Goal: Task Accomplishment & Management: Use online tool/utility

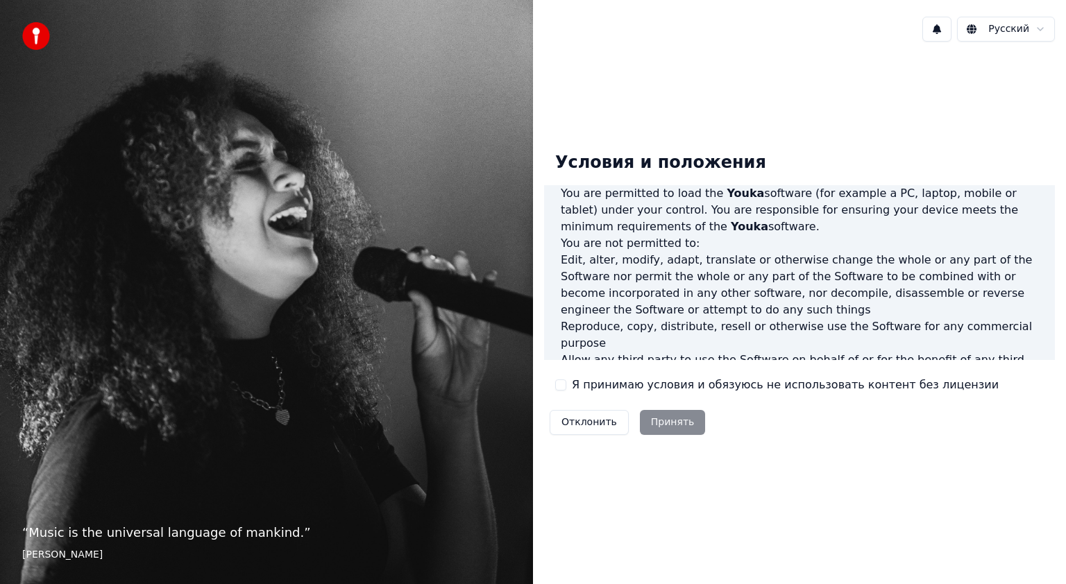
scroll to position [694, 0]
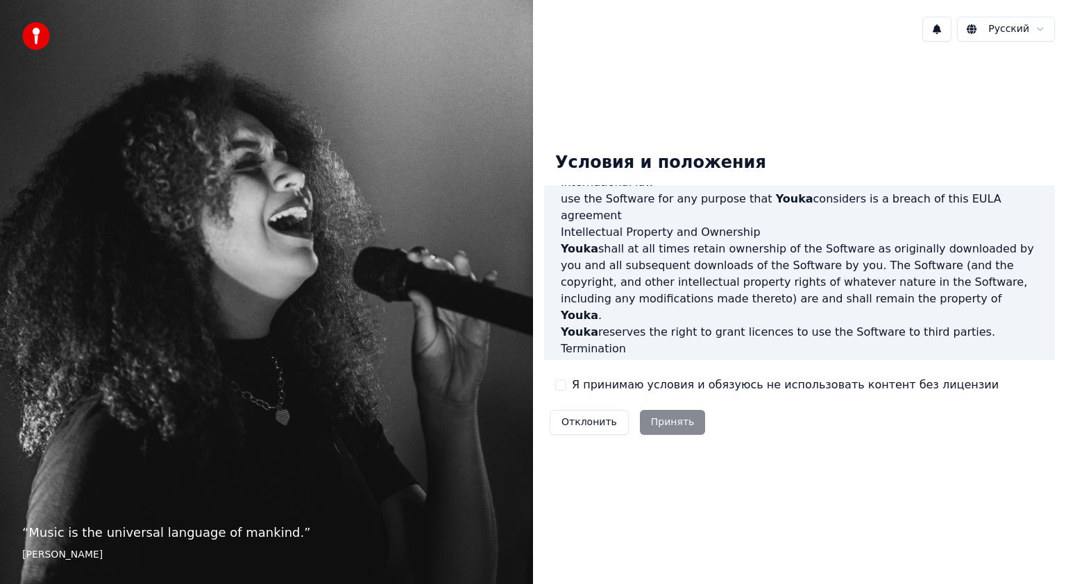
click at [666, 392] on label "Я принимаю условия и обязуюсь не использовать контент без лицензии" at bounding box center [785, 385] width 427 height 17
click at [566, 391] on button "Я принимаю условия и обязуюсь не использовать контент без лицензии" at bounding box center [560, 385] width 11 height 11
click at [661, 419] on button "Принять" at bounding box center [673, 422] width 66 height 25
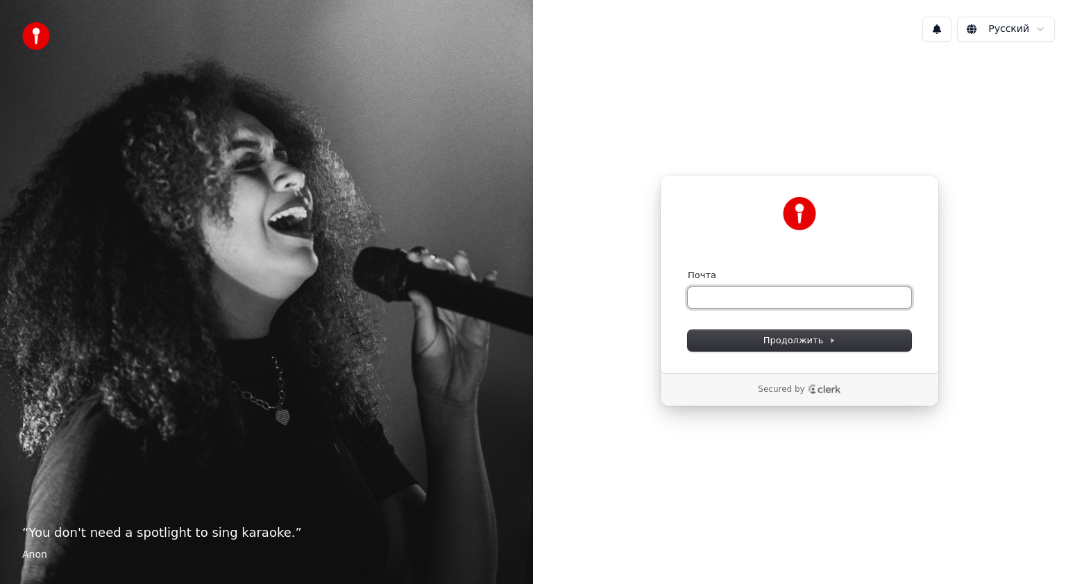
click at [754, 297] on input "Почта" at bounding box center [799, 297] width 223 height 21
type input "*"
click at [688, 269] on button "submit" at bounding box center [688, 269] width 0 height 0
type input "**********"
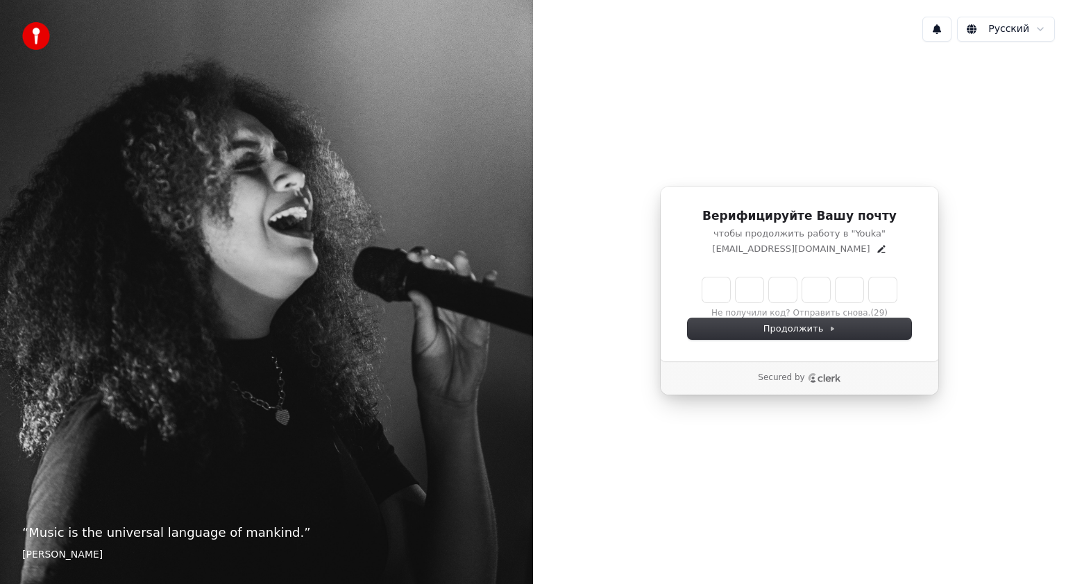
click at [714, 294] on input "Enter verification code" at bounding box center [799, 290] width 194 height 25
type input "******"
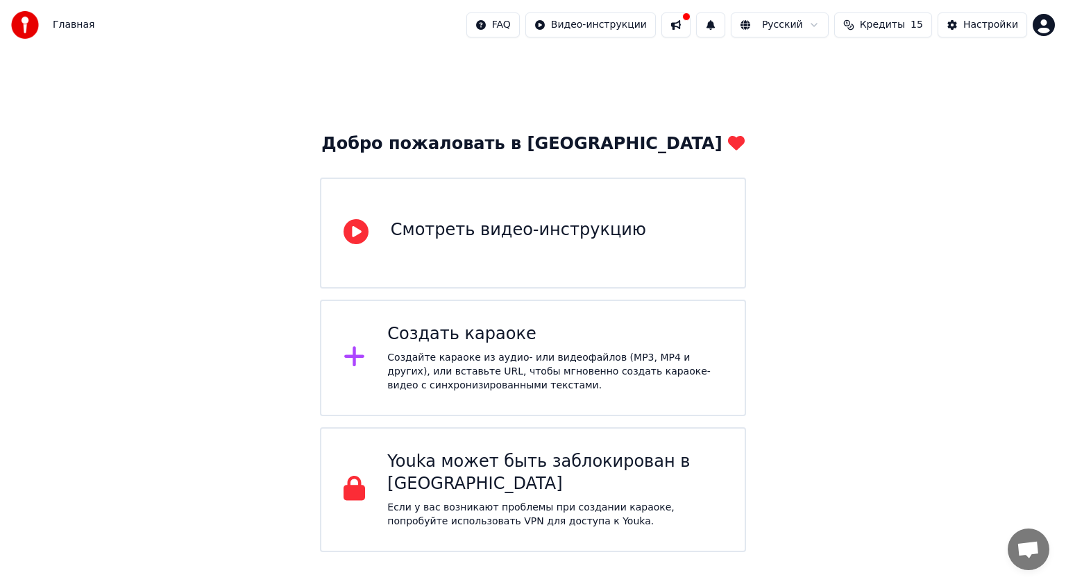
click at [459, 327] on div "Создать караоке" at bounding box center [554, 334] width 335 height 22
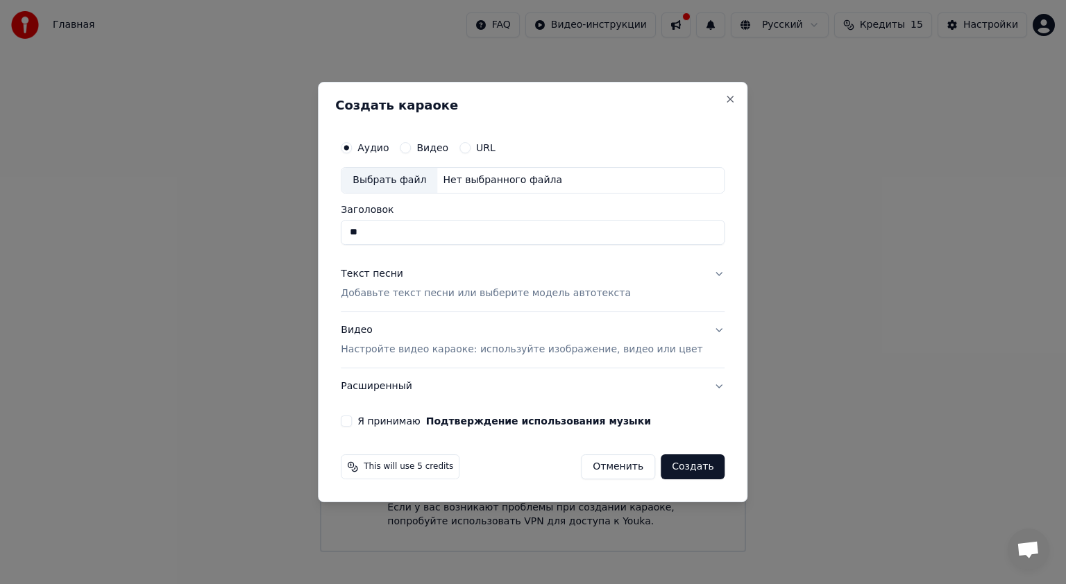
type input "*"
click at [401, 186] on div "Выбрать файл" at bounding box center [389, 180] width 96 height 25
type input "**********"
click at [506, 294] on p "Добавьте текст песни или выберите модель автотекста" at bounding box center [486, 294] width 290 height 14
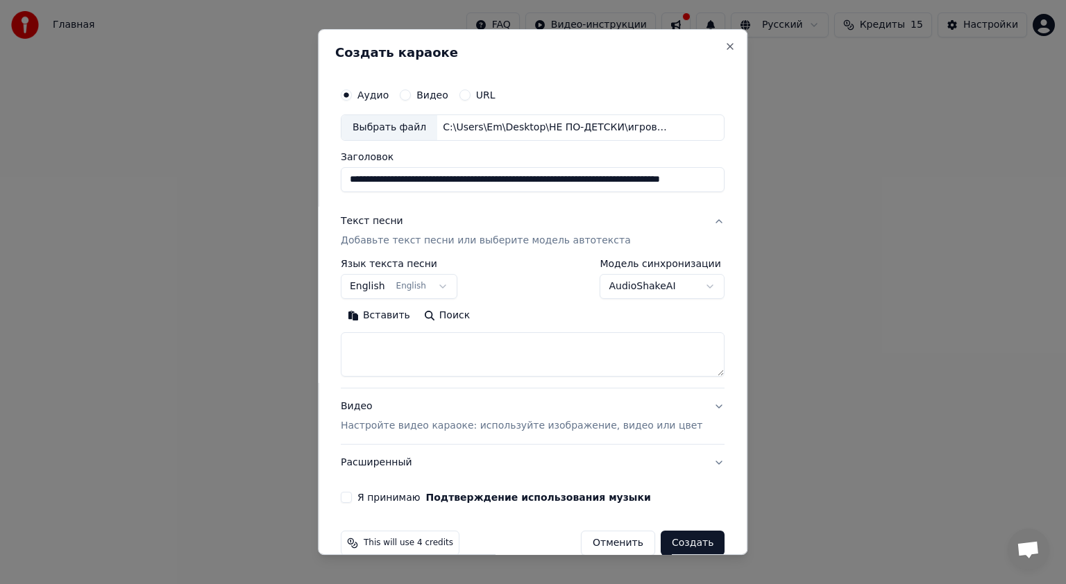
click at [389, 361] on textarea at bounding box center [533, 354] width 384 height 44
paste textarea "**********"
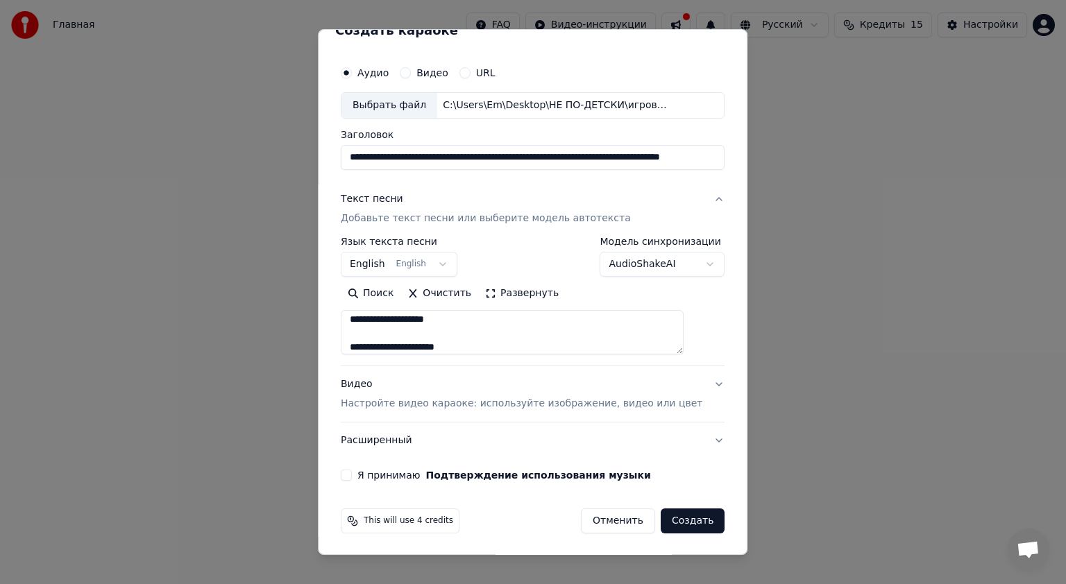
type textarea "**********"
click at [468, 408] on p "Настройте видео караоке: используйте изображение, видео или цвет" at bounding box center [521, 404] width 361 height 14
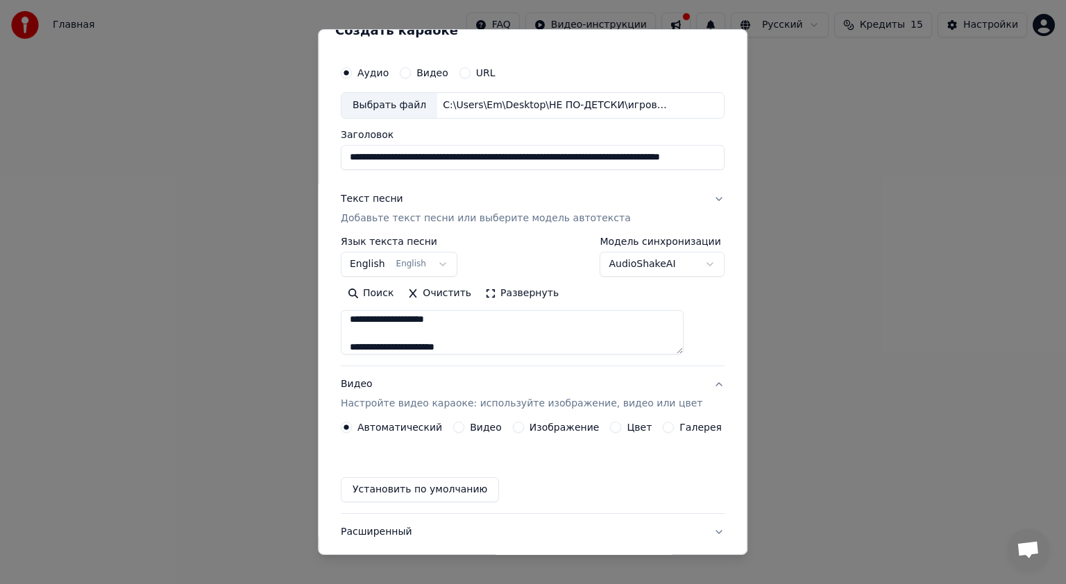
scroll to position [0, 0]
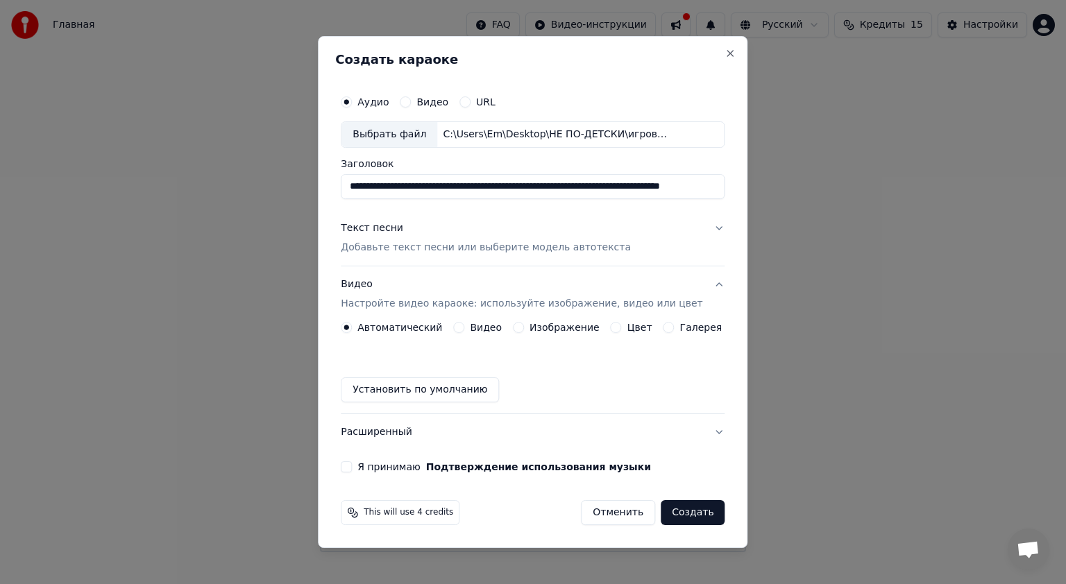
click at [422, 391] on button "Установить по умолчанию" at bounding box center [420, 389] width 158 height 25
click at [389, 466] on label "Я принимаю Подтверждение использования музыки" at bounding box center [503, 467] width 293 height 10
click at [352, 466] on button "Я принимаю Подтверждение использования музыки" at bounding box center [346, 466] width 11 height 11
click at [670, 513] on button "Создать" at bounding box center [692, 512] width 64 height 25
click at [411, 103] on button "Видео" at bounding box center [405, 101] width 11 height 11
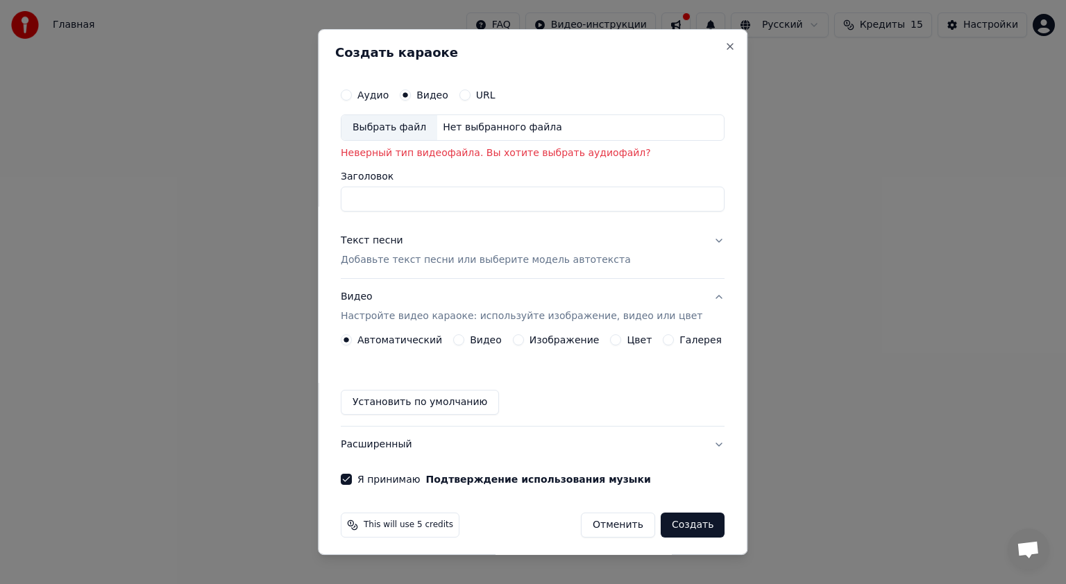
click at [361, 95] on div "Аудио" at bounding box center [365, 94] width 48 height 11
click at [352, 96] on button "Аудио" at bounding box center [346, 94] width 11 height 11
click at [479, 123] on div "Нет выбранного файла" at bounding box center [502, 128] width 130 height 14
type input "**********"
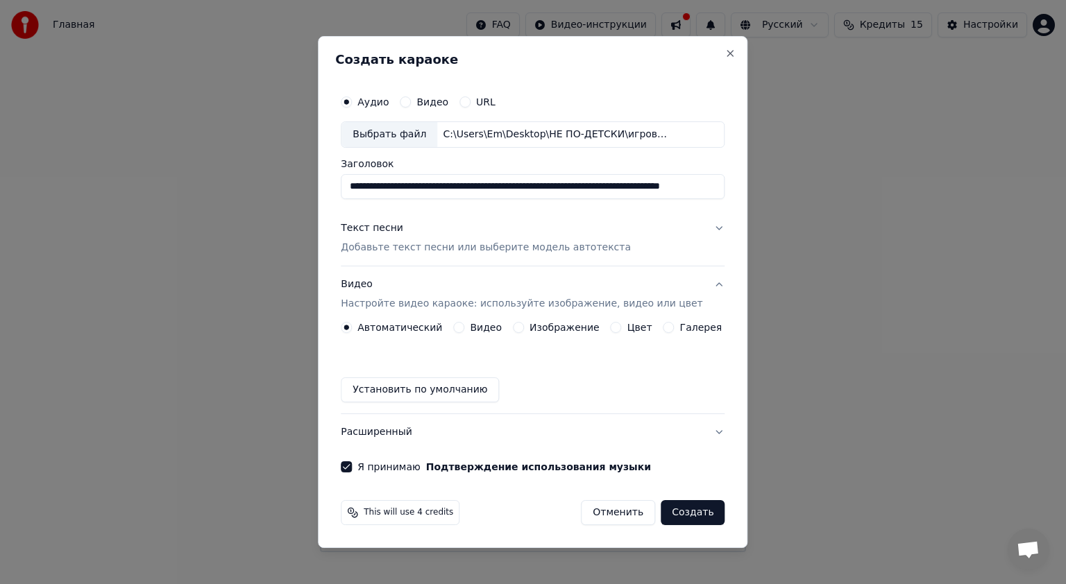
click at [552, 251] on p "Добавьте текст песни или выберите модель автотекста" at bounding box center [486, 248] width 290 height 14
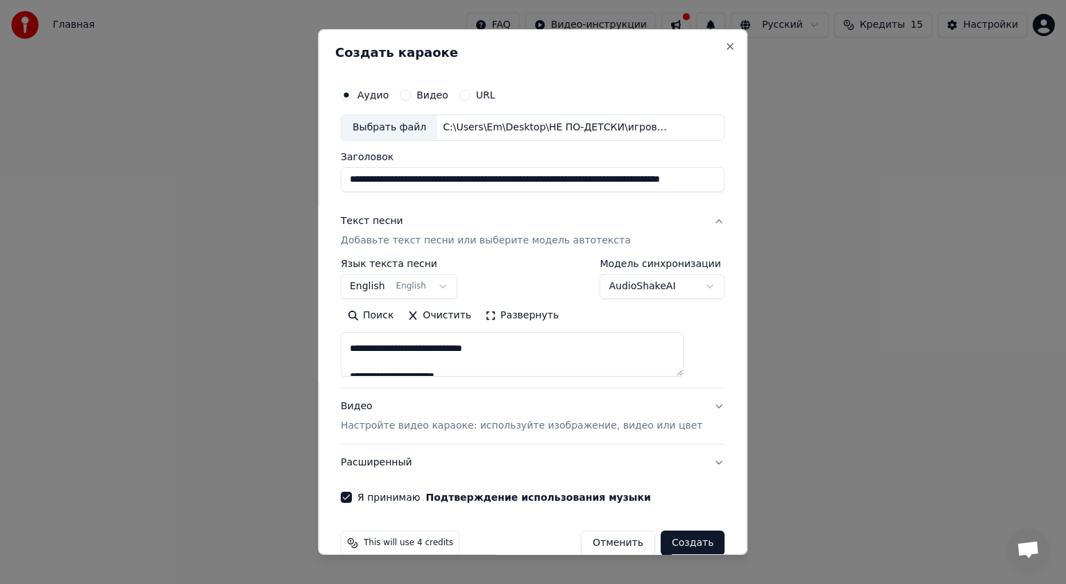
scroll to position [416, 0]
click at [672, 291] on body "Главная FAQ Видео-инструкции Русский Кредиты 15 Настройки Добро пожаловать в Yo…" at bounding box center [533, 276] width 1066 height 552
click at [674, 288] on body "Главная FAQ Видео-инструкции Русский Кредиты 15 Настройки Добро пожаловать в Yo…" at bounding box center [533, 276] width 1066 height 552
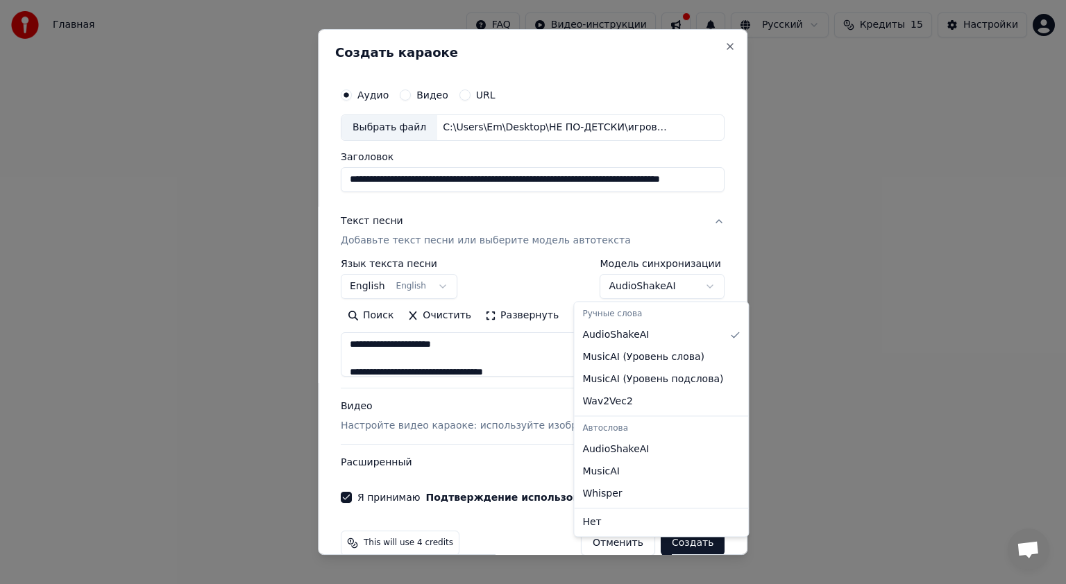
click at [674, 288] on body "Главная FAQ Видео-инструкции Русский Кредиты 15 Настройки Добро пожаловать в Yo…" at bounding box center [533, 276] width 1066 height 552
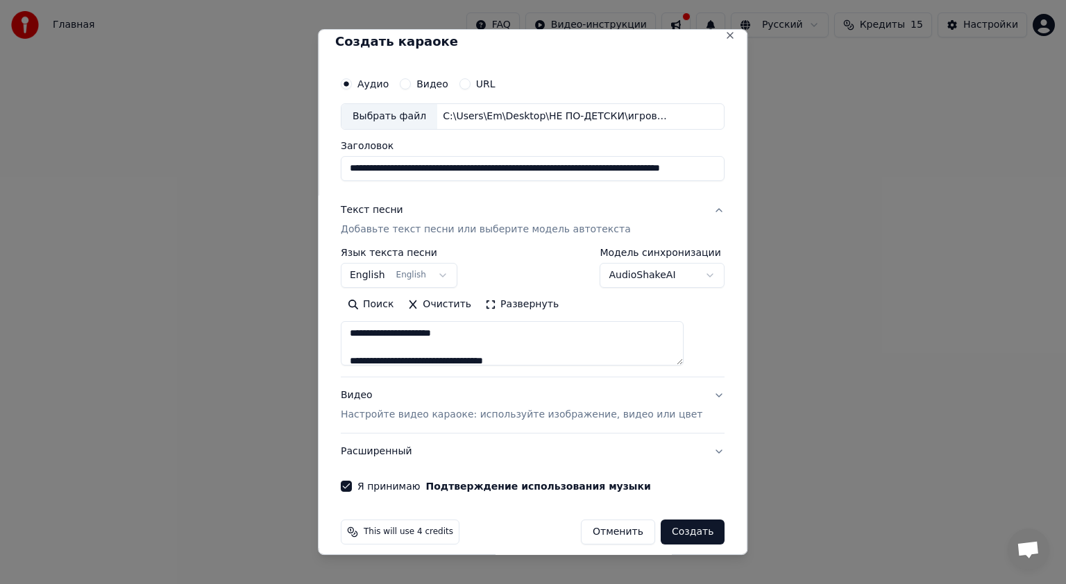
scroll to position [22, 0]
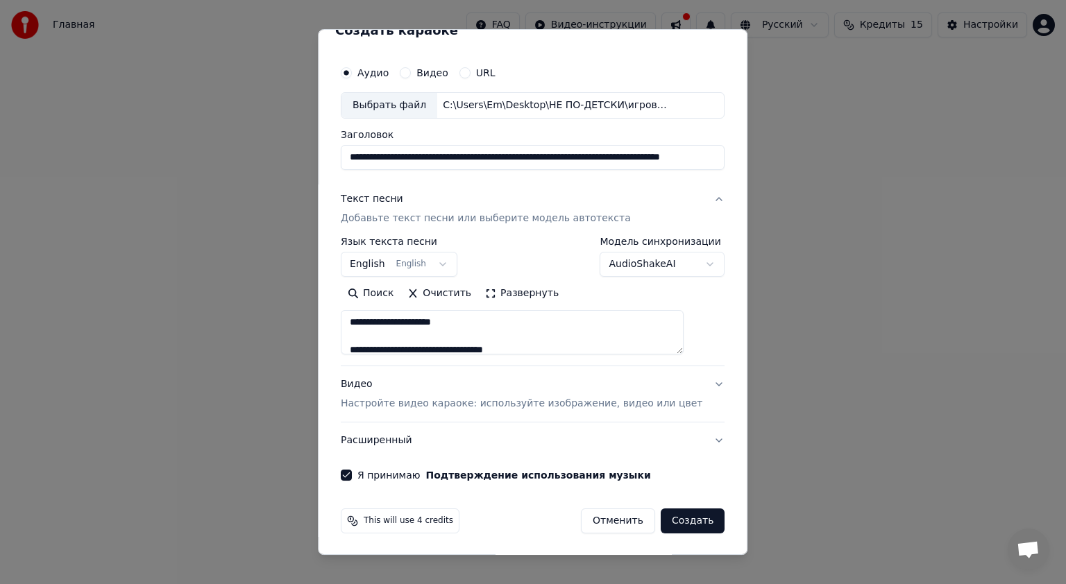
click at [445, 405] on p "Настройте видео караоке: используйте изображение, видео или цвет" at bounding box center [521, 404] width 361 height 14
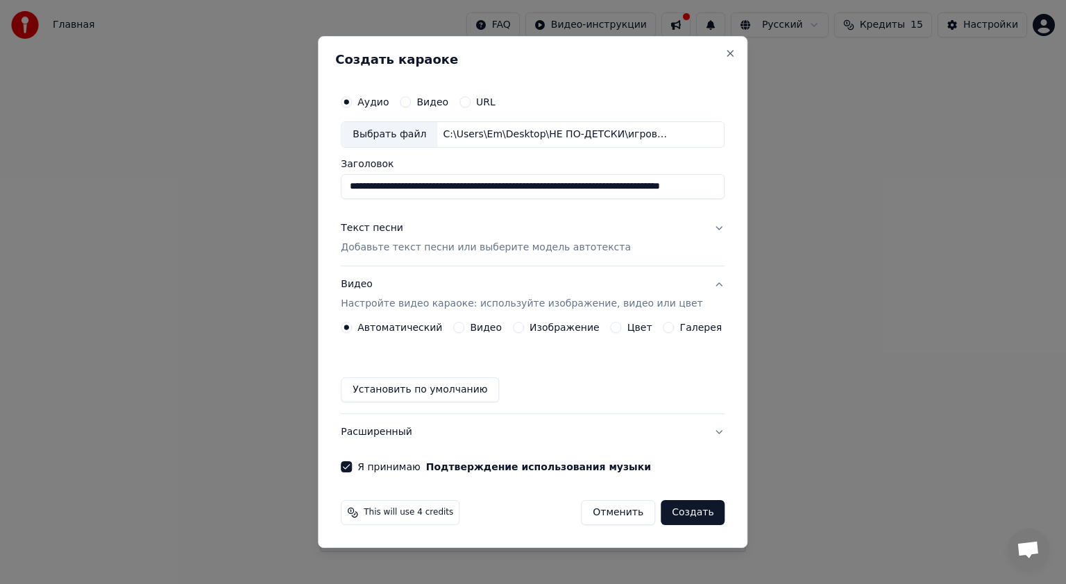
click at [533, 334] on div "Автоматический Видео Изображение Цвет Галерея Установить по умолчанию" at bounding box center [533, 362] width 384 height 80
click at [527, 330] on div "Изображение" at bounding box center [556, 327] width 87 height 11
click at [522, 327] on button "Изображение" at bounding box center [518, 327] width 11 height 11
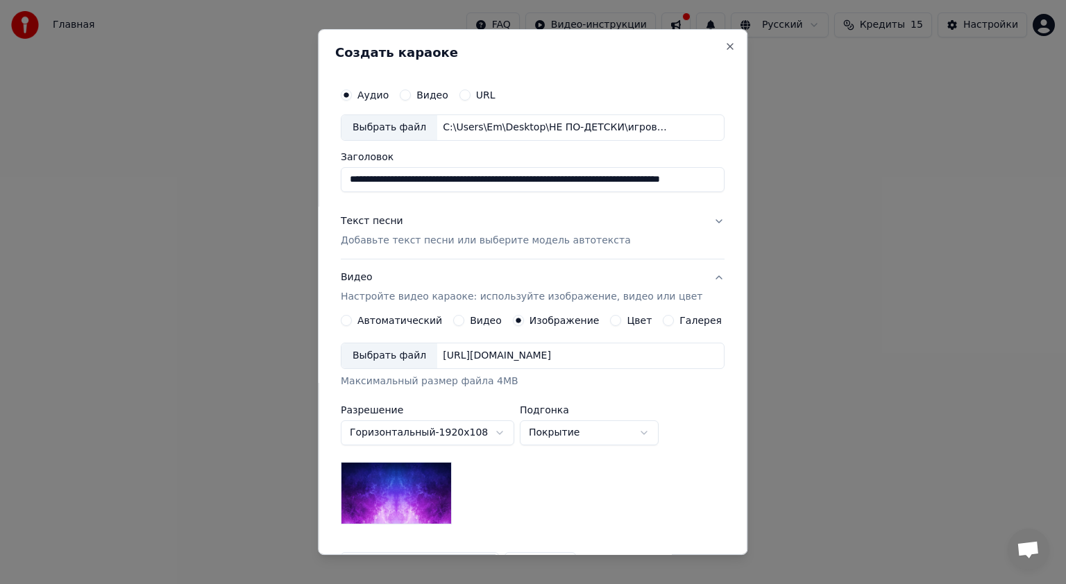
click at [423, 355] on div "Выбрать файл" at bounding box center [389, 355] width 96 height 25
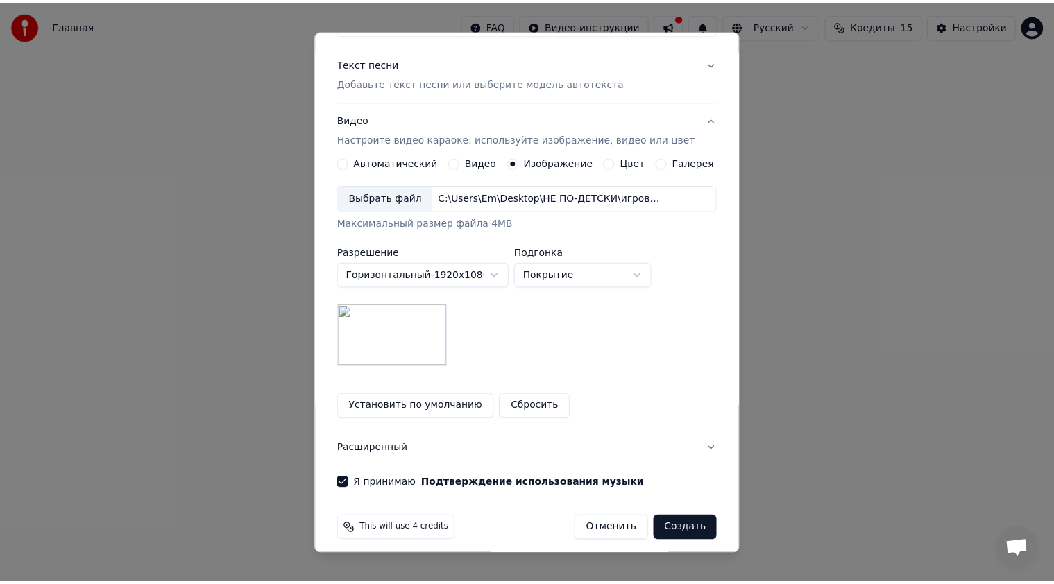
scroll to position [167, 0]
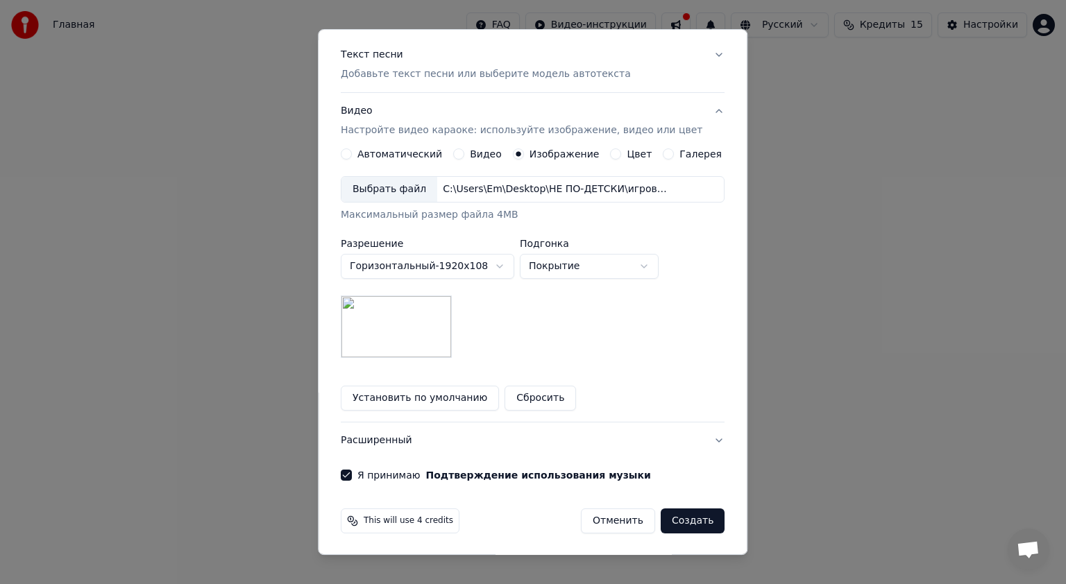
click at [683, 520] on button "Создать" at bounding box center [692, 521] width 64 height 25
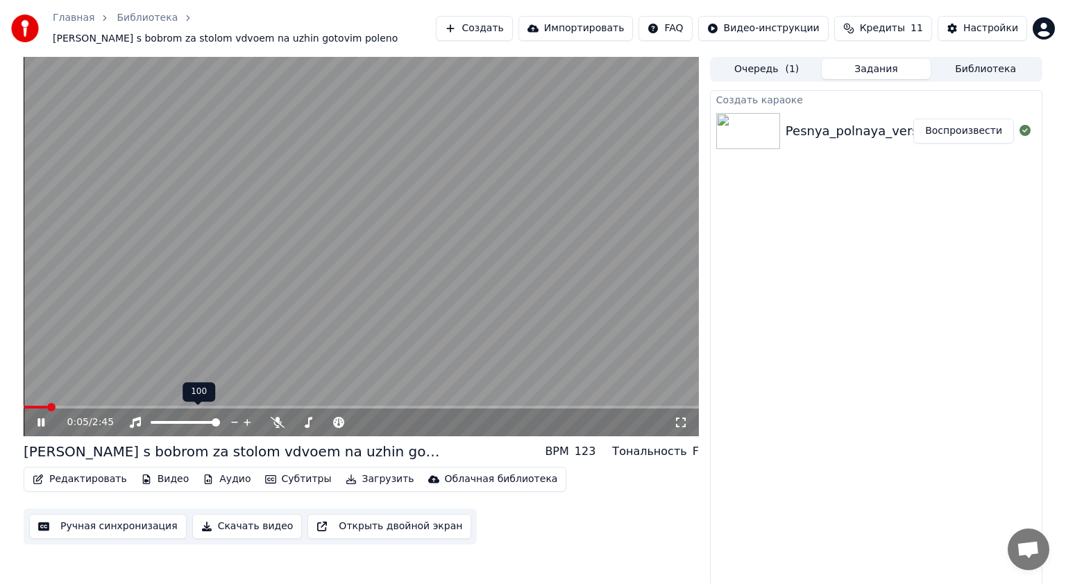
click at [172, 420] on div at bounding box center [198, 423] width 112 height 14
click at [170, 418] on div at bounding box center [198, 423] width 112 height 14
click at [169, 421] on span at bounding box center [185, 422] width 69 height 3
click at [161, 418] on span at bounding box center [164, 422] width 8 height 8
click at [205, 337] on video at bounding box center [361, 247] width 675 height 380
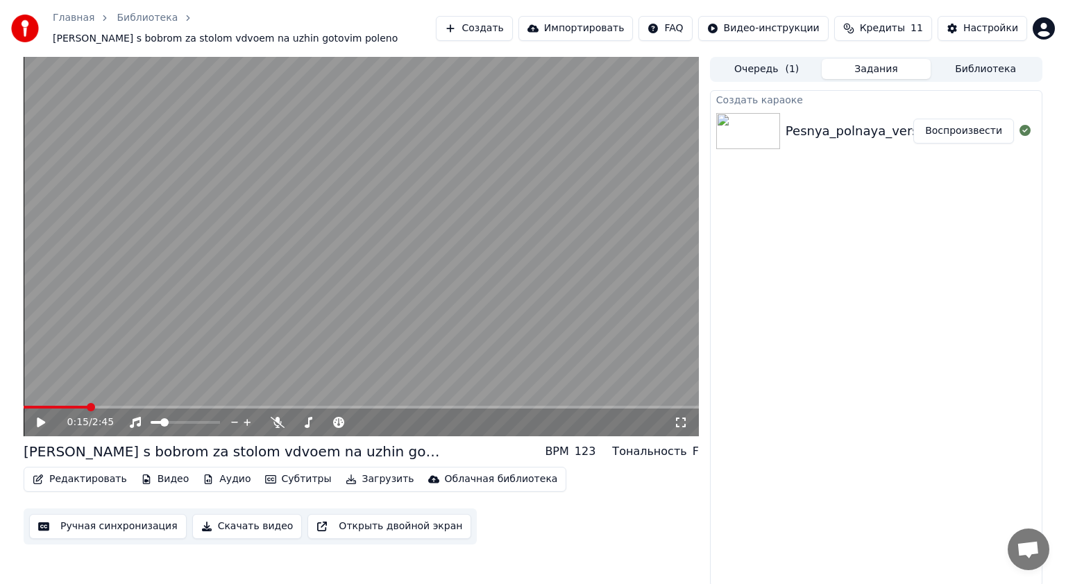
click at [205, 337] on video at bounding box center [361, 247] width 675 height 380
click at [155, 523] on button "Ручная синхронизация" at bounding box center [107, 526] width 157 height 25
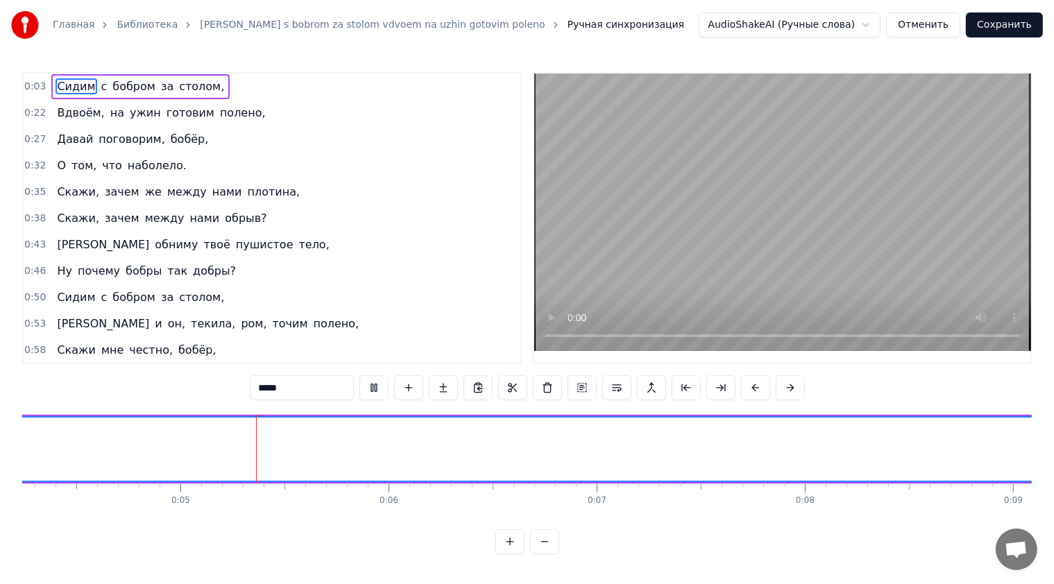
scroll to position [0, 919]
drag, startPoint x: 655, startPoint y: 278, endPoint x: 626, endPoint y: 280, distance: 28.6
click at [629, 282] on video at bounding box center [782, 213] width 497 height 278
drag, startPoint x: 80, startPoint y: 83, endPoint x: 40, endPoint y: 91, distance: 40.3
click at [40, 91] on div "0:03 Сидим с бобром за столом," at bounding box center [272, 87] width 497 height 26
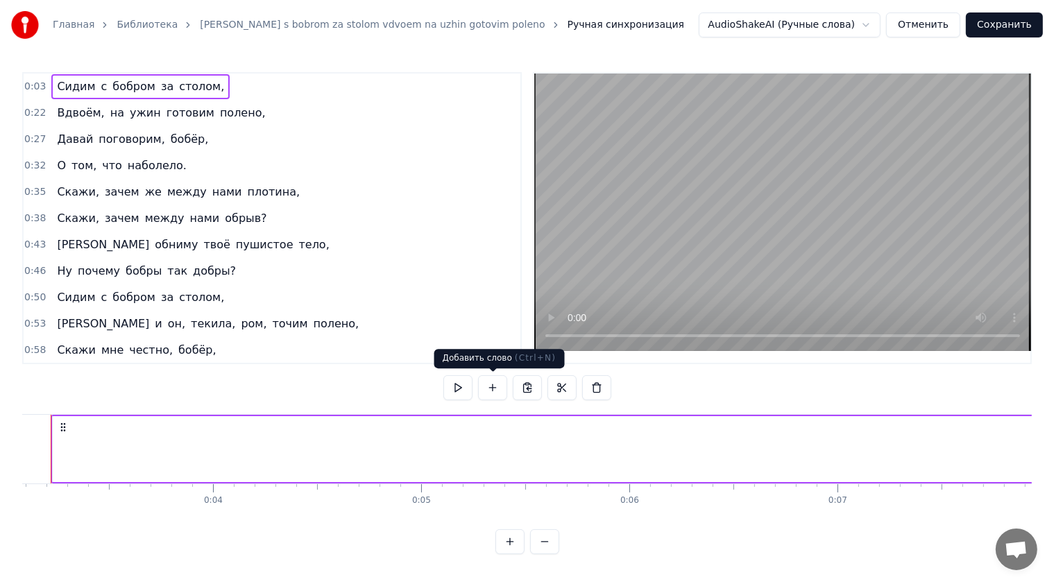
scroll to position [0, 600]
click at [460, 394] on button at bounding box center [457, 387] width 29 height 25
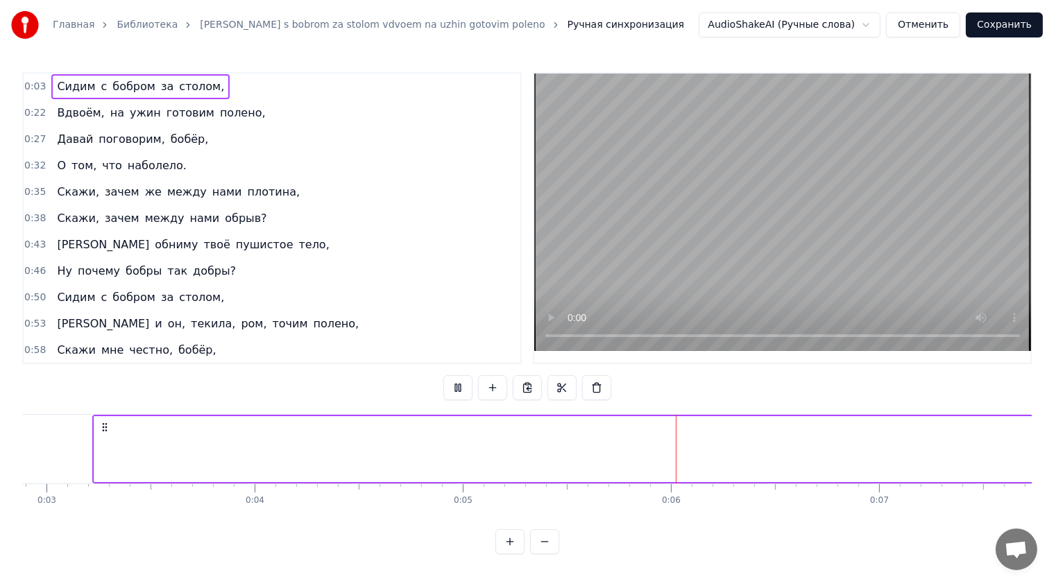
drag, startPoint x: 94, startPoint y: 455, endPoint x: 323, endPoint y: 454, distance: 229.0
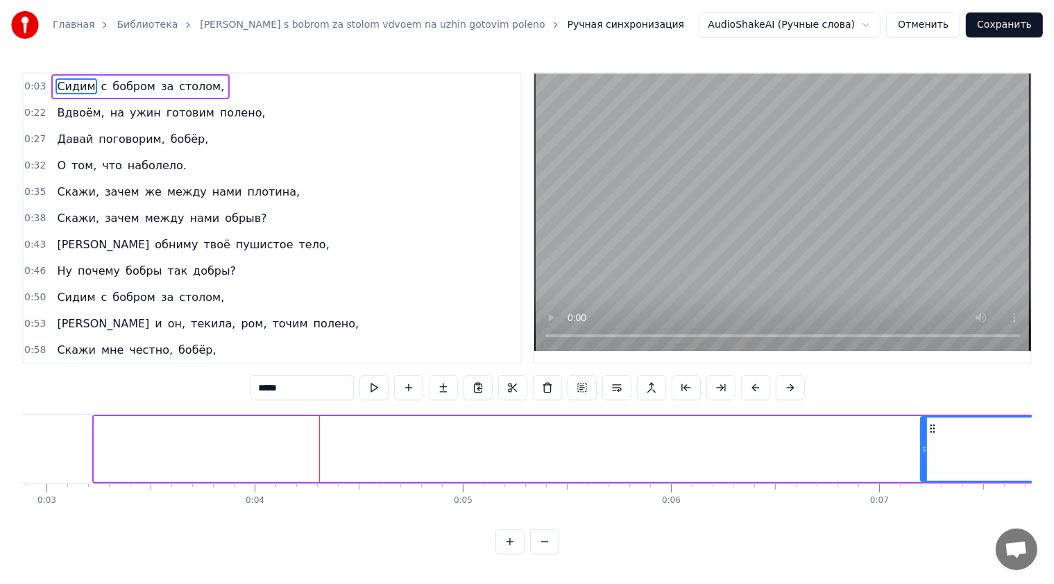
drag, startPoint x: 94, startPoint y: 449, endPoint x: 921, endPoint y: 443, distance: 827.0
click at [921, 443] on div at bounding box center [924, 449] width 6 height 63
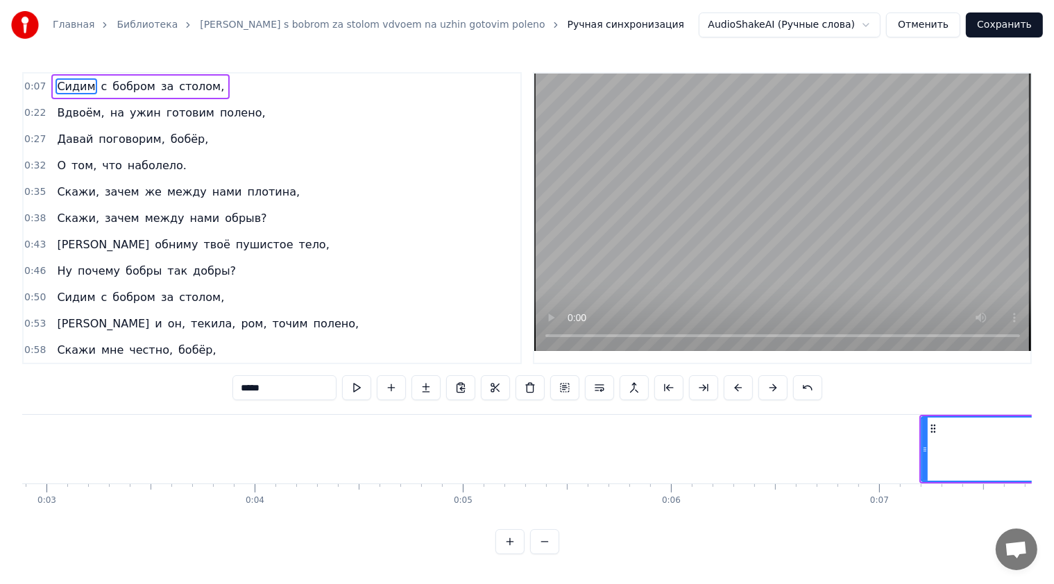
scroll to position [0, 0]
click at [777, 397] on button at bounding box center [772, 387] width 29 height 25
click at [735, 389] on button at bounding box center [738, 387] width 29 height 25
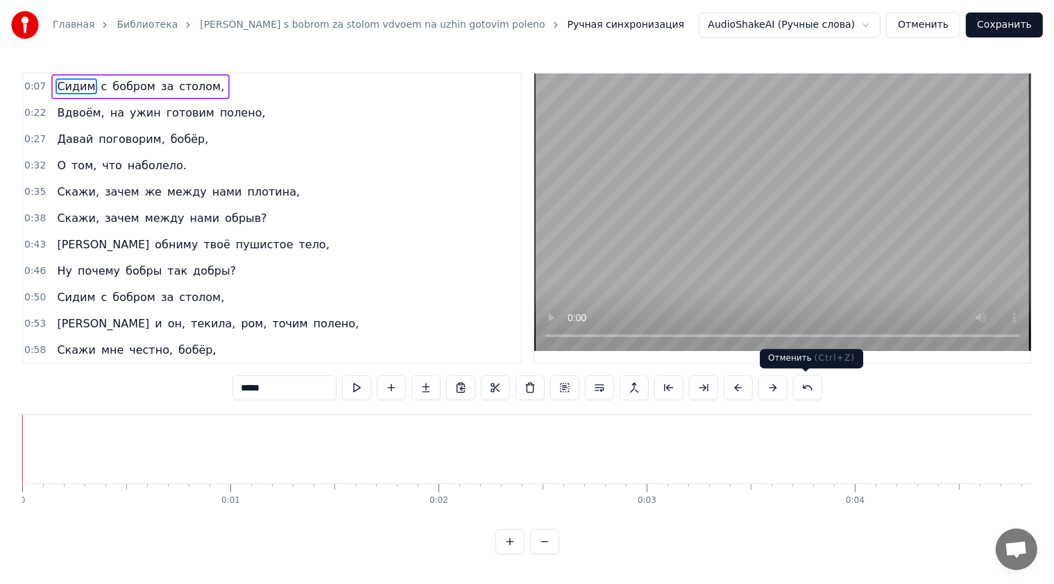
click at [810, 384] on button at bounding box center [807, 387] width 29 height 25
click at [792, 385] on button at bounding box center [790, 387] width 29 height 25
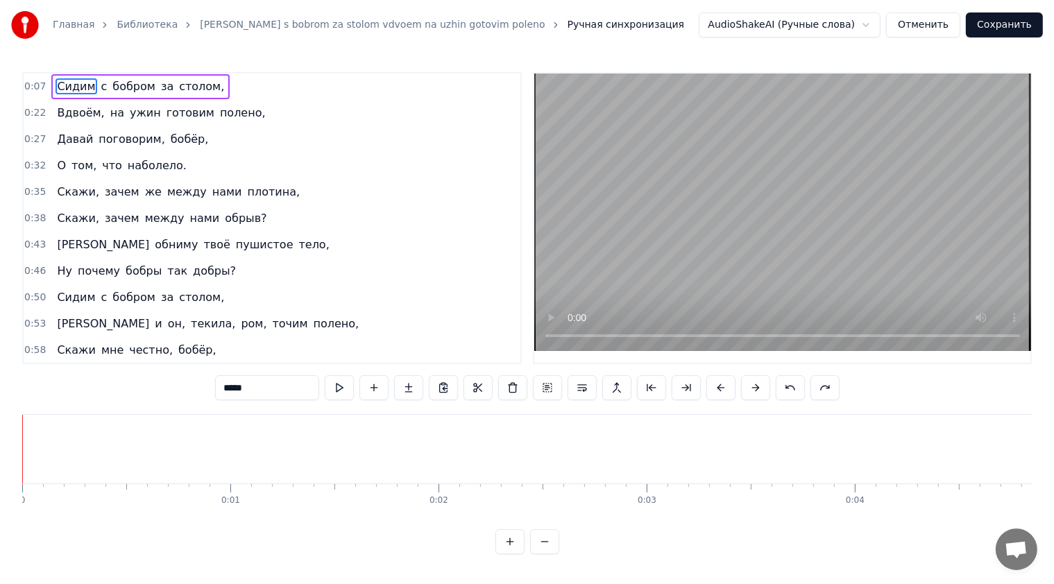
click at [792, 385] on button at bounding box center [790, 387] width 29 height 25
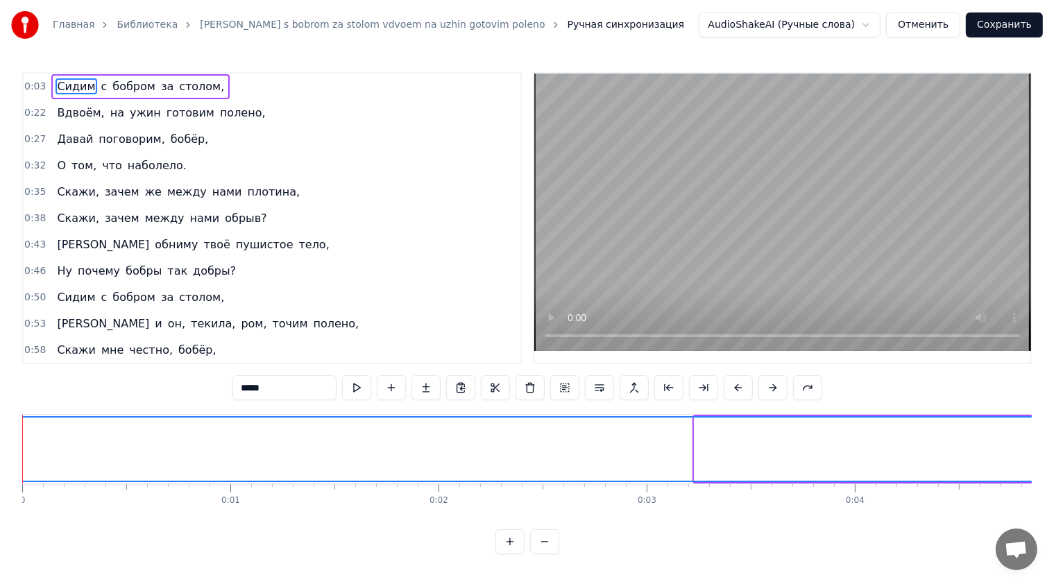
drag, startPoint x: 699, startPoint y: 447, endPoint x: 0, endPoint y: 502, distance: 700.7
click at [0, 502] on div "Главная Библиотека Sidim s bobrom za stolom vdvoem na uzhin gotovim poleno Ручн…" at bounding box center [527, 277] width 1054 height 554
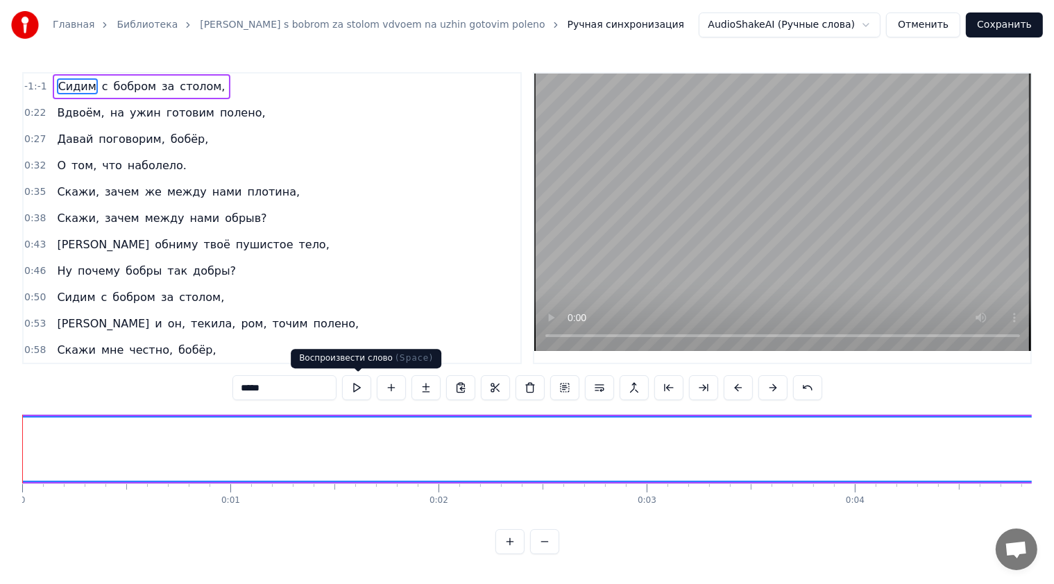
click at [347, 384] on button at bounding box center [356, 387] width 29 height 25
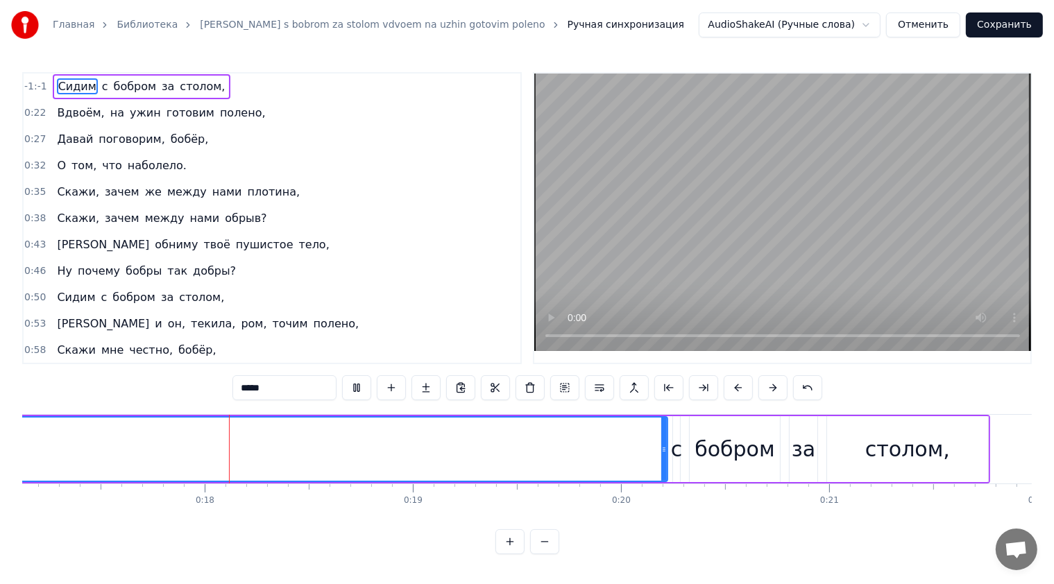
scroll to position [0, 3565]
drag, startPoint x: 662, startPoint y: 458, endPoint x: 547, endPoint y: 452, distance: 115.3
click at [547, 452] on div at bounding box center [548, 449] width 6 height 63
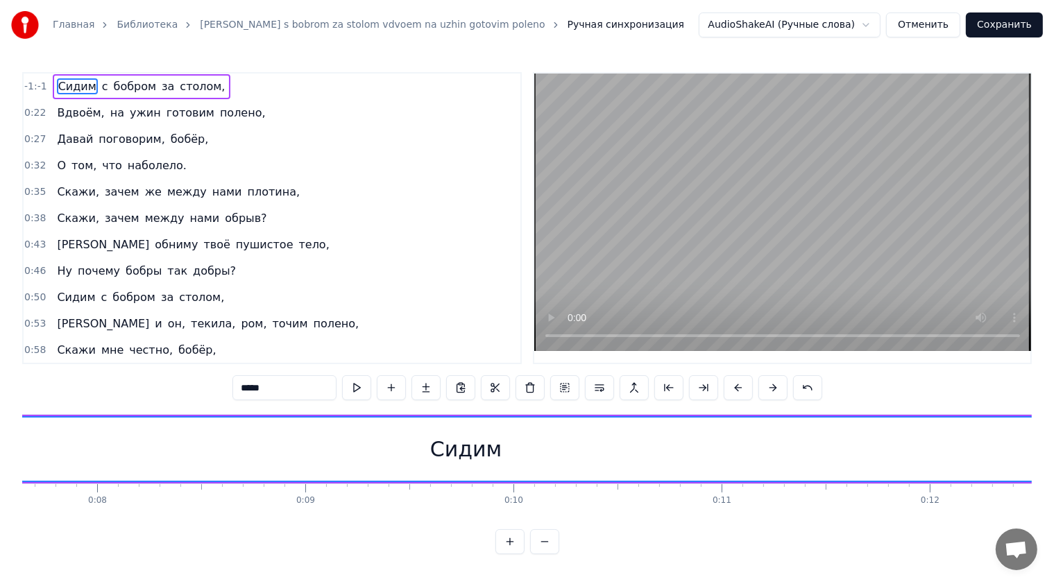
scroll to position [0, 1648]
drag, startPoint x: 447, startPoint y: 434, endPoint x: 408, endPoint y: 448, distance: 41.5
click at [444, 436] on div "Сидим" at bounding box center [407, 449] width 4119 height 63
click at [406, 448] on div "Сидим" at bounding box center [407, 449] width 71 height 31
click at [371, 450] on div "Сидим" at bounding box center [407, 449] width 4119 height 63
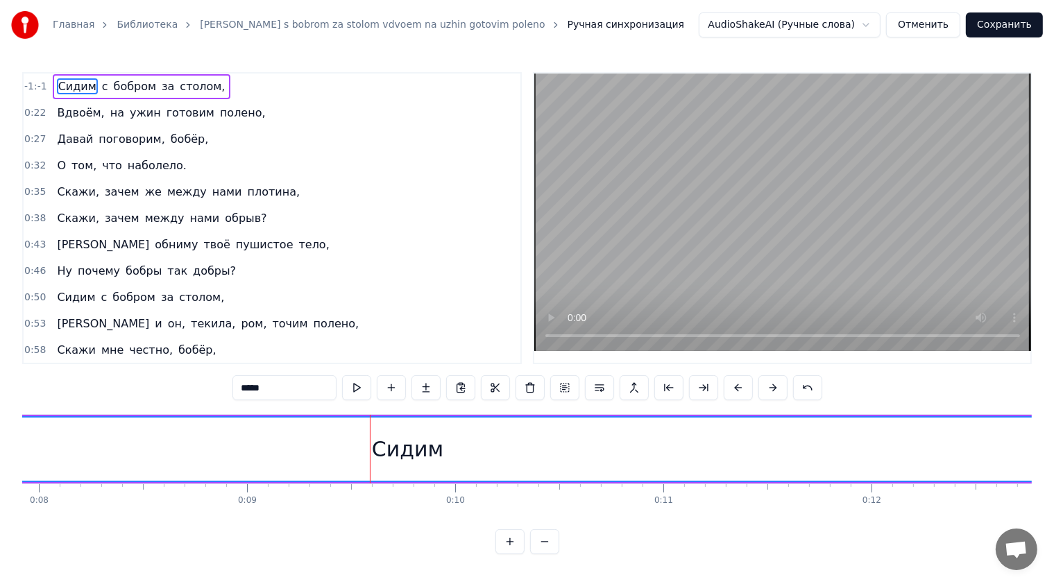
drag, startPoint x: 372, startPoint y: 450, endPoint x: 428, endPoint y: 450, distance: 56.2
click at [428, 450] on div "Сидим" at bounding box center [407, 449] width 4119 height 63
click at [391, 450] on div "Сидим" at bounding box center [407, 449] width 71 height 31
click at [66, 86] on span "Сидим" at bounding box center [77, 86] width 41 height 16
click at [67, 84] on span "Сидим" at bounding box center [77, 86] width 41 height 16
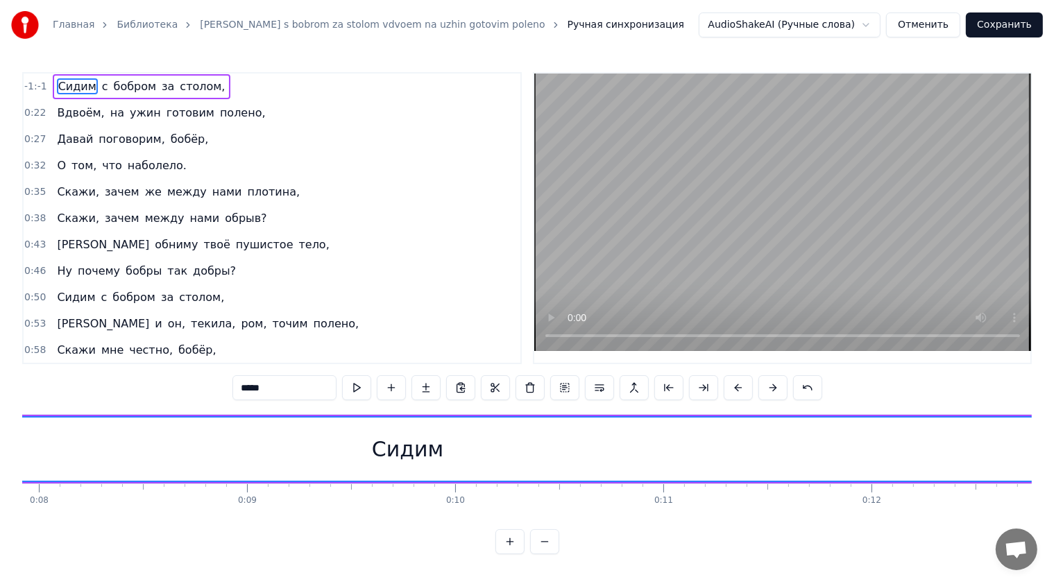
click at [67, 84] on span "Сидим" at bounding box center [77, 86] width 41 height 16
click at [69, 72] on div "-1:-1 Сидим с бобром за столом, 0:22 Вдвоём, на ужин готовим полено, 0:27 Давай…" at bounding box center [272, 218] width 500 height 292
click at [383, 455] on div "Сидим" at bounding box center [407, 449] width 71 height 31
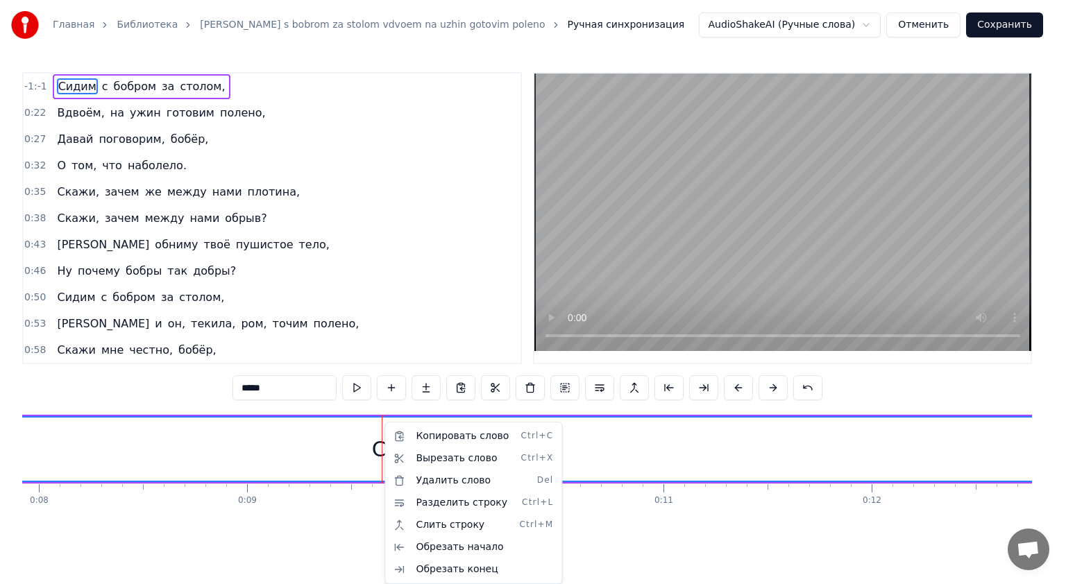
click at [375, 443] on html "Главная Библиотека Sidim s bobrom za stolom vdvoem na uzhin gotovim poleno Ручн…" at bounding box center [533, 288] width 1066 height 577
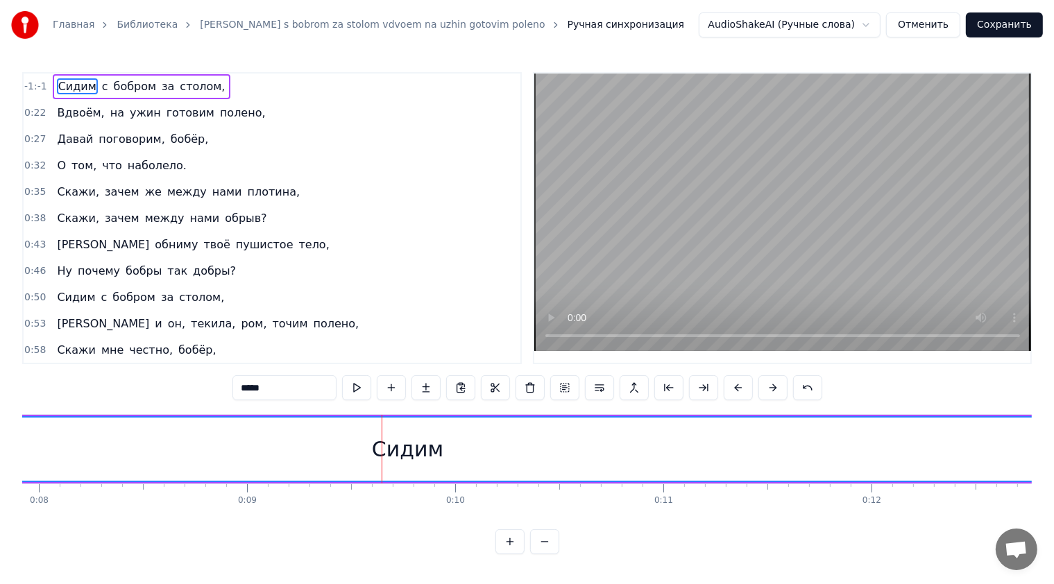
drag, startPoint x: 430, startPoint y: 452, endPoint x: 450, endPoint y: 452, distance: 20.1
click at [450, 452] on div "Сидим" at bounding box center [407, 449] width 4119 height 63
drag, startPoint x: 442, startPoint y: 452, endPoint x: 383, endPoint y: 459, distance: 59.5
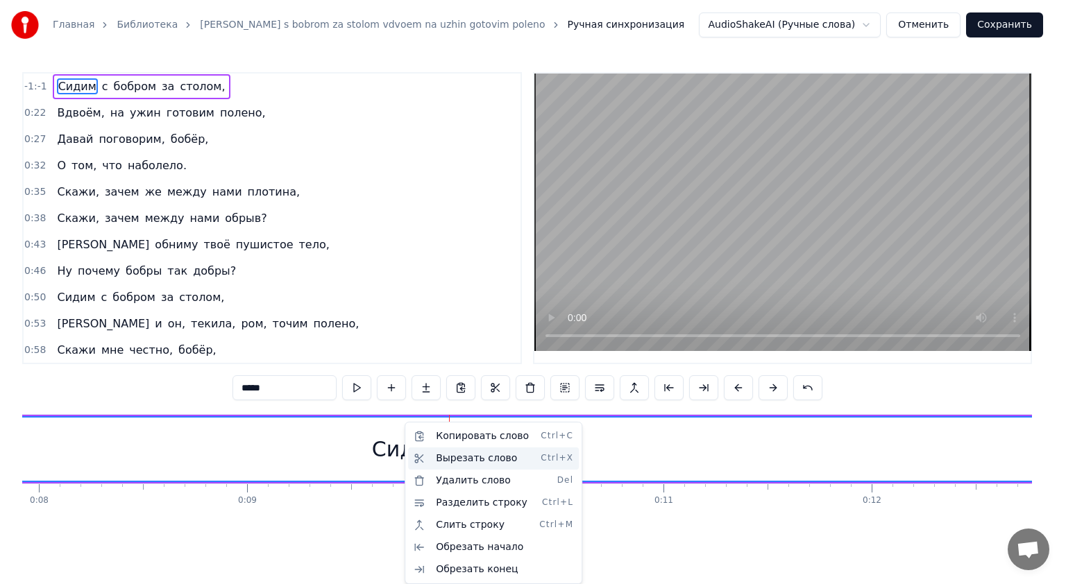
click at [425, 457] on div "Вырезать слово Ctrl+X" at bounding box center [493, 458] width 171 height 22
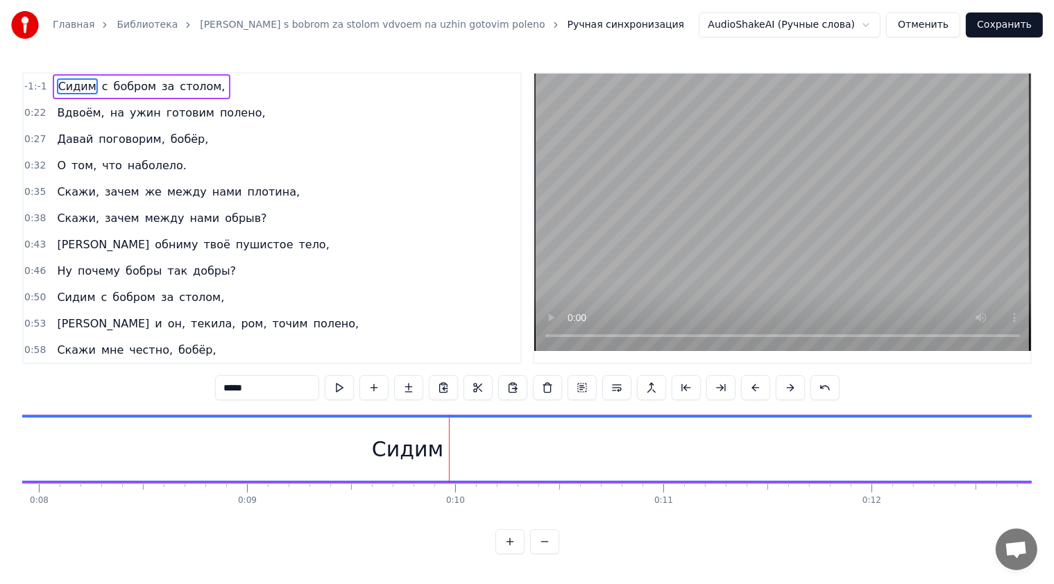
drag, startPoint x: 297, startPoint y: 391, endPoint x: 178, endPoint y: 391, distance: 119.3
click at [178, 391] on div "-1:-1 Сидим с бобром за столом, 0:22 Вдвоём, на ужин готовим полено, 0:27 Давай…" at bounding box center [526, 313] width 1009 height 482
click at [642, 461] on div at bounding box center [407, 449] width 4119 height 63
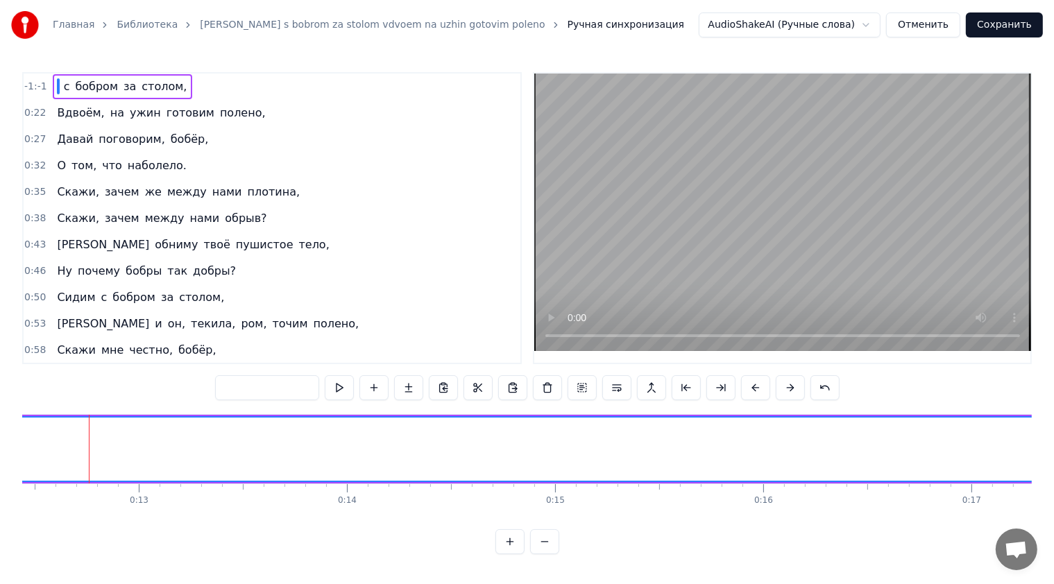
scroll to position [0, 2586]
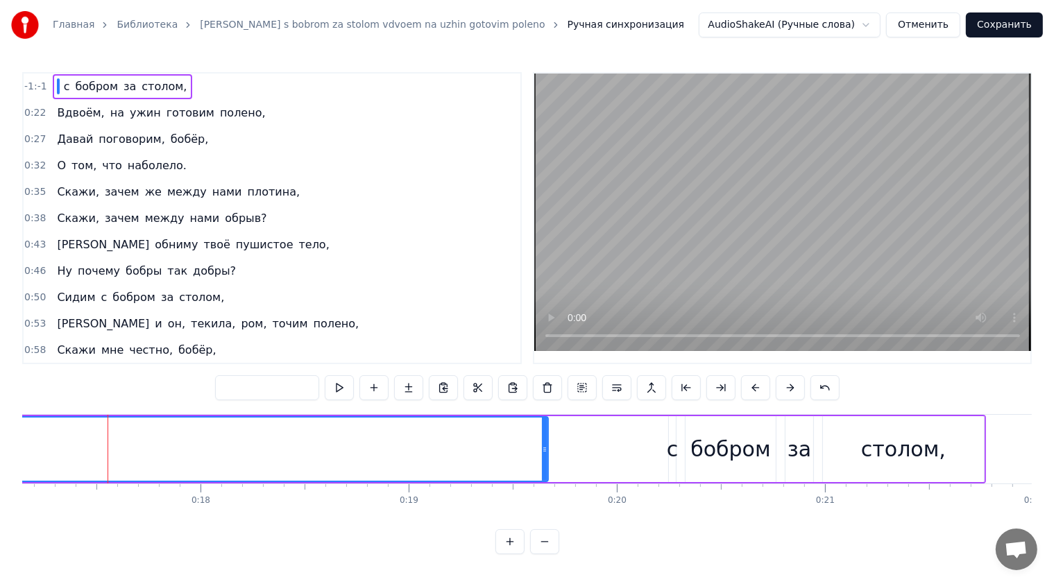
scroll to position [0, 3583]
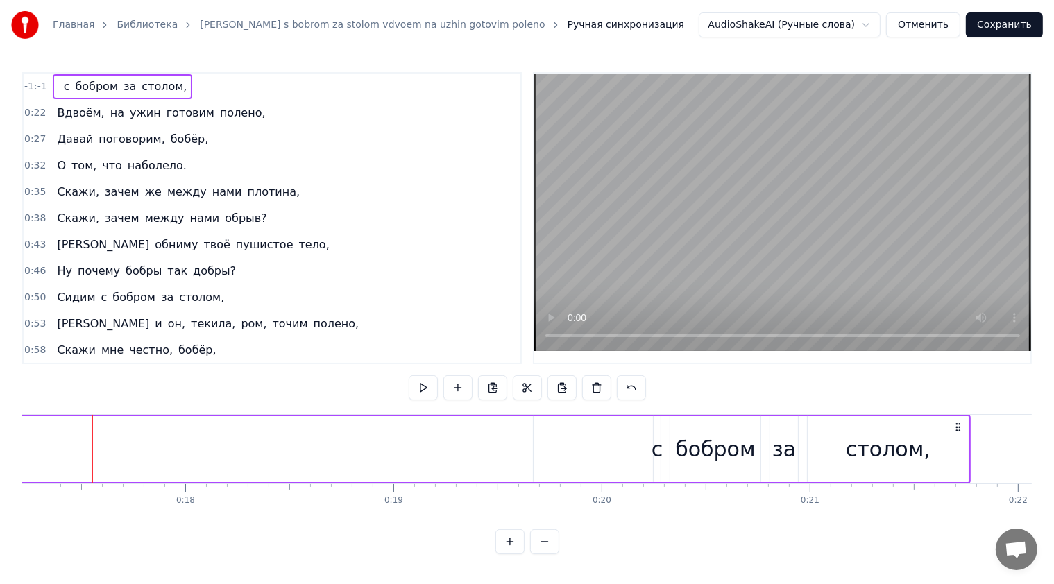
drag, startPoint x: 554, startPoint y: 438, endPoint x: 522, endPoint y: 443, distance: 32.4
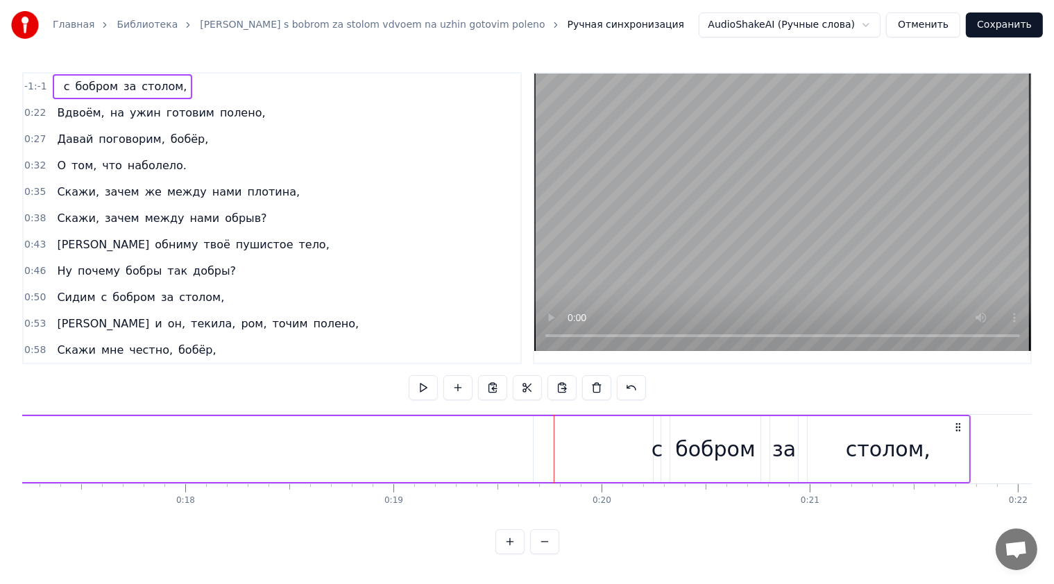
drag, startPoint x: 533, startPoint y: 435, endPoint x: 547, endPoint y: 432, distance: 14.3
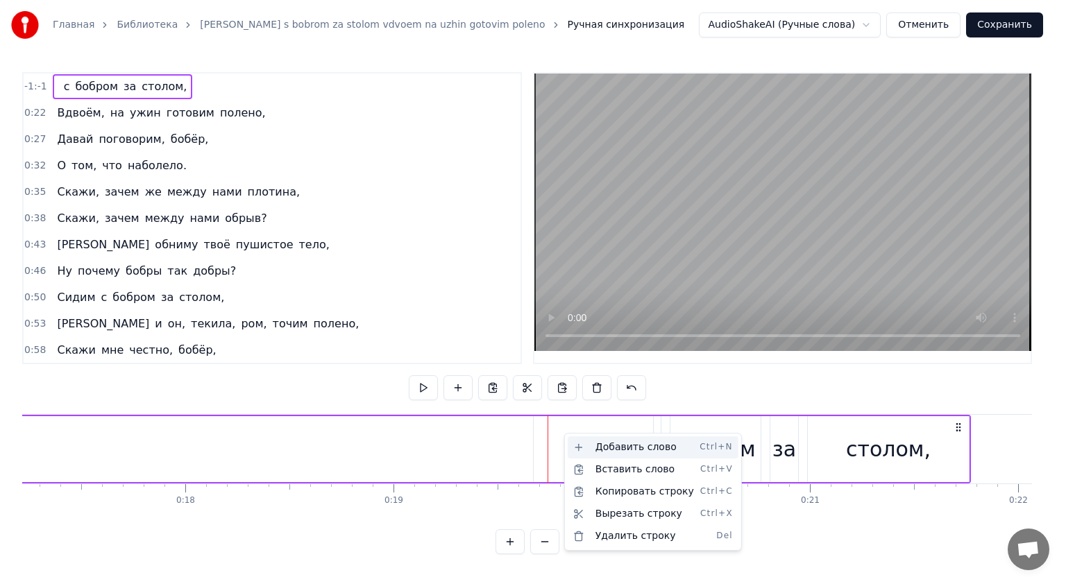
click at [608, 450] on div "Добавить слово Ctrl+N" at bounding box center [653, 447] width 171 height 22
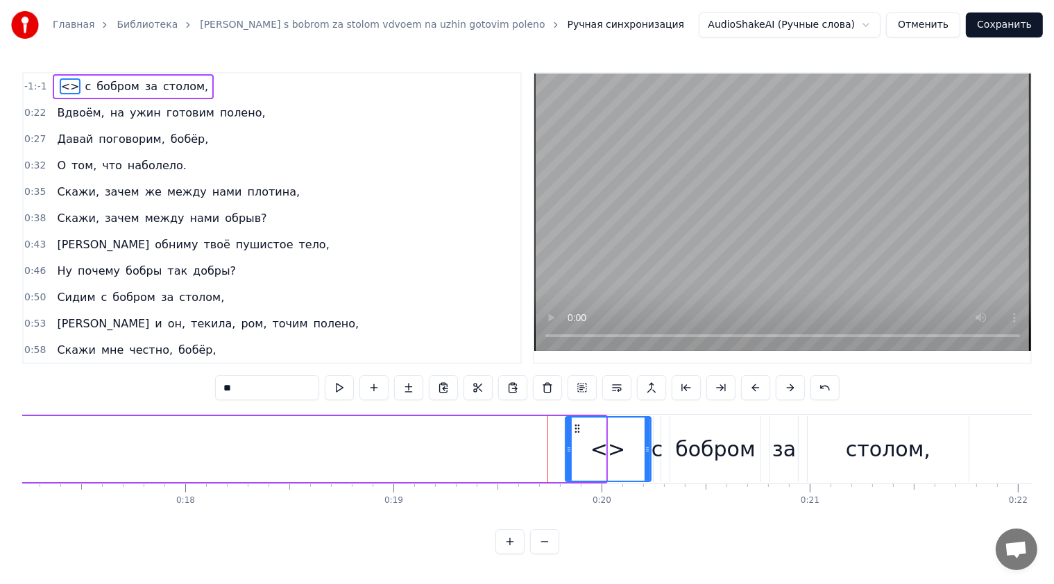
drag, startPoint x: 601, startPoint y: 451, endPoint x: 646, endPoint y: 447, distance: 45.3
click at [646, 447] on icon at bounding box center [648, 449] width 6 height 11
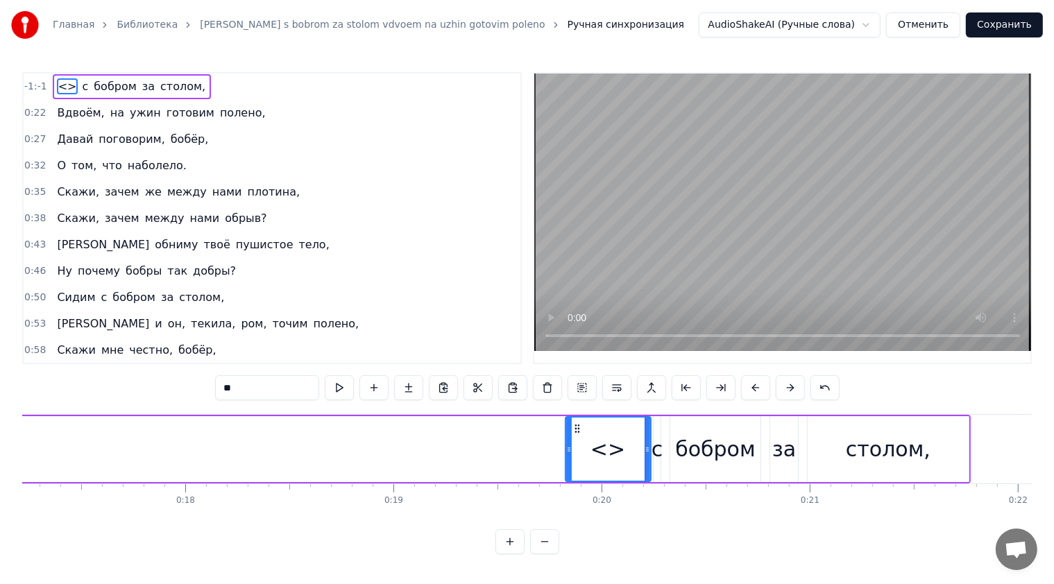
click at [586, 450] on div "<>" at bounding box center [608, 449] width 84 height 63
click at [278, 386] on input "**" at bounding box center [267, 387] width 104 height 25
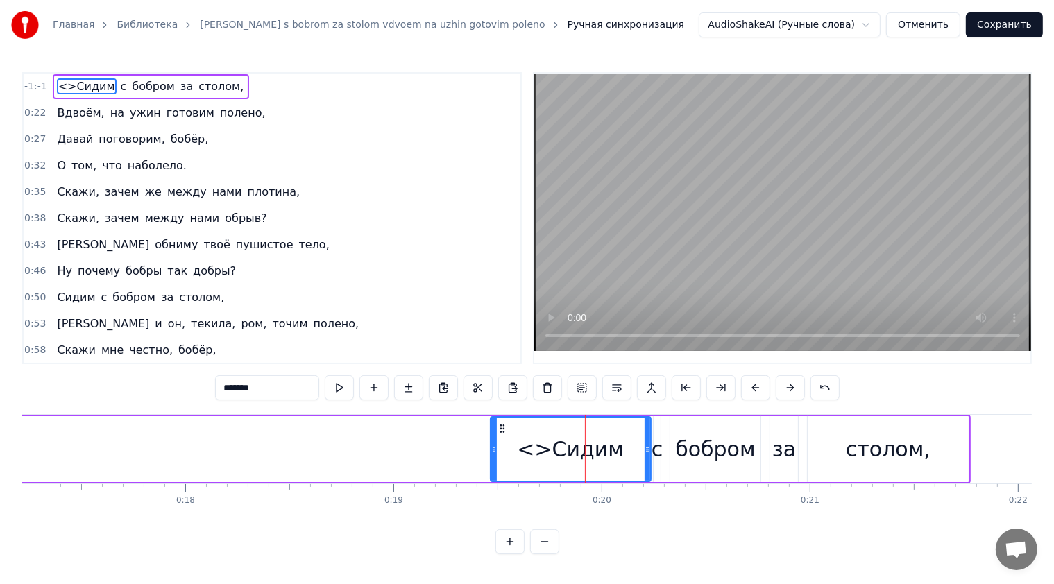
drag, startPoint x: 566, startPoint y: 447, endPoint x: 491, endPoint y: 447, distance: 74.9
click at [491, 447] on icon at bounding box center [494, 449] width 6 height 11
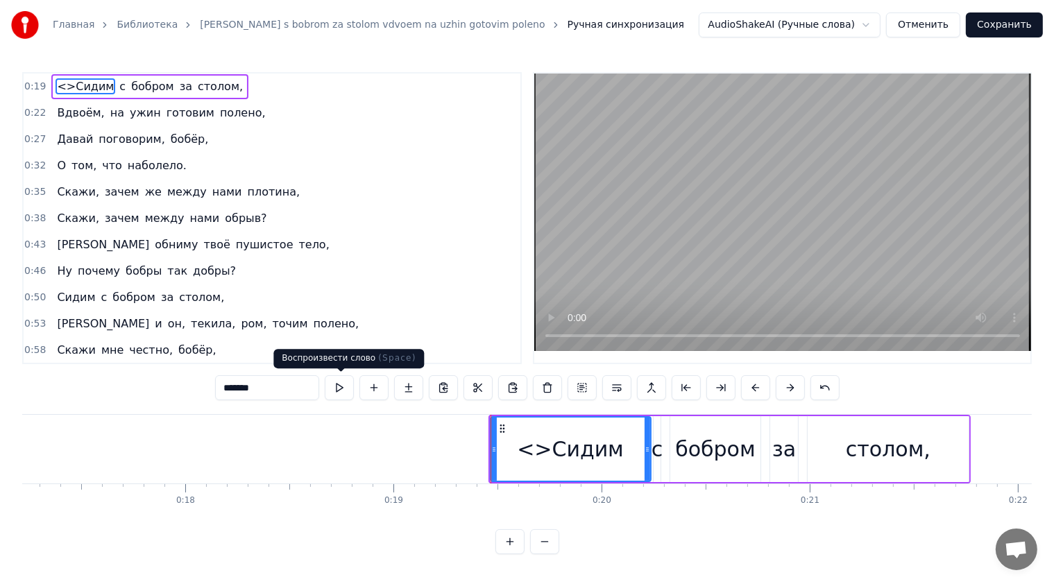
type input "*******"
click at [347, 392] on button at bounding box center [339, 387] width 29 height 25
click at [346, 391] on button at bounding box center [339, 387] width 29 height 25
click at [346, 390] on button at bounding box center [339, 387] width 29 height 25
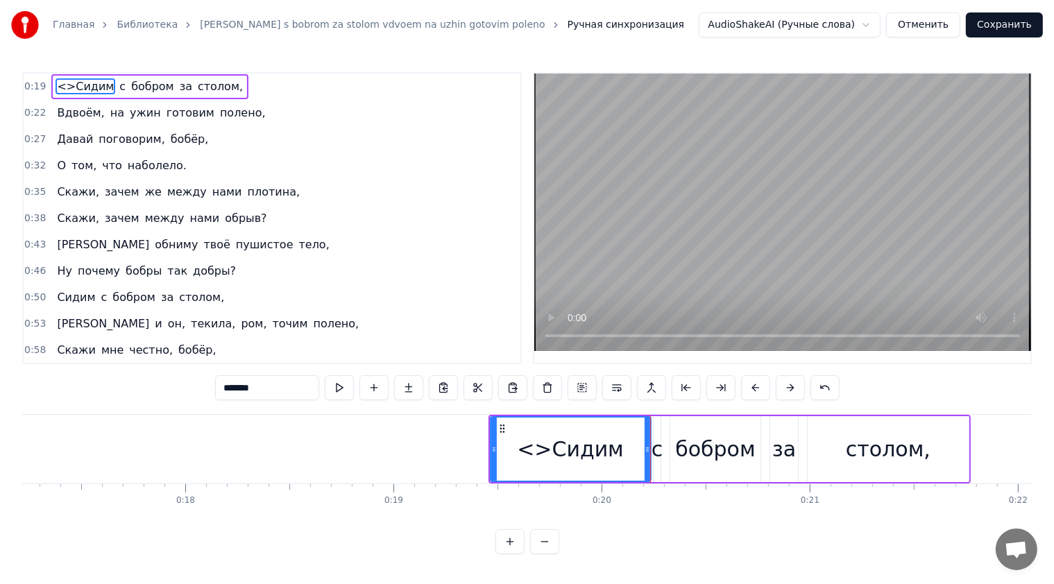
click at [681, 530] on div "0:19 <>Сидим с бобром за столом, 0:22 Вдвоём, на ужин готовим полено, 0:27 Дава…" at bounding box center [526, 313] width 1009 height 482
click at [390, 217] on div "0:38 Скажи, зачем между нами обрыв?" at bounding box center [272, 218] width 497 height 26
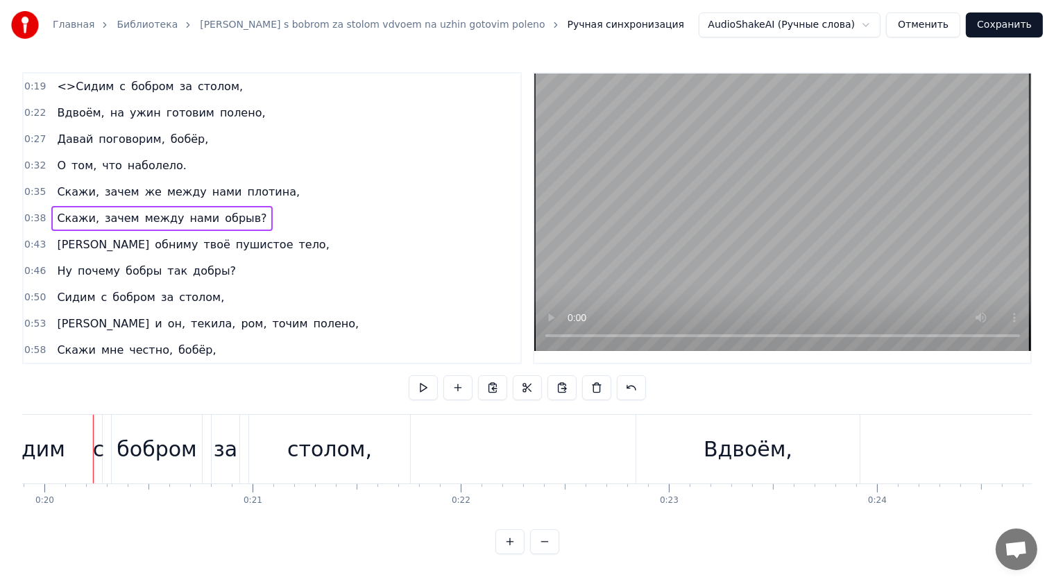
scroll to position [0, 0]
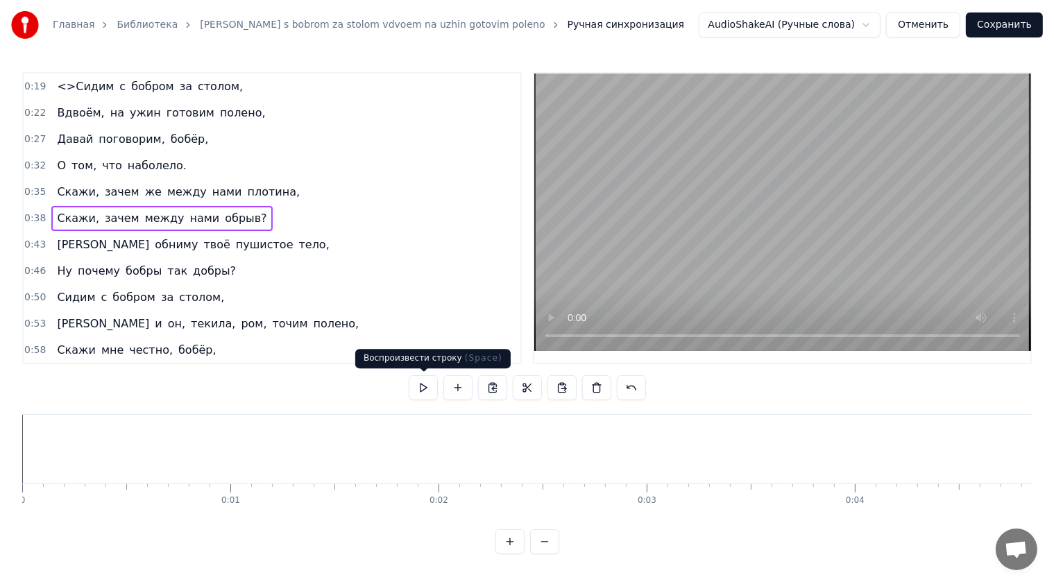
click at [427, 386] on button at bounding box center [423, 387] width 29 height 25
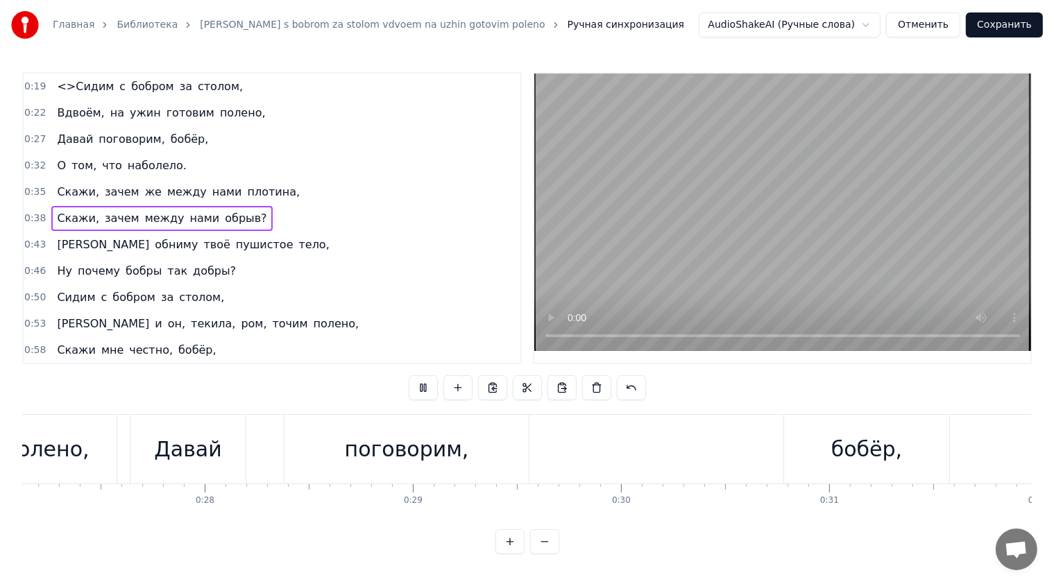
click at [64, 90] on span "<>Сидим" at bounding box center [86, 86] width 60 height 16
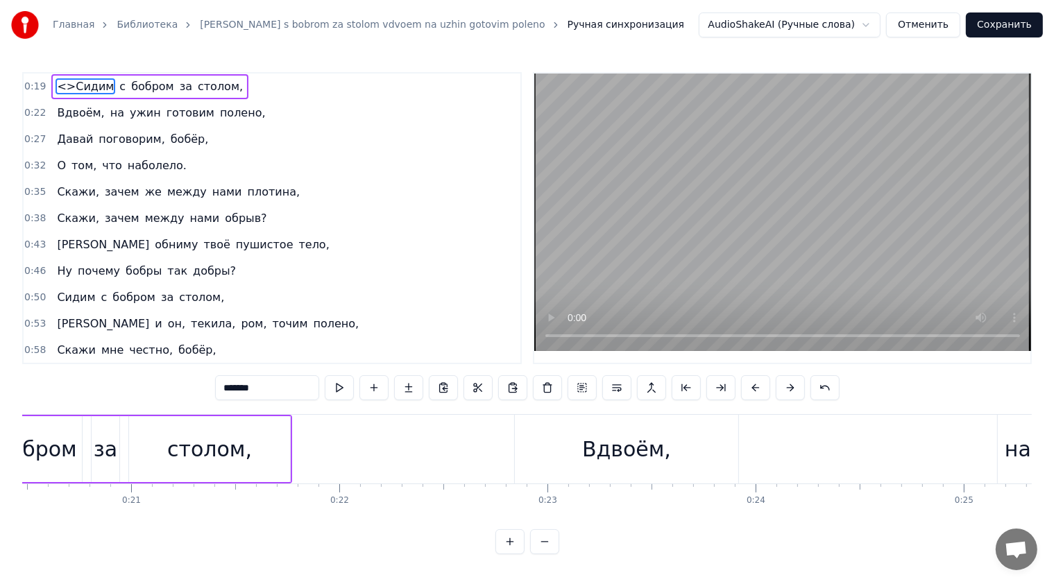
click at [30, 89] on span "0:19" at bounding box center [35, 87] width 22 height 14
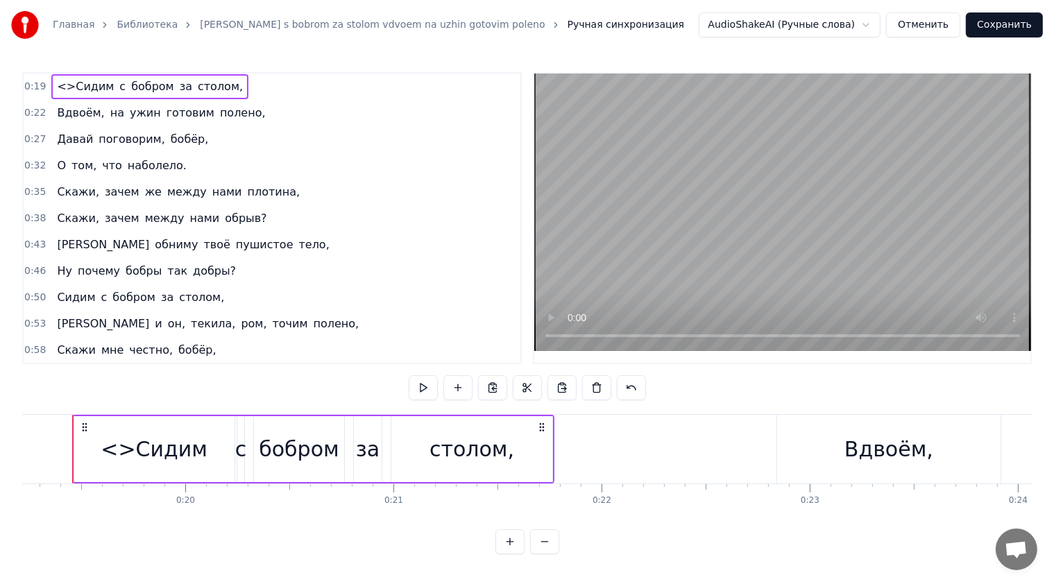
scroll to position [0, 3980]
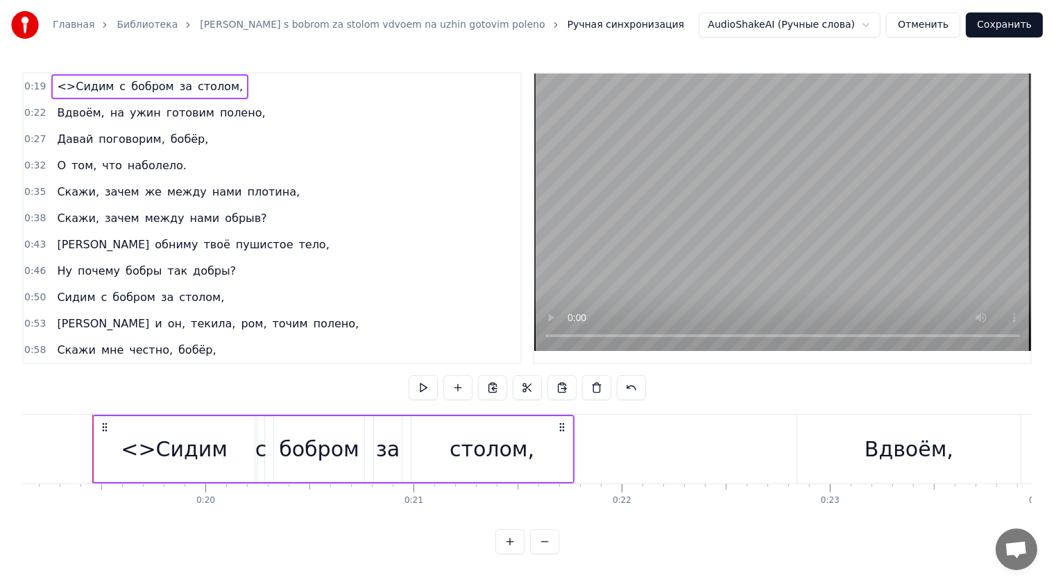
click at [426, 391] on button at bounding box center [423, 387] width 29 height 25
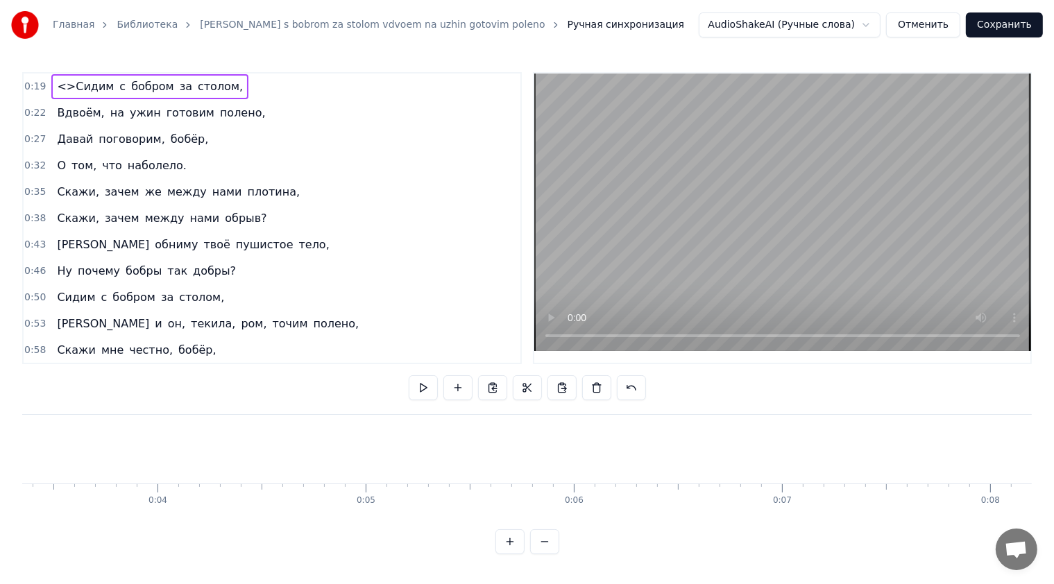
scroll to position [0, 0]
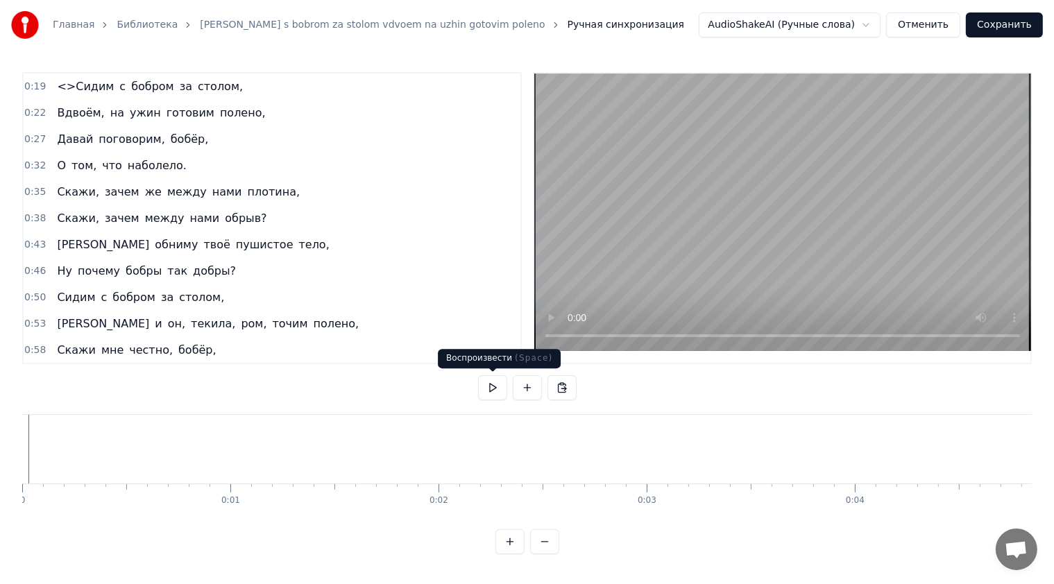
click at [495, 388] on button at bounding box center [492, 387] width 29 height 25
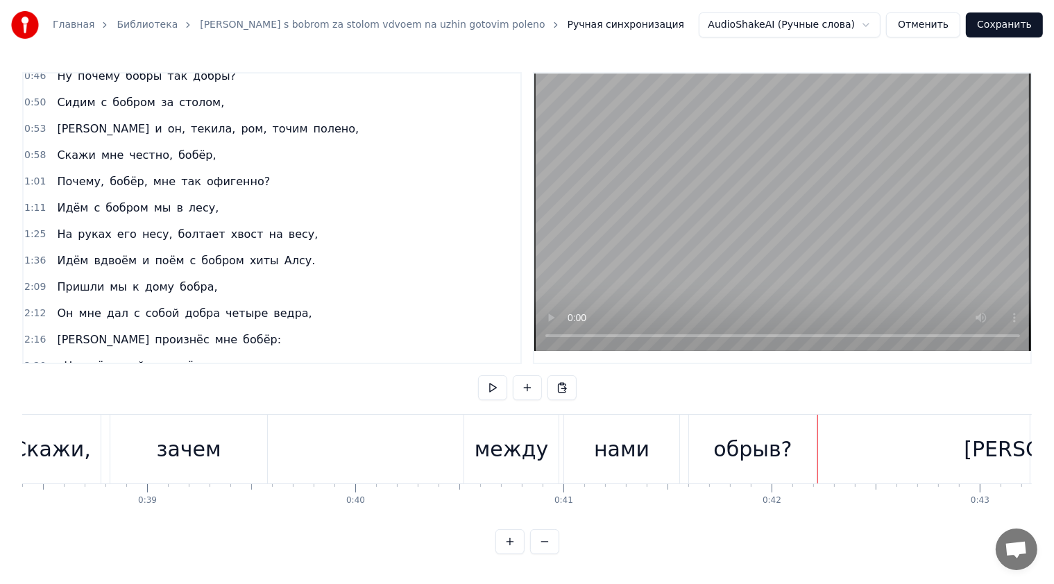
scroll to position [4, 0]
click at [488, 377] on button at bounding box center [492, 387] width 29 height 25
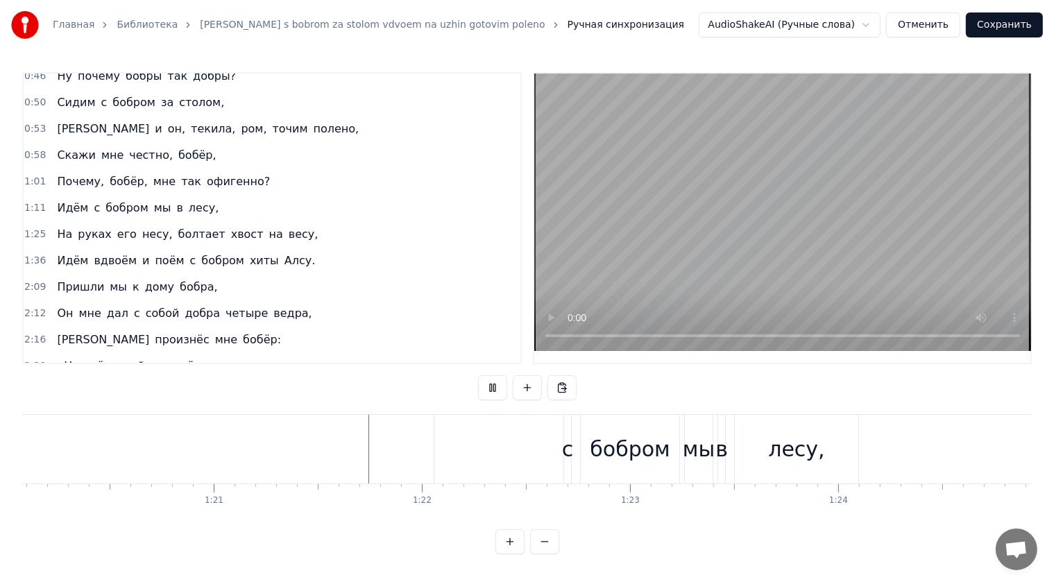
scroll to position [0, 16832]
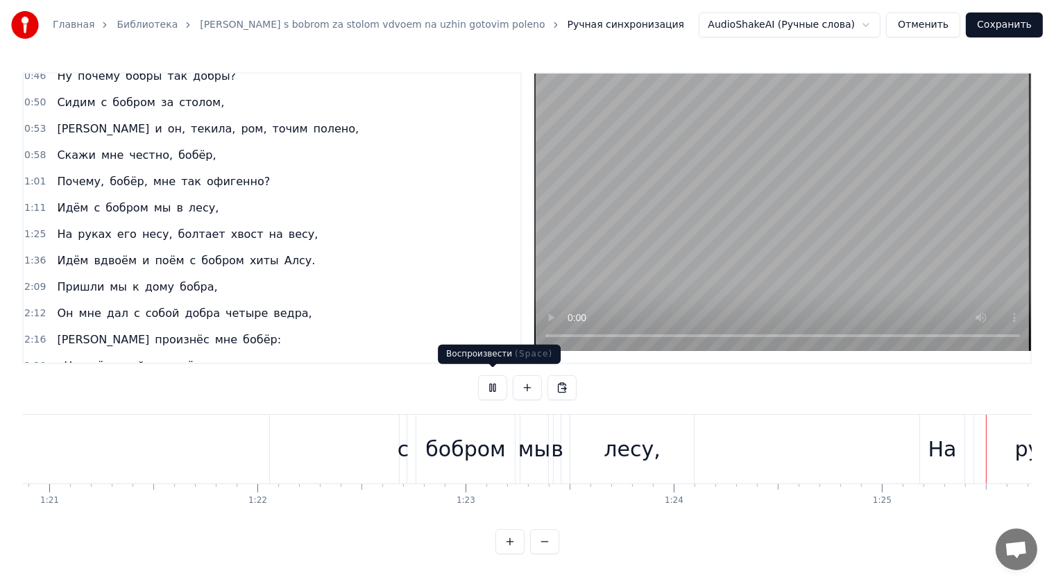
click at [502, 377] on button at bounding box center [492, 387] width 29 height 25
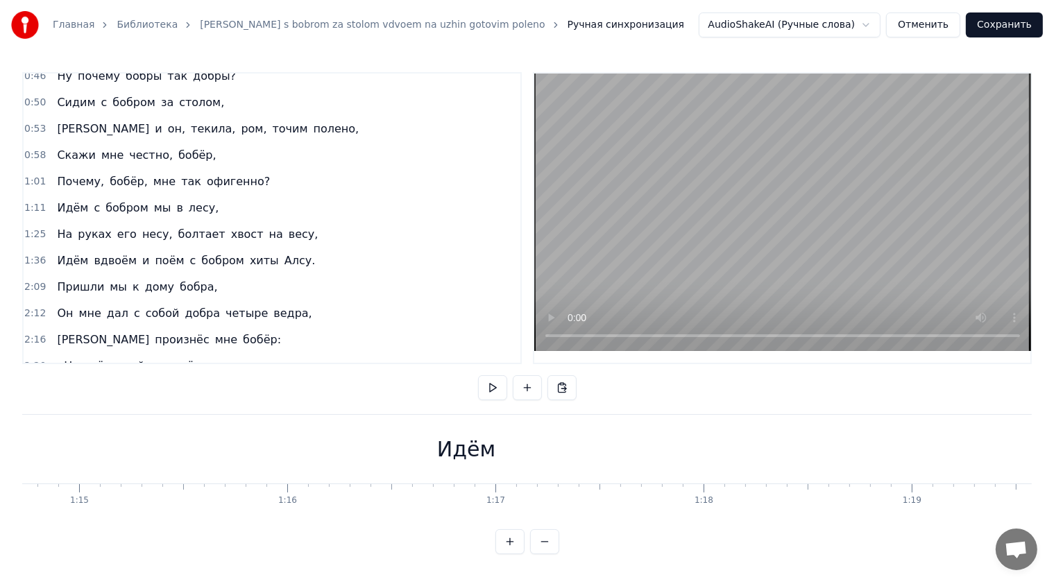
scroll to position [0, 15554]
click at [488, 439] on div "Идём" at bounding box center [465, 449] width 58 height 31
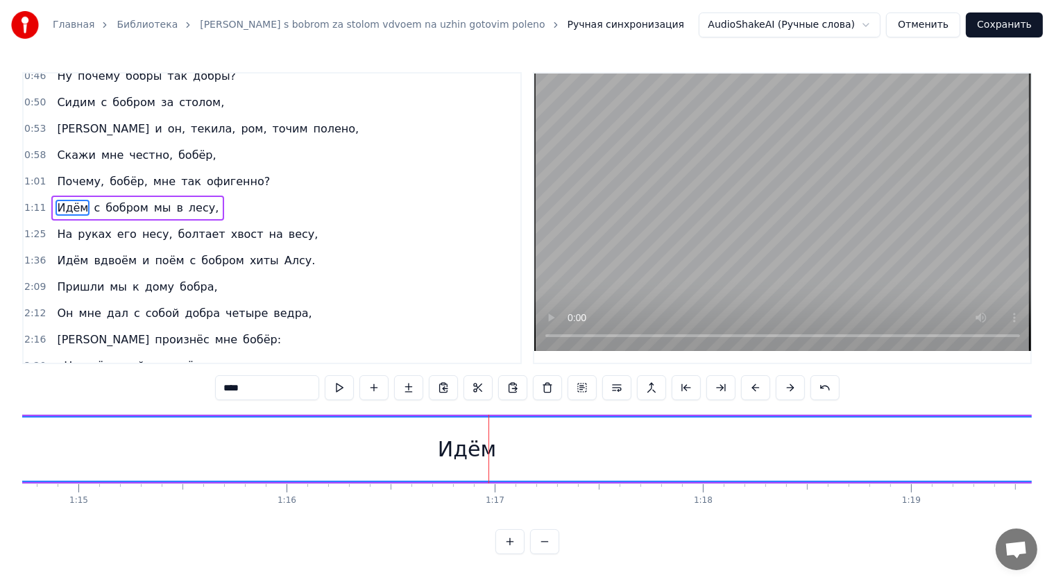
scroll to position [174, 0]
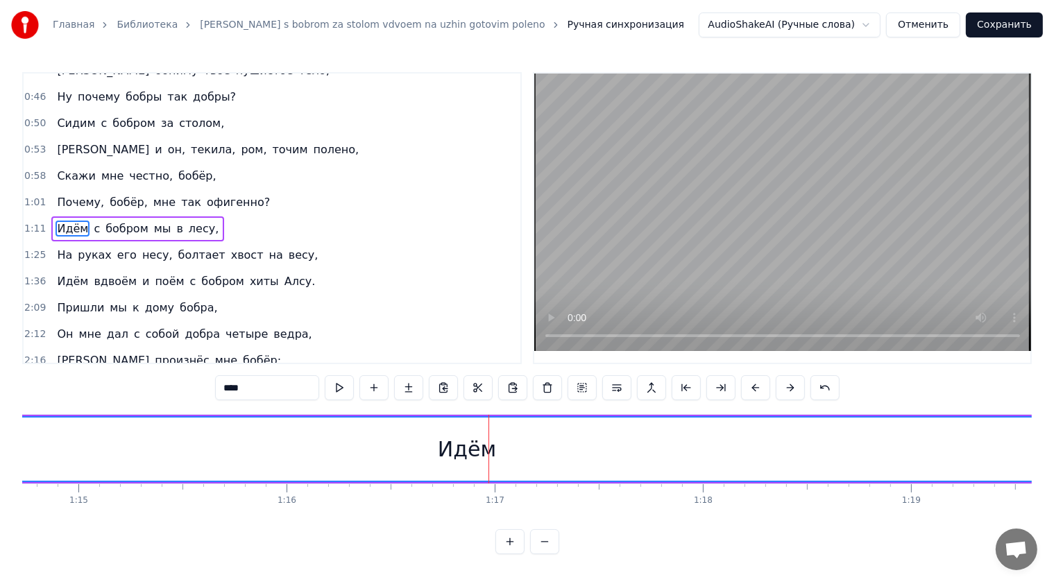
click at [492, 452] on div "Идём" at bounding box center [467, 449] width 58 height 31
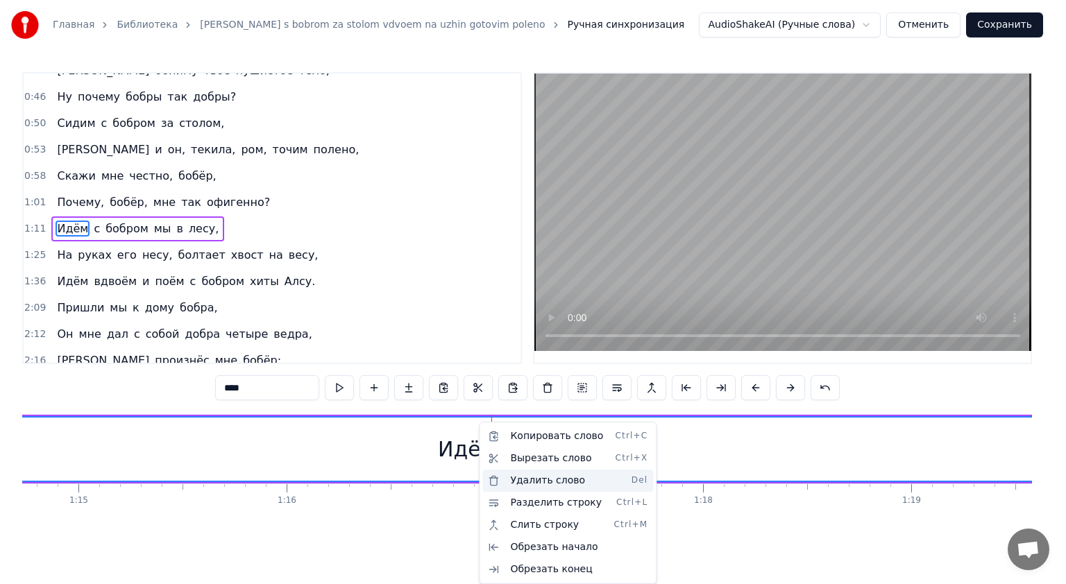
click at [530, 475] on div "Удалить слово Del" at bounding box center [567, 481] width 171 height 22
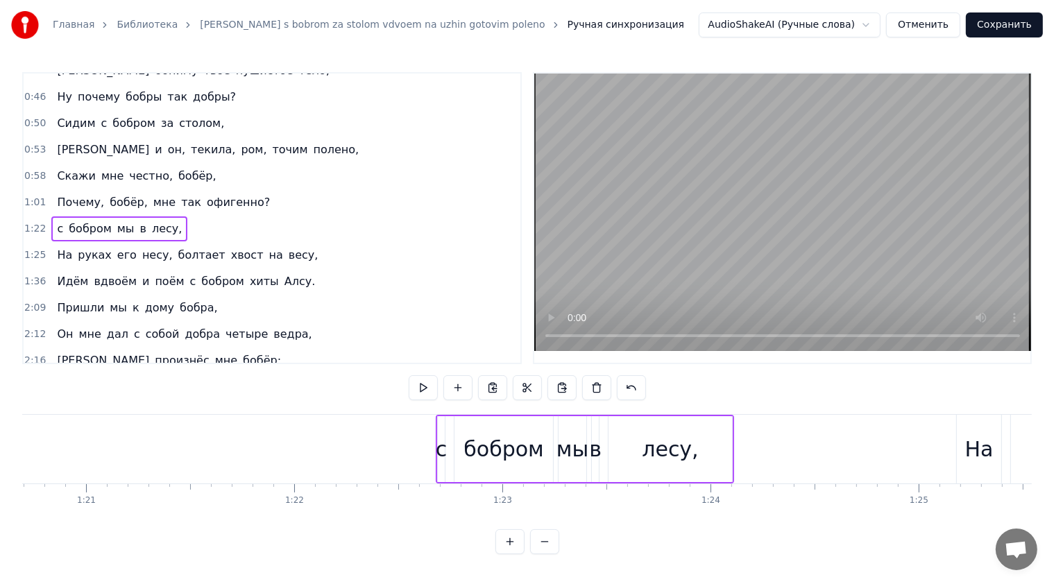
scroll to position [0, 16640]
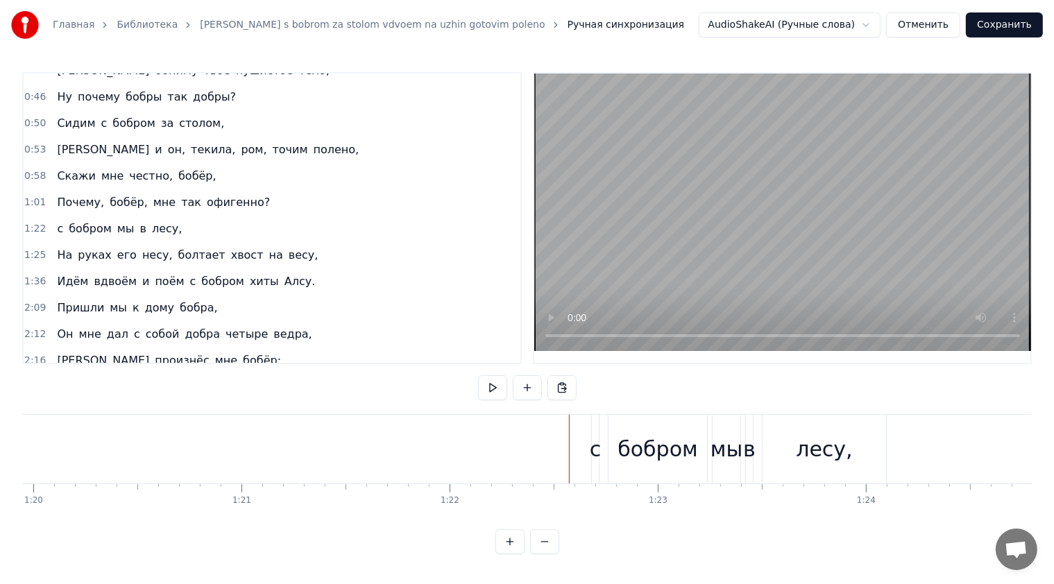
click at [538, 447] on div at bounding box center [614, 449] width 34464 height 69
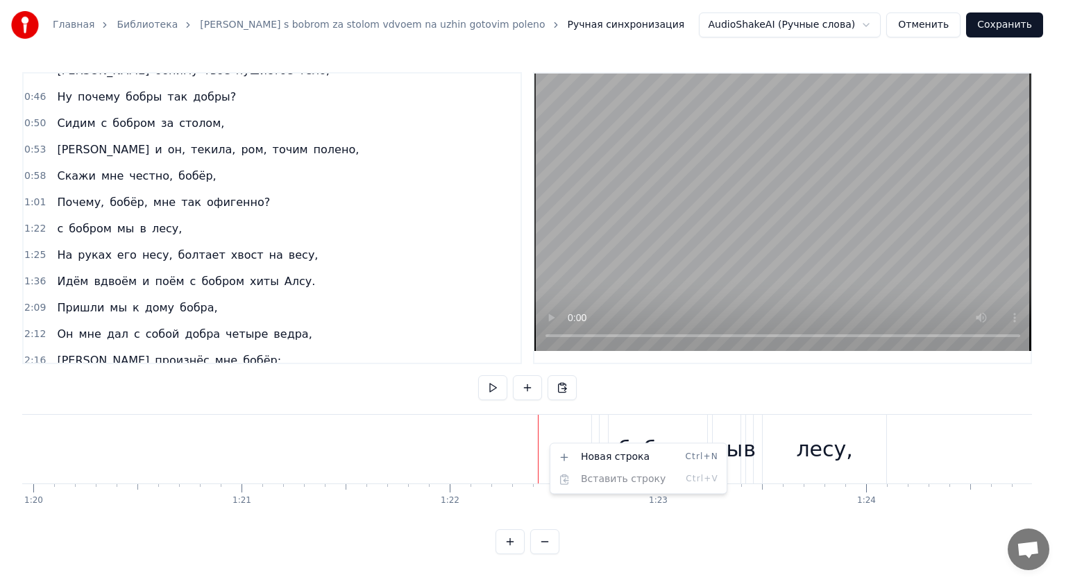
click at [565, 423] on html "Главная Библиотека Sidim s bobrom za stolom vdvoem na uzhin gotovim poleno Ручн…" at bounding box center [533, 288] width 1066 height 577
click at [590, 426] on html "Главная Библиотека Sidim s bobrom za stolom vdvoem na uzhin gotovim poleno Ручн…" at bounding box center [533, 288] width 1066 height 577
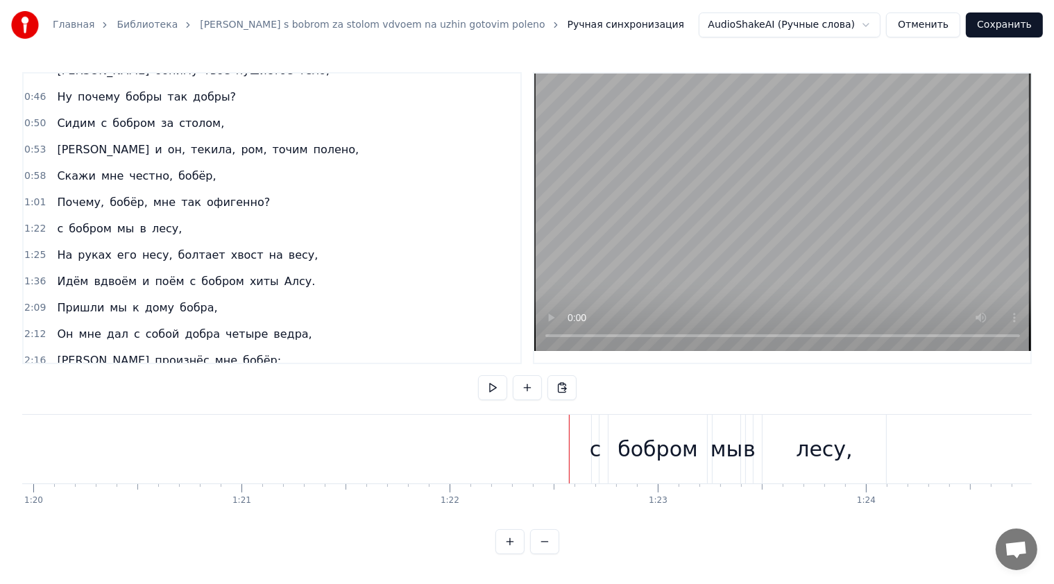
click at [605, 429] on div "с бобром мы в лесу," at bounding box center [740, 449] width 298 height 69
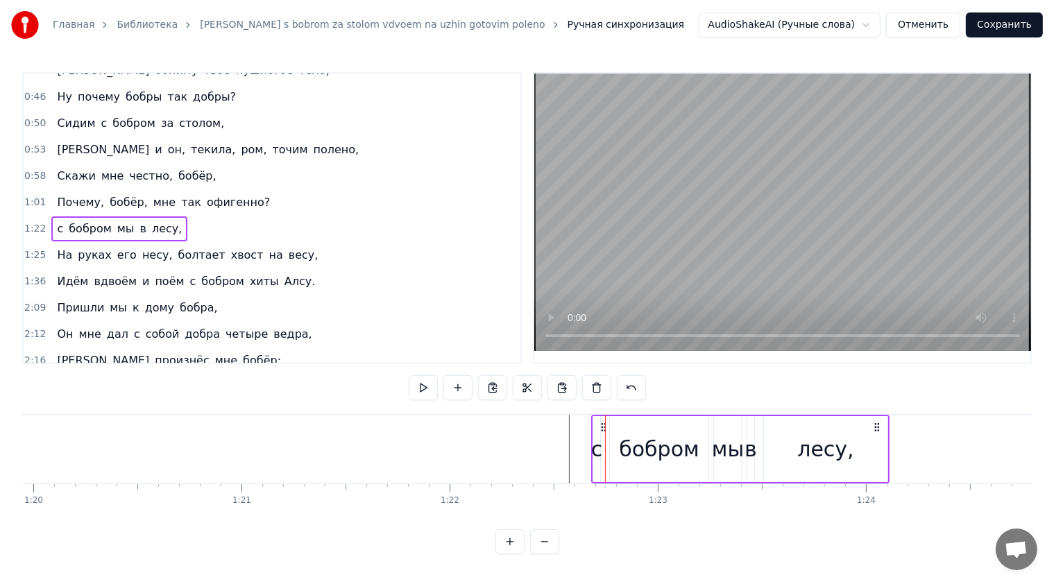
click at [627, 441] on div "бобром" at bounding box center [659, 449] width 80 height 31
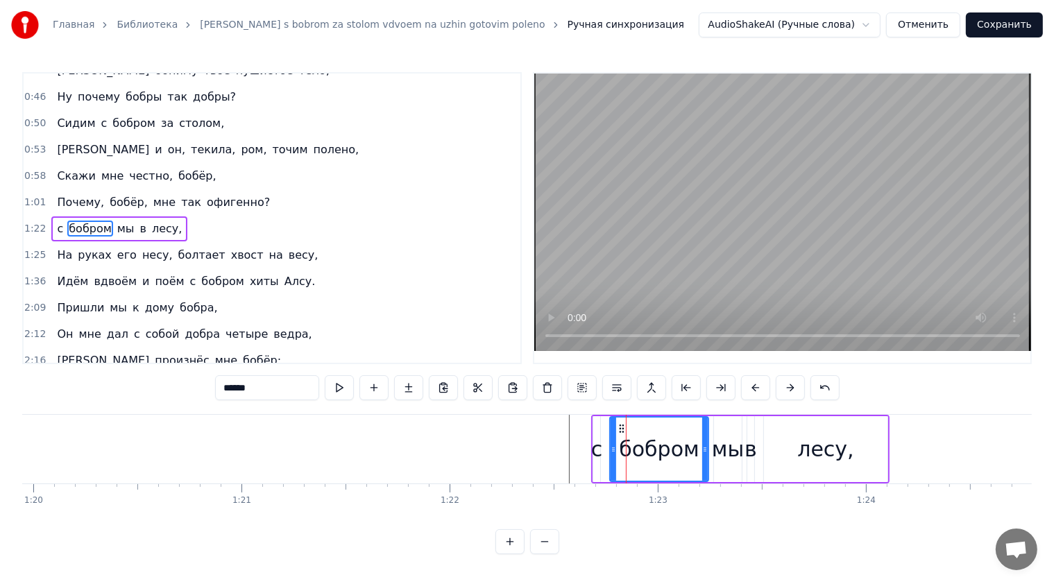
click at [599, 441] on div "с" at bounding box center [597, 449] width 12 height 31
type input "*"
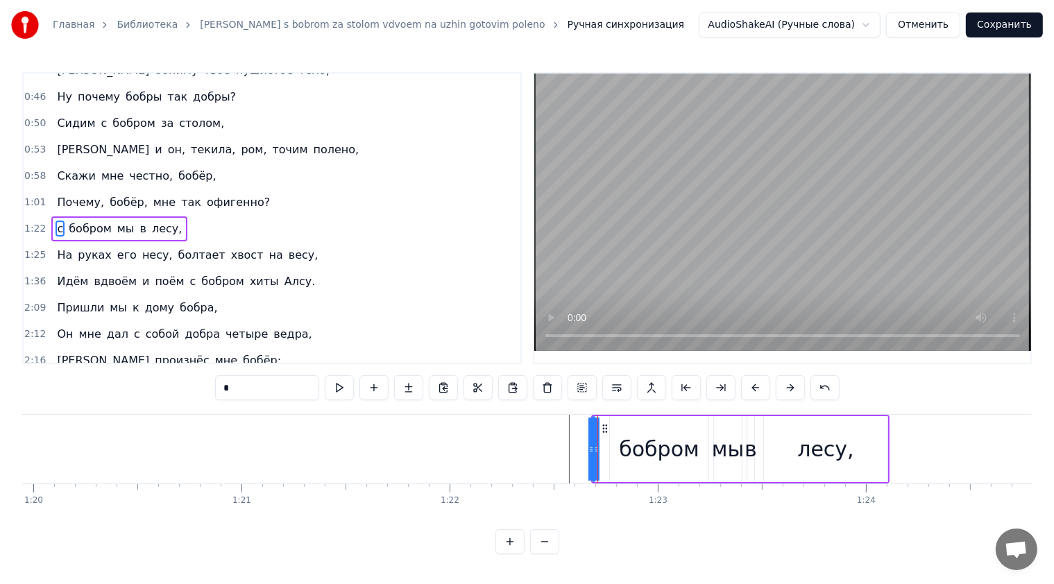
drag, startPoint x: 594, startPoint y: 438, endPoint x: 563, endPoint y: 444, distance: 31.7
click at [554, 443] on div "<>Сидим с бобром за столом, Вдвоём, на ужин готовим полено, Давай поговорим, бо…" at bounding box center [614, 448] width 34464 height 69
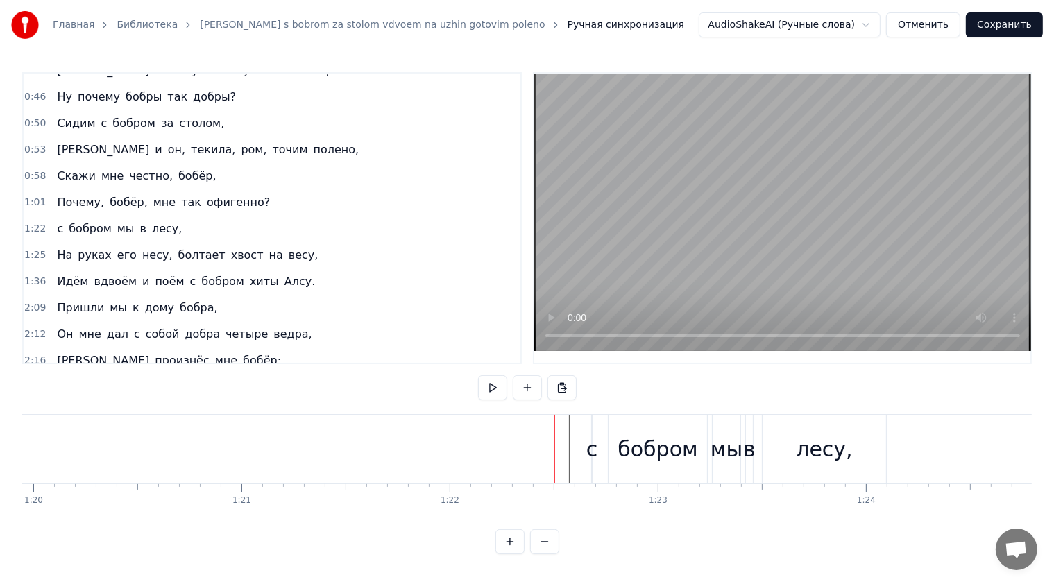
click at [589, 438] on div "с" at bounding box center [592, 449] width 12 height 31
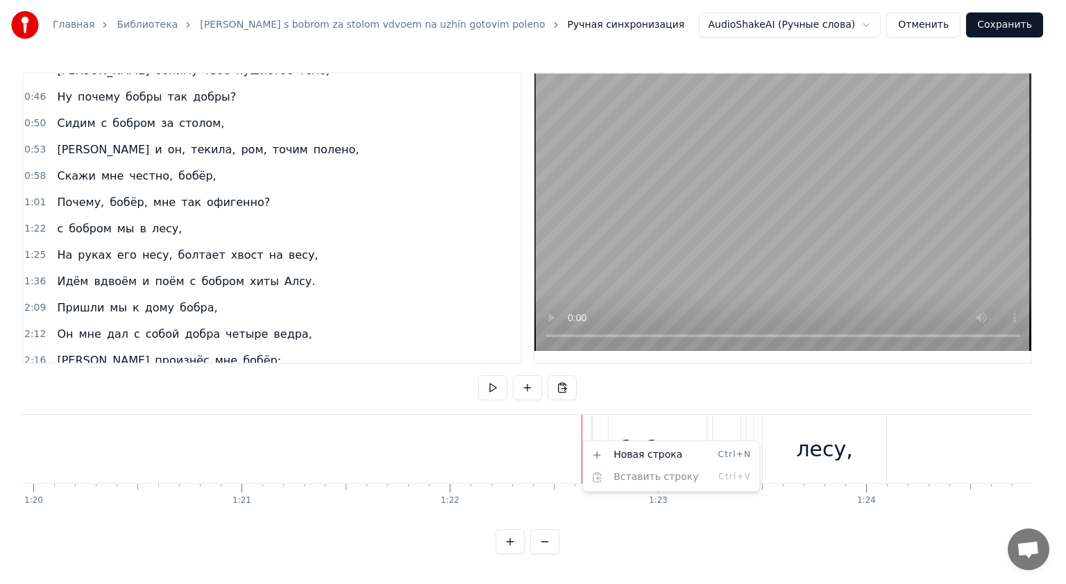
click at [602, 410] on html "Главная Библиотека Sidim s bobrom za stolom vdvoem na uzhin gotovim poleno Ручн…" at bounding box center [533, 288] width 1066 height 577
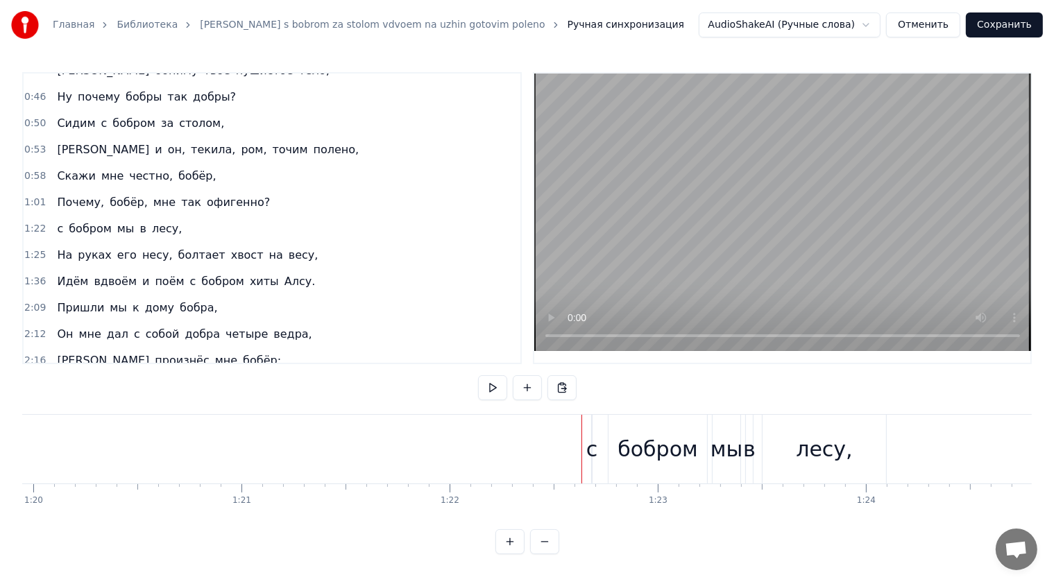
click at [572, 440] on div at bounding box center [614, 449] width 34464 height 69
click at [522, 388] on button at bounding box center [527, 387] width 29 height 25
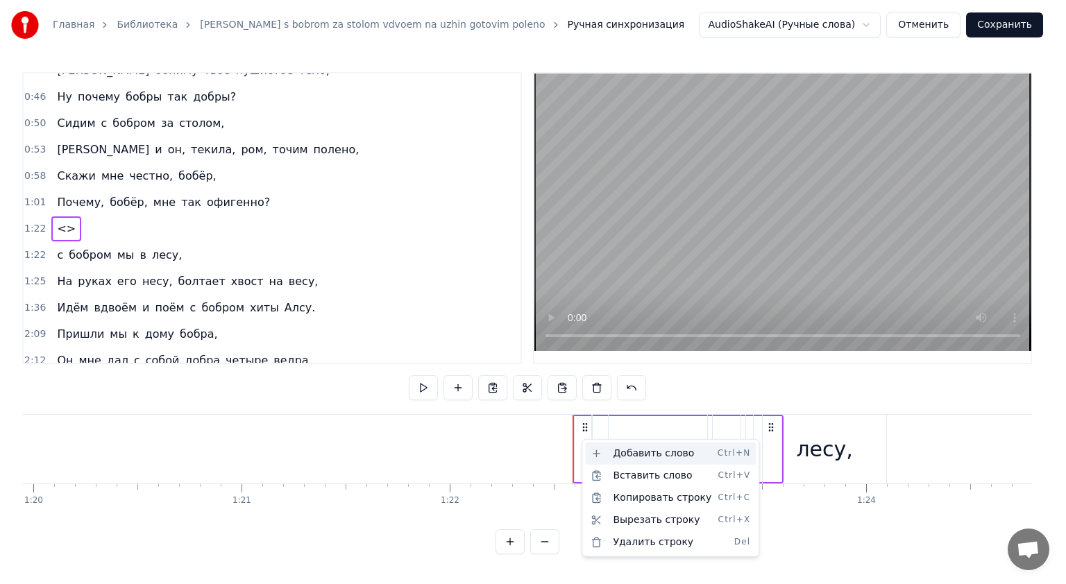
click at [593, 449] on div "Добавить слово Ctrl+N" at bounding box center [670, 454] width 171 height 22
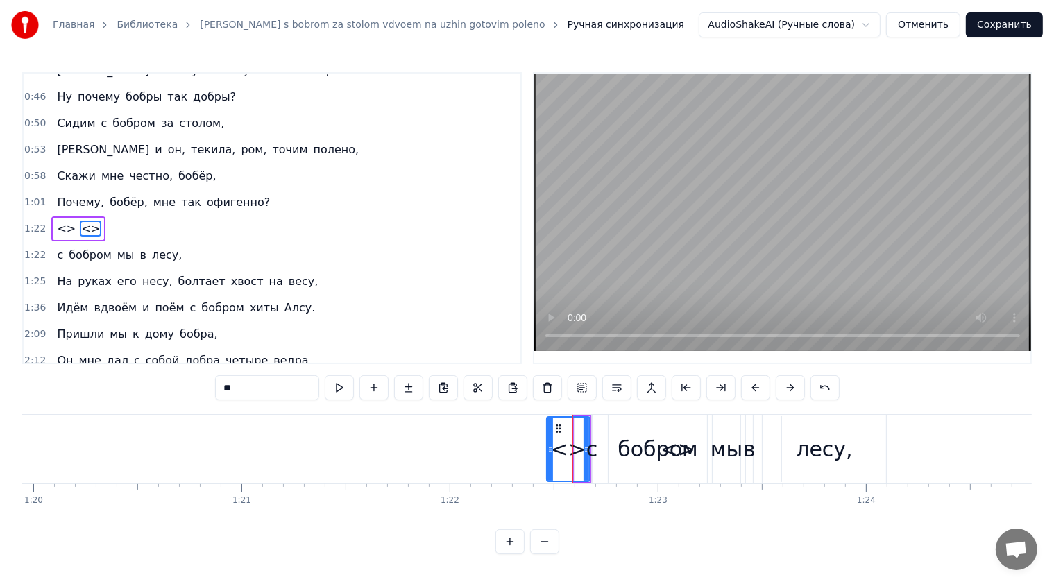
click at [549, 444] on icon at bounding box center [550, 449] width 6 height 11
click at [594, 441] on div "<>Сидим с бобром за столом, Вдвоём, на ужин готовим полено, Давай поговорим, бо…" at bounding box center [614, 448] width 34464 height 69
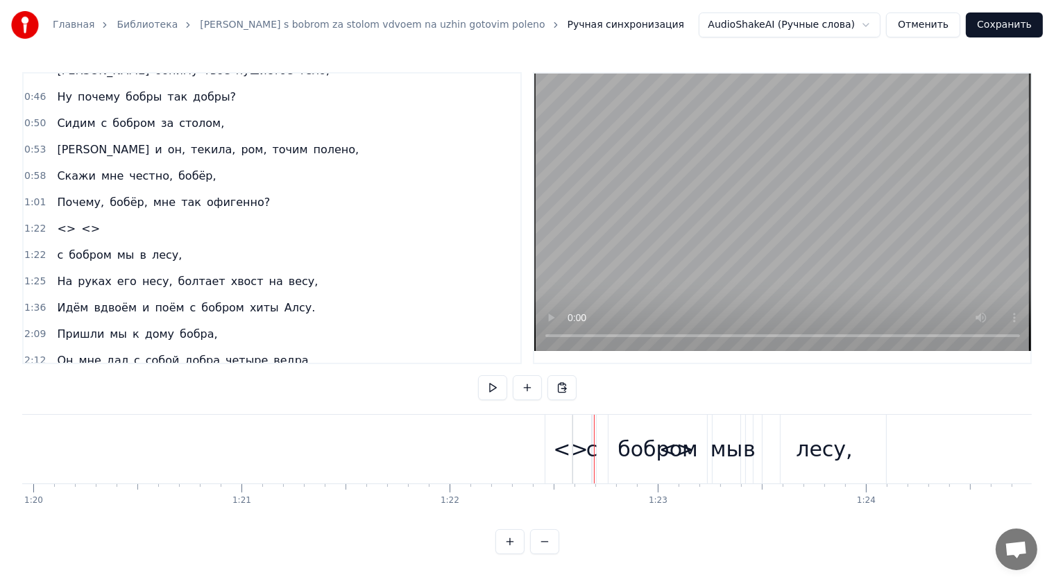
click at [566, 448] on div "<>" at bounding box center [570, 449] width 35 height 31
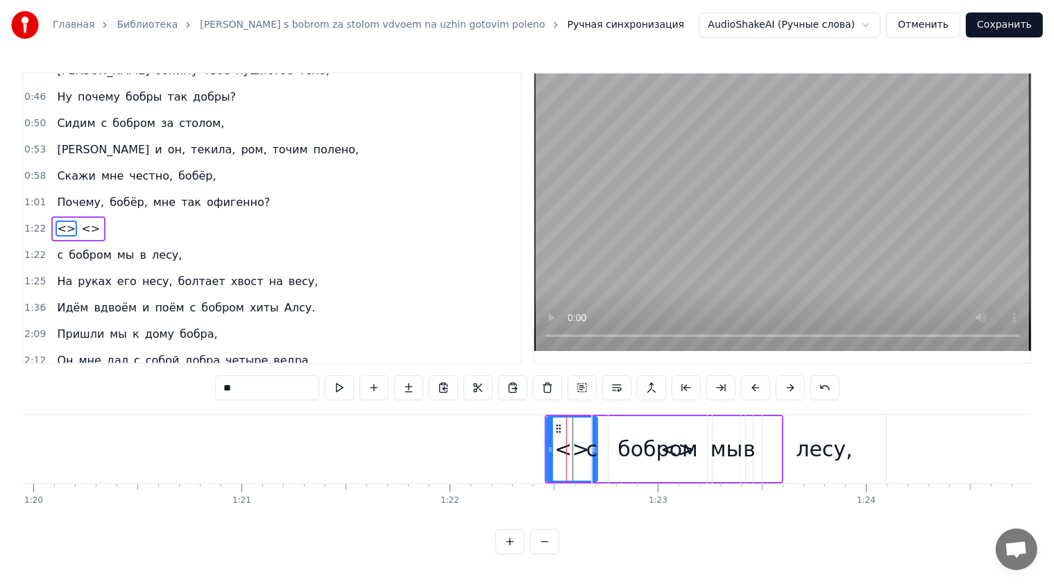
click at [308, 391] on input "**" at bounding box center [267, 387] width 104 height 25
drag, startPoint x: 547, startPoint y: 436, endPoint x: 488, endPoint y: 444, distance: 58.9
click at [489, 444] on div at bounding box center [492, 449] width 6 height 63
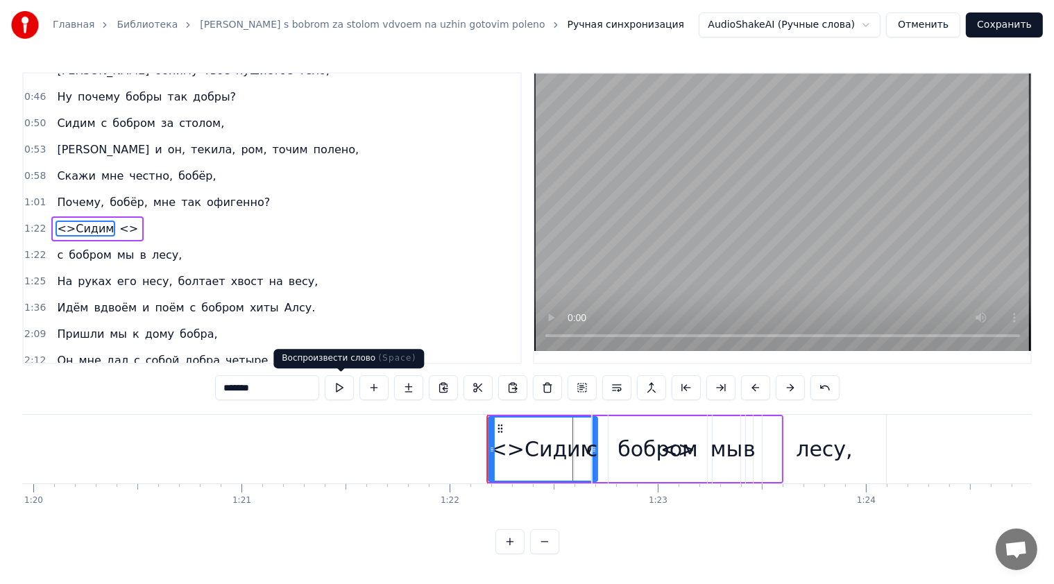
click at [337, 388] on button at bounding box center [339, 387] width 29 height 25
click at [341, 386] on button at bounding box center [339, 387] width 29 height 25
click at [581, 458] on div "<>Сидим" at bounding box center [543, 449] width 107 height 31
click at [583, 457] on div "<>Сидим" at bounding box center [543, 449] width 107 height 31
click at [583, 456] on div "<>Сидим" at bounding box center [543, 449] width 107 height 31
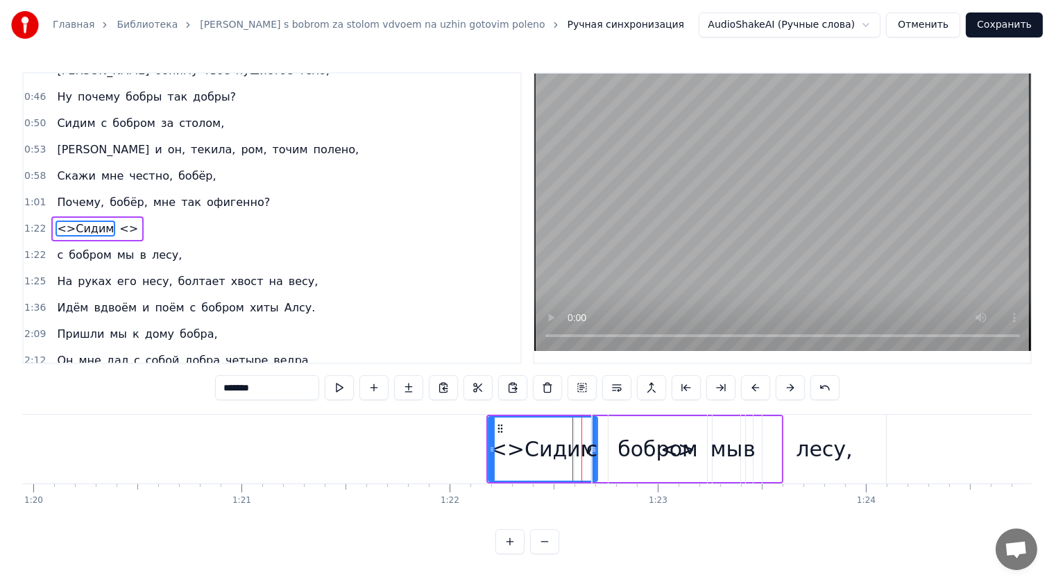
drag, startPoint x: 272, startPoint y: 391, endPoint x: 323, endPoint y: 357, distance: 60.6
click at [241, 389] on input "*******" at bounding box center [267, 387] width 104 height 25
type input "******"
click at [339, 386] on button at bounding box center [339, 387] width 29 height 25
click at [370, 253] on div "1:22 с бобром мы в лесу," at bounding box center [272, 255] width 497 height 26
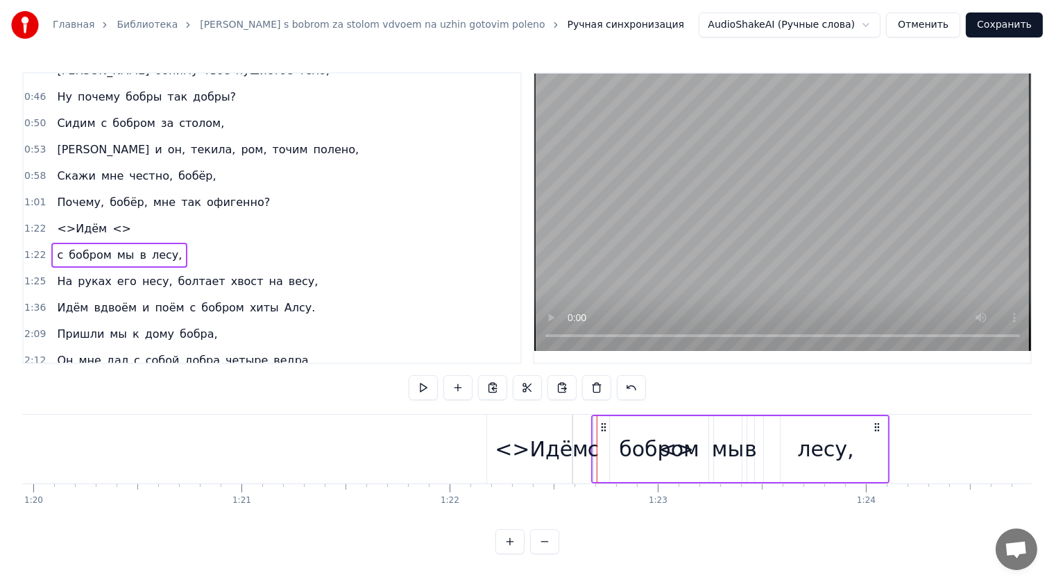
click at [427, 305] on div "1:36 Идём вдвоём и поём с бобром хиты Алсу." at bounding box center [272, 308] width 497 height 26
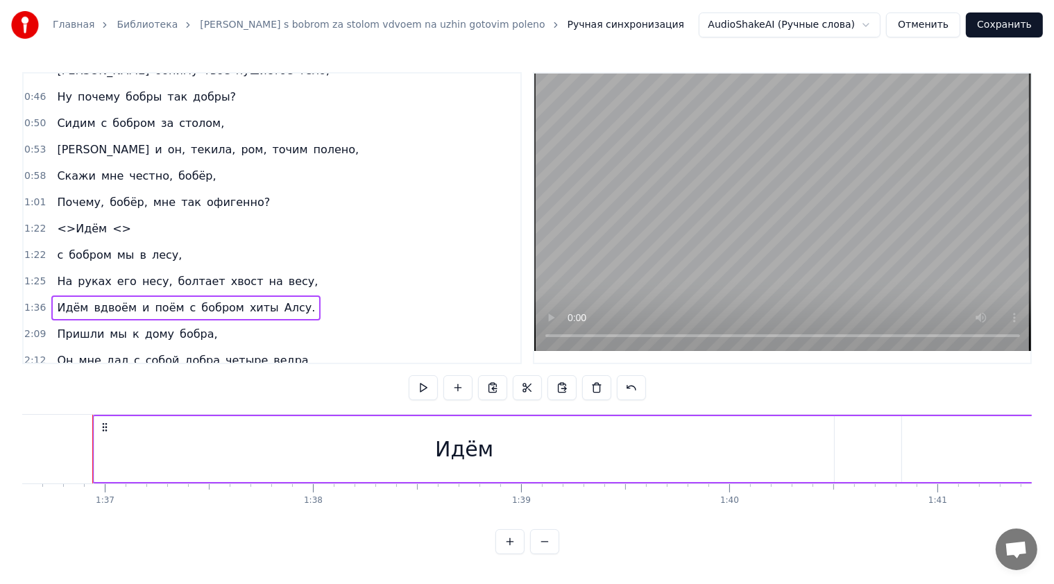
click at [240, 242] on div "1:22 с бобром мы в лесу," at bounding box center [272, 255] width 497 height 26
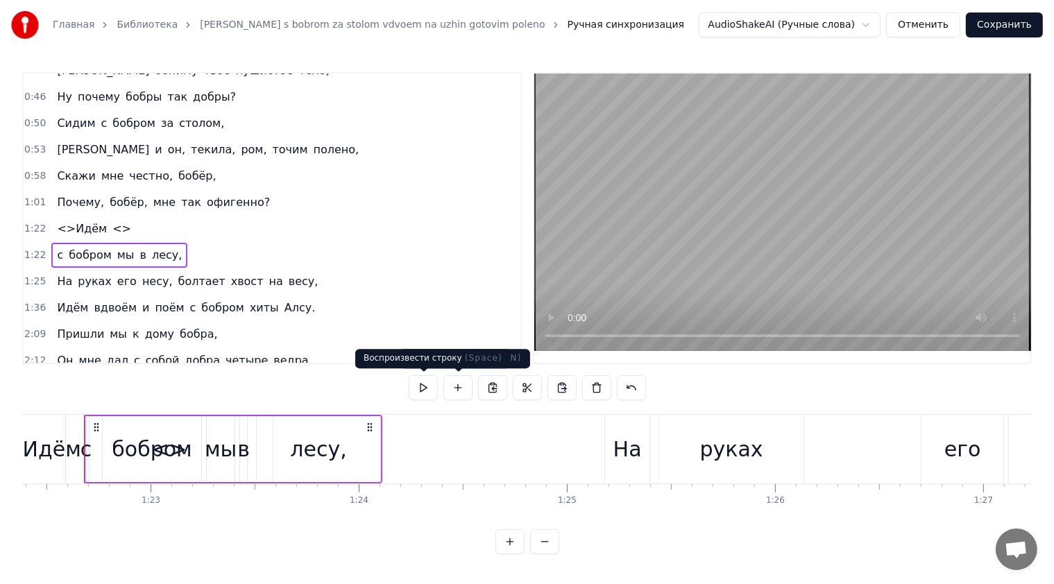
scroll to position [0, 17139]
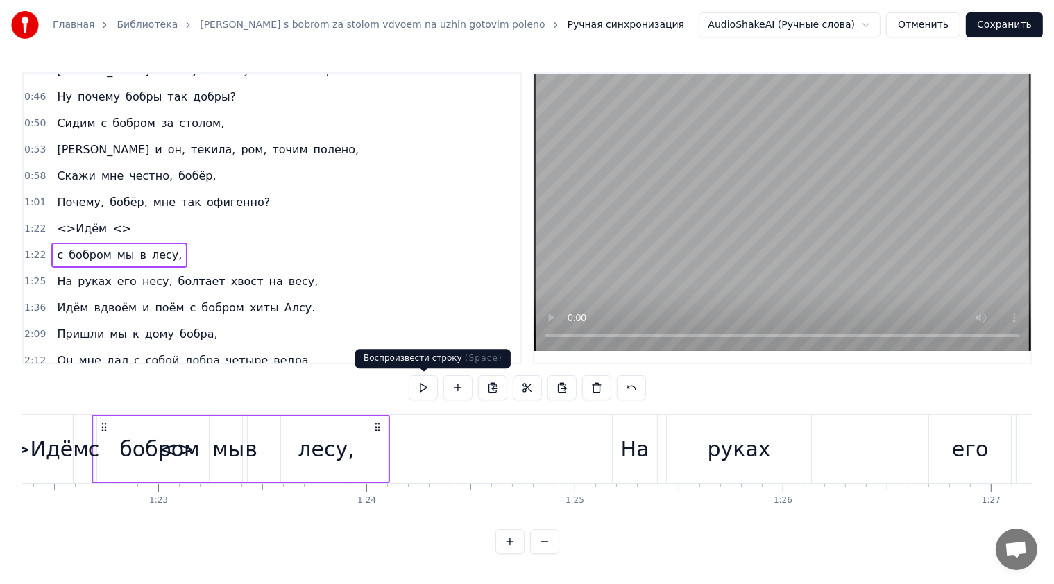
click at [419, 383] on button at bounding box center [423, 387] width 29 height 25
click at [408, 58] on div "Главная Библиотека Sidim s bobrom za stolom vdvoem na uzhin gotovim poleno Ручн…" at bounding box center [527, 277] width 1054 height 554
click at [409, 39] on div "Главная Библиотека Sidim s bobrom za stolom vdvoem na uzhin gotovim poleno Ручн…" at bounding box center [527, 25] width 1054 height 50
click at [280, 567] on html "Главная Библиотека Sidim s bobrom za stolom vdvoem na uzhin gotovim poleno Ручн…" at bounding box center [527, 288] width 1054 height 577
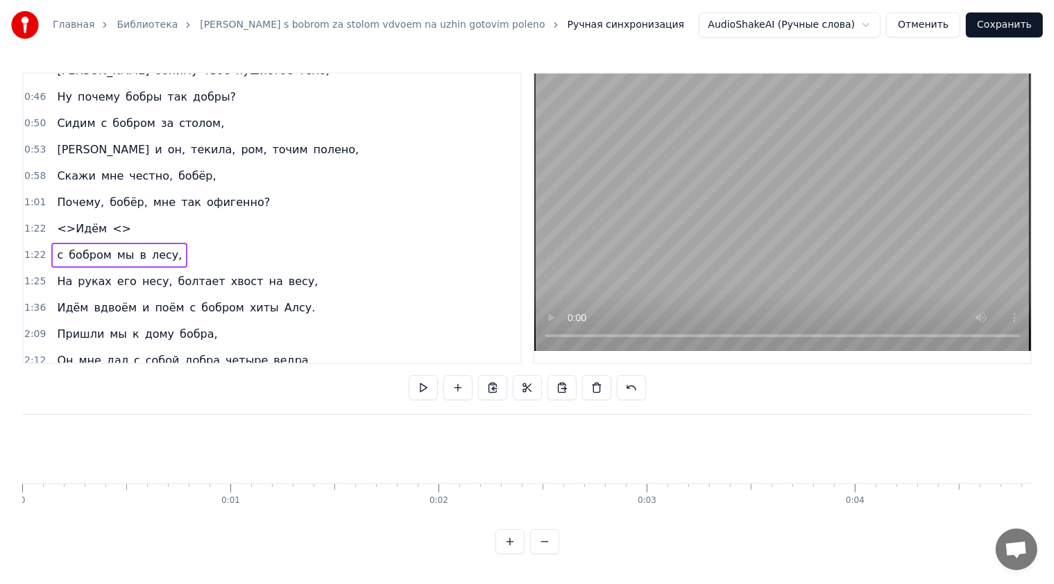
click at [98, 14] on div "Главная Библиотека Sidim s bobrom za stolom vdvoem na uzhin gotovim poleno Ручн…" at bounding box center [347, 25] width 673 height 28
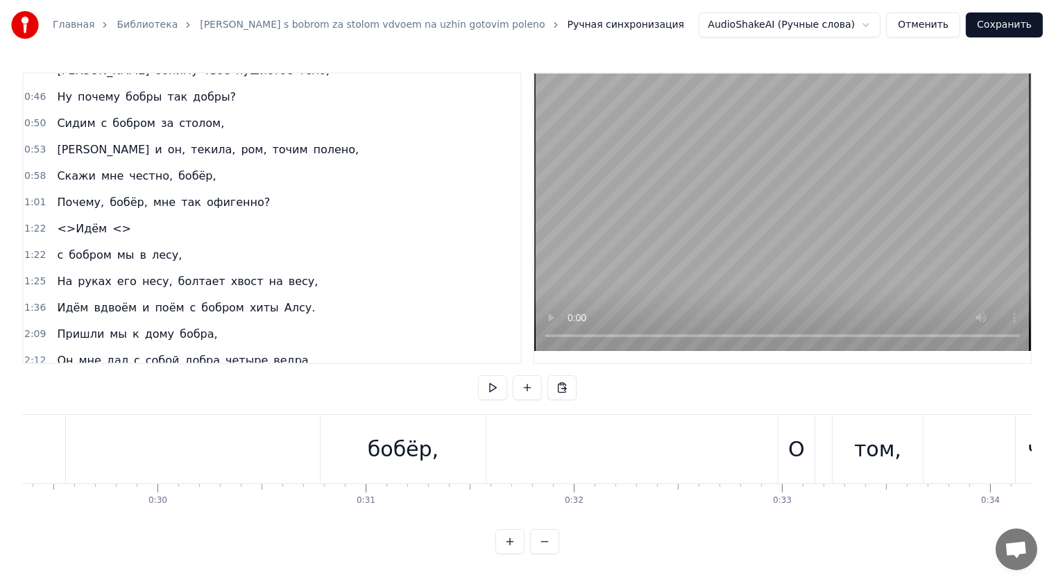
scroll to position [0, 6399]
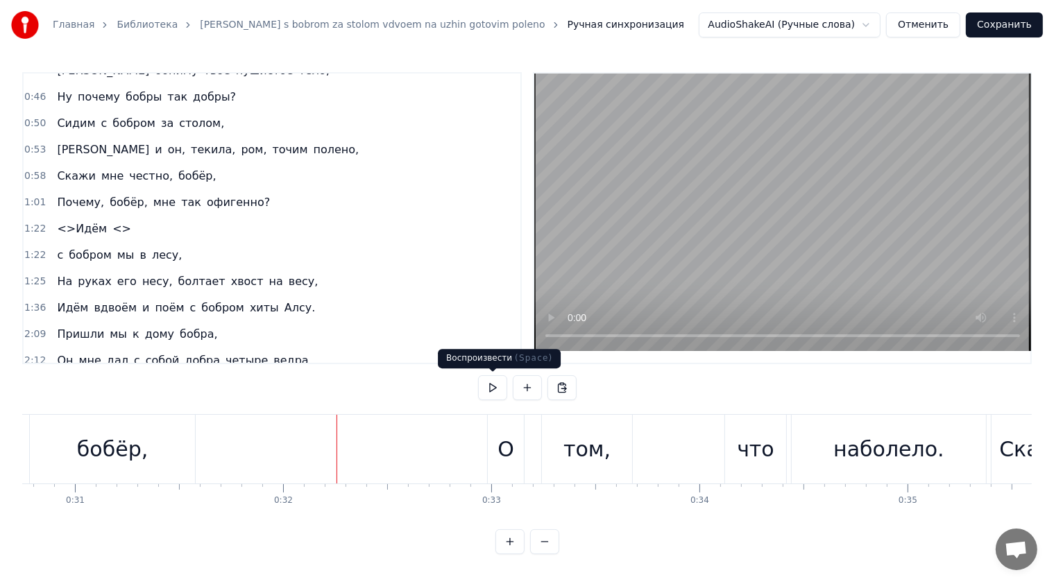
click at [497, 391] on button at bounding box center [492, 387] width 29 height 25
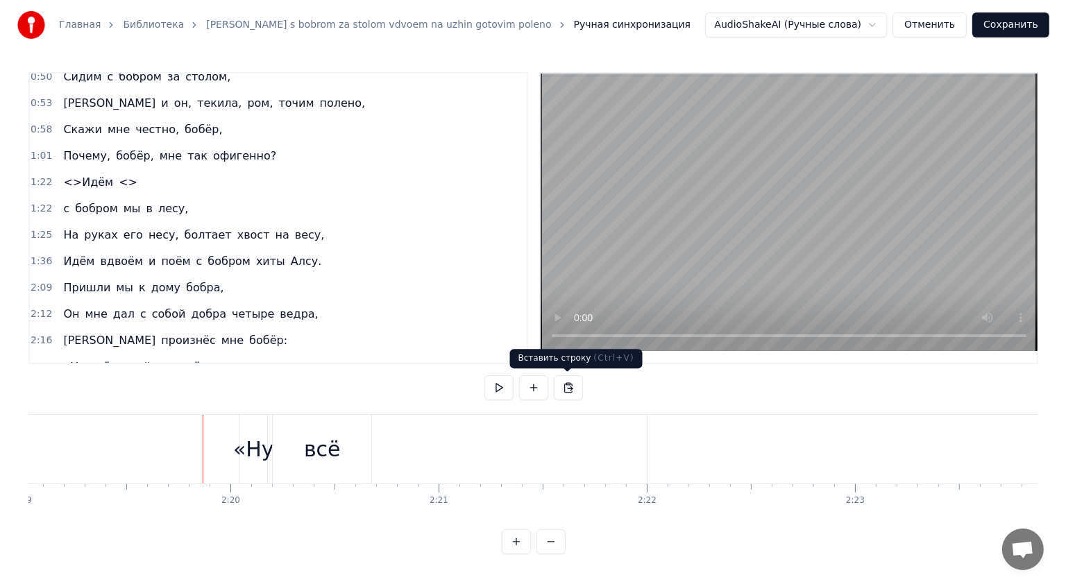
scroll to position [0, 28976]
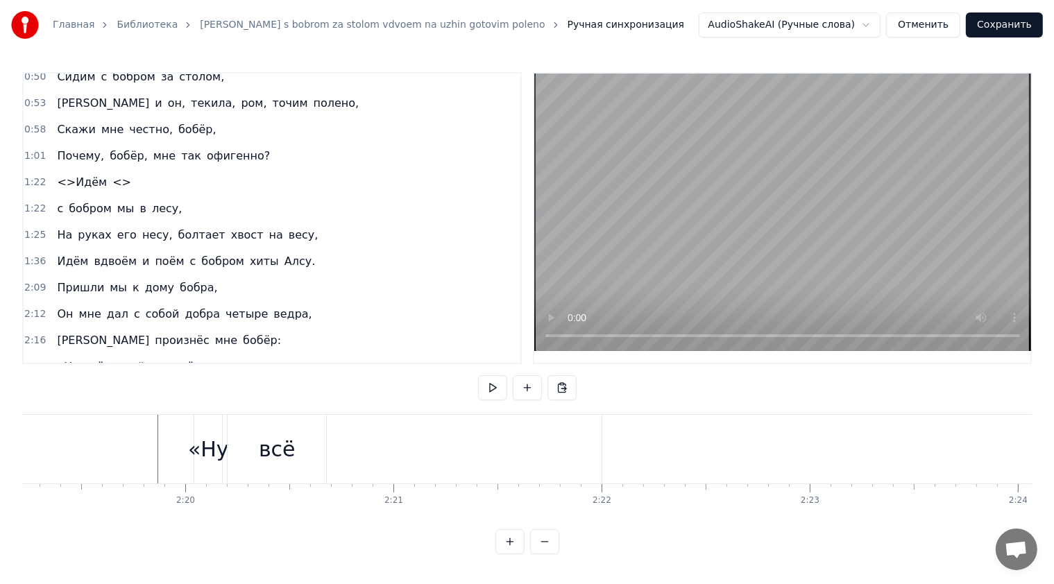
click at [999, 25] on button "Сохранить" at bounding box center [1004, 24] width 77 height 25
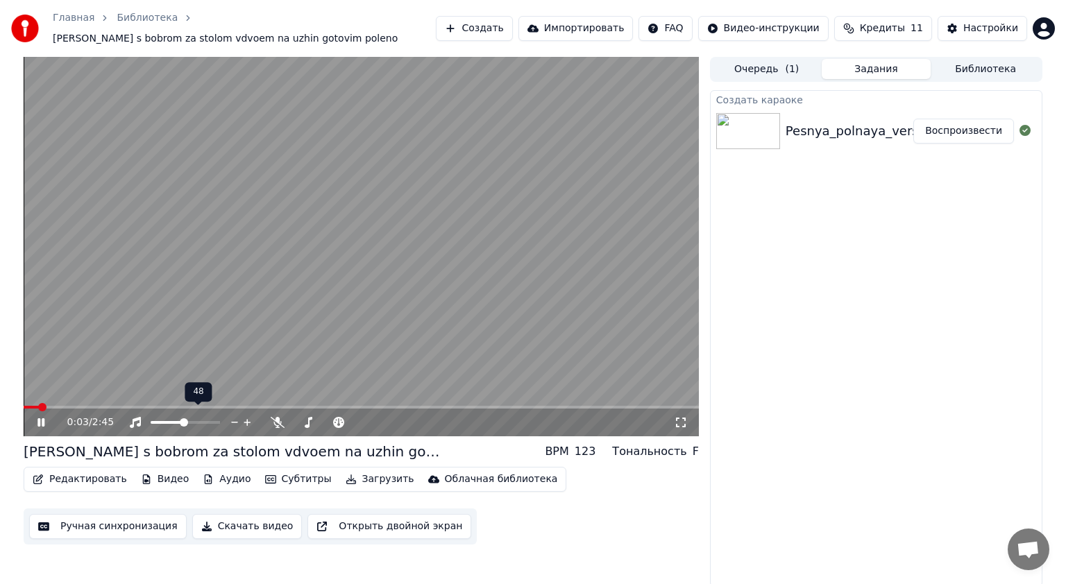
click at [183, 418] on span at bounding box center [184, 422] width 8 height 8
click at [71, 406] on span at bounding box center [361, 407] width 675 height 3
click at [80, 403] on span at bounding box center [76, 407] width 8 height 8
click at [681, 417] on icon at bounding box center [681, 422] width 14 height 11
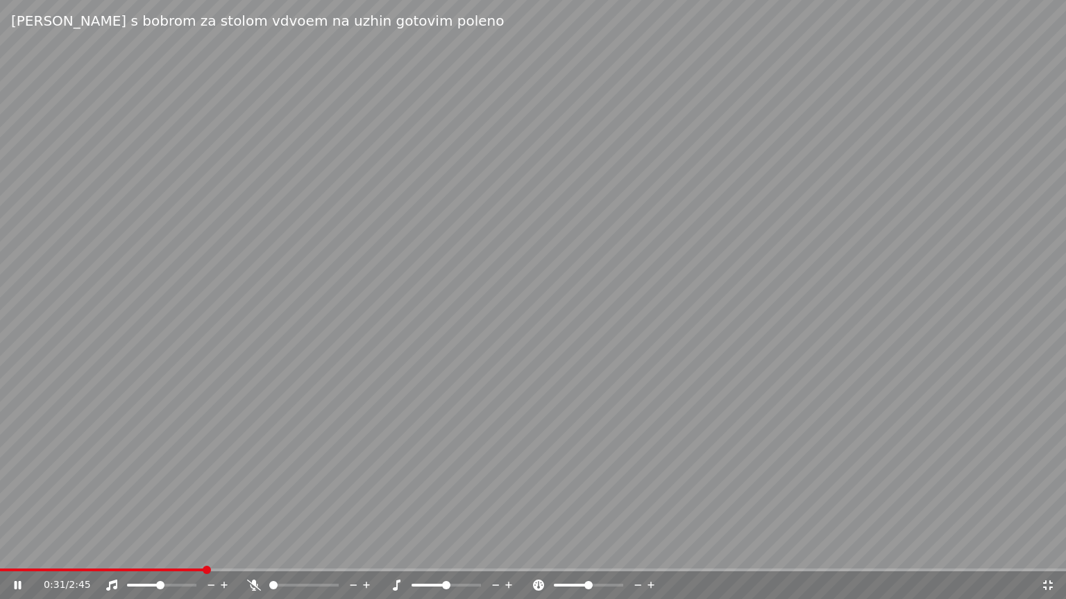
click at [17, 583] on icon at bounding box center [27, 585] width 33 height 11
click at [1055, 583] on div "0:31 / 2:45" at bounding box center [533, 586] width 1055 height 14
click at [1046, 581] on icon at bounding box center [1048, 586] width 10 height 10
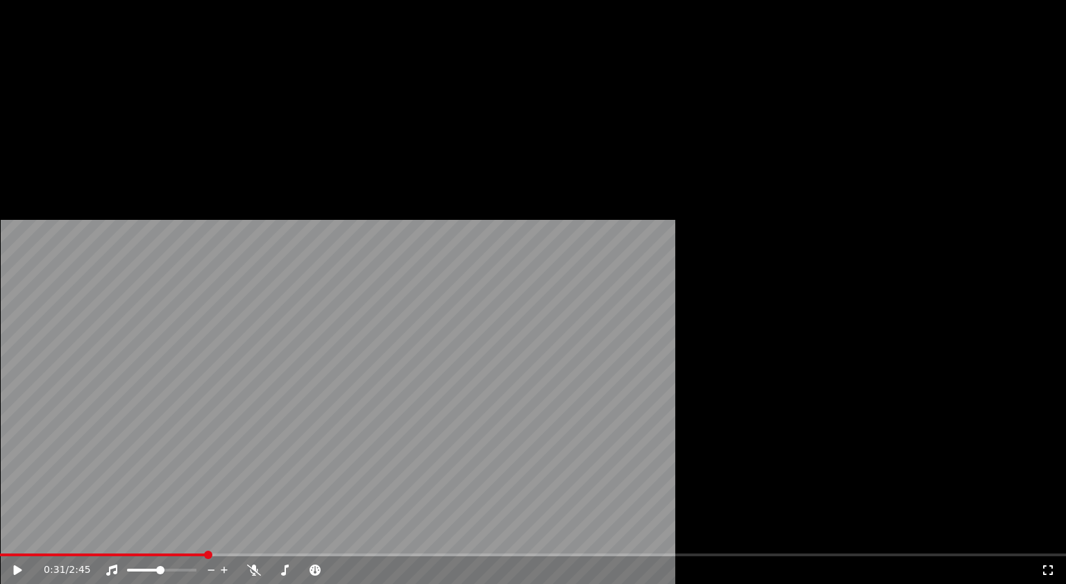
click at [352, 110] on button "Загрузить" at bounding box center [380, 99] width 80 height 19
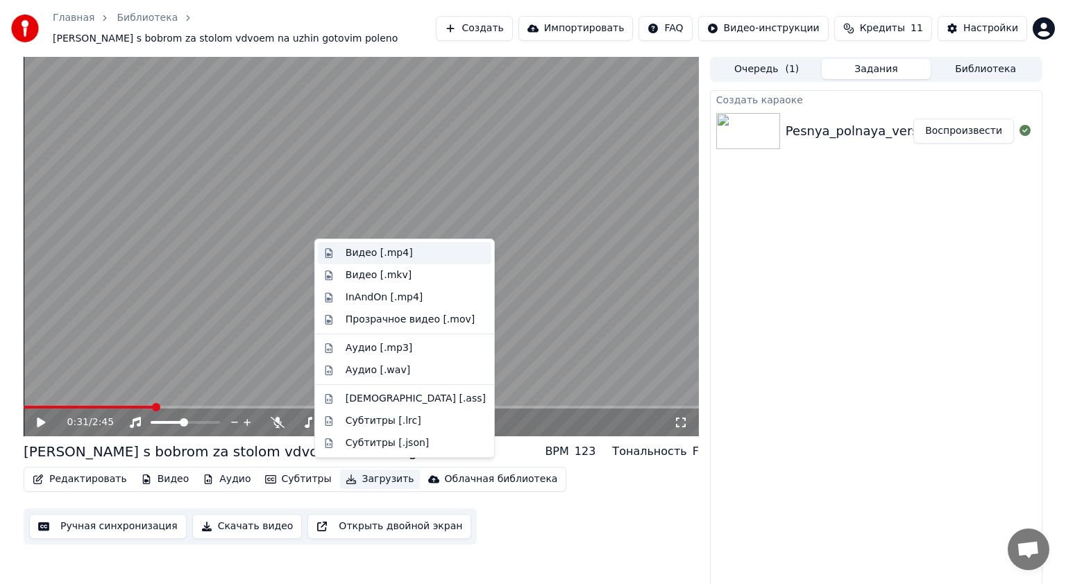
click at [404, 258] on div "Видео [.mp4]" at bounding box center [416, 253] width 140 height 14
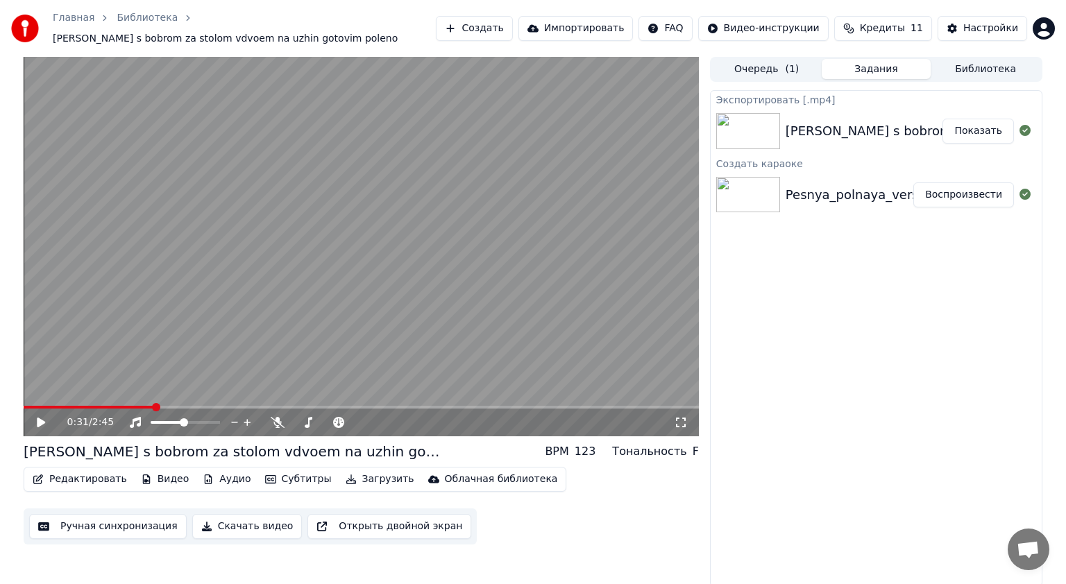
click at [359, 476] on button "Загрузить" at bounding box center [380, 479] width 80 height 19
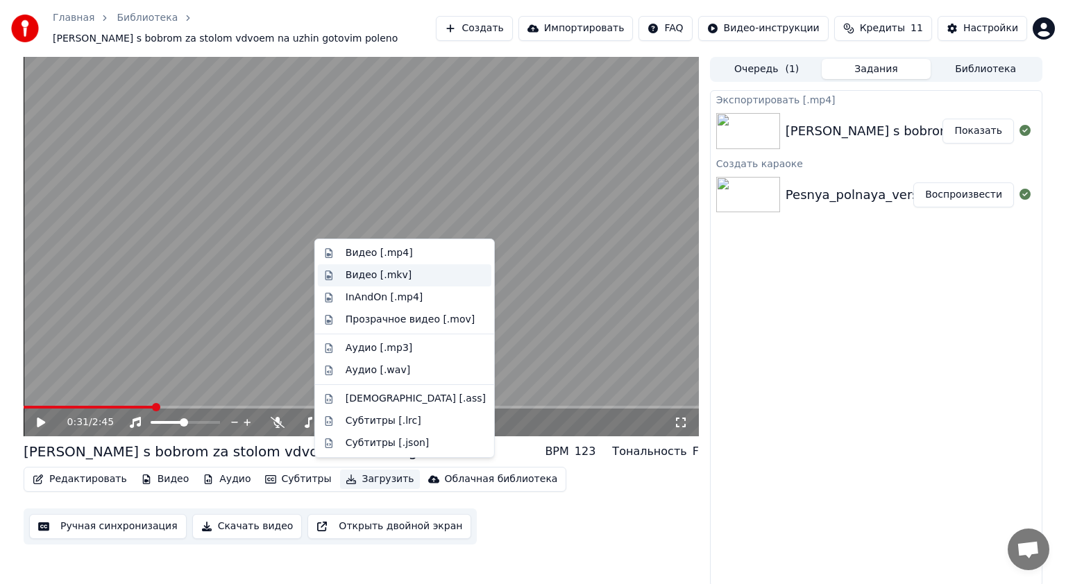
click at [384, 276] on div "Видео [.mkv]" at bounding box center [379, 275] width 66 height 14
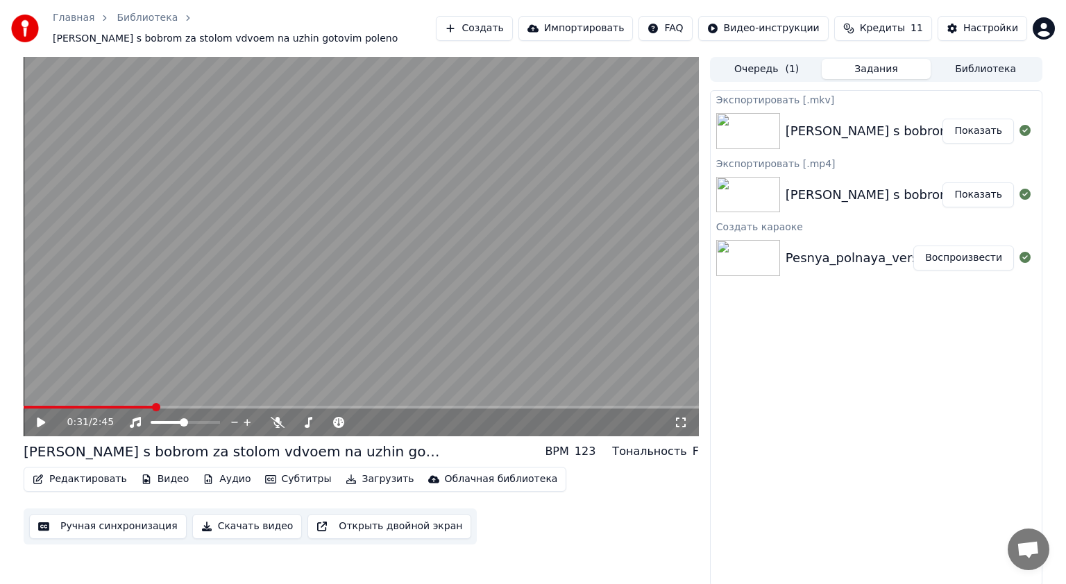
click at [968, 194] on button "Показать" at bounding box center [977, 194] width 71 height 25
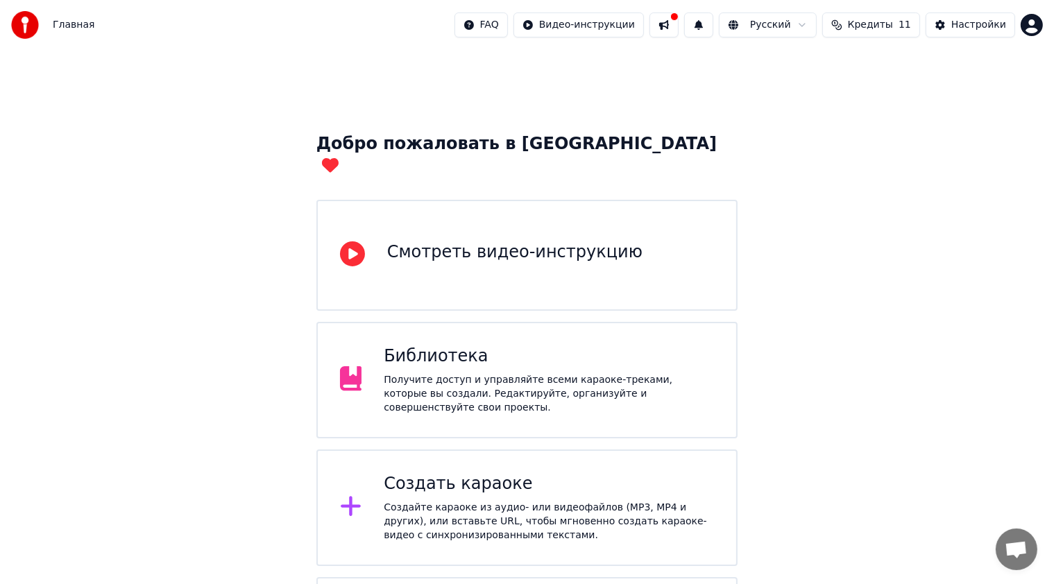
click at [484, 501] on div "Создайте караоке из аудио- или видеофайлов (MP3, MP4 и других), или вставьте UR…" at bounding box center [549, 522] width 330 height 42
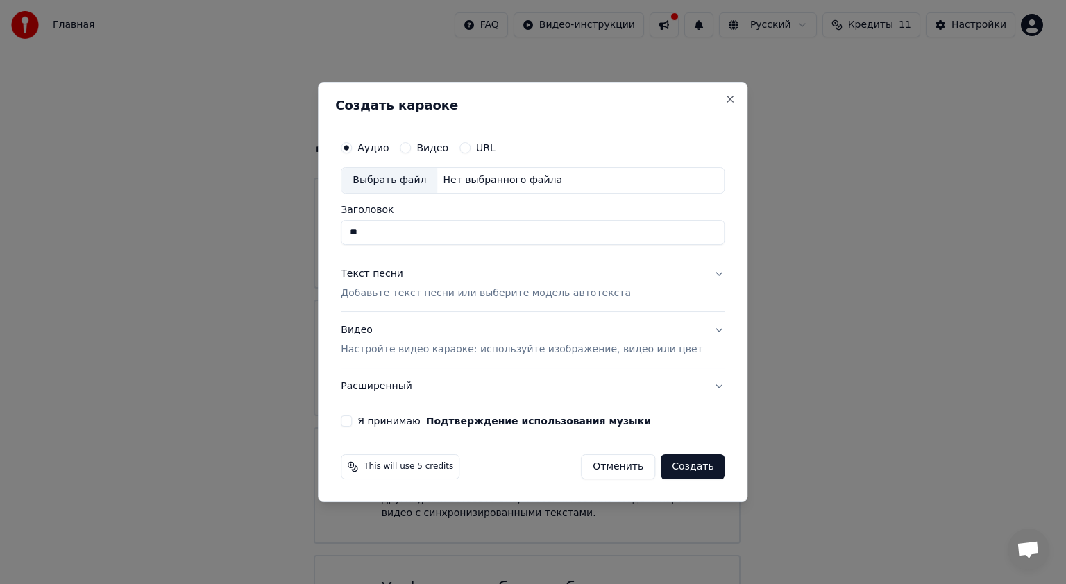
type input "*"
click at [432, 291] on p "Добавьте текст песни или выберите модель автотекста" at bounding box center [486, 294] width 290 height 14
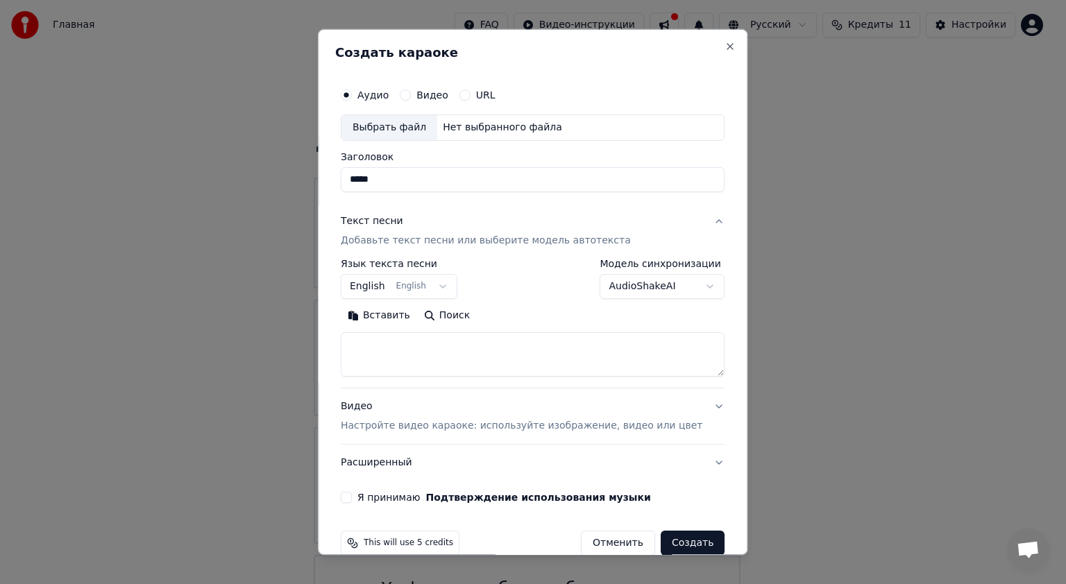
click at [404, 128] on div "Выбрать файл" at bounding box center [389, 127] width 96 height 25
type input "**********"
click at [411, 132] on div "Выбрать файл" at bounding box center [389, 127] width 96 height 25
click at [405, 237] on p "Добавьте текст песни или выберите модель автотекста" at bounding box center [486, 241] width 290 height 14
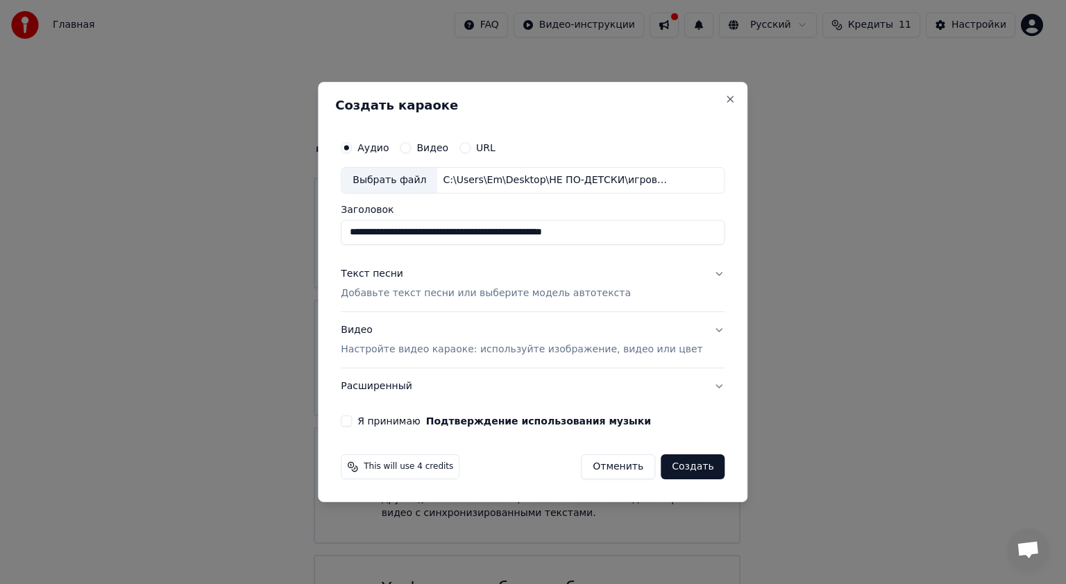
click at [398, 285] on div "Текст песни Добавьте текст песни или выберите модель автотекста" at bounding box center [486, 283] width 290 height 33
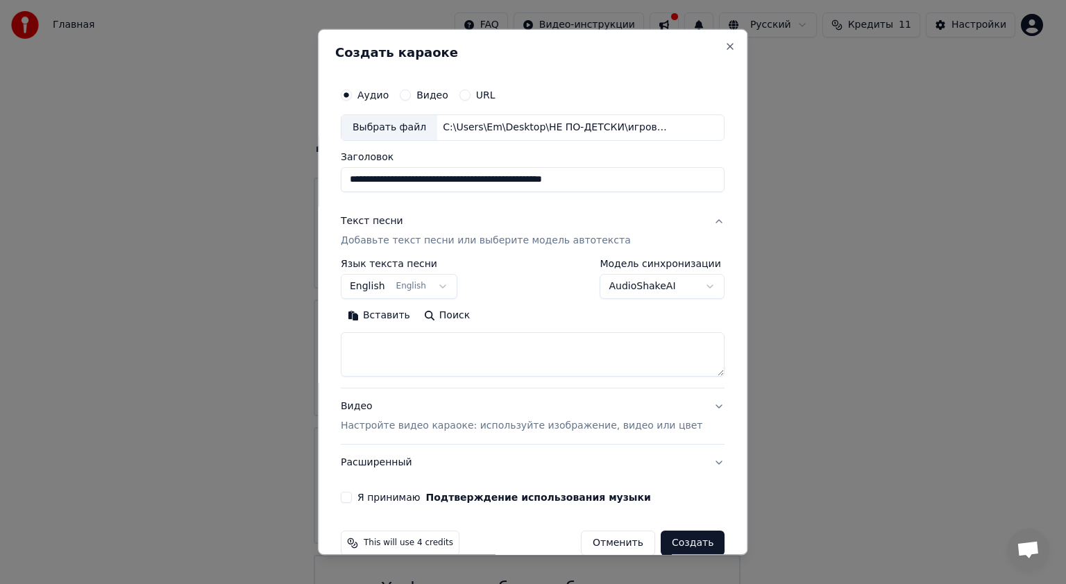
click at [384, 339] on textarea at bounding box center [533, 354] width 384 height 44
paste textarea "**********"
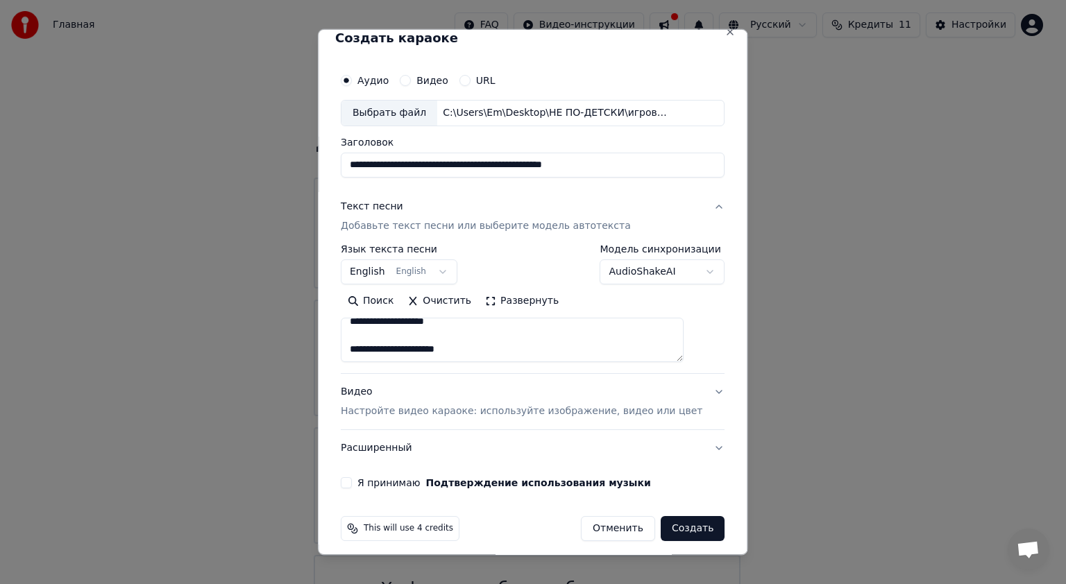
scroll to position [22, 0]
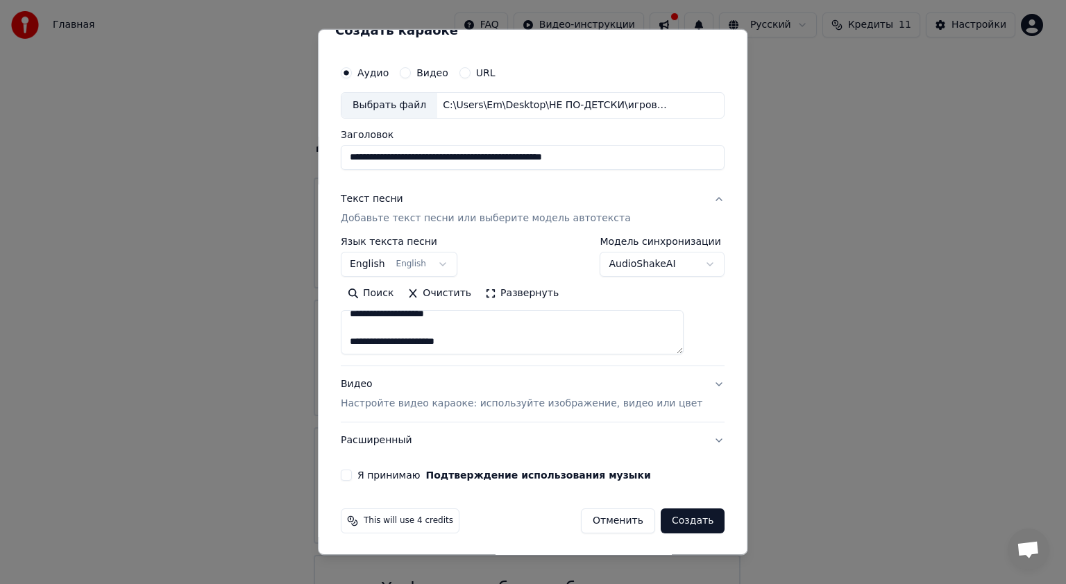
type textarea "**********"
click at [445, 404] on p "Настройте видео караоке: используйте изображение, видео или цвет" at bounding box center [521, 404] width 361 height 14
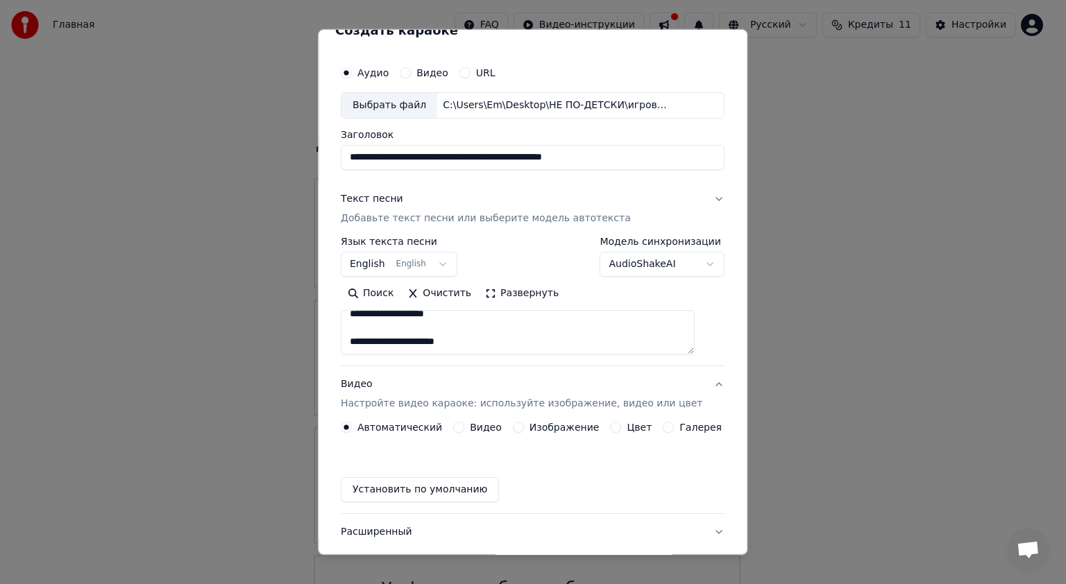
scroll to position [0, 0]
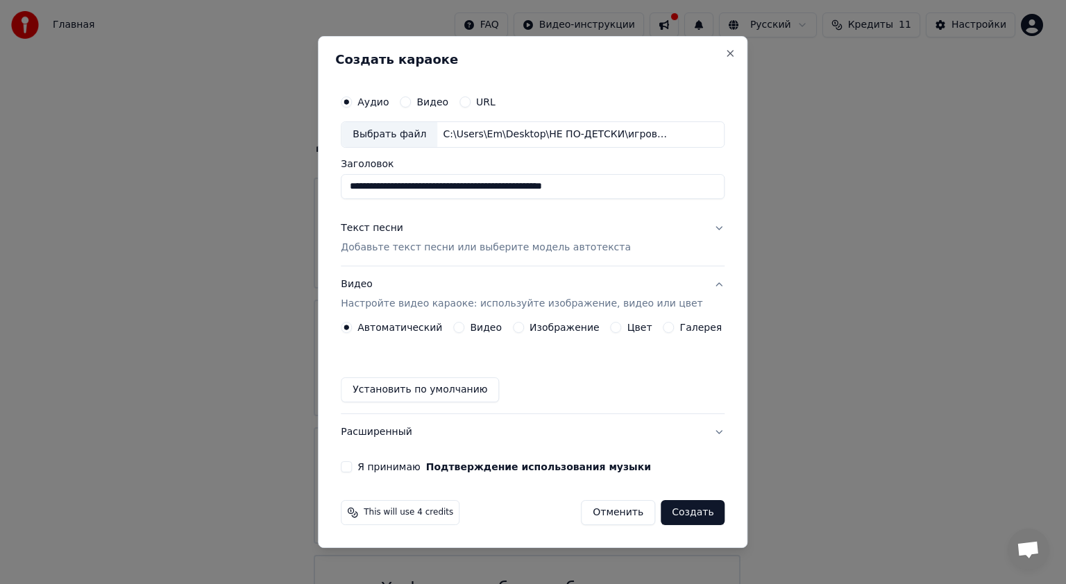
click at [547, 325] on label "Изображение" at bounding box center [564, 328] width 70 height 10
click at [524, 325] on button "Изображение" at bounding box center [518, 327] width 11 height 11
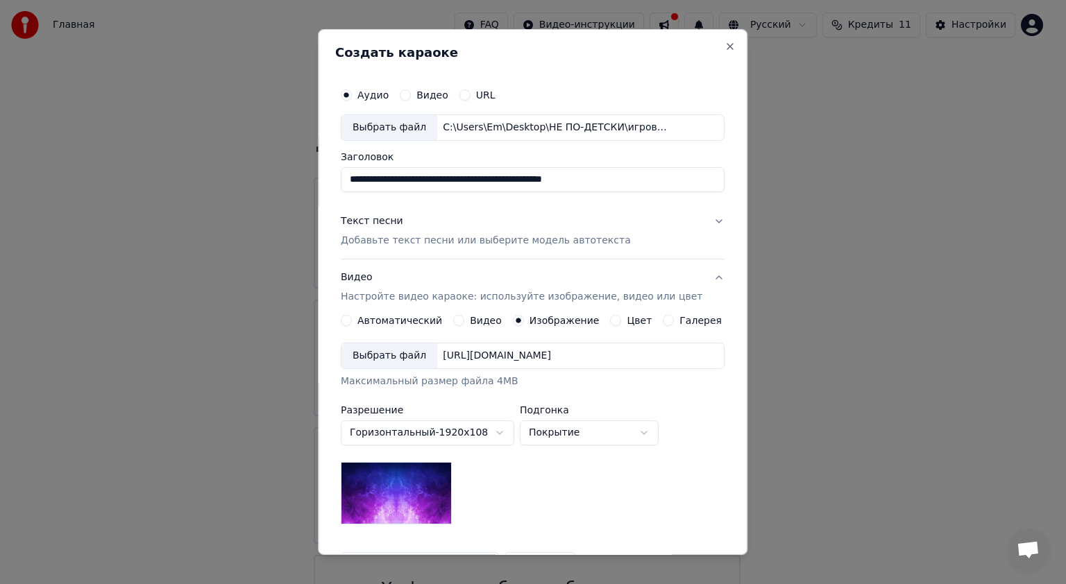
click at [423, 357] on div "Выбрать файл" at bounding box center [389, 355] width 96 height 25
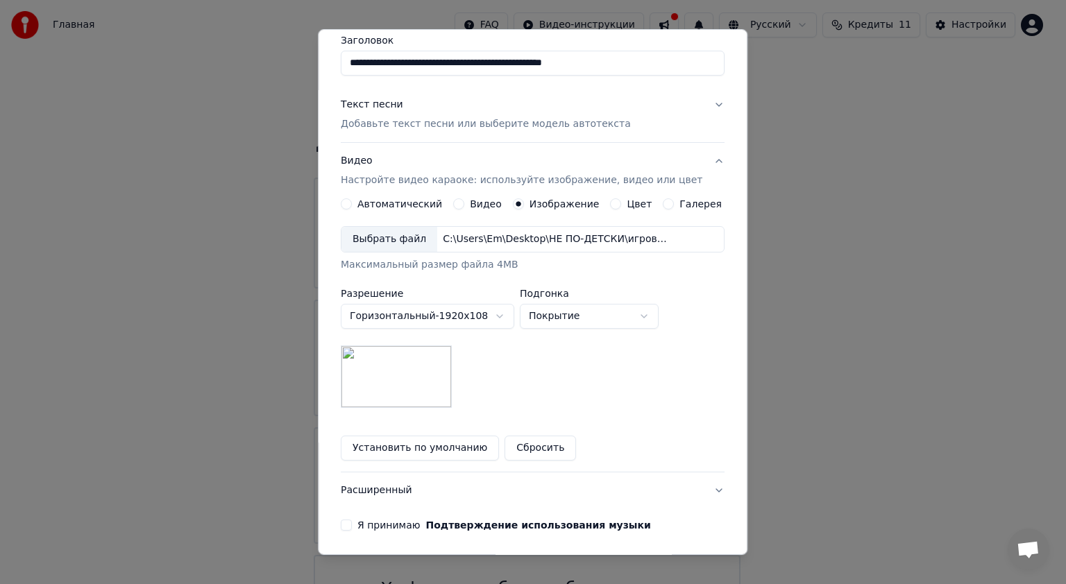
scroll to position [167, 0]
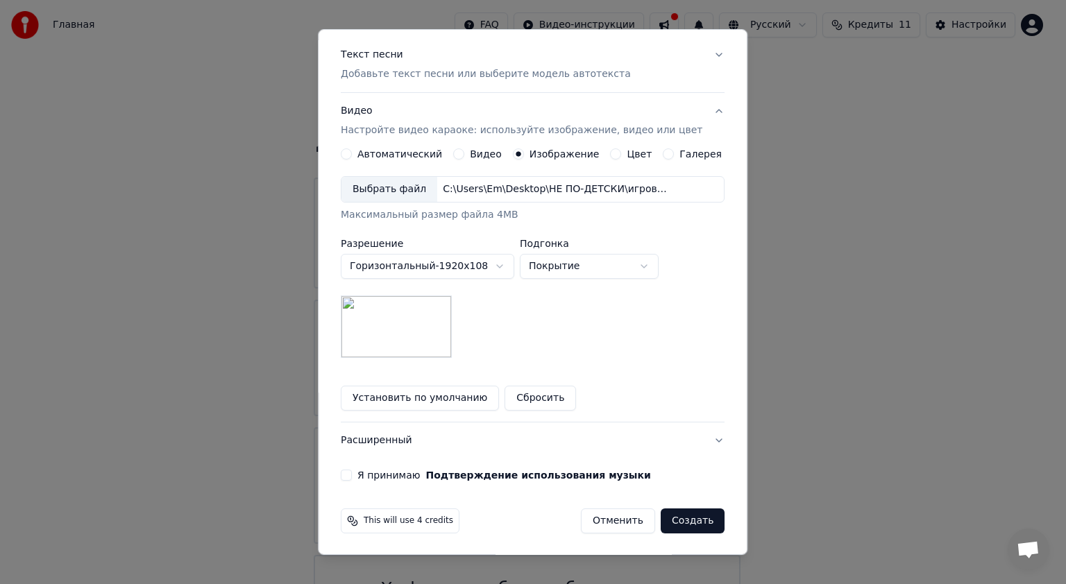
click at [352, 474] on button "Я принимаю Подтверждение использования музыки" at bounding box center [346, 475] width 11 height 11
click at [683, 518] on button "Создать" at bounding box center [692, 521] width 64 height 25
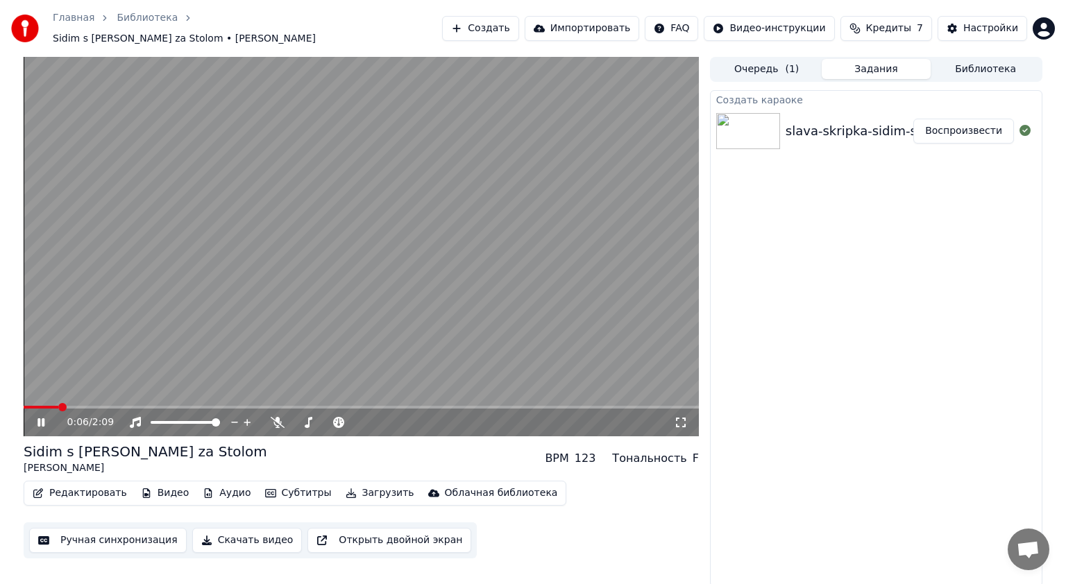
click at [38, 419] on icon at bounding box center [40, 422] width 7 height 8
click at [679, 417] on icon at bounding box center [681, 422] width 14 height 11
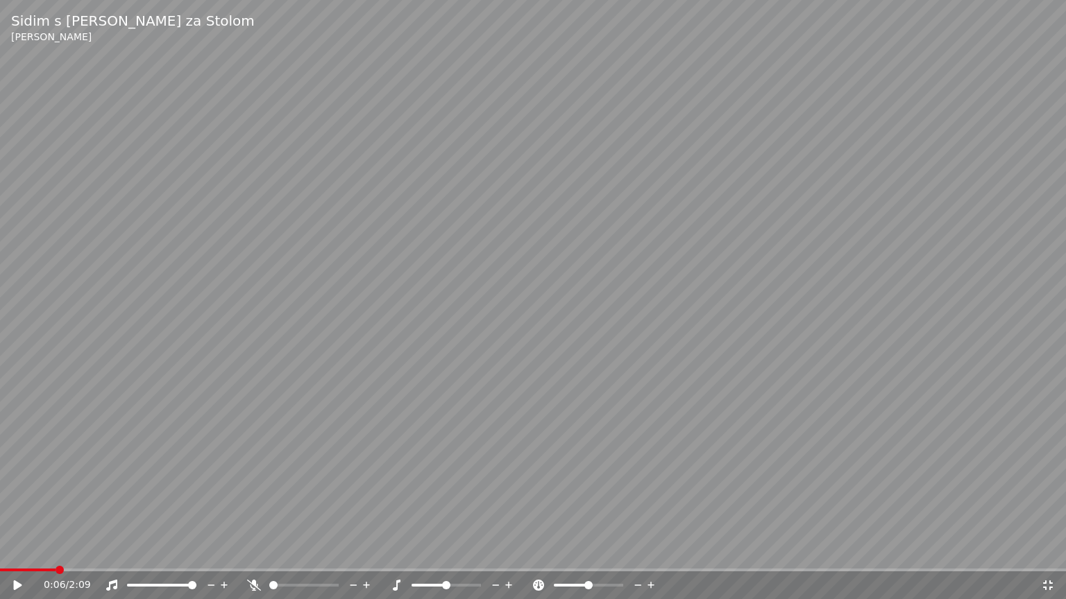
click at [11, 583] on icon at bounding box center [27, 585] width 33 height 11
click at [176, 583] on span at bounding box center [161, 585] width 69 height 3
click at [140, 583] on span at bounding box center [143, 585] width 8 height 8
click at [19, 583] on icon at bounding box center [18, 585] width 7 height 8
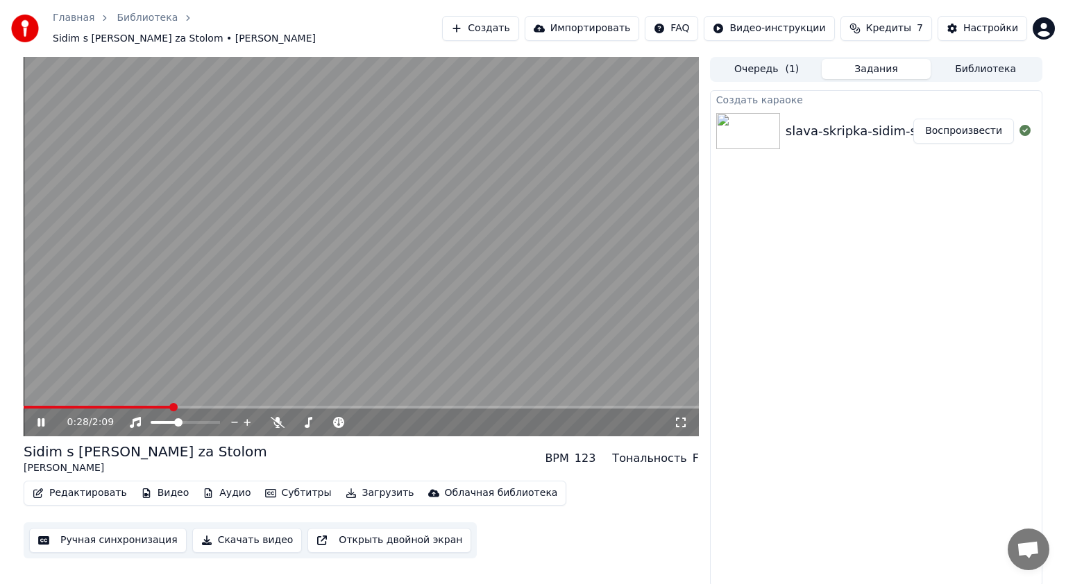
click at [41, 418] on icon at bounding box center [51, 422] width 33 height 11
click at [802, 122] on div "slava-skripka-sidim-s-bobrom-za-stolom_(bobamuz.online)" at bounding box center [970, 130] width 370 height 19
click at [854, 121] on div "slava-skripka-sidim-s-bobrom-za-stolom_(bobamuz.online)" at bounding box center [970, 130] width 370 height 19
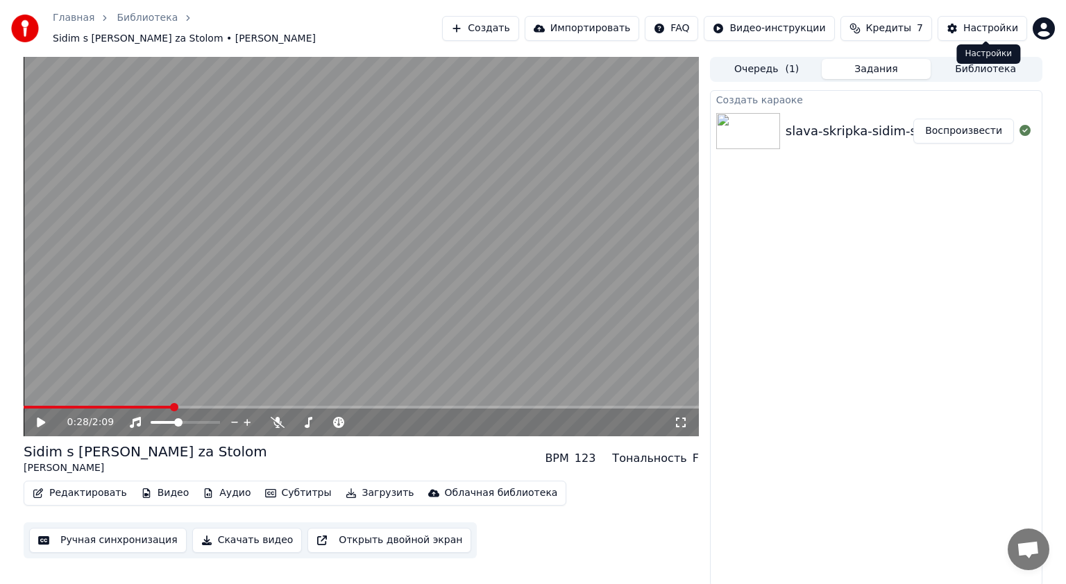
click at [999, 24] on div "Настройки" at bounding box center [990, 29] width 55 height 14
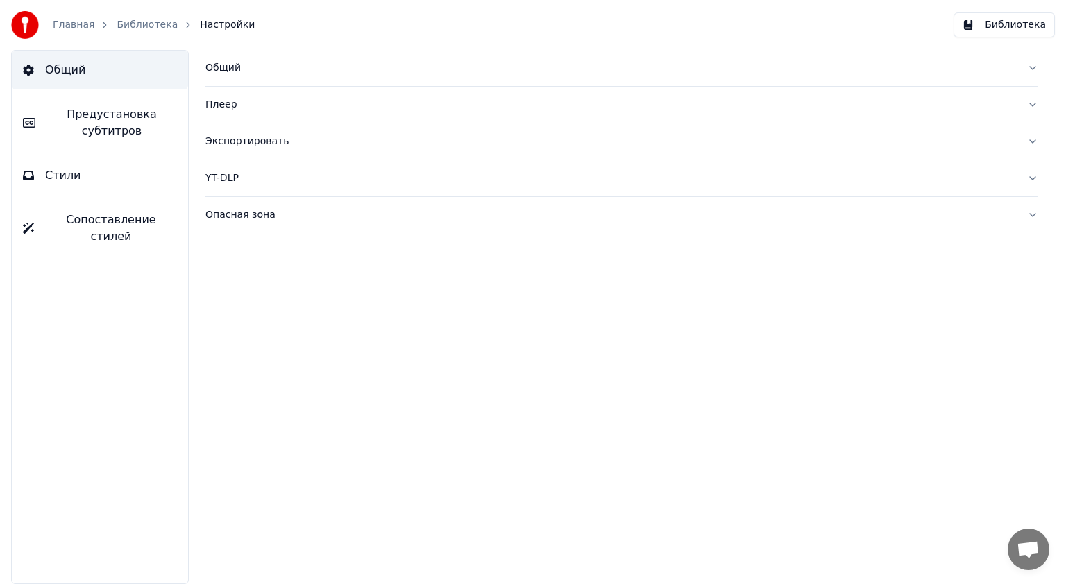
click at [52, 65] on span "Общий" at bounding box center [65, 70] width 40 height 17
click at [133, 28] on link "Библиотека" at bounding box center [147, 25] width 61 height 14
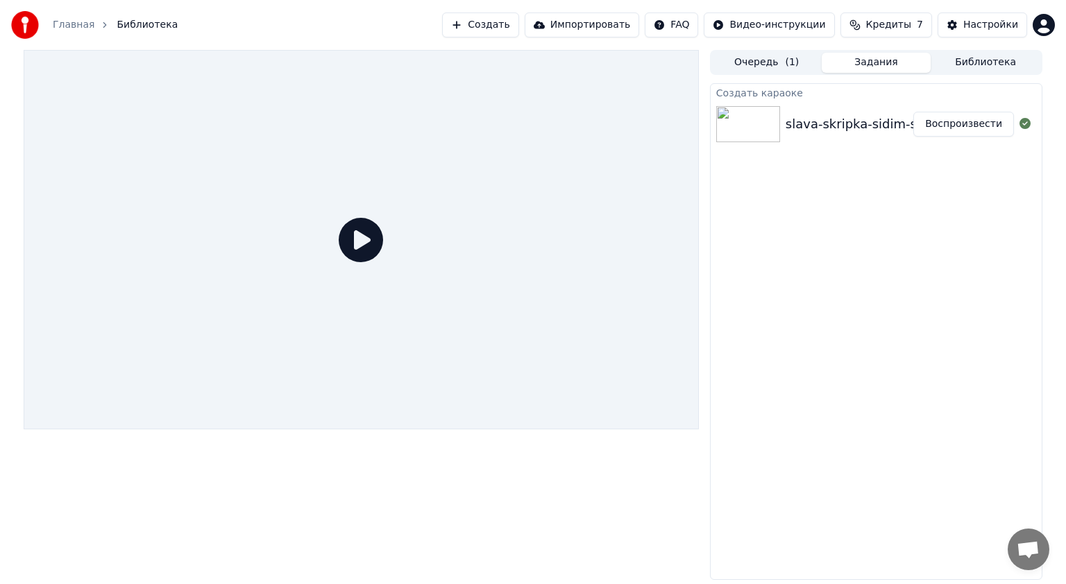
click at [862, 112] on div "slava-skripka-sidim-s-bobrom-za-stolom_(bobamuz.online) Воспроизвести" at bounding box center [875, 124] width 331 height 47
click at [379, 251] on icon at bounding box center [361, 240] width 44 height 44
click at [373, 247] on icon at bounding box center [361, 240] width 44 height 44
drag, startPoint x: 430, startPoint y: 228, endPoint x: 415, endPoint y: 237, distance: 18.1
click at [430, 228] on div at bounding box center [361, 240] width 675 height 380
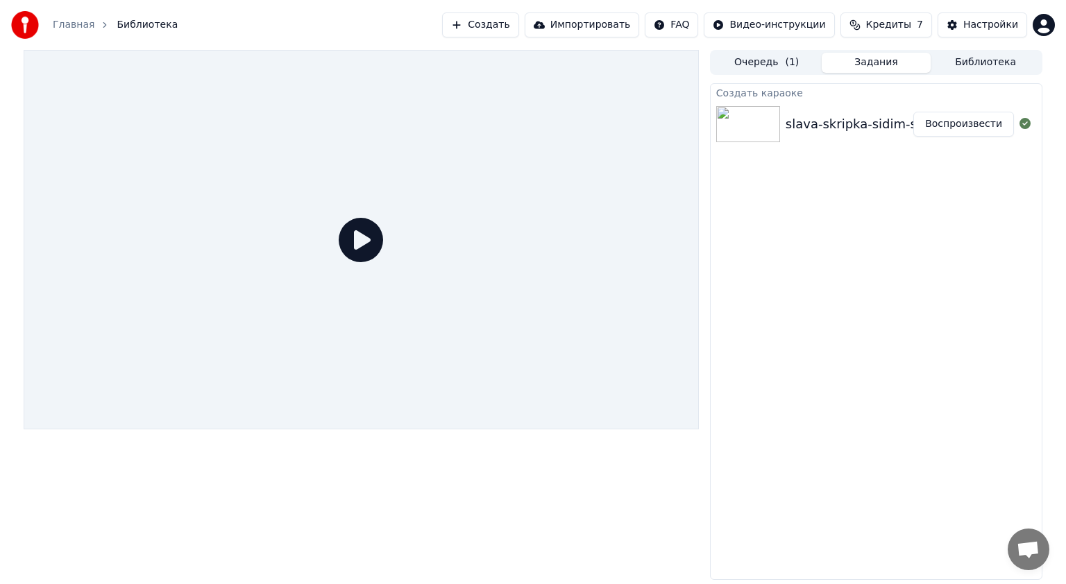
click at [379, 230] on icon at bounding box center [361, 240] width 44 height 44
click at [360, 236] on icon at bounding box center [361, 240] width 44 height 44
click at [817, 119] on div "slava-skripka-sidim-s-bobrom-za-stolom_(bobamuz.online)" at bounding box center [970, 123] width 370 height 19
click at [358, 241] on icon at bounding box center [361, 240] width 44 height 44
click at [382, 218] on icon at bounding box center [361, 240] width 44 height 44
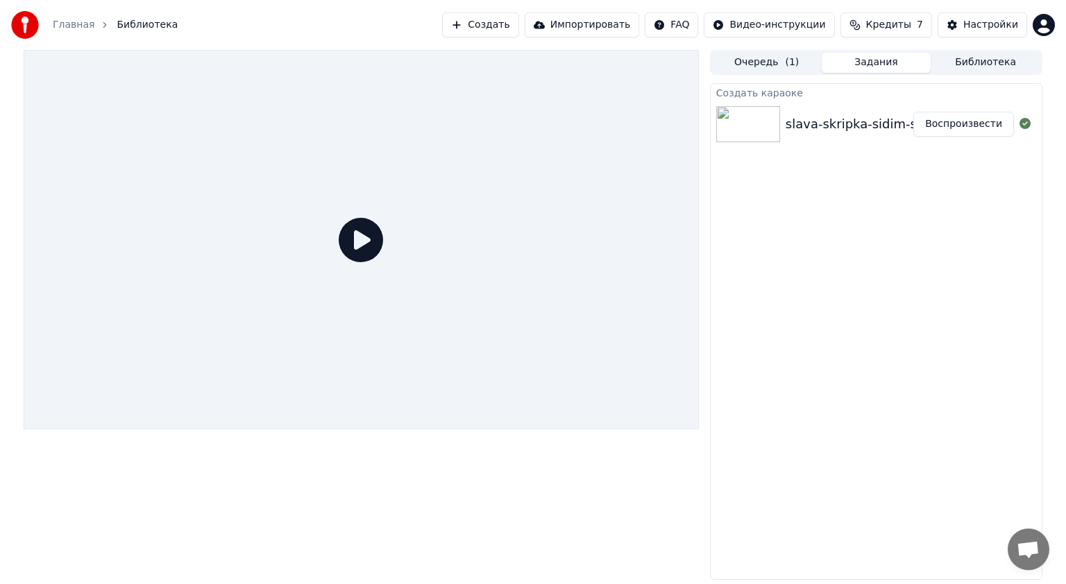
click at [366, 232] on icon at bounding box center [361, 240] width 44 height 44
click at [359, 254] on icon at bounding box center [361, 240] width 44 height 44
click at [827, 134] on div "slava-skripka-sidim-s-bobrom-za-stolom_(bobamuz.online) Воспроизвести" at bounding box center [875, 124] width 331 height 47
click at [347, 214] on div at bounding box center [361, 240] width 675 height 380
click at [351, 242] on icon at bounding box center [361, 240] width 44 height 44
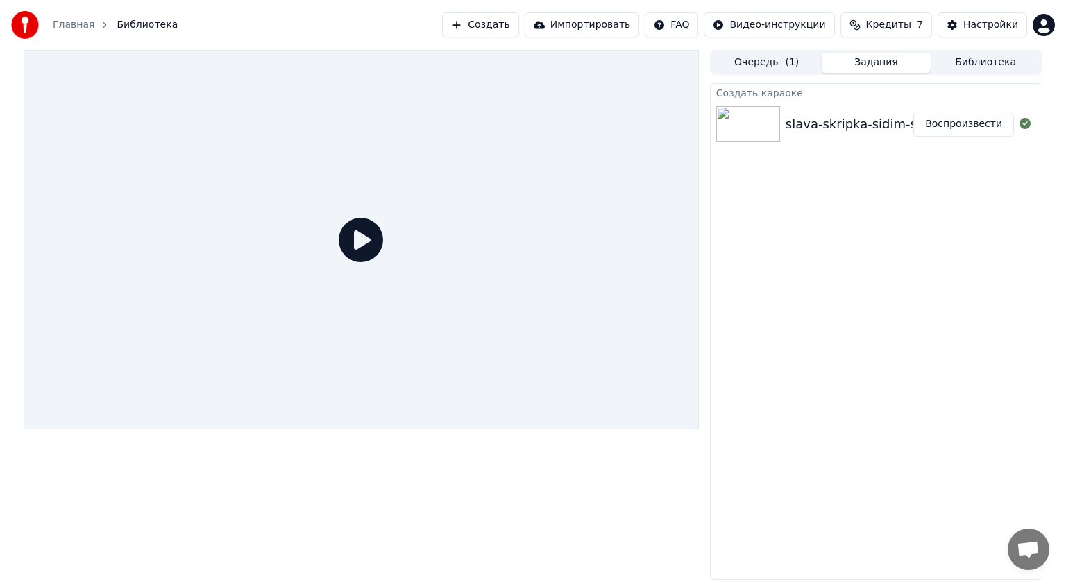
click at [898, 129] on div "slava-skripka-sidim-s-bobrom-za-stolom_(bobamuz.online)" at bounding box center [970, 123] width 370 height 19
drag, startPoint x: 885, startPoint y: 117, endPoint x: 896, endPoint y: 111, distance: 12.4
click at [883, 117] on div "slava-skripka-sidim-s-bobrom-za-stolom_(bobamuz.online)" at bounding box center [970, 123] width 370 height 19
click at [1024, 123] on icon at bounding box center [1024, 123] width 11 height 11
click at [802, 93] on div "Создать караоке" at bounding box center [875, 92] width 331 height 17
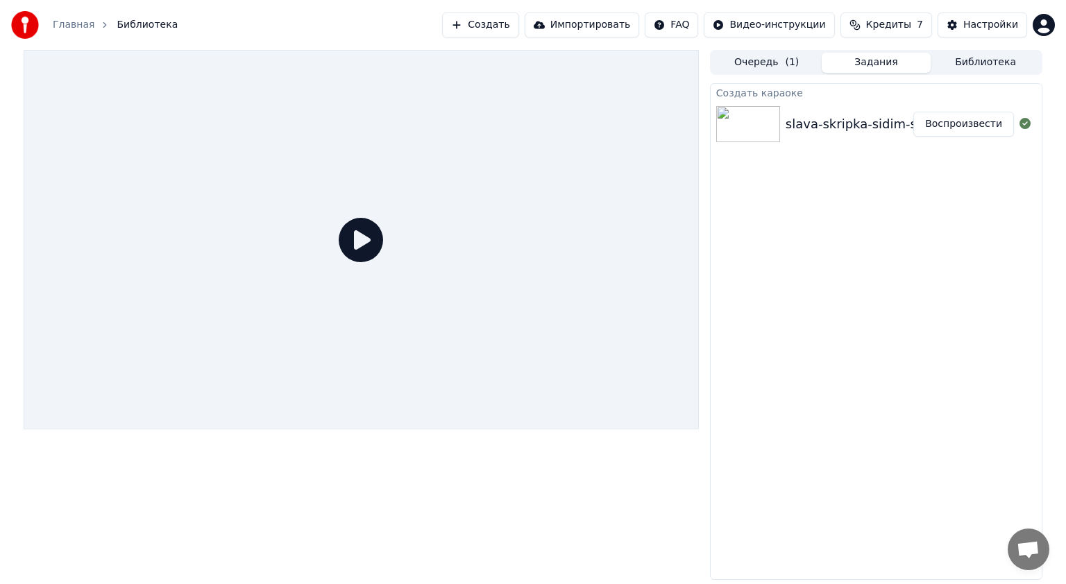
click at [822, 199] on div "Создать караоке slava-skripka-sidim-s-bobrom-za-stolom_(bobamuz.online) Воспрои…" at bounding box center [876, 331] width 332 height 497
click at [817, 196] on div "Создать караоке slava-skripka-sidim-s-bobrom-za-stolom_(bobamuz.online) Воспрои…" at bounding box center [876, 331] width 332 height 497
click at [781, 128] on div at bounding box center [750, 124] width 69 height 36
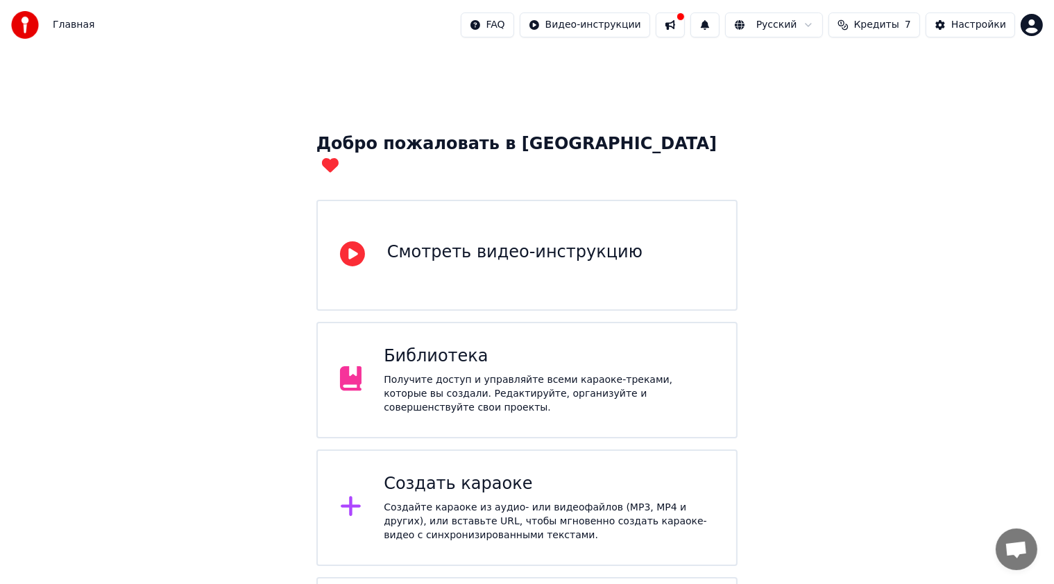
click at [529, 346] on div "Библиотека" at bounding box center [549, 357] width 330 height 22
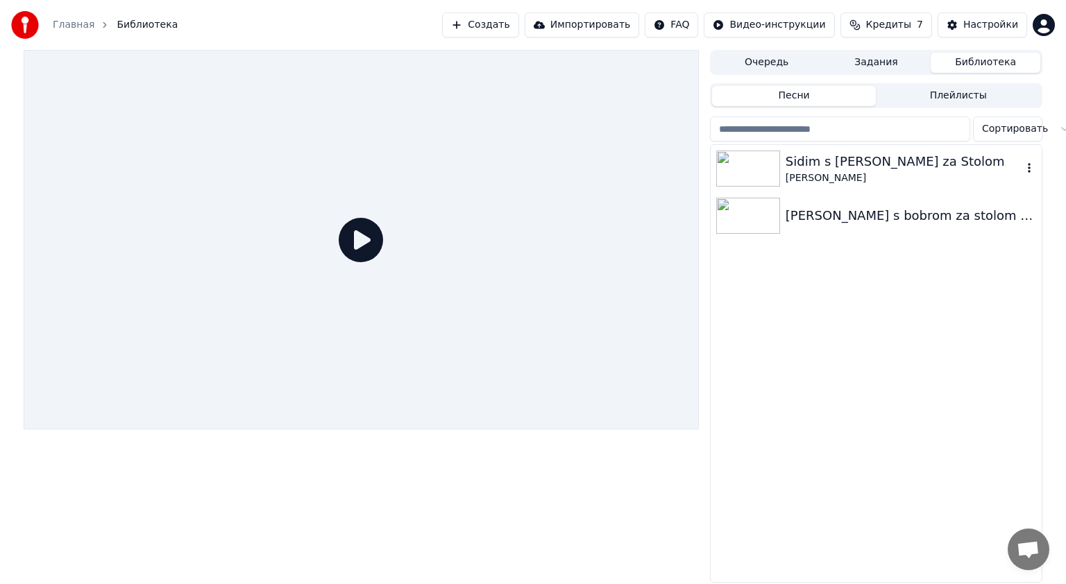
click at [846, 166] on div "Sidim s [PERSON_NAME] za Stolom" at bounding box center [903, 161] width 237 height 19
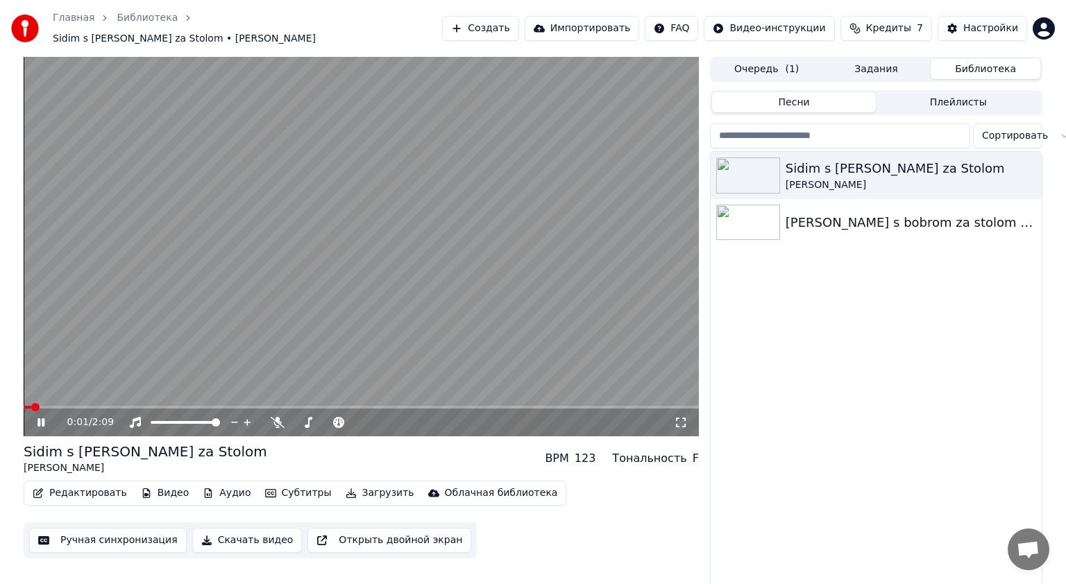
click at [44, 417] on icon at bounding box center [51, 422] width 33 height 11
click at [858, 168] on div "Sidim s [PERSON_NAME] za Stolom" at bounding box center [903, 168] width 237 height 19
click at [1022, 169] on icon "button" at bounding box center [1029, 174] width 14 height 11
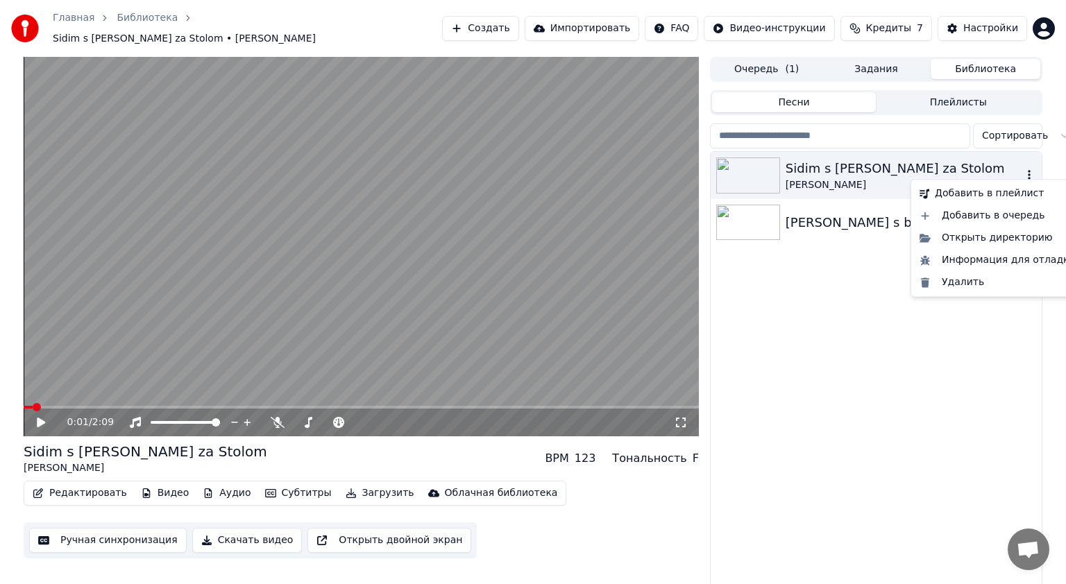
click at [1027, 169] on icon "button" at bounding box center [1029, 174] width 14 height 11
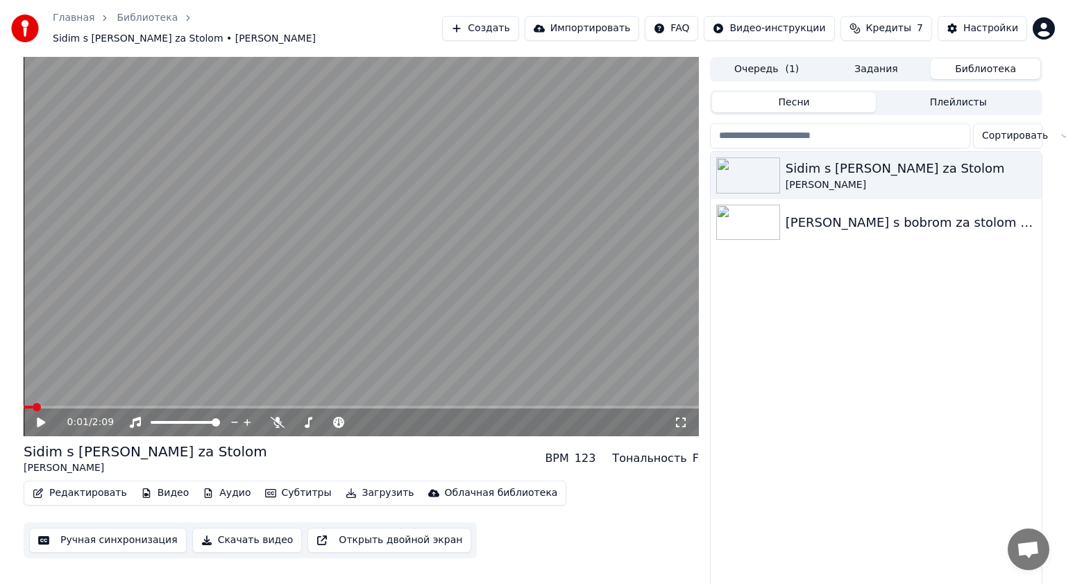
click at [930, 320] on div "[PERSON_NAME] s [PERSON_NAME] za [PERSON_NAME] [PERSON_NAME] s bobrom za stolom…" at bounding box center [875, 370] width 331 height 437
click at [45, 417] on icon at bounding box center [51, 422] width 33 height 11
click at [278, 417] on icon at bounding box center [278, 422] width 14 height 11
click at [55, 406] on span at bounding box center [361, 407] width 675 height 3
click at [79, 398] on video at bounding box center [361, 247] width 675 height 380
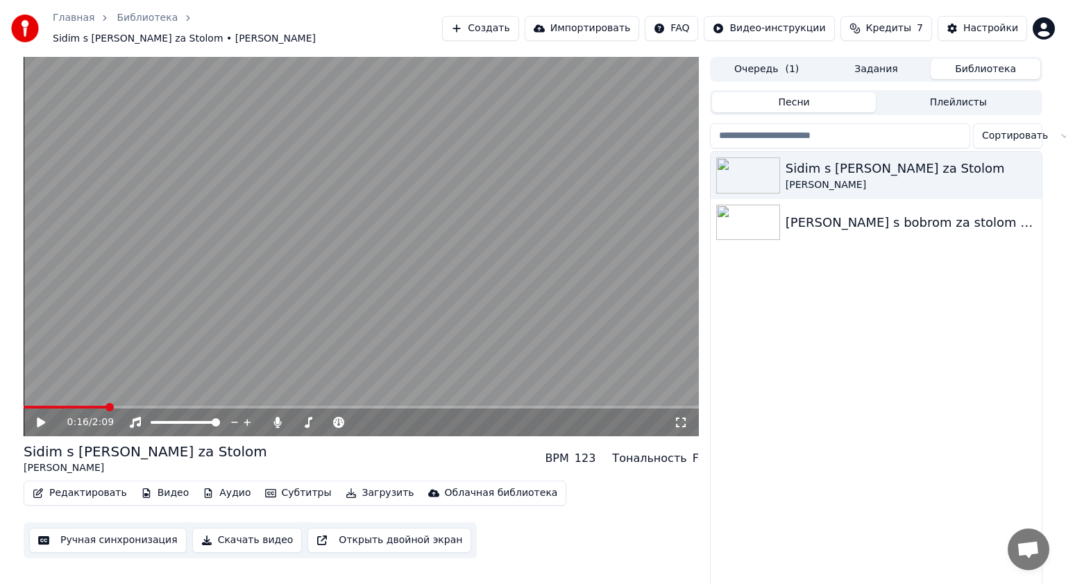
click at [105, 406] on span at bounding box center [361, 407] width 675 height 3
click at [33, 416] on div "0:16 / 2:09" at bounding box center [361, 423] width 664 height 14
click at [37, 418] on icon at bounding box center [41, 423] width 8 height 10
click at [42, 418] on icon at bounding box center [40, 422] width 7 height 8
click at [118, 530] on button "Ручная синхронизация" at bounding box center [107, 540] width 157 height 25
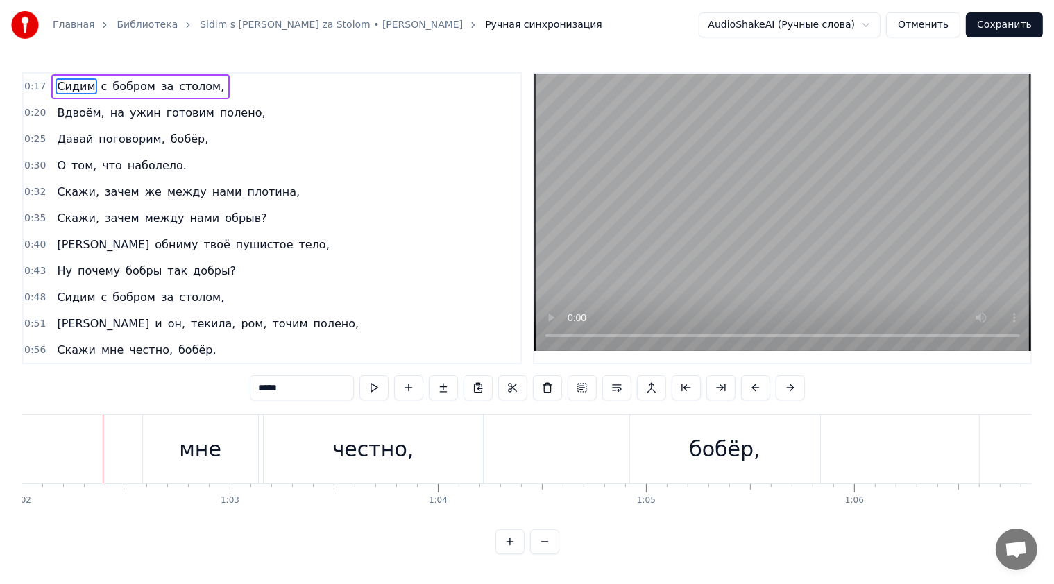
scroll to position [0, 12916]
click at [211, 454] on div "мне" at bounding box center [190, 449] width 115 height 69
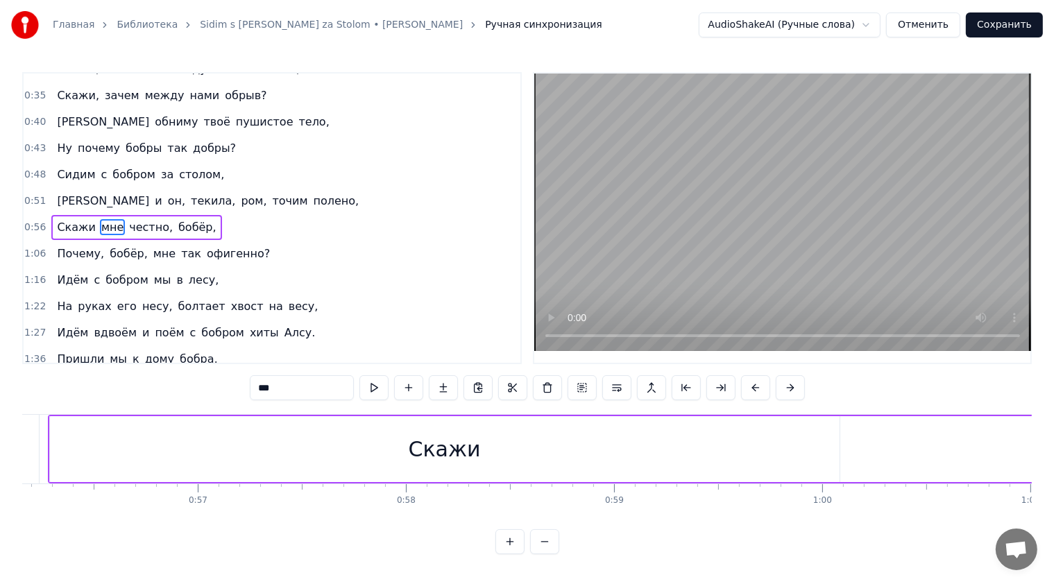
scroll to position [0, 11612]
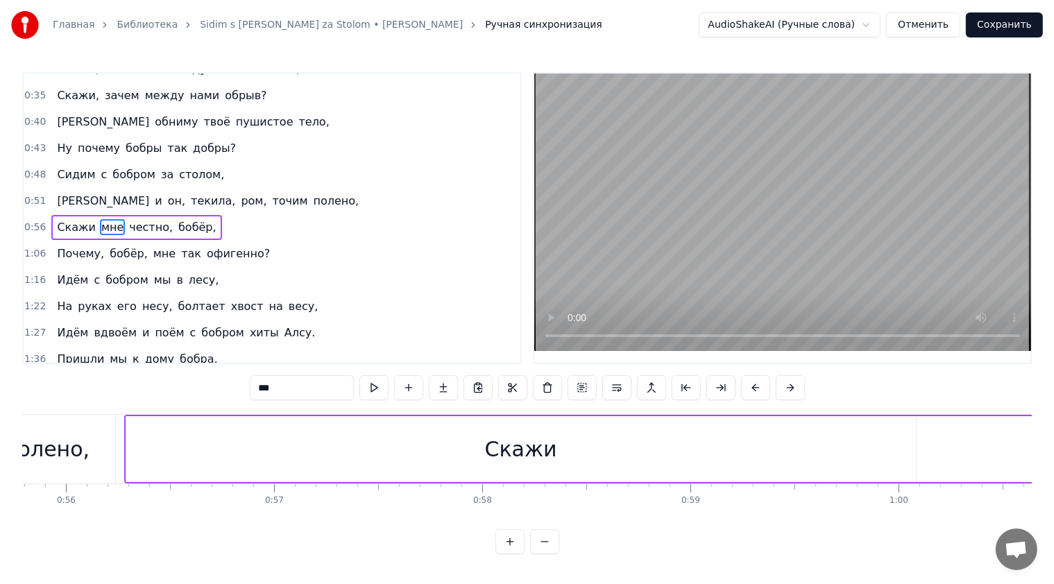
click at [481, 449] on div "Скажи" at bounding box center [521, 449] width 790 height 66
type input "*****"
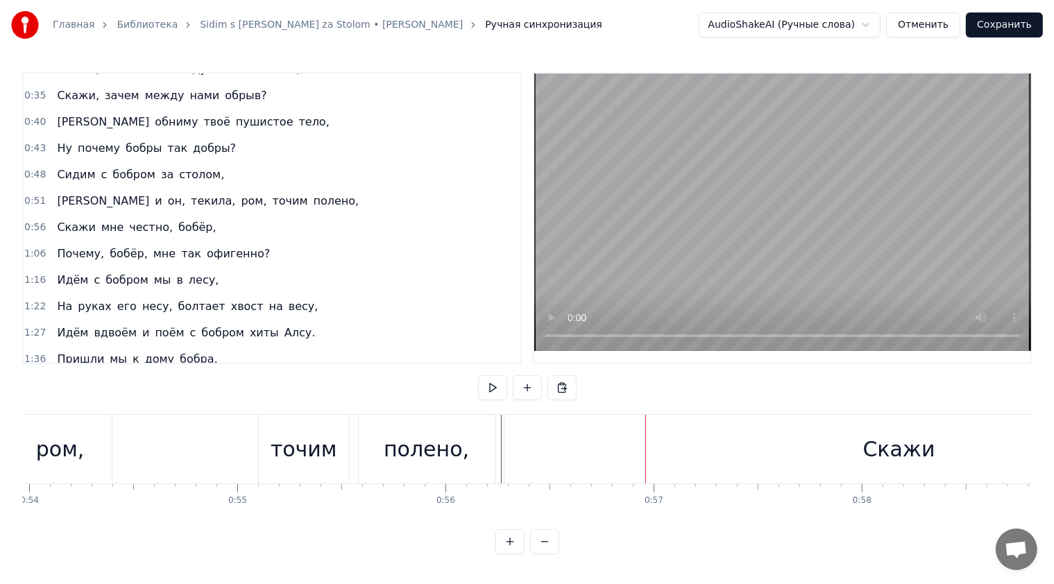
scroll to position [0, 11506]
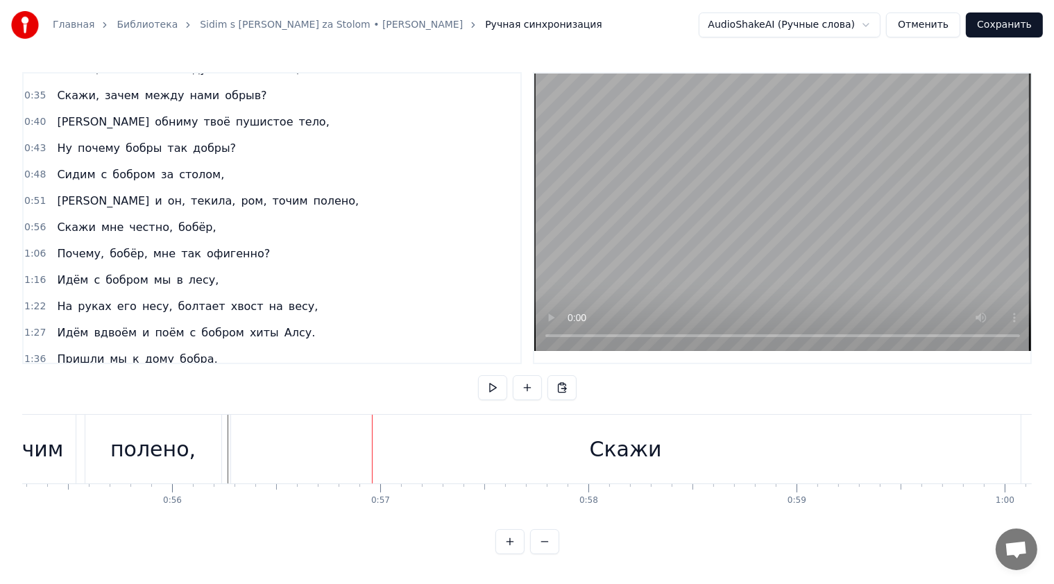
click at [519, 461] on div "Скажи" at bounding box center [626, 449] width 790 height 69
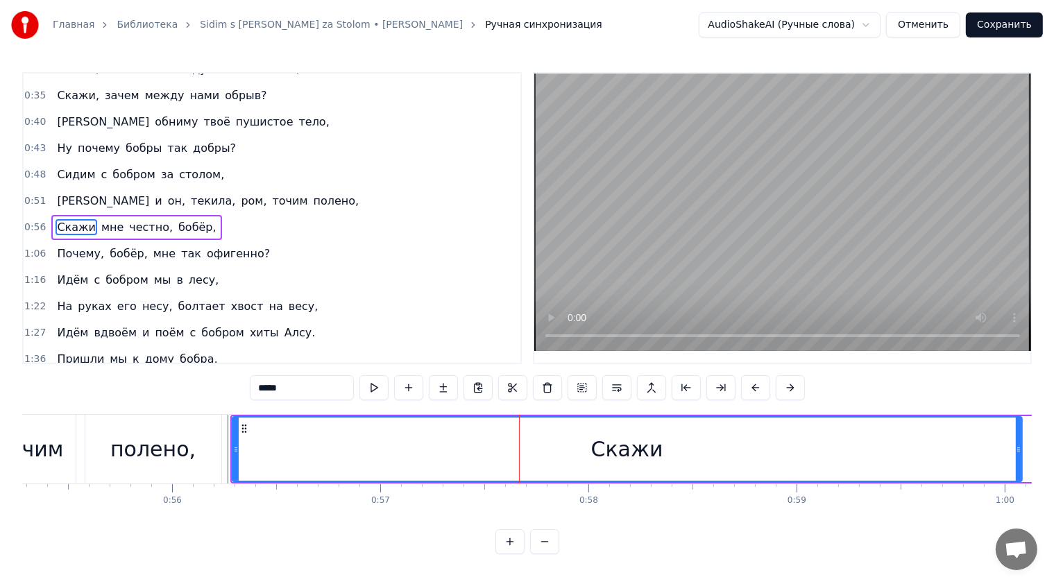
click at [638, 447] on div "Скажи" at bounding box center [627, 449] width 72 height 31
click at [269, 452] on div "Скажи" at bounding box center [627, 449] width 788 height 63
click at [257, 446] on div "Скажи" at bounding box center [627, 449] width 788 height 63
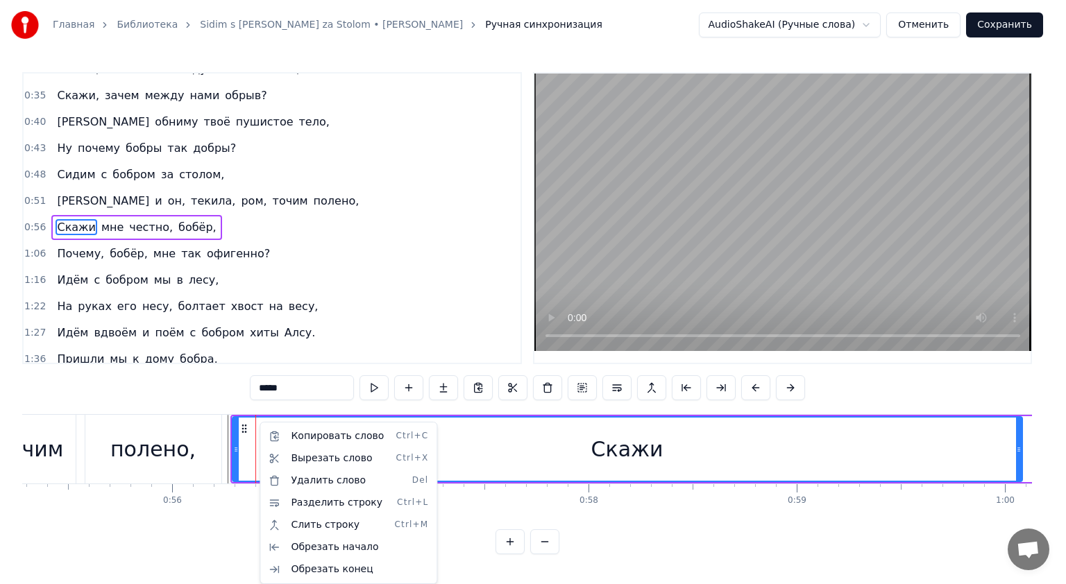
click at [597, 437] on html "Главная Библиотека Sidim s [PERSON_NAME] za Stolom • [PERSON_NAME] Ручная синхр…" at bounding box center [533, 288] width 1066 height 577
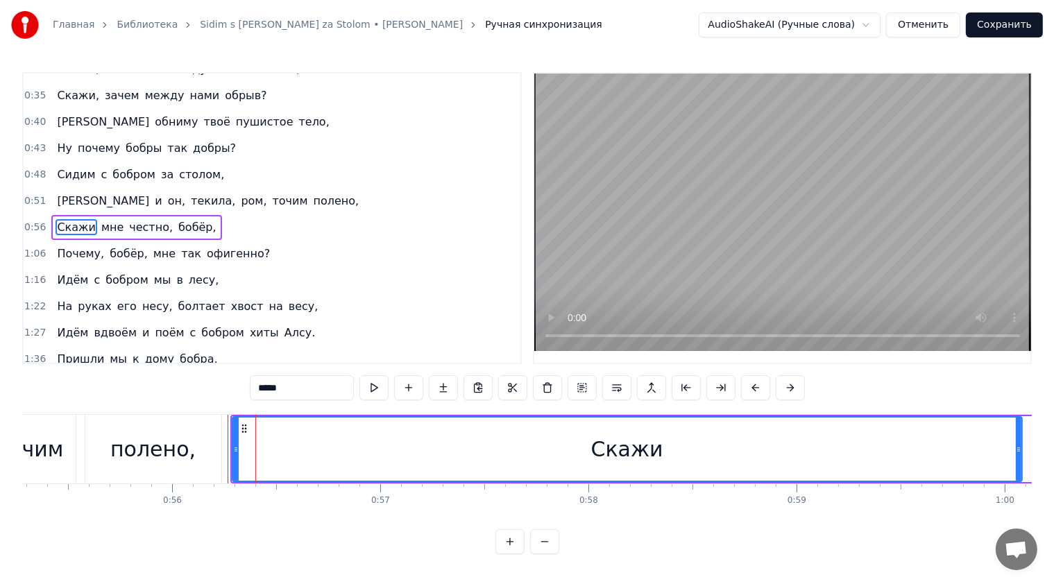
click at [618, 447] on div "Скажи" at bounding box center [627, 449] width 72 height 31
drag, startPoint x: 637, startPoint y: 447, endPoint x: 463, endPoint y: 452, distance: 174.2
click at [463, 452] on div "Скажи" at bounding box center [627, 449] width 788 height 63
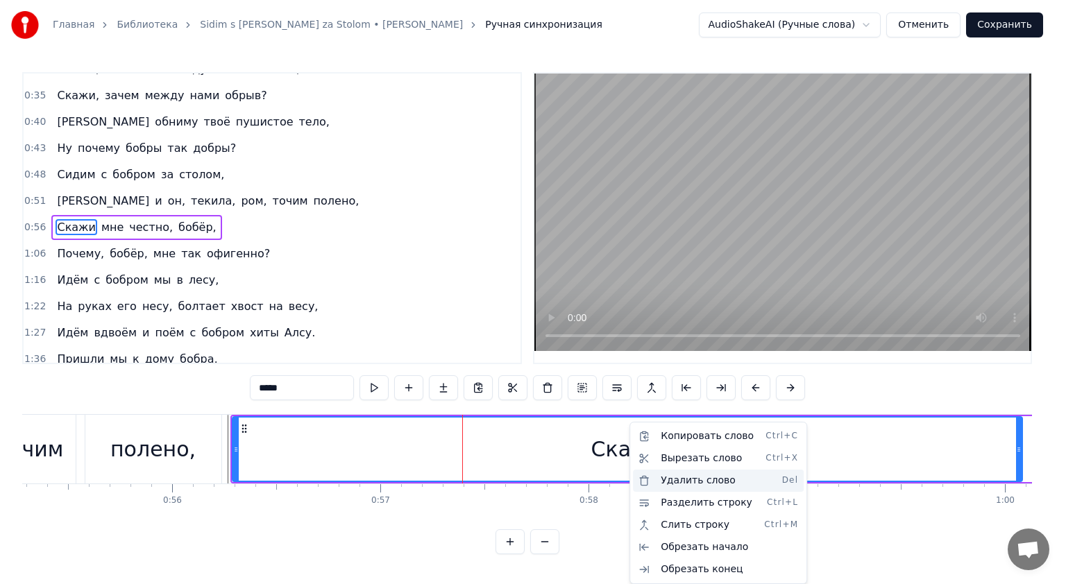
click at [705, 479] on div "Удалить слово Del" at bounding box center [718, 481] width 171 height 22
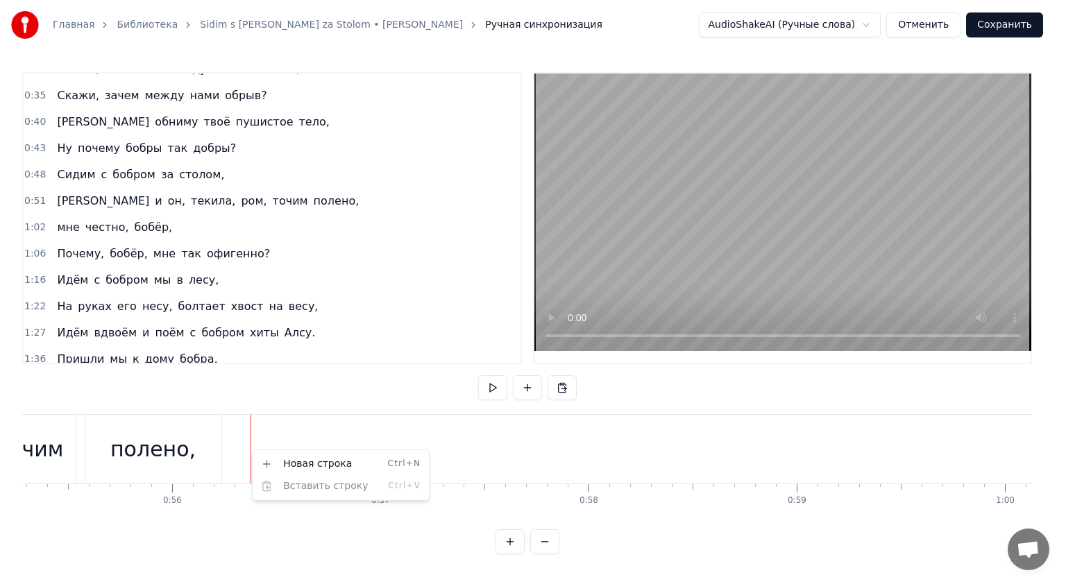
click at [278, 452] on div "Новая строка Ctrl+N Вставить строку Ctrl+V" at bounding box center [341, 475] width 178 height 51
click at [281, 435] on html "Главная Библиотека Sidim s [PERSON_NAME] za Stolom • [PERSON_NAME] Ручная синхр…" at bounding box center [533, 288] width 1066 height 577
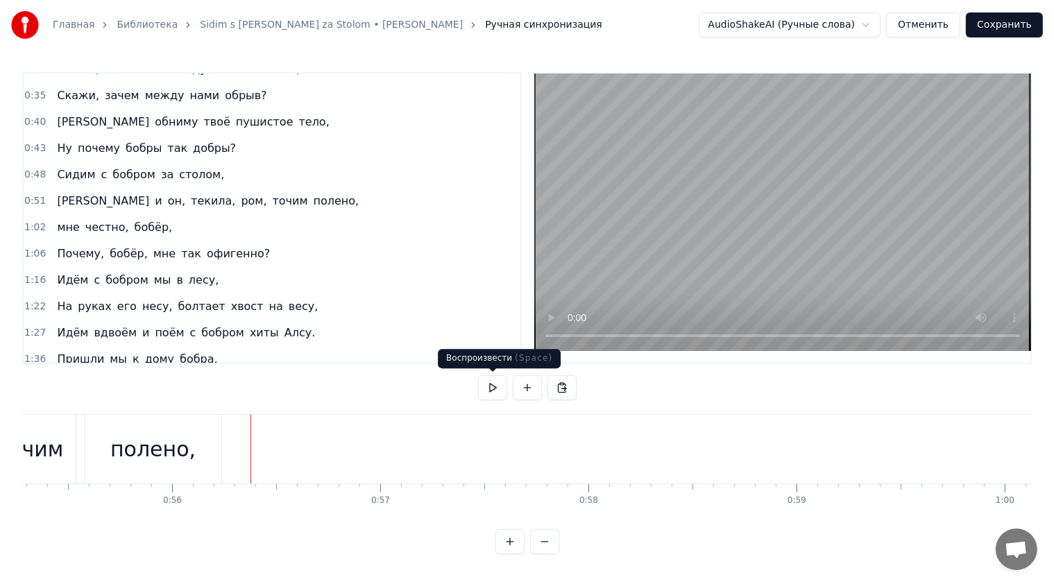
click at [494, 389] on button at bounding box center [492, 387] width 29 height 25
click at [500, 387] on button at bounding box center [492, 387] width 29 height 25
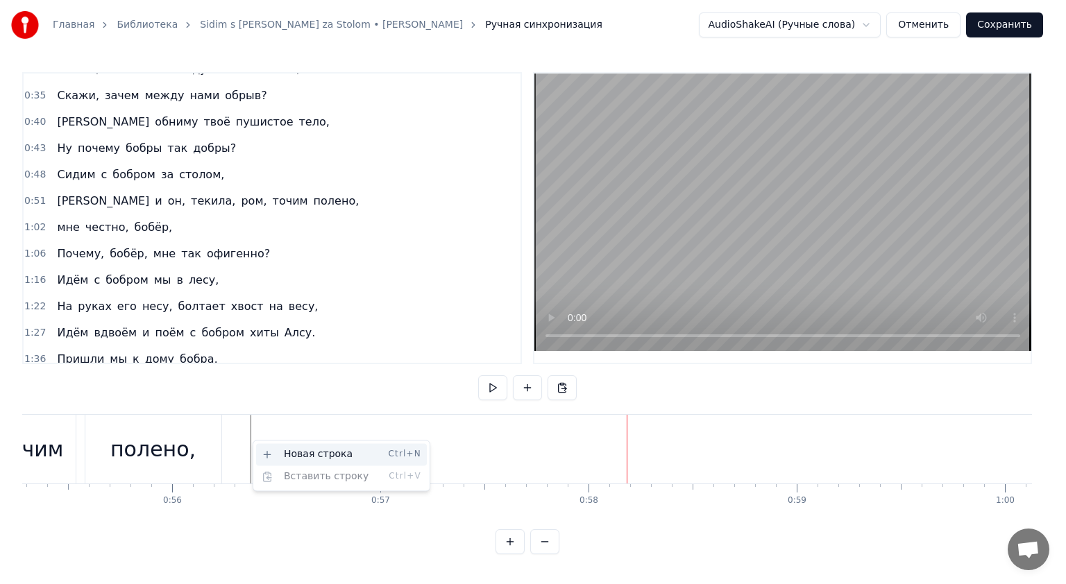
click at [278, 450] on div "Новая строка Ctrl+N" at bounding box center [341, 454] width 171 height 22
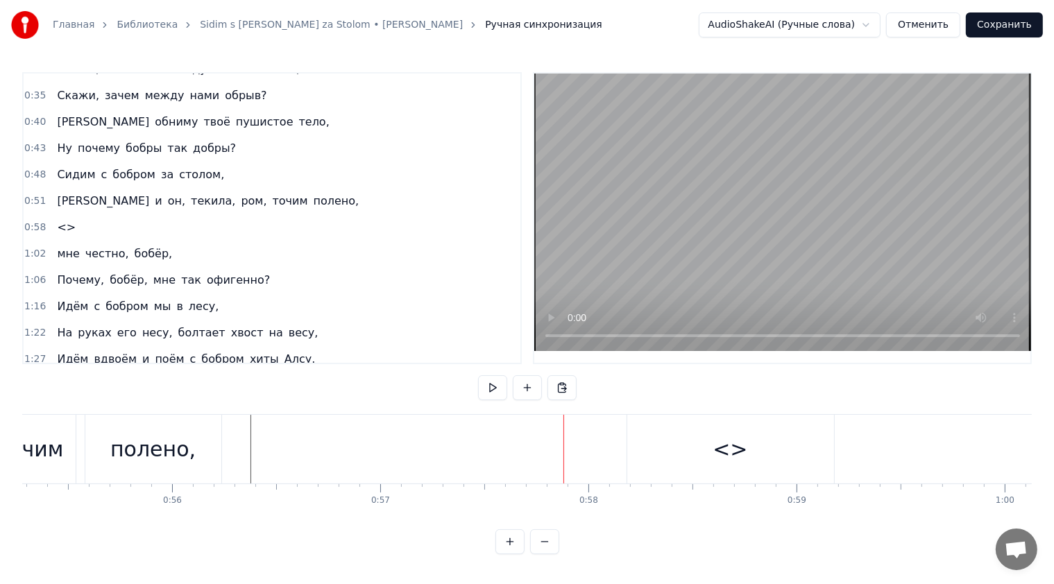
click at [642, 447] on div "<>" at bounding box center [730, 449] width 207 height 69
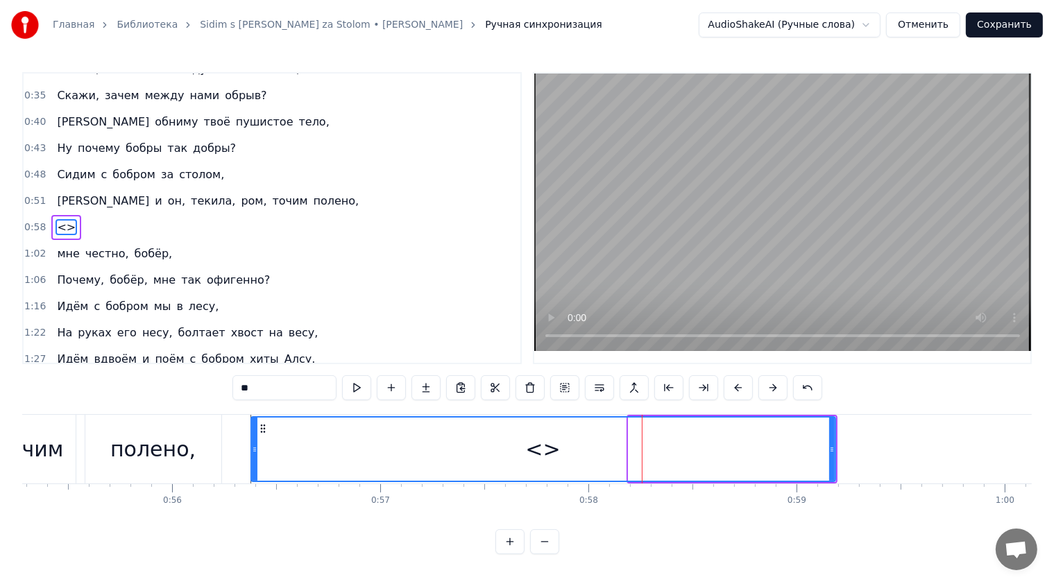
drag, startPoint x: 630, startPoint y: 443, endPoint x: 253, endPoint y: 446, distance: 377.4
click at [253, 446] on icon at bounding box center [255, 449] width 6 height 11
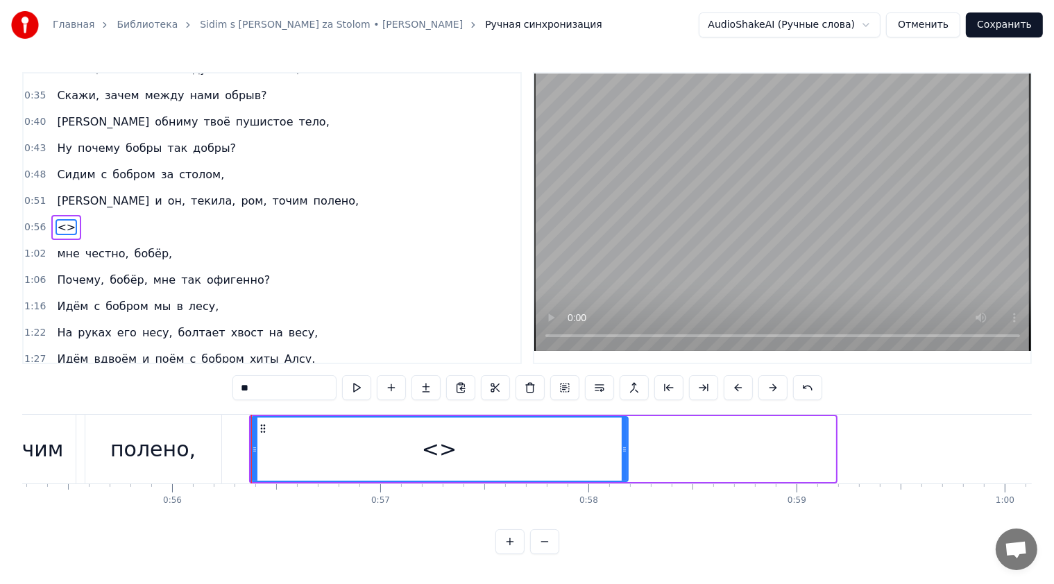
drag, startPoint x: 833, startPoint y: 444, endPoint x: 625, endPoint y: 450, distance: 207.5
click at [625, 450] on icon at bounding box center [625, 449] width 6 height 11
click at [279, 391] on input "**" at bounding box center [284, 387] width 104 height 25
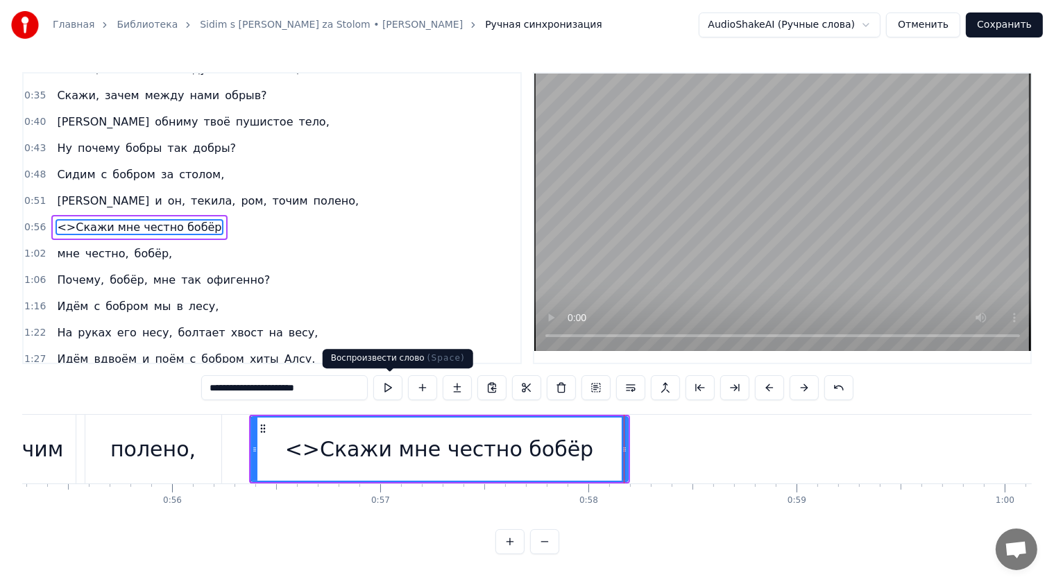
type input "**********"
click at [389, 391] on button at bounding box center [387, 387] width 29 height 25
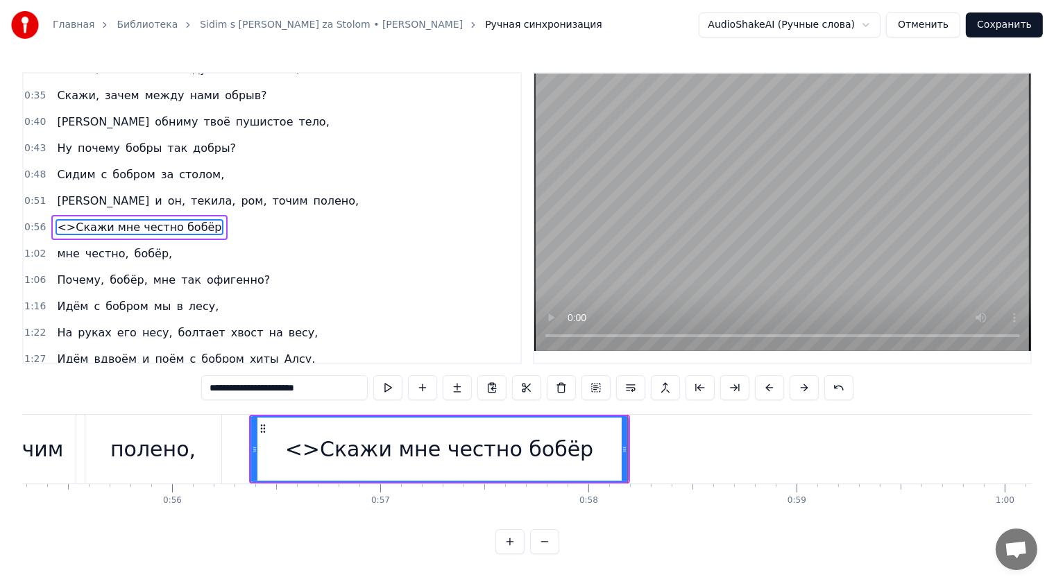
drag, startPoint x: 278, startPoint y: 452, endPoint x: 287, endPoint y: 452, distance: 9.0
click at [287, 452] on div "<>Скажи мне честно бобёр" at bounding box center [439, 449] width 375 height 63
drag, startPoint x: 254, startPoint y: 451, endPoint x: 265, endPoint y: 450, distance: 11.2
click at [265, 450] on icon at bounding box center [266, 449] width 6 height 11
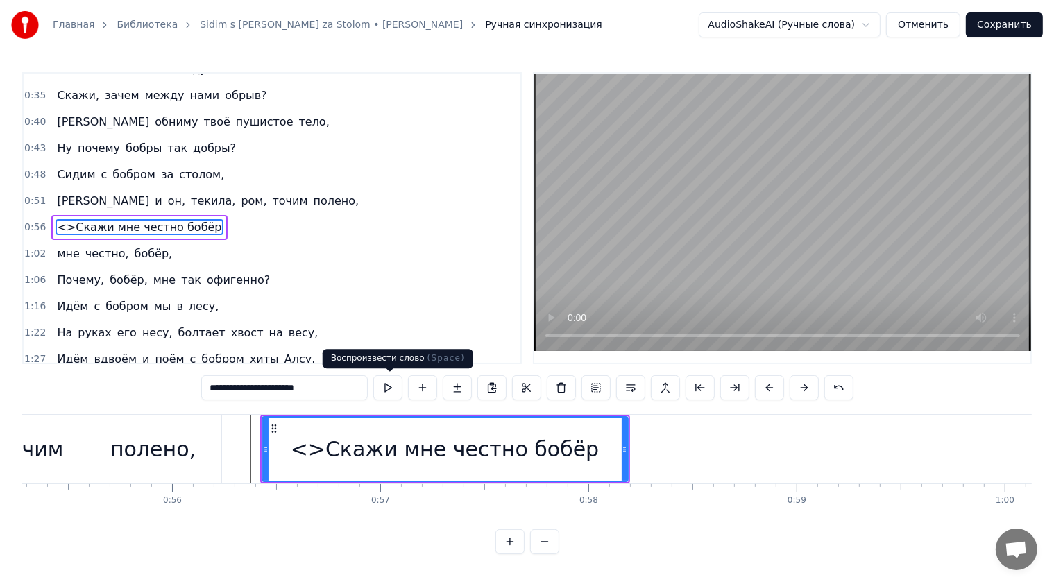
click at [377, 391] on button at bounding box center [387, 387] width 29 height 25
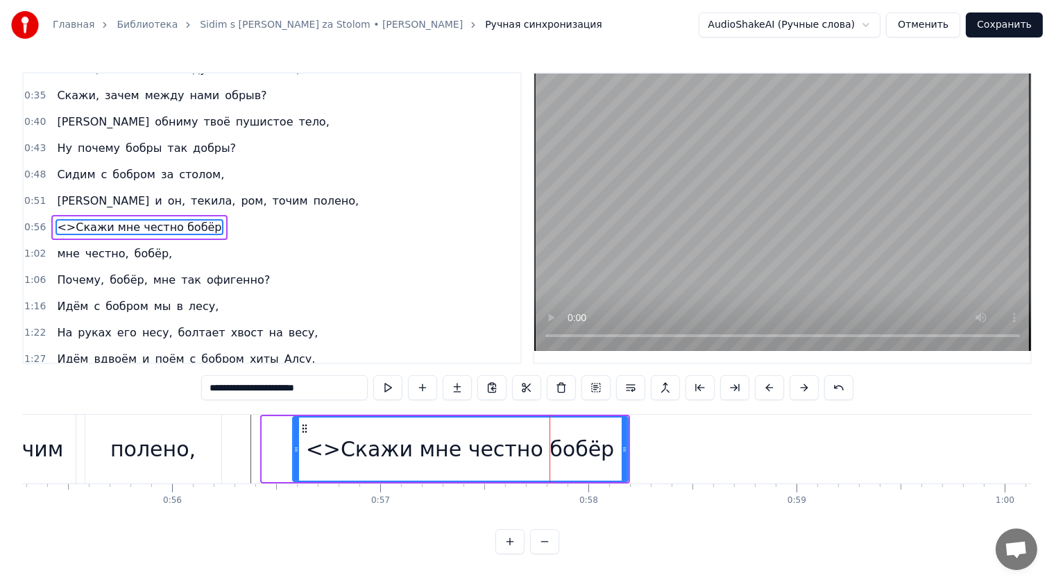
drag, startPoint x: 264, startPoint y: 444, endPoint x: 296, endPoint y: 442, distance: 32.0
click at [296, 442] on div at bounding box center [296, 449] width 6 height 63
click at [389, 395] on button at bounding box center [387, 387] width 29 height 25
drag, startPoint x: 297, startPoint y: 446, endPoint x: 278, endPoint y: 447, distance: 19.4
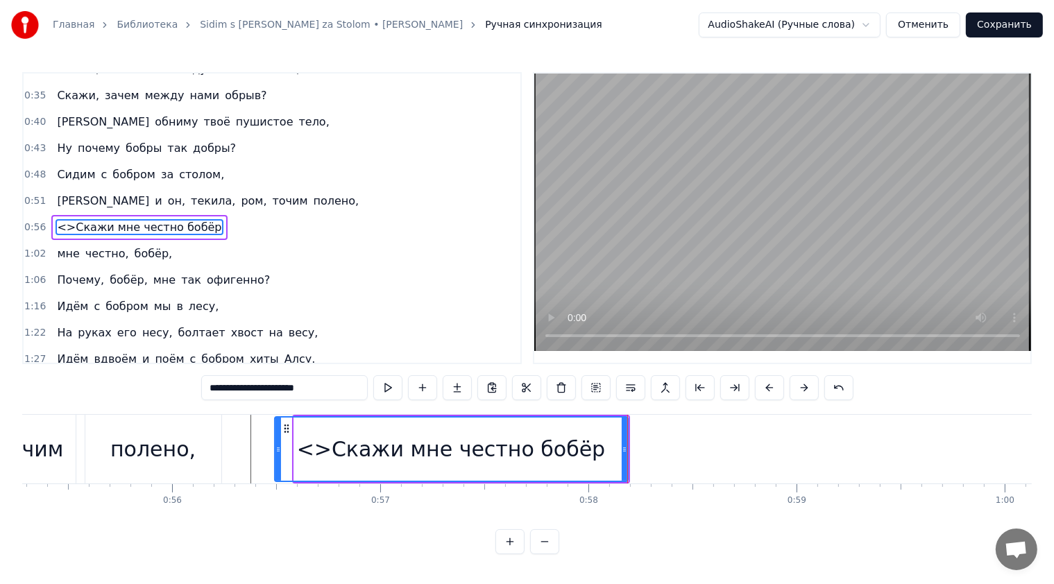
click at [278, 447] on icon at bounding box center [278, 449] width 6 height 11
click at [397, 388] on button at bounding box center [387, 387] width 29 height 25
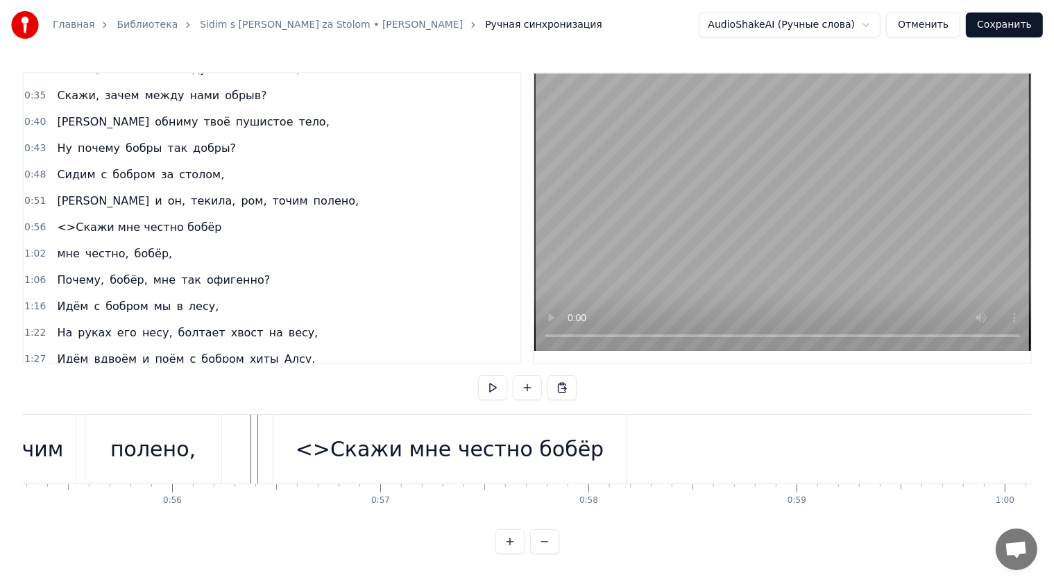
click at [276, 444] on div "<>Скажи мне честно бобёр" at bounding box center [449, 449] width 353 height 69
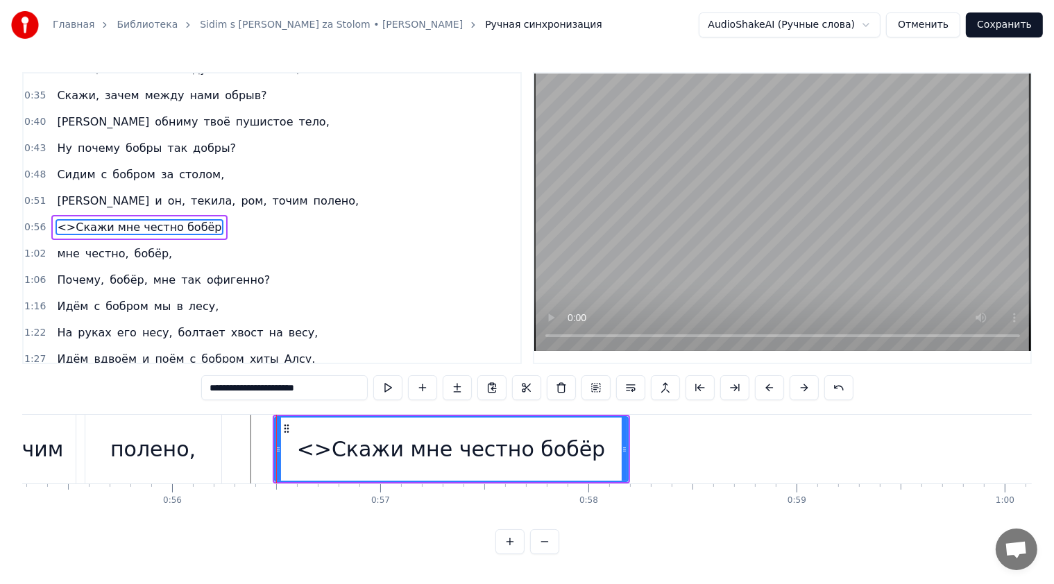
click at [276, 450] on div at bounding box center [276, 449] width 1 height 69
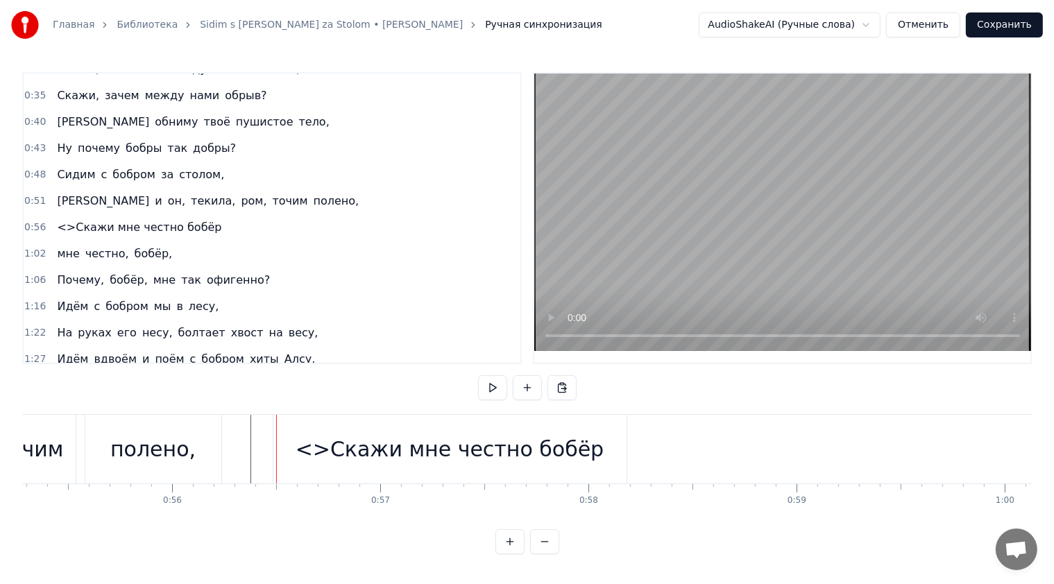
click at [276, 450] on div at bounding box center [276, 449] width 1 height 69
click at [275, 449] on div "<>Скажи мне честно бобёр" at bounding box center [449, 449] width 353 height 69
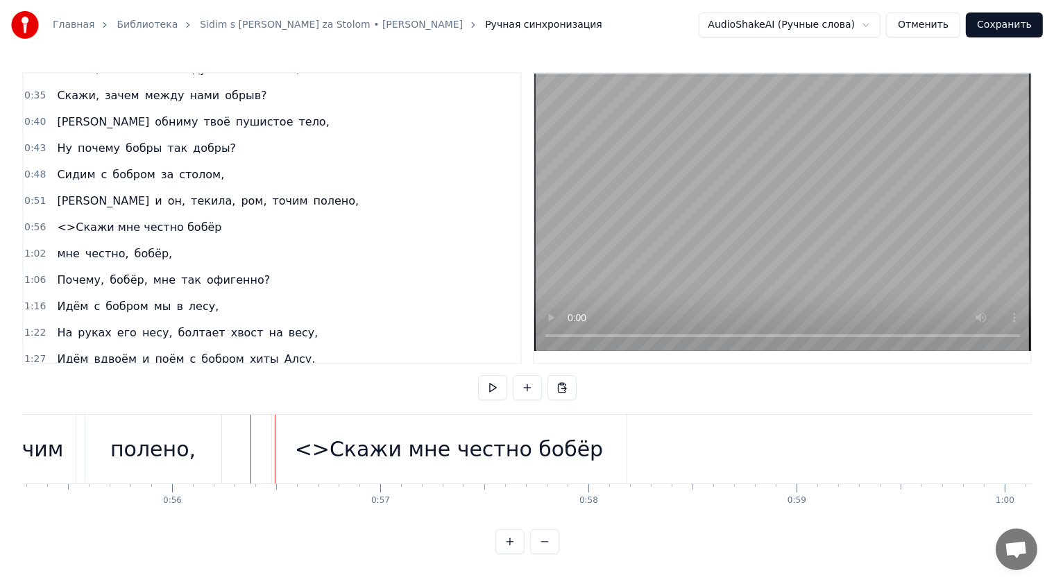
click at [275, 447] on div at bounding box center [275, 449] width 1 height 69
click at [279, 445] on div "<>Скажи мне честно бобёр" at bounding box center [449, 449] width 355 height 69
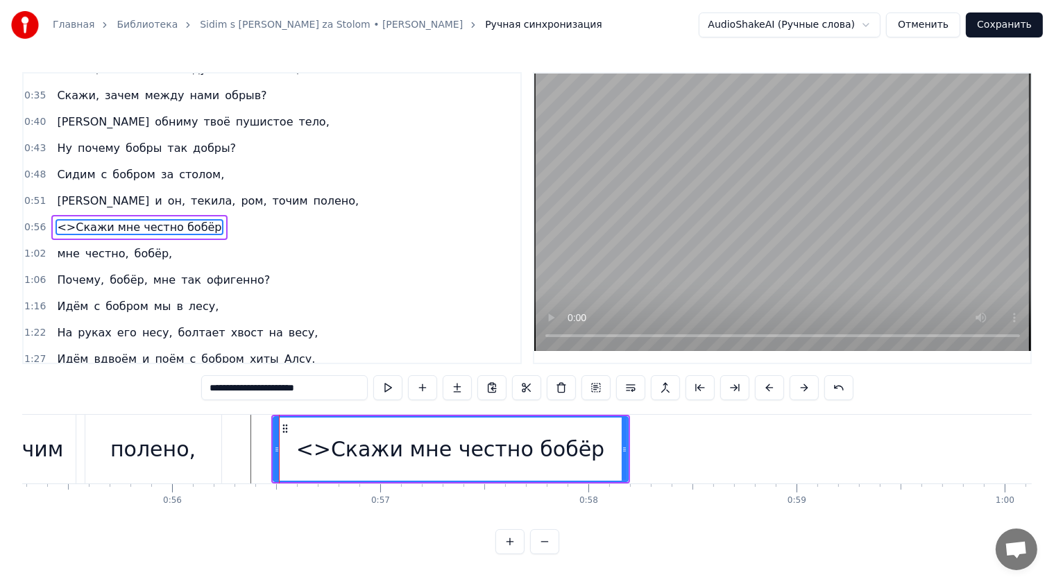
click at [316, 416] on div "<>Скажи мне честно бобёр" at bounding box center [451, 449] width 356 height 66
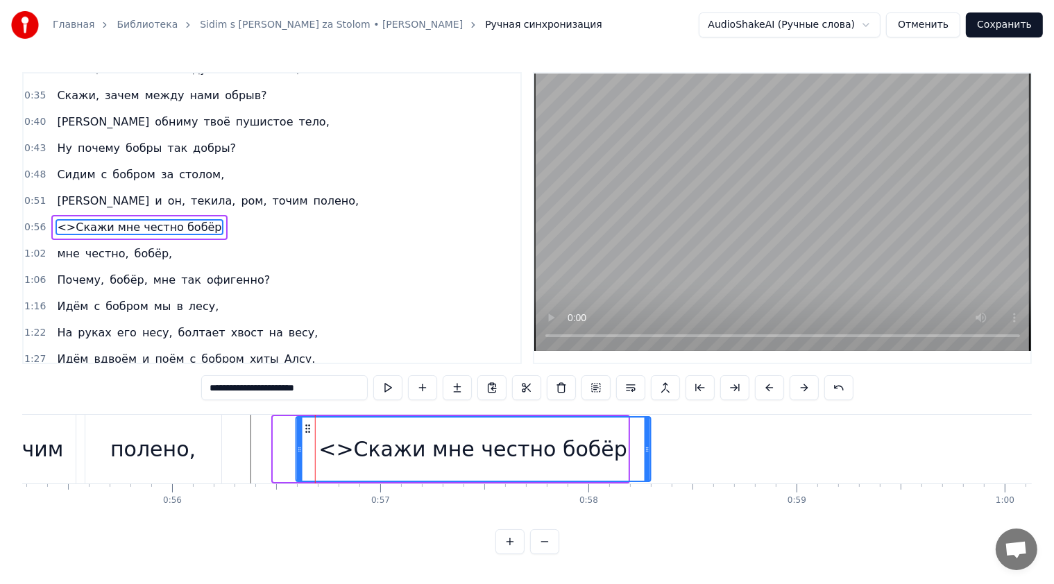
drag, startPoint x: 284, startPoint y: 425, endPoint x: 307, endPoint y: 430, distance: 23.4
click at [307, 430] on icon at bounding box center [307, 428] width 11 height 11
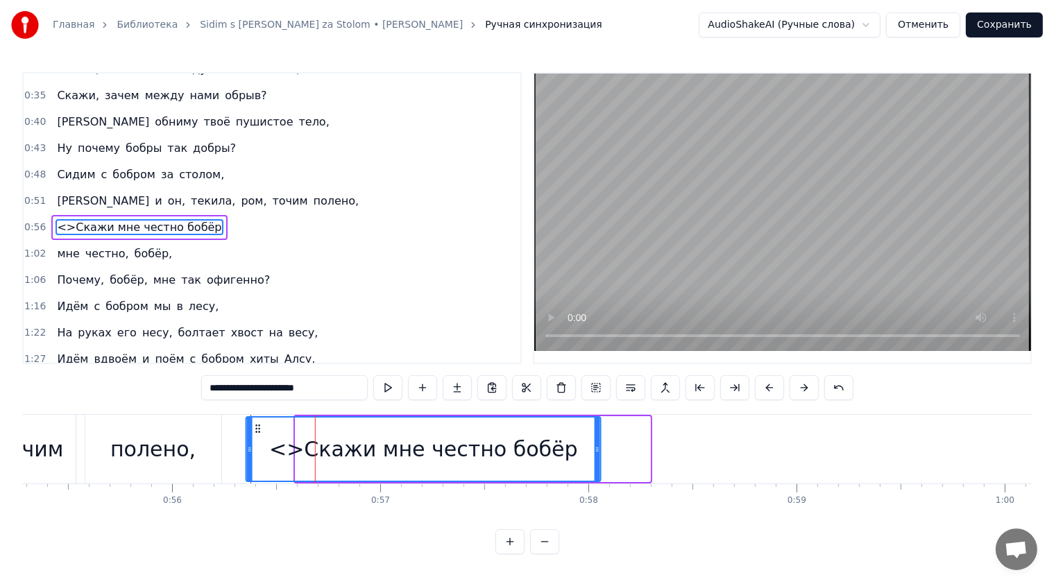
drag, startPoint x: 306, startPoint y: 432, endPoint x: 257, endPoint y: 435, distance: 49.4
click at [257, 435] on div "<>Скажи мне честно бобёр" at bounding box center [423, 449] width 353 height 63
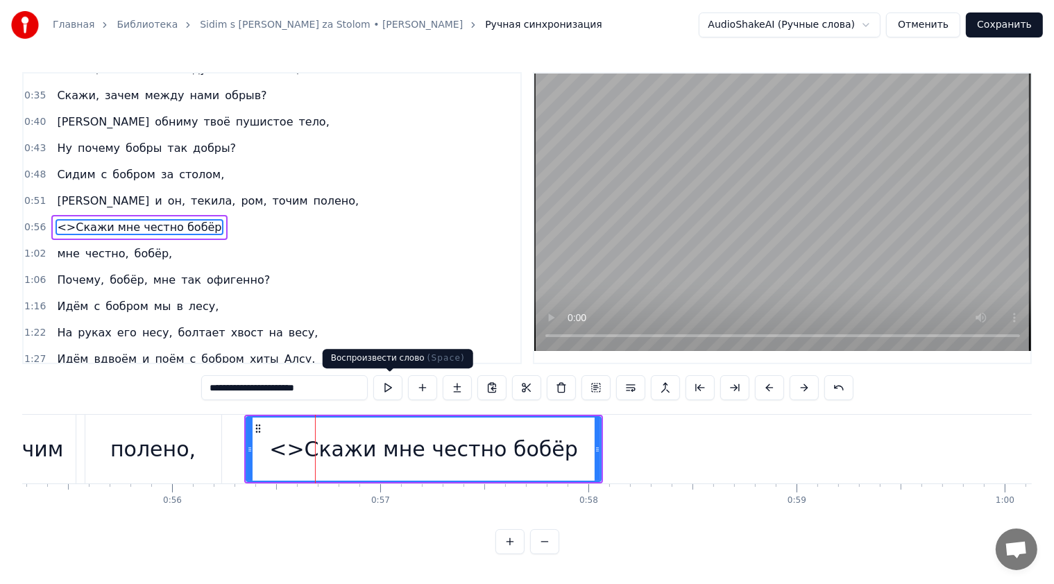
click at [393, 395] on button at bounding box center [387, 387] width 29 height 25
click at [247, 433] on div at bounding box center [250, 449] width 6 height 63
click at [279, 418] on div "<>Скажи мне честно бобёр" at bounding box center [423, 449] width 353 height 63
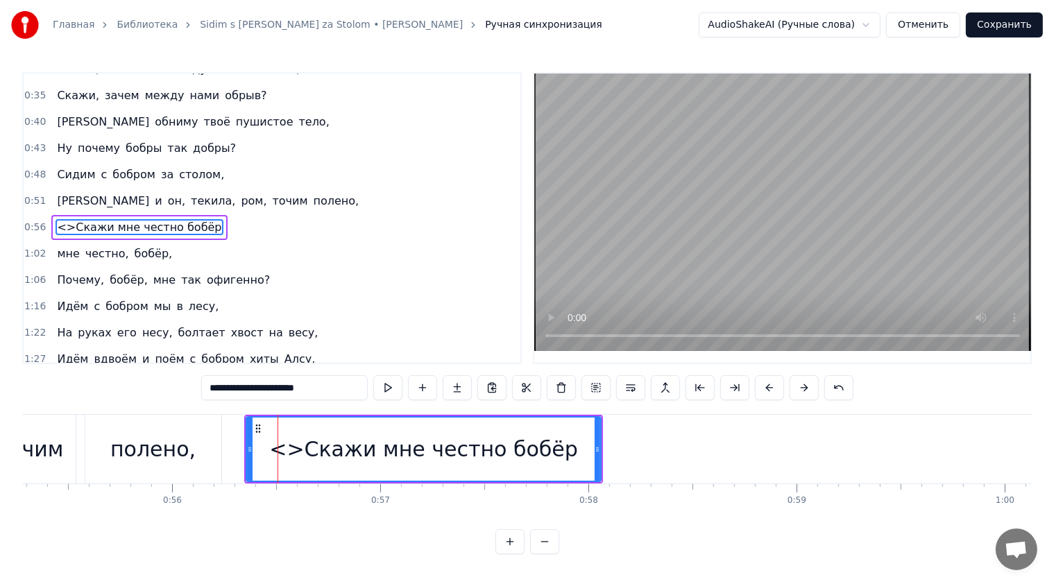
click at [267, 420] on div "<>Скажи мне честно бобёр" at bounding box center [423, 449] width 353 height 63
click at [257, 416] on div "<>Скажи мне честно бобёр" at bounding box center [424, 449] width 356 height 66
click at [393, 391] on button at bounding box center [387, 387] width 29 height 25
click at [531, 427] on div "<>Скажи мне честно бобёр" at bounding box center [423, 449] width 353 height 63
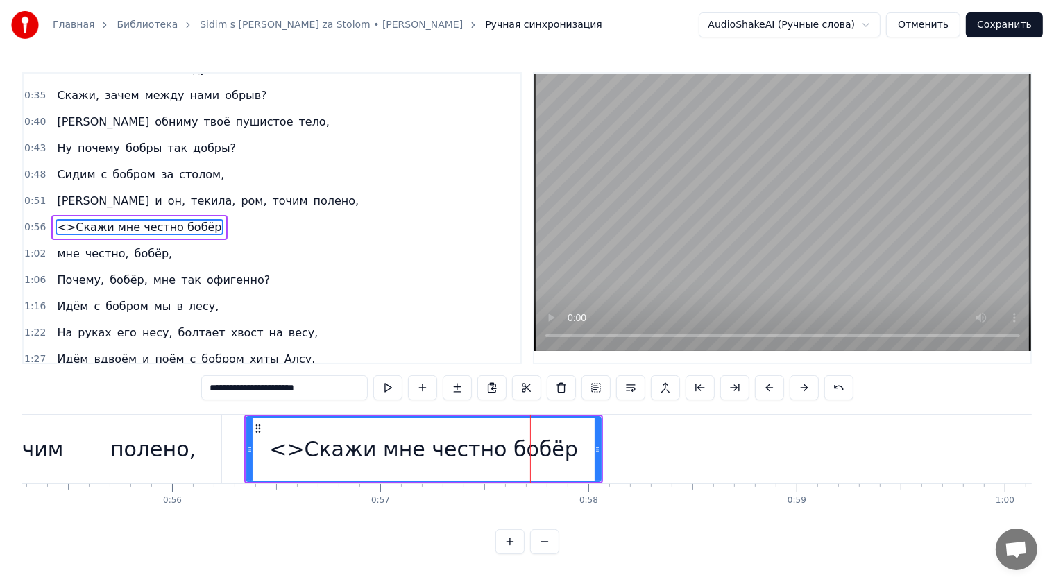
drag, startPoint x: 346, startPoint y: 463, endPoint x: 359, endPoint y: 464, distance: 13.3
click at [359, 464] on div "<>Скажи мне честно бобёр" at bounding box center [423, 449] width 309 height 31
click at [248, 450] on icon at bounding box center [250, 449] width 6 height 11
click at [259, 428] on circle at bounding box center [259, 428] width 1 height 1
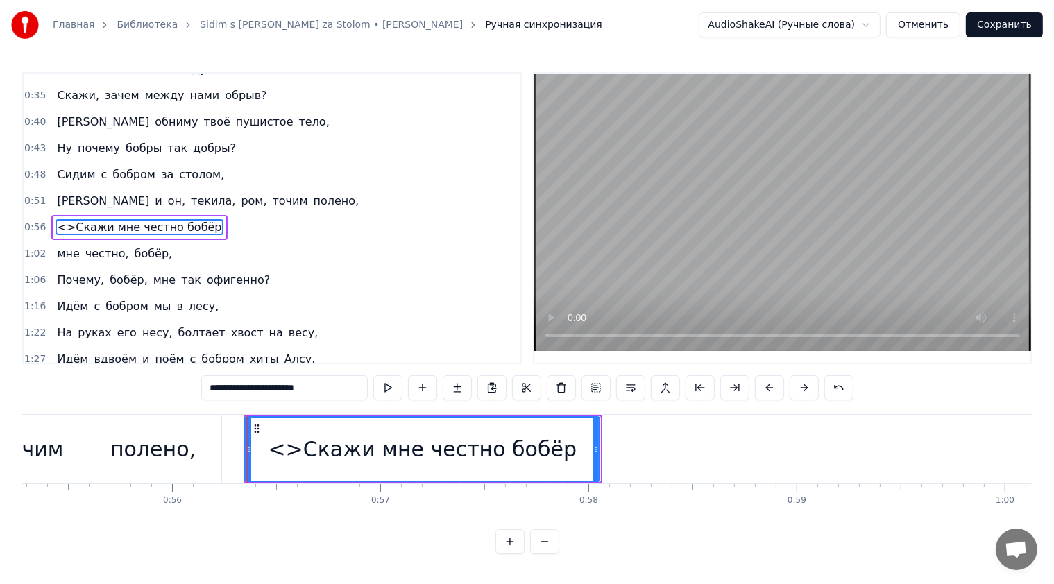
click at [258, 428] on circle at bounding box center [258, 428] width 1 height 1
click at [253, 427] on icon at bounding box center [257, 428] width 11 height 11
click at [247, 419] on div at bounding box center [247, 449] width 1 height 69
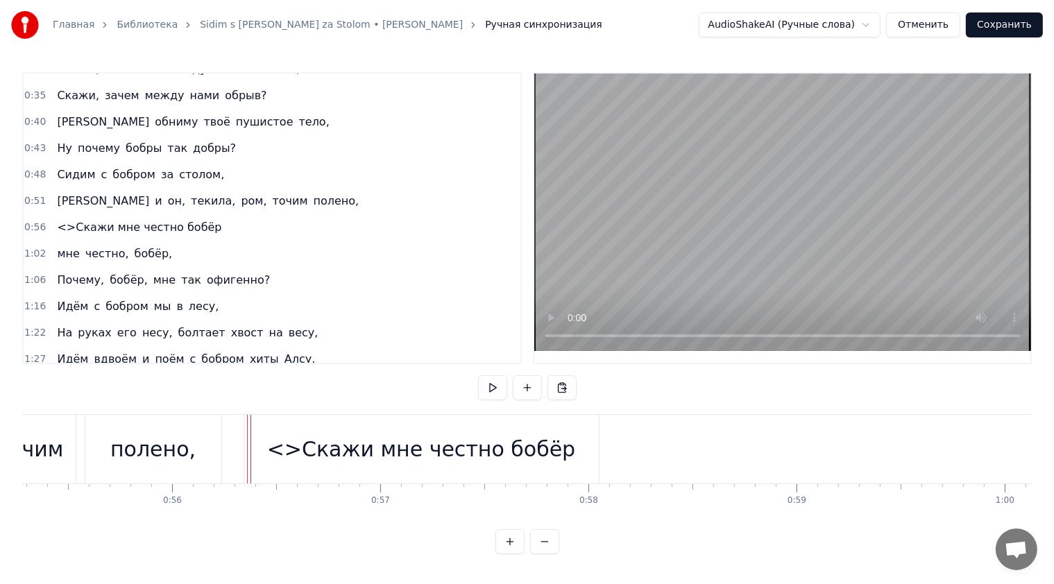
click at [247, 418] on div at bounding box center [247, 449] width 1 height 69
click at [245, 417] on div "<>Скажи мне честно бобёр" at bounding box center [421, 449] width 355 height 69
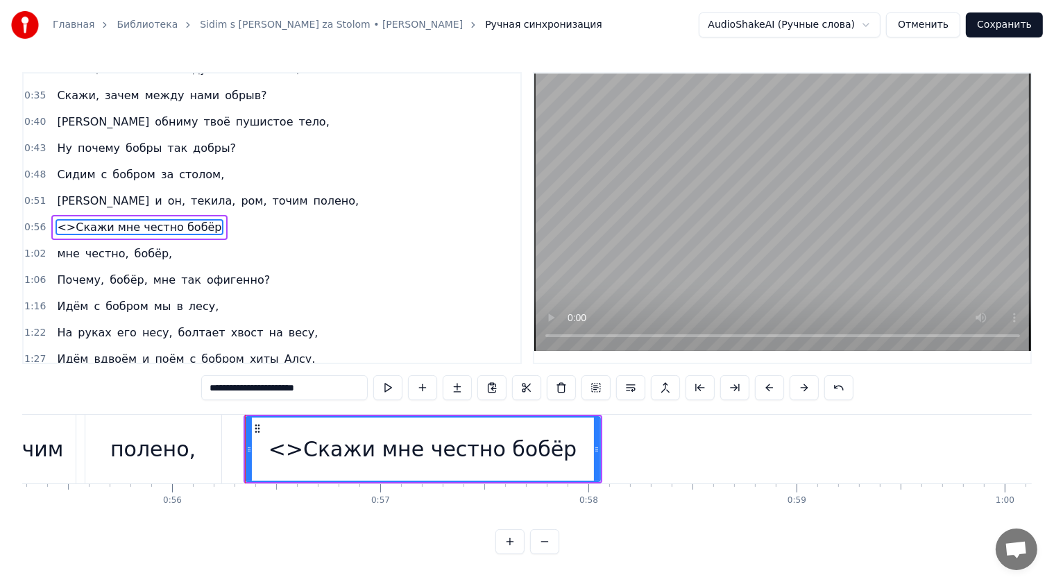
drag, startPoint x: 245, startPoint y: 417, endPoint x: 264, endPoint y: 422, distance: 19.4
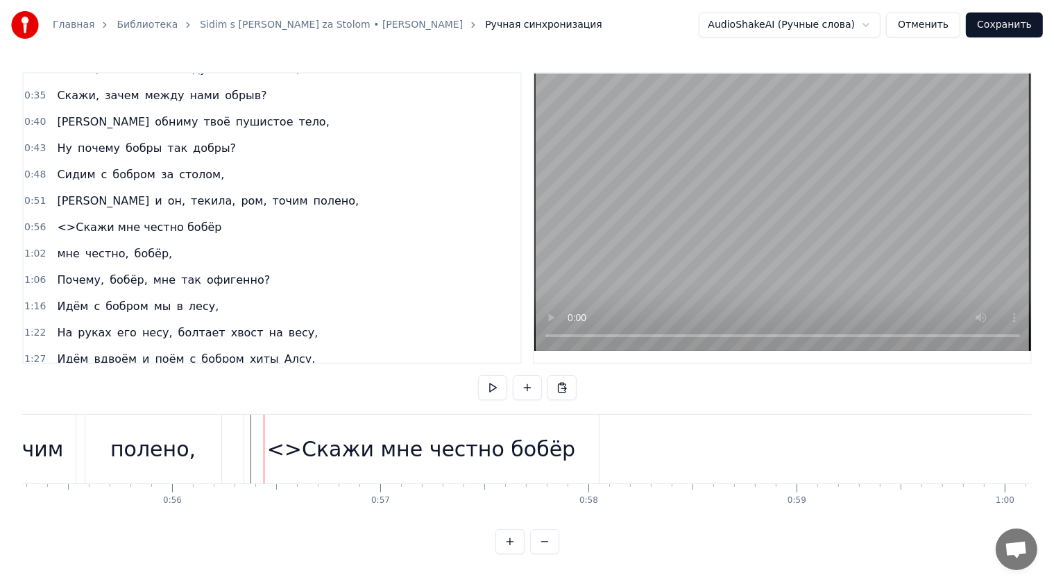
click at [244, 418] on div "<>Скажи мне честно бобёр" at bounding box center [421, 449] width 355 height 69
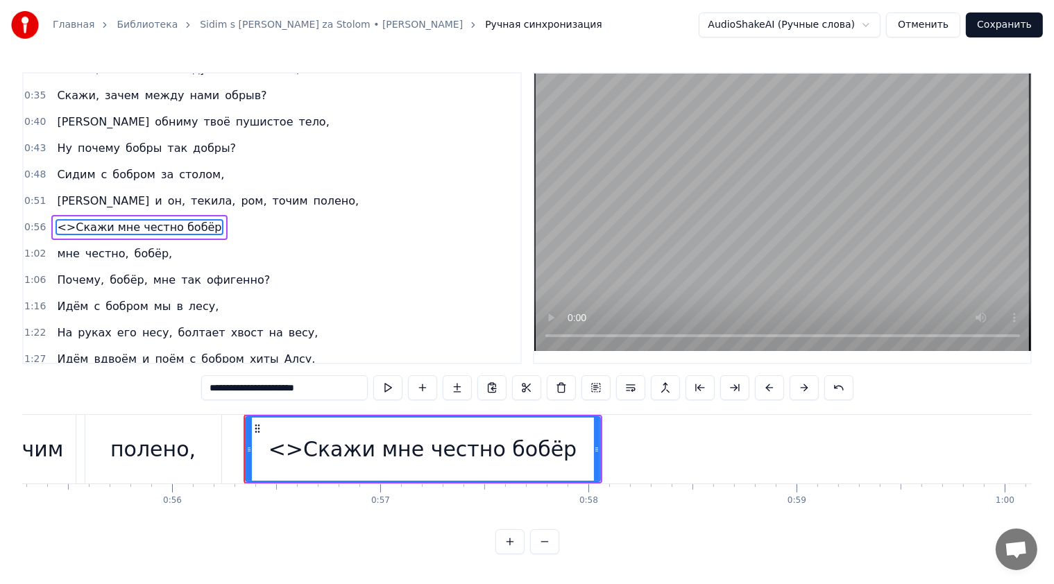
click at [301, 447] on div "<>Скажи мне честно бобёр" at bounding box center [422, 449] width 309 height 31
click at [299, 457] on div "<>Скажи мне честно бобёр" at bounding box center [422, 449] width 309 height 31
click at [330, 460] on div "<>Скажи мне честно бобёр" at bounding box center [422, 449] width 309 height 31
drag, startPoint x: 587, startPoint y: 481, endPoint x: 597, endPoint y: 464, distance: 19.3
click at [587, 481] on div "<>Скажи мне честно бобёр" at bounding box center [423, 449] width 356 height 66
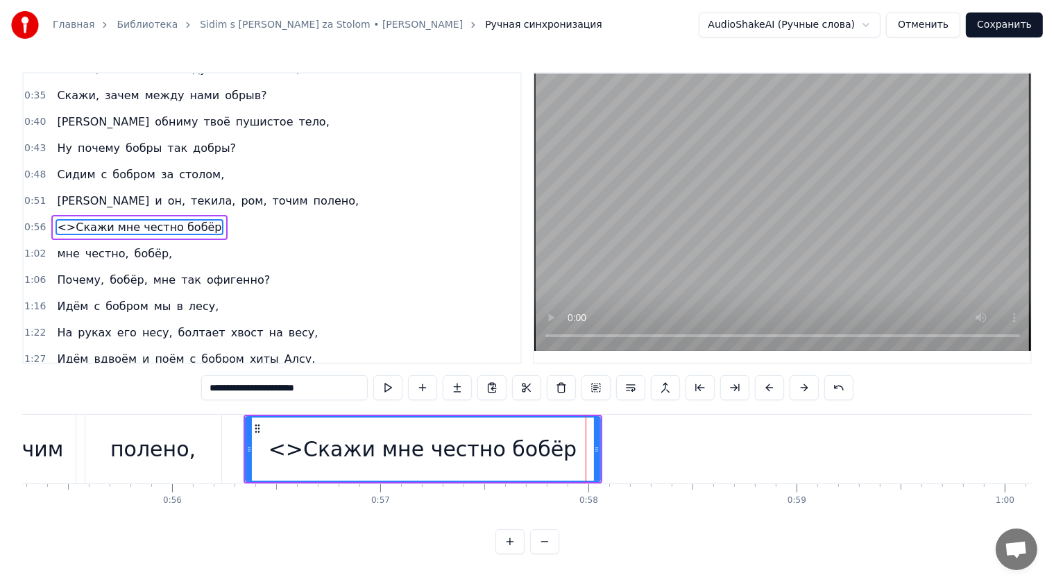
click at [599, 459] on div "<>Скажи мне честно бобёр" at bounding box center [423, 449] width 356 height 66
click at [595, 455] on div at bounding box center [597, 449] width 6 height 63
drag, startPoint x: 586, startPoint y: 419, endPoint x: 577, endPoint y: 421, distance: 8.6
click at [586, 418] on div "<>Скажи мне честно бобёр" at bounding box center [422, 449] width 353 height 63
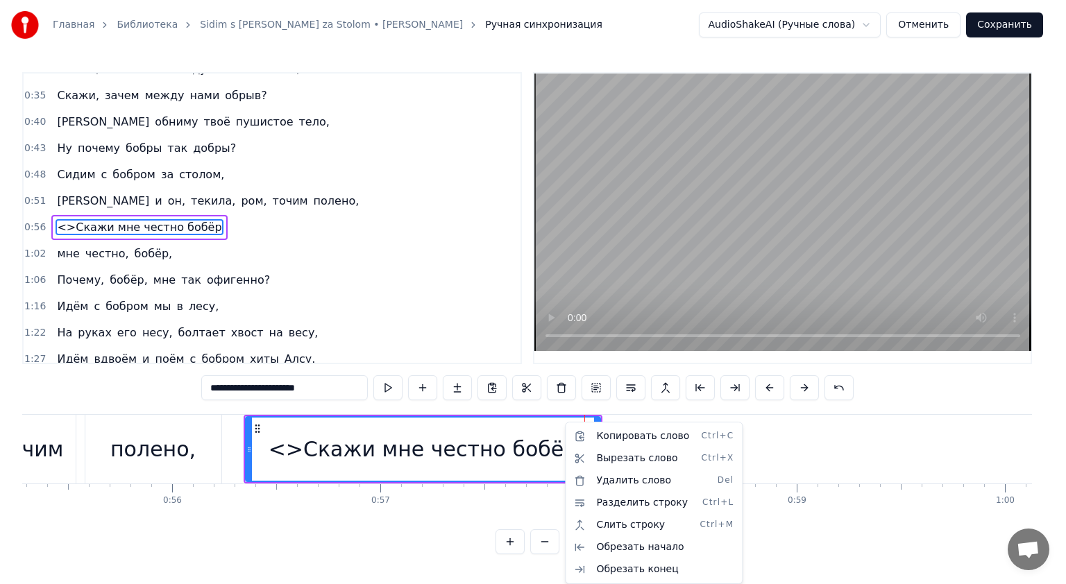
click at [708, 416] on html "Главная Библиотека Sidim s [PERSON_NAME] za Stolom • [PERSON_NAME] Ручная синхр…" at bounding box center [533, 288] width 1066 height 577
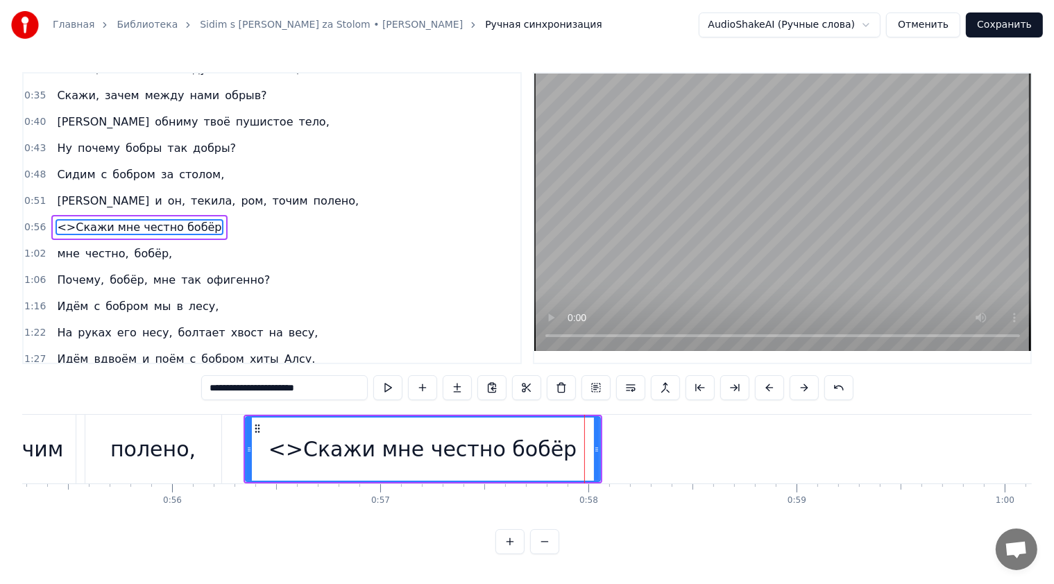
click at [429, 434] on div "<>Скажи мне честно бобёр" at bounding box center [422, 449] width 309 height 31
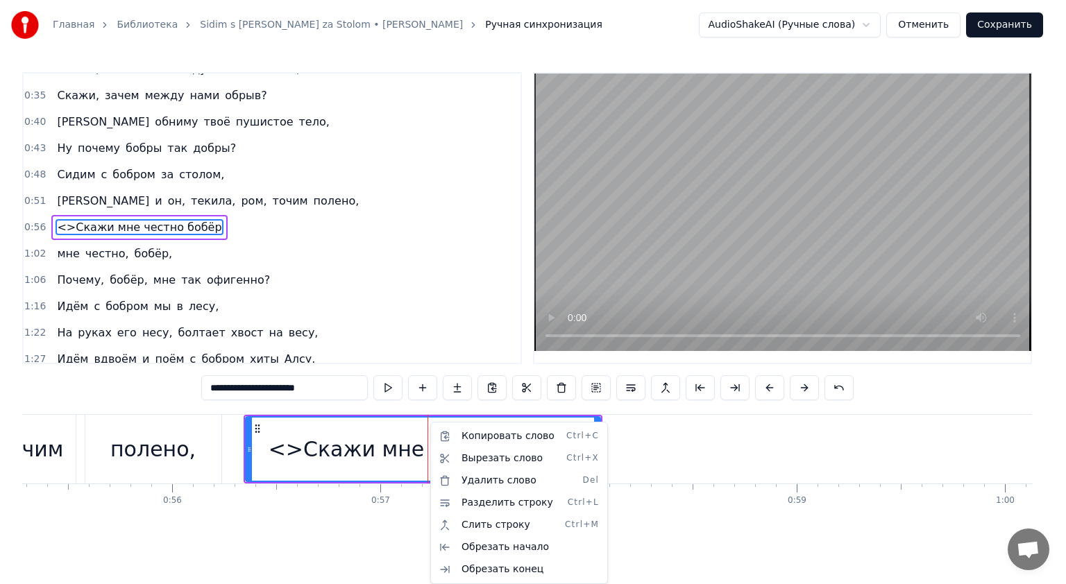
click at [402, 435] on html "Главная Библиотека Sidim s [PERSON_NAME] za Stolom • [PERSON_NAME] Ручная синхр…" at bounding box center [533, 288] width 1066 height 577
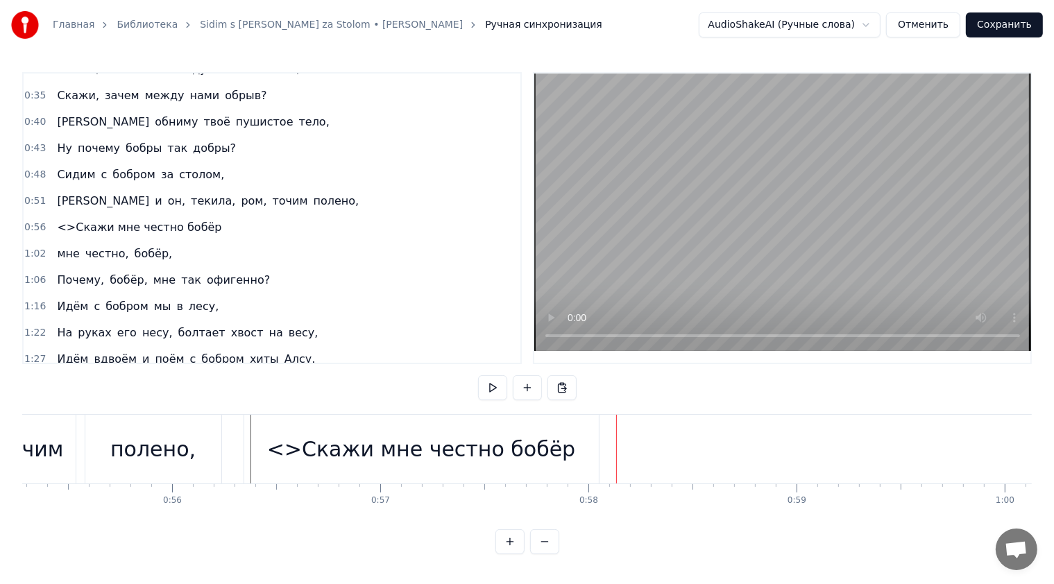
click at [452, 444] on div "<>Скажи мне честно бобёр" at bounding box center [421, 449] width 309 height 31
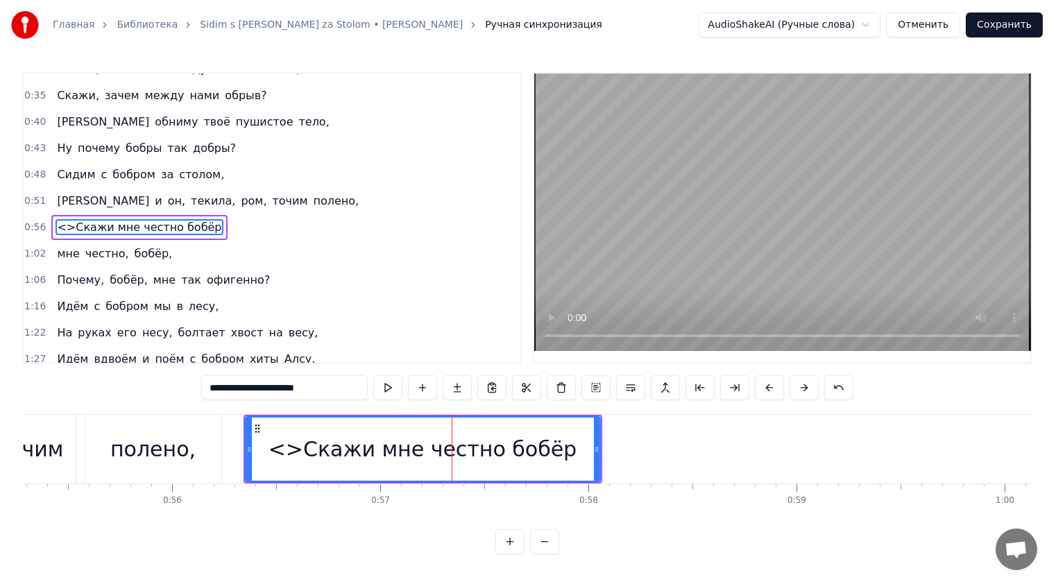
click at [341, 443] on div "<>Скажи мне честно бобёр" at bounding box center [422, 449] width 309 height 31
drag, startPoint x: 291, startPoint y: 516, endPoint x: 212, endPoint y: 468, distance: 93.0
click at [291, 517] on div "Сидим с [PERSON_NAME] за столом, Вдвоём, на ужин готовим полено, [PERSON_NAME] …" at bounding box center [526, 466] width 1009 height 104
click at [200, 441] on div "полено," at bounding box center [153, 449] width 136 height 69
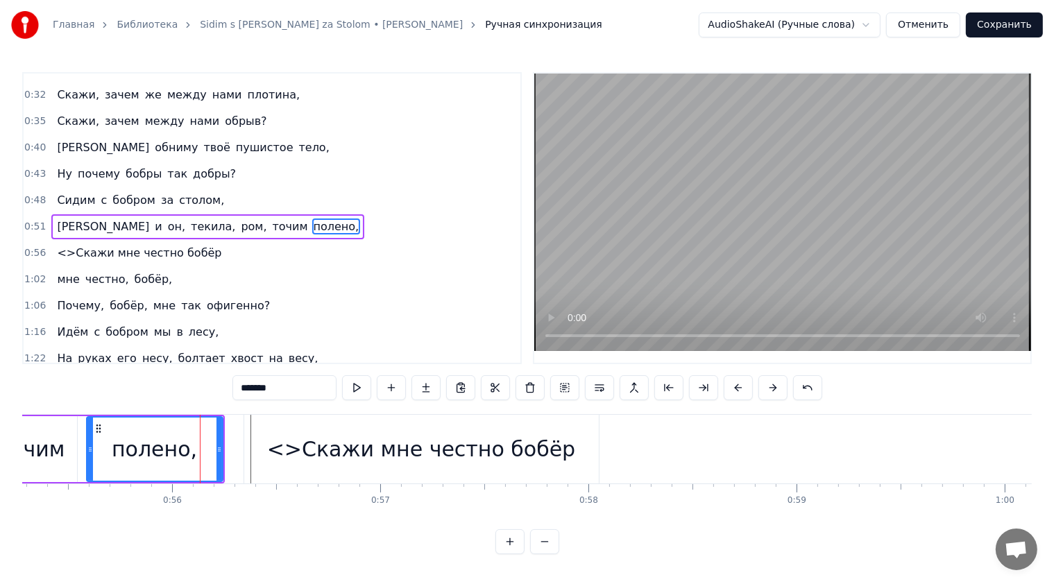
click at [373, 443] on div "<>Скажи мне честно бобёр" at bounding box center [421, 449] width 309 height 31
type input "**********"
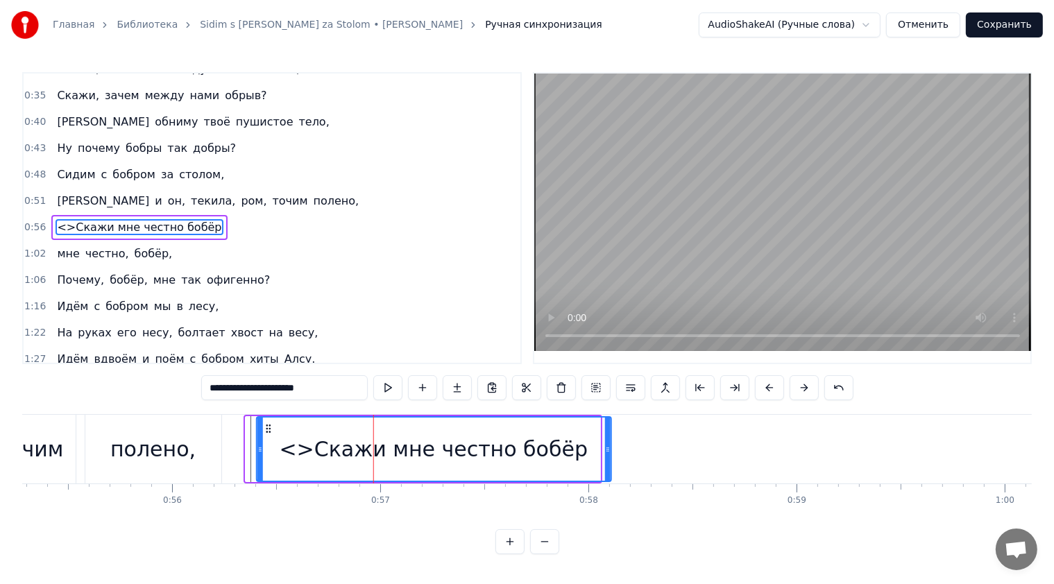
drag, startPoint x: 256, startPoint y: 428, endPoint x: 267, endPoint y: 443, distance: 18.3
click at [267, 443] on div "<>Скажи мне честно бобёр" at bounding box center [433, 449] width 353 height 63
click at [380, 391] on button at bounding box center [387, 387] width 29 height 25
click at [382, 391] on button at bounding box center [387, 387] width 29 height 25
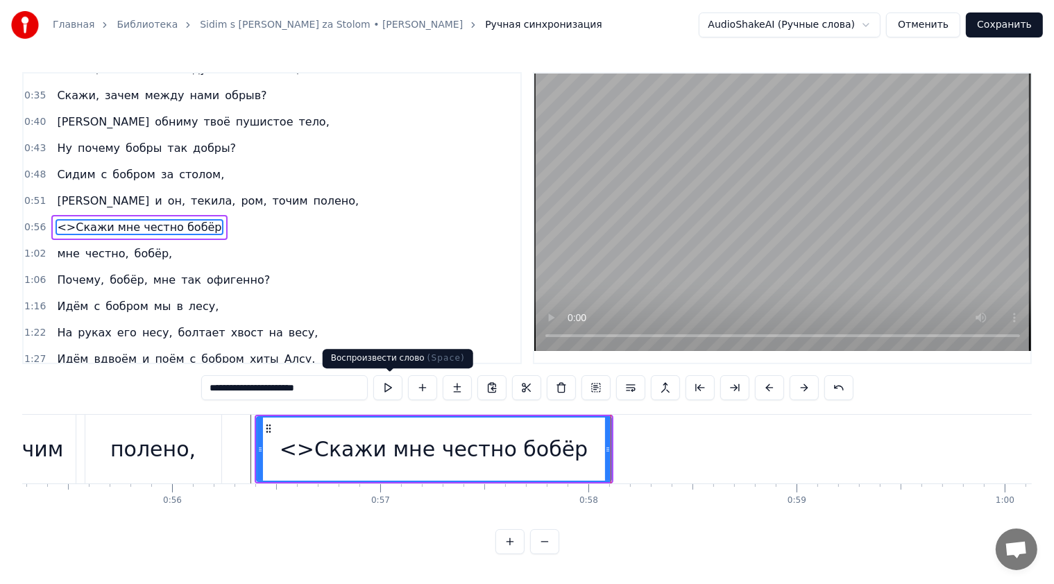
click at [393, 385] on button at bounding box center [387, 387] width 29 height 25
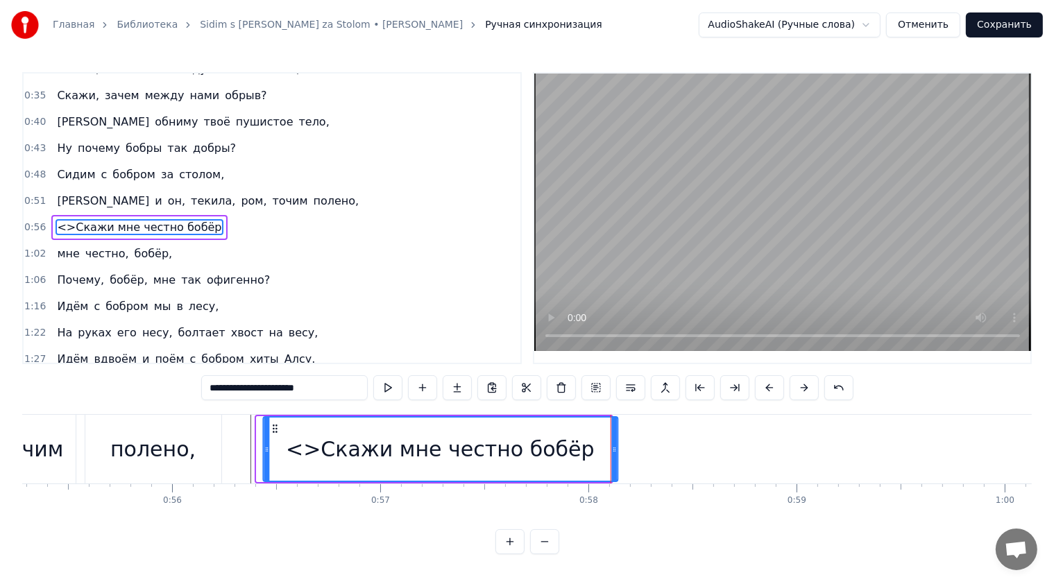
drag, startPoint x: 267, startPoint y: 426, endPoint x: 274, endPoint y: 427, distance: 7.0
click at [274, 427] on icon at bounding box center [274, 428] width 11 height 11
click at [391, 385] on button at bounding box center [387, 387] width 29 height 25
drag, startPoint x: 273, startPoint y: 427, endPoint x: 285, endPoint y: 429, distance: 12.6
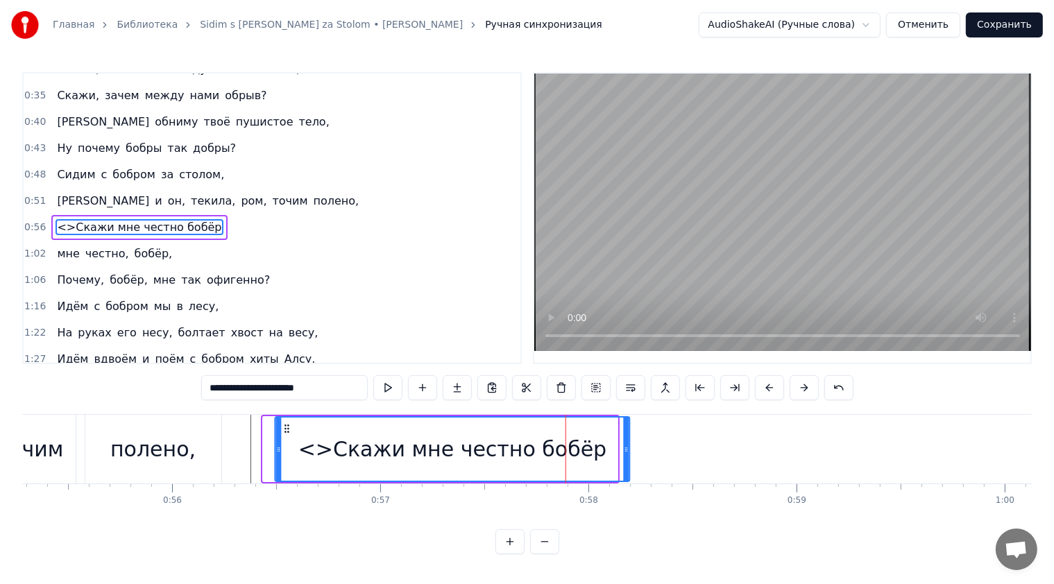
click at [285, 429] on icon at bounding box center [287, 428] width 11 height 11
click at [394, 386] on button at bounding box center [387, 387] width 29 height 25
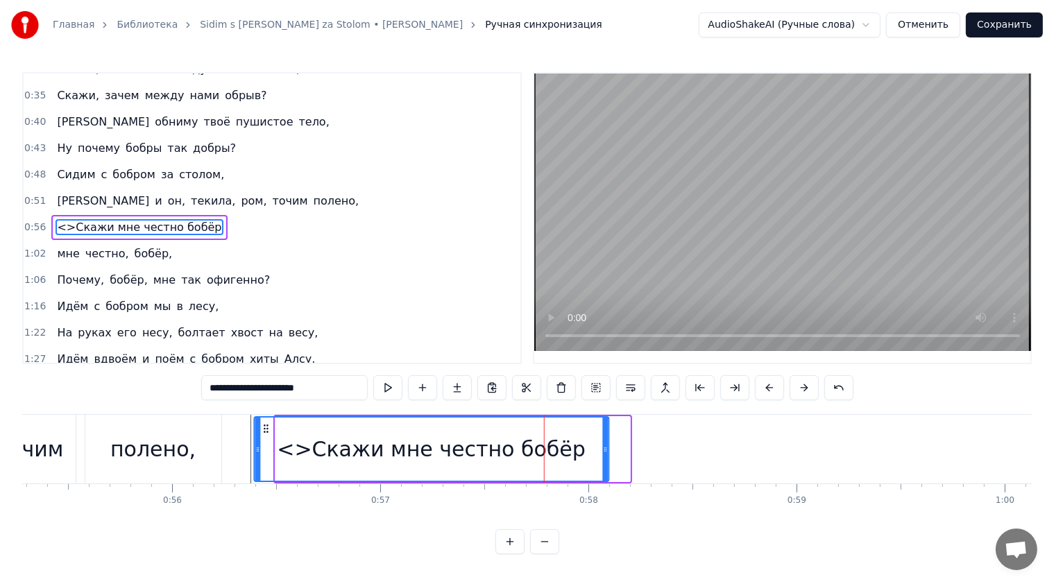
drag, startPoint x: 287, startPoint y: 426, endPoint x: 266, endPoint y: 427, distance: 20.9
click at [266, 427] on icon at bounding box center [265, 428] width 11 height 11
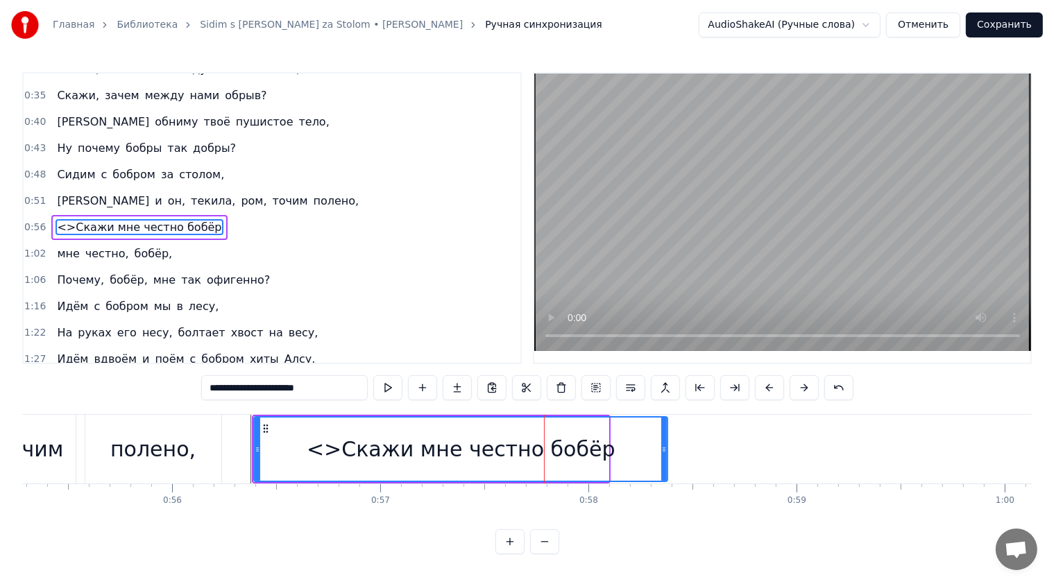
drag, startPoint x: 606, startPoint y: 444, endPoint x: 665, endPoint y: 452, distance: 59.6
click at [665, 452] on icon at bounding box center [664, 449] width 6 height 11
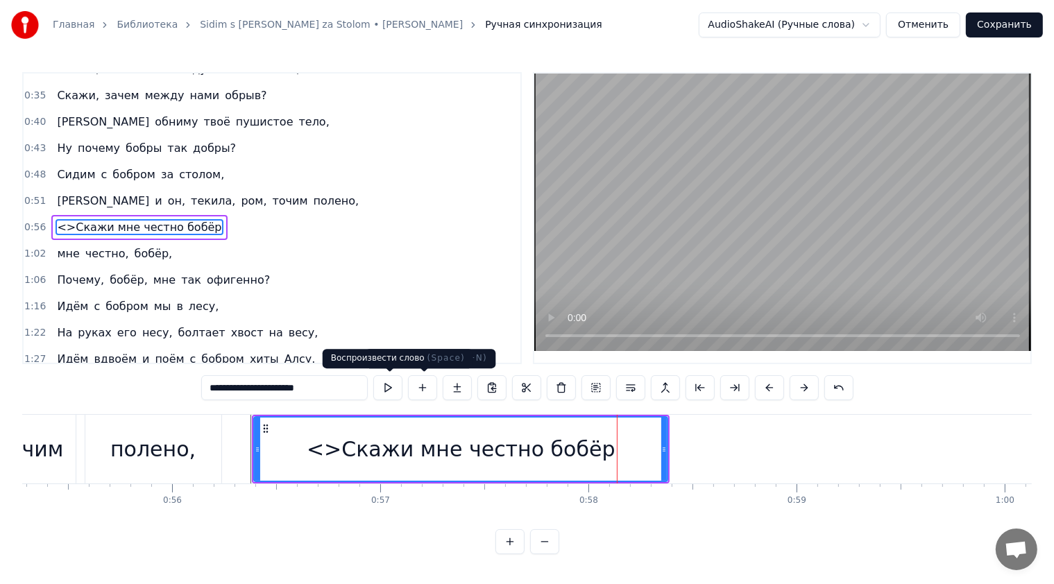
click at [391, 386] on button at bounding box center [387, 387] width 29 height 25
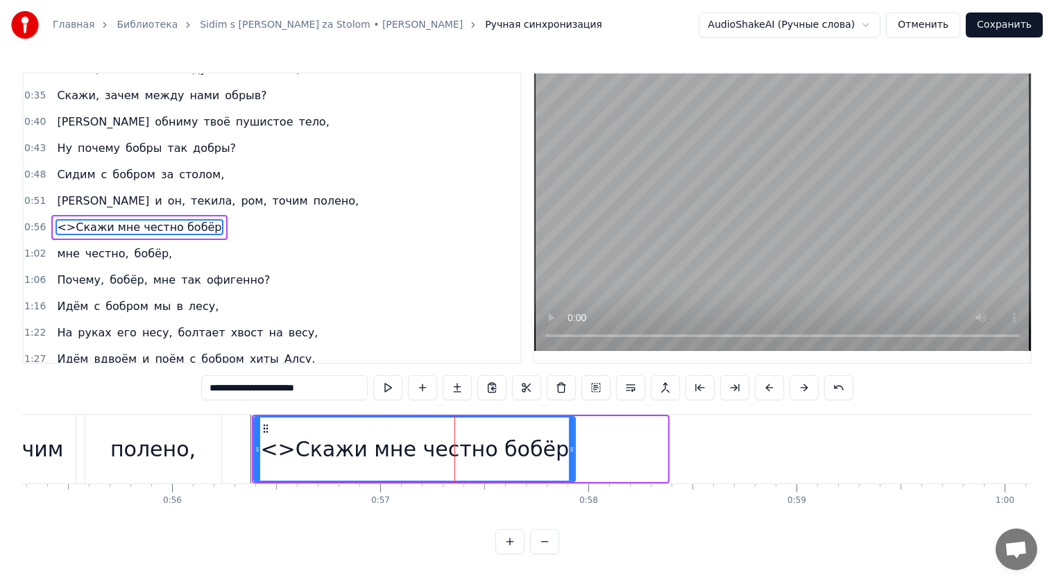
drag, startPoint x: 665, startPoint y: 446, endPoint x: 572, endPoint y: 443, distance: 92.3
click at [572, 444] on icon at bounding box center [572, 449] width 6 height 11
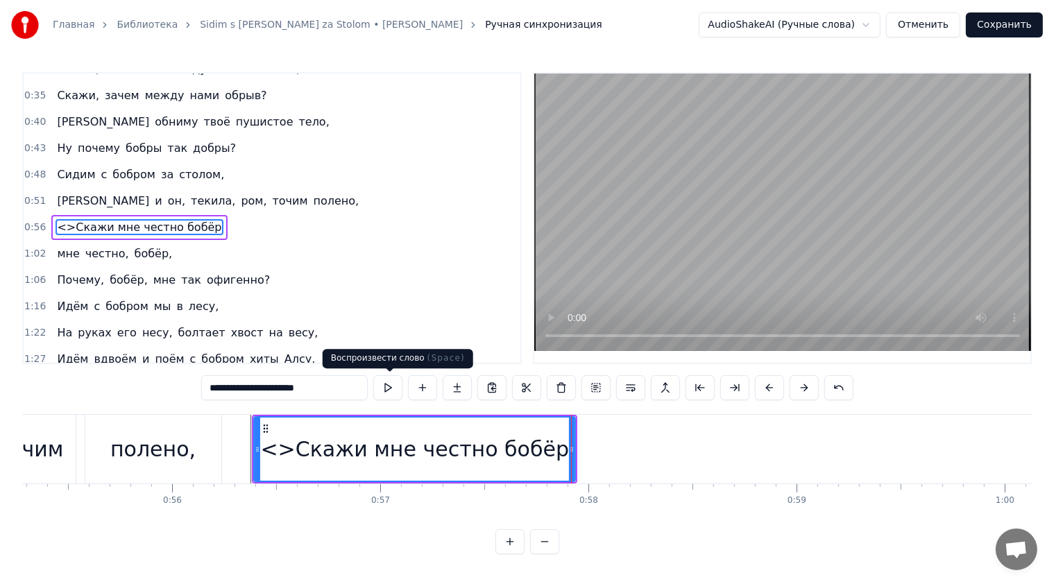
click at [393, 391] on button at bounding box center [387, 387] width 29 height 25
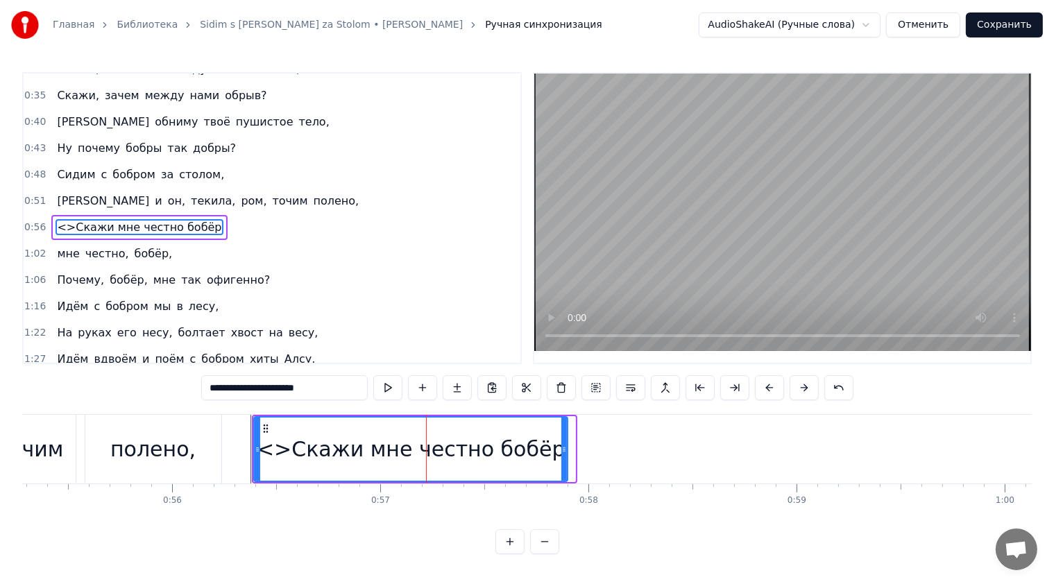
drag, startPoint x: 572, startPoint y: 436, endPoint x: 562, endPoint y: 436, distance: 9.7
click at [562, 436] on div at bounding box center [564, 449] width 6 height 63
click at [383, 388] on button at bounding box center [387, 387] width 29 height 25
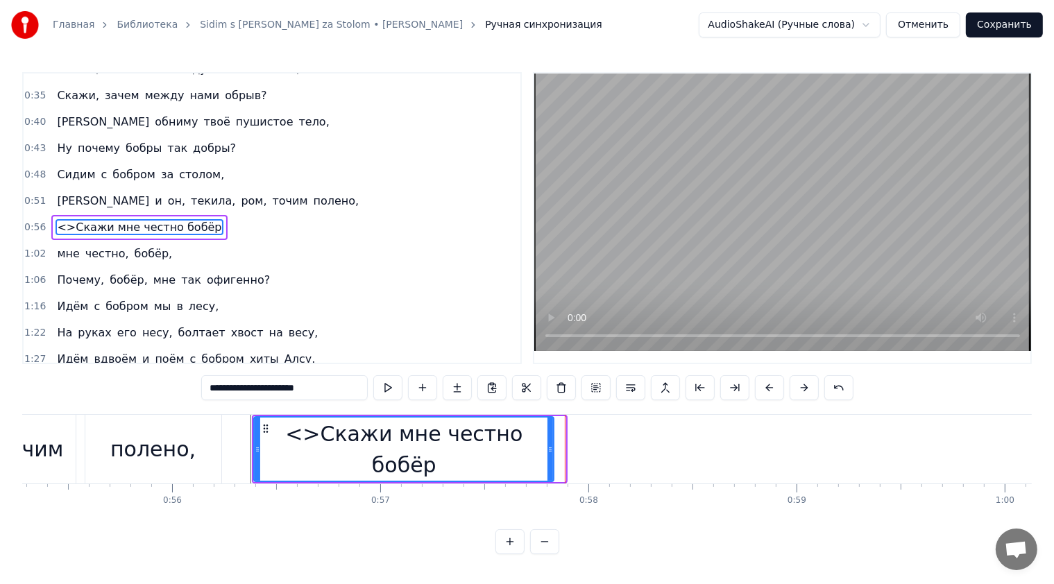
drag, startPoint x: 561, startPoint y: 437, endPoint x: 549, endPoint y: 438, distance: 11.9
click at [549, 438] on div at bounding box center [550, 449] width 6 height 63
click at [394, 388] on button at bounding box center [387, 387] width 29 height 25
click at [269, 544] on div "0:17 Сидим с [PERSON_NAME] за столом, 0:20 Вдвоём, на ужин готовим полено, 0:25…" at bounding box center [526, 313] width 1009 height 482
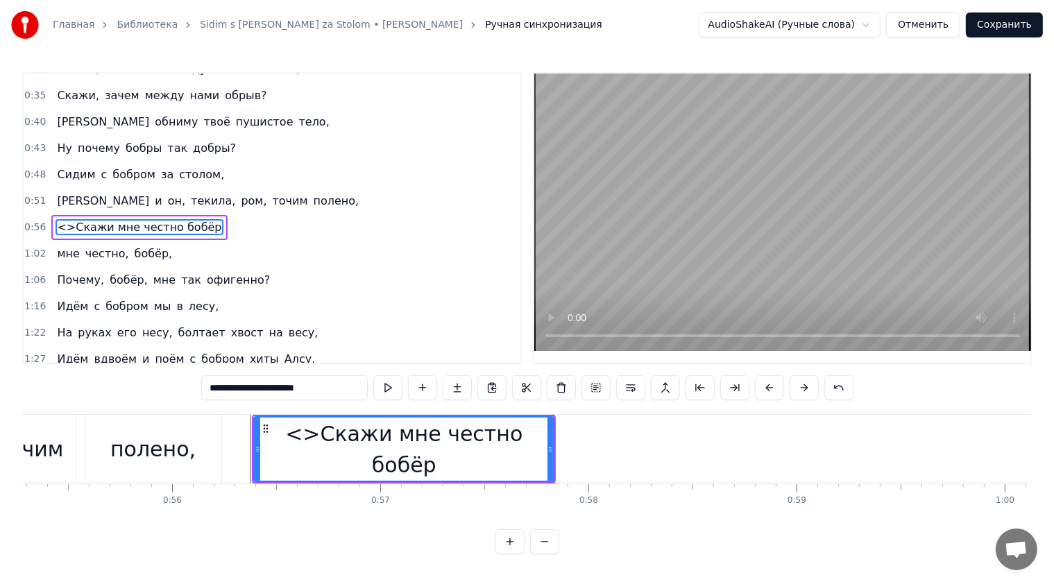
scroll to position [0, 9408]
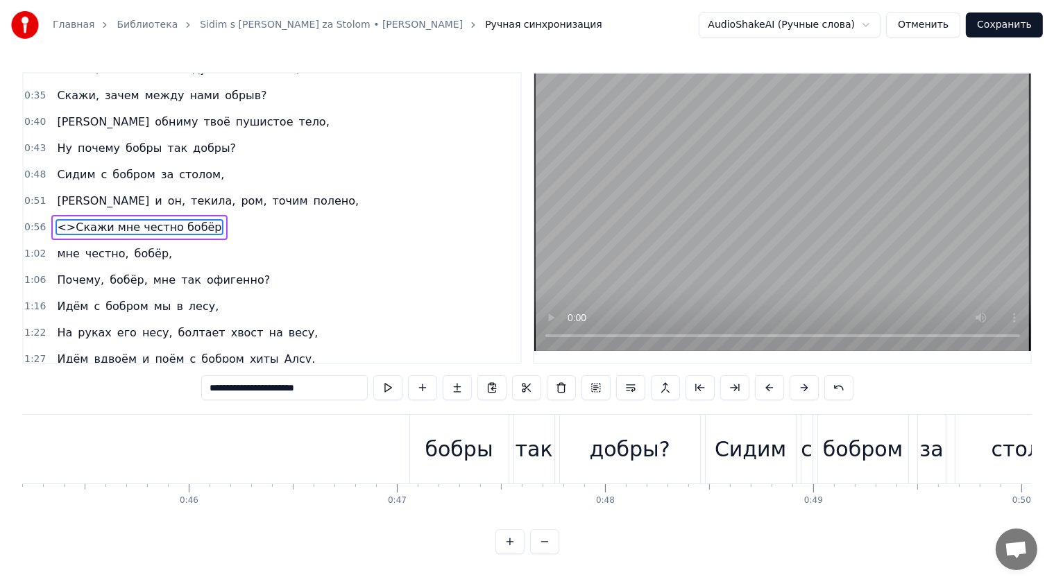
click at [358, 444] on div "Ну почему бобры так добры?" at bounding box center [201, 449] width 1006 height 69
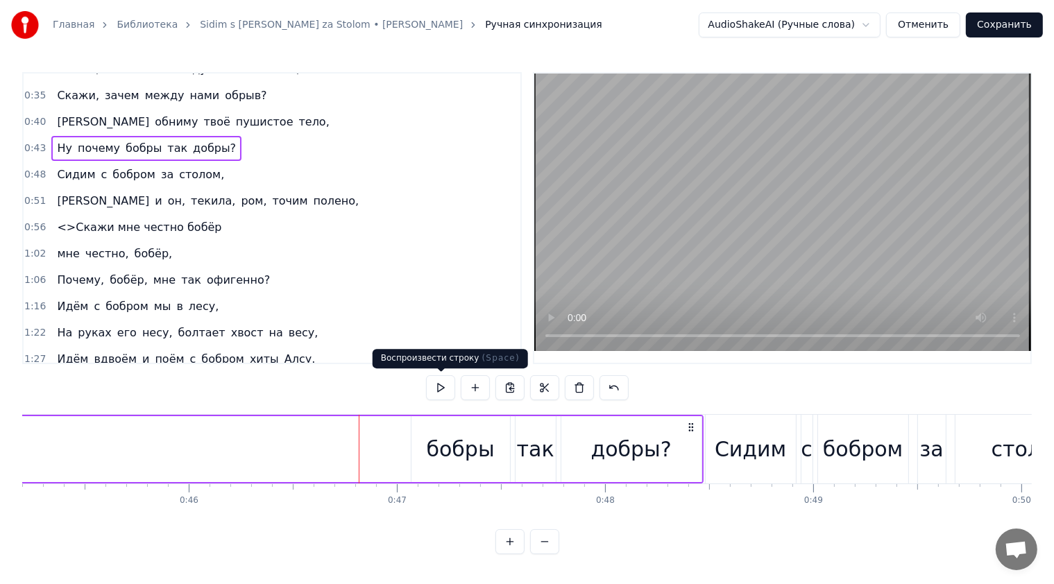
click at [440, 391] on button at bounding box center [440, 387] width 29 height 25
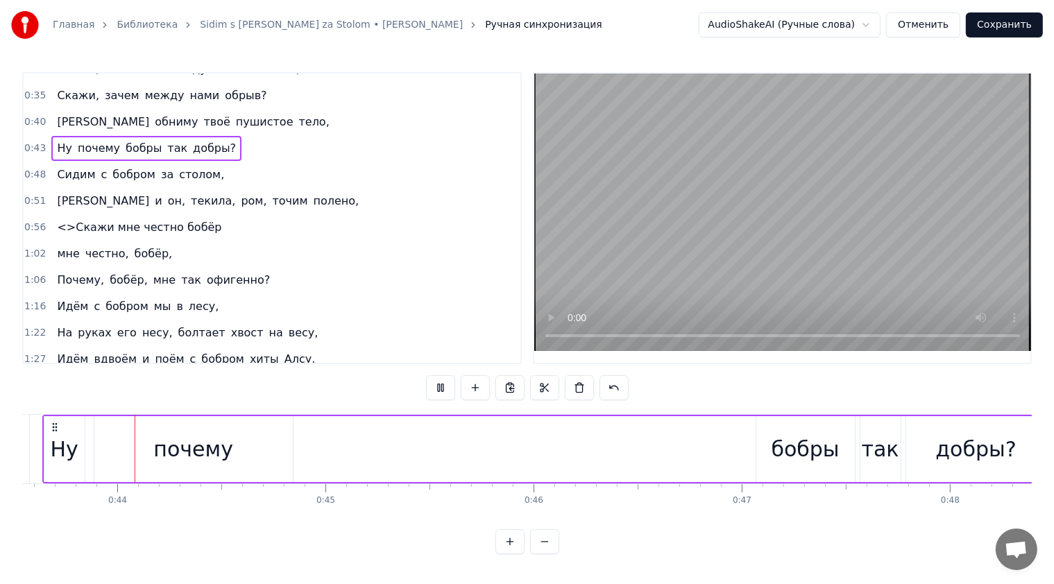
scroll to position [0, 9054]
click at [613, 549] on div "0:17 Сидим с [PERSON_NAME] за столом, 0:20 Вдвоём, на ужин готовим полено, 0:25…" at bounding box center [526, 313] width 1009 height 482
click at [615, 505] on div "Сидим с [PERSON_NAME] за столом, Вдвоём, на ужин готовим полено, [PERSON_NAME] …" at bounding box center [526, 466] width 1009 height 104
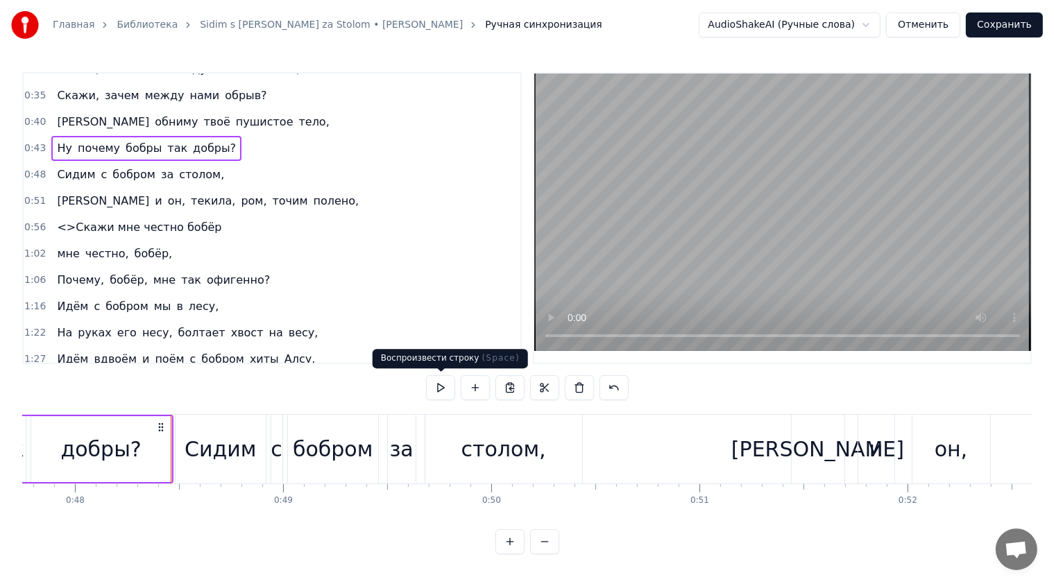
click at [408, 300] on div "1:16 Идём с бобром мы в лесу," at bounding box center [272, 306] width 497 height 26
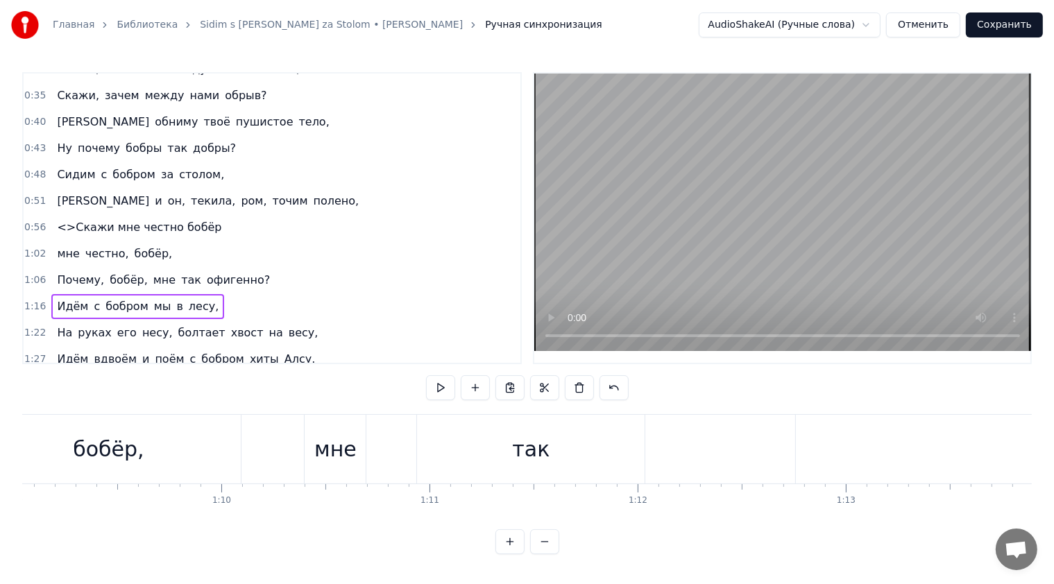
click at [316, 390] on div "0:17 Сидим с [PERSON_NAME] за столом, 0:20 Вдвоём, на ужин готовим полено, 0:25…" at bounding box center [526, 313] width 1009 height 482
click at [668, 554] on div "0:17 Сидим с [PERSON_NAME] за столом, 0:20 Вдвоём, на ужин готовим полено, 0:25…" at bounding box center [526, 313] width 1009 height 482
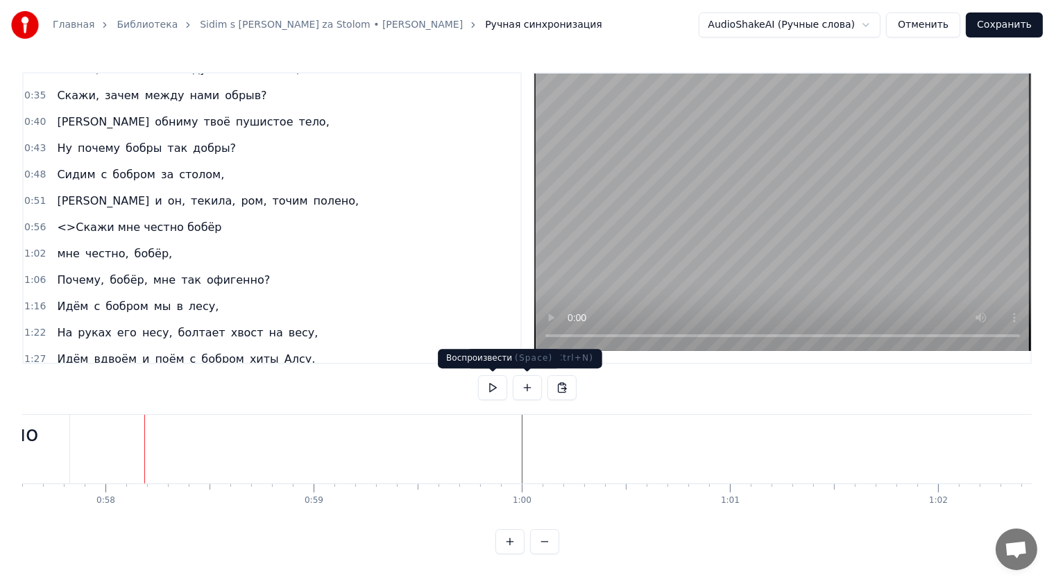
click at [500, 384] on button at bounding box center [492, 387] width 29 height 25
click at [496, 386] on button at bounding box center [492, 387] width 29 height 25
click at [488, 528] on div "0:17 Сидим с [PERSON_NAME] за столом, 0:20 Вдвоём, на ужин готовим полено, 0:25…" at bounding box center [526, 313] width 1009 height 482
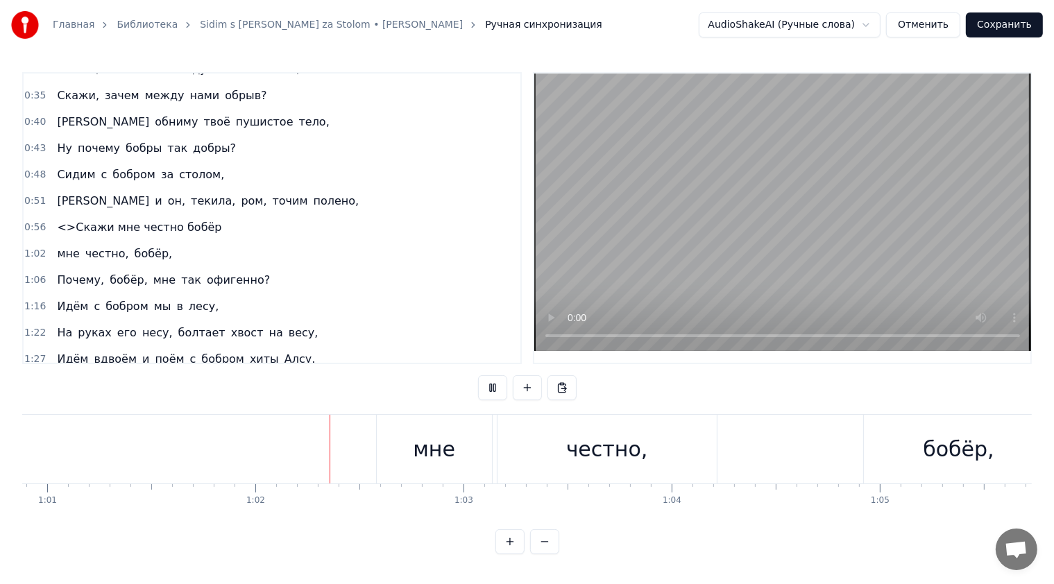
scroll to position [0, 12789]
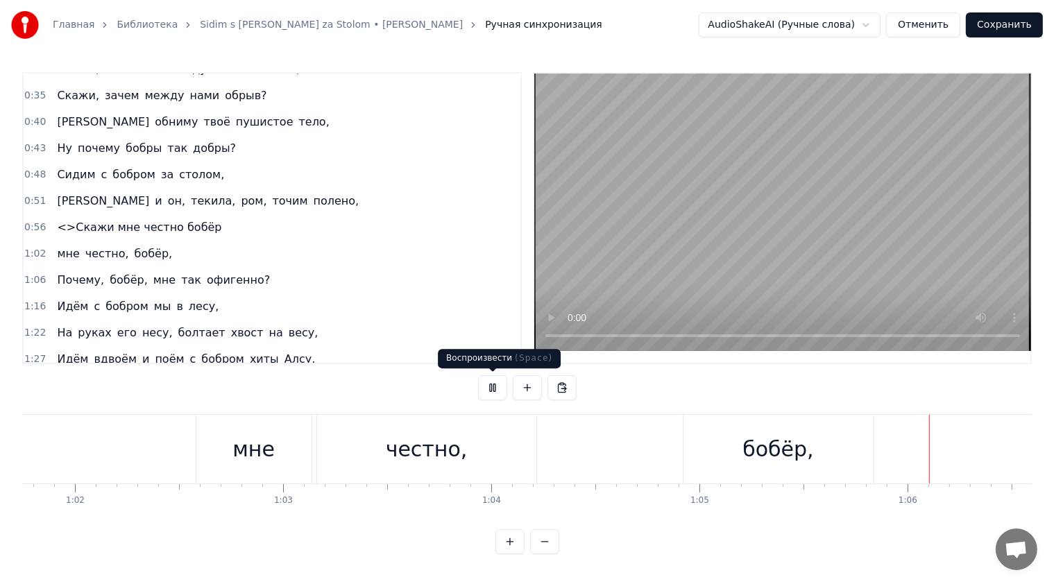
click at [502, 384] on button at bounding box center [492, 387] width 29 height 25
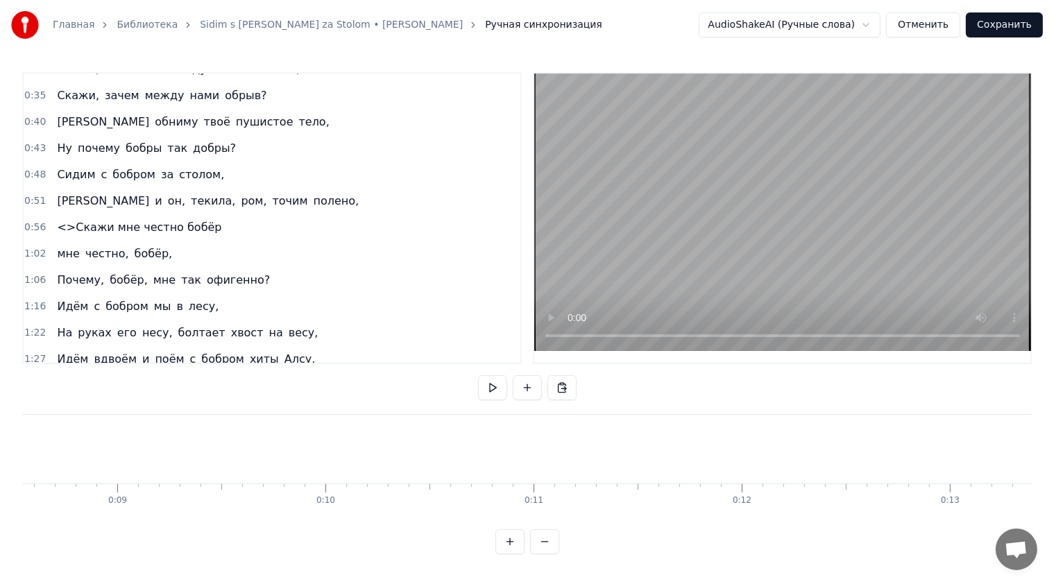
scroll to position [0, 0]
click at [151, 87] on span "между" at bounding box center [165, 95] width 42 height 16
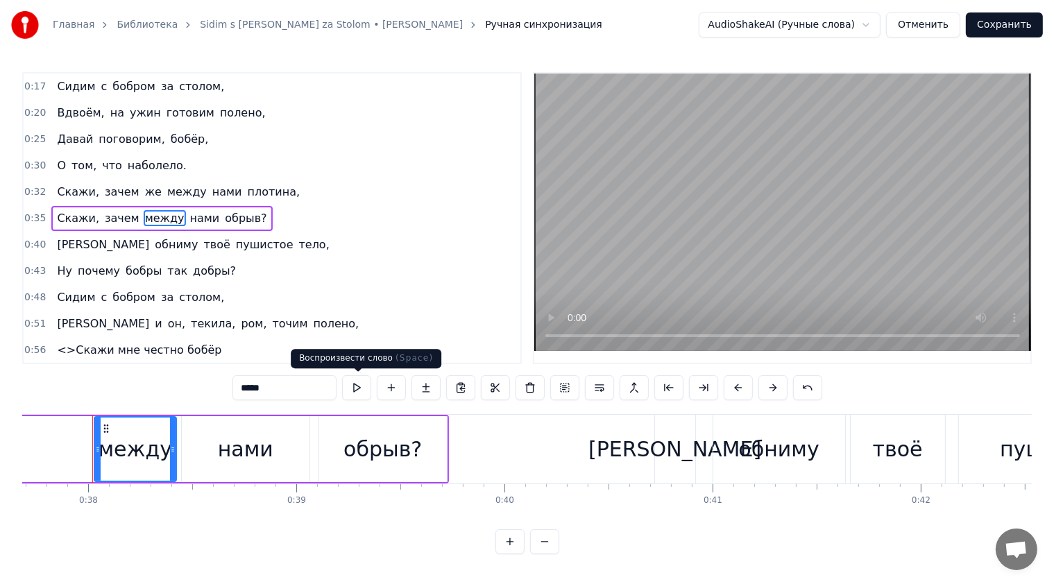
click at [363, 380] on button at bounding box center [356, 387] width 29 height 25
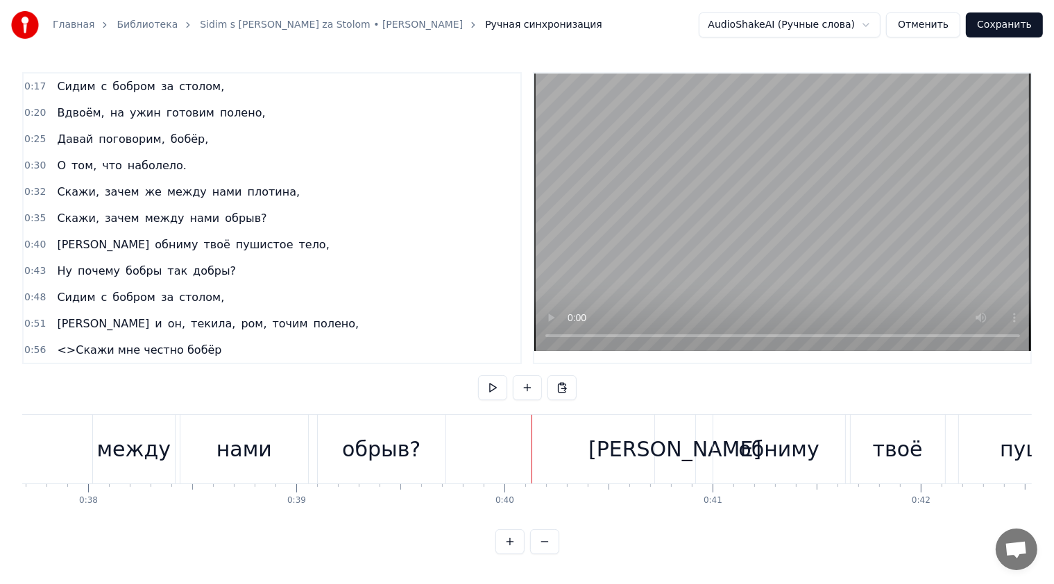
click at [492, 391] on button at bounding box center [492, 387] width 29 height 25
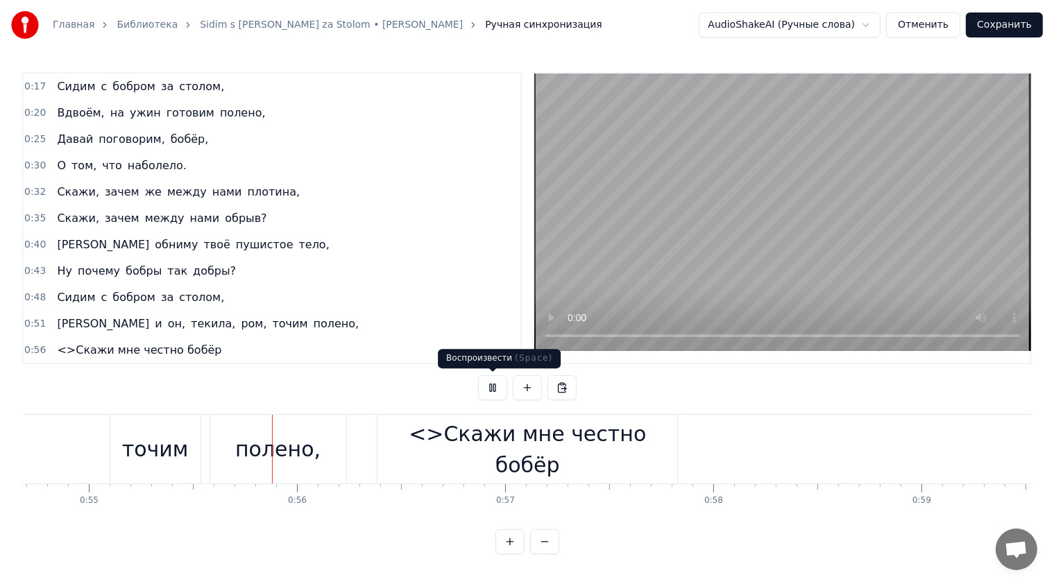
scroll to position [0, 11420]
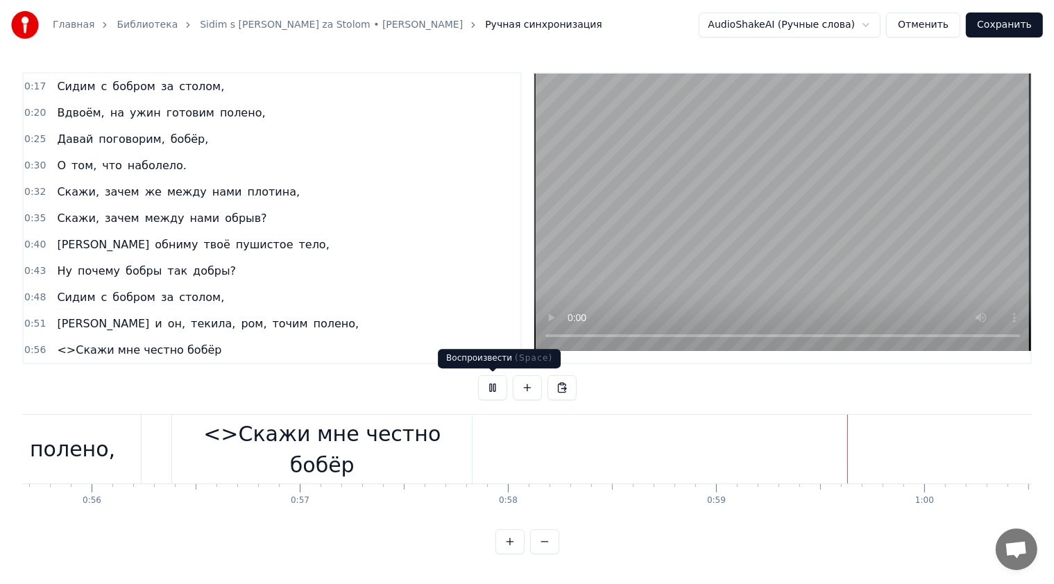
click at [499, 391] on button at bounding box center [492, 387] width 29 height 25
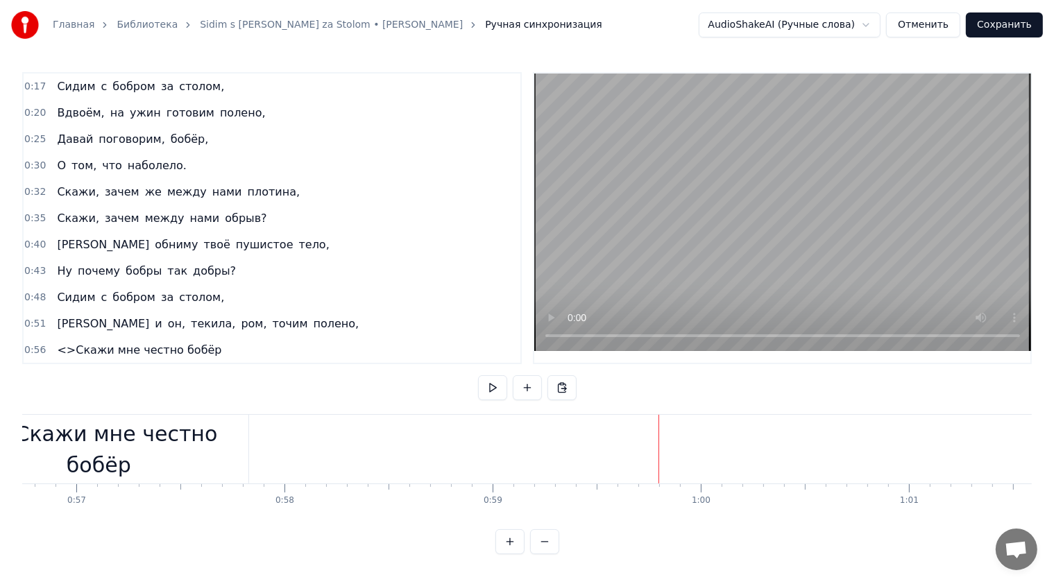
scroll to position [0, 11764]
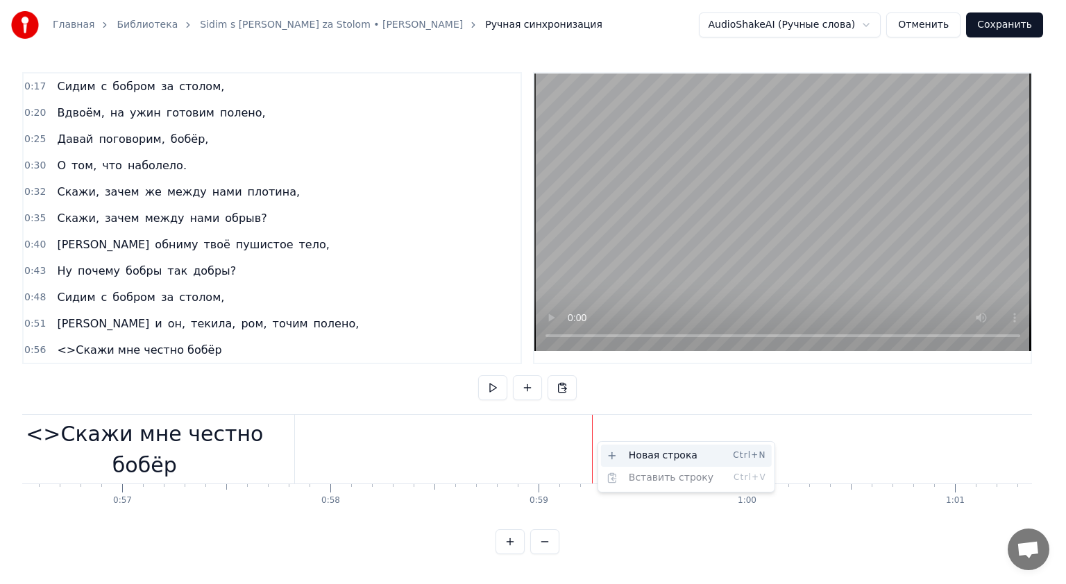
click at [633, 453] on div "Новая строка Ctrl+N" at bounding box center [686, 456] width 171 height 22
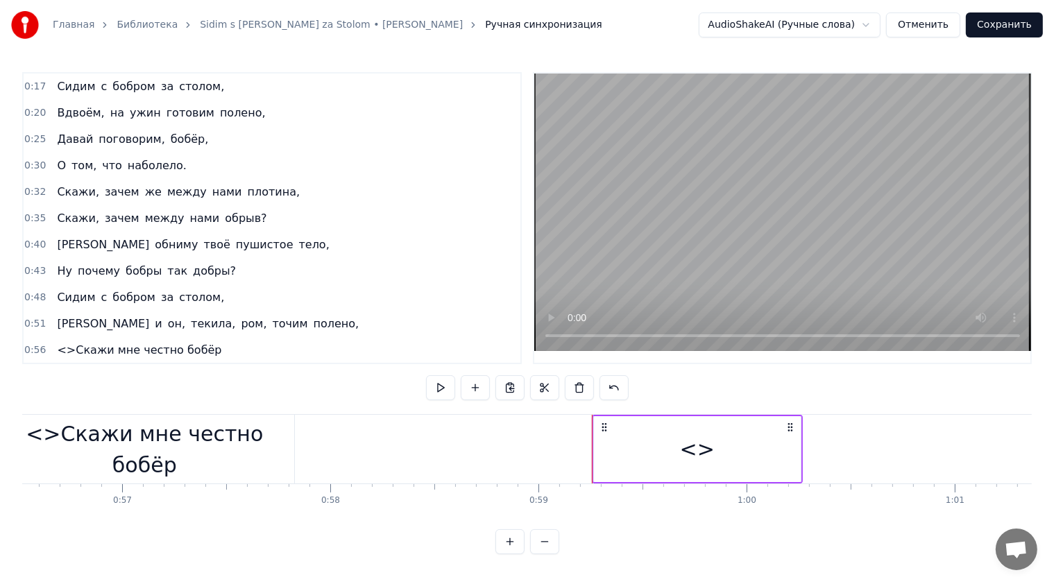
drag, startPoint x: 739, startPoint y: 477, endPoint x: 730, endPoint y: 473, distance: 9.9
click at [738, 477] on div "<>" at bounding box center [697, 449] width 207 height 66
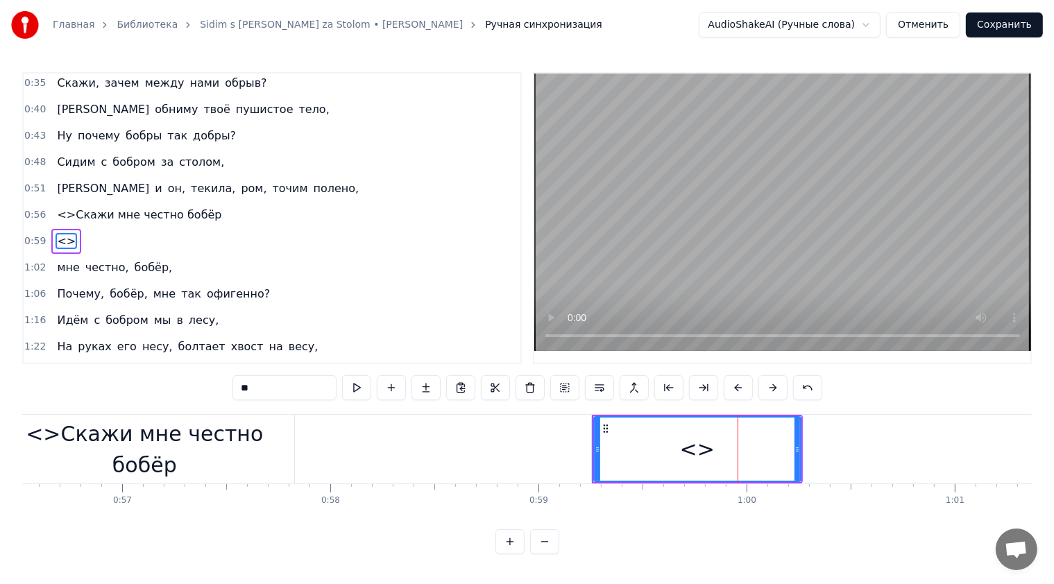
scroll to position [148, 0]
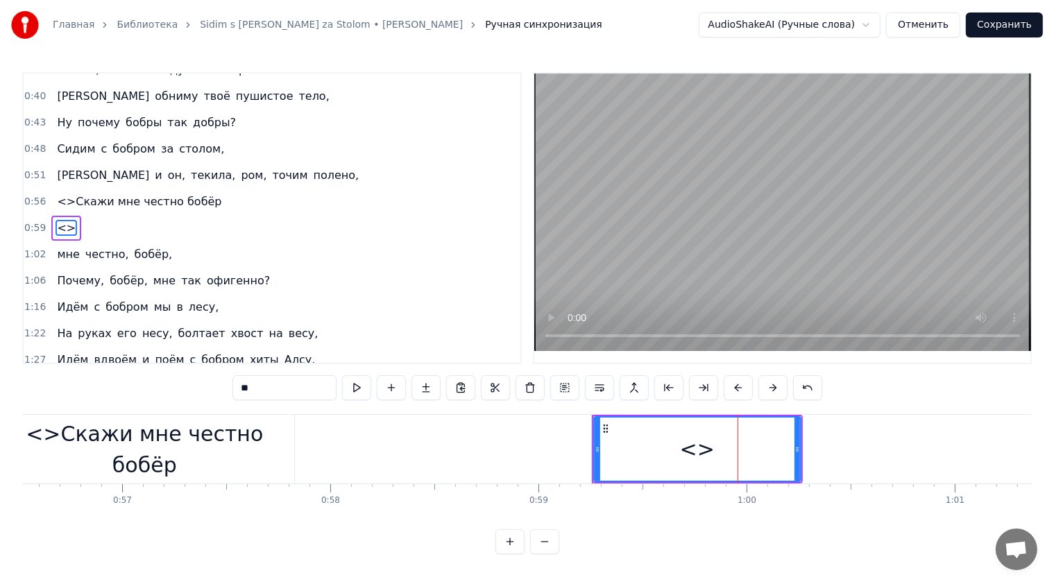
click at [322, 388] on input "**" at bounding box center [284, 387] width 104 height 25
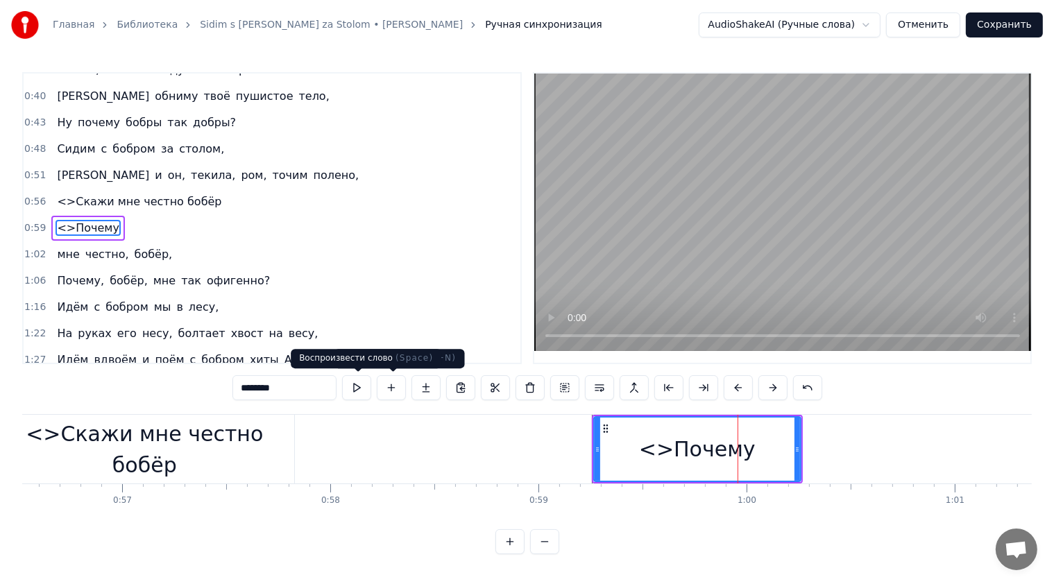
type input "********"
click at [360, 389] on button at bounding box center [356, 387] width 29 height 25
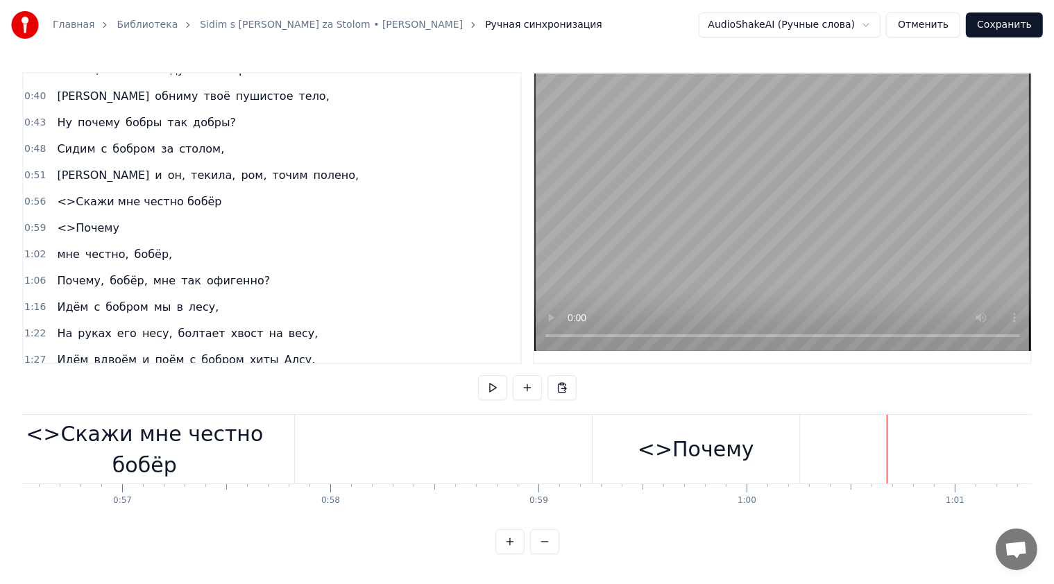
click at [823, 384] on div "0:17 Сидим с [PERSON_NAME] за столом, 0:20 Вдвоём, на ужин готовим полено, 0:25…" at bounding box center [526, 313] width 1009 height 482
click at [484, 393] on button at bounding box center [492, 387] width 29 height 25
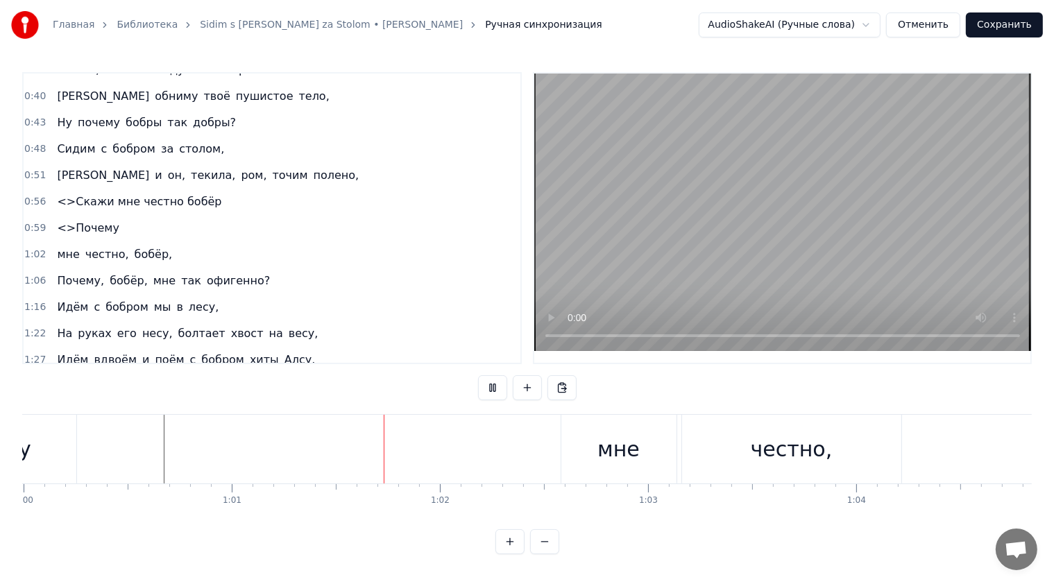
scroll to position [0, 12656]
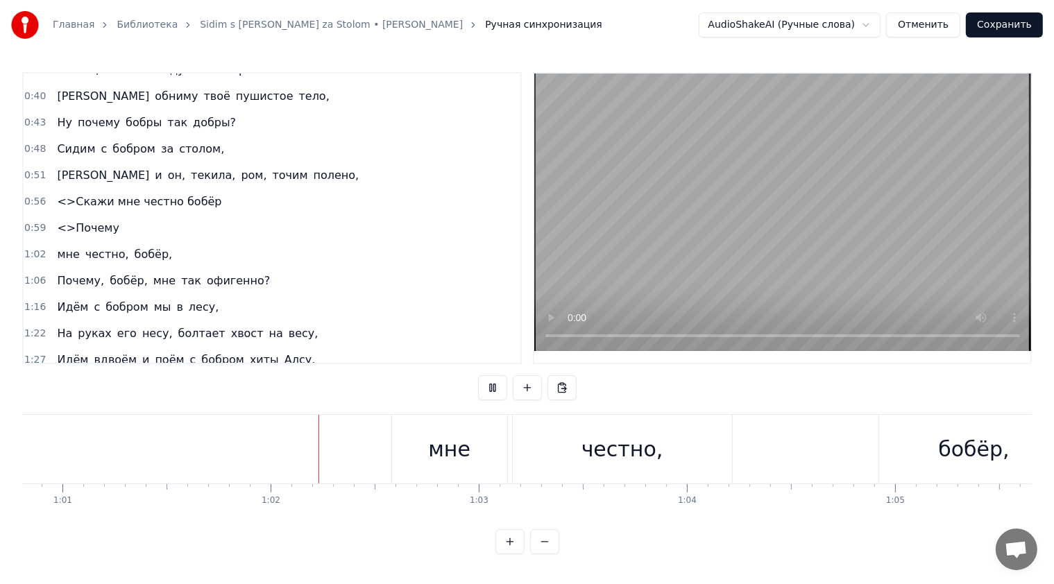
click at [486, 389] on button at bounding box center [492, 387] width 29 height 25
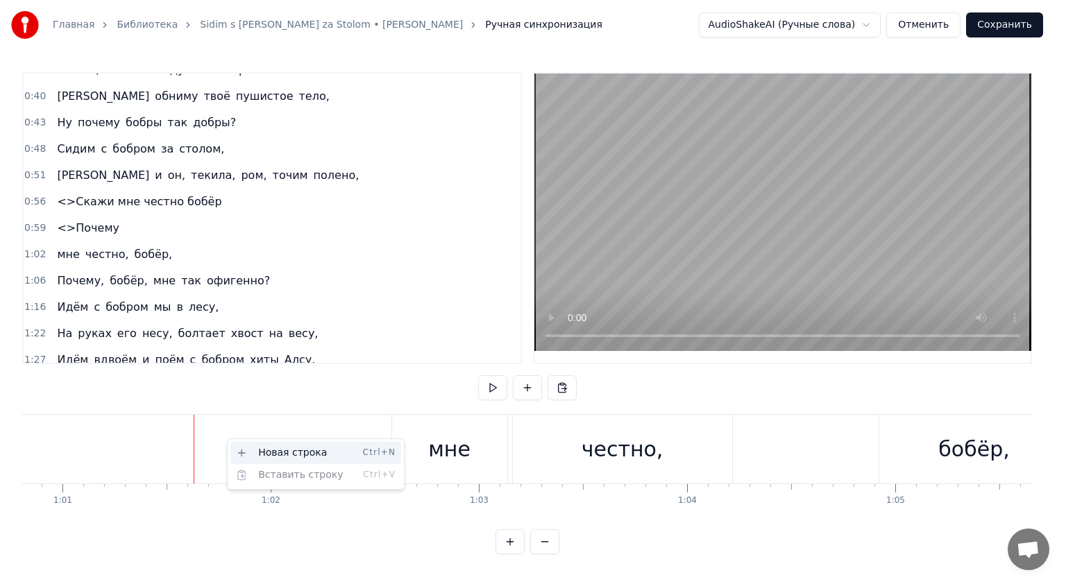
click at [269, 450] on div "Новая строка Ctrl+N" at bounding box center [315, 453] width 171 height 22
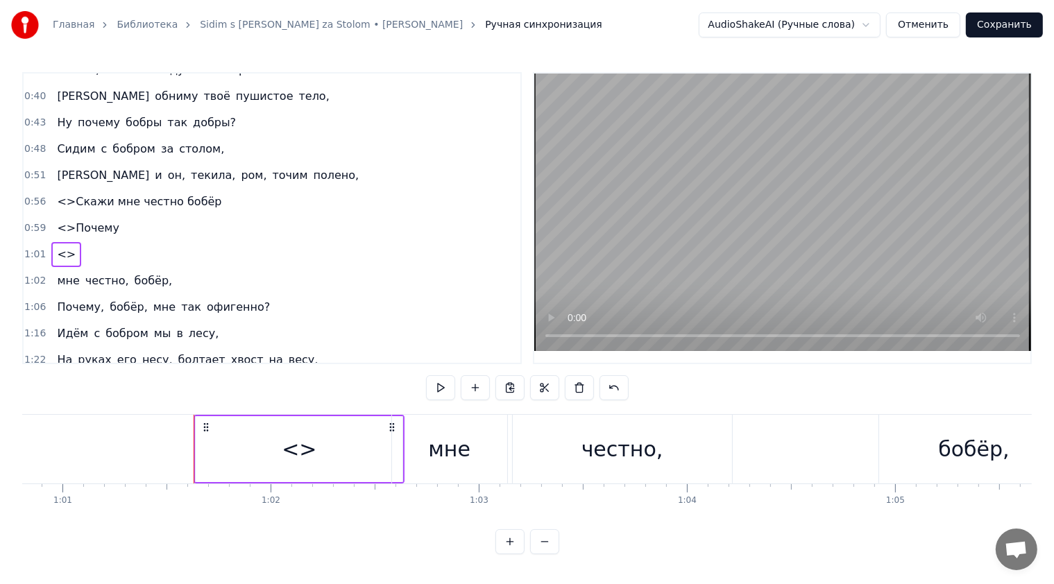
click at [286, 443] on div "<>" at bounding box center [299, 449] width 35 height 31
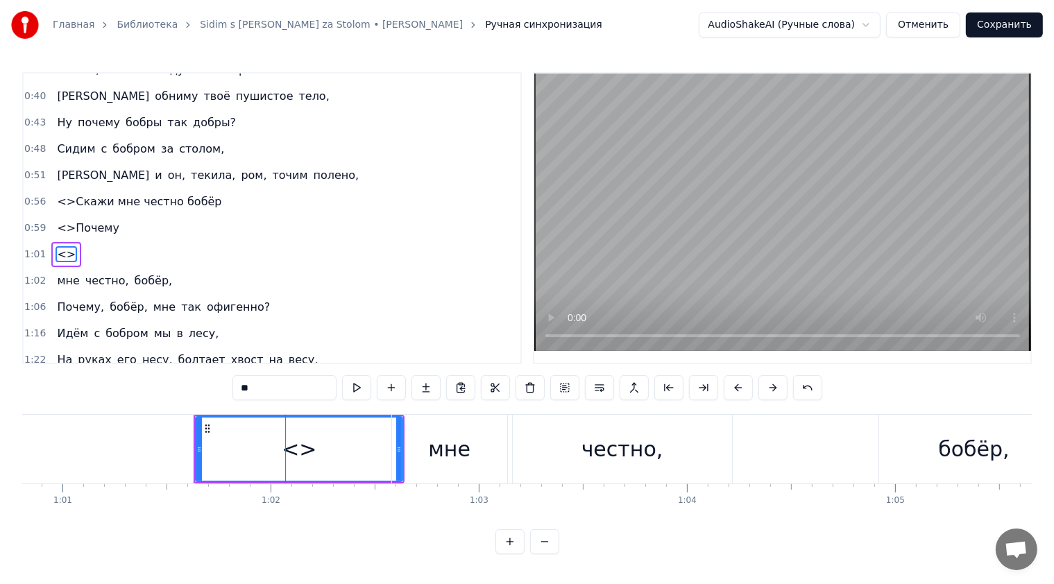
scroll to position [174, 0]
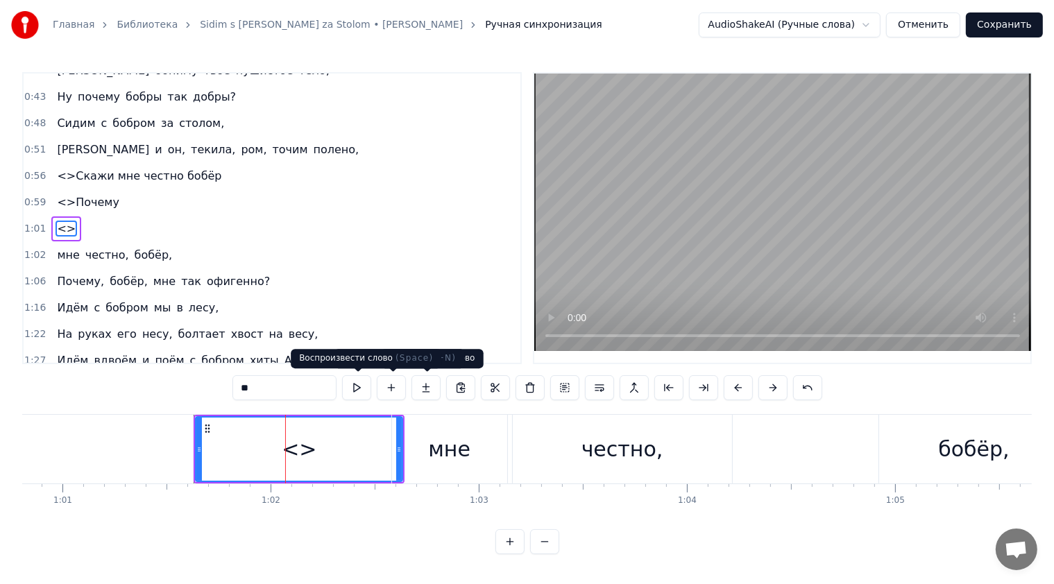
click at [299, 392] on input "**" at bounding box center [284, 387] width 104 height 25
type input "*******"
click at [350, 382] on button at bounding box center [356, 387] width 29 height 25
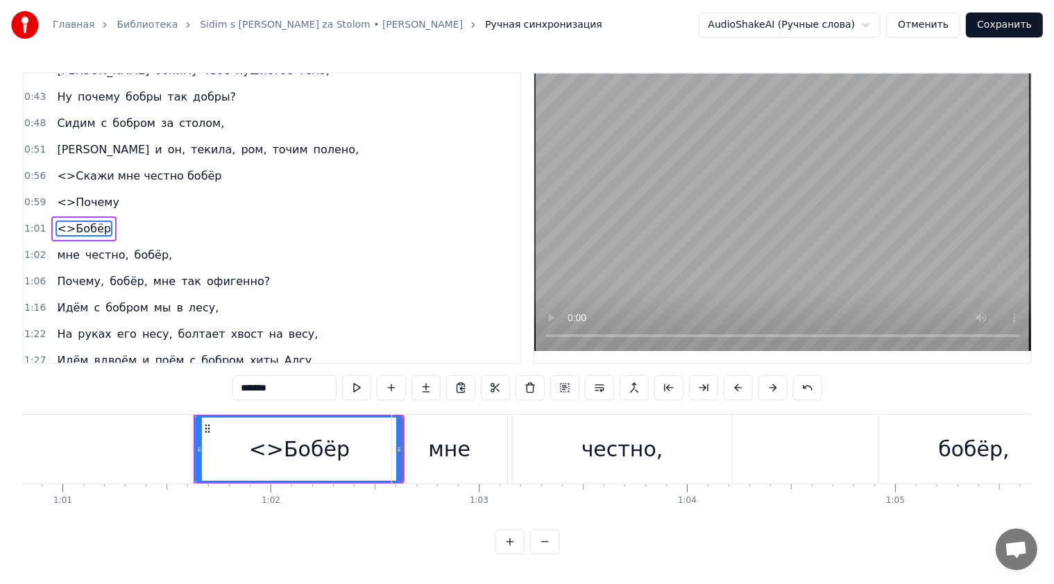
click at [352, 383] on button at bounding box center [356, 387] width 29 height 25
drag, startPoint x: 401, startPoint y: 438, endPoint x: 389, endPoint y: 439, distance: 12.5
click at [389, 439] on div "Сидим с [PERSON_NAME] за столом, Вдвоём, на ужин готовим полено, [PERSON_NAME] …" at bounding box center [874, 448] width 27016 height 69
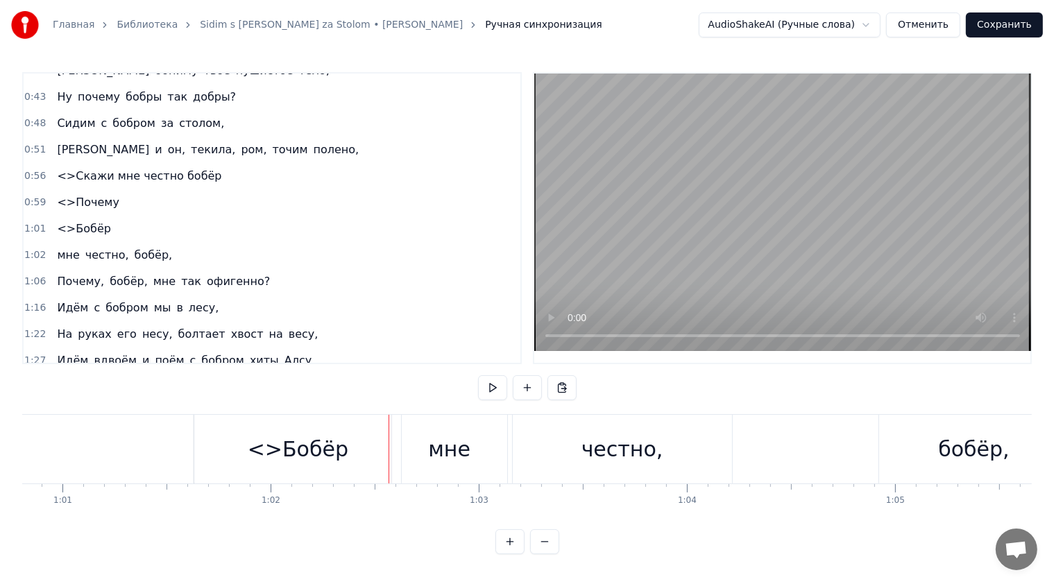
click at [334, 435] on div "<>Бобёр" at bounding box center [298, 449] width 101 height 31
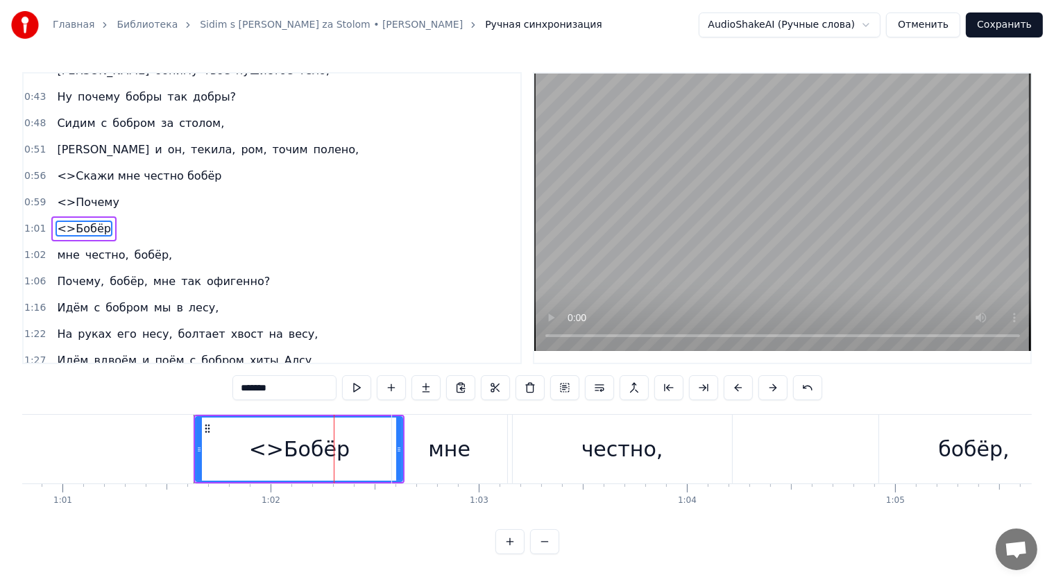
click at [398, 447] on div "мне" at bounding box center [449, 449] width 115 height 69
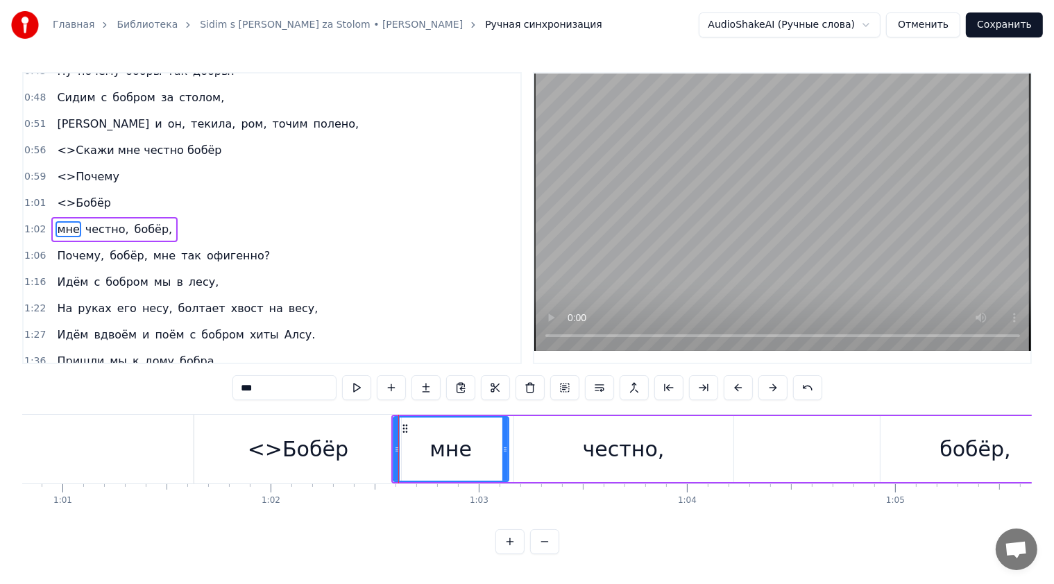
click at [332, 444] on div "<>Бобёр" at bounding box center [298, 449] width 101 height 31
type input "*******"
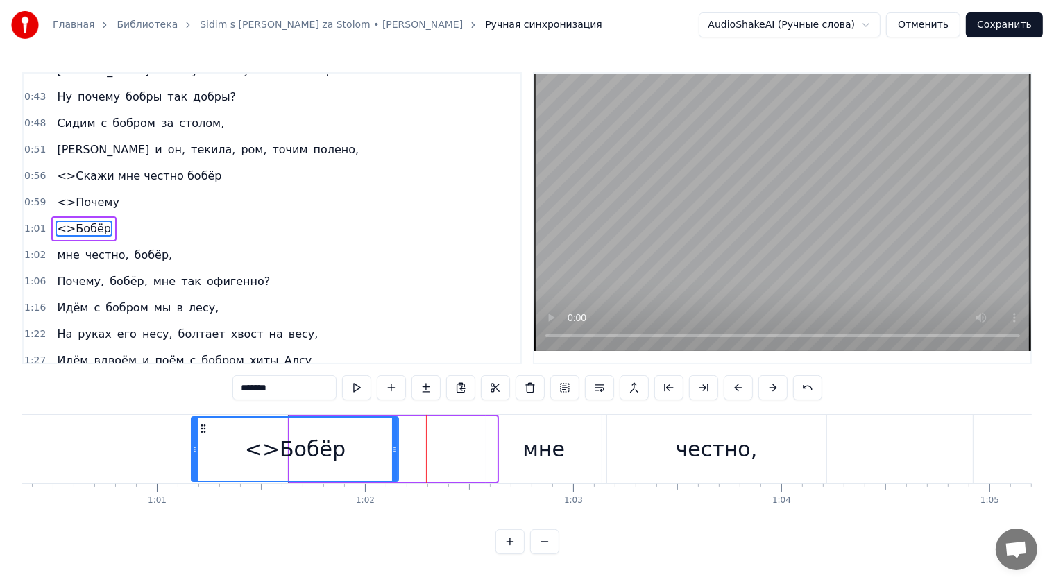
scroll to position [0, 12544]
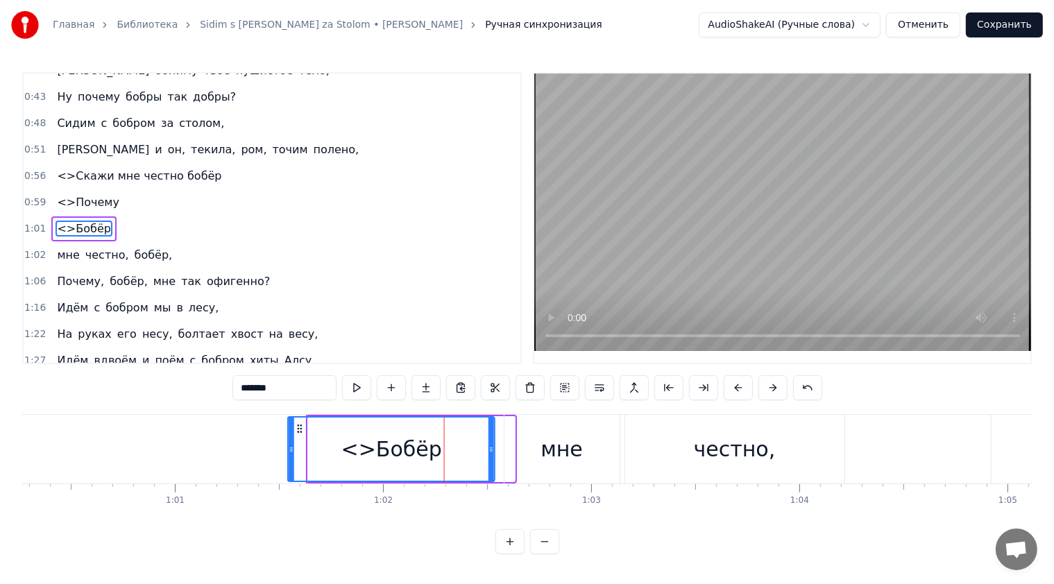
drag, startPoint x: 208, startPoint y: 427, endPoint x: 300, endPoint y: 433, distance: 92.4
click at [300, 433] on icon at bounding box center [300, 428] width 11 height 11
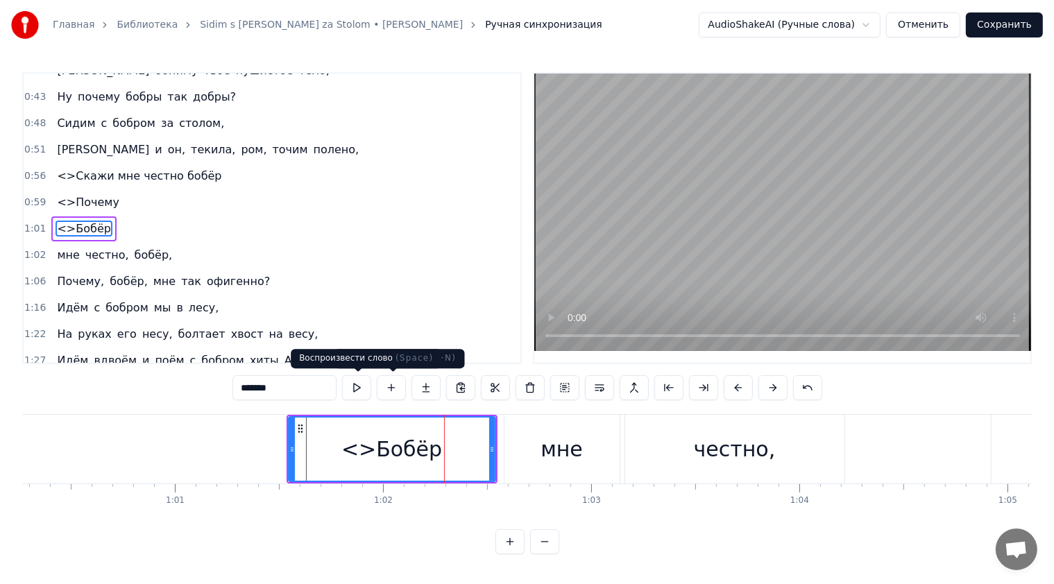
click at [359, 386] on button at bounding box center [356, 387] width 29 height 25
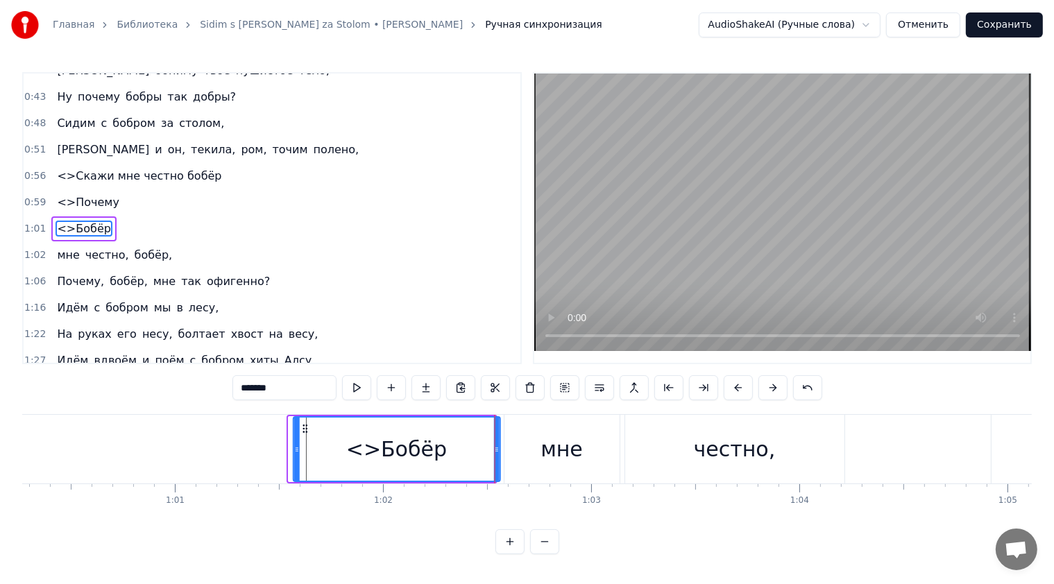
click at [302, 427] on icon at bounding box center [305, 428] width 11 height 11
drag, startPoint x: 497, startPoint y: 450, endPoint x: 475, endPoint y: 447, distance: 22.4
click at [481, 447] on icon at bounding box center [484, 449] width 6 height 11
drag, startPoint x: 302, startPoint y: 426, endPoint x: 315, endPoint y: 431, distance: 14.0
click at [315, 431] on icon at bounding box center [318, 428] width 11 height 11
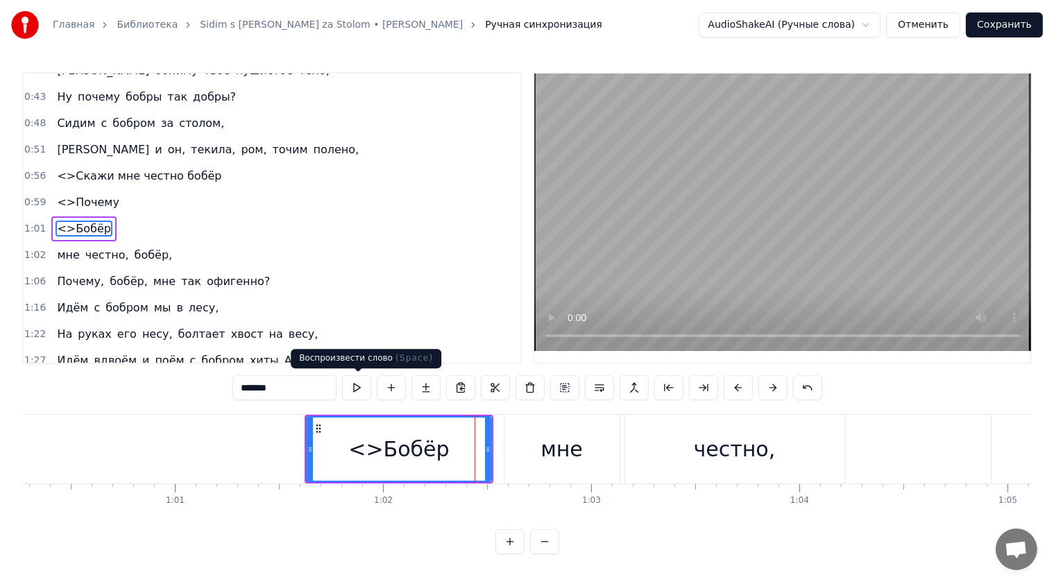
click at [362, 386] on button at bounding box center [356, 387] width 29 height 25
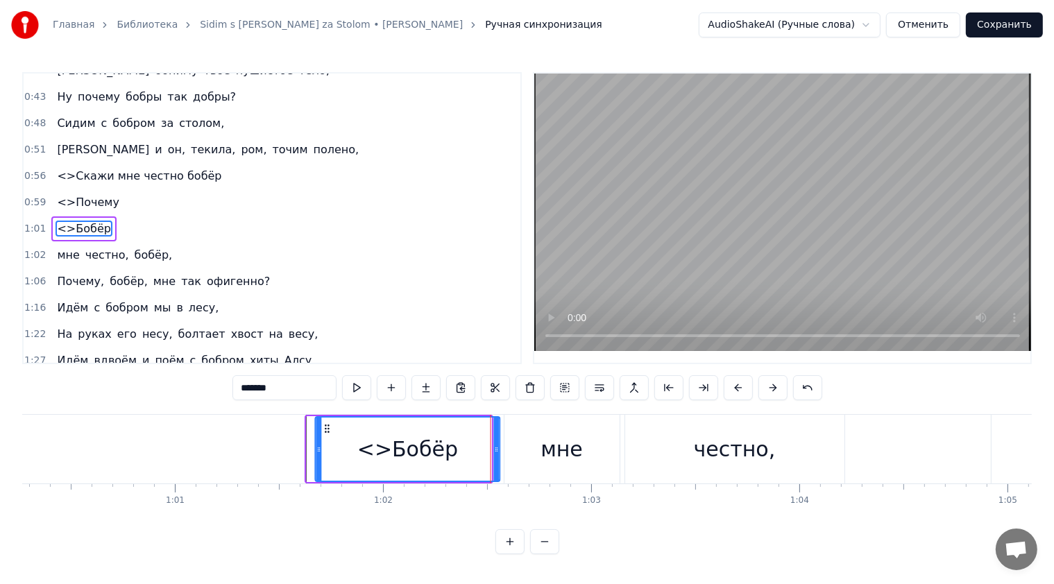
drag, startPoint x: 314, startPoint y: 426, endPoint x: 323, endPoint y: 427, distance: 9.1
click at [323, 427] on icon at bounding box center [327, 428] width 11 height 11
click at [361, 384] on button at bounding box center [356, 387] width 29 height 25
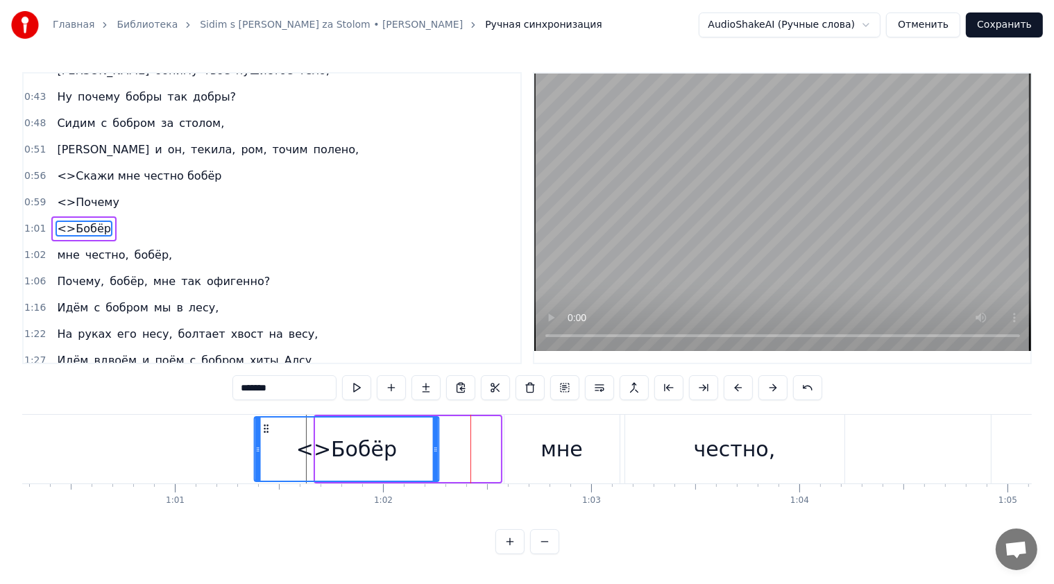
drag, startPoint x: 327, startPoint y: 426, endPoint x: 266, endPoint y: 423, distance: 61.1
click at [266, 423] on icon at bounding box center [266, 428] width 11 height 11
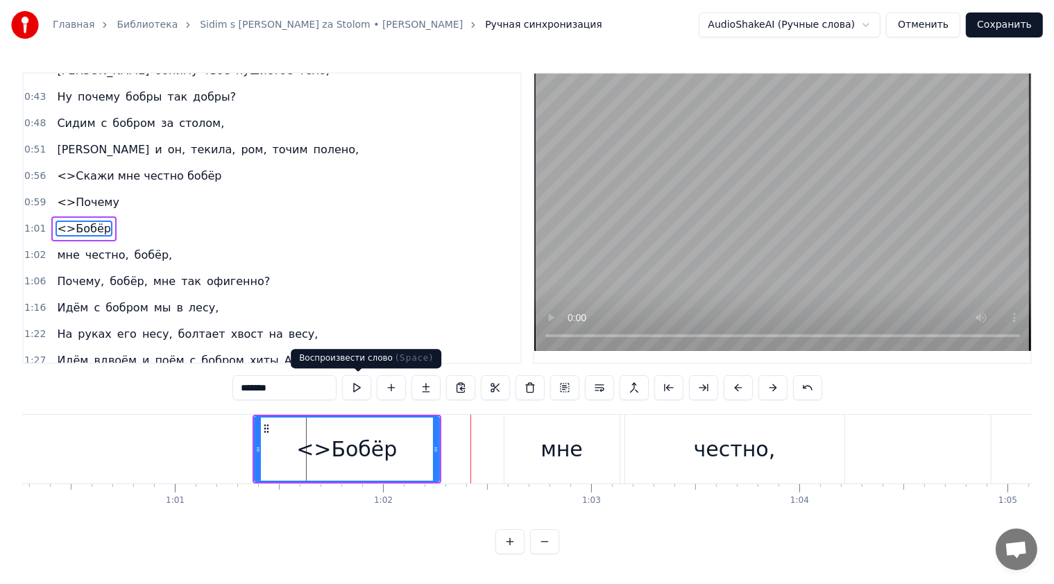
click at [364, 386] on button at bounding box center [356, 387] width 29 height 25
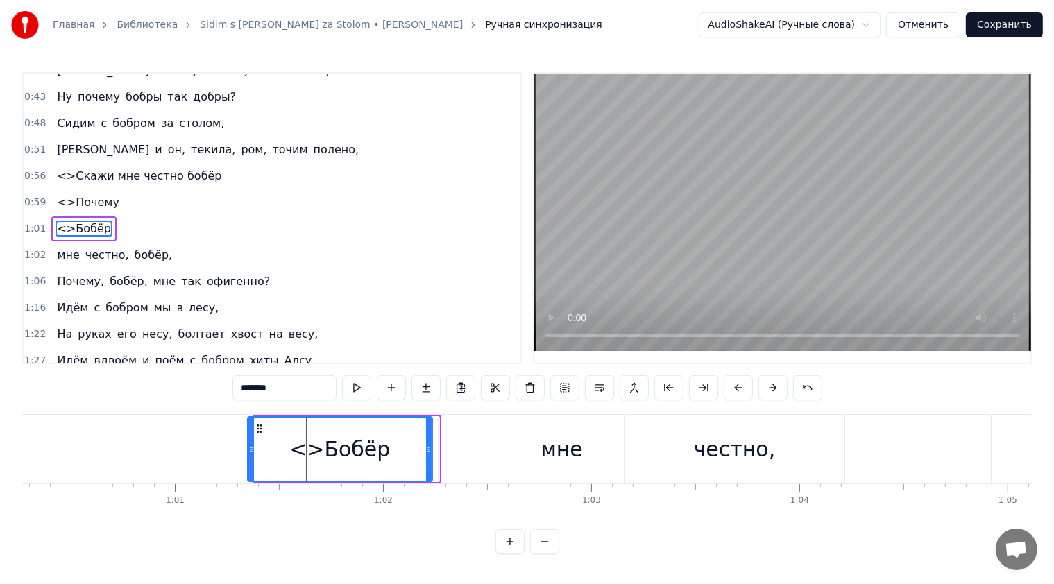
drag, startPoint x: 264, startPoint y: 428, endPoint x: 257, endPoint y: 426, distance: 7.2
click at [257, 426] on icon at bounding box center [259, 428] width 11 height 11
click at [364, 384] on button at bounding box center [356, 387] width 29 height 25
click at [264, 429] on icon at bounding box center [264, 428] width 11 height 11
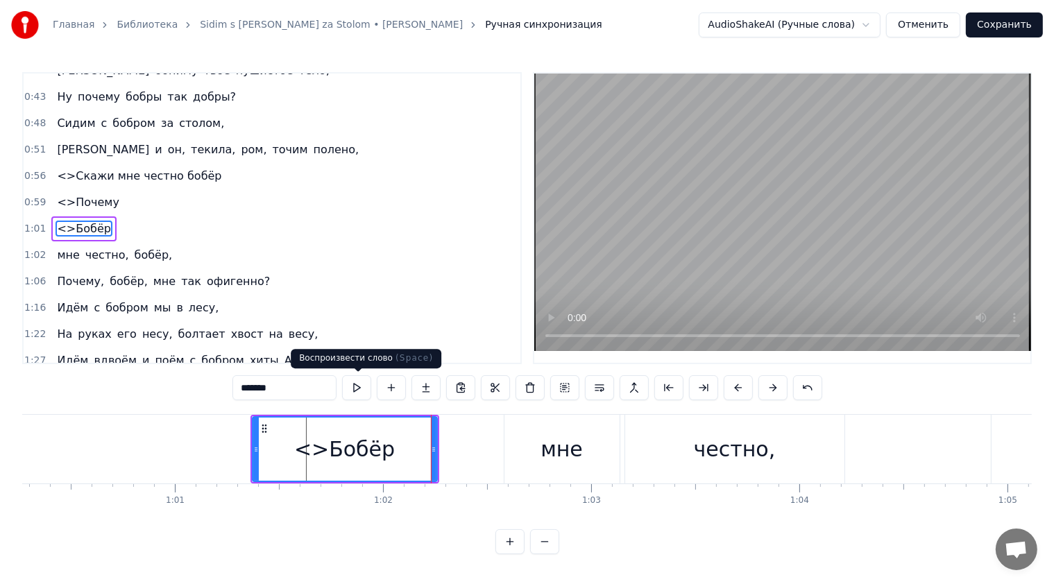
click at [357, 384] on button at bounding box center [356, 387] width 29 height 25
click at [473, 296] on div "1:16 Идём с бобром мы в лесу," at bounding box center [272, 308] width 497 height 26
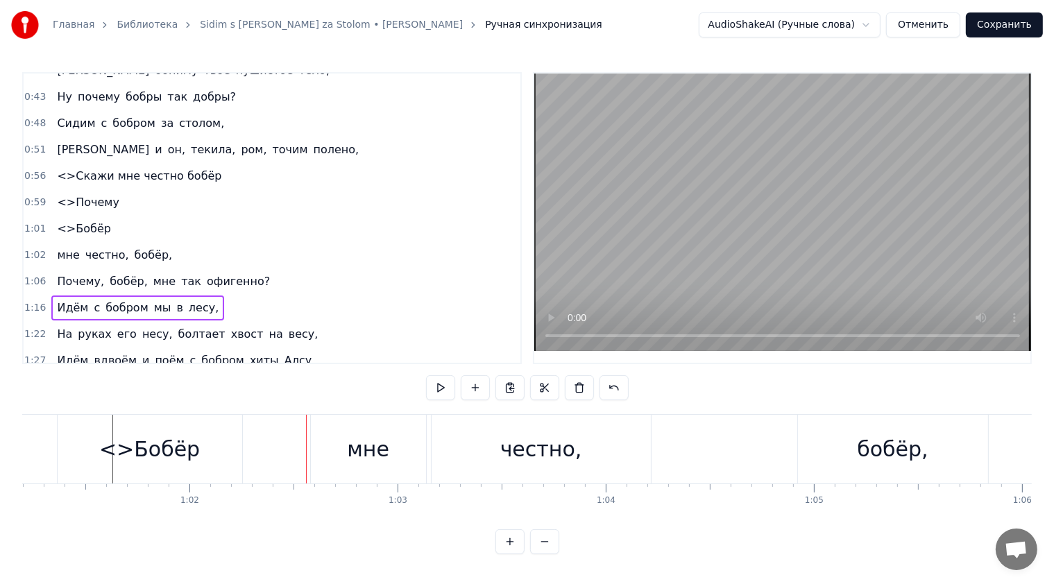
scroll to position [0, 12449]
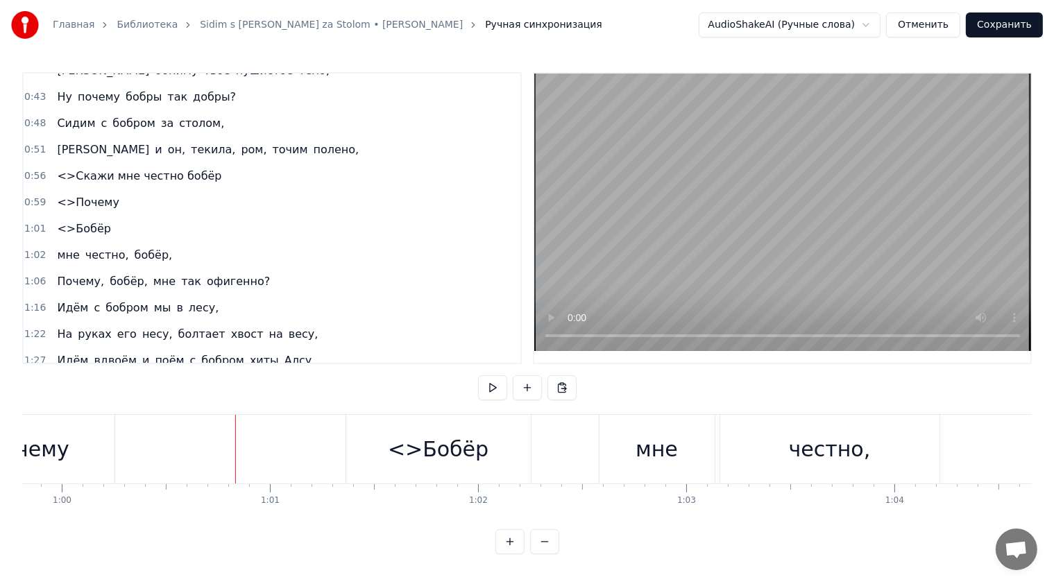
click at [620, 443] on div "мне" at bounding box center [656, 449] width 115 height 69
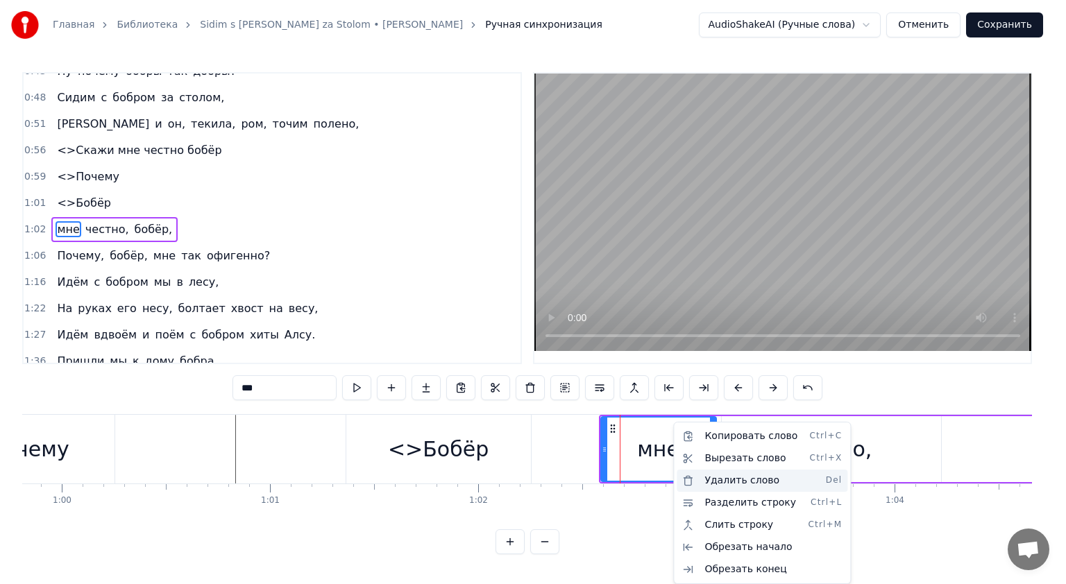
click at [720, 474] on div "Удалить слово Del" at bounding box center [761, 481] width 171 height 22
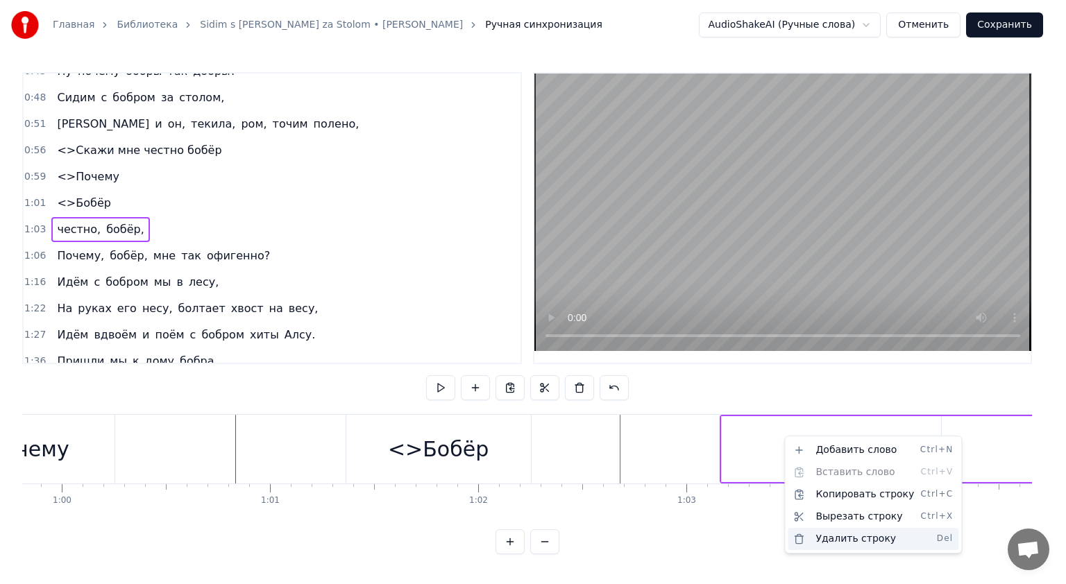
click at [830, 540] on div "Удалить строку Del" at bounding box center [872, 539] width 171 height 22
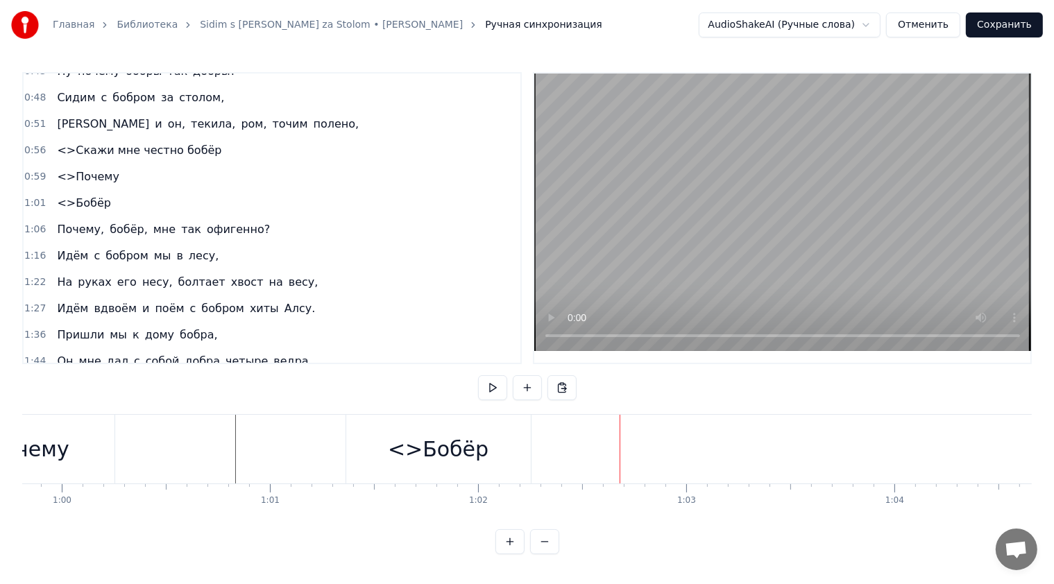
click at [731, 363] on div at bounding box center [783, 218] width 500 height 292
click at [135, 384] on div "0:17 Сидим с [PERSON_NAME] за столом, 0:20 Вдвоём, на ужин готовим полено, 0:25…" at bounding box center [526, 313] width 1009 height 482
click at [486, 387] on button at bounding box center [492, 387] width 29 height 25
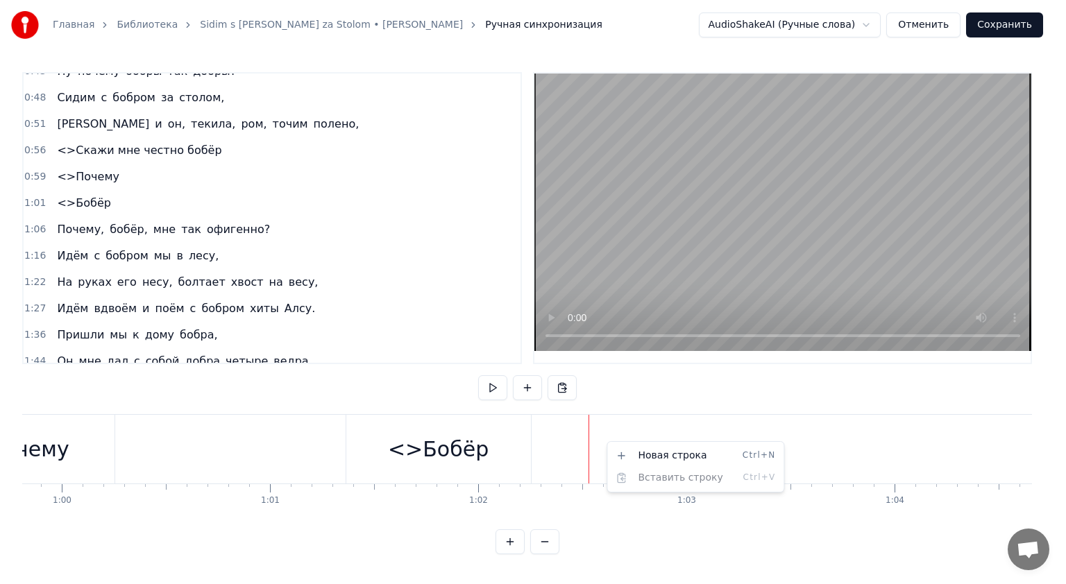
click at [605, 443] on html "Главная Библиотека Sidim s [PERSON_NAME] za Stolom • [PERSON_NAME] Ручная синхр…" at bounding box center [533, 288] width 1066 height 577
click at [649, 455] on div "Новая строка Ctrl+N" at bounding box center [695, 456] width 171 height 22
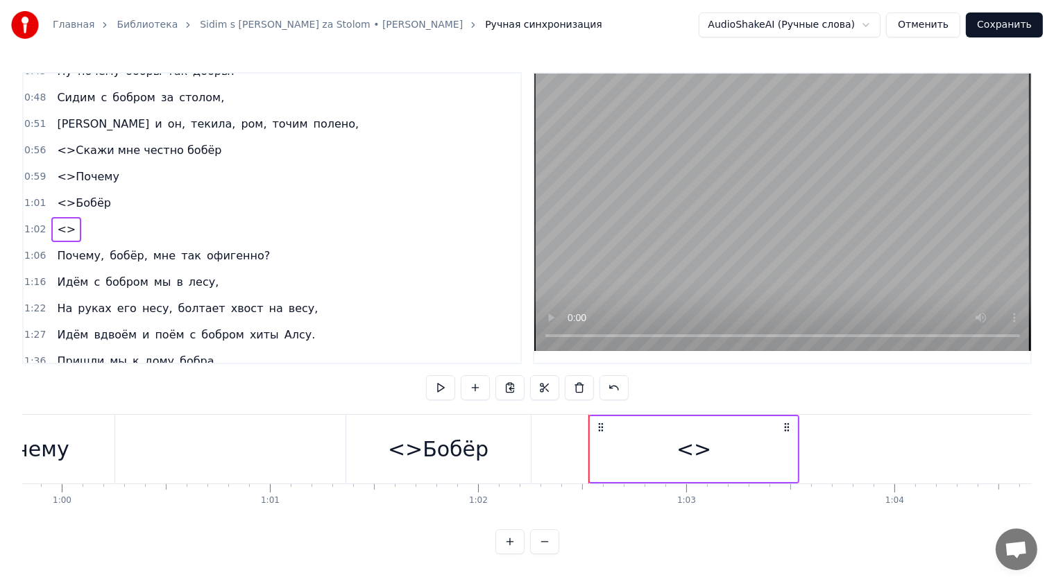
click at [777, 447] on div "<>" at bounding box center [693, 449] width 207 height 66
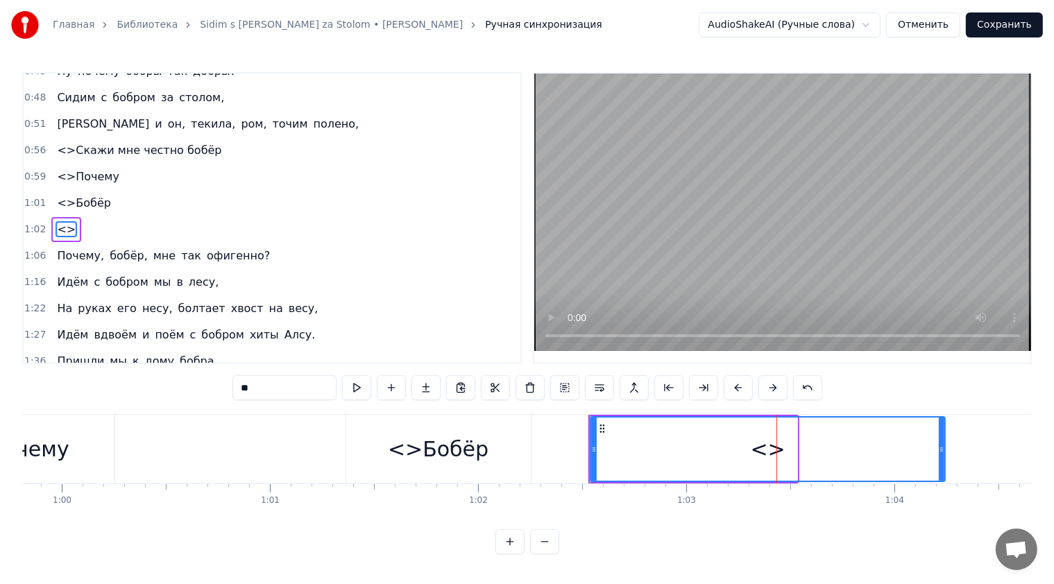
drag, startPoint x: 794, startPoint y: 445, endPoint x: 941, endPoint y: 444, distance: 147.8
click at [941, 444] on icon at bounding box center [942, 449] width 6 height 11
click at [733, 443] on div "<>" at bounding box center [767, 449] width 353 height 63
click at [275, 382] on input "**" at bounding box center [284, 387] width 104 height 25
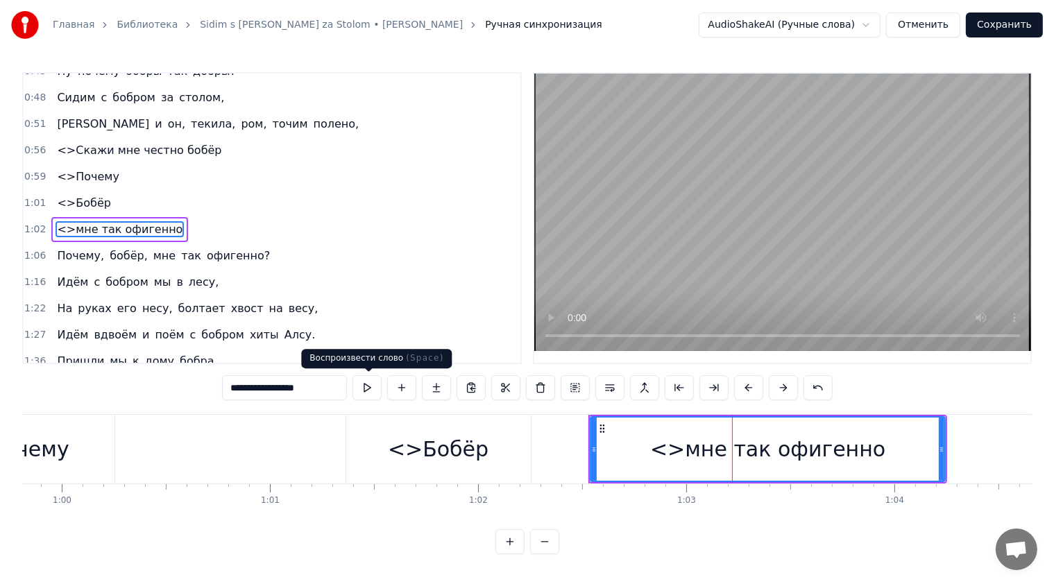
type input "**********"
click at [361, 386] on button at bounding box center [366, 387] width 29 height 25
click at [1009, 389] on div "0:17 Сидим с [PERSON_NAME] за столом, 0:20 Вдвоём, на ужин готовим полено, 0:25…" at bounding box center [526, 313] width 1009 height 482
click at [973, 383] on div "0:17 Сидим с [PERSON_NAME] за столом, 0:20 Вдвоём, на ужин готовим полено, 0:25…" at bounding box center [526, 313] width 1009 height 482
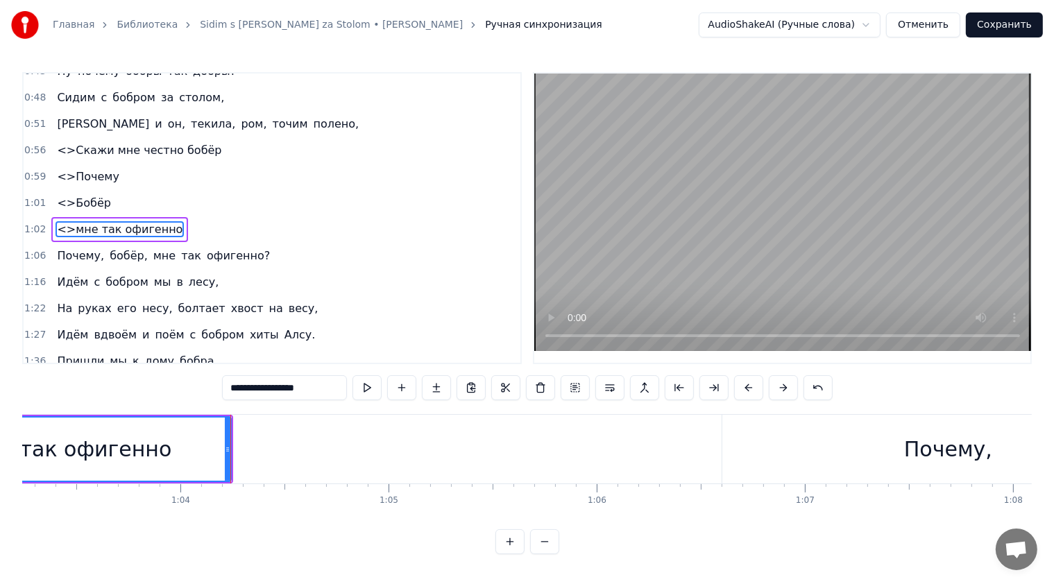
scroll to position [0, 13193]
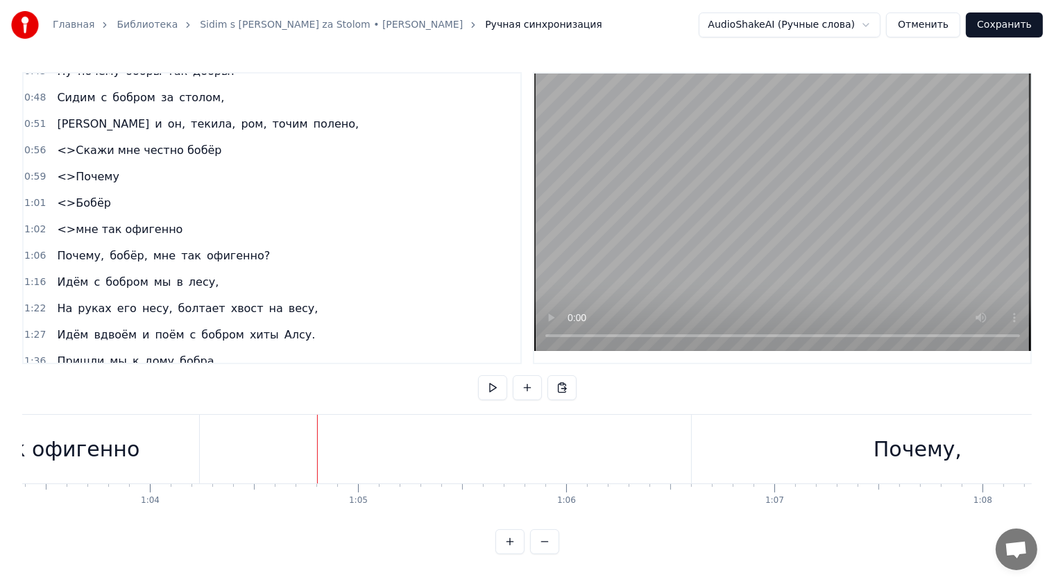
click at [263, 434] on div at bounding box center [337, 449] width 27016 height 69
click at [492, 388] on button at bounding box center [492, 387] width 29 height 25
click at [938, 452] on div "Почему," at bounding box center [917, 449] width 88 height 31
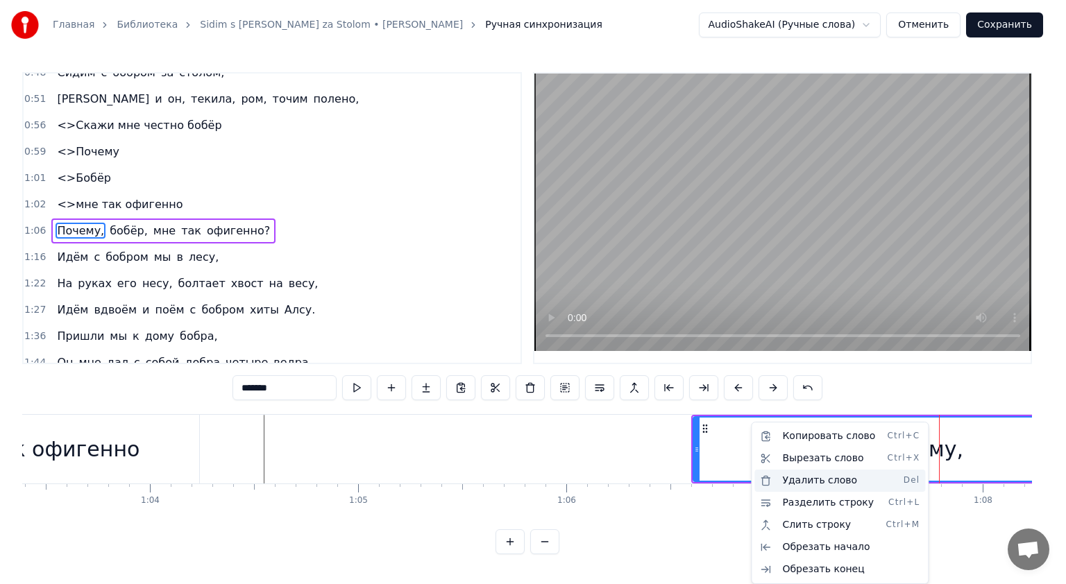
click at [834, 475] on div "Удалить слово Del" at bounding box center [839, 481] width 171 height 22
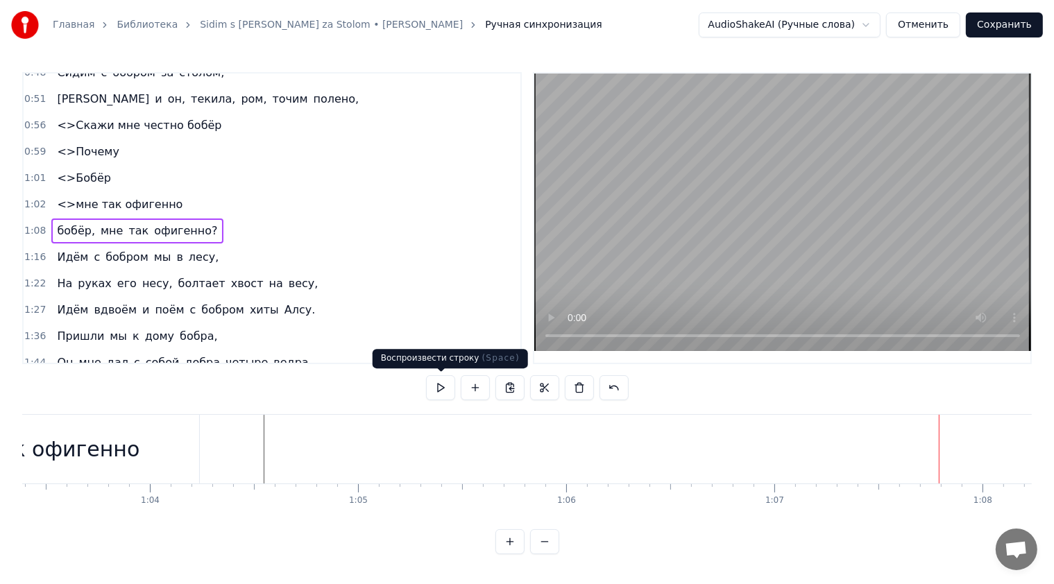
click at [452, 389] on button at bounding box center [440, 387] width 29 height 25
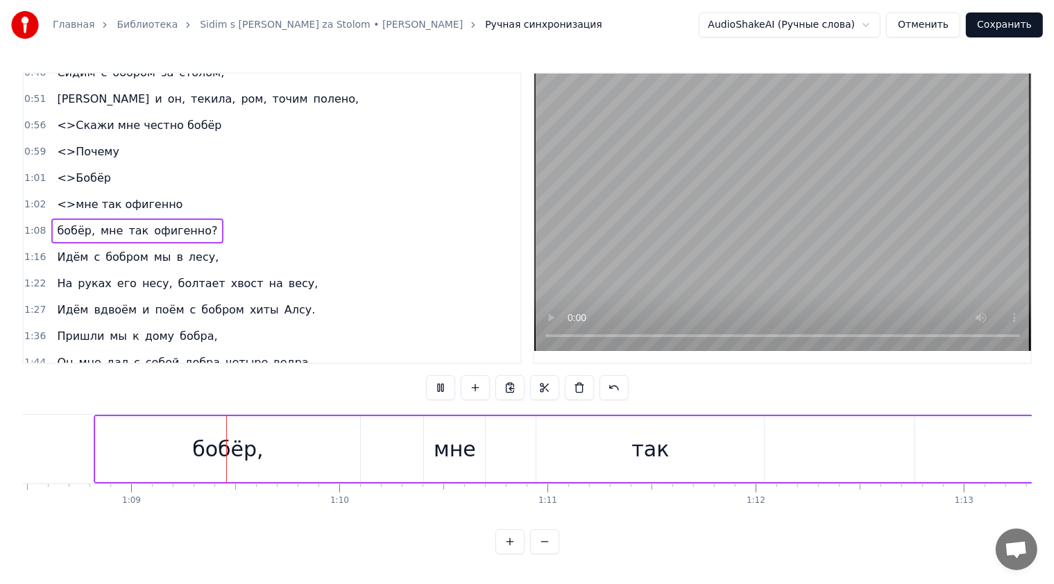
scroll to position [0, 14253]
click at [446, 390] on button at bounding box center [440, 387] width 29 height 25
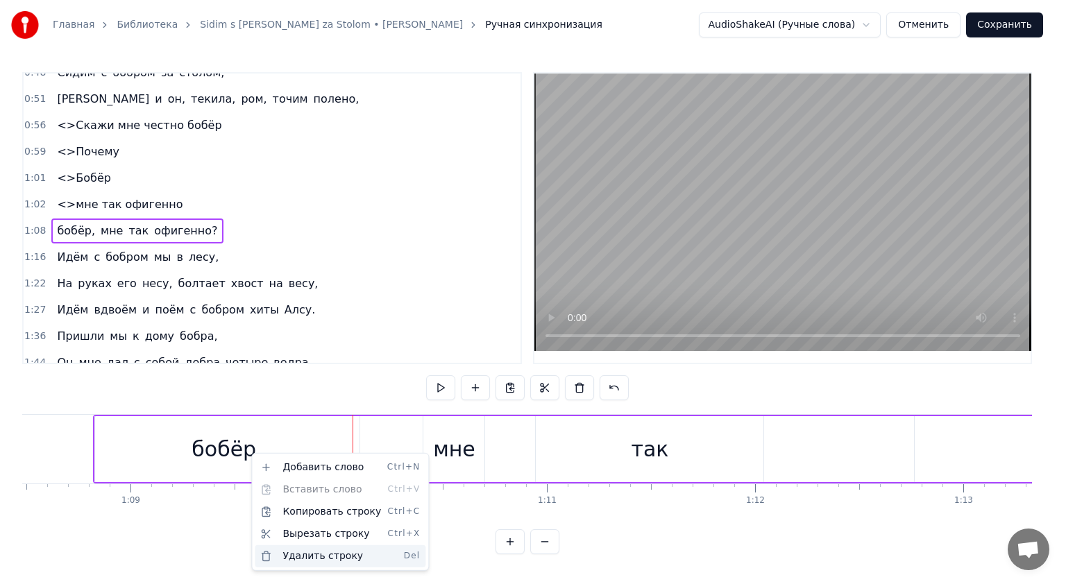
click at [330, 552] on div "Удалить строку Del" at bounding box center [340, 556] width 171 height 22
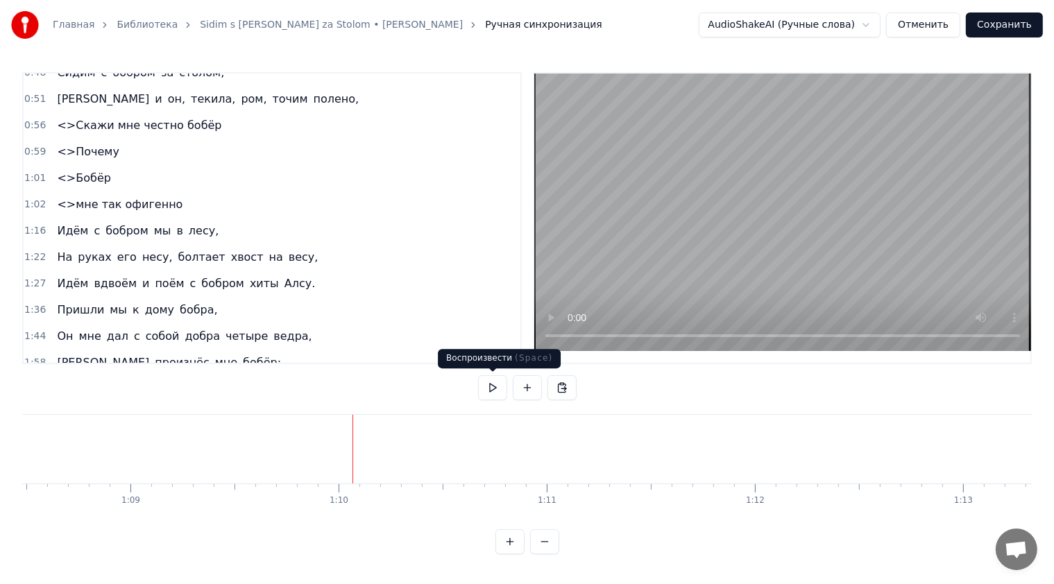
click at [502, 376] on button at bounding box center [492, 387] width 29 height 25
click at [502, 386] on button at bounding box center [492, 387] width 29 height 25
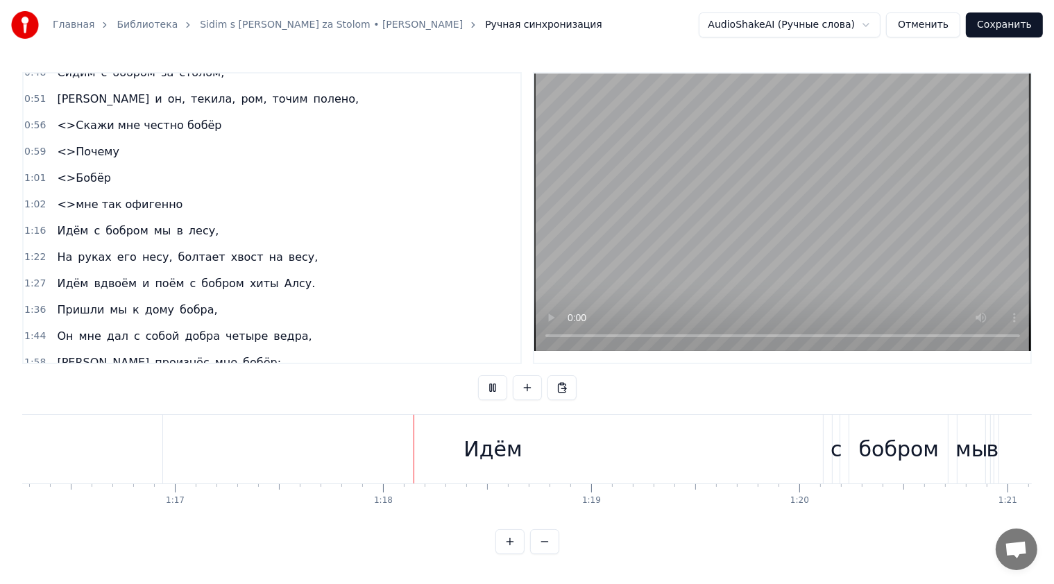
scroll to position [0, 16074]
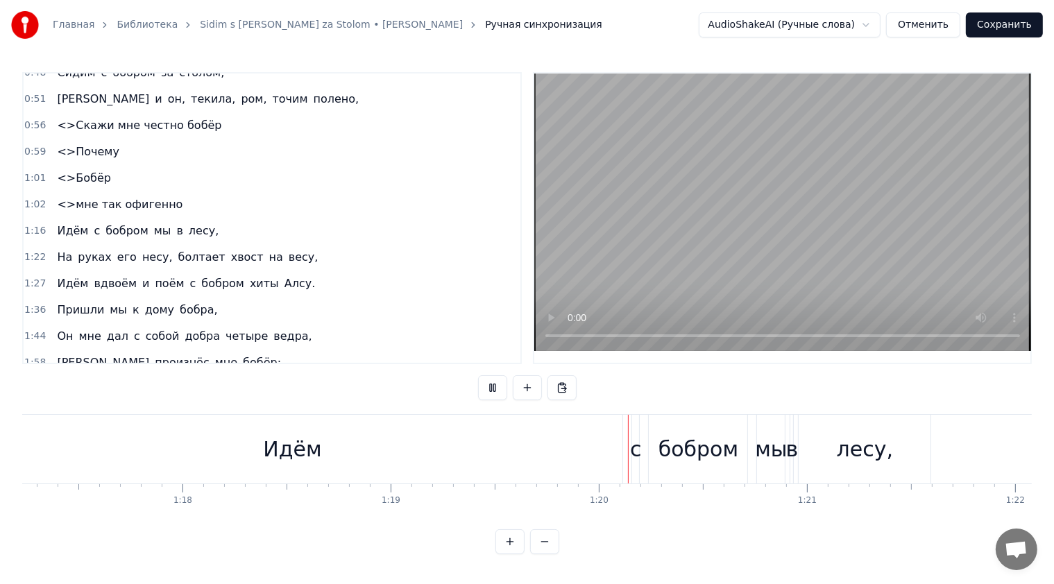
click at [502, 386] on button at bounding box center [492, 387] width 29 height 25
click at [322, 454] on div "Идём" at bounding box center [293, 449] width 660 height 69
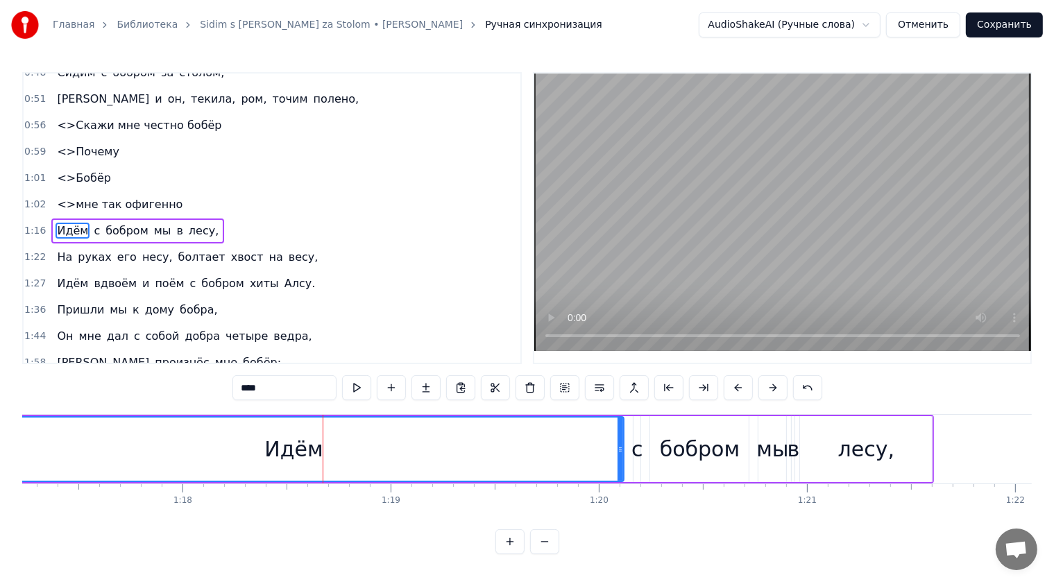
click at [300, 450] on div "Идём" at bounding box center [293, 449] width 58 height 31
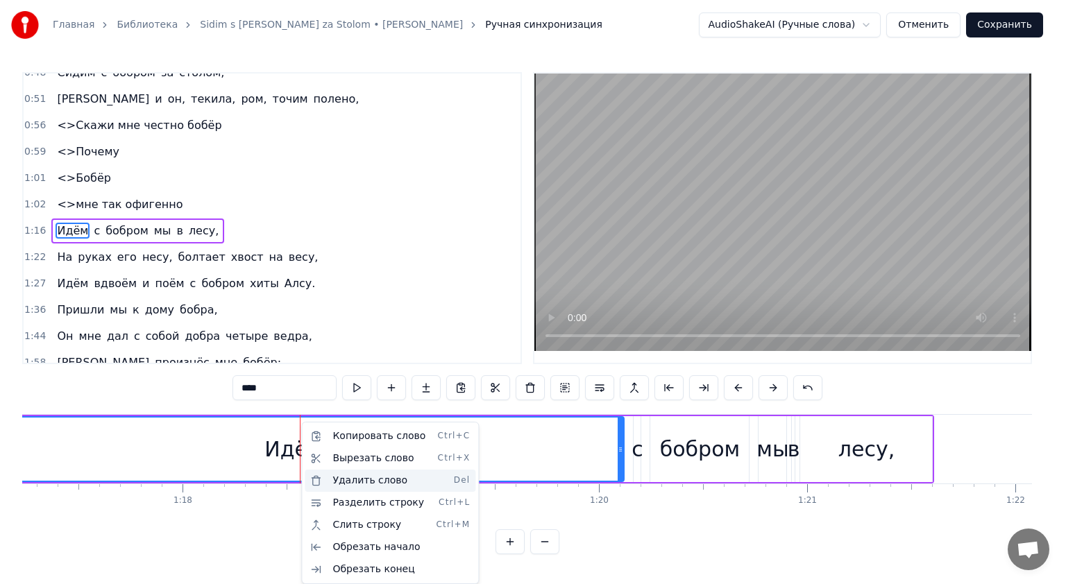
click at [362, 480] on div "Удалить слово Del" at bounding box center [390, 481] width 171 height 22
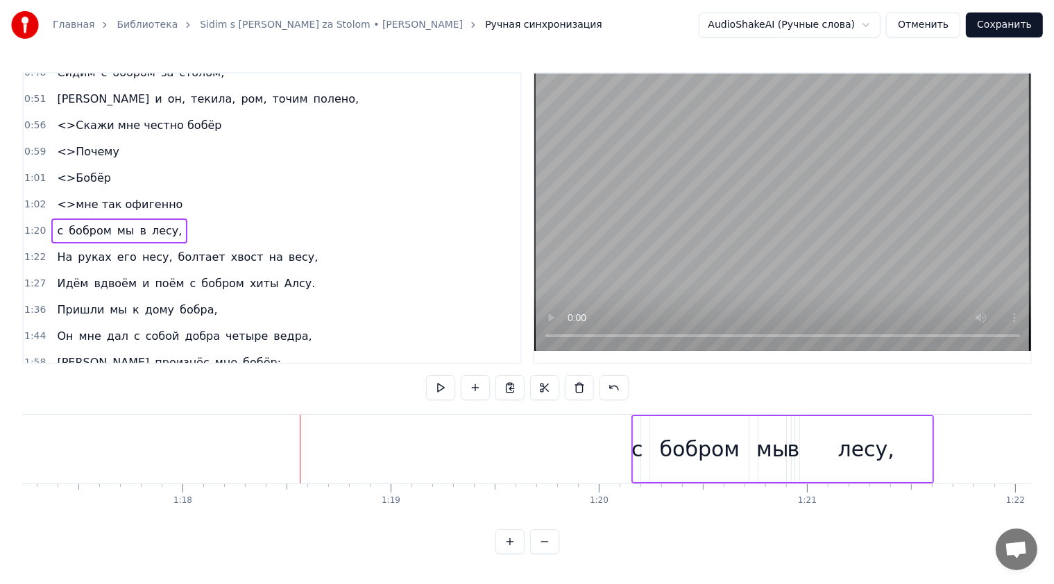
click at [639, 442] on div "с" at bounding box center [637, 449] width 12 height 31
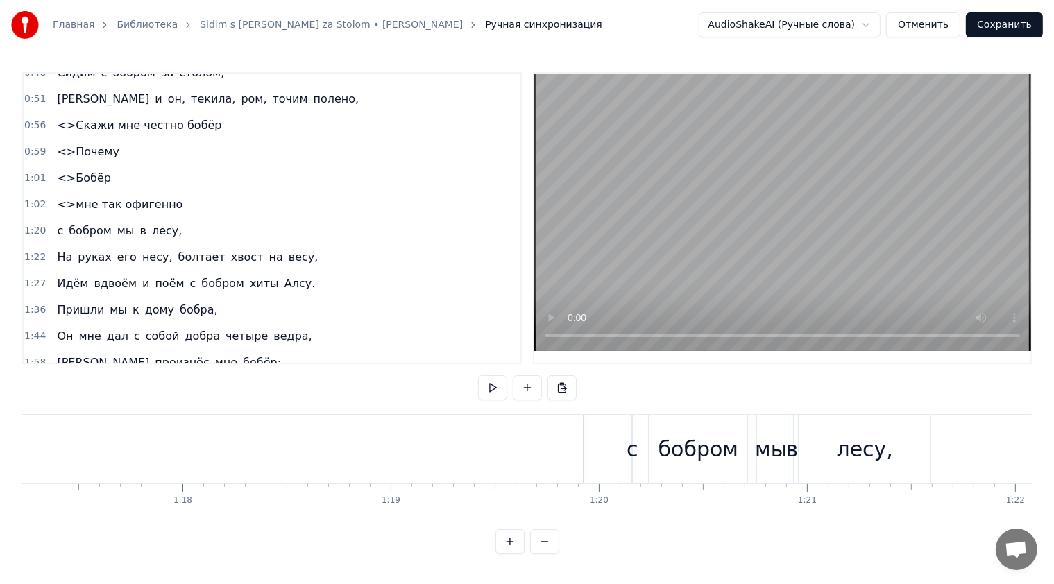
click at [645, 438] on div "с бобром мы в лесу," at bounding box center [782, 449] width 302 height 69
click at [671, 432] on div "бобром" at bounding box center [698, 449] width 99 height 69
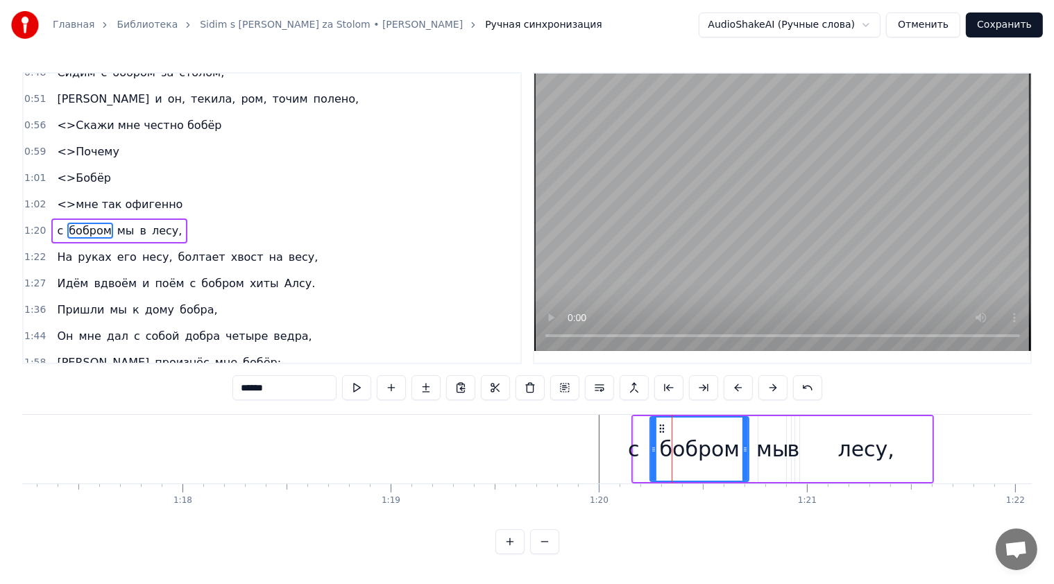
click at [648, 429] on div "с бобром мы в лесу," at bounding box center [782, 449] width 302 height 69
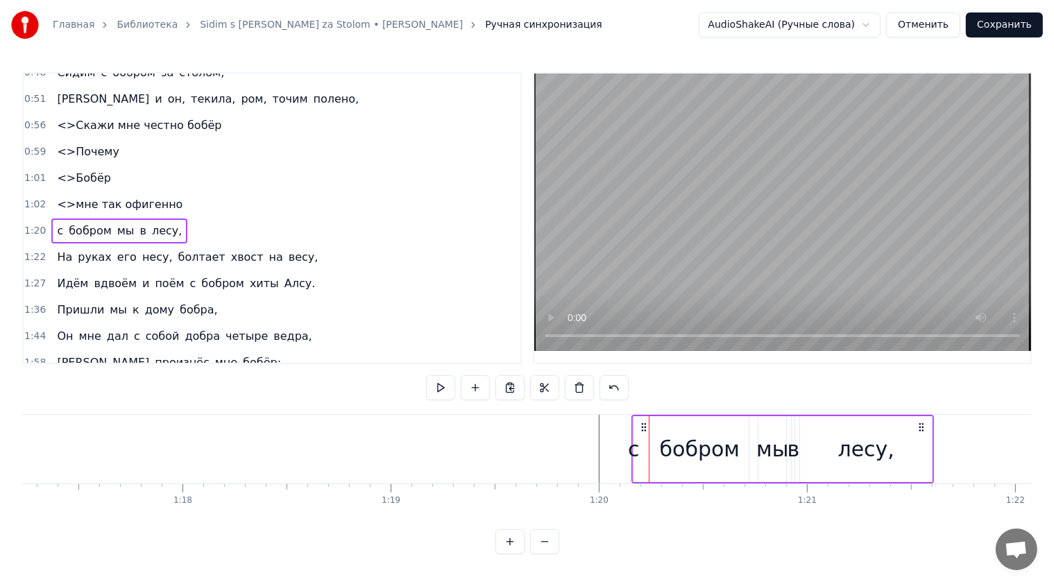
click at [641, 432] on div "с бобром мы в лесу," at bounding box center [782, 449] width 302 height 69
click at [631, 445] on div "с" at bounding box center [634, 449] width 12 height 31
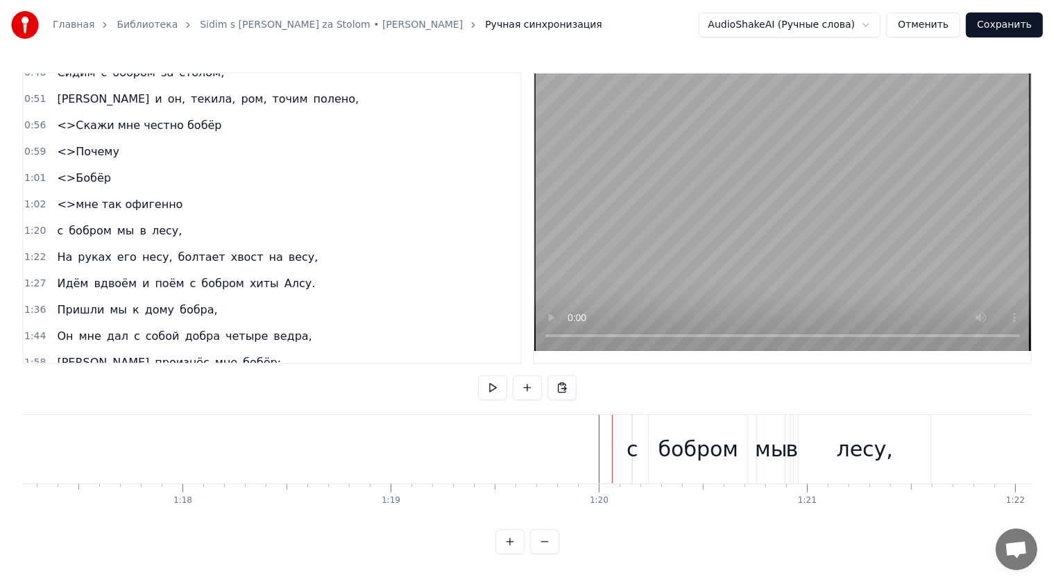
click at [640, 437] on div "с бобром мы в лесу," at bounding box center [782, 449] width 302 height 69
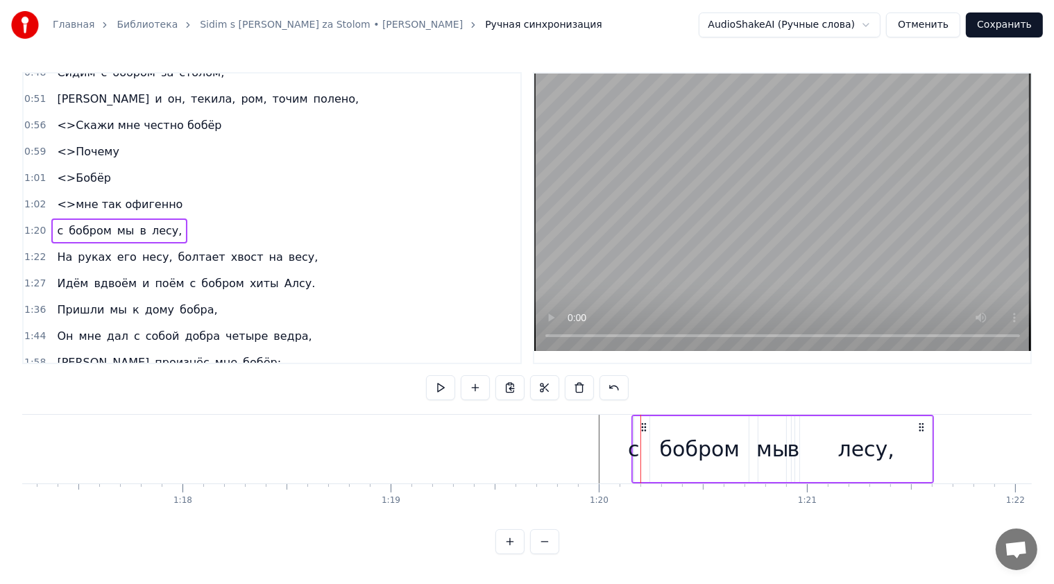
click at [633, 438] on div "с" at bounding box center [634, 449] width 12 height 31
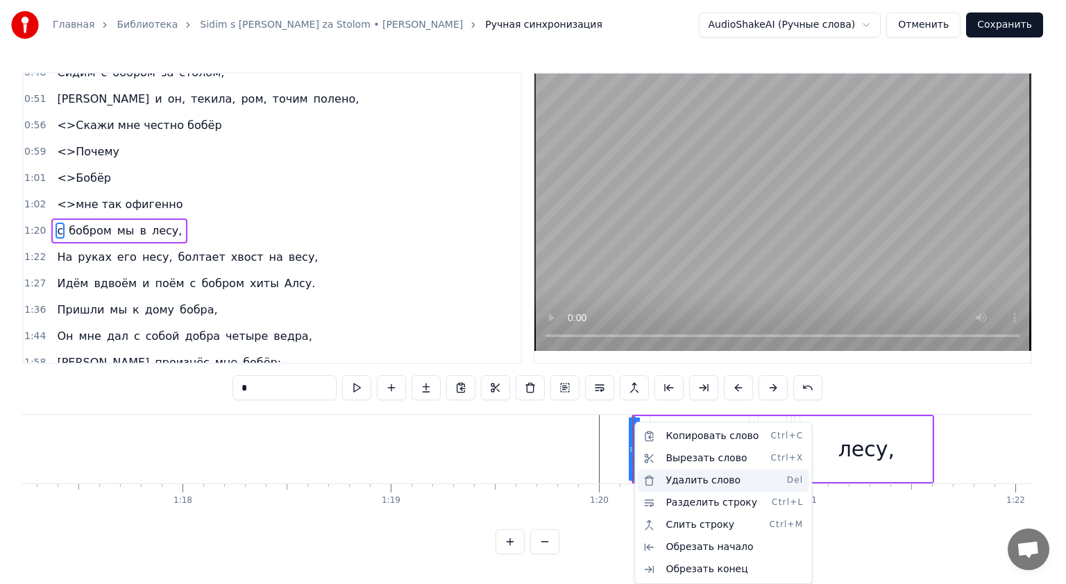
click at [693, 483] on div "Удалить слово Del" at bounding box center [723, 481] width 171 height 22
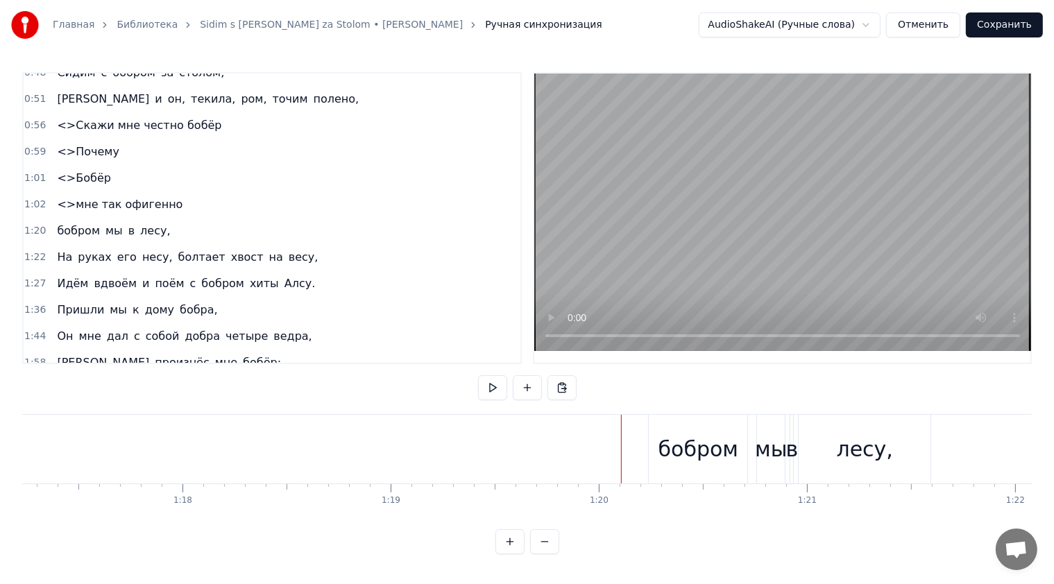
click at [494, 390] on button at bounding box center [492, 387] width 29 height 25
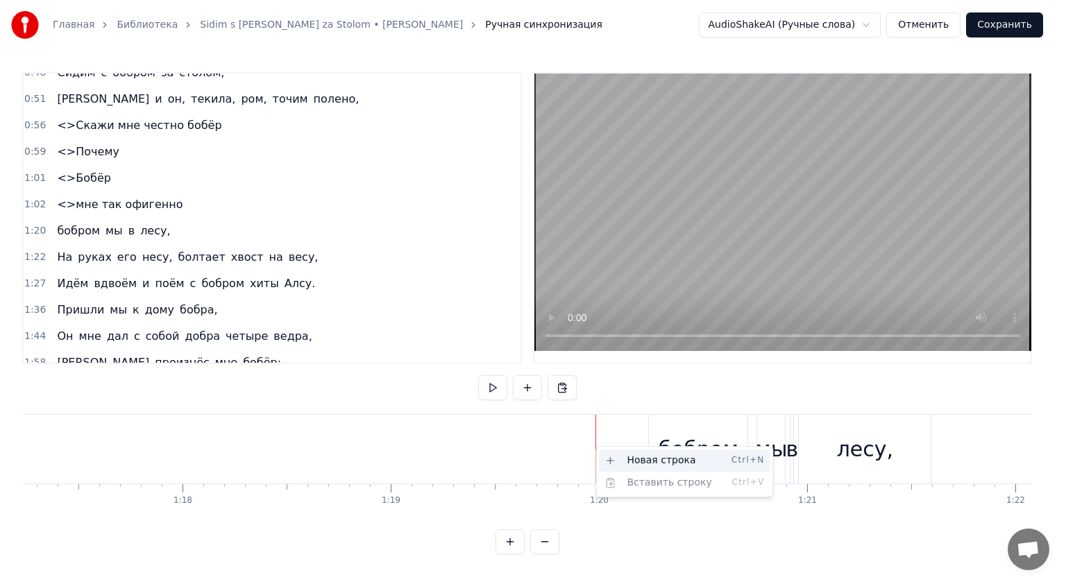
click at [631, 463] on div "Новая строка Ctrl+N" at bounding box center [684, 461] width 171 height 22
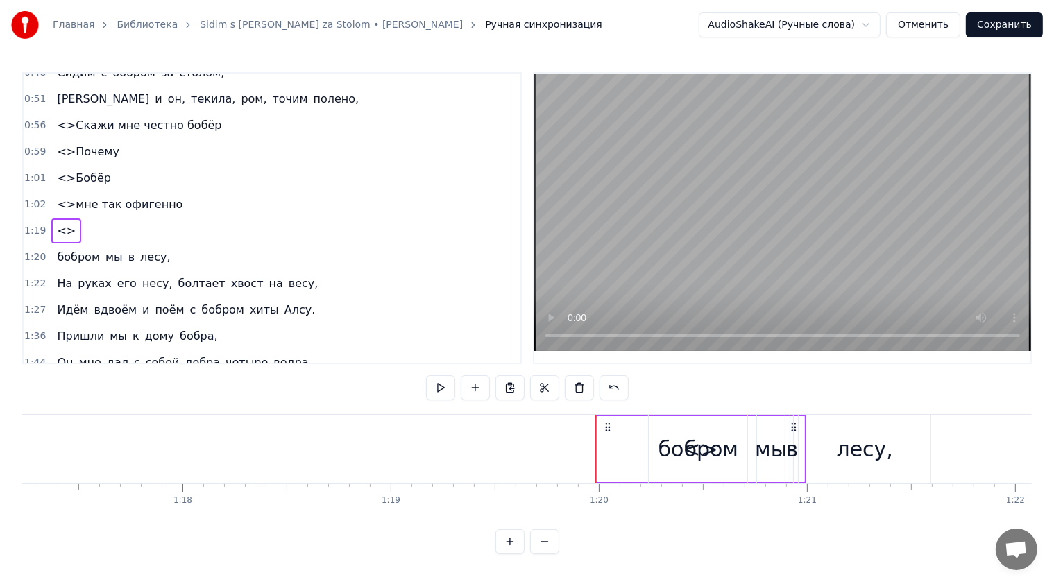
click at [616, 444] on div "<>" at bounding box center [700, 449] width 207 height 66
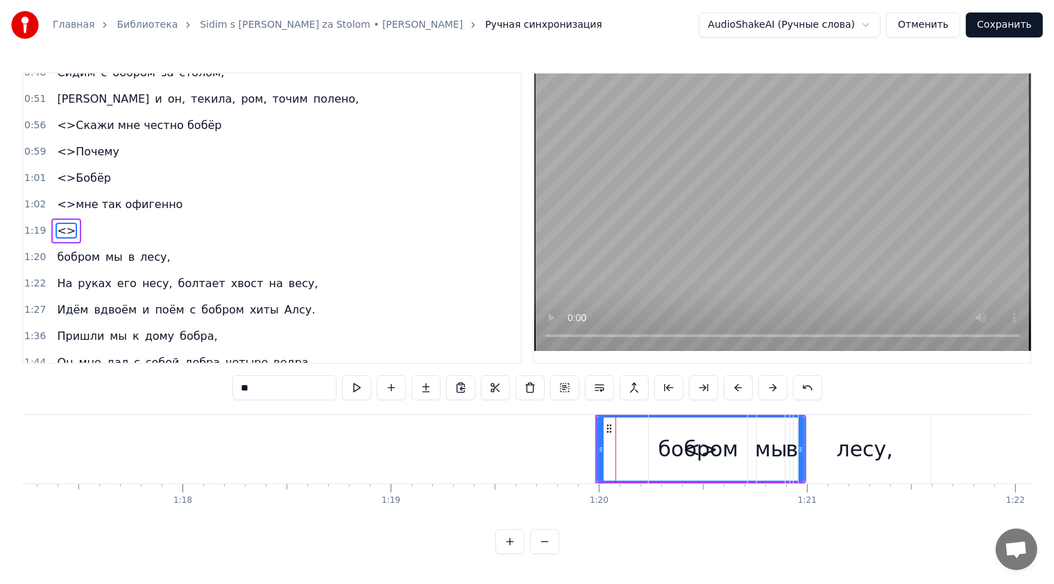
click at [313, 391] on input "**" at bounding box center [284, 387] width 104 height 25
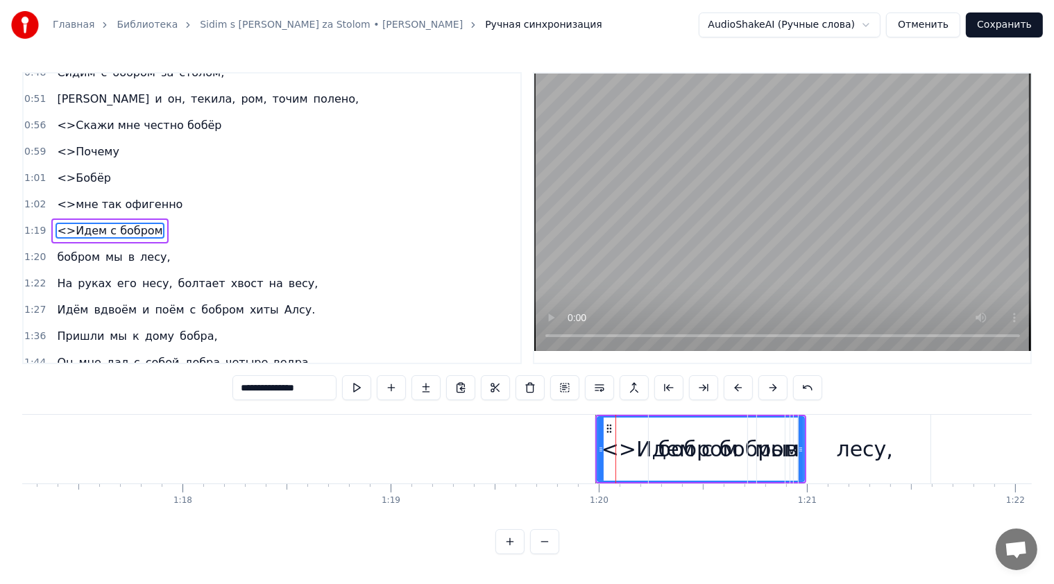
click at [353, 385] on button at bounding box center [356, 387] width 29 height 25
click at [327, 386] on input "**********" at bounding box center [284, 387] width 104 height 25
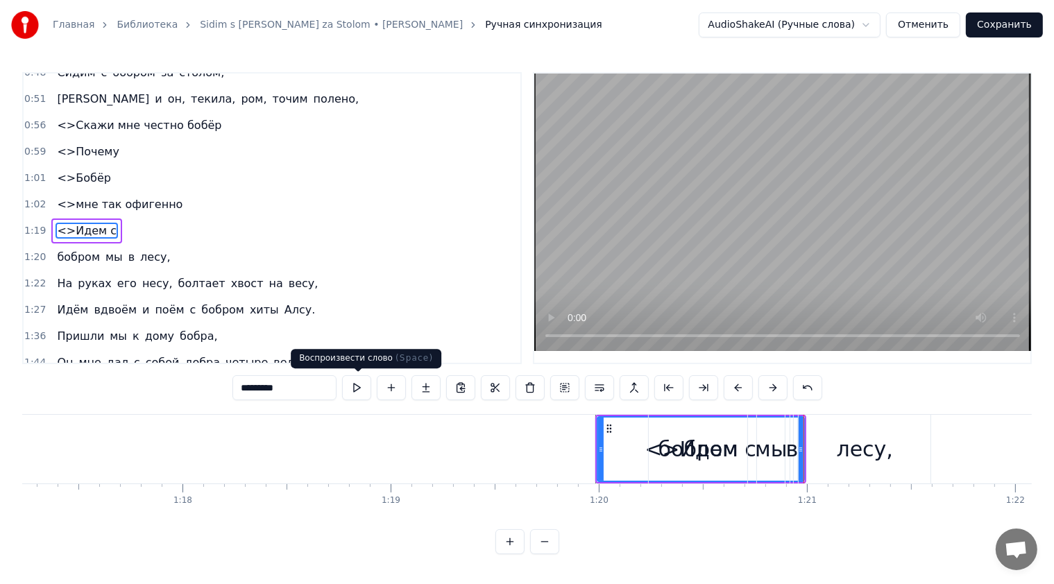
click at [364, 391] on button at bounding box center [356, 387] width 29 height 25
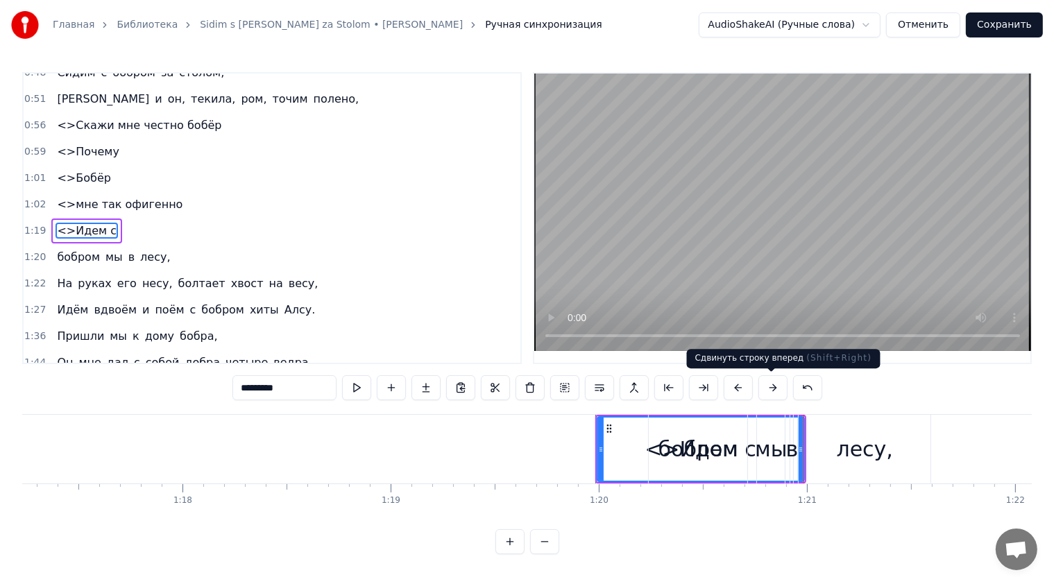
click at [788, 434] on div "в" at bounding box center [792, 449] width 12 height 31
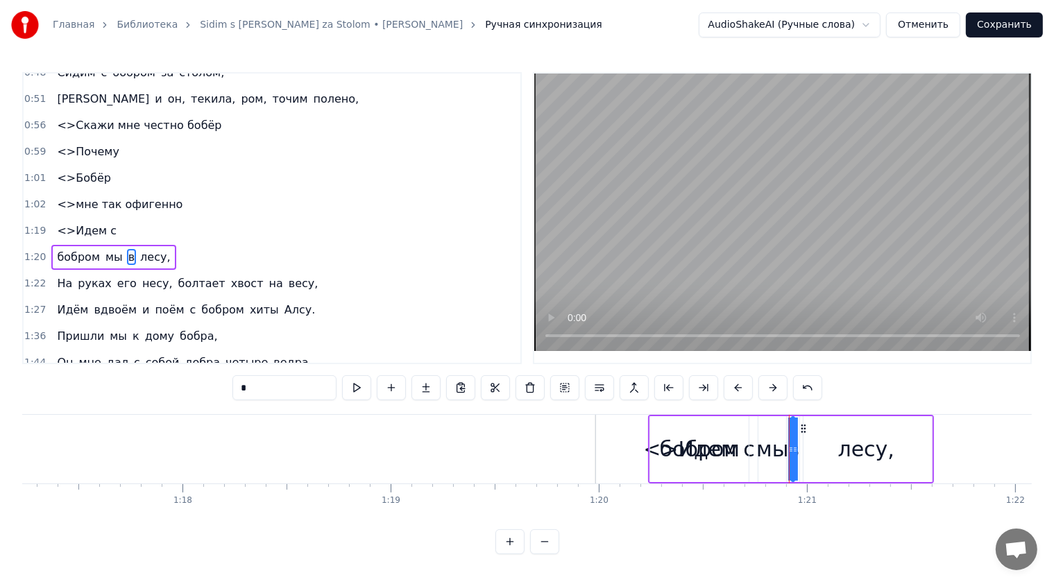
scroll to position [250, 0]
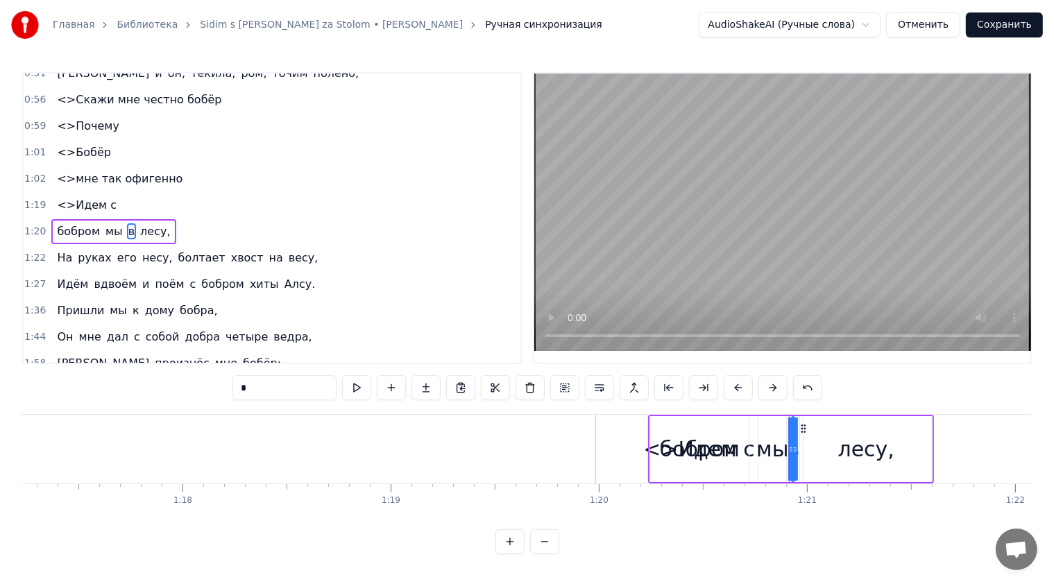
click at [830, 436] on div "лесу," at bounding box center [866, 449] width 132 height 66
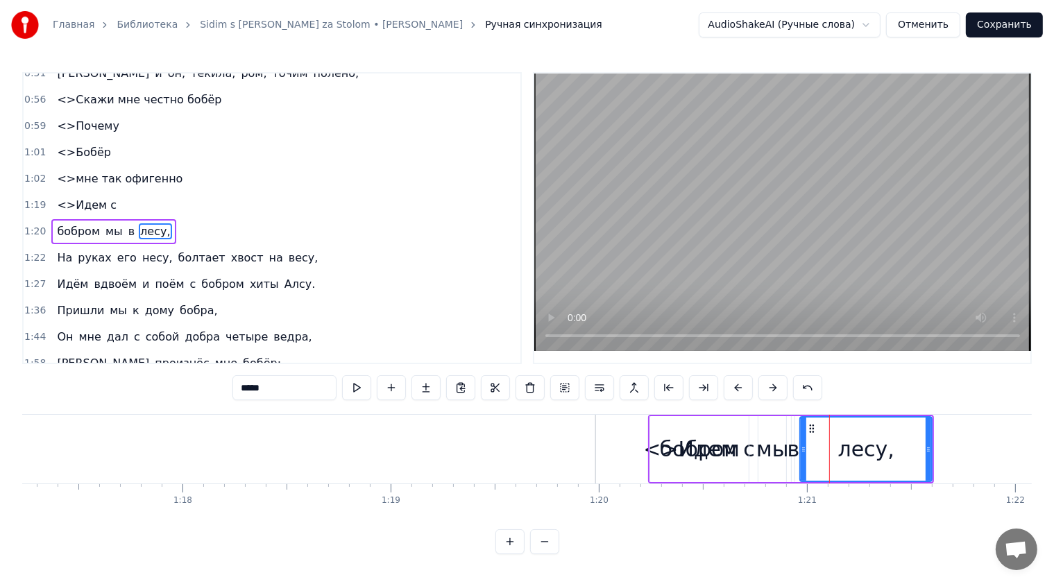
click at [749, 441] on div "бобром" at bounding box center [699, 449] width 100 height 66
type input "******"
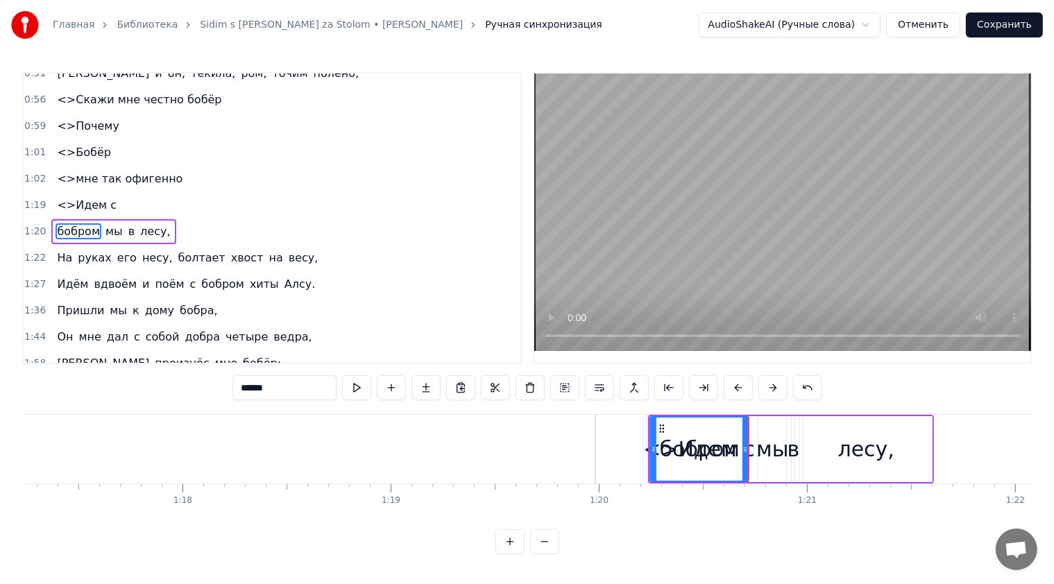
drag, startPoint x: 320, startPoint y: 388, endPoint x: 186, endPoint y: 395, distance: 134.1
click at [186, 395] on div "0:17 Сидим с [PERSON_NAME] за столом, 0:20 Вдвоём, на ужин готовим полено, 0:25…" at bounding box center [526, 313] width 1009 height 482
click at [694, 436] on div at bounding box center [699, 449] width 97 height 63
click at [663, 455] on div at bounding box center [699, 449] width 97 height 63
click at [698, 450] on div at bounding box center [699, 449] width 97 height 63
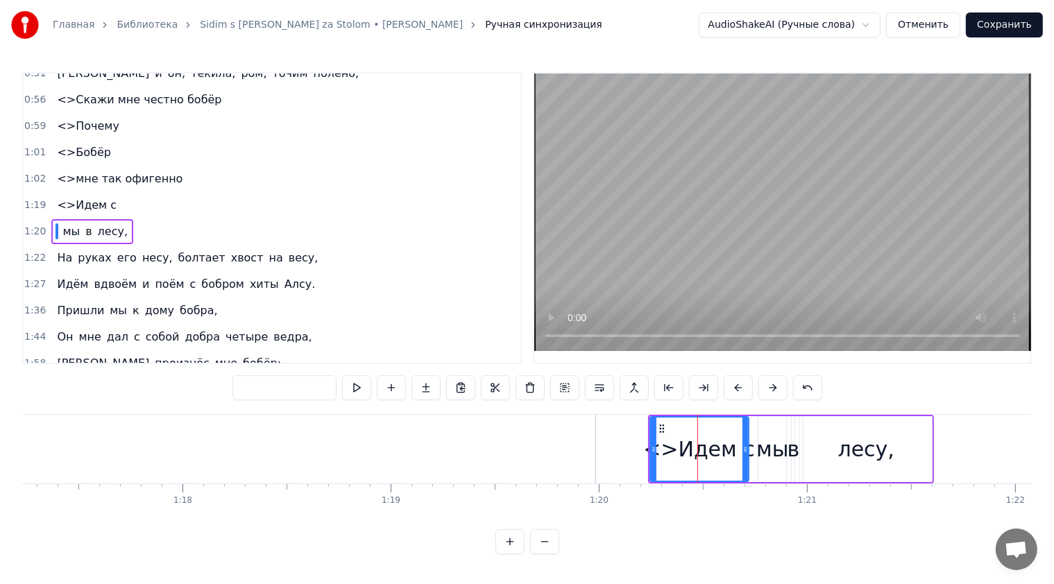
click at [725, 449] on div at bounding box center [699, 449] width 97 height 63
click at [672, 429] on div at bounding box center [699, 449] width 97 height 63
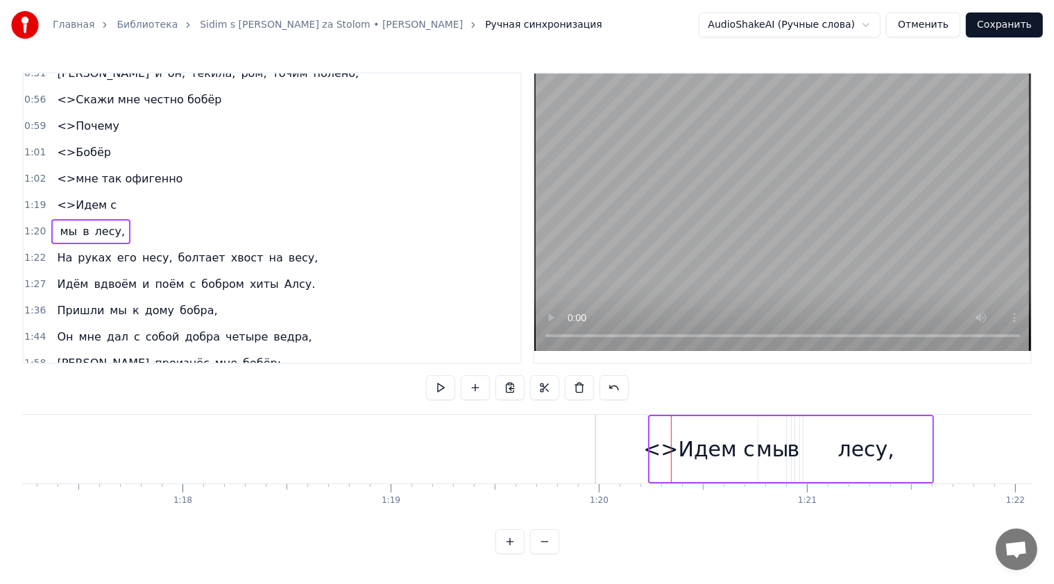
click at [654, 437] on div at bounding box center [699, 449] width 100 height 66
click at [674, 430] on div at bounding box center [699, 449] width 100 height 66
click at [688, 444] on div at bounding box center [699, 449] width 100 height 66
click at [699, 459] on div at bounding box center [699, 449] width 100 height 66
click at [724, 448] on div at bounding box center [699, 449] width 100 height 66
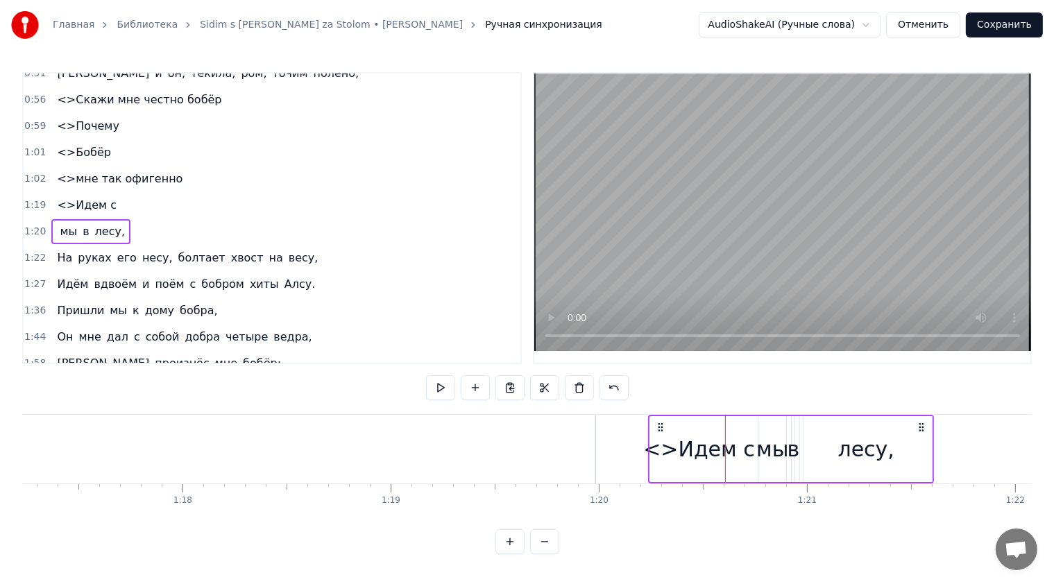
click at [731, 427] on div at bounding box center [699, 449] width 100 height 66
click at [770, 434] on div "мы" at bounding box center [772, 449] width 32 height 31
click at [823, 437] on div "лесу," at bounding box center [866, 449] width 132 height 66
type input "*****"
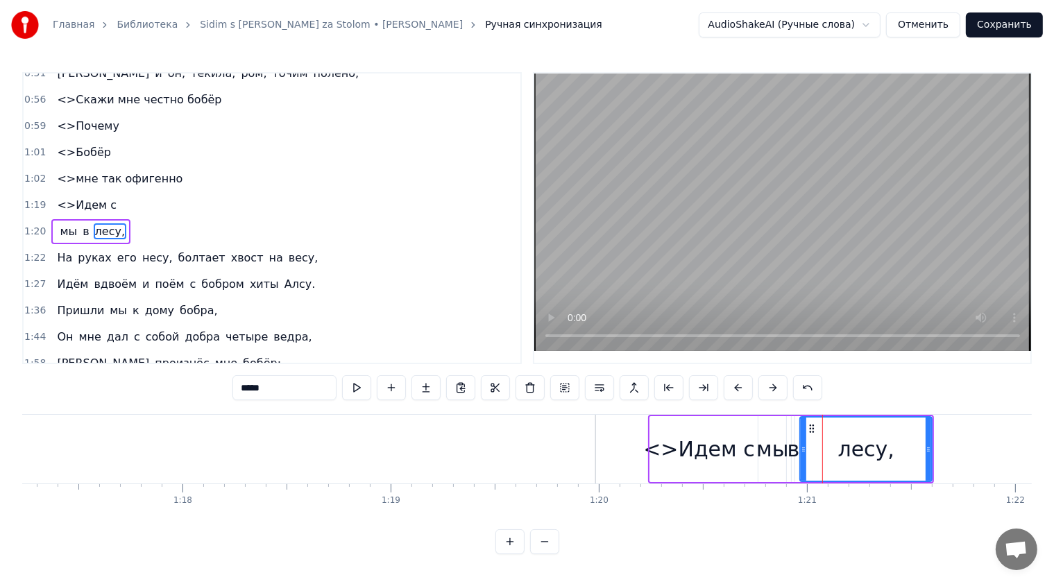
click at [738, 436] on div at bounding box center [699, 449] width 100 height 66
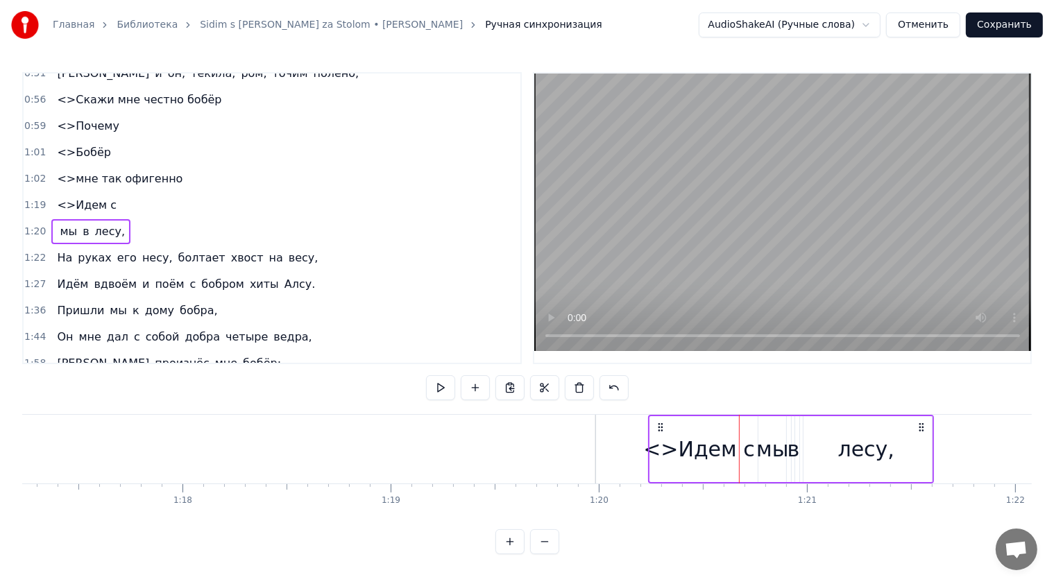
click at [715, 438] on div at bounding box center [699, 449] width 100 height 66
click at [674, 472] on div at bounding box center [699, 449] width 100 height 66
click at [672, 463] on div at bounding box center [699, 449] width 100 height 66
click at [444, 391] on button at bounding box center [440, 387] width 29 height 25
click at [681, 450] on div at bounding box center [699, 449] width 100 height 66
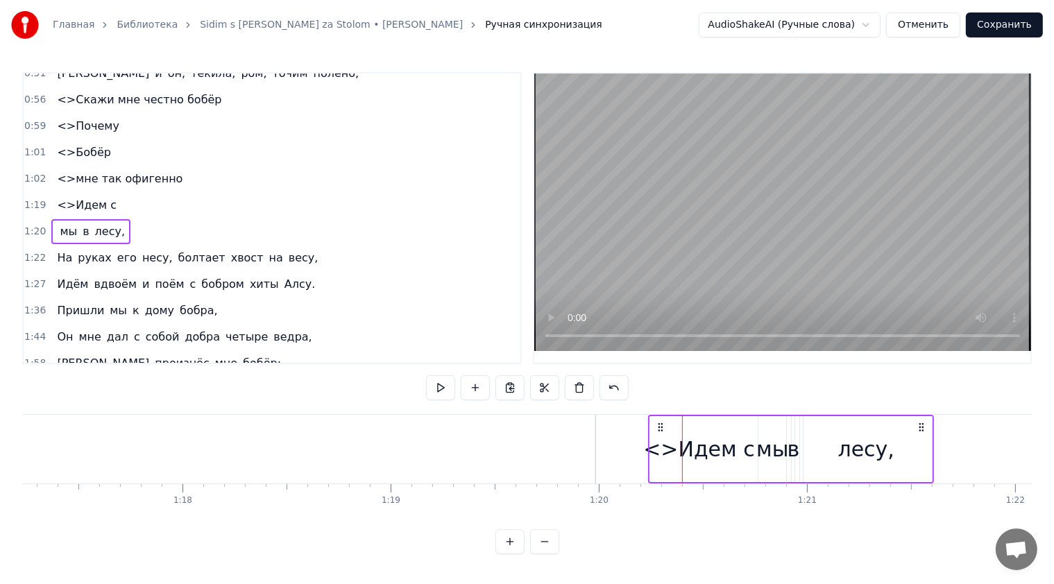
click at [666, 471] on div at bounding box center [699, 449] width 100 height 66
click at [692, 423] on div at bounding box center [699, 449] width 100 height 66
click at [663, 427] on icon at bounding box center [660, 427] width 11 height 11
click at [655, 425] on icon at bounding box center [660, 427] width 11 height 11
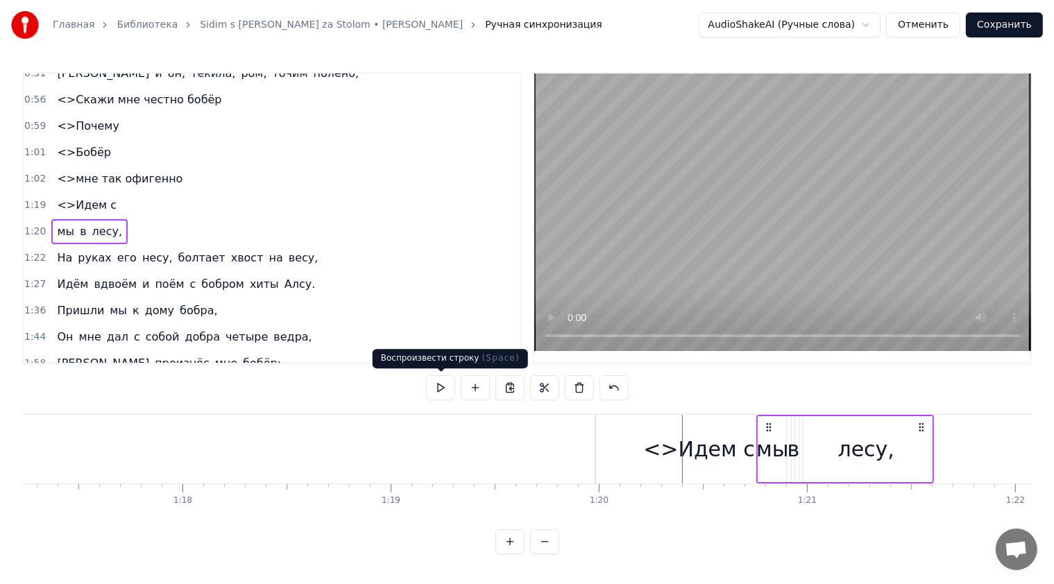
click at [395, 385] on div "0:17 Сидим с [PERSON_NAME] за столом, 0:20 Вдвоём, на ужин готовим полено, 0:25…" at bounding box center [526, 313] width 1009 height 482
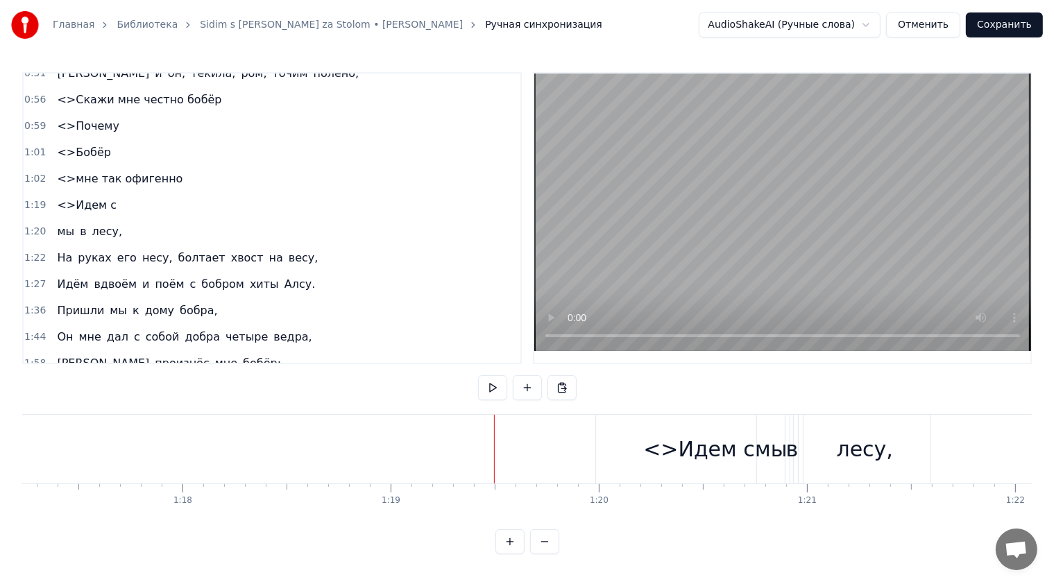
click at [633, 430] on div "<>Идем с" at bounding box center [699, 449] width 207 height 69
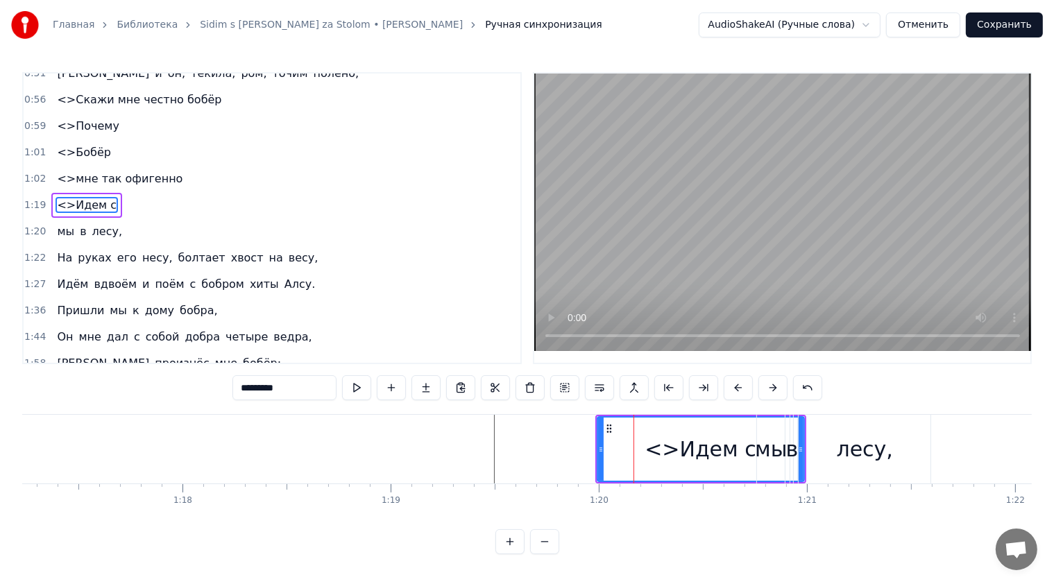
scroll to position [225, 0]
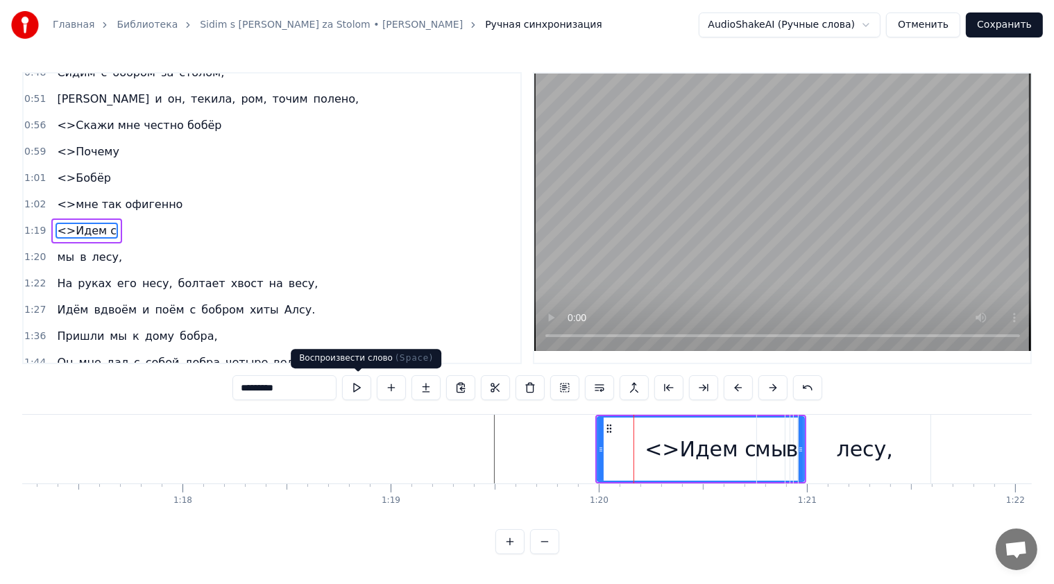
click at [332, 380] on input "********" at bounding box center [284, 387] width 104 height 25
type input "**********"
click at [355, 386] on button at bounding box center [356, 387] width 29 height 25
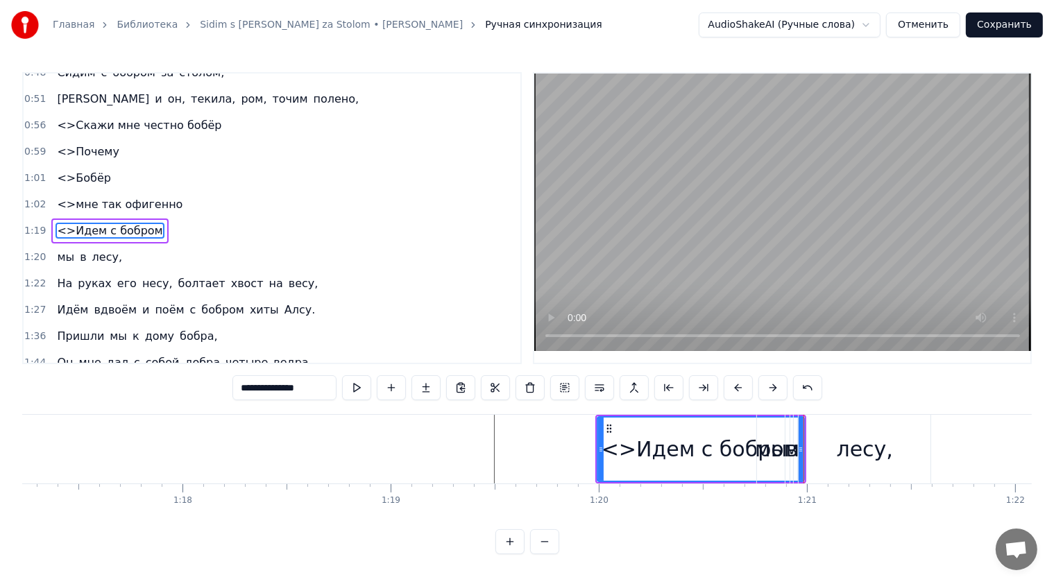
click at [355, 385] on button at bounding box center [356, 387] width 29 height 25
click at [859, 372] on div "0:17 Сидим с [PERSON_NAME] за столом, 0:20 Вдвоём, на ужин готовим полено, 0:25…" at bounding box center [526, 313] width 1009 height 482
click at [407, 350] on div "1:44 Он мне дал с собой добра четыре ведра," at bounding box center [272, 363] width 497 height 26
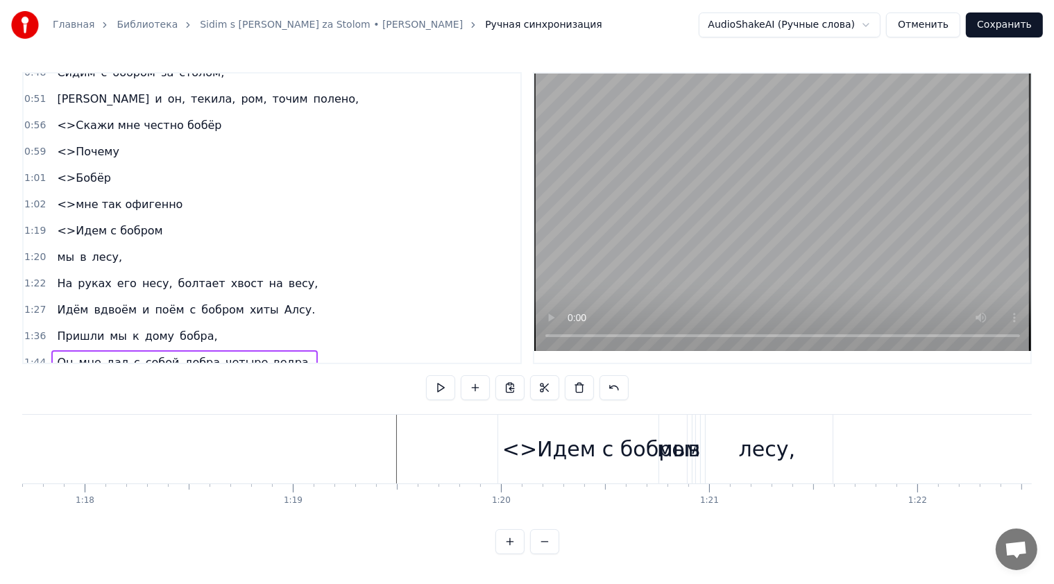
scroll to position [0, 15777]
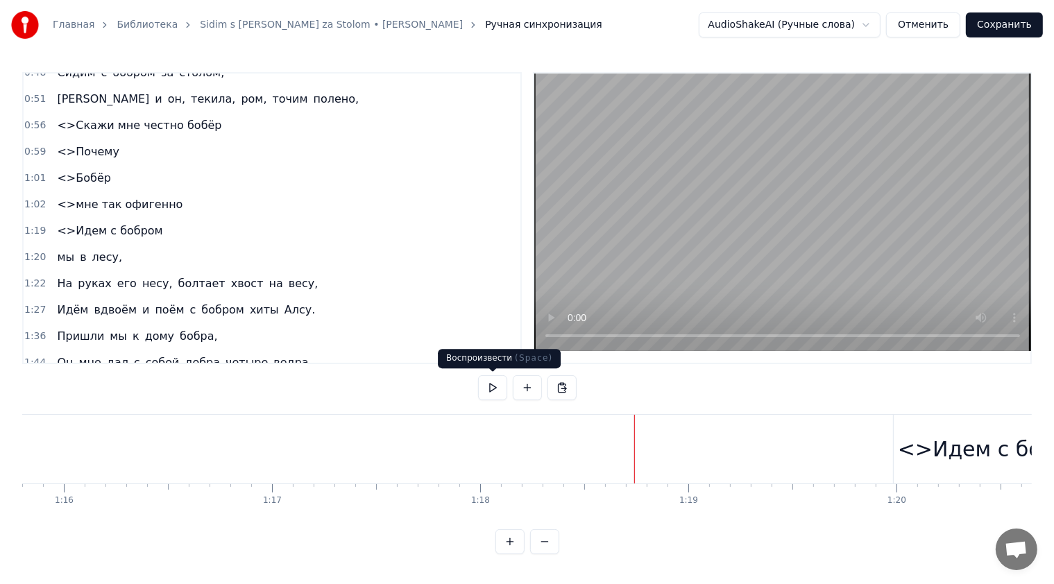
click at [488, 388] on button at bounding box center [492, 387] width 29 height 25
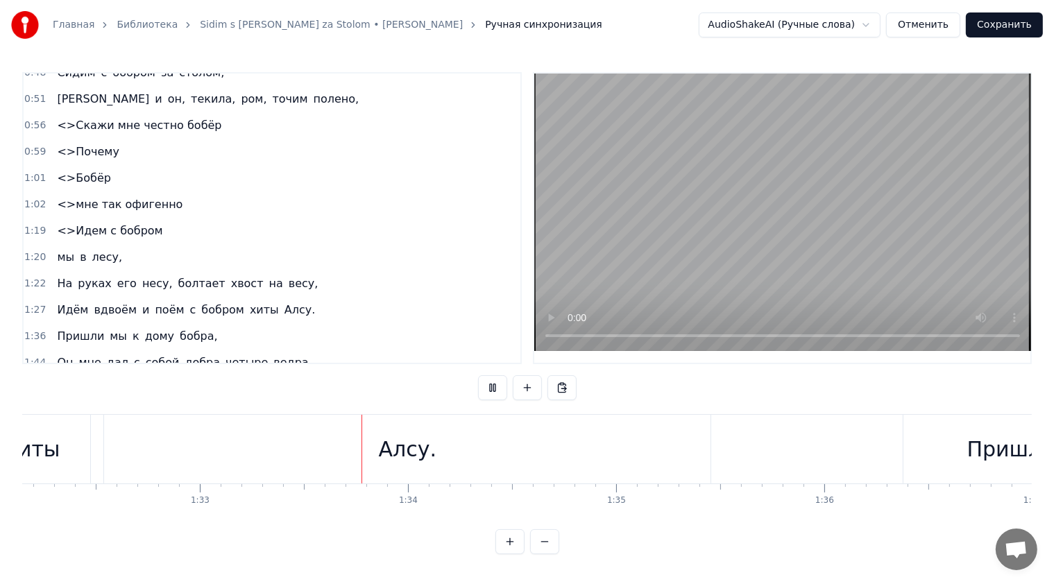
scroll to position [0, 19345]
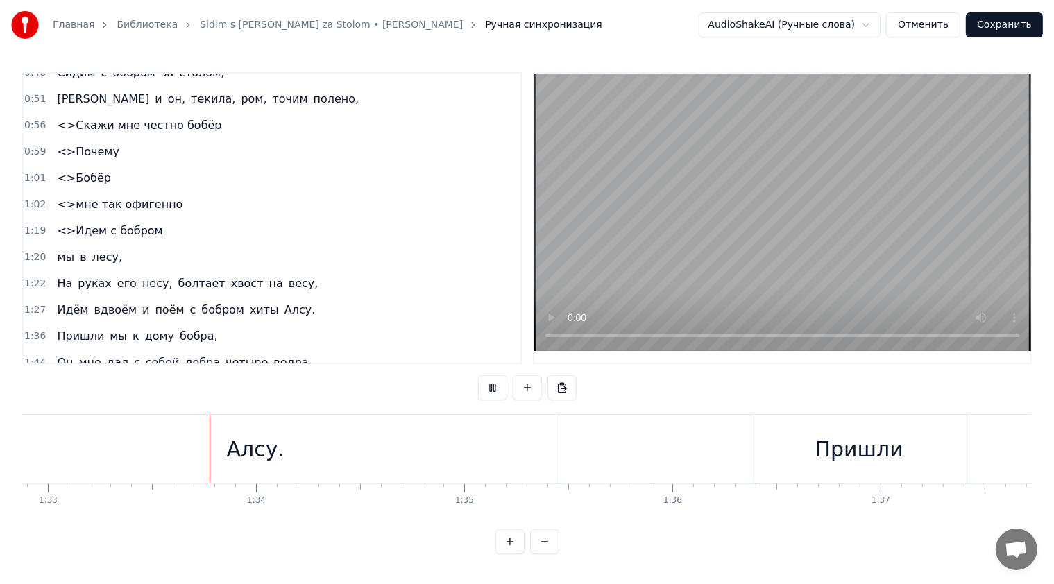
click at [488, 388] on button at bounding box center [492, 387] width 29 height 25
click at [252, 447] on div "Алсу." at bounding box center [242, 449] width 58 height 31
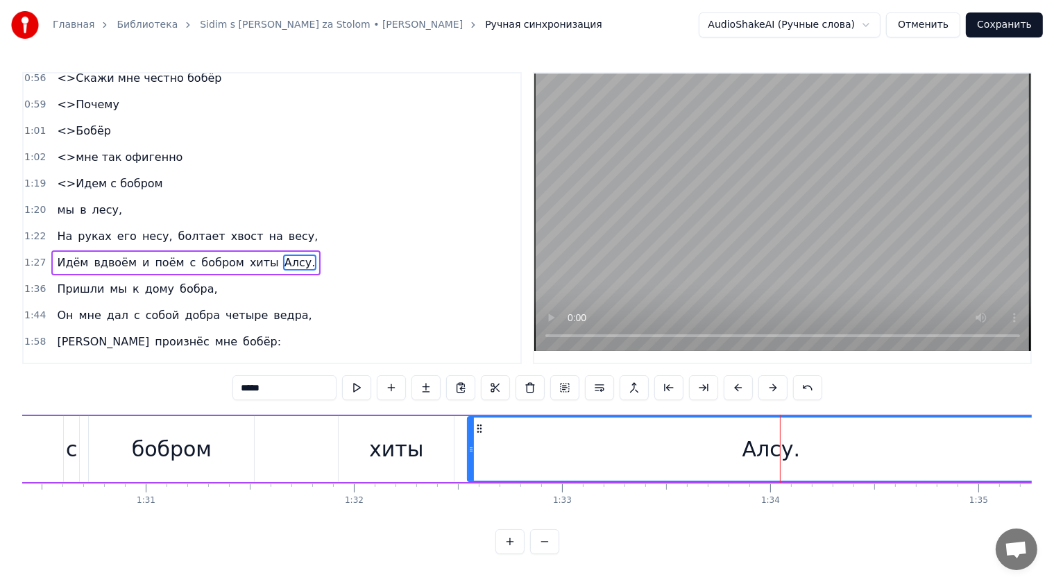
scroll to position [0, 18877]
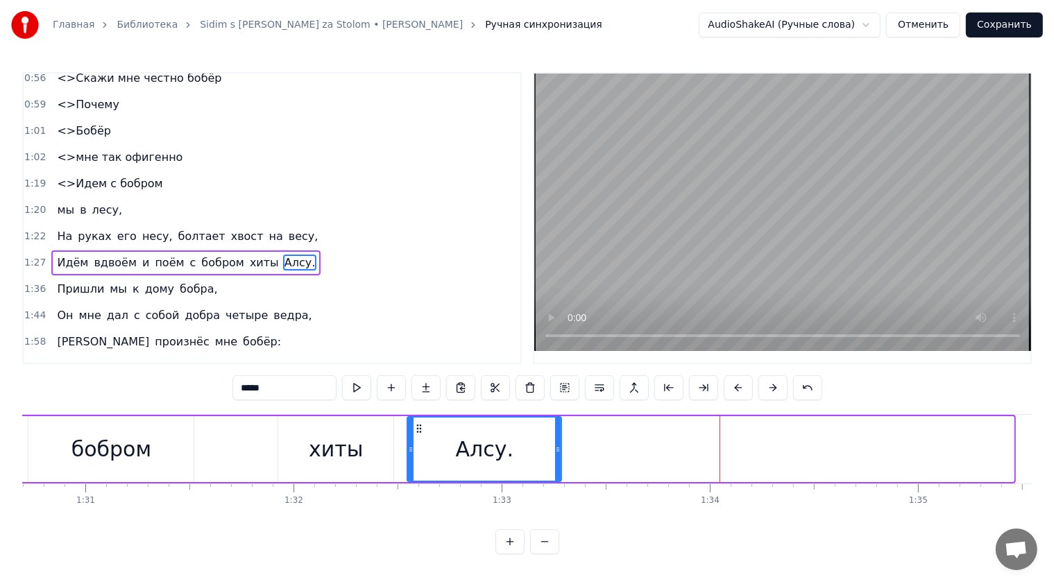
drag, startPoint x: 988, startPoint y: 454, endPoint x: 563, endPoint y: 409, distance: 426.9
click at [558, 454] on div at bounding box center [558, 449] width 6 height 63
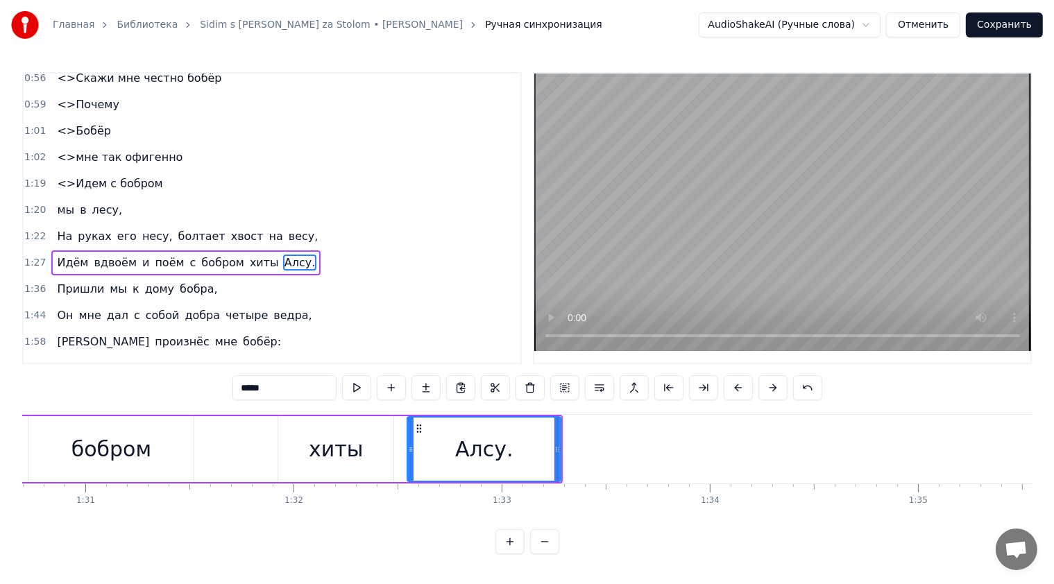
click at [304, 329] on div "1:58 И произнёс мне [PERSON_NAME]:" at bounding box center [272, 342] width 497 height 26
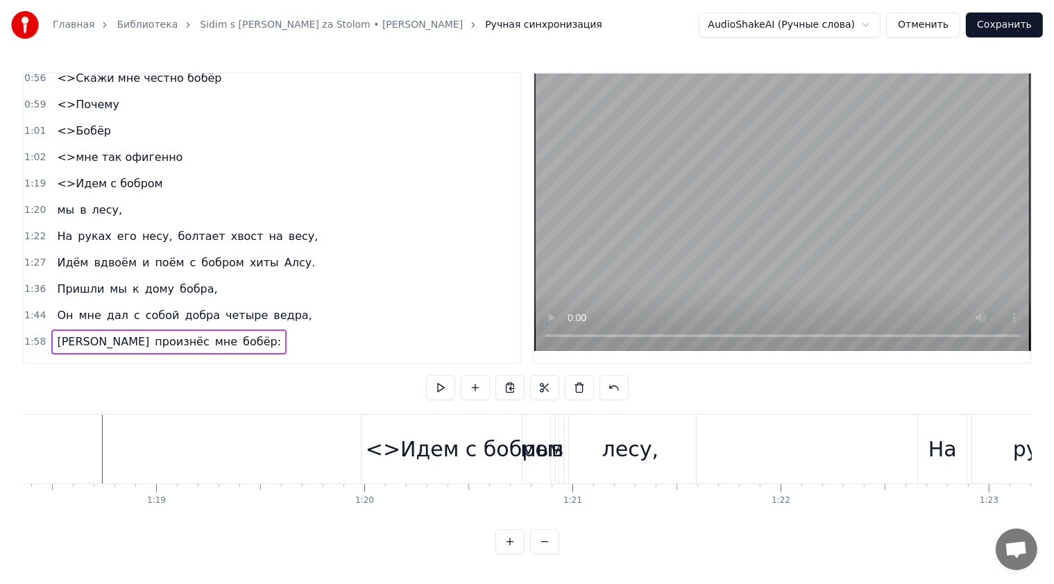
scroll to position [0, 16171]
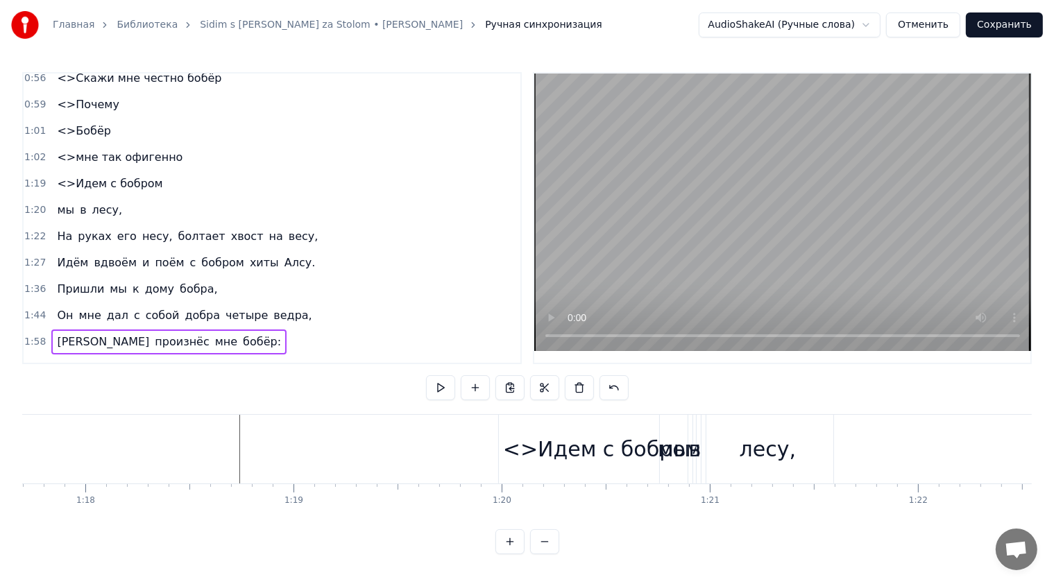
click at [230, 393] on div "0:17 Сидим с [PERSON_NAME] за столом, 0:20 Вдвоём, на ужин готовим полено, 0:25…" at bounding box center [526, 313] width 1009 height 482
click at [250, 411] on div "0:17 Сидим с [PERSON_NAME] за столом, 0:20 Вдвоём, на ужин готовим полено, 0:25…" at bounding box center [526, 313] width 1009 height 482
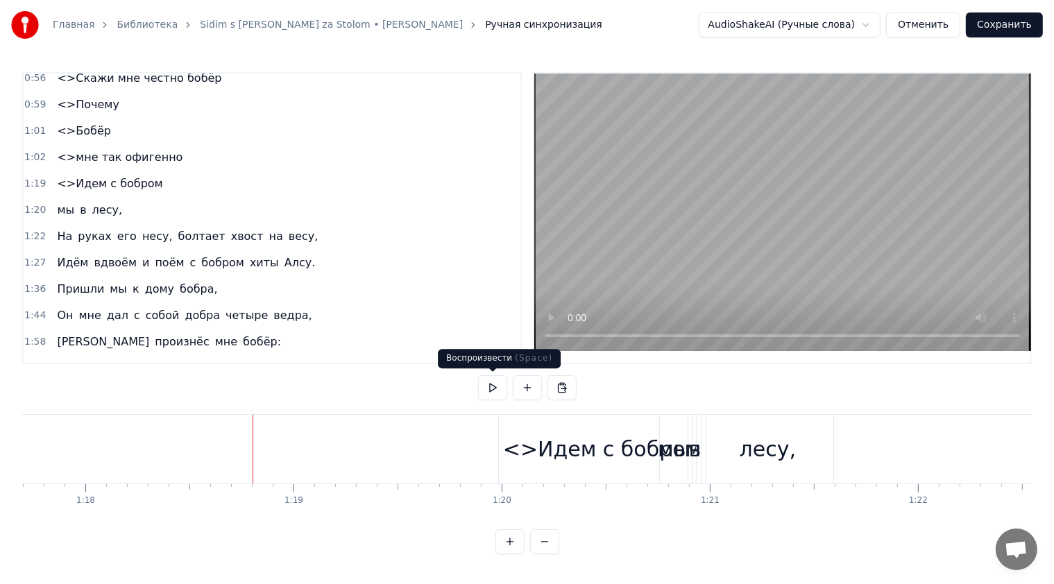
click at [494, 388] on button at bounding box center [492, 387] width 29 height 25
click at [547, 454] on div "<>Идем с бобром" at bounding box center [602, 449] width 198 height 31
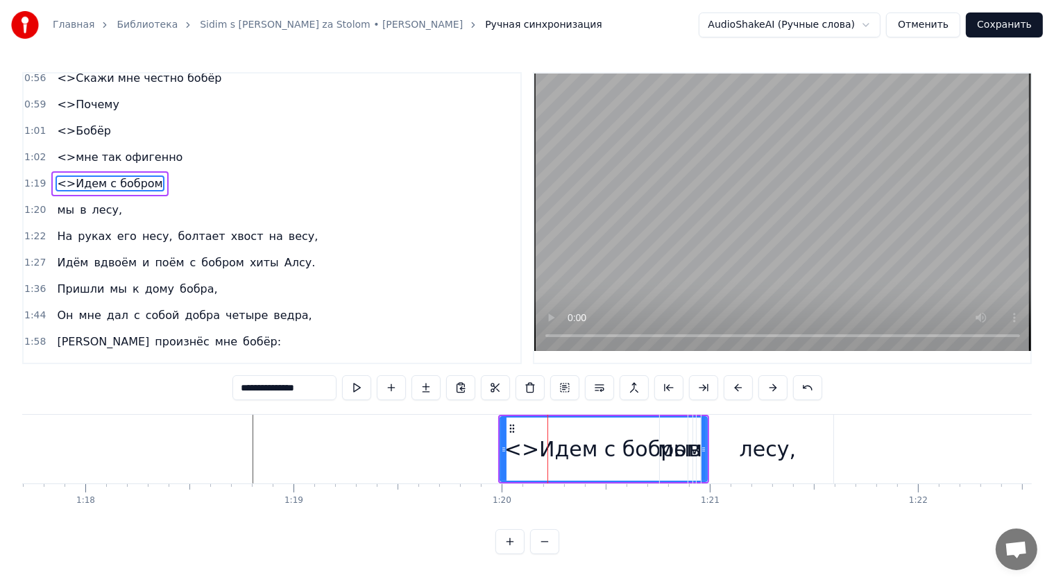
scroll to position [225, 0]
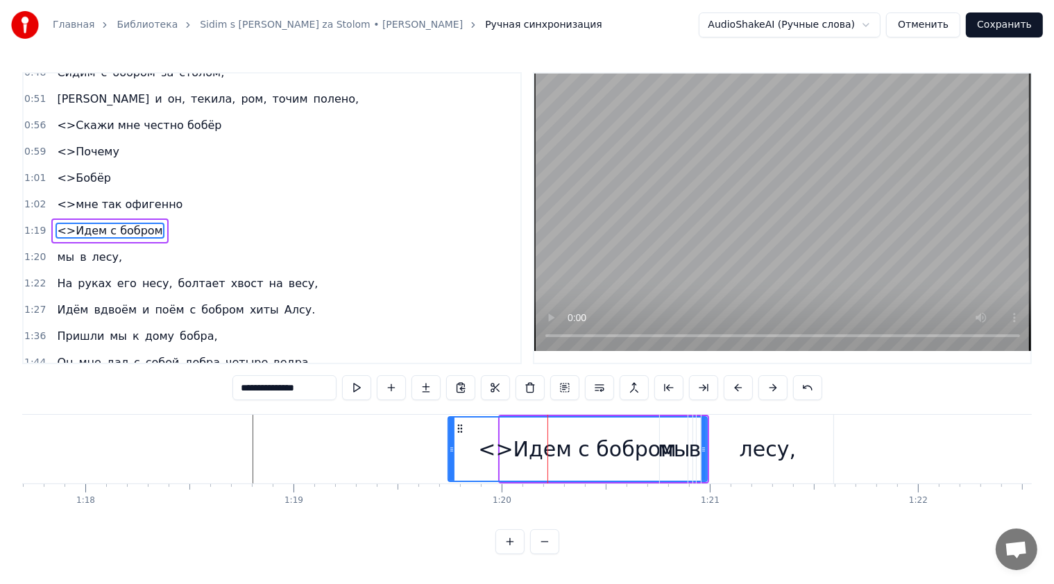
drag, startPoint x: 501, startPoint y: 447, endPoint x: 449, endPoint y: 447, distance: 52.0
click at [449, 447] on icon at bounding box center [452, 449] width 6 height 11
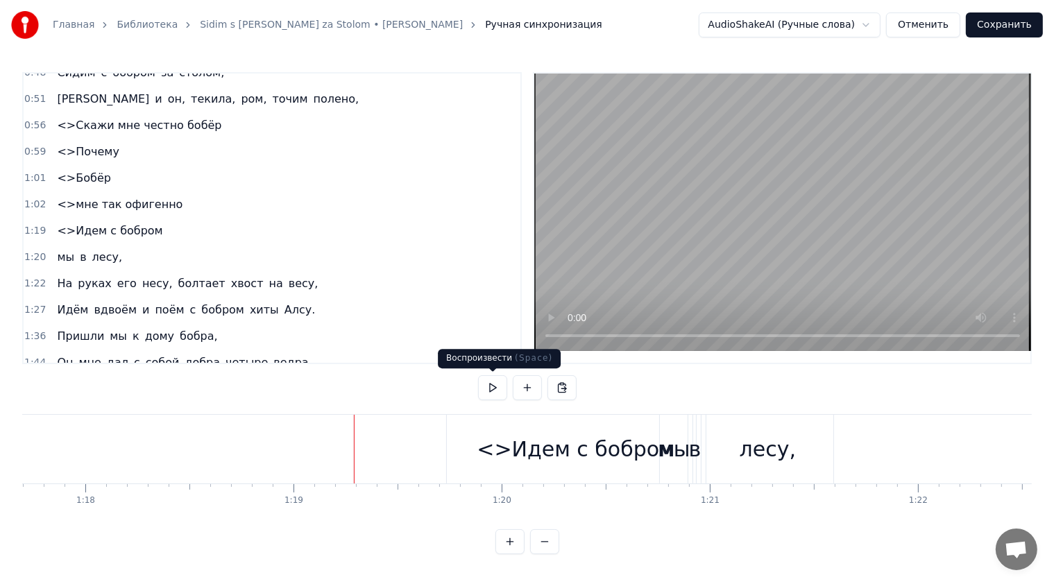
click at [491, 389] on button at bounding box center [492, 387] width 29 height 25
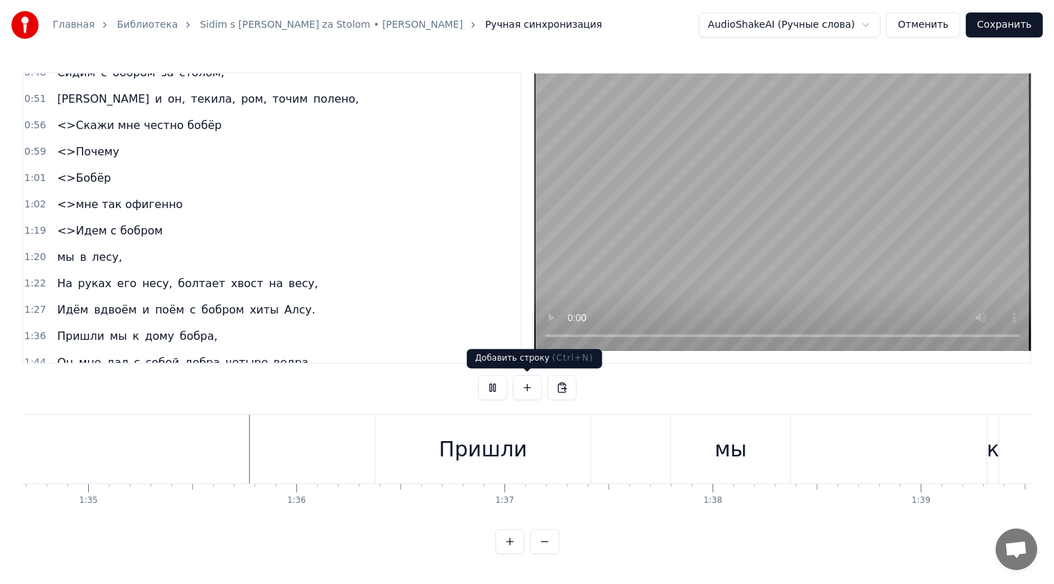
scroll to position [0, 19734]
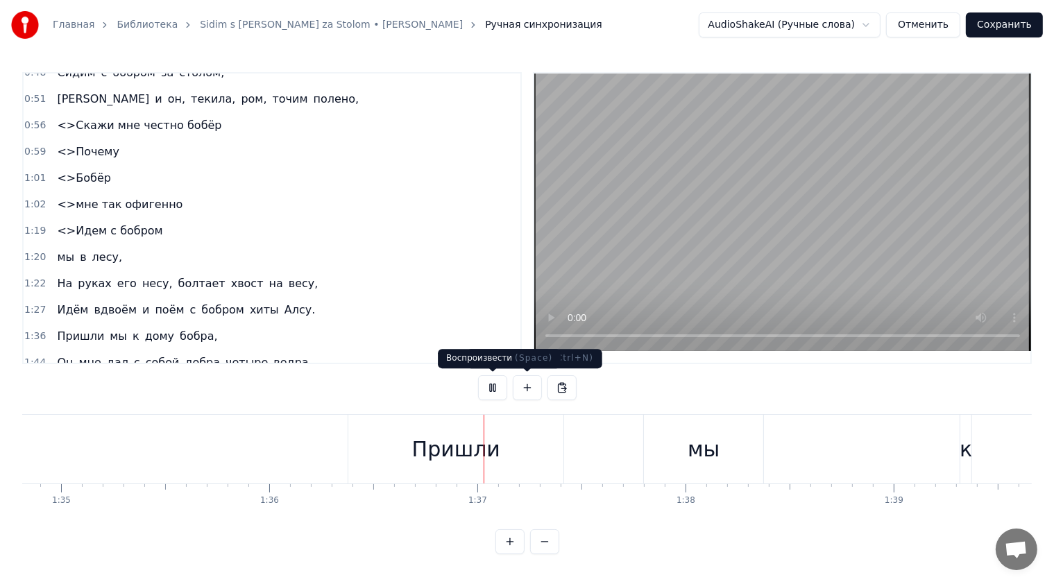
click at [488, 390] on button at bounding box center [492, 387] width 29 height 25
click at [468, 461] on div "Пришли" at bounding box center [456, 449] width 88 height 31
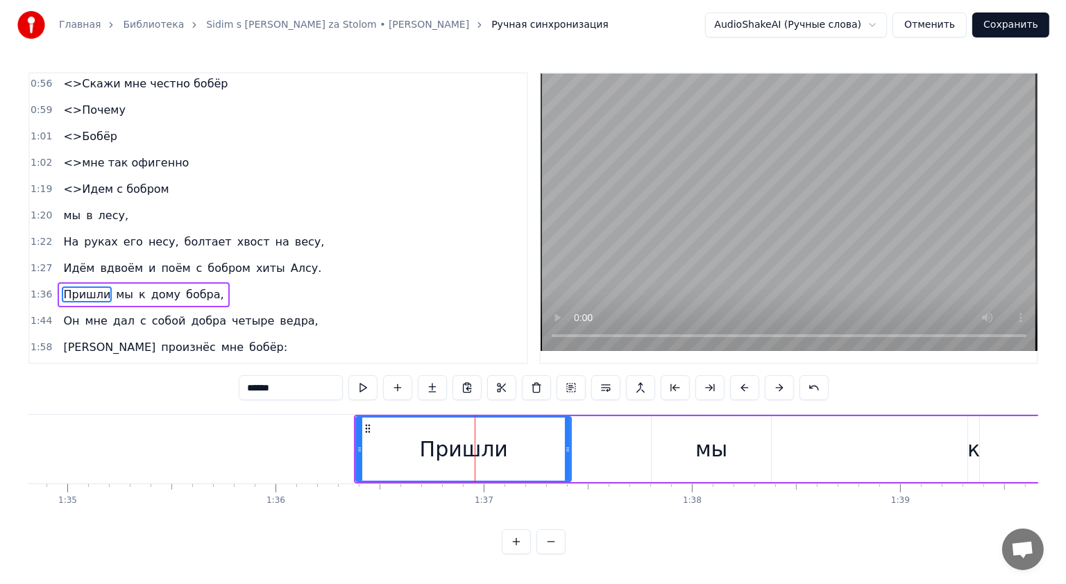
scroll to position [272, 0]
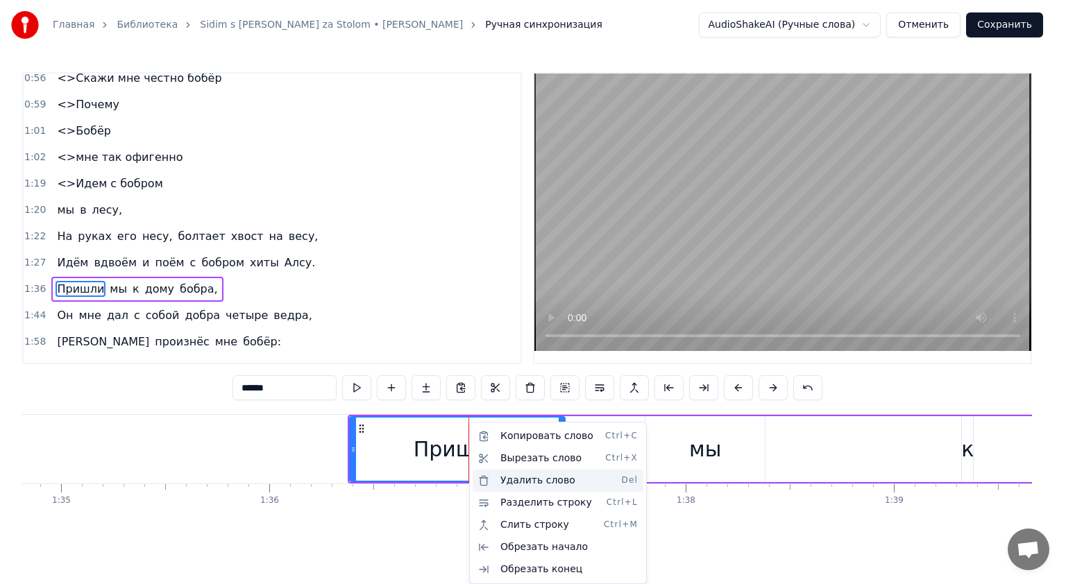
click at [545, 475] on div "Удалить слово Del" at bounding box center [557, 481] width 171 height 22
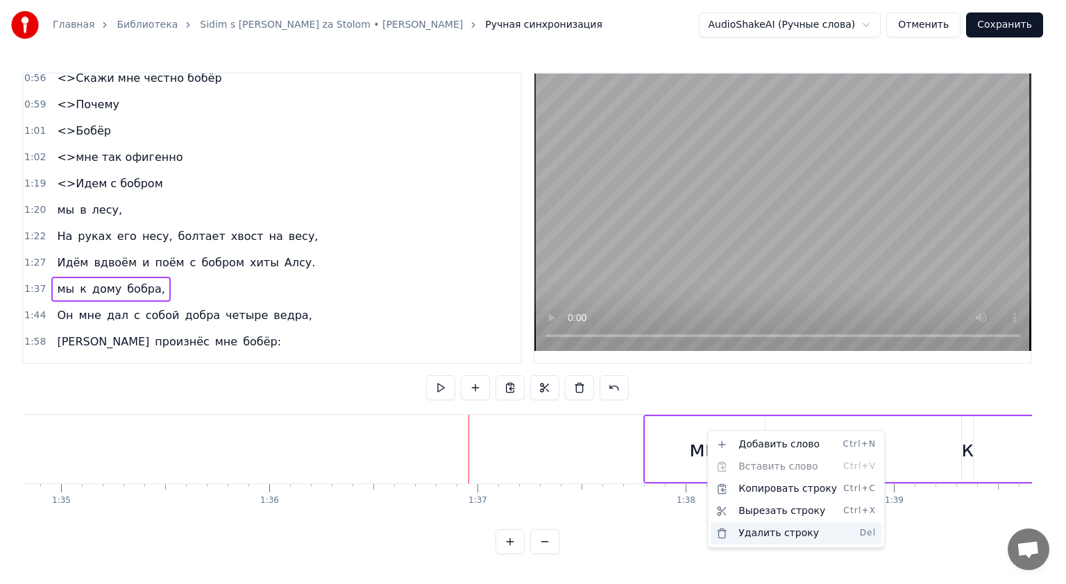
click at [768, 530] on div "Удалить строку Del" at bounding box center [795, 533] width 171 height 22
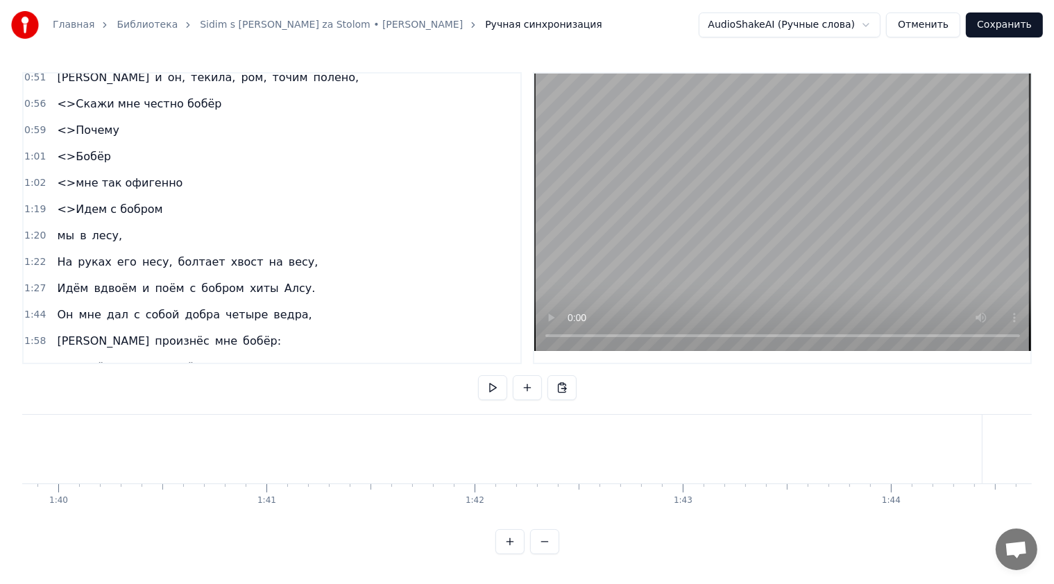
scroll to position [0, 21082]
click at [492, 393] on button at bounding box center [492, 387] width 29 height 25
click at [765, 457] on div "Он" at bounding box center [757, 449] width 30 height 31
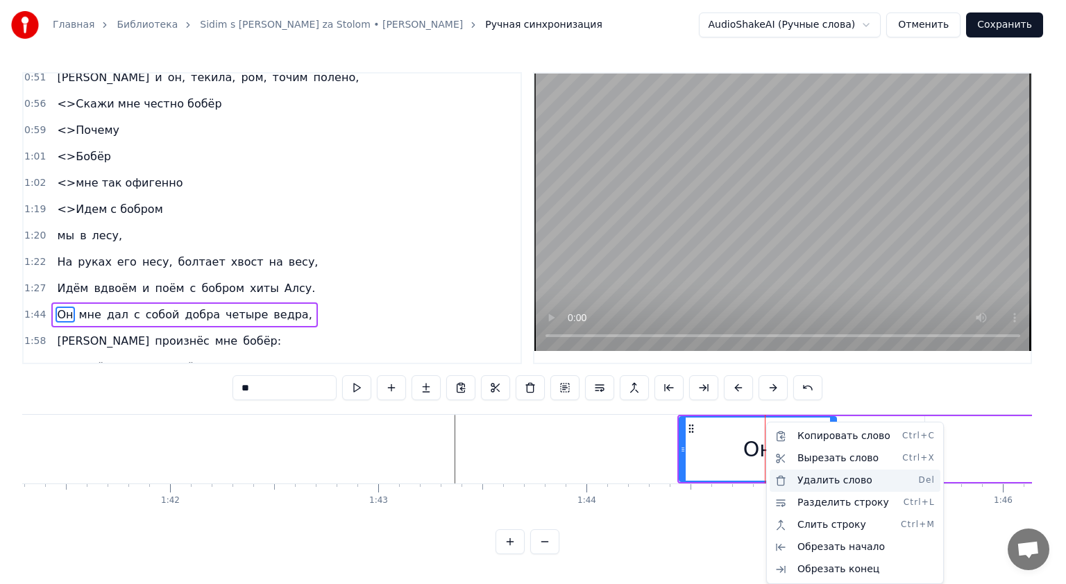
click at [846, 475] on div "Удалить слово Del" at bounding box center [854, 481] width 171 height 22
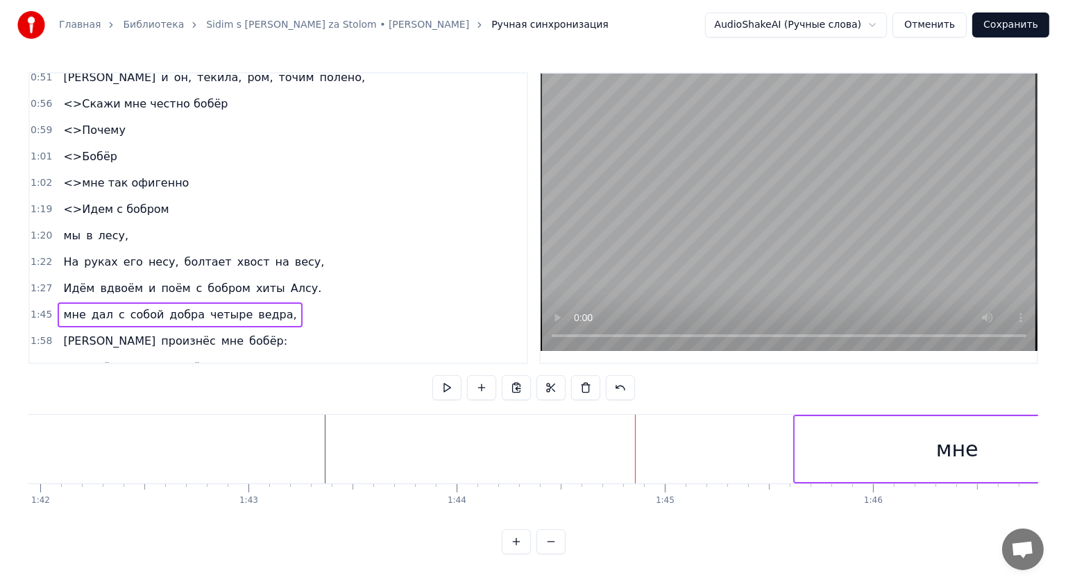
scroll to position [0, 21598]
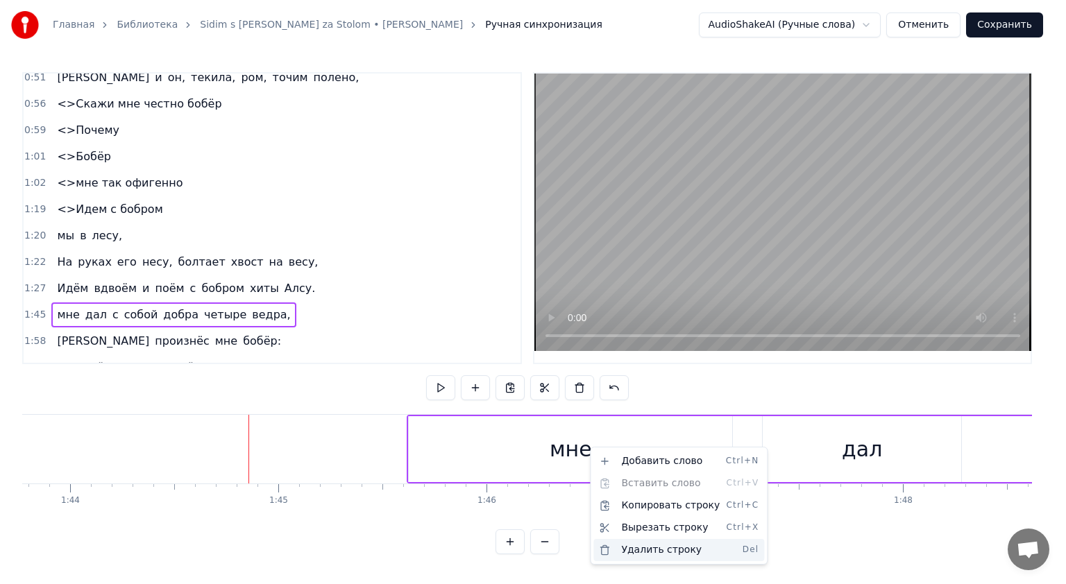
click at [668, 544] on div "Удалить строку Del" at bounding box center [678, 550] width 171 height 22
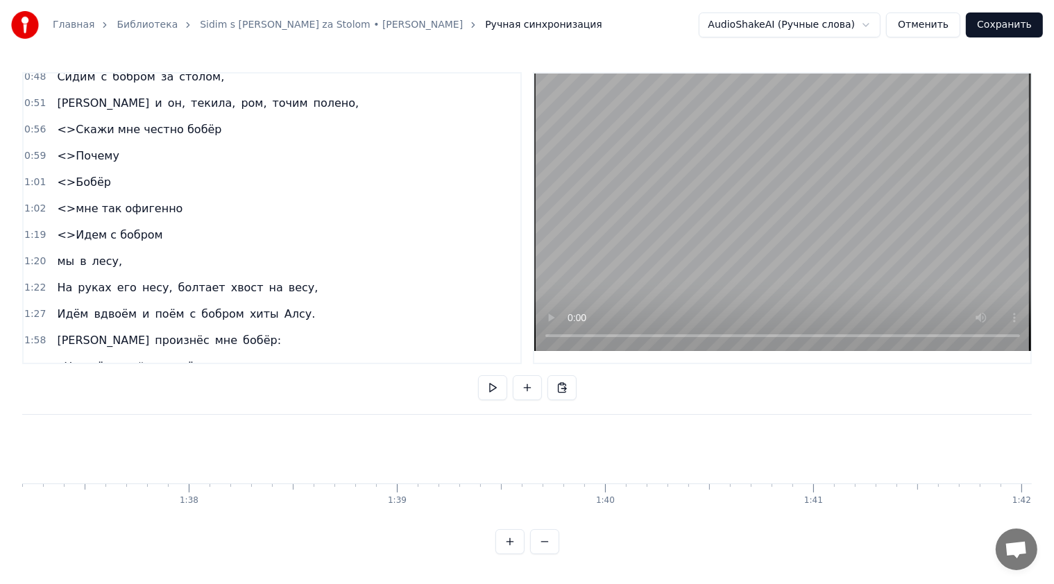
scroll to position [0, 19805]
click at [488, 380] on button at bounding box center [492, 387] width 29 height 25
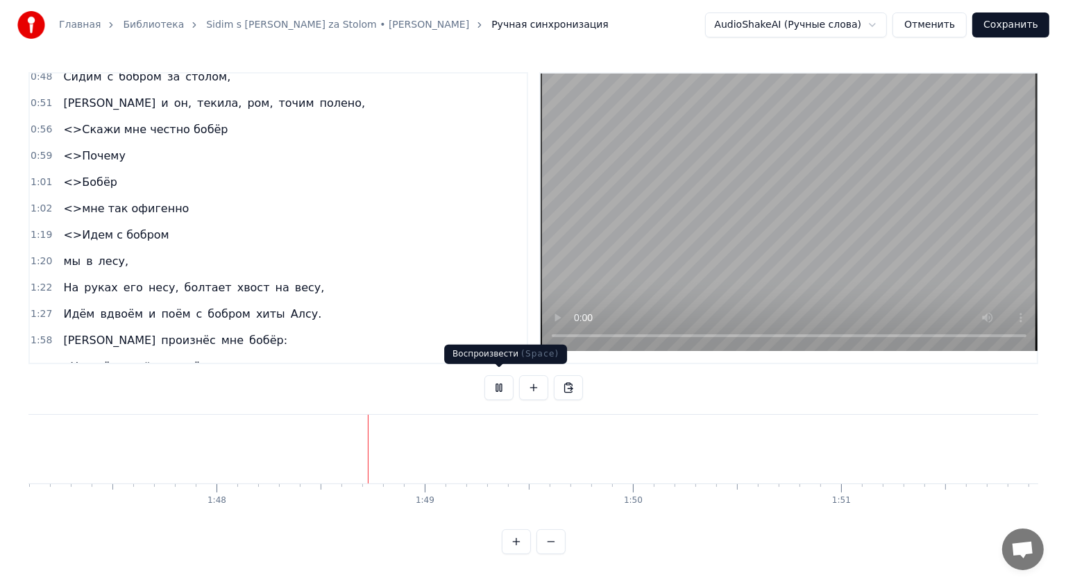
scroll to position [0, 22458]
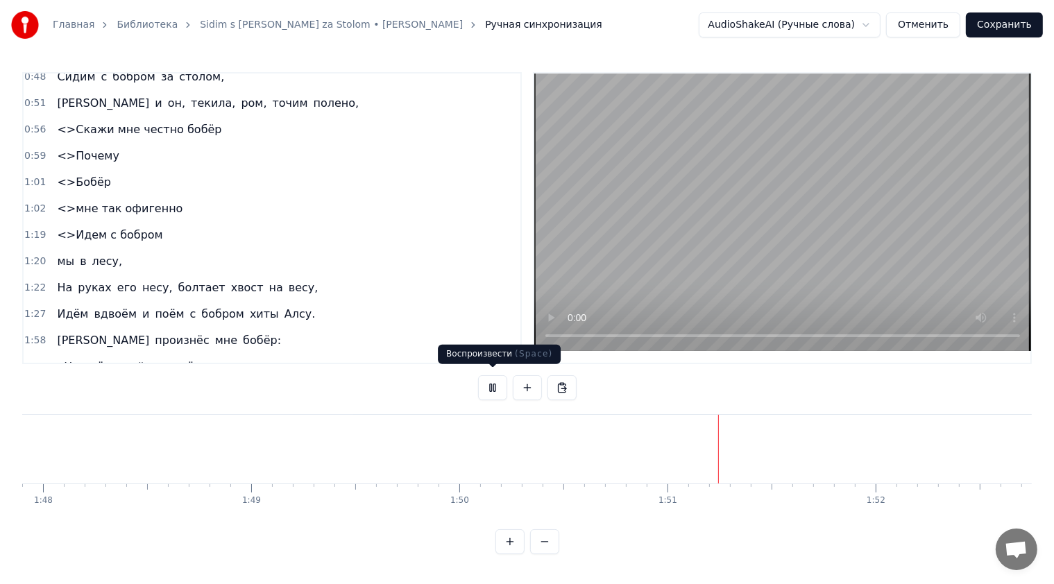
click at [492, 384] on button at bounding box center [492, 387] width 29 height 25
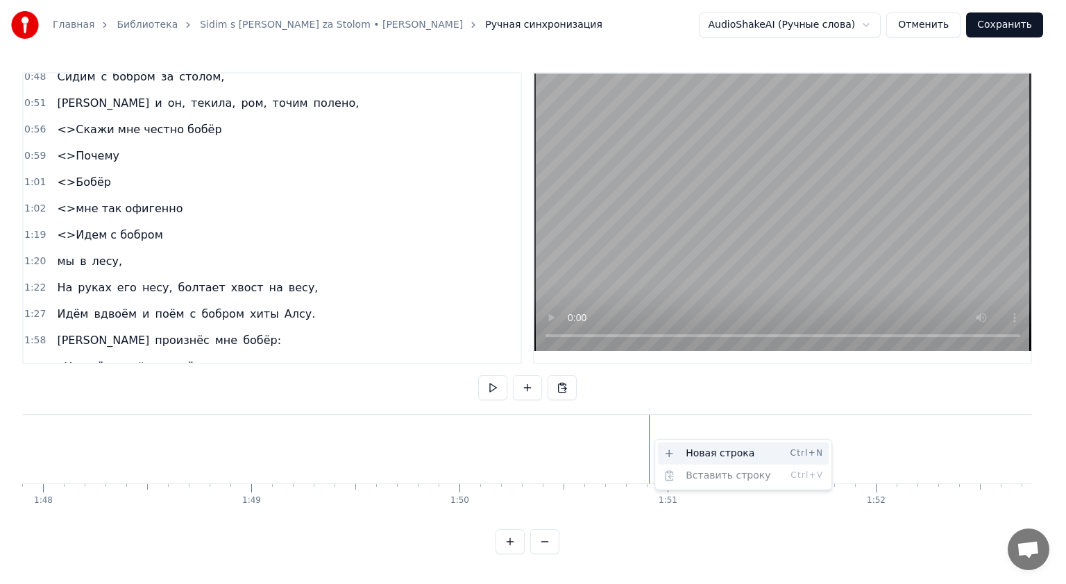
click at [699, 454] on div "Новая строка Ctrl+N" at bounding box center [743, 454] width 171 height 22
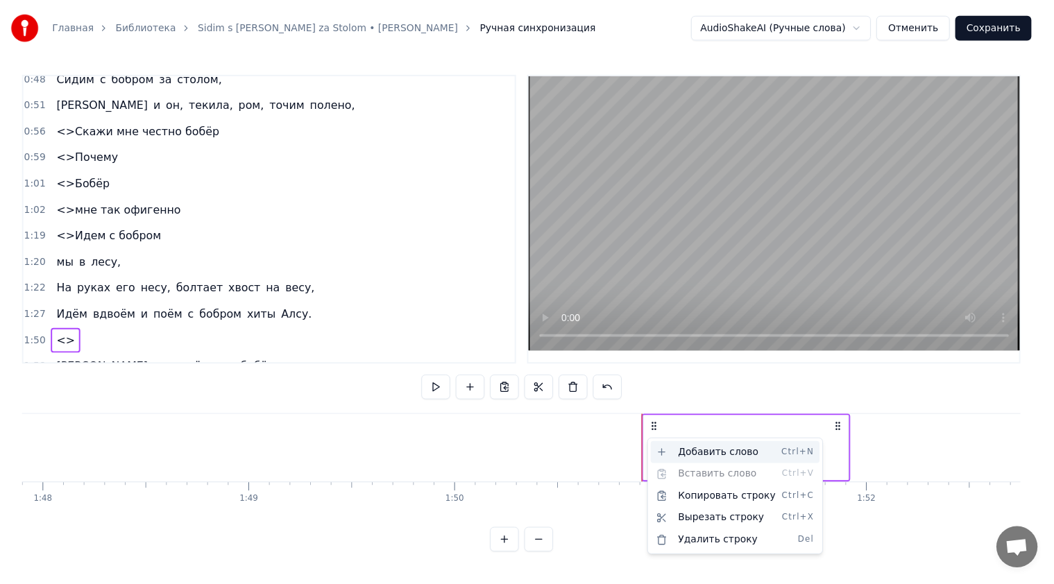
scroll to position [246, 0]
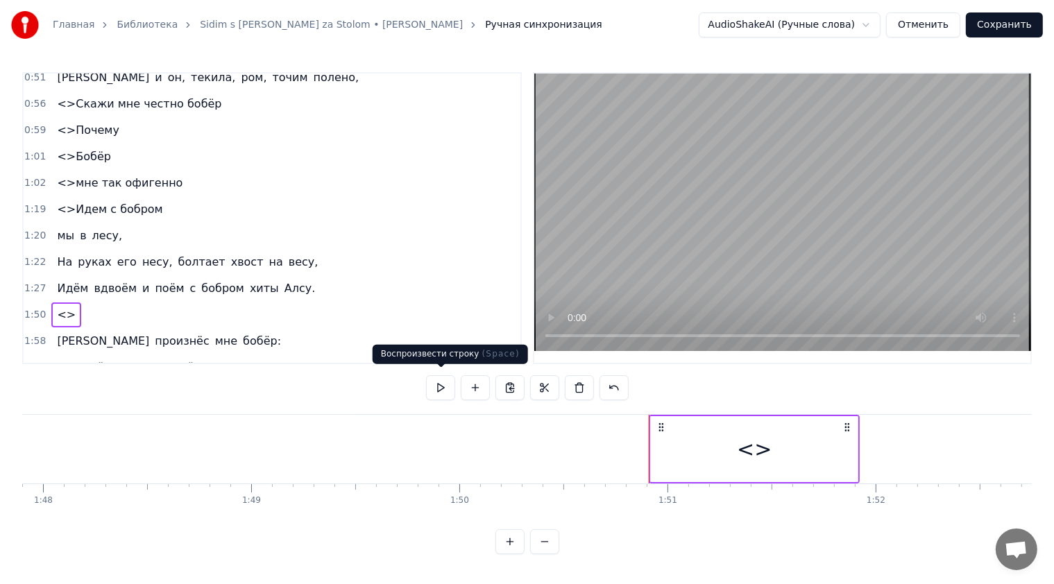
click at [445, 384] on button at bounding box center [440, 387] width 29 height 25
click at [849, 443] on div "<>" at bounding box center [754, 449] width 207 height 66
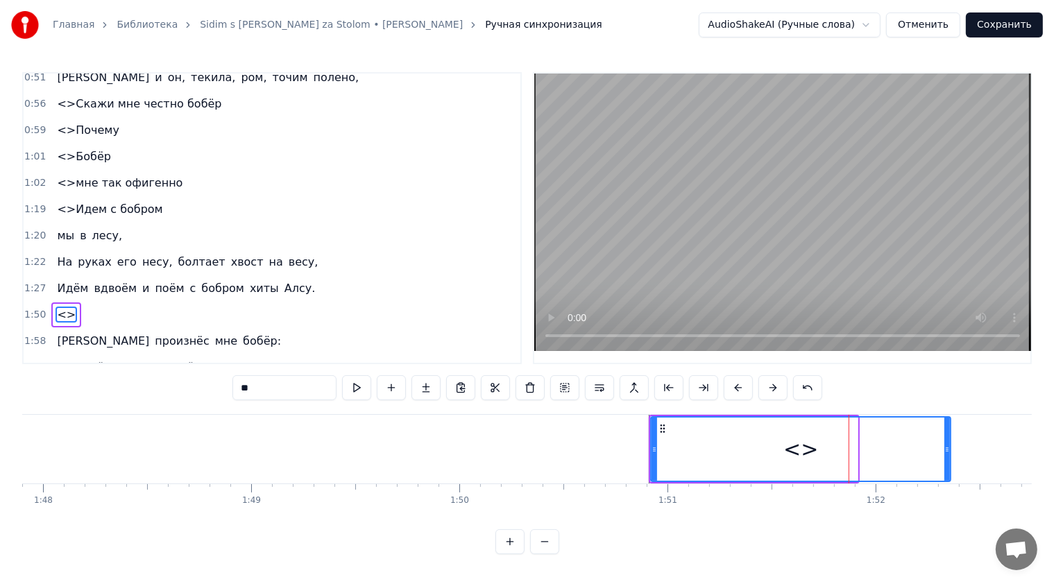
drag, startPoint x: 854, startPoint y: 441, endPoint x: 947, endPoint y: 441, distance: 93.0
click at [947, 444] on icon at bounding box center [947, 449] width 6 height 11
click at [720, 438] on div "<>" at bounding box center [800, 449] width 298 height 63
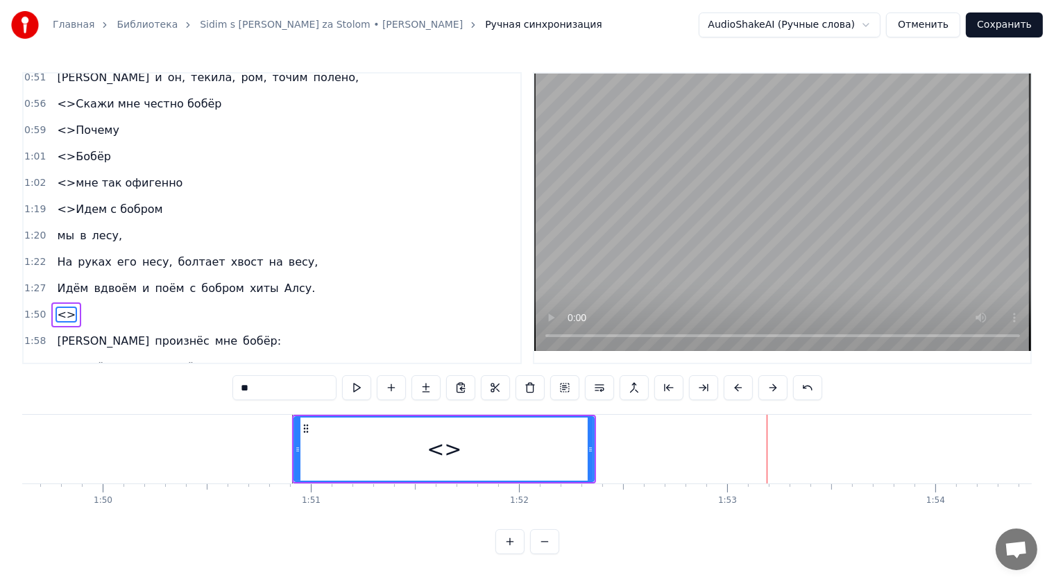
scroll to position [0, 22753]
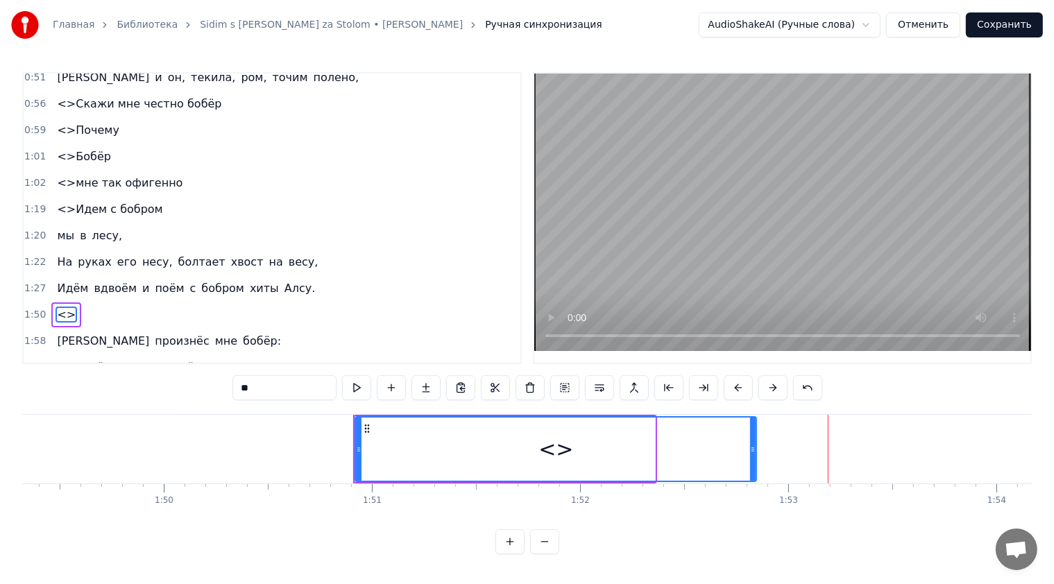
drag, startPoint x: 651, startPoint y: 443, endPoint x: 752, endPoint y: 447, distance: 100.7
click at [752, 447] on icon at bounding box center [753, 449] width 6 height 11
click at [381, 425] on div "<>" at bounding box center [556, 449] width 400 height 63
click at [278, 385] on input "**" at bounding box center [284, 387] width 104 height 25
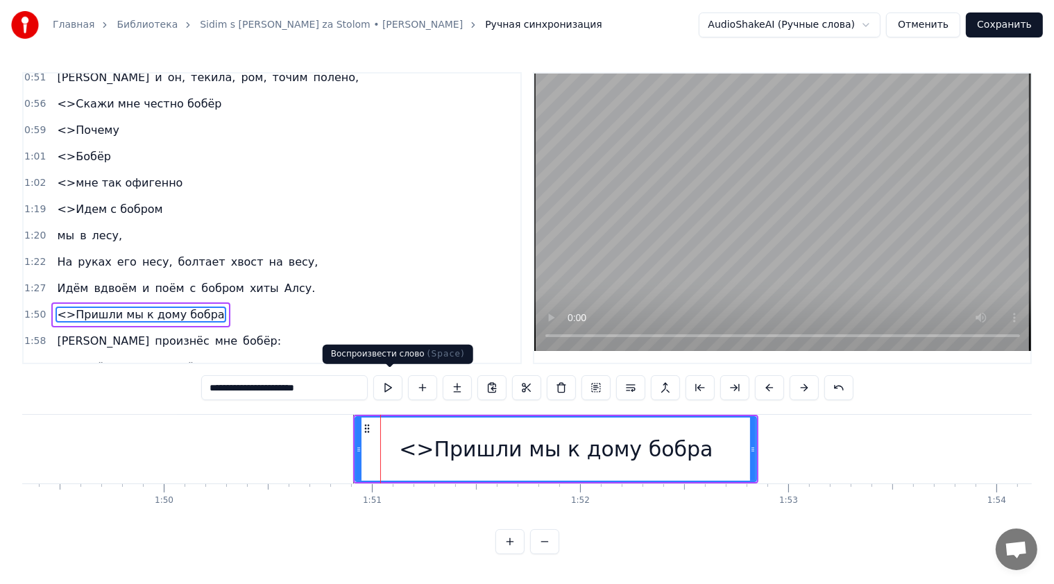
type input "**********"
click at [386, 391] on button at bounding box center [387, 387] width 29 height 25
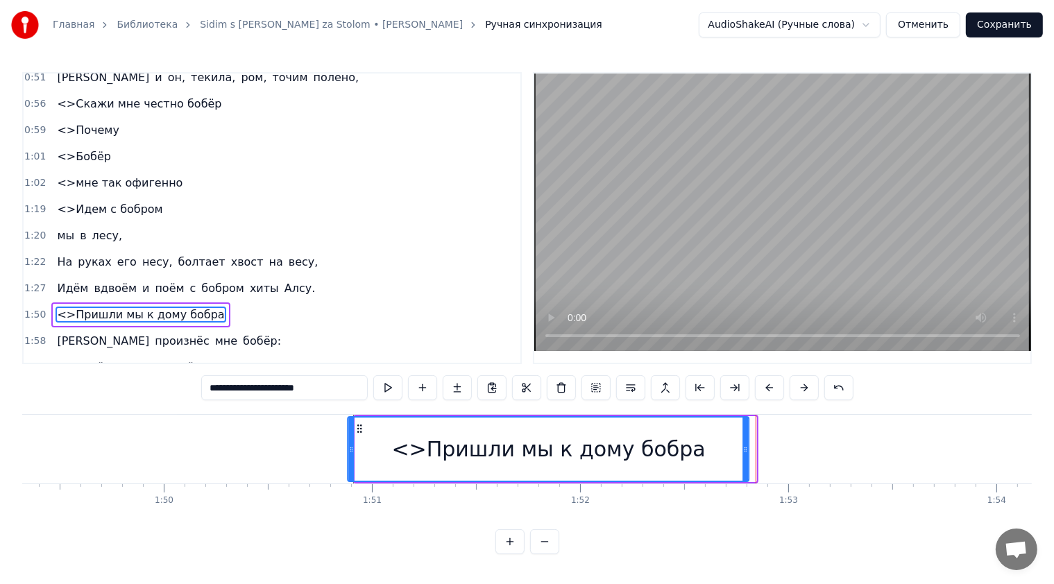
drag, startPoint x: 365, startPoint y: 423, endPoint x: 357, endPoint y: 426, distance: 8.1
click at [357, 426] on icon at bounding box center [360, 428] width 11 height 11
click at [397, 386] on button at bounding box center [387, 387] width 29 height 25
drag, startPoint x: 745, startPoint y: 436, endPoint x: 769, endPoint y: 436, distance: 23.6
click at [769, 436] on div at bounding box center [769, 449] width 6 height 63
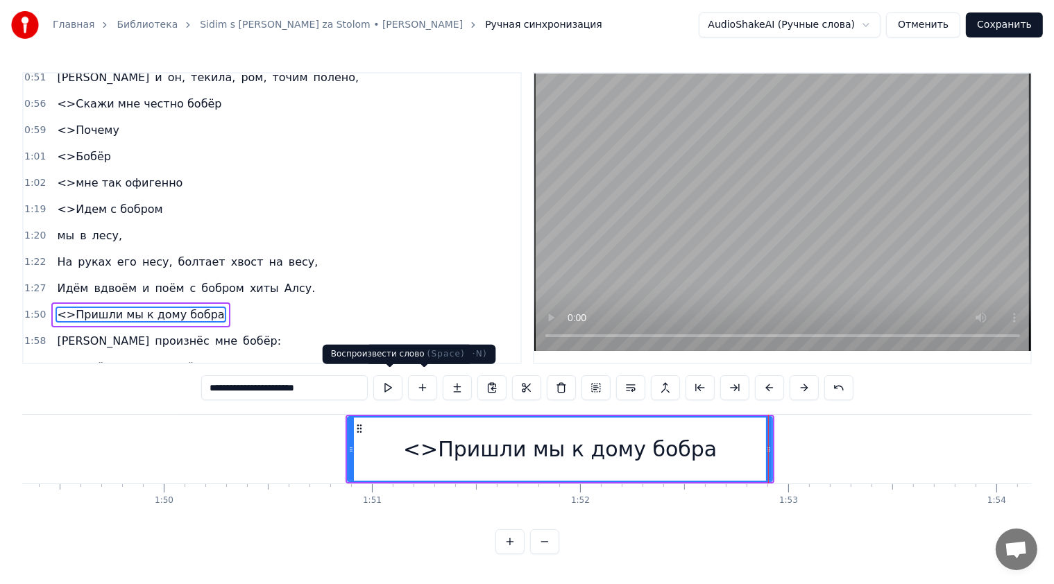
click at [394, 383] on button at bounding box center [387, 387] width 29 height 25
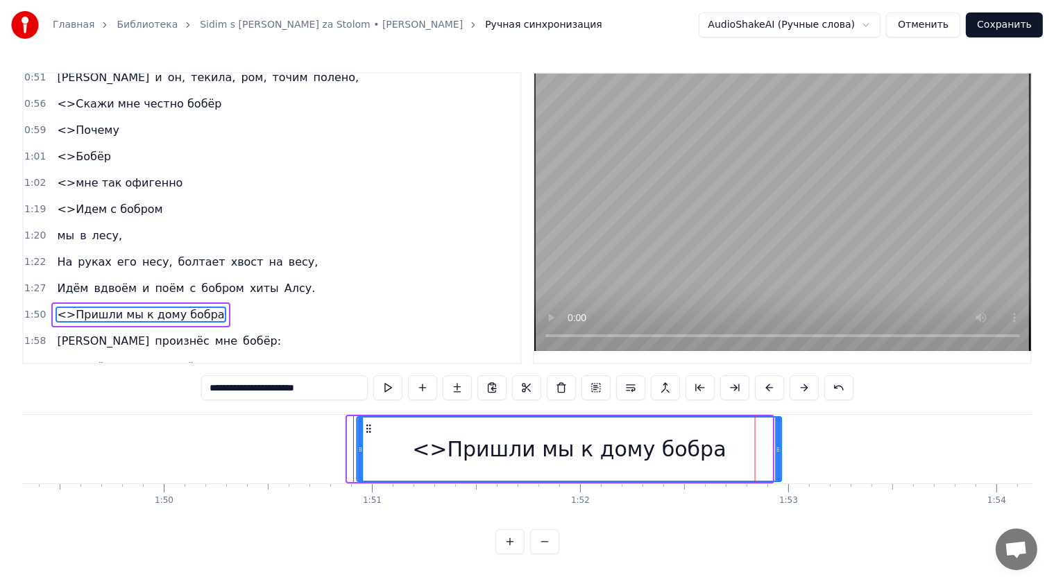
drag, startPoint x: 359, startPoint y: 420, endPoint x: 373, endPoint y: 420, distance: 13.9
click at [370, 425] on circle at bounding box center [370, 425] width 1 height 1
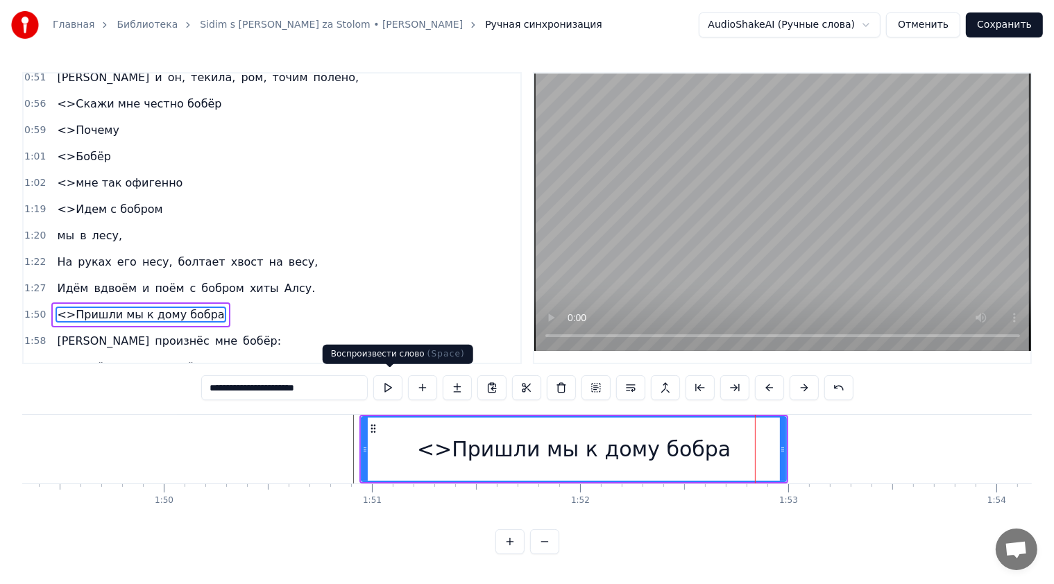
click at [389, 384] on button at bounding box center [387, 387] width 29 height 25
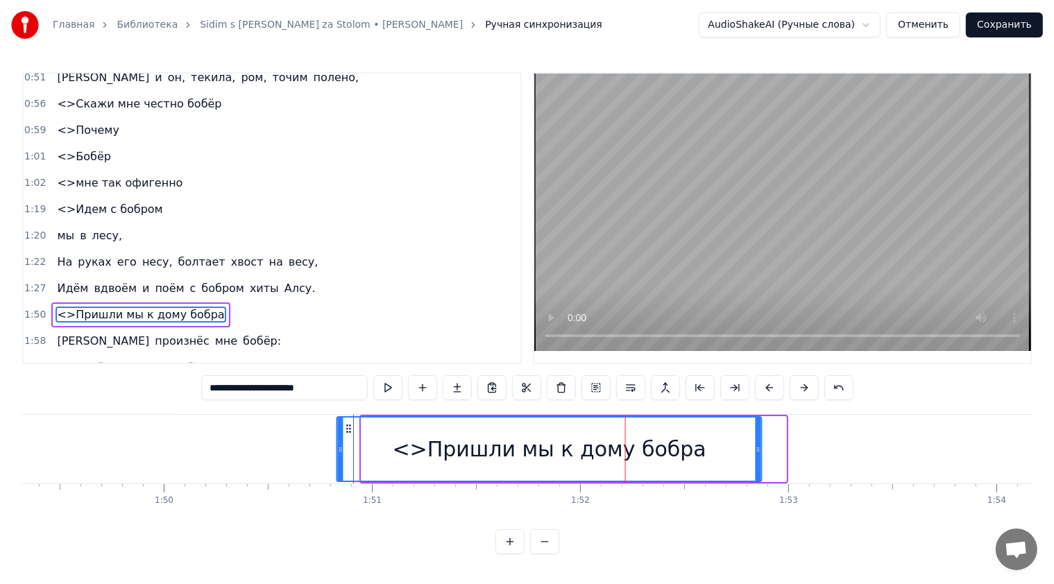
drag, startPoint x: 370, startPoint y: 425, endPoint x: 341, endPoint y: 424, distance: 29.1
click at [343, 424] on icon at bounding box center [348, 428] width 11 height 11
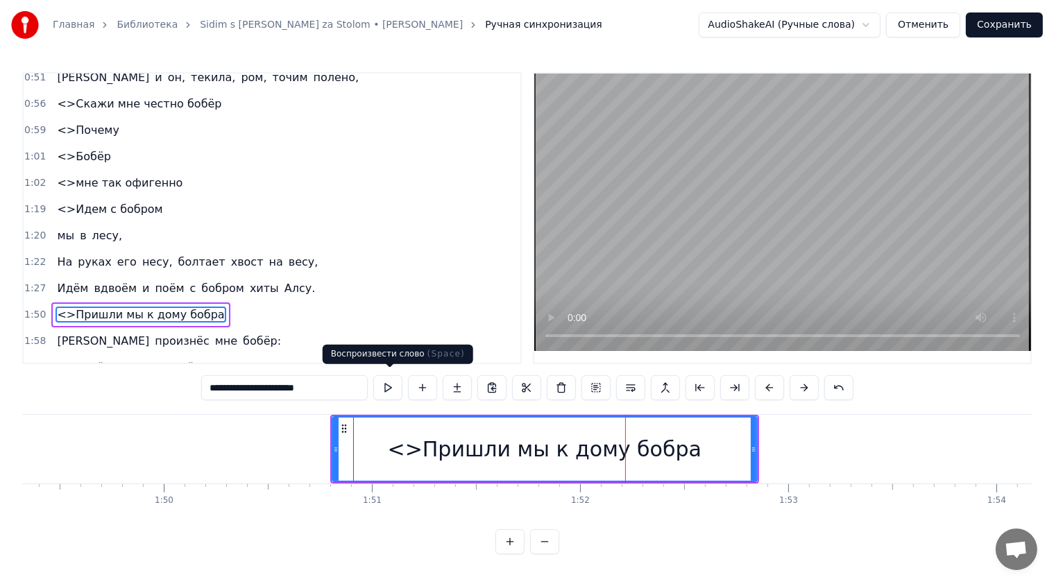
click at [393, 380] on button at bounding box center [387, 387] width 29 height 25
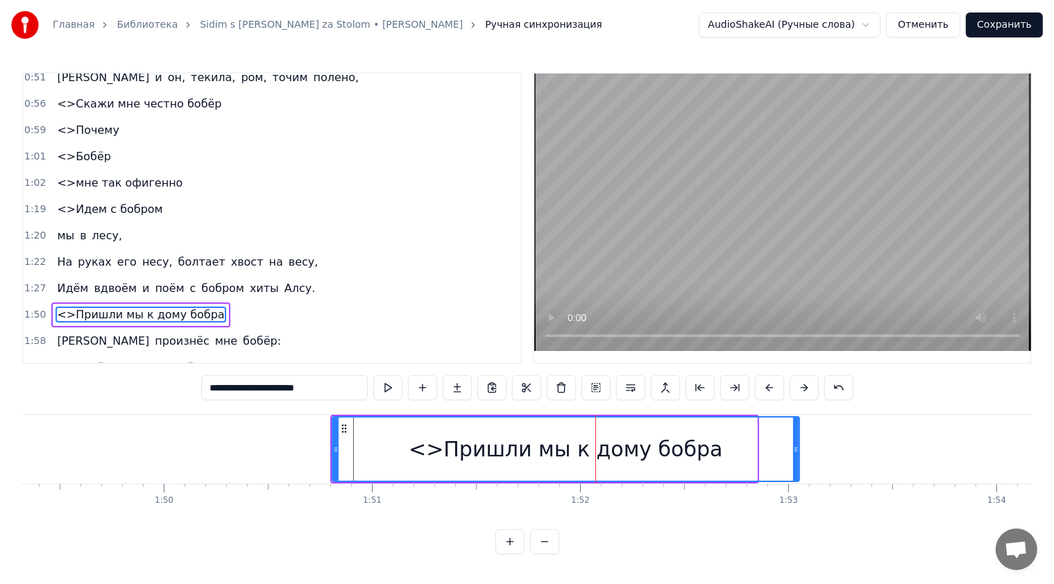
drag, startPoint x: 753, startPoint y: 438, endPoint x: 796, endPoint y: 446, distance: 43.0
click at [796, 446] on div at bounding box center [796, 449] width 6 height 63
click at [391, 384] on button at bounding box center [387, 387] width 29 height 25
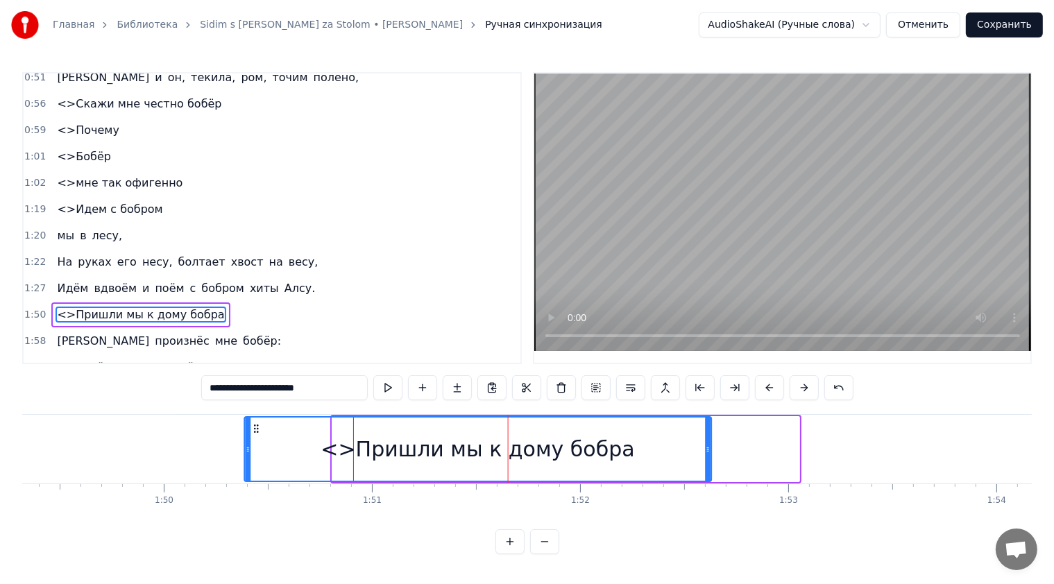
drag, startPoint x: 339, startPoint y: 424, endPoint x: 252, endPoint y: 423, distance: 87.4
click at [252, 423] on icon at bounding box center [255, 428] width 11 height 11
click at [383, 380] on button at bounding box center [387, 387] width 29 height 25
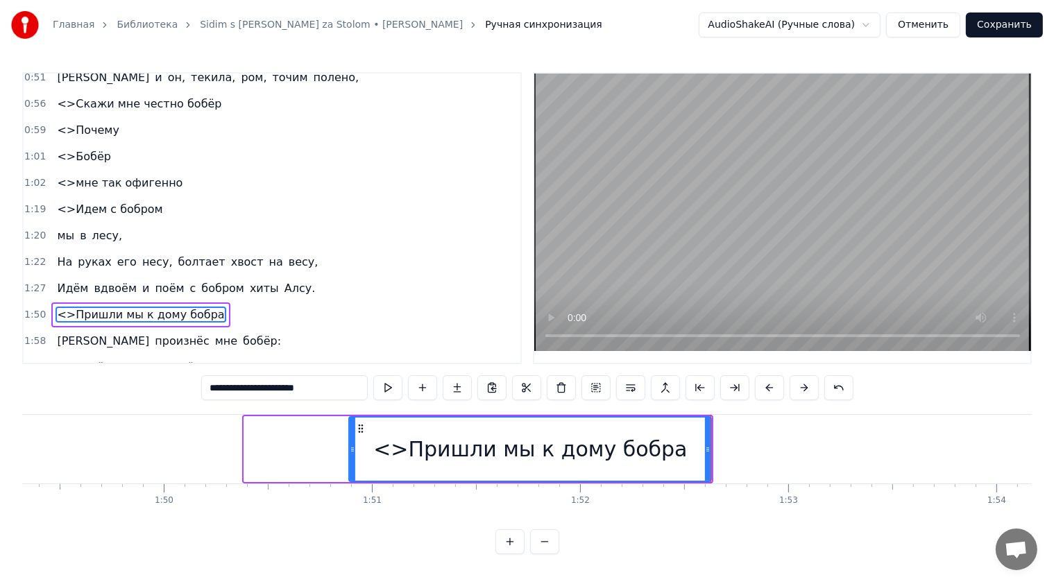
drag, startPoint x: 247, startPoint y: 441, endPoint x: 352, endPoint y: 436, distance: 104.9
click at [352, 436] on div at bounding box center [353, 449] width 6 height 63
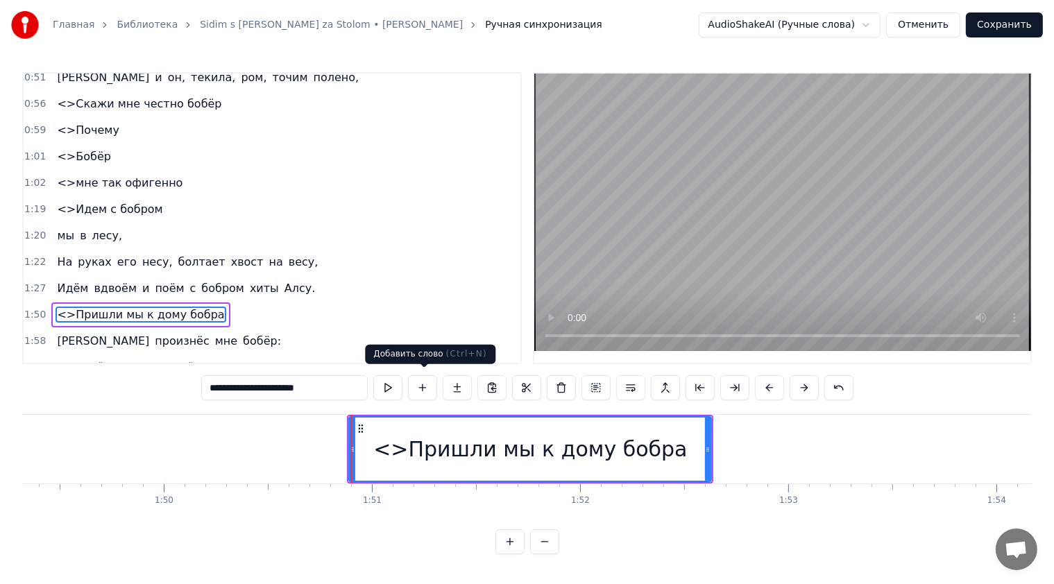
click at [394, 384] on button at bounding box center [387, 387] width 29 height 25
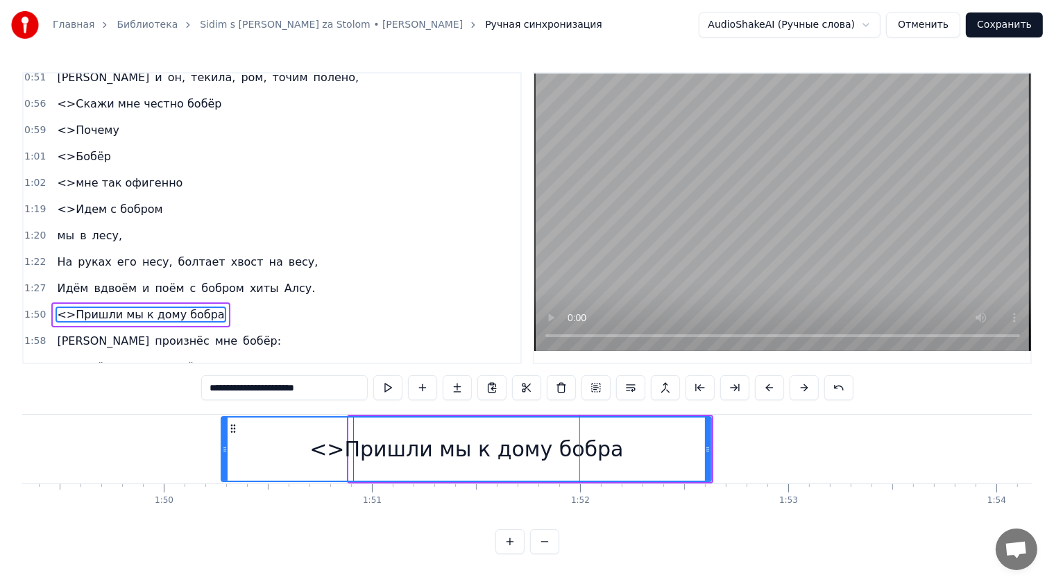
drag, startPoint x: 350, startPoint y: 436, endPoint x: 222, endPoint y: 440, distance: 127.7
click at [222, 440] on div at bounding box center [225, 449] width 6 height 63
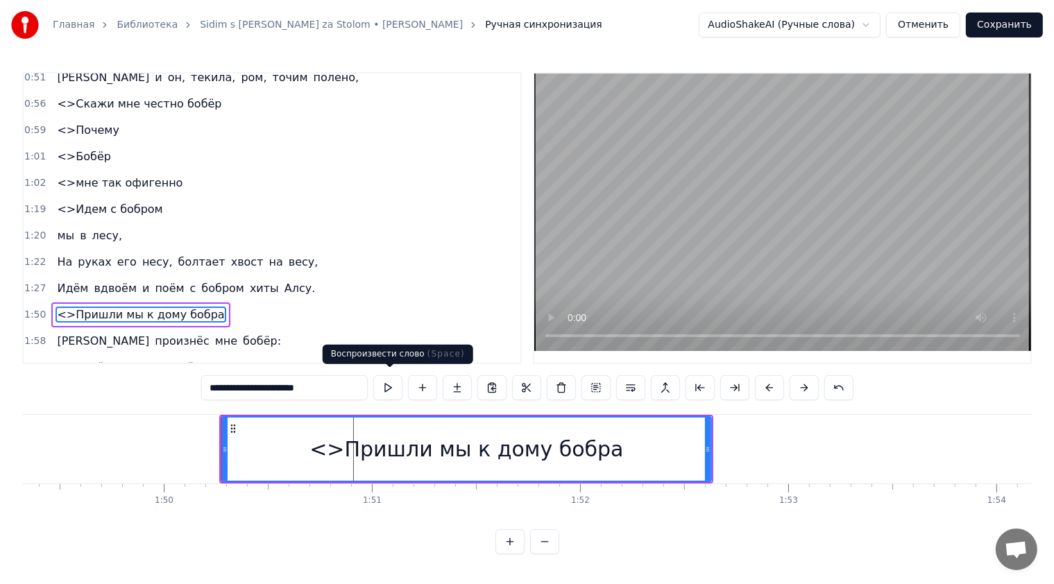
click at [386, 377] on button at bounding box center [387, 387] width 29 height 25
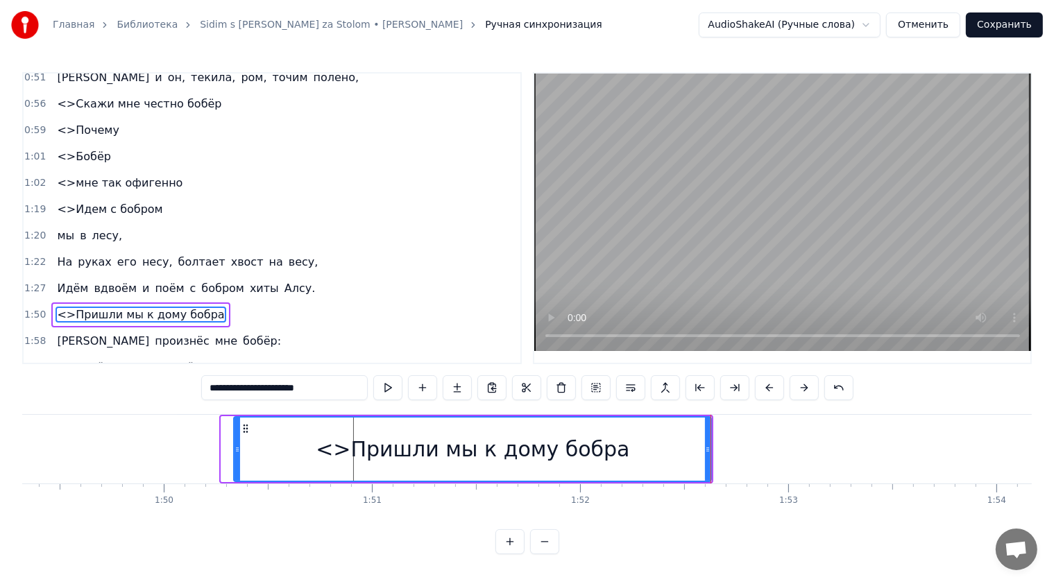
drag, startPoint x: 221, startPoint y: 444, endPoint x: 233, endPoint y: 444, distance: 12.5
click at [234, 444] on icon at bounding box center [237, 449] width 6 height 11
click at [383, 386] on button at bounding box center [387, 387] width 29 height 25
drag, startPoint x: 236, startPoint y: 441, endPoint x: 222, endPoint y: 440, distance: 13.9
click at [222, 444] on icon at bounding box center [224, 449] width 6 height 11
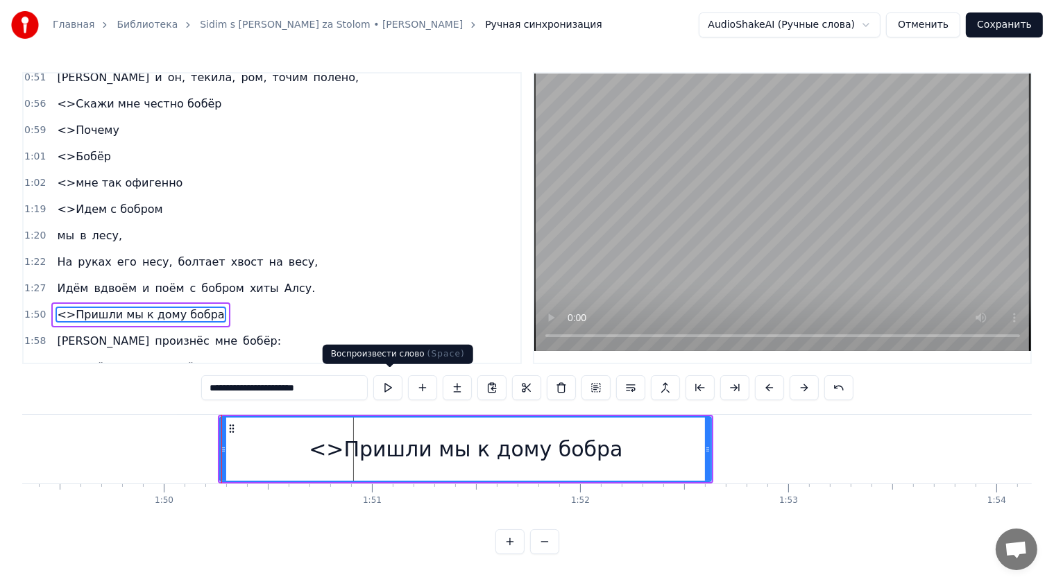
click at [393, 382] on button at bounding box center [387, 387] width 29 height 25
click at [216, 444] on icon at bounding box center [219, 449] width 6 height 11
click at [400, 380] on button at bounding box center [387, 387] width 29 height 25
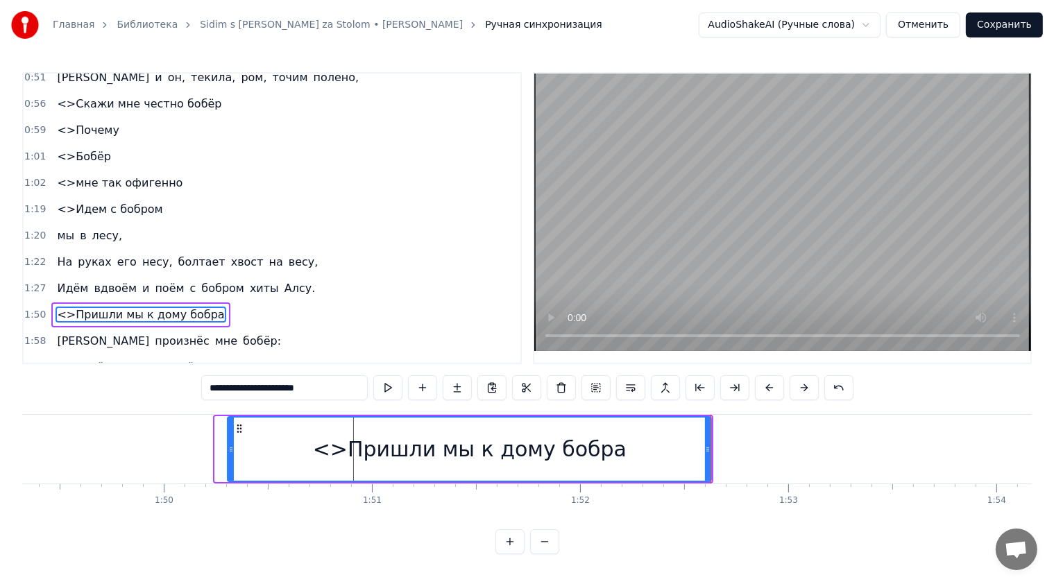
drag, startPoint x: 217, startPoint y: 444, endPoint x: 230, endPoint y: 443, distance: 12.5
click at [230, 444] on icon at bounding box center [231, 449] width 6 height 11
click at [384, 386] on button at bounding box center [387, 387] width 29 height 25
click at [227, 444] on icon at bounding box center [230, 449] width 6 height 11
click at [383, 385] on button at bounding box center [387, 387] width 29 height 25
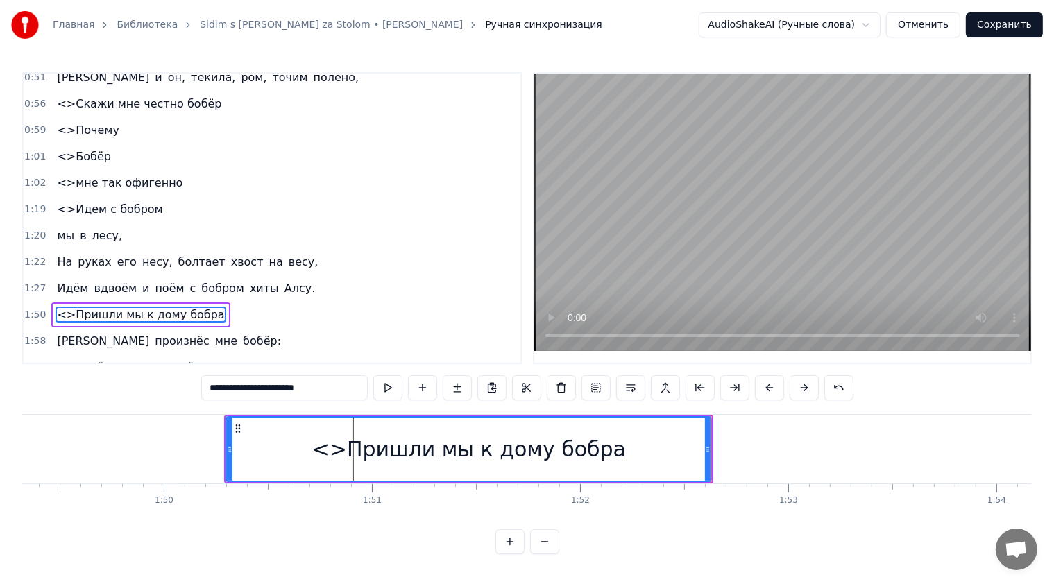
click at [383, 385] on button at bounding box center [387, 387] width 29 height 25
click at [391, 387] on button at bounding box center [387, 387] width 29 height 25
click at [228, 444] on icon at bounding box center [231, 449] width 6 height 11
click at [389, 393] on button at bounding box center [387, 387] width 29 height 25
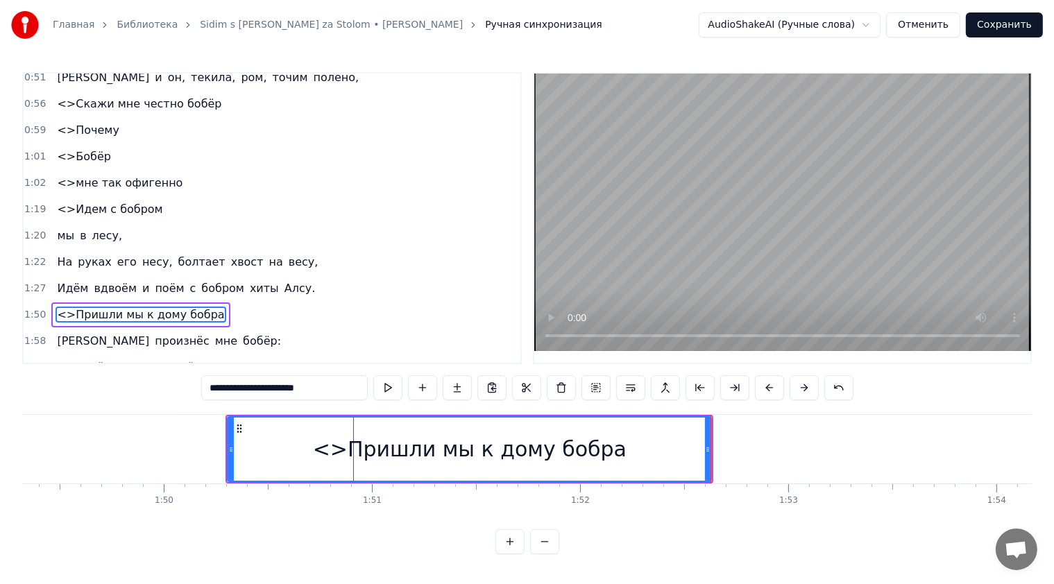
click at [448, 302] on div "1:50 <>Пришли мы к дому бобра" at bounding box center [272, 315] width 497 height 26
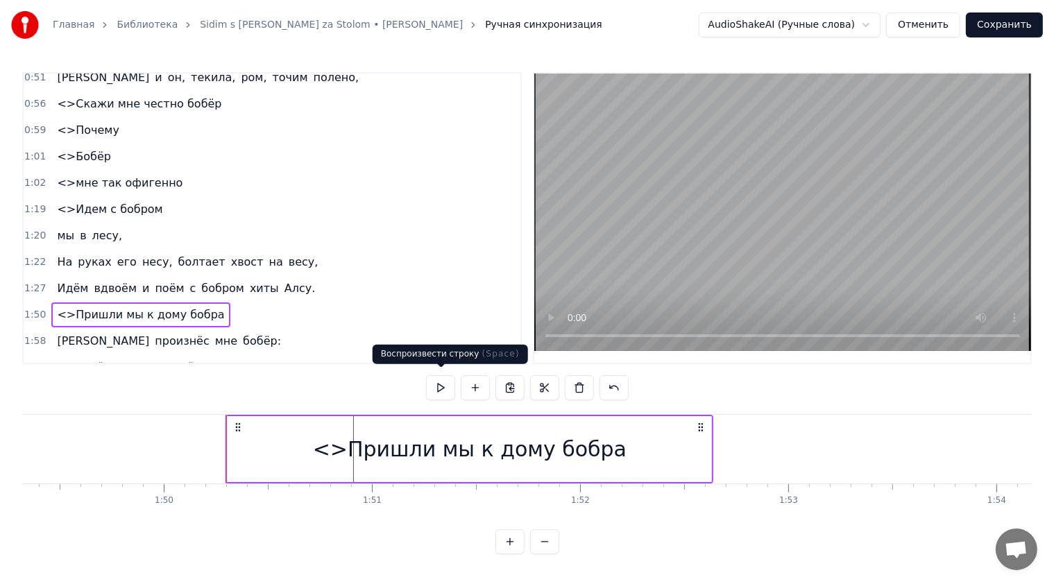
click at [438, 380] on button at bounding box center [440, 387] width 29 height 25
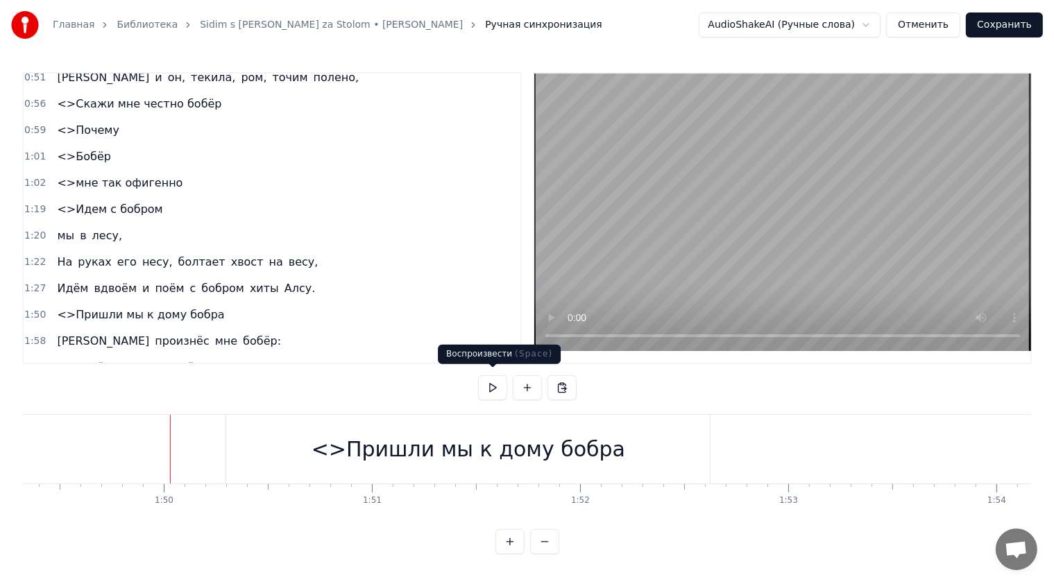
click at [497, 377] on button at bounding box center [492, 387] width 29 height 25
click at [664, 381] on div "0:17 Сидим с [PERSON_NAME] за столом, 0:20 Вдвоём, на ужин готовим полено, 0:25…" at bounding box center [526, 313] width 1009 height 482
drag, startPoint x: 626, startPoint y: 380, endPoint x: 636, endPoint y: 399, distance: 21.1
click at [625, 381] on div "0:17 Сидим с [PERSON_NAME] за столом, 0:20 Вдвоём, на ужин готовим полено, 0:25…" at bounding box center [526, 313] width 1009 height 482
click at [642, 427] on div "<>Пришли мы к дому бобра" at bounding box center [468, 449] width 484 height 69
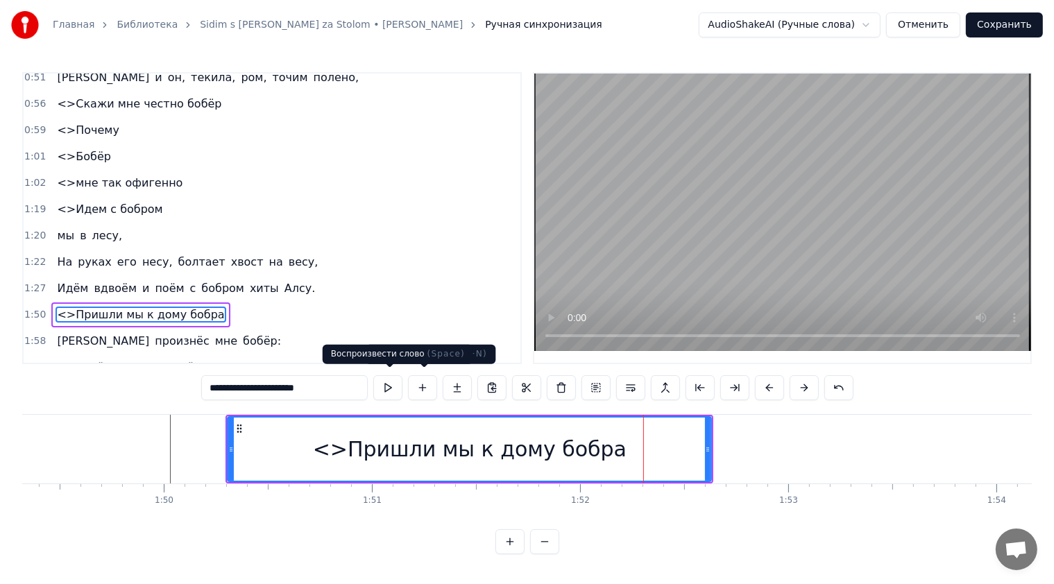
click at [385, 386] on button at bounding box center [387, 387] width 29 height 25
click at [717, 404] on div "0:17 Сидим с [PERSON_NAME] за столом, 0:20 Вдвоём, на ужин готовим полено, 0:25…" at bounding box center [526, 313] width 1009 height 482
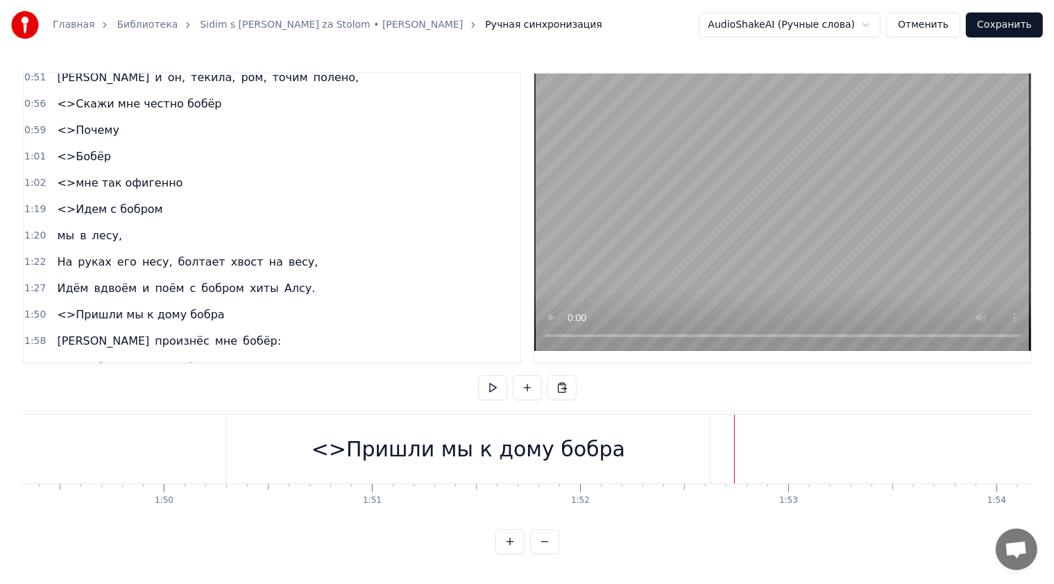
click at [496, 388] on button at bounding box center [492, 387] width 29 height 25
click at [496, 387] on button at bounding box center [492, 387] width 29 height 25
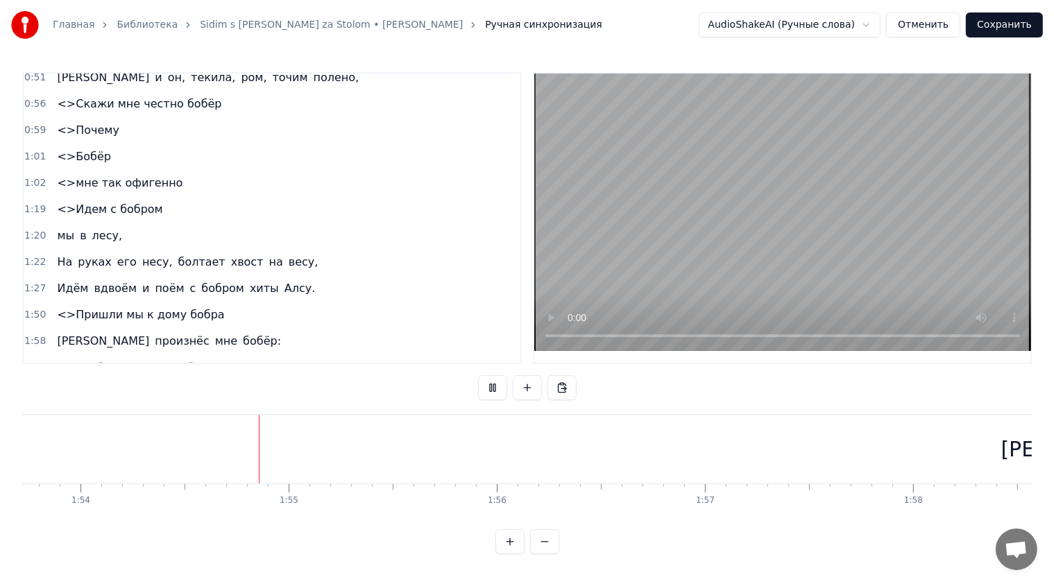
scroll to position [0, 23669]
click at [496, 387] on button at bounding box center [492, 387] width 29 height 25
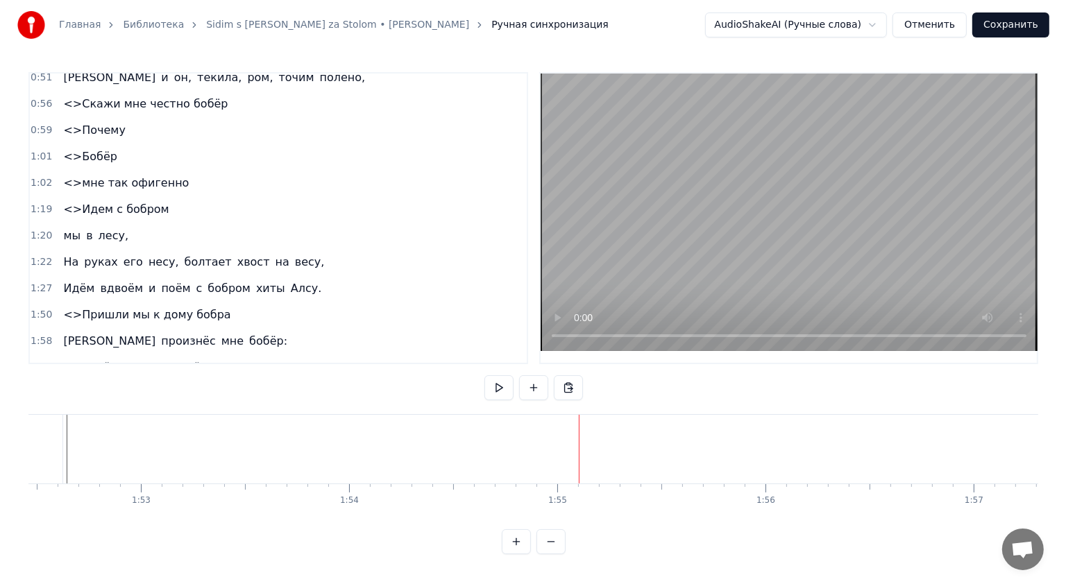
scroll to position [0, 23376]
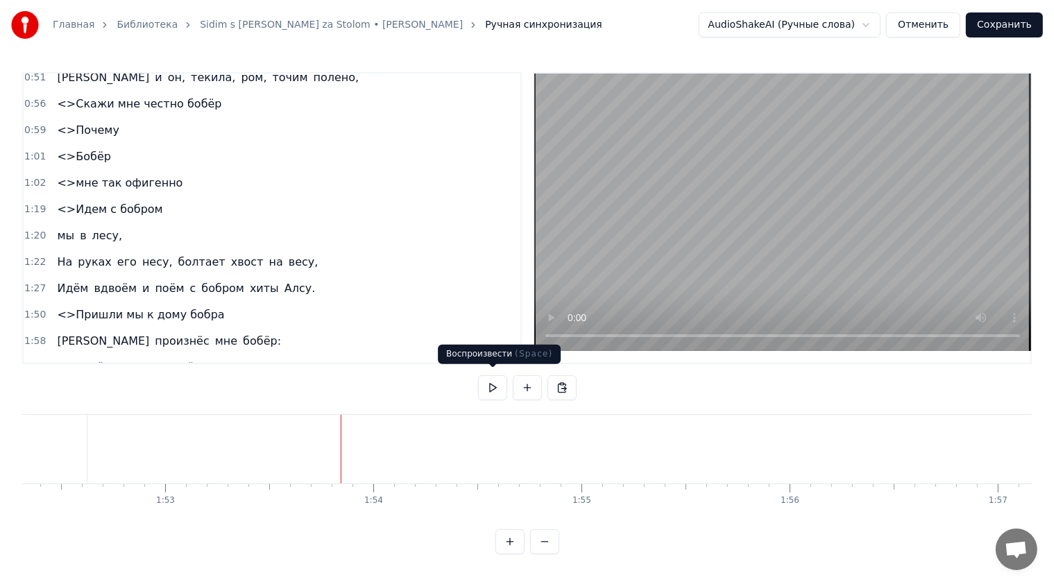
click at [486, 382] on button at bounding box center [492, 387] width 29 height 25
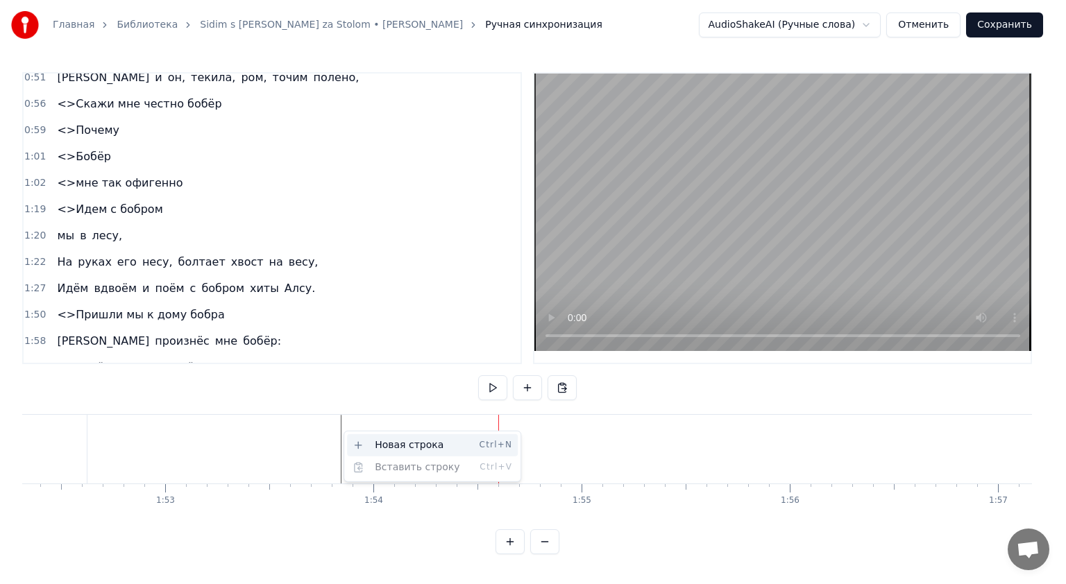
click at [405, 443] on div "Новая строка Ctrl+N" at bounding box center [432, 445] width 171 height 22
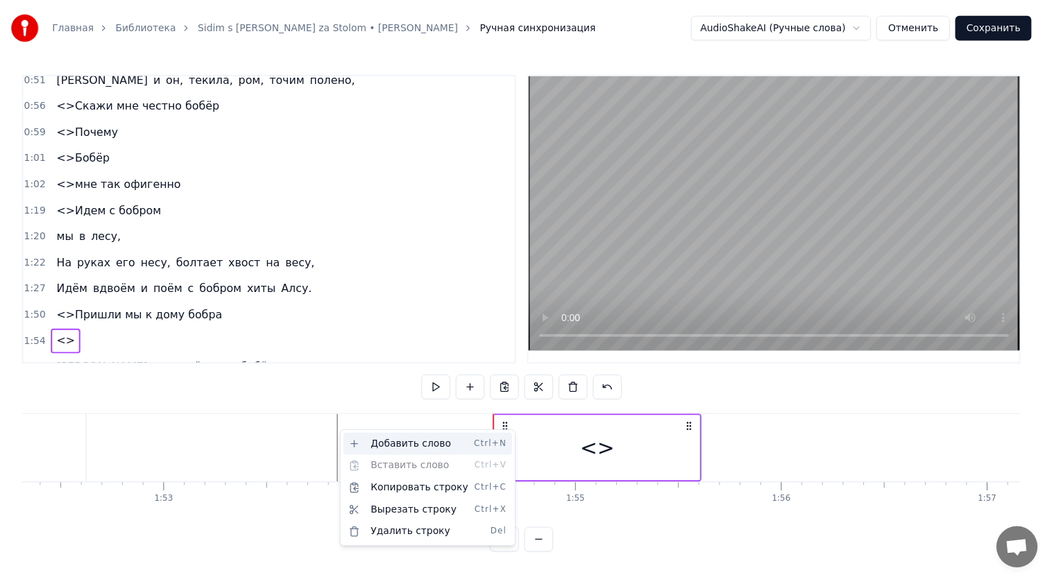
scroll to position [272, 0]
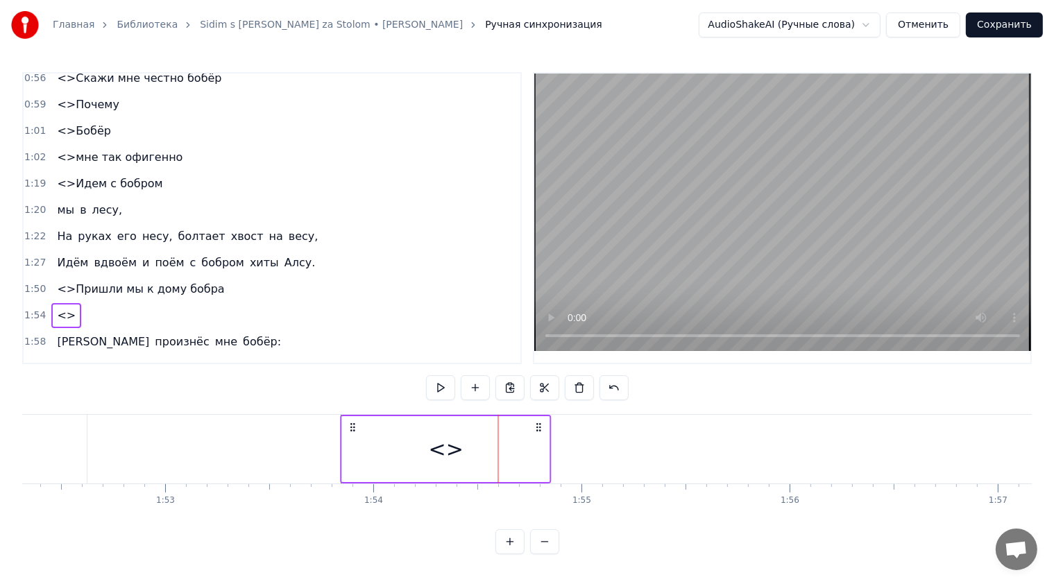
drag, startPoint x: 511, startPoint y: 419, endPoint x: 353, endPoint y: 445, distance: 159.6
click at [353, 445] on div "<>" at bounding box center [446, 449] width 211 height 69
click at [425, 444] on div "<>" at bounding box center [446, 449] width 207 height 66
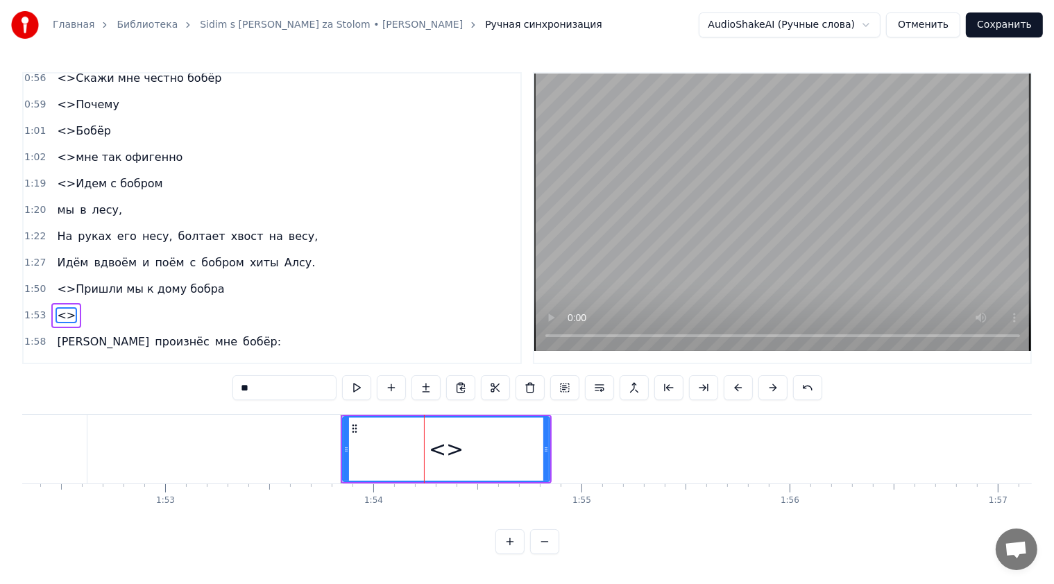
click at [282, 391] on input "**" at bounding box center [284, 387] width 104 height 25
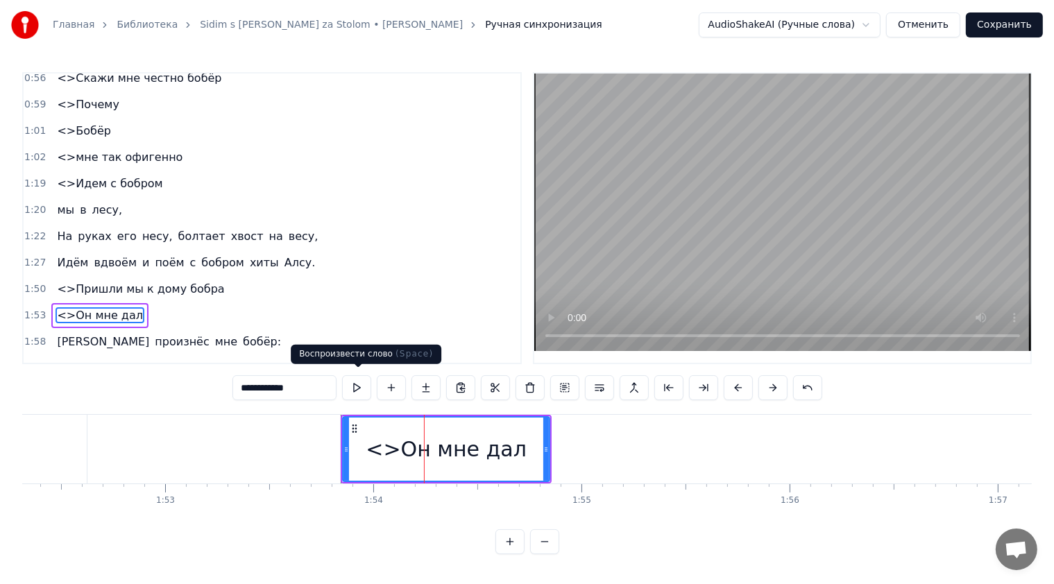
type input "**********"
click at [363, 380] on button at bounding box center [356, 387] width 29 height 25
click at [368, 386] on button at bounding box center [356, 387] width 29 height 25
click at [357, 380] on button at bounding box center [356, 387] width 29 height 25
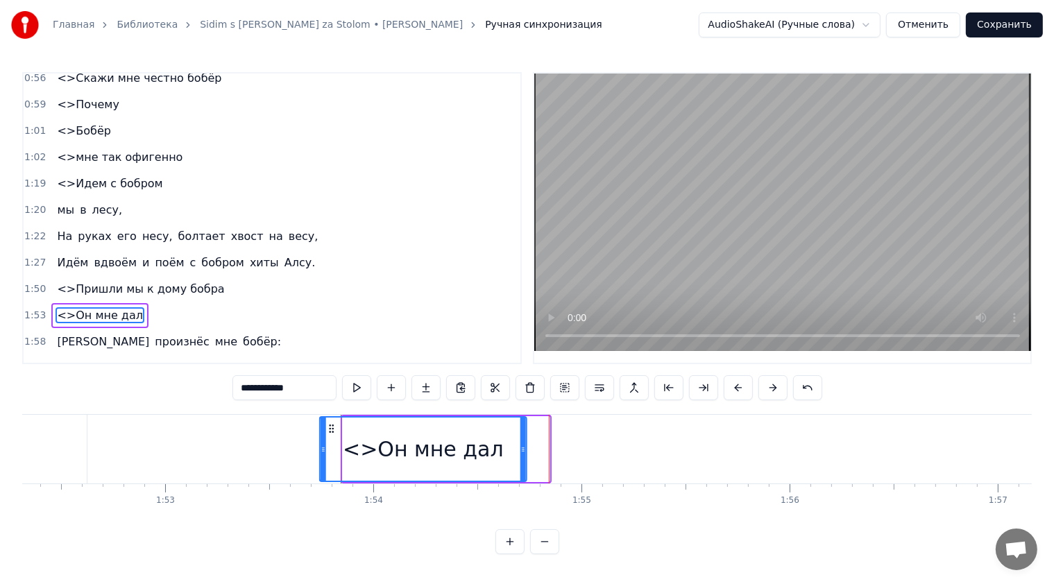
drag, startPoint x: 353, startPoint y: 423, endPoint x: 330, endPoint y: 420, distance: 23.0
click at [330, 423] on icon at bounding box center [331, 428] width 11 height 11
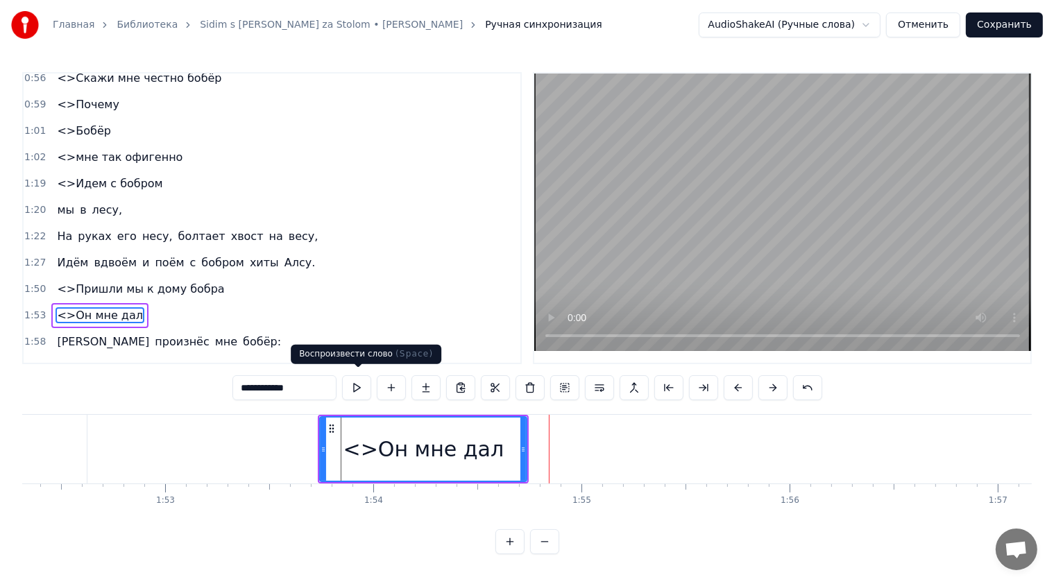
click at [364, 386] on button at bounding box center [356, 387] width 29 height 25
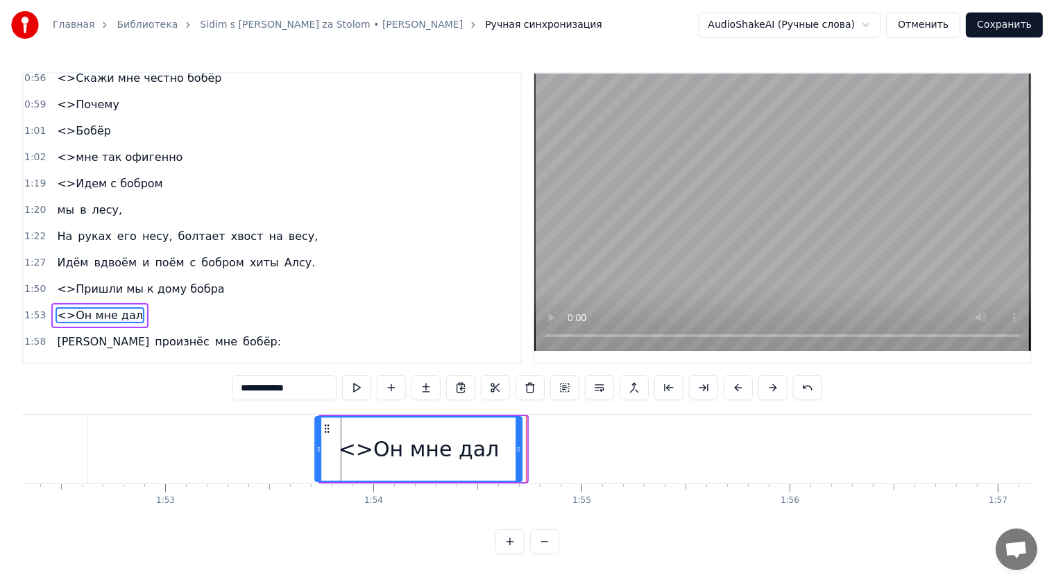
click at [326, 425] on icon at bounding box center [327, 428] width 11 height 11
click at [364, 383] on button at bounding box center [356, 387] width 29 height 25
click at [323, 425] on icon at bounding box center [322, 428] width 11 height 11
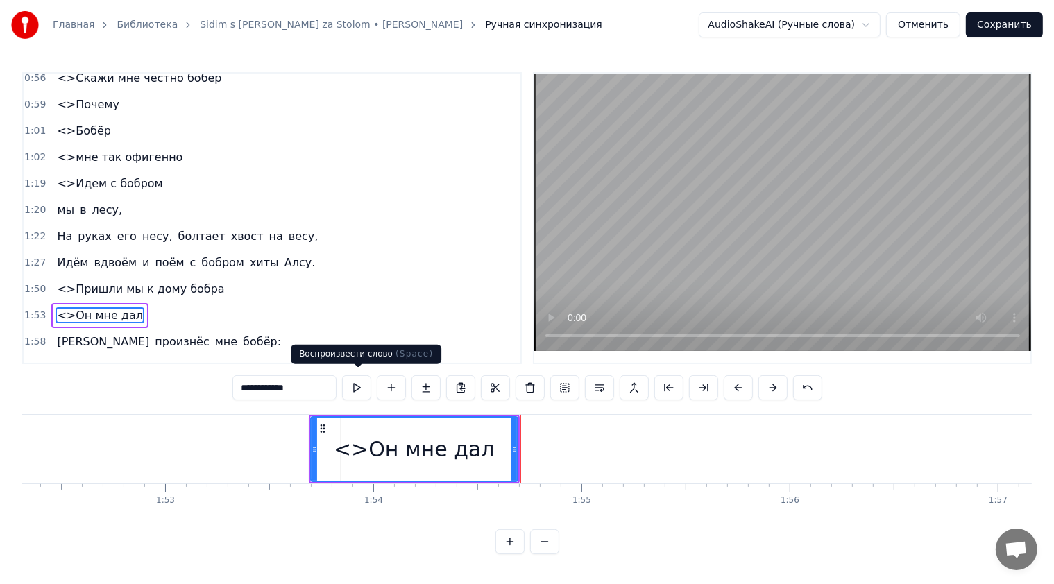
click at [355, 389] on button at bounding box center [356, 387] width 29 height 25
drag, startPoint x: 513, startPoint y: 446, endPoint x: 505, endPoint y: 445, distance: 7.7
click at [505, 445] on icon at bounding box center [507, 449] width 6 height 11
click at [364, 386] on button at bounding box center [356, 387] width 29 height 25
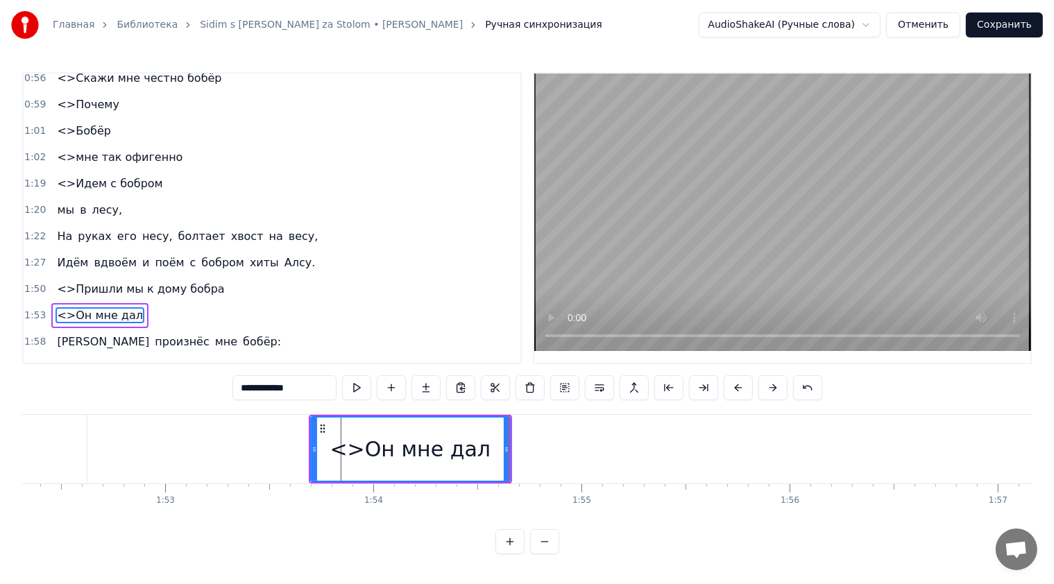
click at [364, 386] on button at bounding box center [356, 387] width 29 height 25
drag, startPoint x: 505, startPoint y: 434, endPoint x: 515, endPoint y: 433, distance: 10.4
click at [515, 433] on div at bounding box center [516, 449] width 6 height 63
click at [352, 385] on button at bounding box center [356, 387] width 29 height 25
click at [527, 405] on div "0:17 Сидим с [PERSON_NAME] за столом, 0:20 Вдвоём, на ужин готовим полено, 0:25…" at bounding box center [526, 313] width 1009 height 482
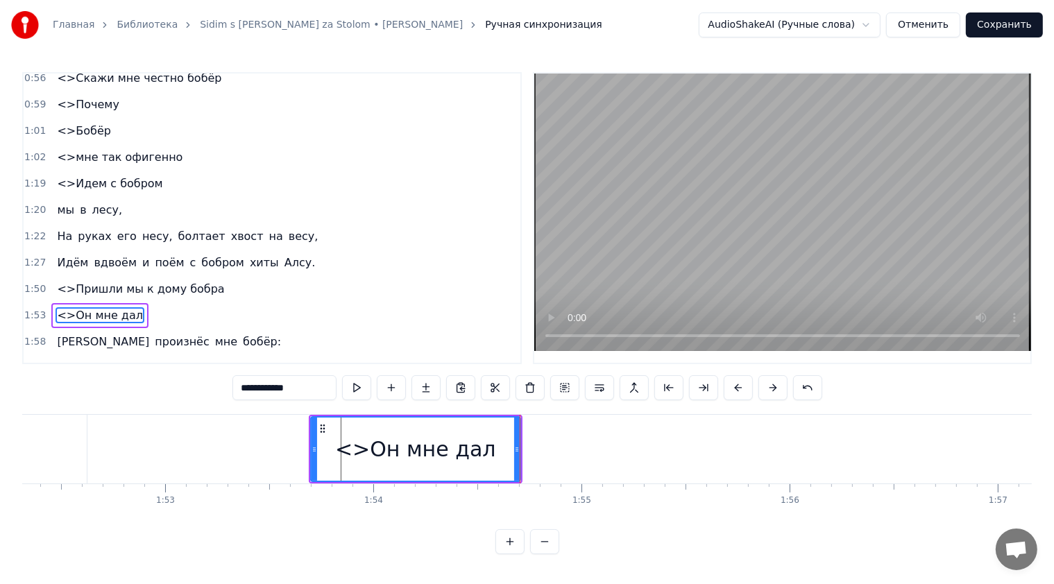
click at [528, 409] on div "0:17 Сидим с [PERSON_NAME] за столом, 0:20 Вдвоём, на ужин готовим полено, 0:25…" at bounding box center [526, 313] width 1009 height 482
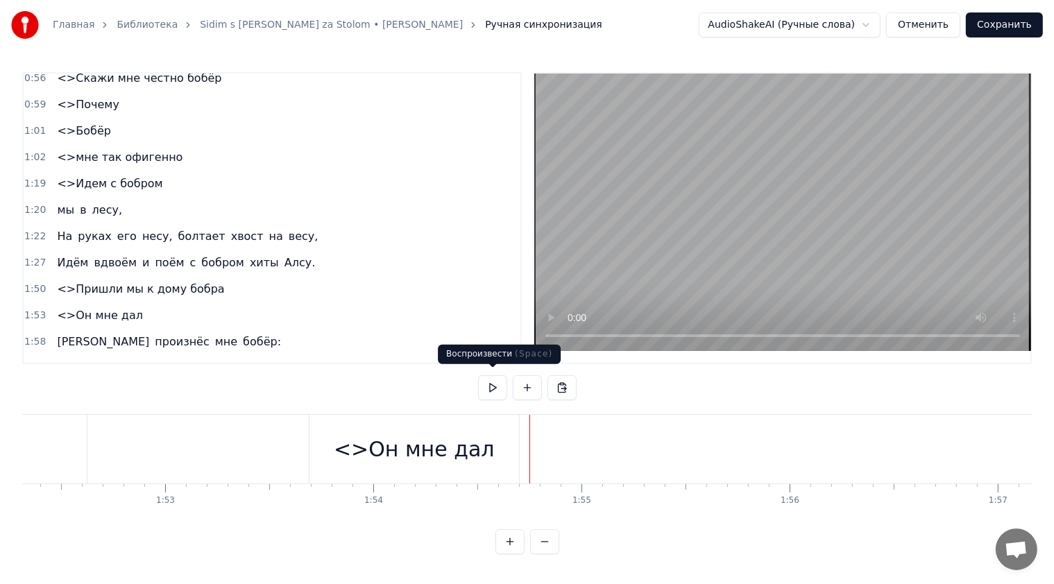
click at [500, 386] on button at bounding box center [492, 387] width 29 height 25
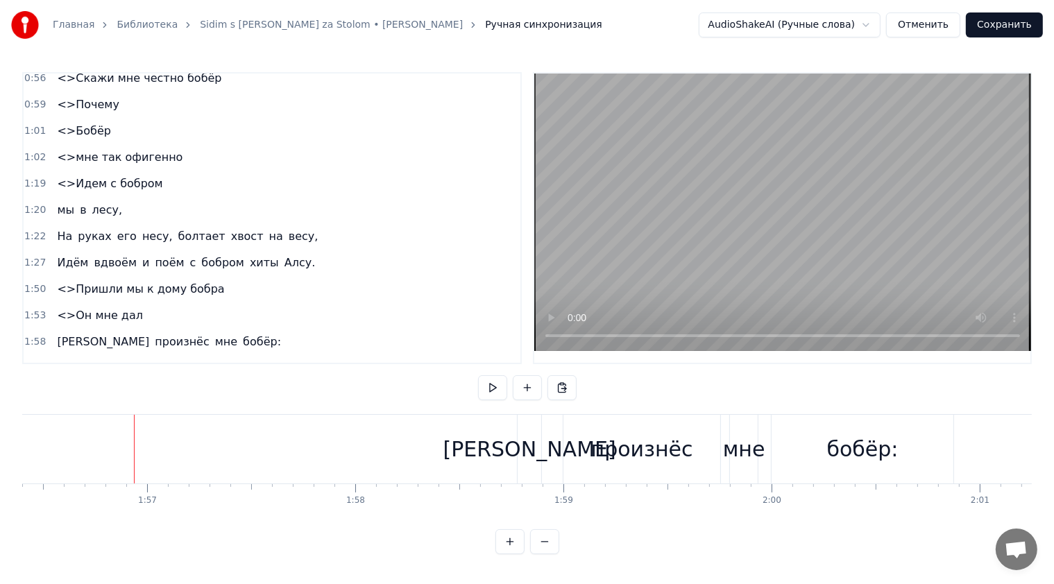
scroll to position [0, 24269]
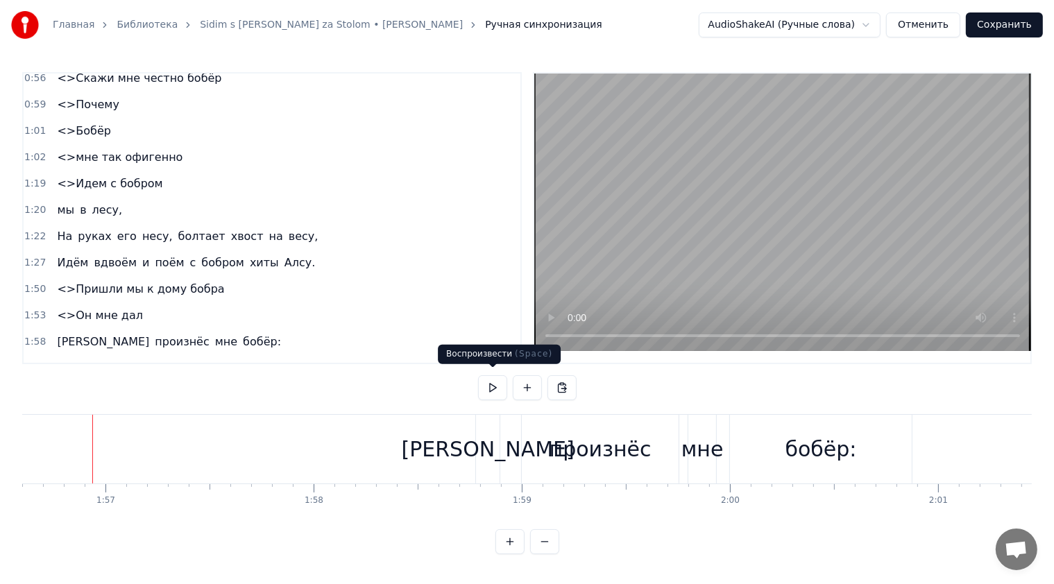
click at [497, 380] on button at bounding box center [492, 387] width 29 height 25
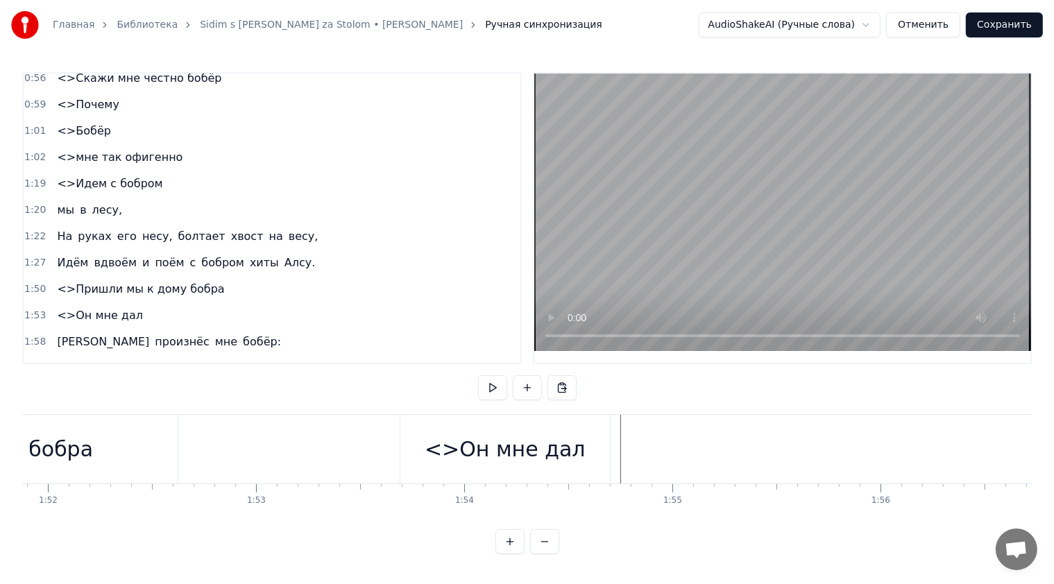
scroll to position [0, 23392]
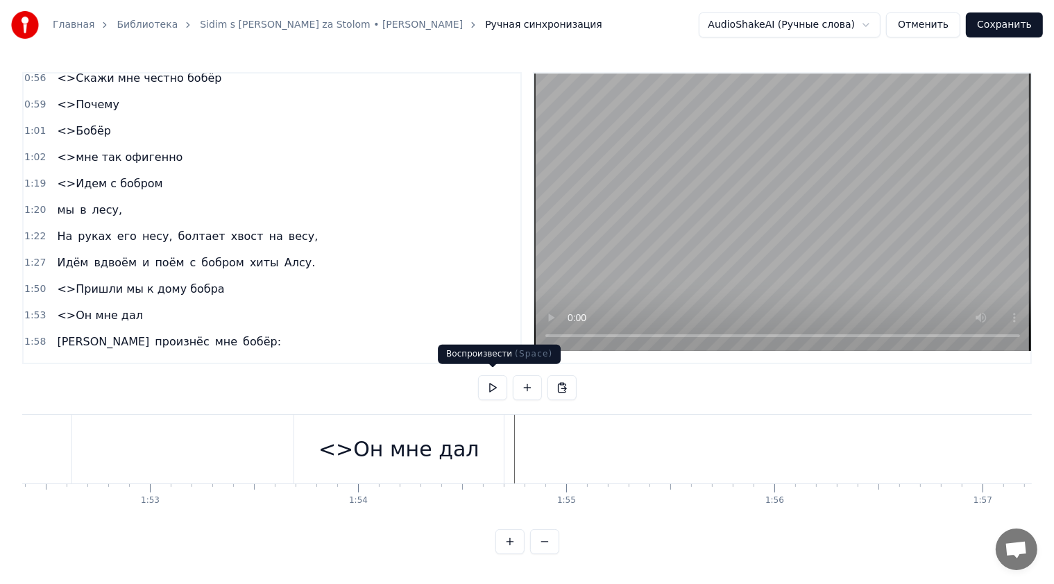
click at [495, 386] on button at bounding box center [492, 387] width 29 height 25
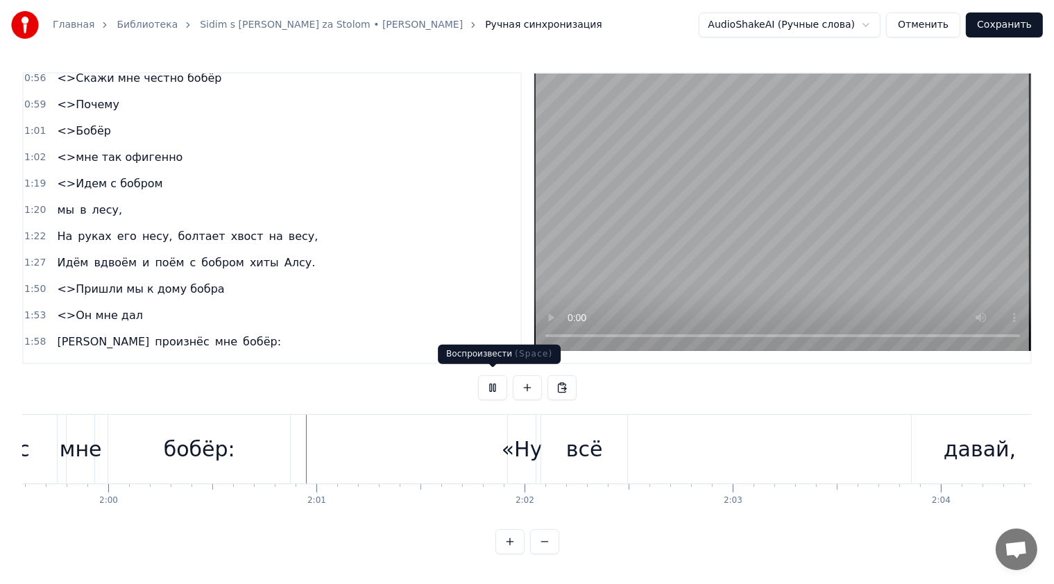
click at [485, 380] on button at bounding box center [492, 387] width 29 height 25
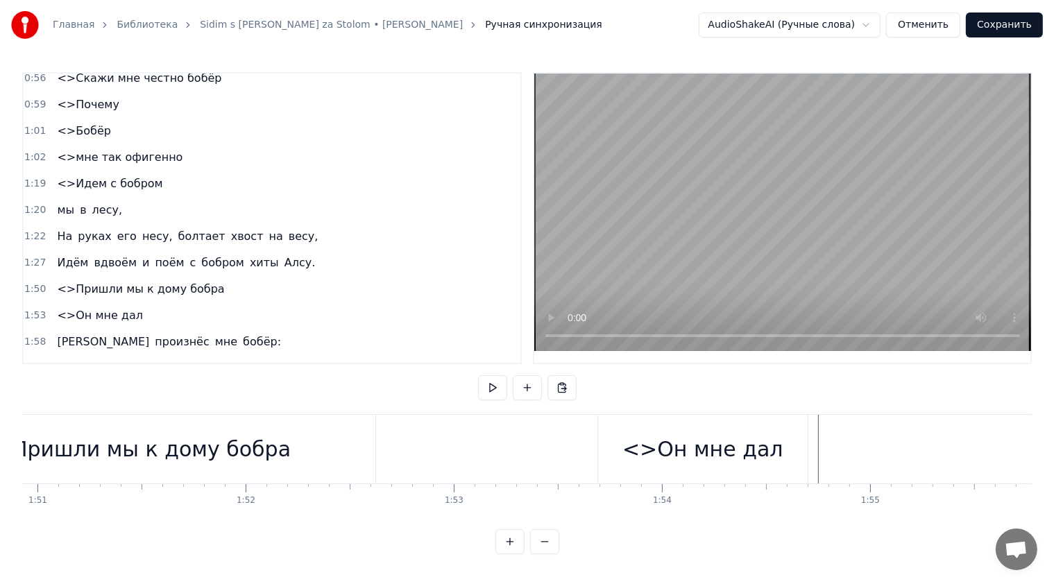
scroll to position [0, 23195]
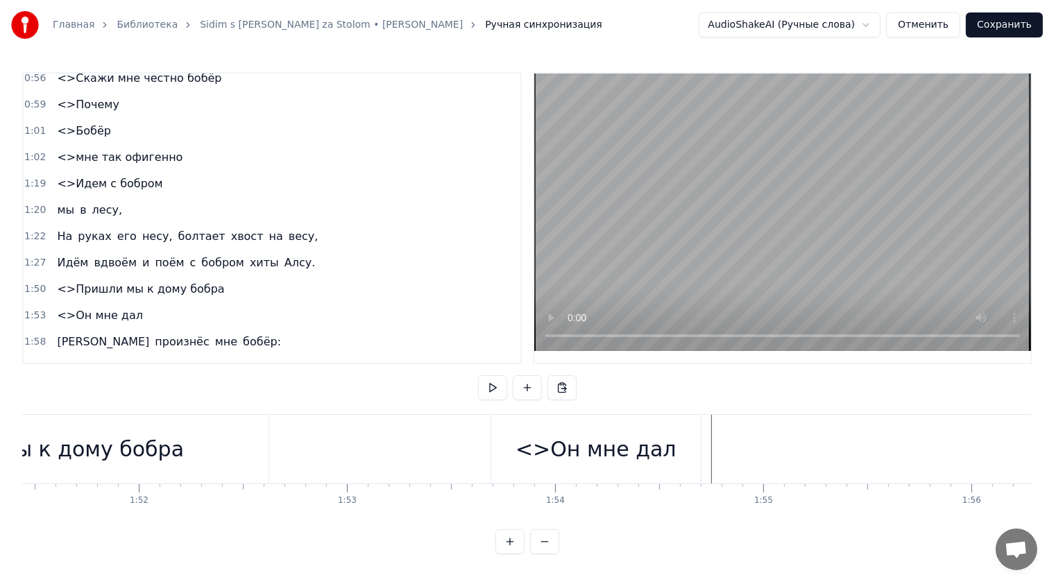
click at [686, 415] on div "<>Он мне дал" at bounding box center [596, 449] width 211 height 69
click at [500, 382] on button at bounding box center [492, 387] width 29 height 25
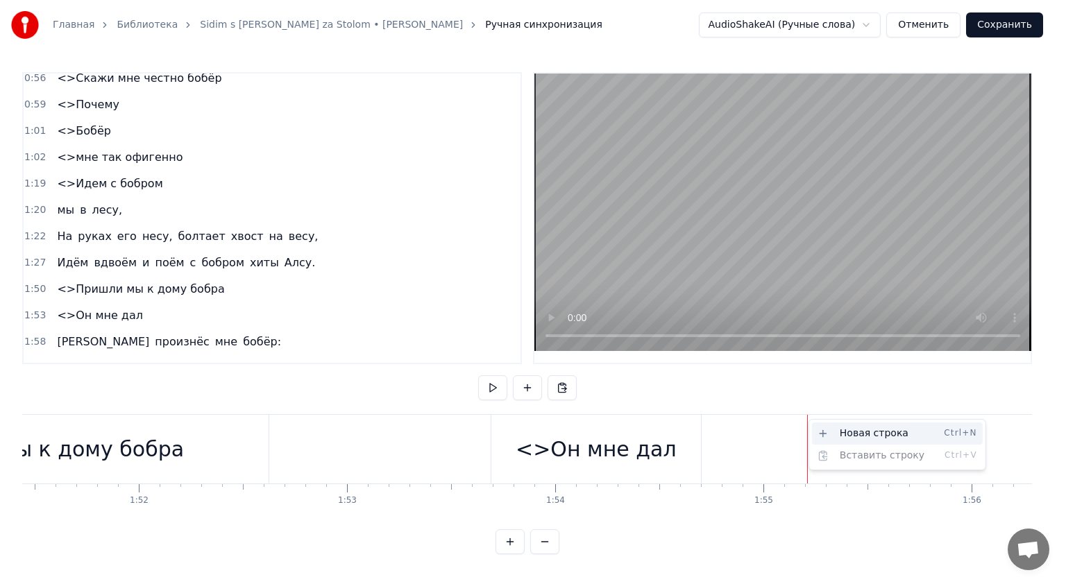
click at [841, 427] on div "Новая строка Ctrl+N" at bounding box center [897, 434] width 171 height 22
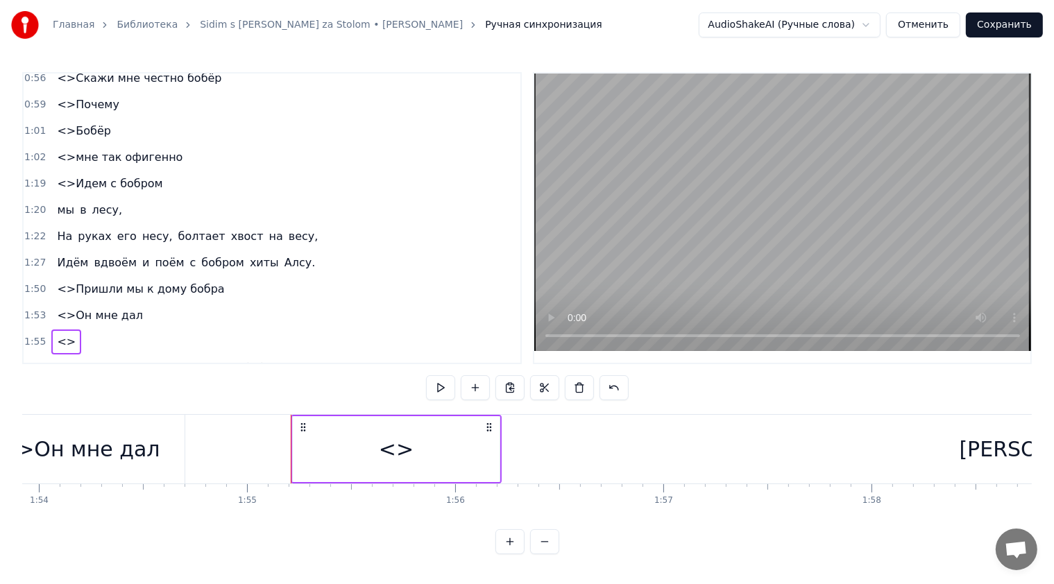
scroll to position [0, 23741]
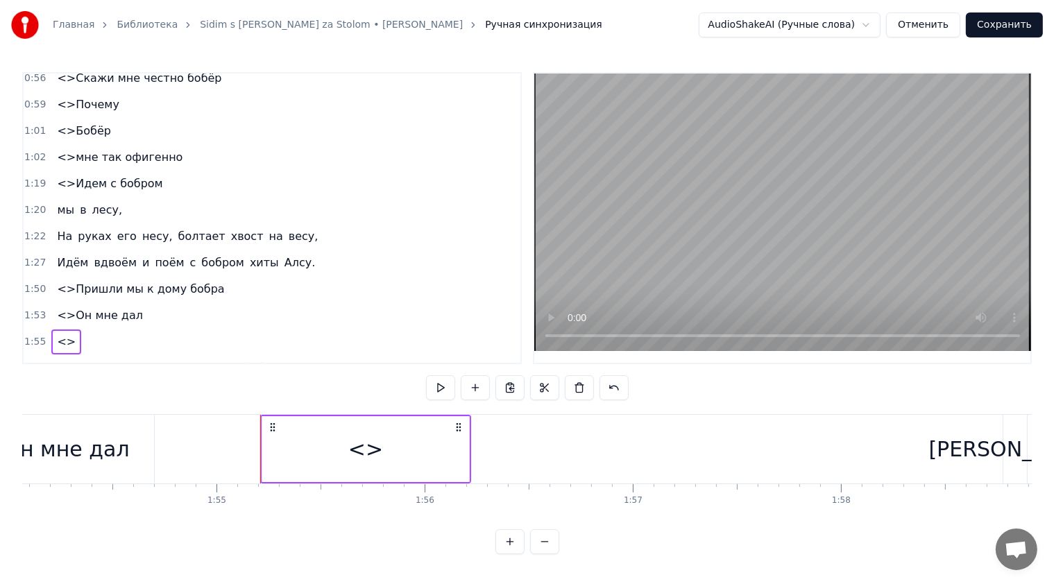
click at [419, 430] on div "<>" at bounding box center [365, 449] width 207 height 66
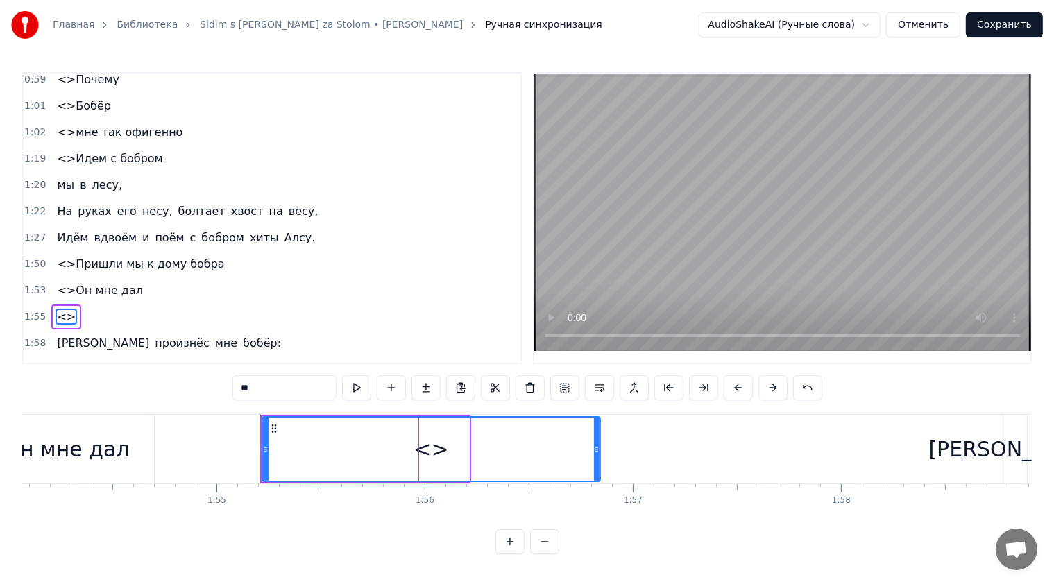
drag, startPoint x: 465, startPoint y: 439, endPoint x: 596, endPoint y: 440, distance: 131.1
click at [596, 444] on icon at bounding box center [597, 449] width 6 height 11
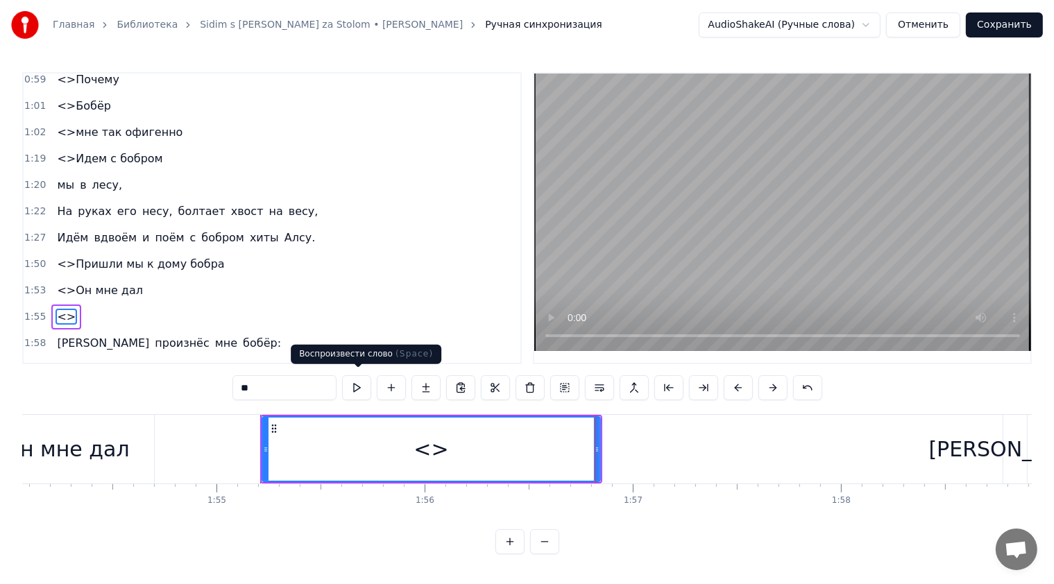
click at [360, 381] on button at bounding box center [356, 387] width 29 height 25
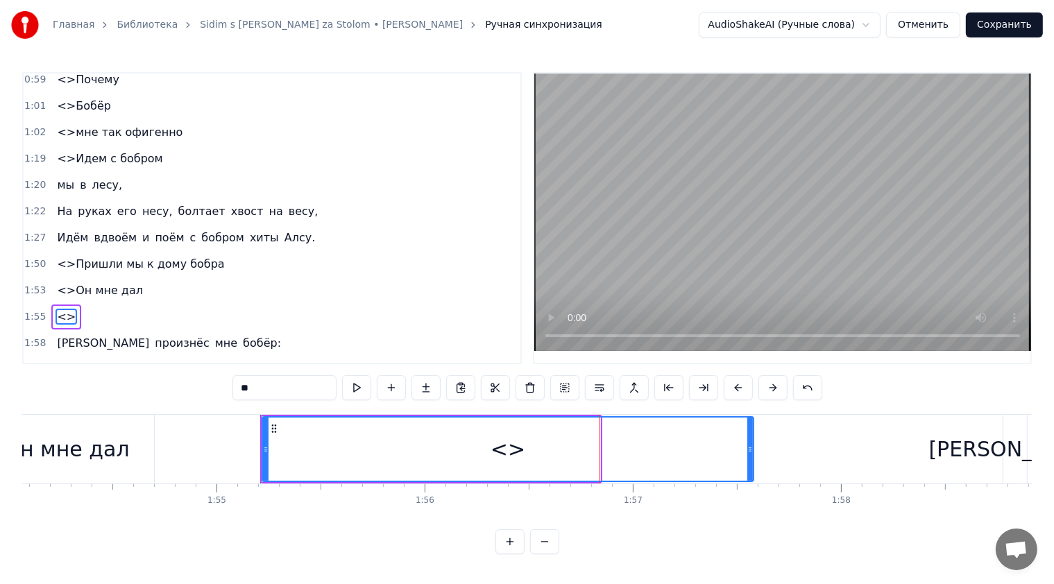
drag, startPoint x: 595, startPoint y: 441, endPoint x: 748, endPoint y: 443, distance: 153.3
click at [748, 444] on icon at bounding box center [750, 449] width 6 height 11
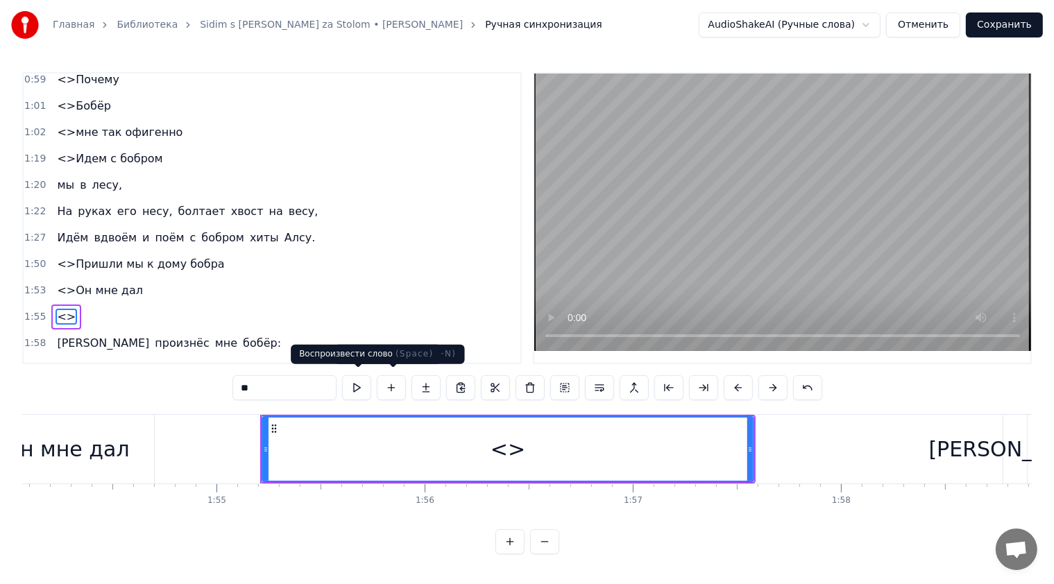
click at [364, 382] on button at bounding box center [356, 387] width 29 height 25
drag, startPoint x: 750, startPoint y: 441, endPoint x: 758, endPoint y: 443, distance: 8.8
click at [758, 444] on icon at bounding box center [759, 449] width 6 height 11
click at [368, 385] on button at bounding box center [356, 387] width 29 height 25
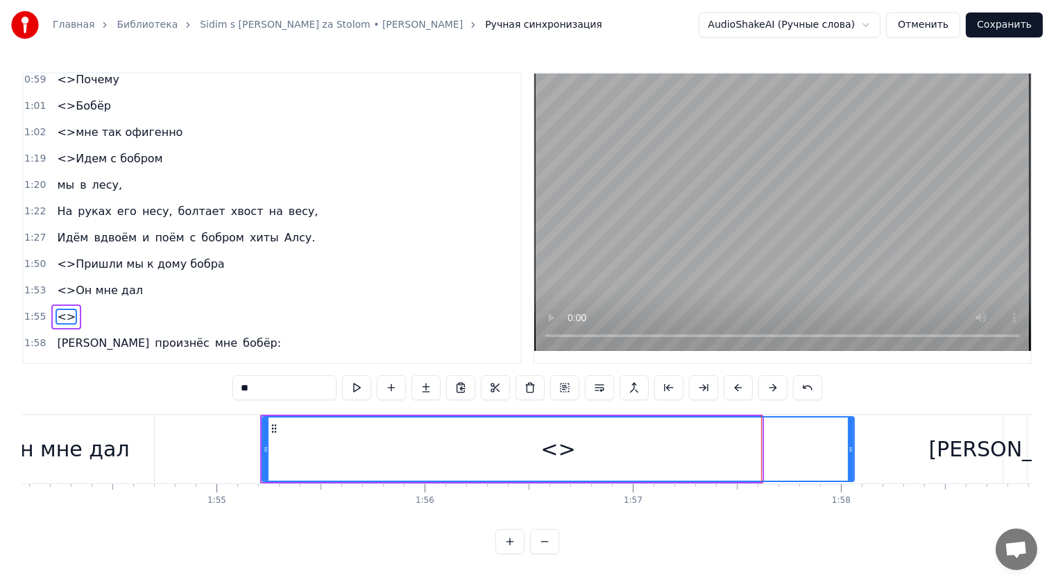
drag, startPoint x: 758, startPoint y: 440, endPoint x: 851, endPoint y: 437, distance: 93.7
click at [851, 437] on div at bounding box center [851, 449] width 6 height 63
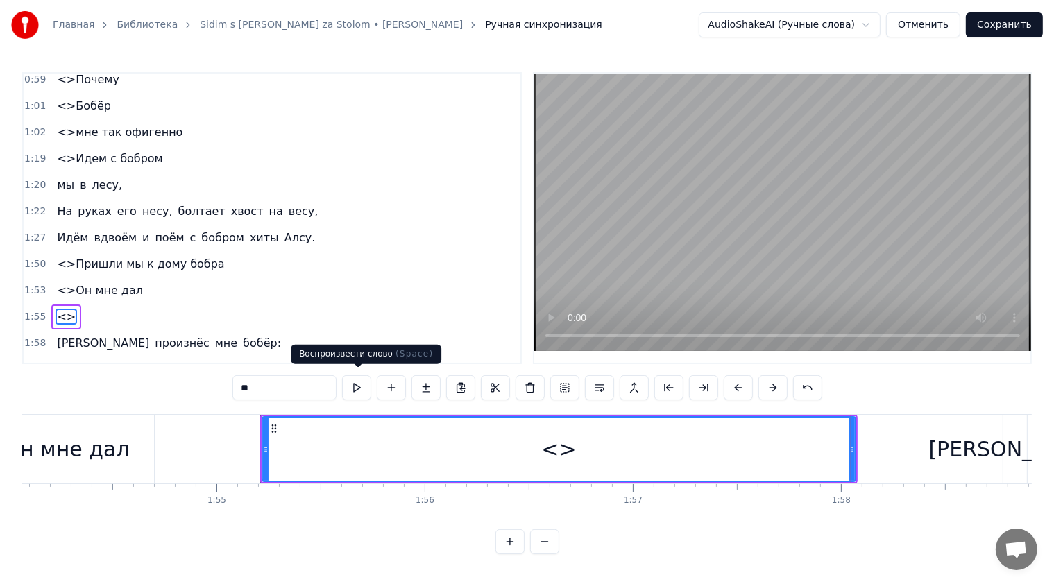
click at [361, 382] on button at bounding box center [356, 387] width 29 height 25
drag, startPoint x: 852, startPoint y: 441, endPoint x: 871, endPoint y: 443, distance: 18.8
click at [871, 444] on icon at bounding box center [870, 449] width 6 height 11
click at [361, 386] on button at bounding box center [356, 387] width 29 height 25
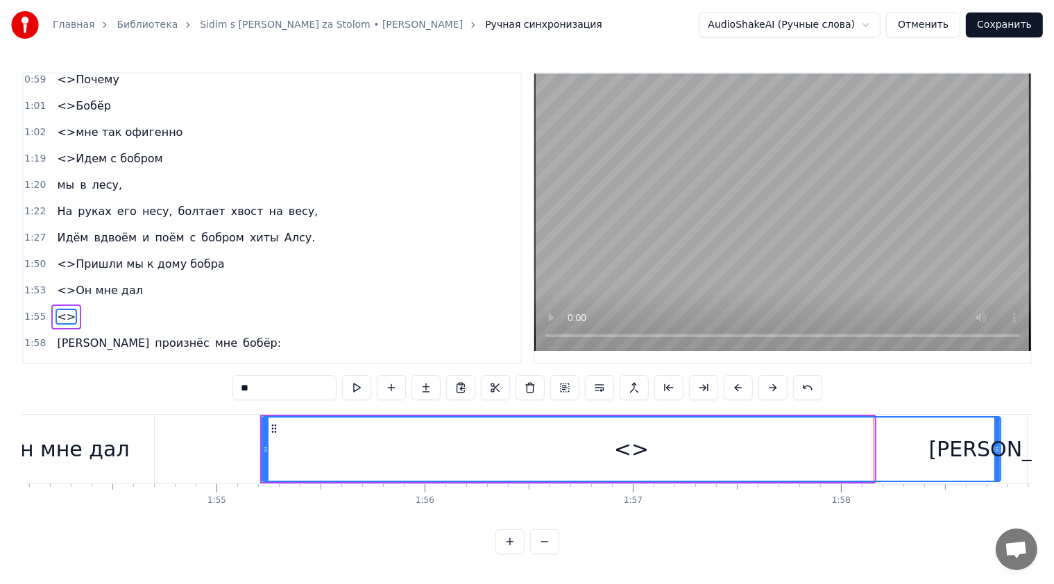
drag, startPoint x: 870, startPoint y: 444, endPoint x: 996, endPoint y: 455, distance: 126.8
click at [996, 455] on div at bounding box center [997, 449] width 6 height 63
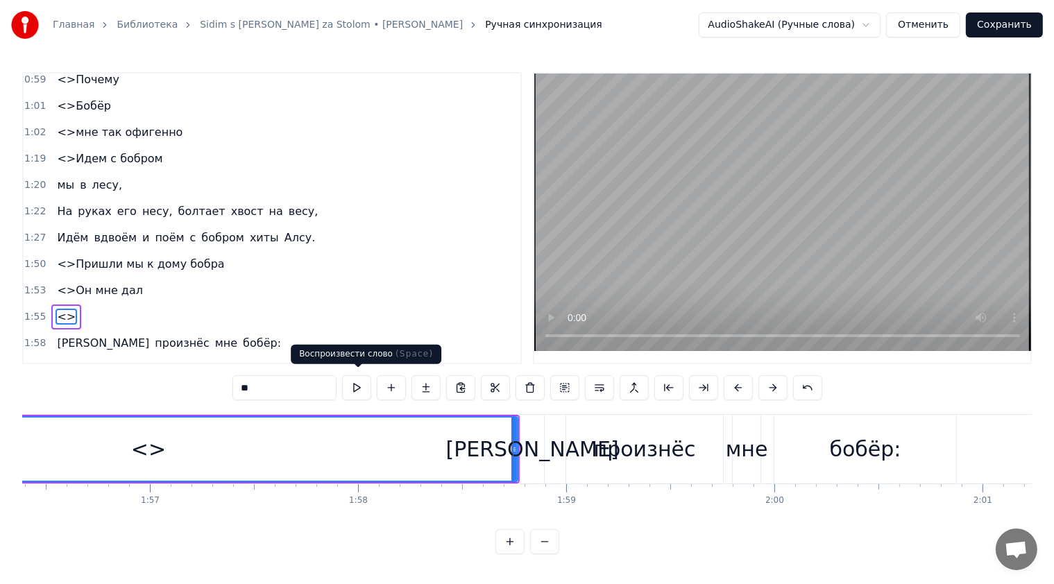
click at [358, 377] on button at bounding box center [356, 387] width 29 height 25
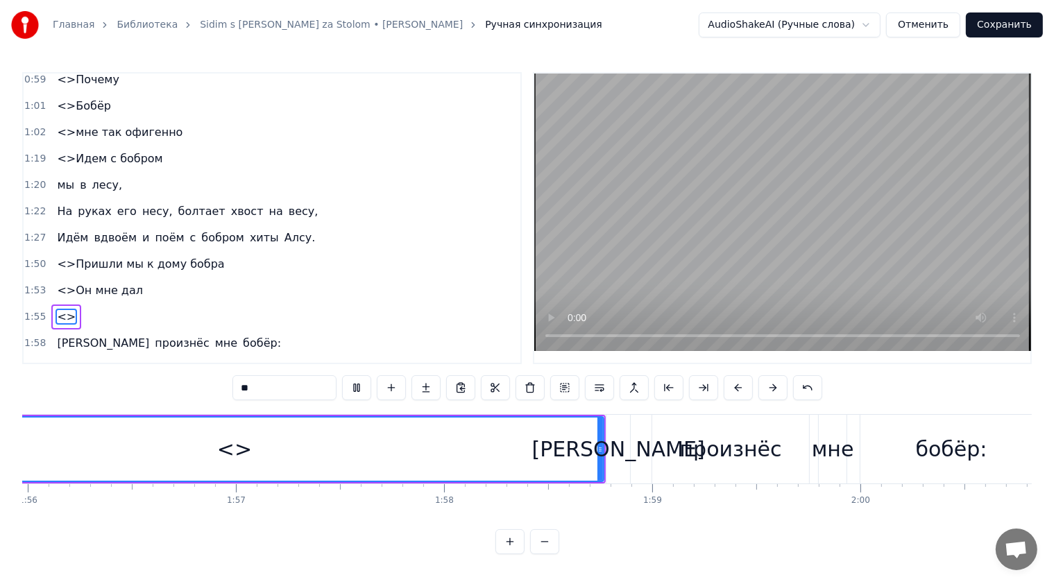
scroll to position [0, 24008]
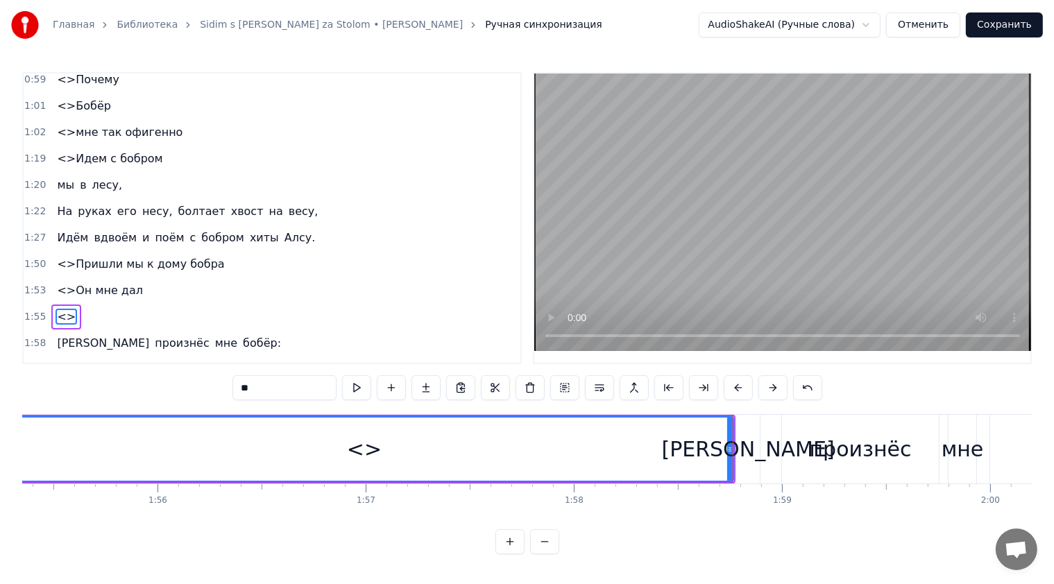
click at [277, 380] on input "**" at bounding box center [284, 387] width 104 height 25
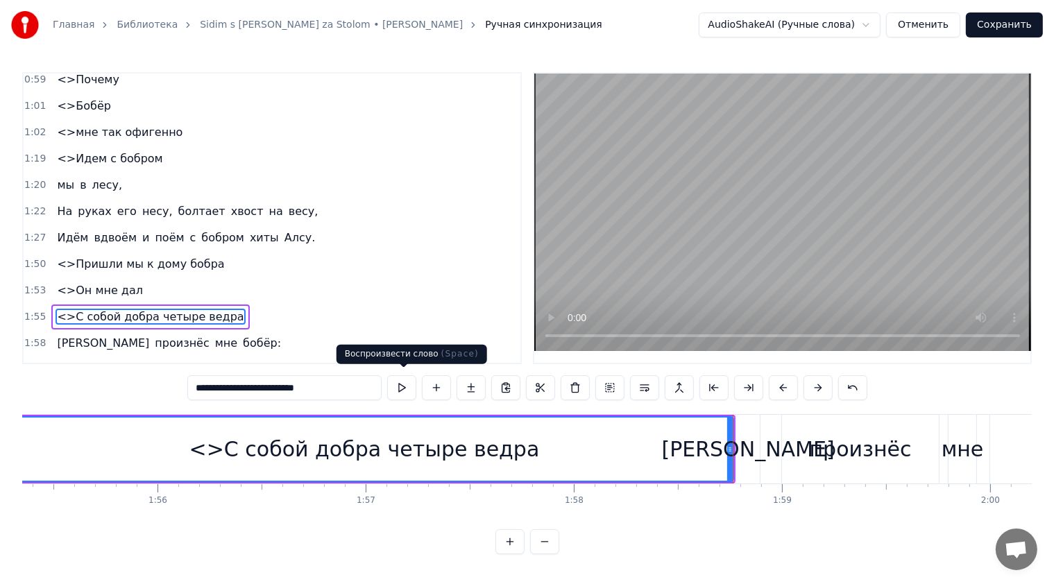
click at [412, 382] on button at bounding box center [401, 387] width 29 height 25
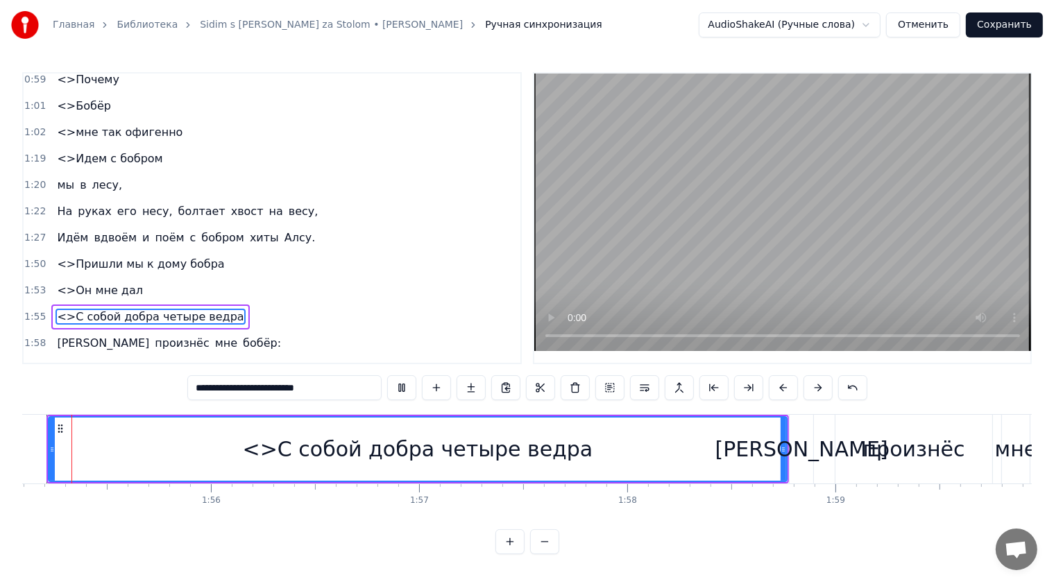
scroll to position [0, 23910]
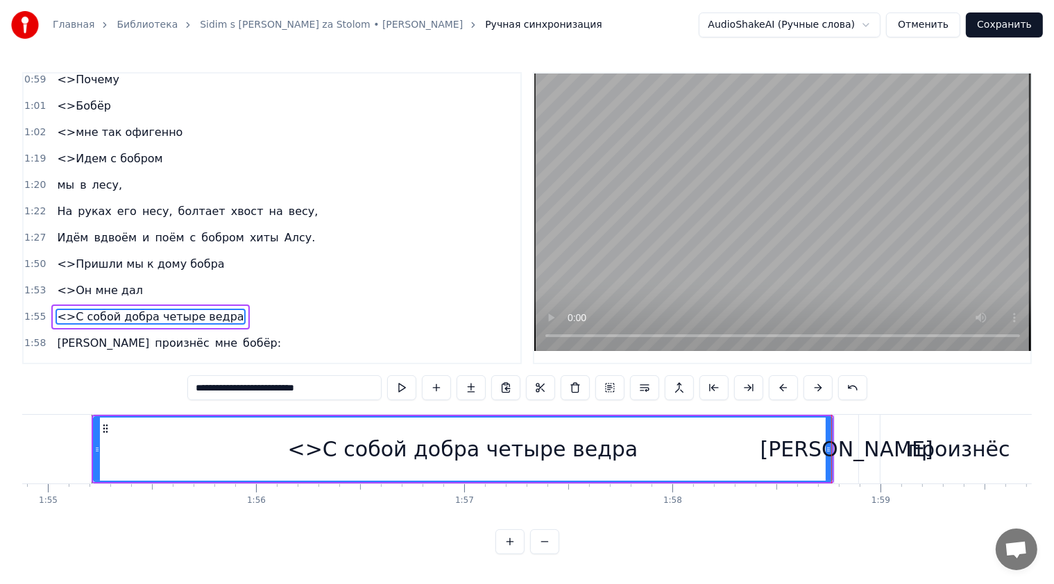
click at [506, 434] on div "<>С собой добра четыре ведра" at bounding box center [463, 449] width 350 height 31
click at [744, 433] on div "<>С собой добра четыре ведра" at bounding box center [462, 449] width 737 height 63
click at [411, 385] on button at bounding box center [401, 387] width 29 height 25
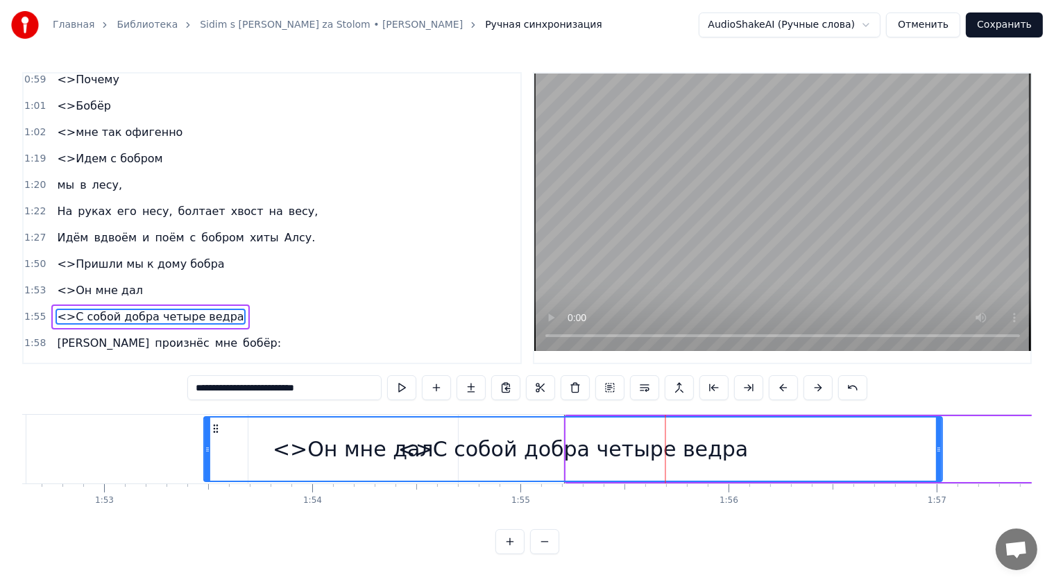
scroll to position [0, 23428]
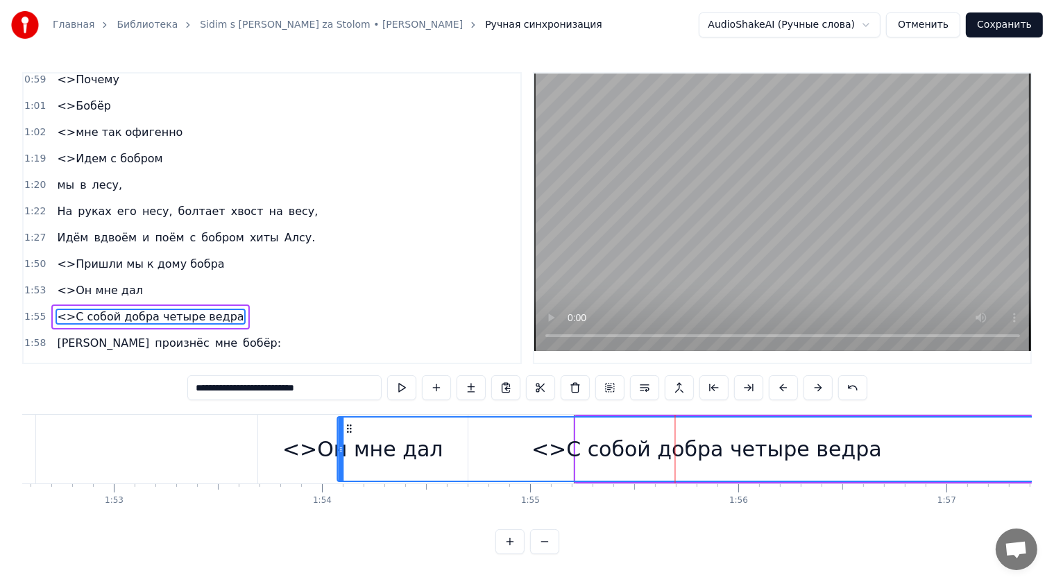
drag, startPoint x: 105, startPoint y: 423, endPoint x: 348, endPoint y: 445, distance: 243.1
click at [348, 445] on div "<>С собой добра четыре ведра" at bounding box center [707, 449] width 737 height 63
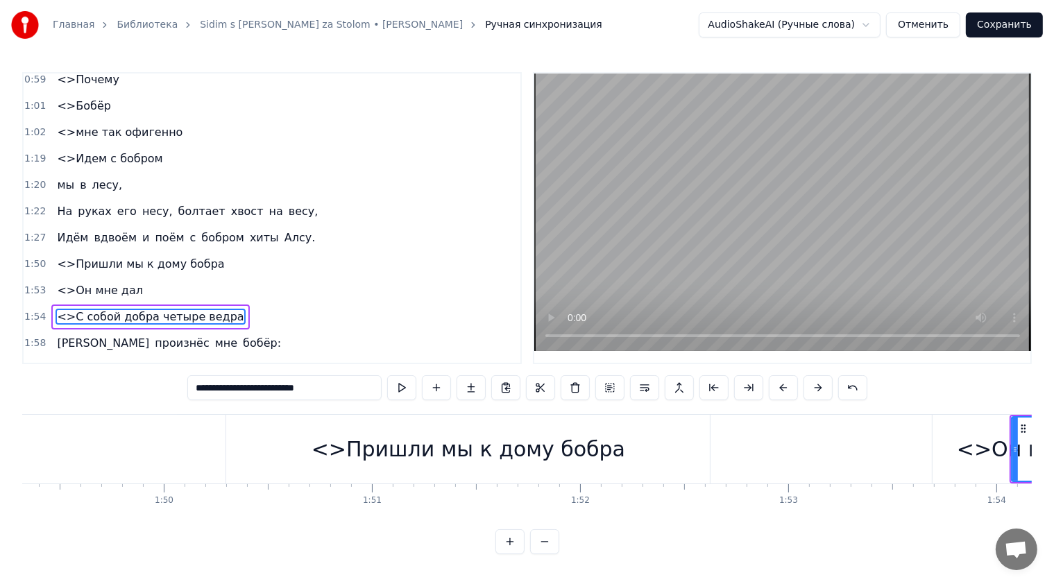
scroll to position [0, 23256]
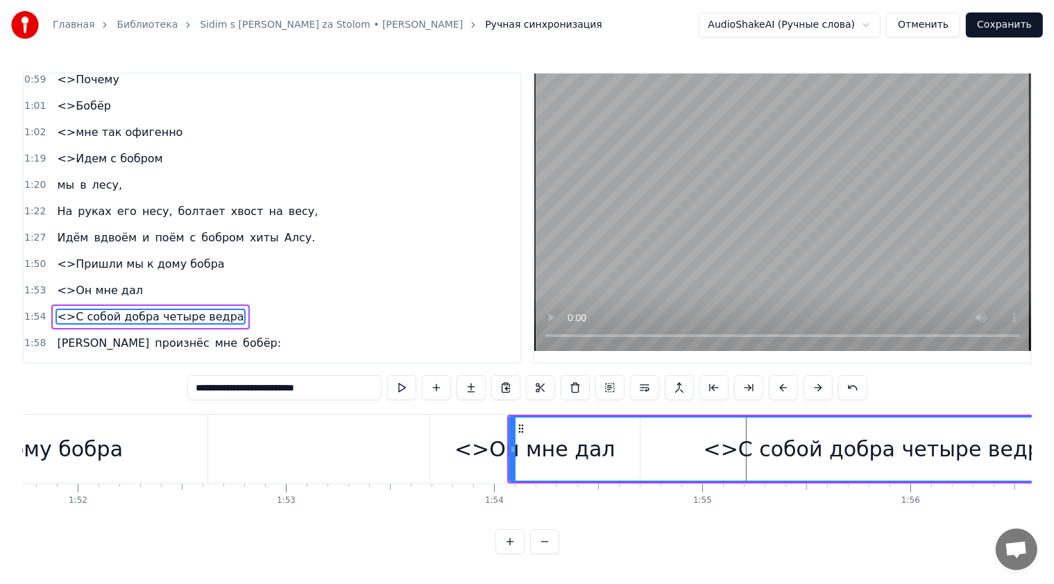
click at [801, 423] on div "<>С собой добра четыре ведра" at bounding box center [878, 449] width 737 height 63
click at [911, 450] on div "<>С собой добра четыре ведра" at bounding box center [878, 449] width 350 height 31
drag, startPoint x: 350, startPoint y: 383, endPoint x: 280, endPoint y: 393, distance: 70.1
click at [280, 393] on input "**********" at bounding box center [284, 387] width 194 height 25
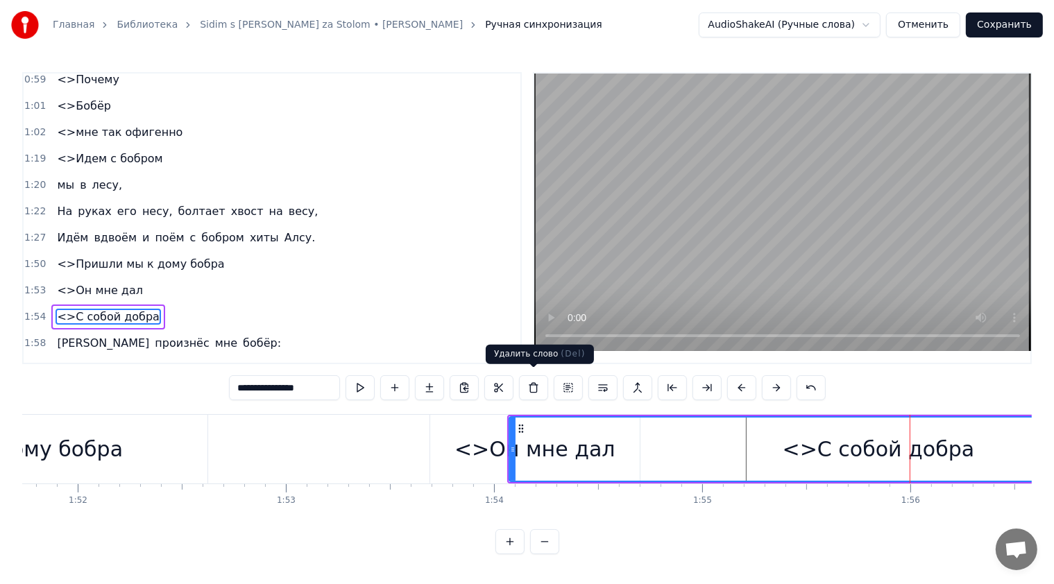
type input "**********"
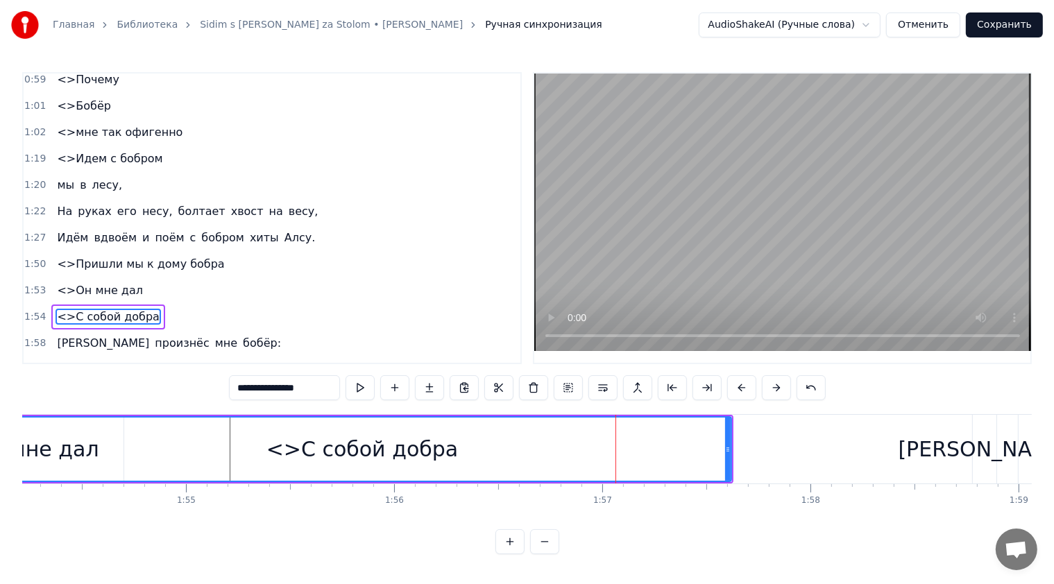
scroll to position [0, 23726]
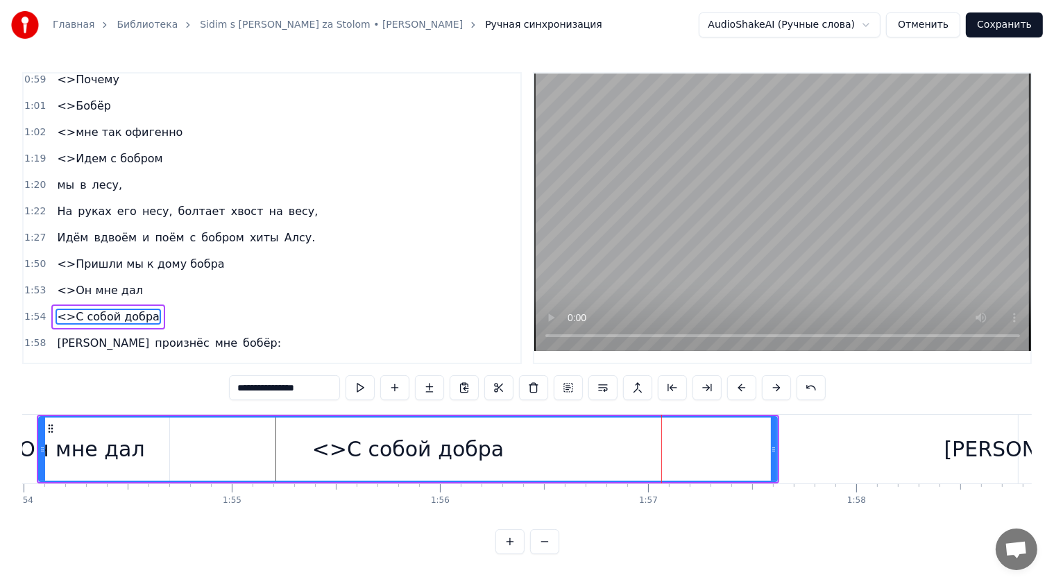
click at [311, 422] on div "<>С собой добра" at bounding box center [408, 449] width 737 height 63
click at [496, 438] on div "<>С собой добра" at bounding box center [408, 449] width 737 height 63
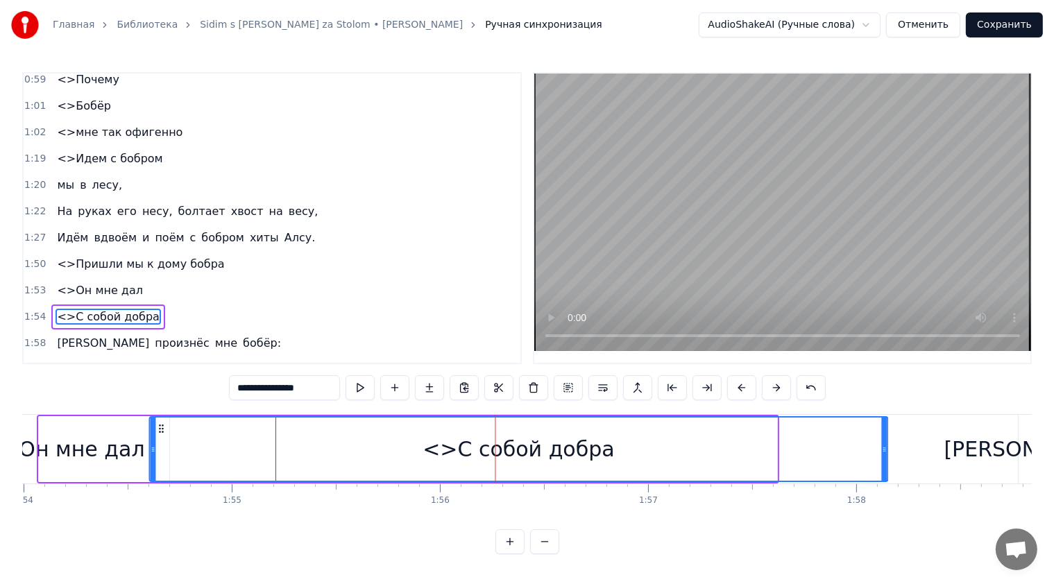
drag, startPoint x: 51, startPoint y: 420, endPoint x: 167, endPoint y: 427, distance: 116.1
click at [167, 427] on icon at bounding box center [161, 428] width 11 height 11
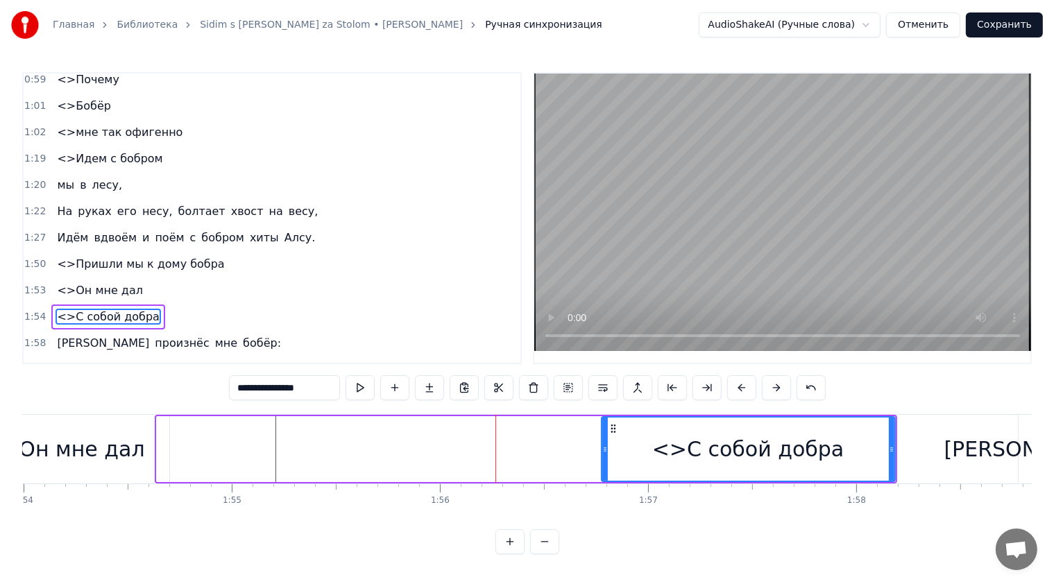
drag, startPoint x: 158, startPoint y: 430, endPoint x: 603, endPoint y: 459, distance: 445.6
click at [603, 459] on div at bounding box center [605, 449] width 6 height 63
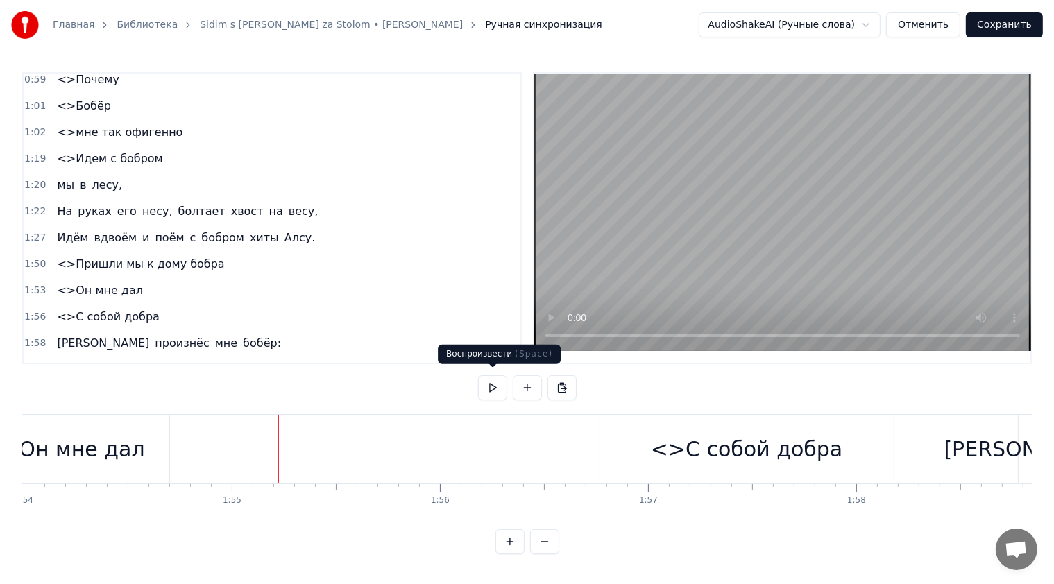
click at [494, 381] on button at bounding box center [492, 387] width 29 height 25
click at [478, 375] on button at bounding box center [492, 387] width 29 height 25
click at [666, 434] on div "<>С собой добра" at bounding box center [747, 449] width 192 height 31
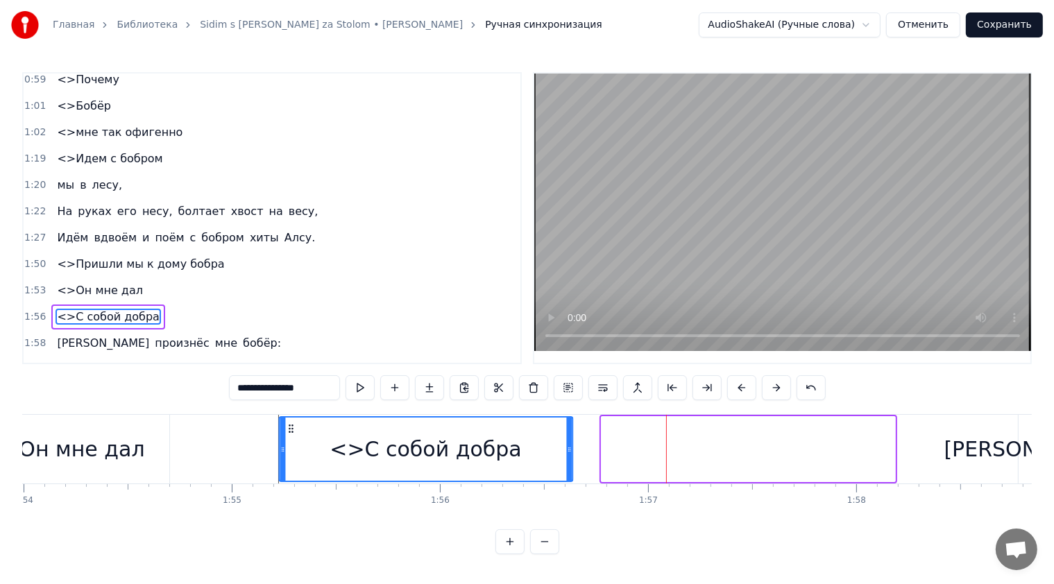
drag, startPoint x: 613, startPoint y: 422, endPoint x: 291, endPoint y: 429, distance: 322.0
click at [291, 429] on div "<>С собой добра" at bounding box center [426, 449] width 292 height 63
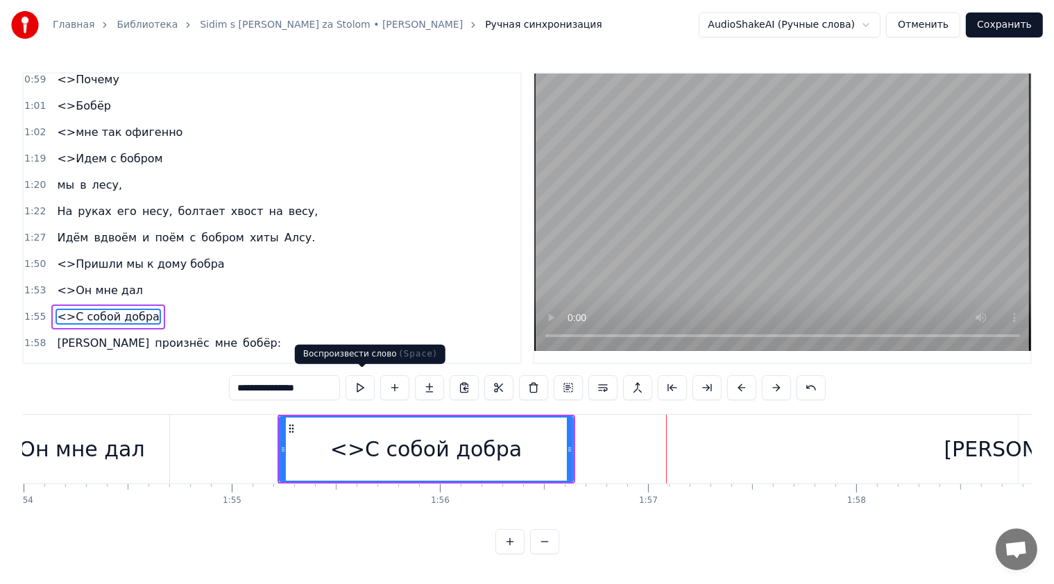
click at [362, 388] on button at bounding box center [360, 387] width 29 height 25
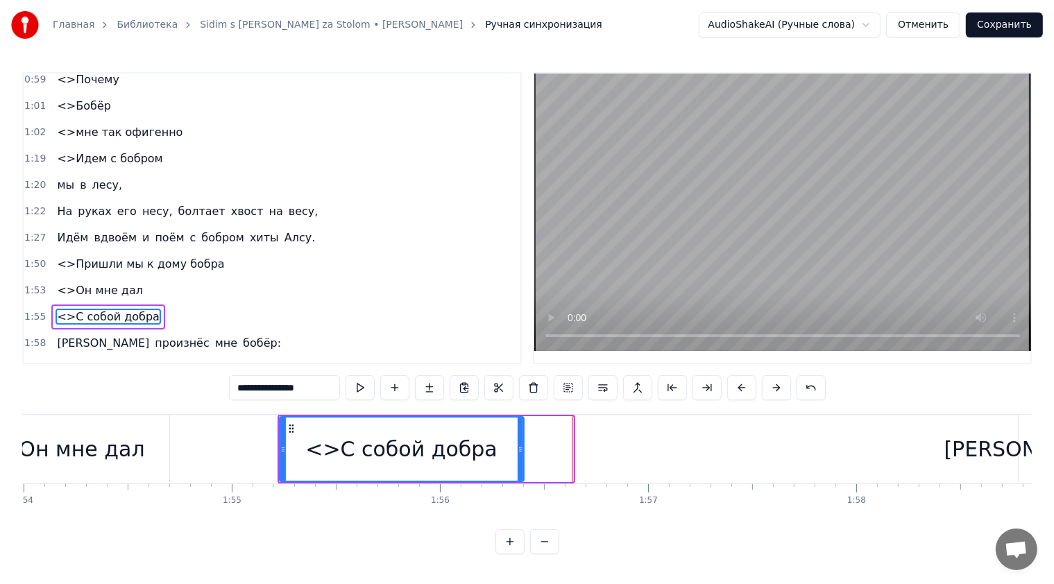
drag, startPoint x: 569, startPoint y: 438, endPoint x: 520, endPoint y: 436, distance: 49.3
click at [520, 436] on div at bounding box center [521, 449] width 6 height 63
click at [366, 387] on button at bounding box center [360, 387] width 29 height 25
drag, startPoint x: 521, startPoint y: 436, endPoint x: 532, endPoint y: 435, distance: 11.2
click at [532, 435] on div at bounding box center [531, 449] width 6 height 63
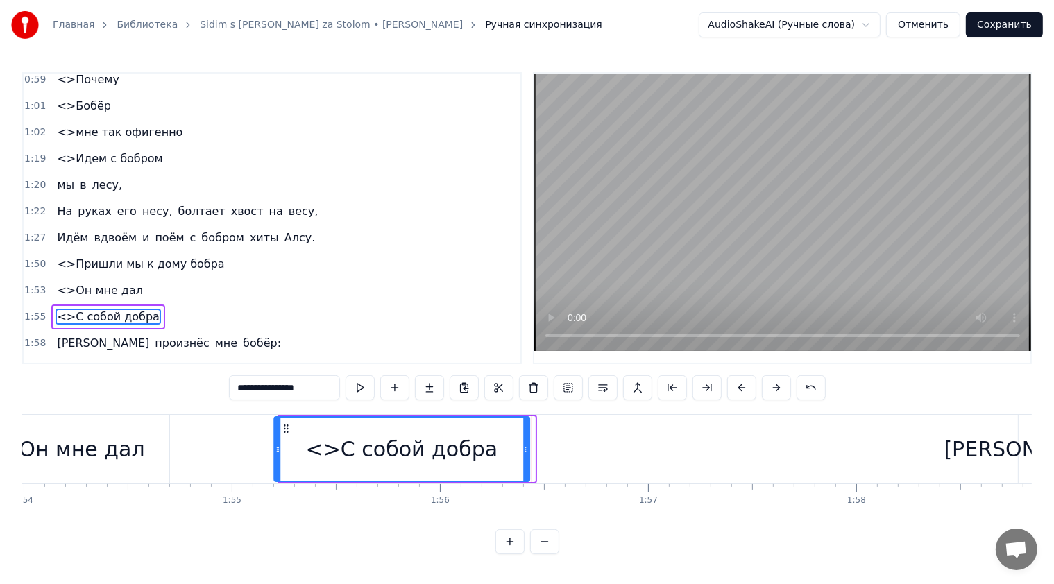
click at [286, 425] on icon at bounding box center [285, 428] width 11 height 11
click at [371, 386] on button at bounding box center [360, 387] width 29 height 25
drag, startPoint x: 527, startPoint y: 443, endPoint x: 538, endPoint y: 441, distance: 11.3
click at [537, 444] on icon at bounding box center [535, 449] width 6 height 11
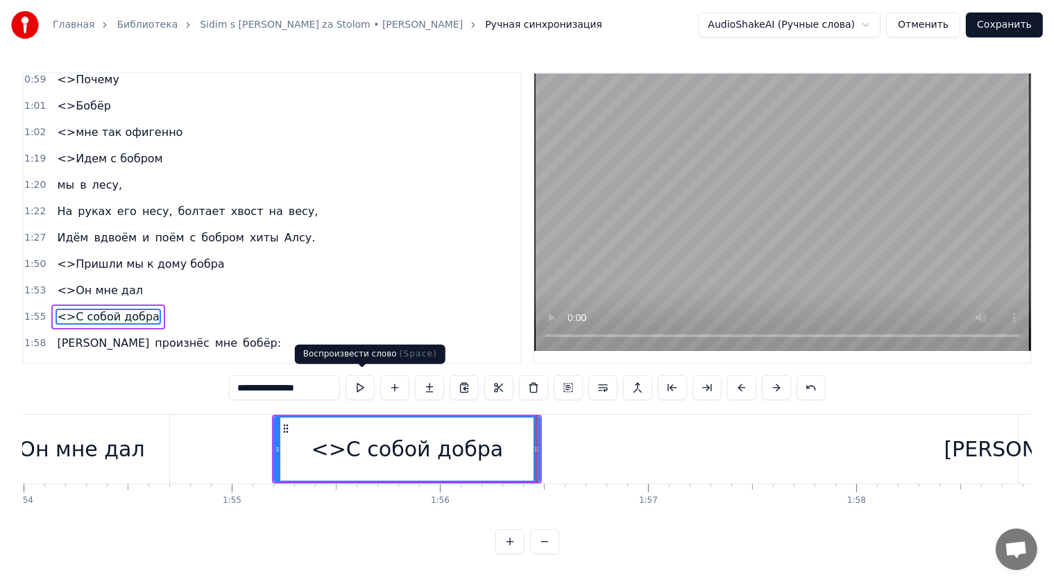
click at [368, 384] on button at bounding box center [360, 387] width 29 height 25
click at [275, 444] on icon at bounding box center [277, 449] width 6 height 11
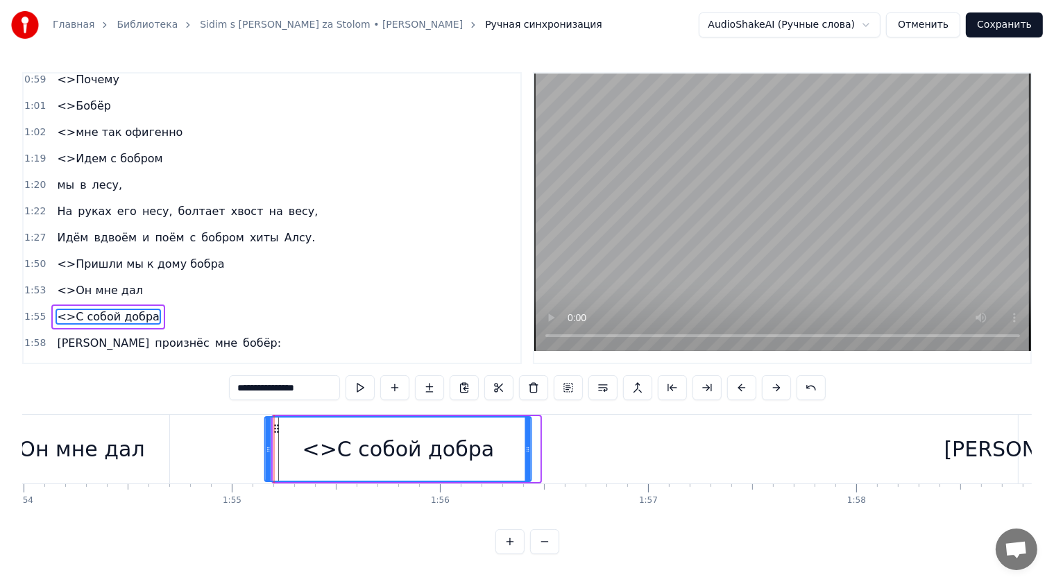
click at [273, 429] on div "<>С собой добра" at bounding box center [398, 449] width 265 height 63
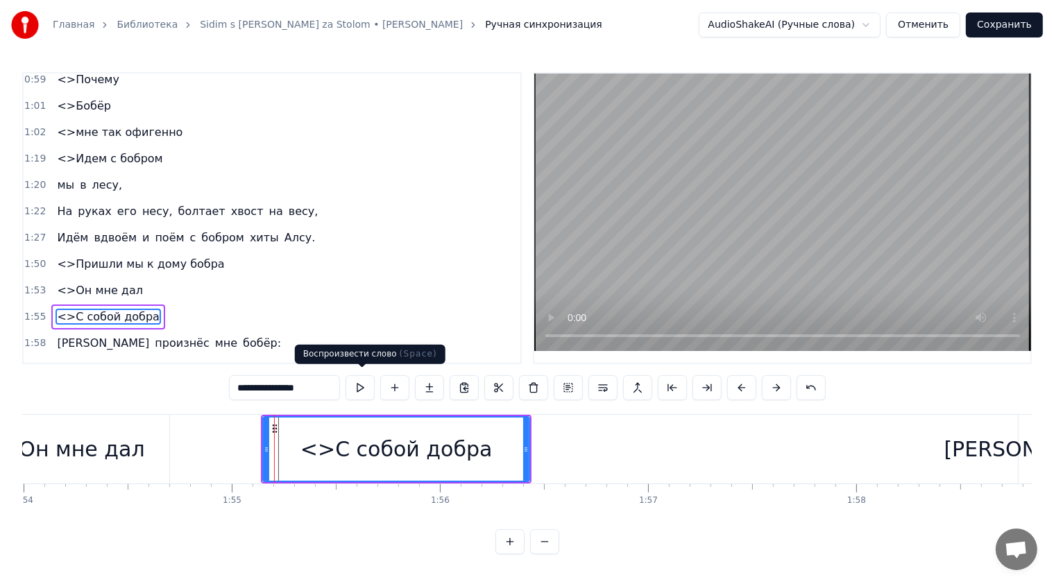
click at [363, 382] on button at bounding box center [360, 387] width 29 height 25
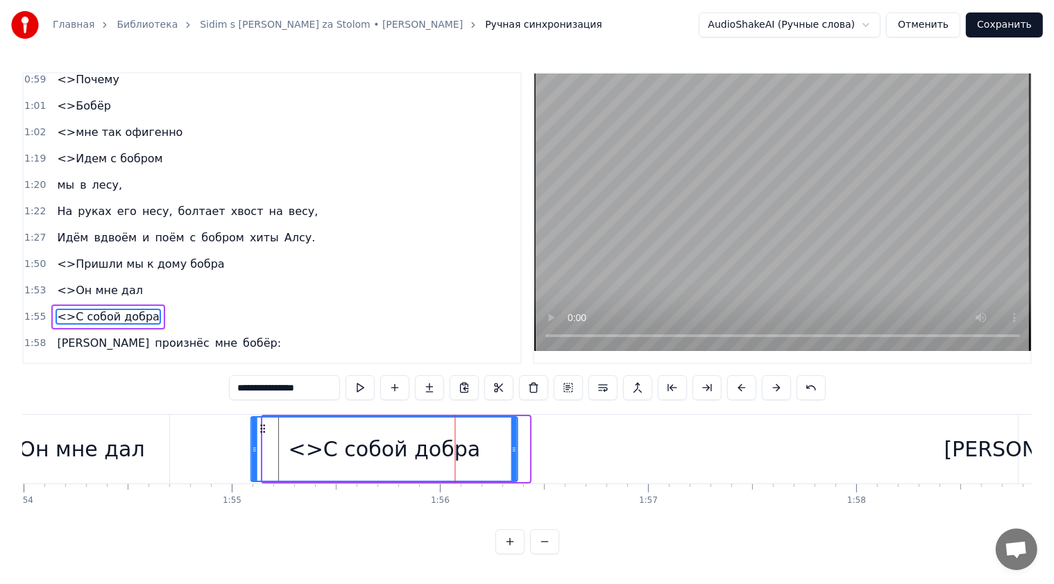
drag, startPoint x: 274, startPoint y: 418, endPoint x: 259, endPoint y: 425, distance: 15.9
click at [259, 425] on icon at bounding box center [262, 428] width 11 height 11
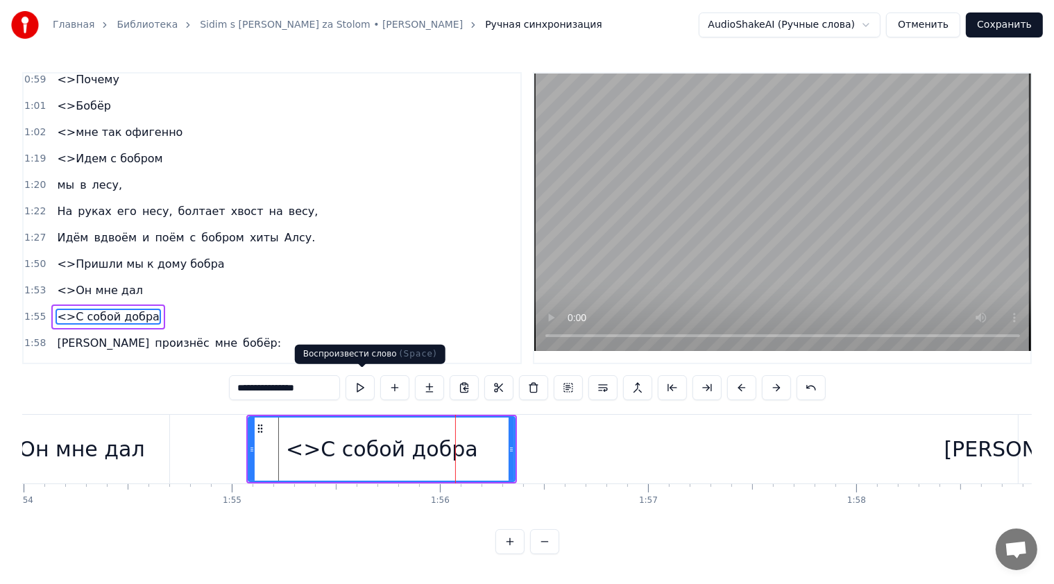
click at [372, 386] on button at bounding box center [360, 387] width 29 height 25
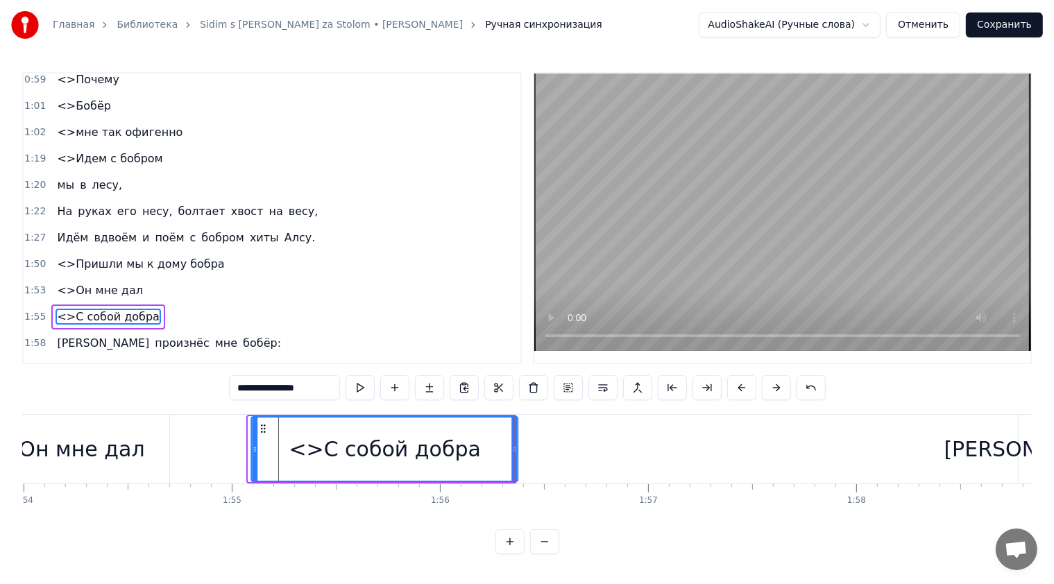
click at [264, 423] on icon at bounding box center [263, 428] width 11 height 11
click at [361, 380] on button at bounding box center [360, 387] width 29 height 25
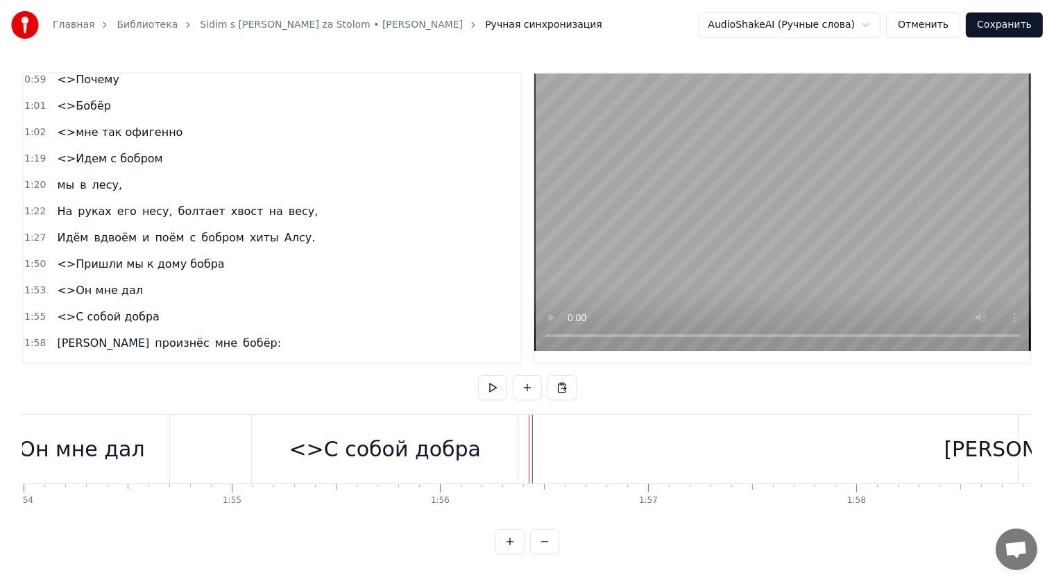
click at [483, 445] on div "<>С собой добра" at bounding box center [385, 449] width 266 height 69
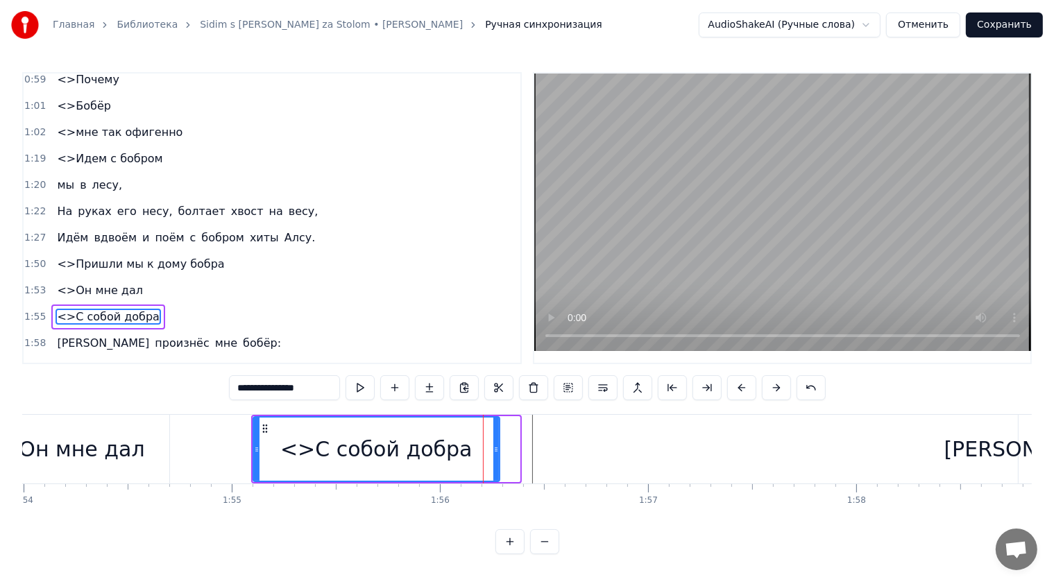
drag, startPoint x: 513, startPoint y: 438, endPoint x: 493, endPoint y: 441, distance: 20.2
click at [493, 444] on icon at bounding box center [496, 449] width 6 height 11
click at [374, 390] on button at bounding box center [360, 387] width 29 height 25
click at [501, 444] on icon at bounding box center [500, 449] width 6 height 11
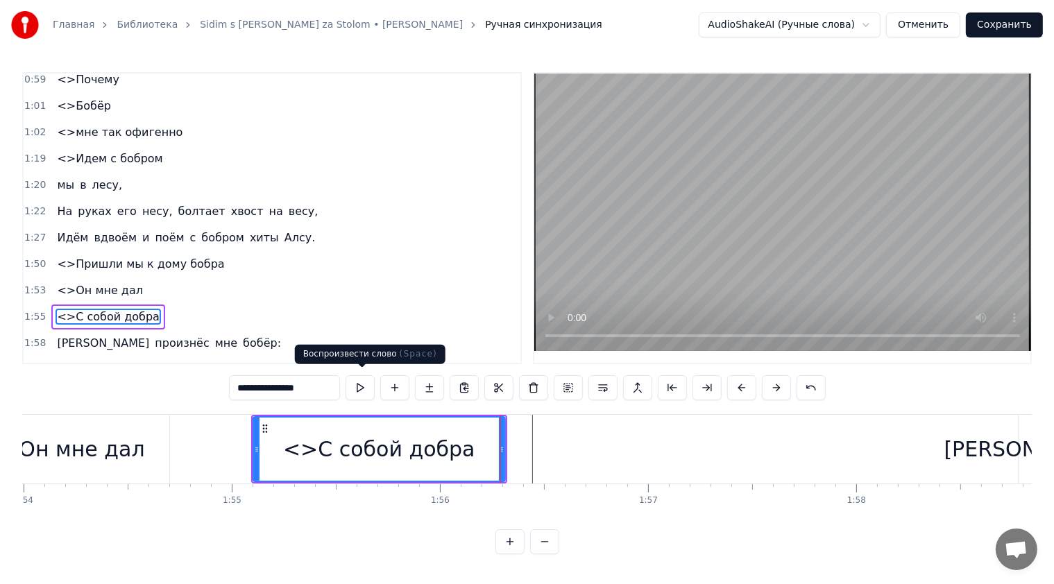
click at [358, 384] on button at bounding box center [360, 387] width 29 height 25
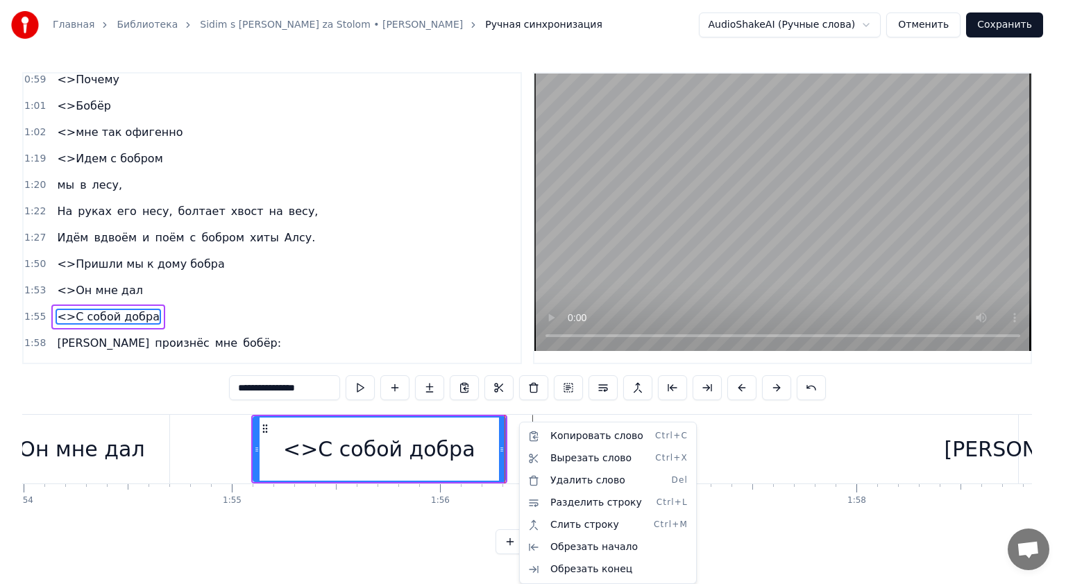
click at [755, 444] on html "Главная Библиотека Sidim s [PERSON_NAME] za Stolom • [PERSON_NAME] Ручная синхр…" at bounding box center [533, 288] width 1066 height 577
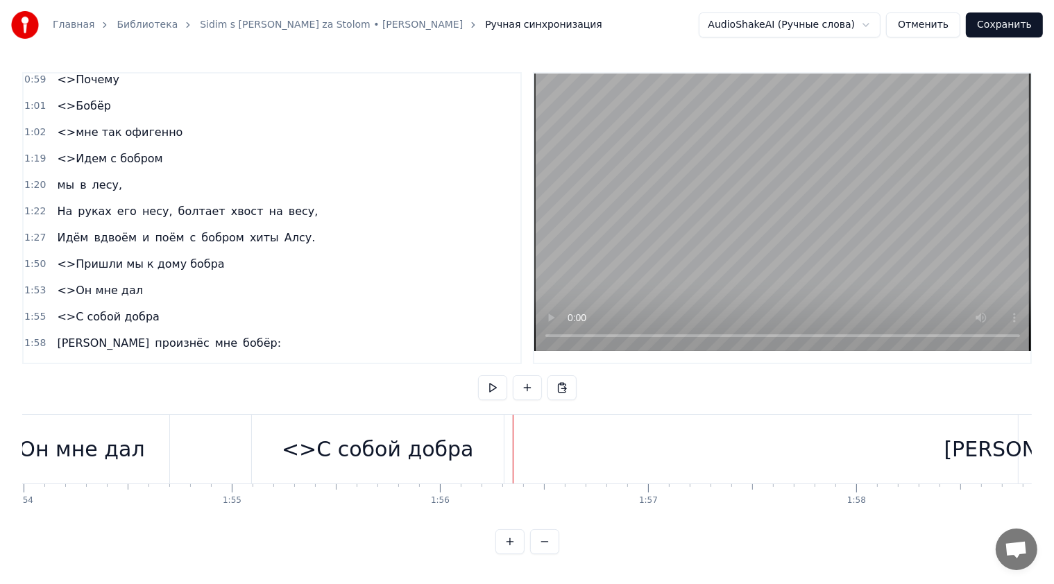
click at [497, 391] on button at bounding box center [492, 387] width 29 height 25
click at [485, 436] on div "<>С собой добра" at bounding box center [378, 449] width 252 height 69
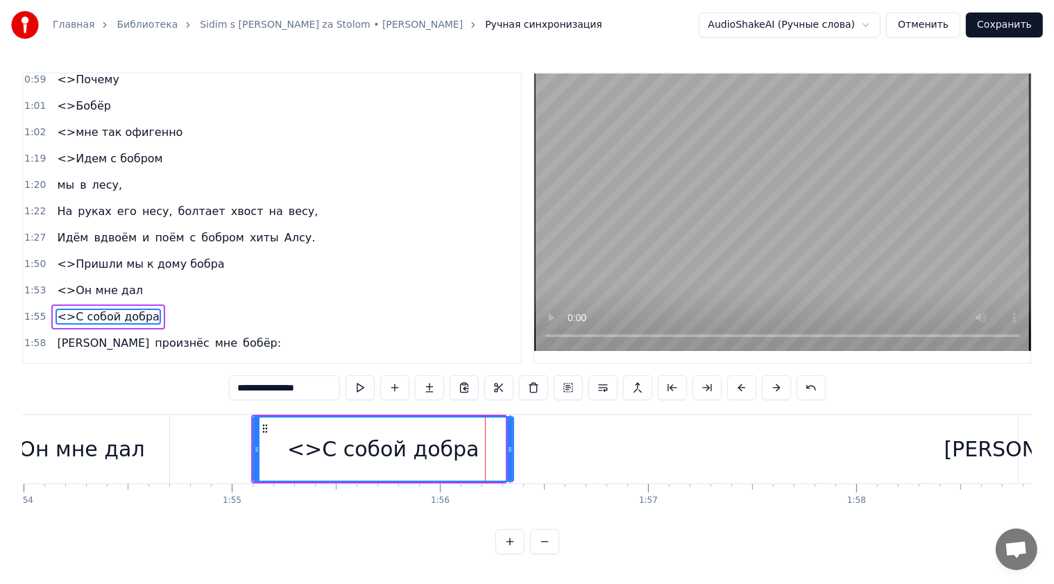
drag, startPoint x: 503, startPoint y: 435, endPoint x: 511, endPoint y: 436, distance: 8.4
click at [511, 436] on div at bounding box center [510, 449] width 6 height 63
click at [368, 385] on button at bounding box center [360, 387] width 29 height 25
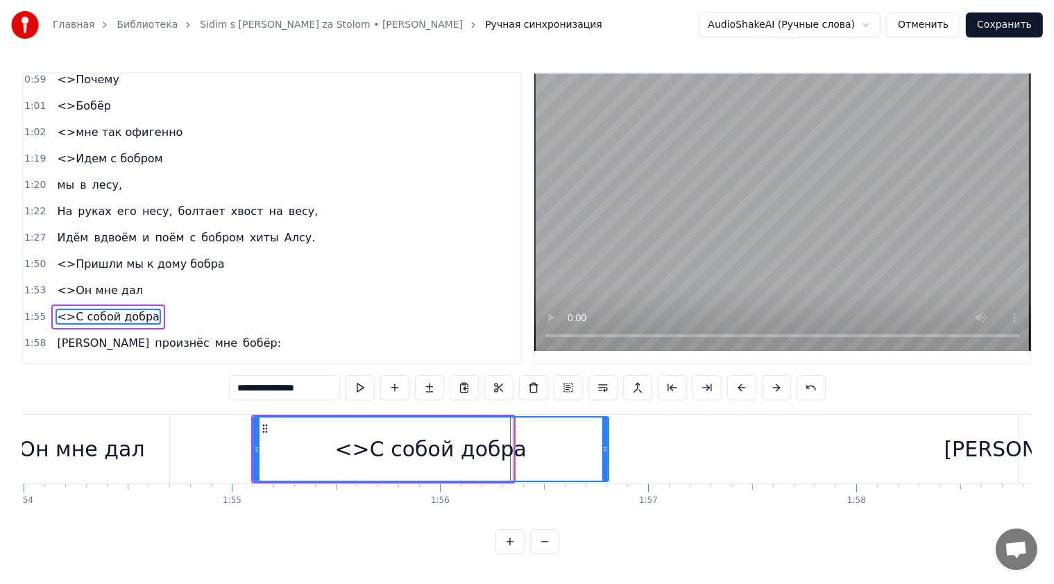
drag, startPoint x: 511, startPoint y: 443, endPoint x: 606, endPoint y: 447, distance: 95.1
click at [606, 447] on icon at bounding box center [605, 449] width 6 height 11
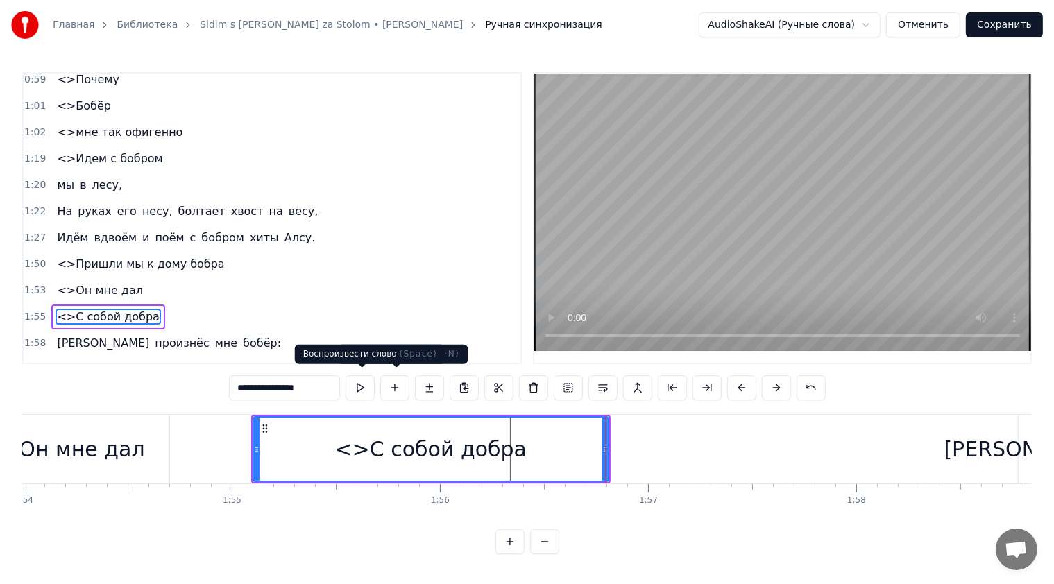
click at [372, 386] on button at bounding box center [360, 387] width 29 height 25
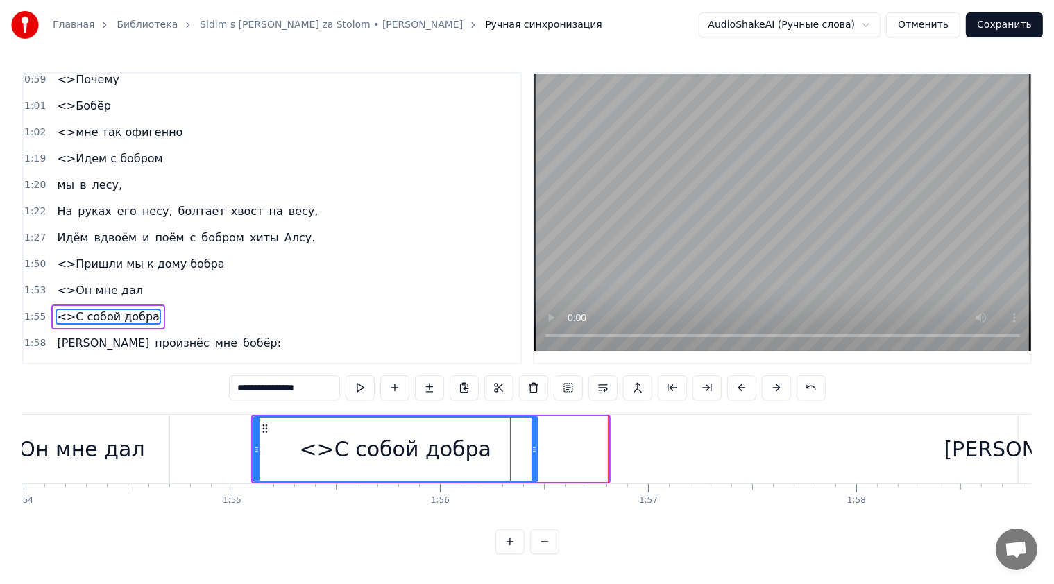
drag, startPoint x: 605, startPoint y: 443, endPoint x: 522, endPoint y: 442, distance: 83.3
click at [534, 444] on icon at bounding box center [534, 449] width 6 height 11
click at [372, 386] on button at bounding box center [360, 387] width 29 height 25
drag, startPoint x: 535, startPoint y: 436, endPoint x: 511, endPoint y: 438, distance: 24.4
click at [511, 438] on div at bounding box center [509, 449] width 6 height 63
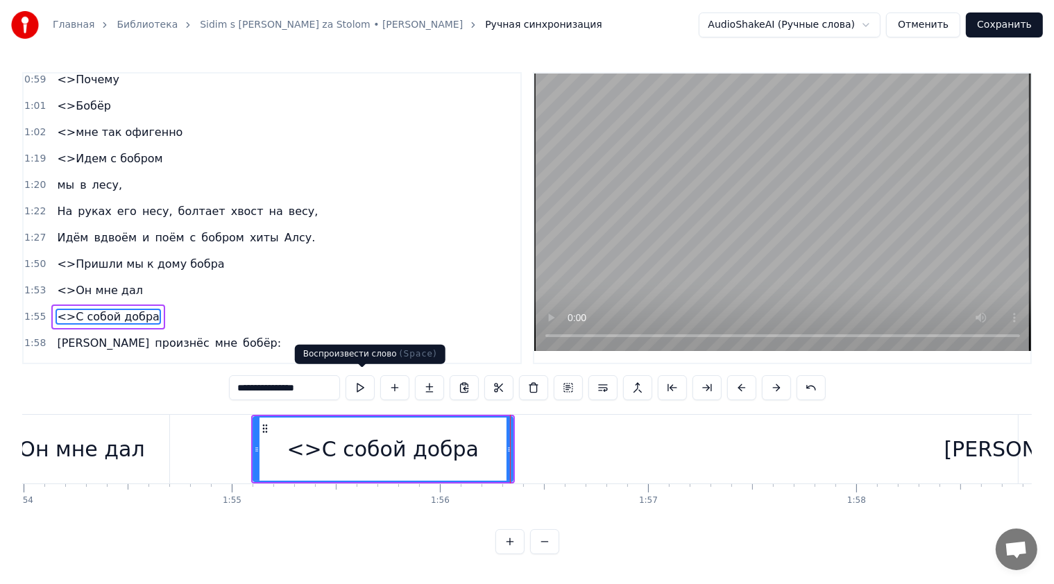
click at [352, 381] on button at bounding box center [360, 387] width 29 height 25
drag, startPoint x: 508, startPoint y: 441, endPoint x: 500, endPoint y: 439, distance: 8.4
click at [500, 444] on icon at bounding box center [501, 449] width 6 height 11
click at [370, 386] on button at bounding box center [360, 387] width 29 height 25
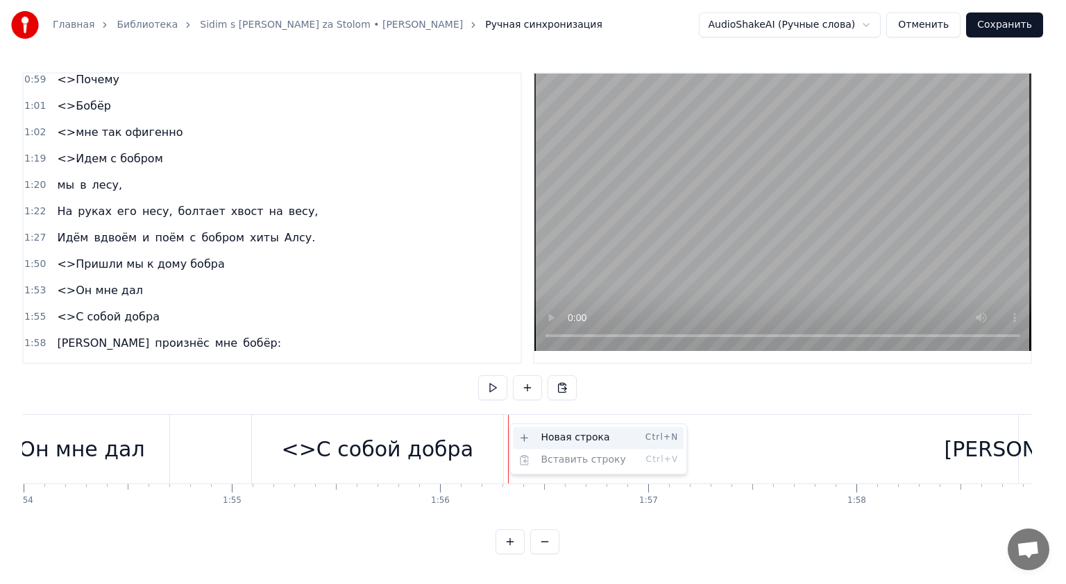
click at [548, 432] on div "Новая строка Ctrl+N" at bounding box center [598, 438] width 171 height 22
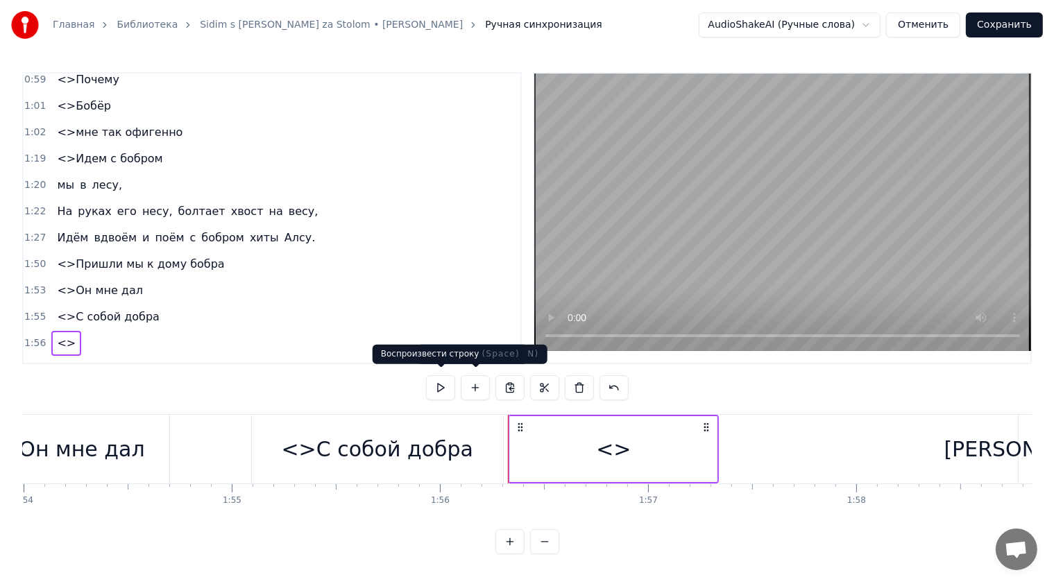
click at [444, 387] on button at bounding box center [440, 387] width 29 height 25
click at [655, 451] on div "<>" at bounding box center [613, 449] width 207 height 66
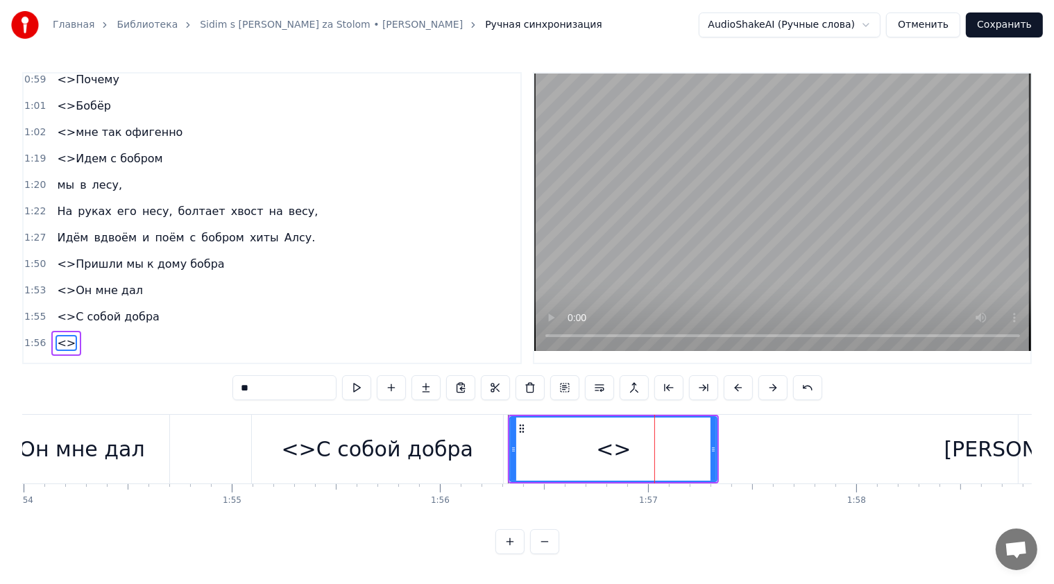
scroll to position [323, 0]
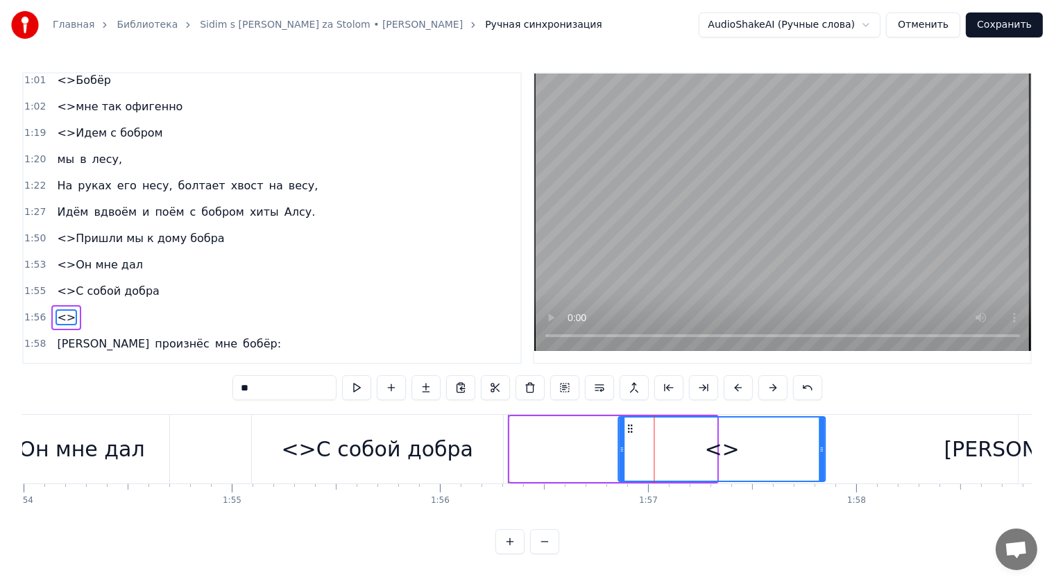
drag, startPoint x: 520, startPoint y: 425, endPoint x: 628, endPoint y: 443, distance: 109.0
click at [628, 443] on div "<>" at bounding box center [722, 449] width 205 height 63
click at [710, 445] on div "<>" at bounding box center [720, 449] width 35 height 31
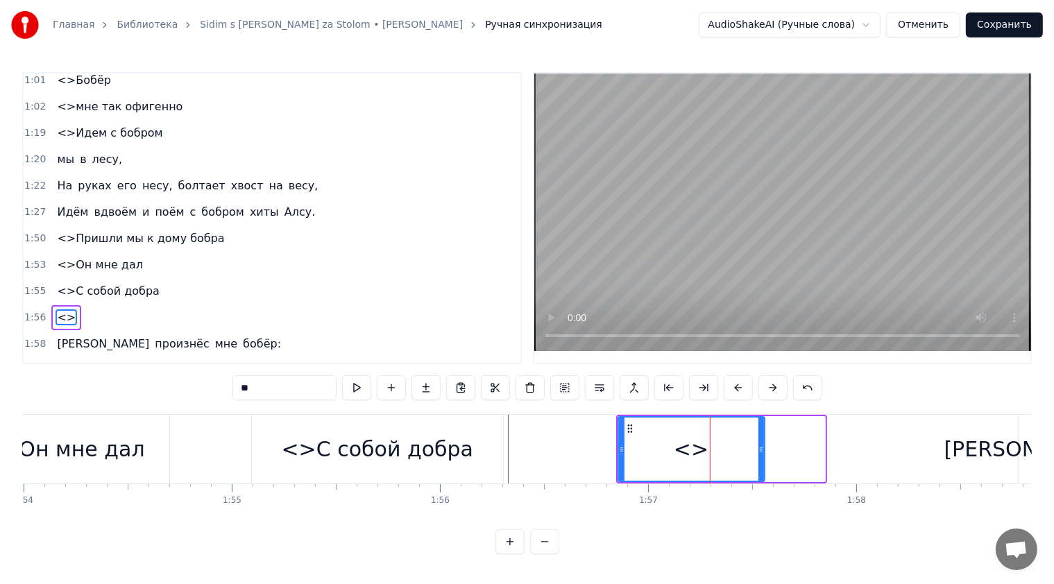
drag, startPoint x: 822, startPoint y: 436, endPoint x: 762, endPoint y: 443, distance: 60.8
click at [762, 443] on div at bounding box center [761, 449] width 6 height 63
click at [364, 386] on button at bounding box center [356, 387] width 29 height 25
drag, startPoint x: 760, startPoint y: 447, endPoint x: 867, endPoint y: 446, distance: 107.5
click at [867, 446] on icon at bounding box center [869, 449] width 6 height 11
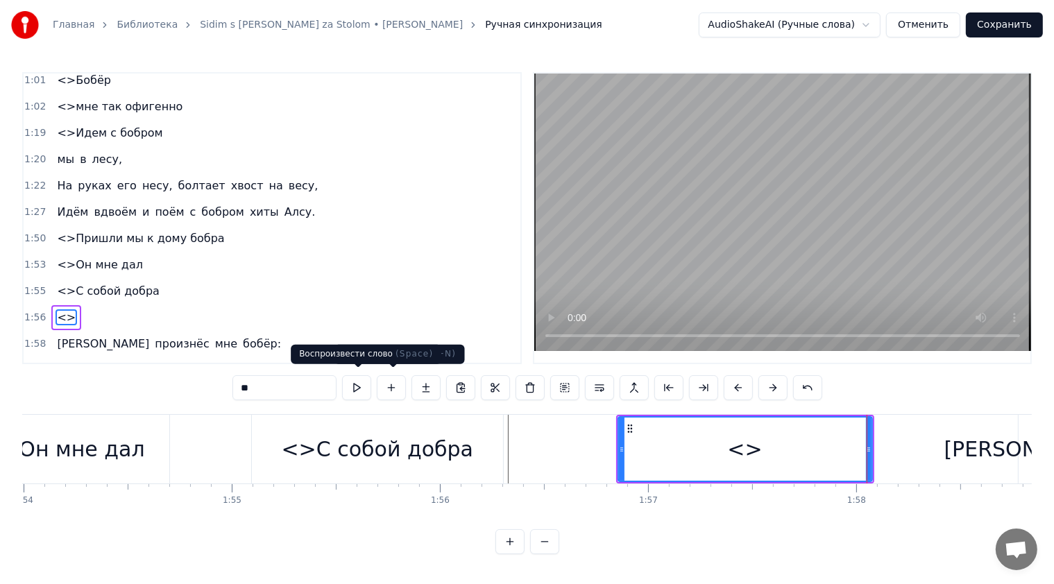
click at [364, 384] on button at bounding box center [356, 387] width 29 height 25
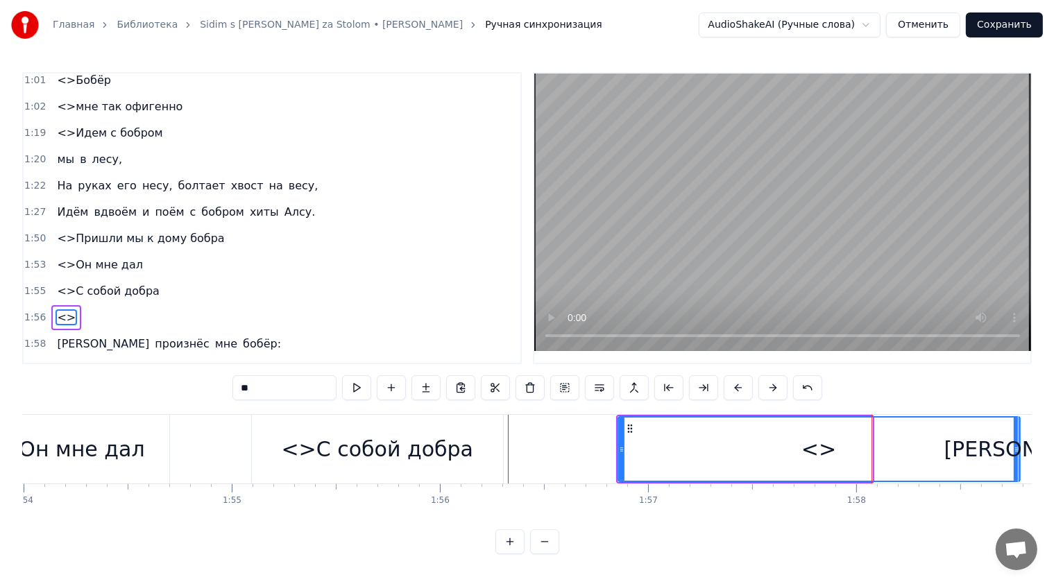
drag, startPoint x: 869, startPoint y: 443, endPoint x: 1016, endPoint y: 446, distance: 146.4
click at [1016, 446] on icon at bounding box center [1017, 449] width 6 height 11
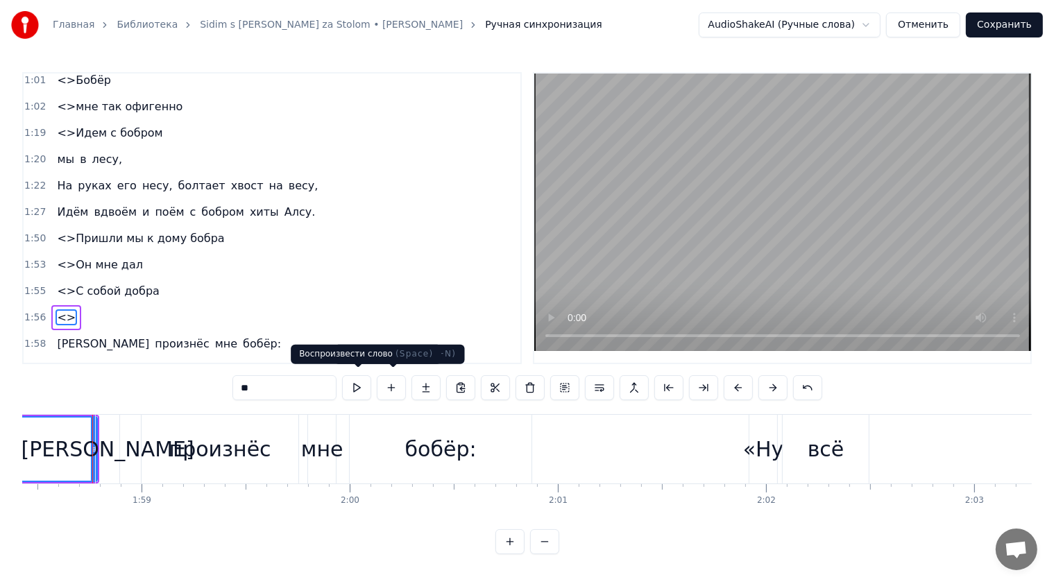
click at [364, 389] on button at bounding box center [356, 387] width 29 height 25
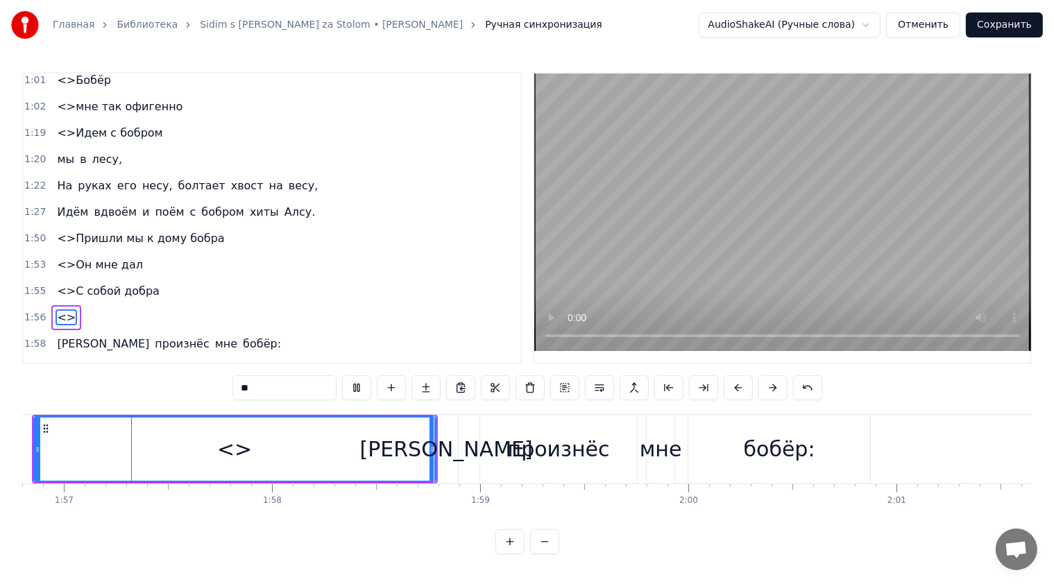
scroll to position [0, 24292]
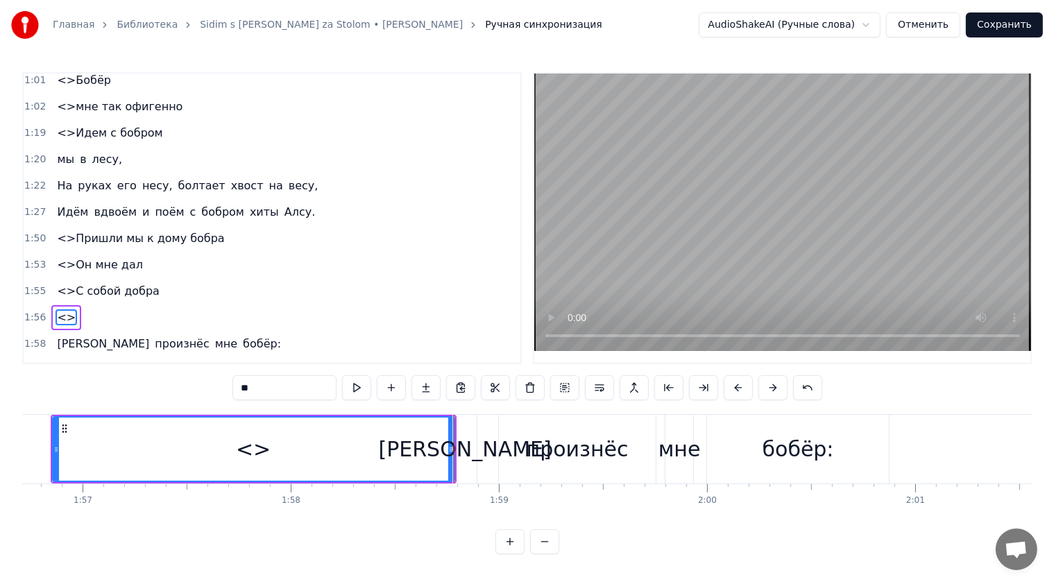
click at [364, 389] on button at bounding box center [356, 387] width 29 height 25
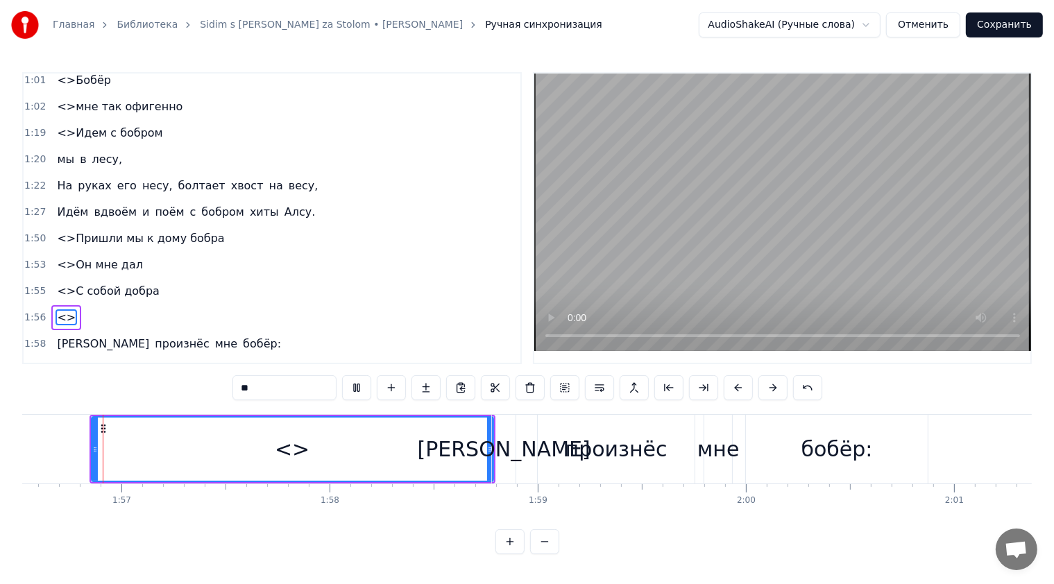
scroll to position [0, 24250]
click at [314, 441] on div "<>" at bounding box center [295, 449] width 400 height 63
click at [311, 385] on input "**" at bounding box center [284, 387] width 104 height 25
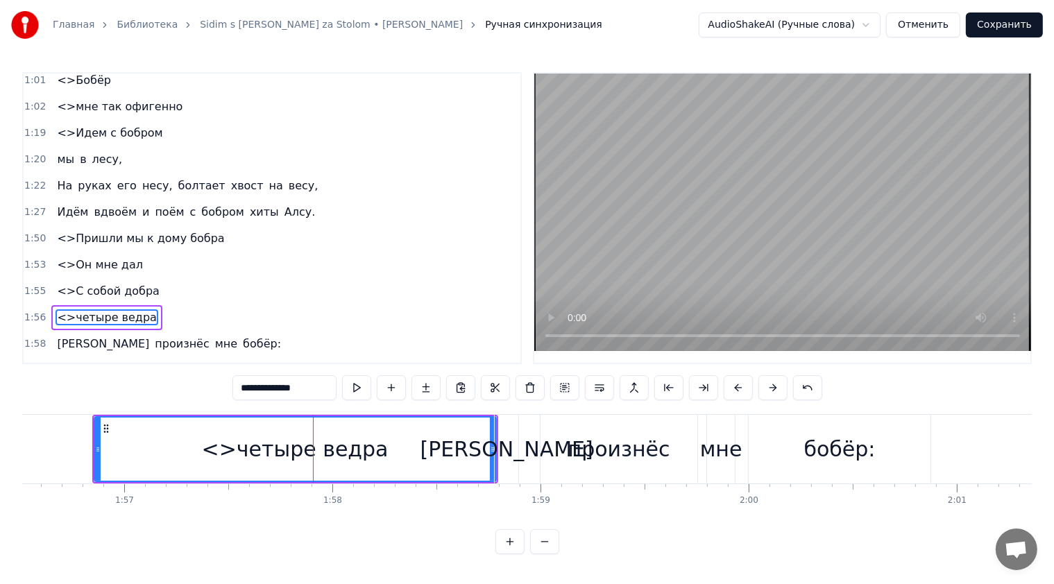
type input "**********"
click at [350, 384] on button at bounding box center [356, 387] width 29 height 25
click at [353, 385] on button at bounding box center [356, 387] width 29 height 25
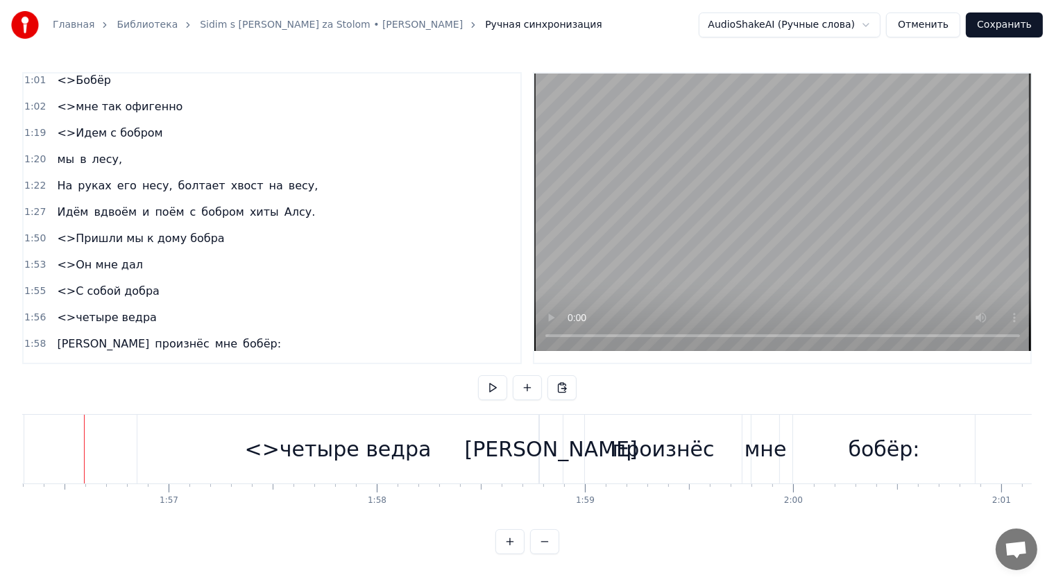
scroll to position [0, 24197]
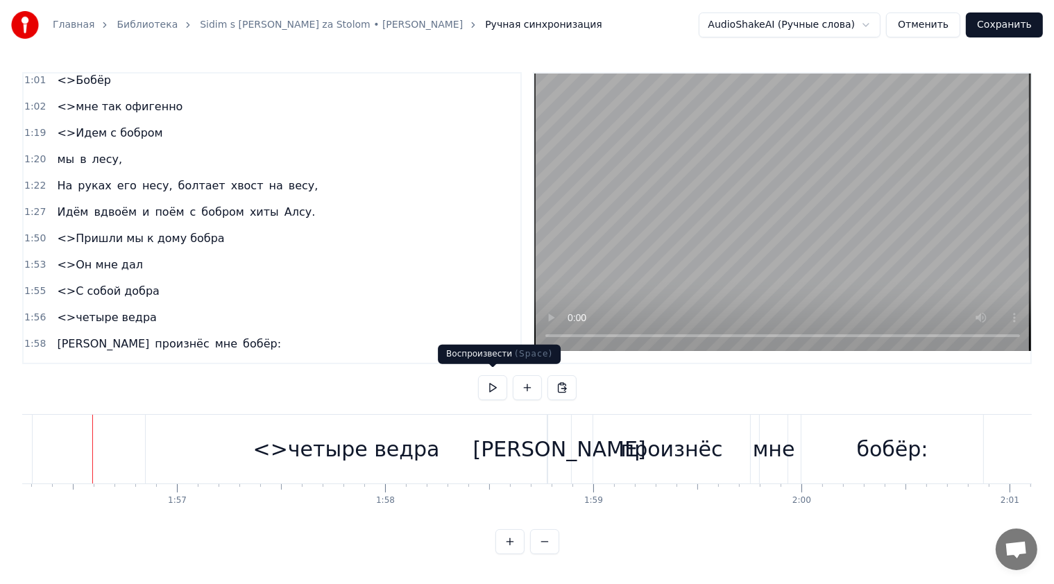
click at [494, 379] on button at bounding box center [492, 387] width 29 height 25
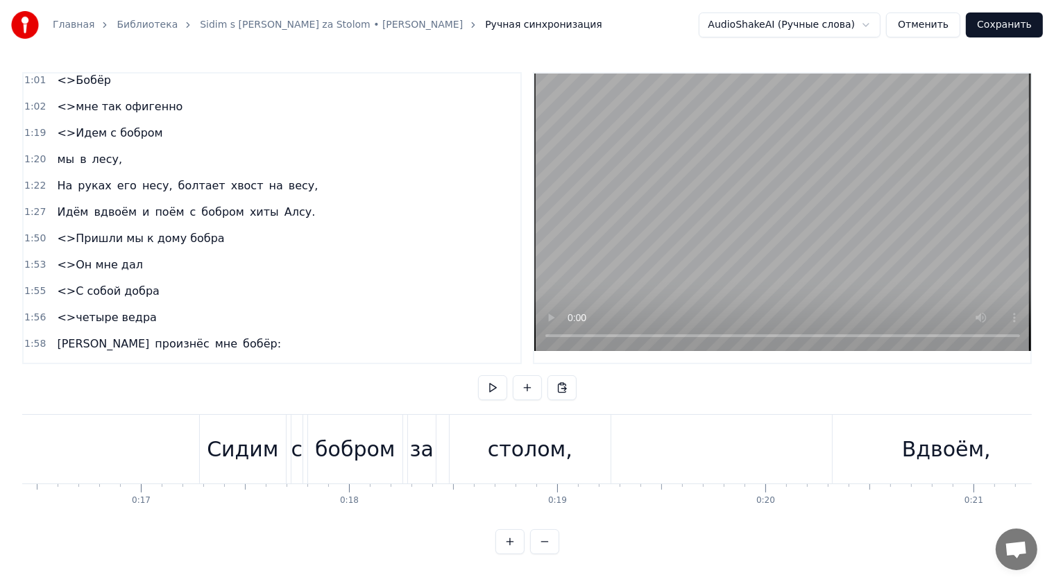
scroll to position [0, 0]
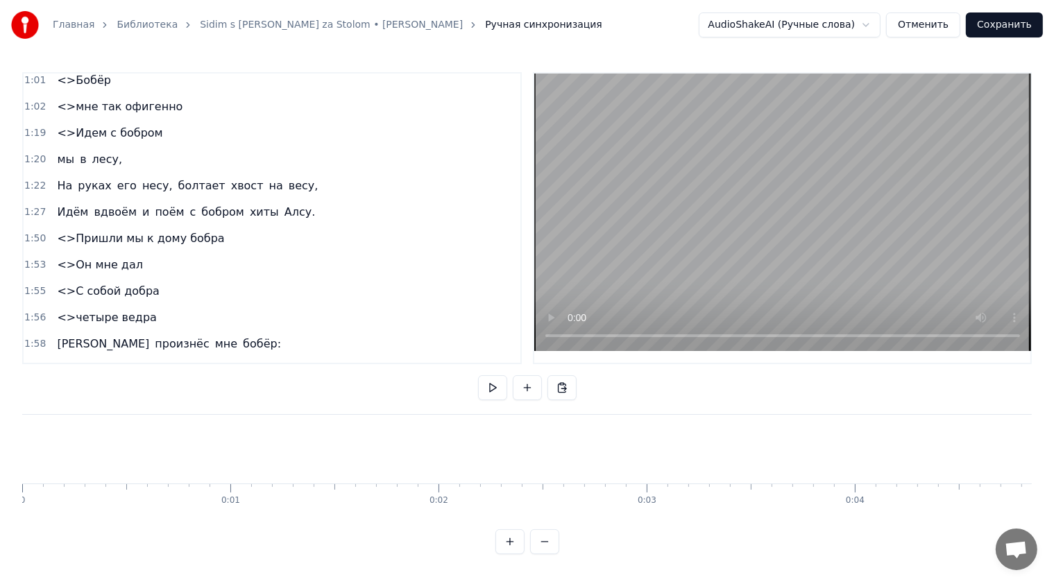
click at [497, 387] on button at bounding box center [492, 387] width 29 height 25
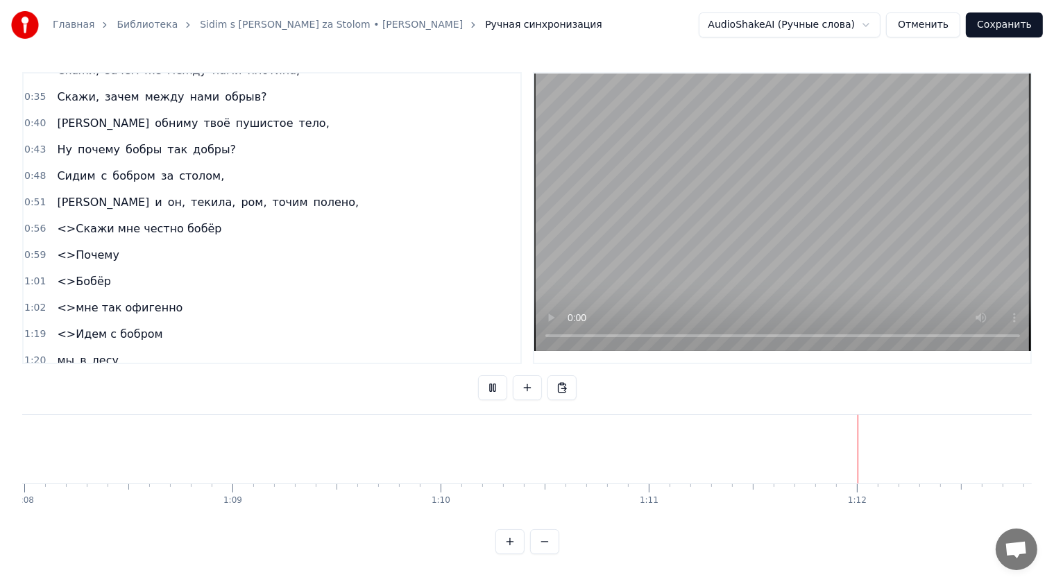
scroll to position [142, 0]
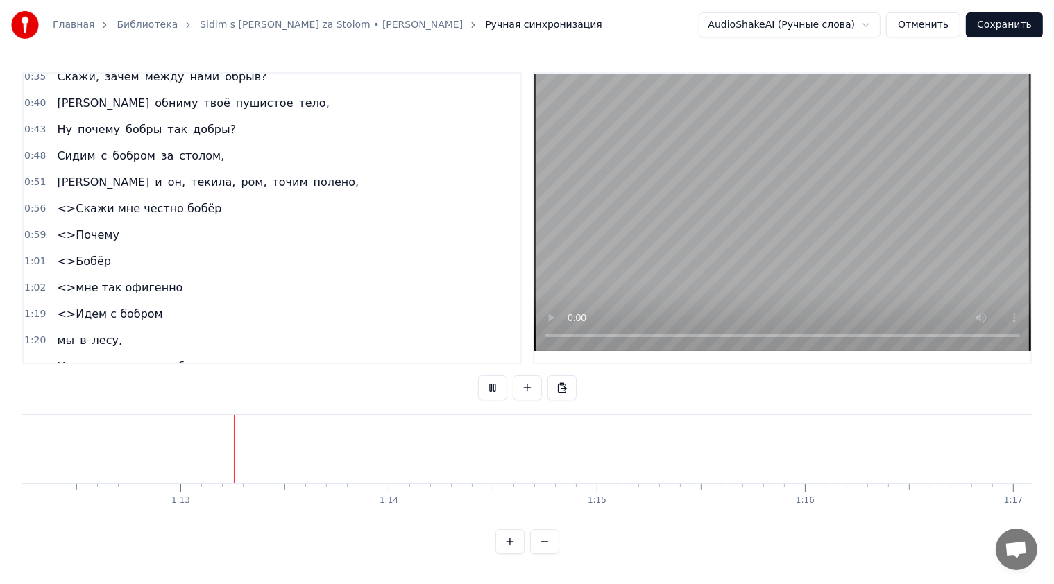
click at [61, 201] on span "<>Скажи мне честно бобёр" at bounding box center [139, 209] width 167 height 16
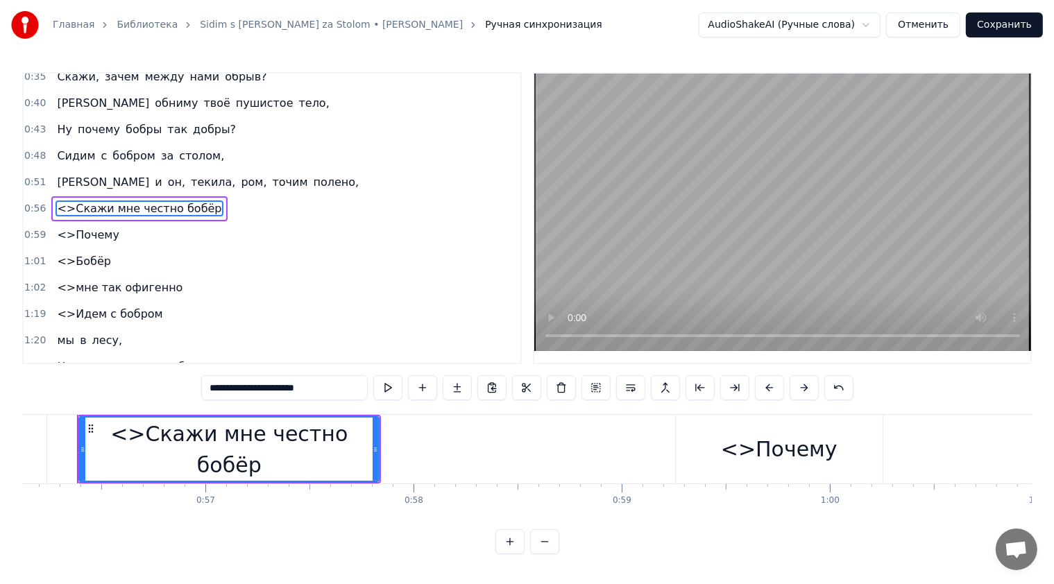
scroll to position [0, 11666]
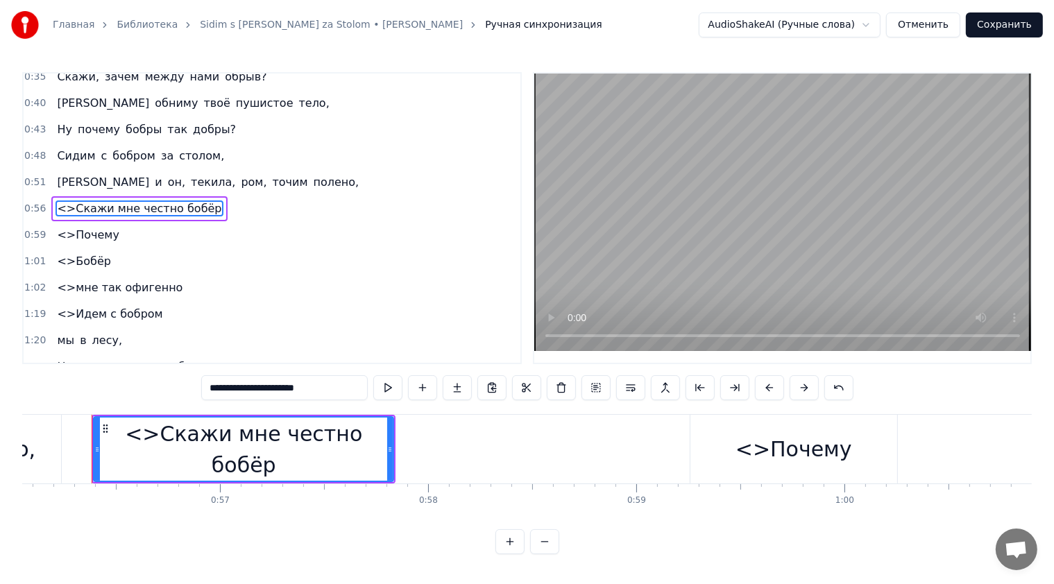
click at [225, 380] on input "**********" at bounding box center [284, 387] width 167 height 25
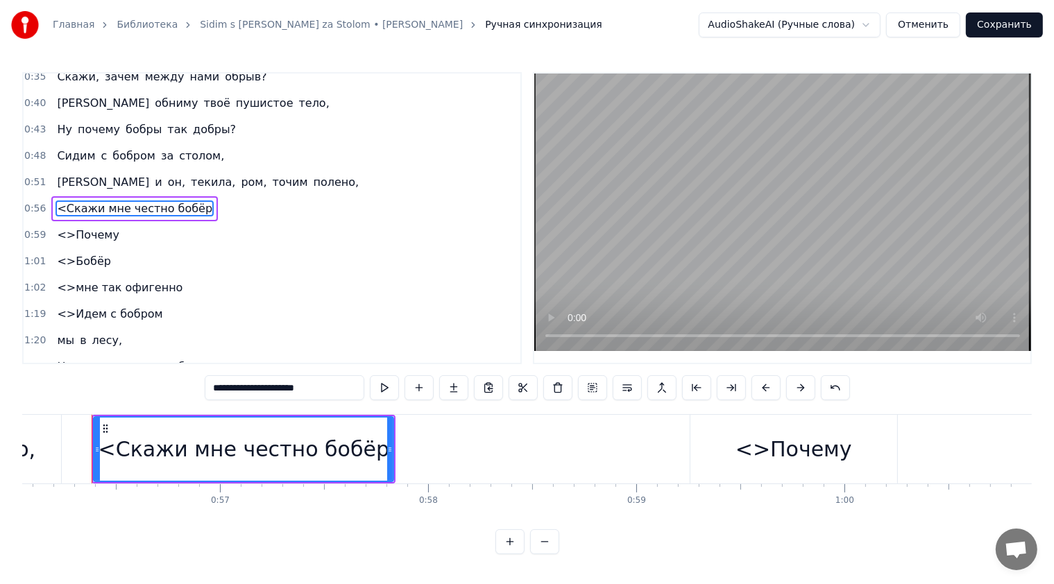
click at [220, 380] on input "**********" at bounding box center [285, 387] width 160 height 25
click at [80, 227] on span "<>Почему" at bounding box center [88, 235] width 65 height 16
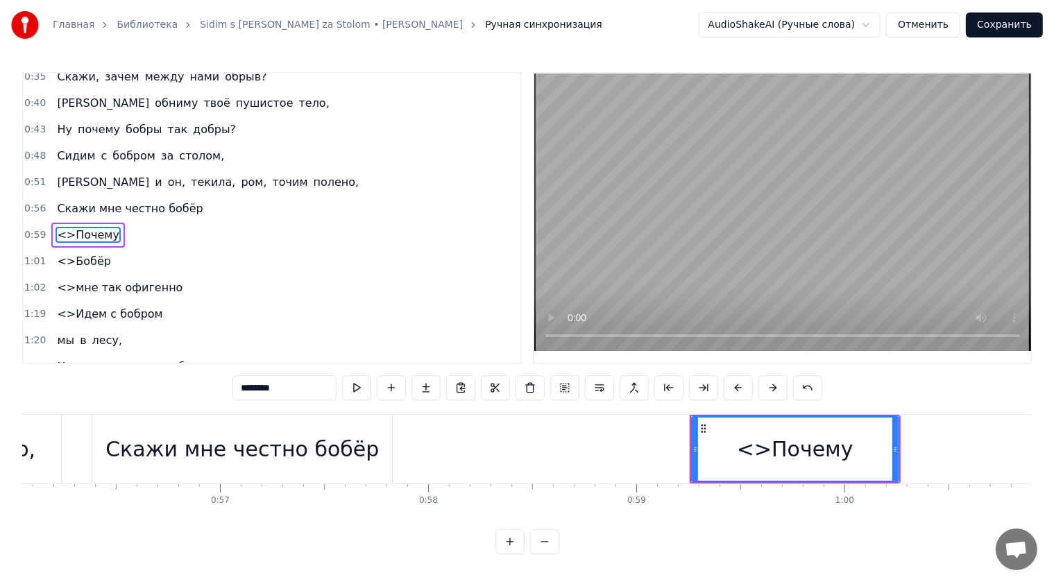
scroll to position [148, 0]
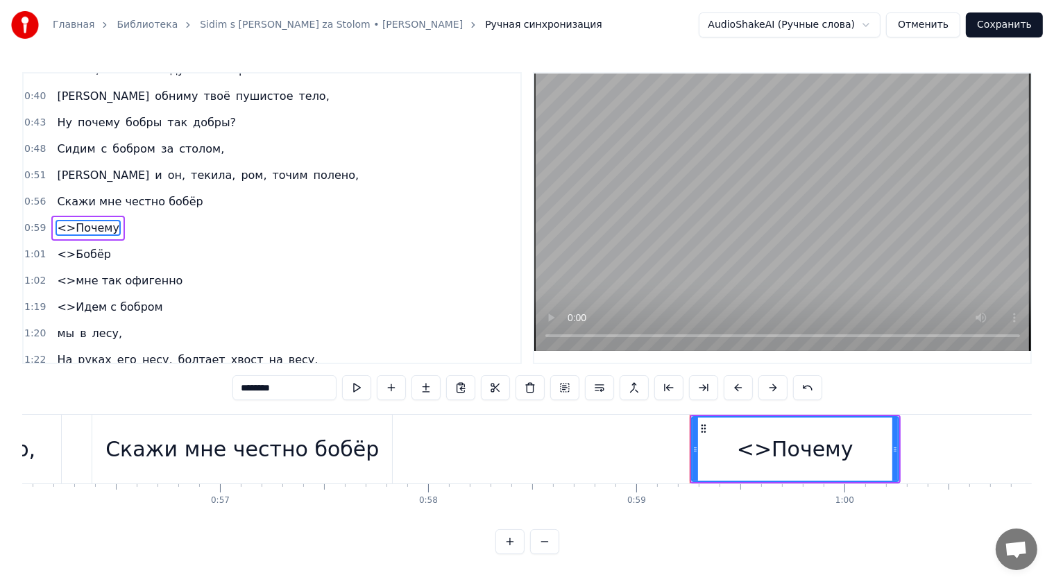
drag, startPoint x: 255, startPoint y: 385, endPoint x: 241, endPoint y: 388, distance: 14.2
click at [241, 388] on input "********" at bounding box center [284, 387] width 104 height 25
click at [80, 250] on span "<>Бобёр" at bounding box center [84, 254] width 56 height 16
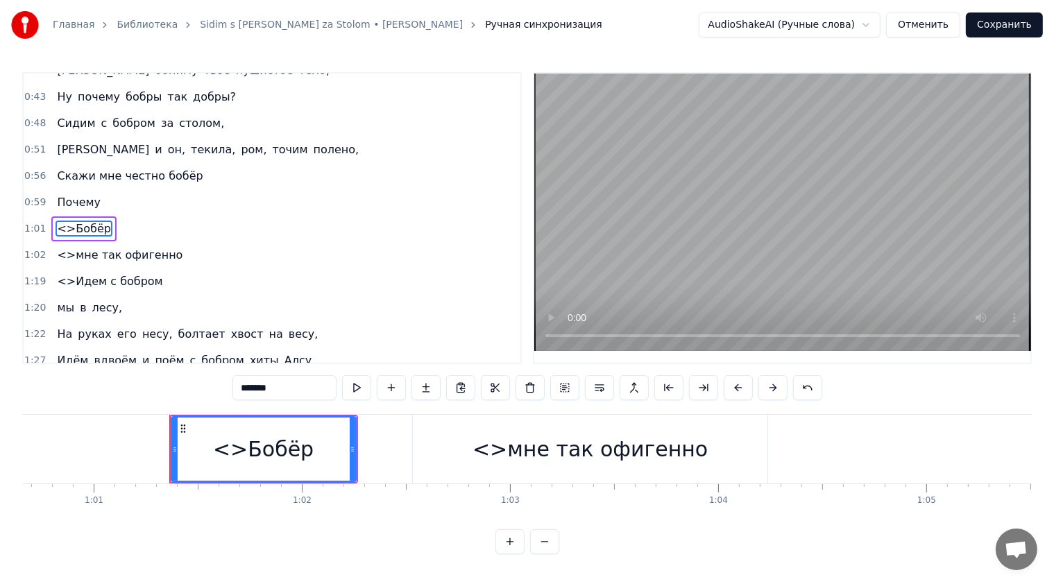
scroll to position [0, 12702]
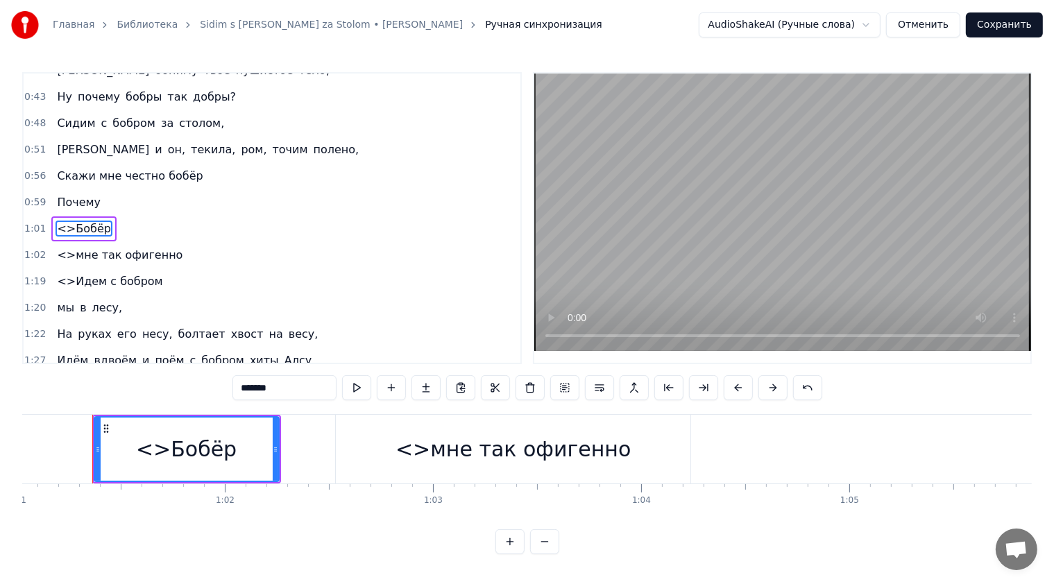
drag, startPoint x: 255, startPoint y: 383, endPoint x: 241, endPoint y: 386, distance: 14.2
click at [241, 386] on input "*******" at bounding box center [284, 387] width 104 height 25
click at [69, 247] on span "<>мне так офигенно" at bounding box center [120, 255] width 128 height 16
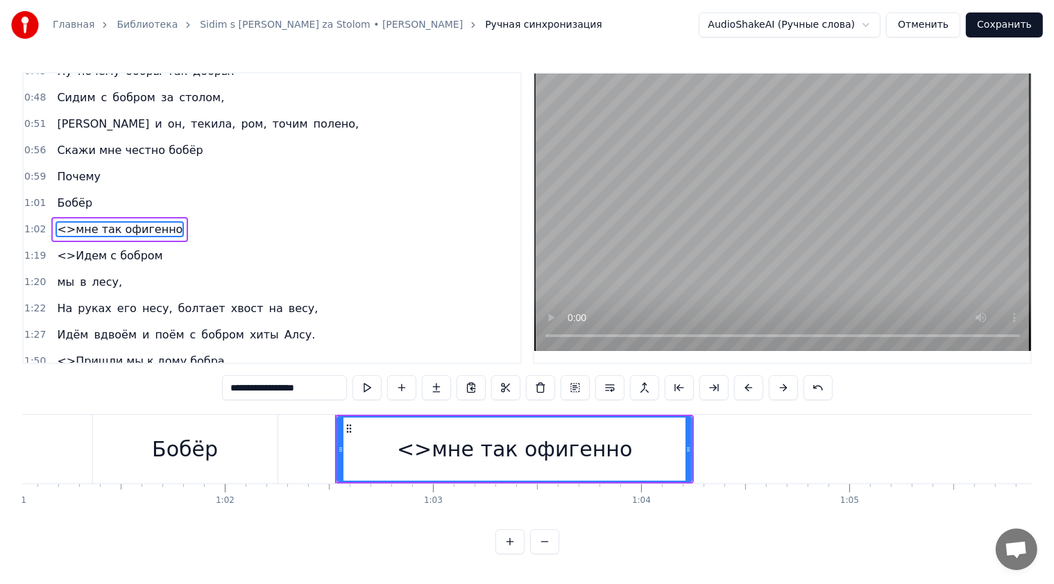
drag, startPoint x: 243, startPoint y: 389, endPoint x: 225, endPoint y: 386, distance: 18.2
click at [225, 386] on input "**********" at bounding box center [284, 387] width 125 height 25
click at [62, 248] on span "<>Идем с бобром" at bounding box center [110, 256] width 108 height 16
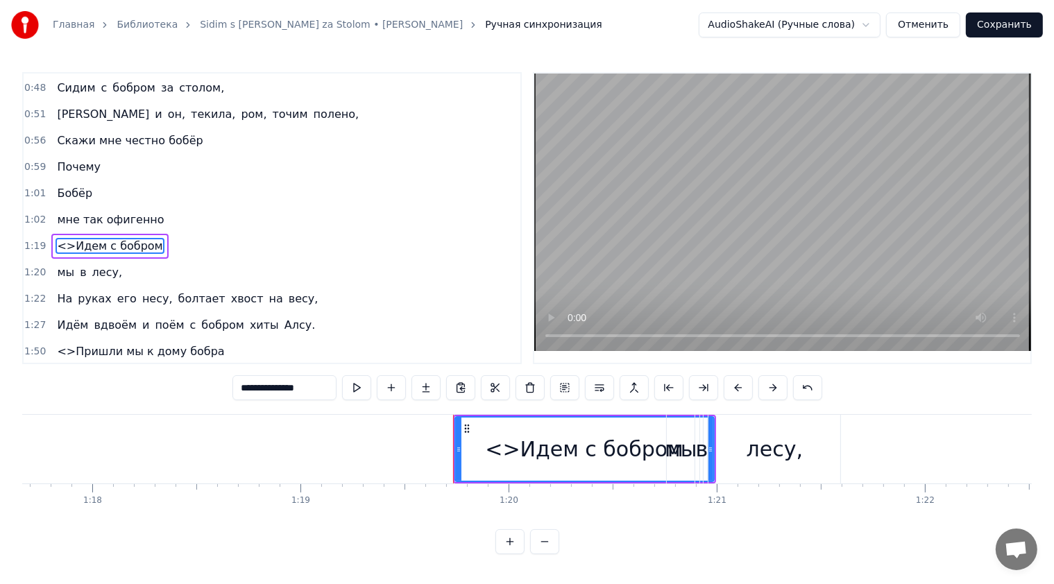
scroll to position [0, 16525]
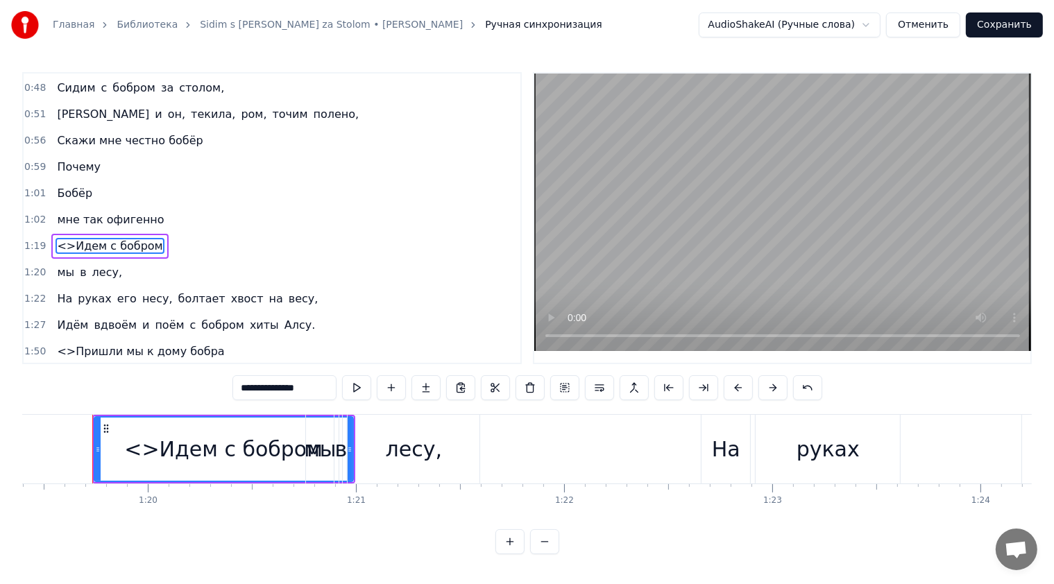
drag, startPoint x: 255, startPoint y: 386, endPoint x: 232, endPoint y: 386, distance: 23.6
click at [232, 386] on div "0:17 Сидим с [PERSON_NAME] за столом, 0:20 Вдвоём, на ужин готовим полено, 0:25…" at bounding box center [526, 313] width 1009 height 482
click at [64, 343] on span "<>Пришли мы к дому бобра" at bounding box center [141, 351] width 170 height 16
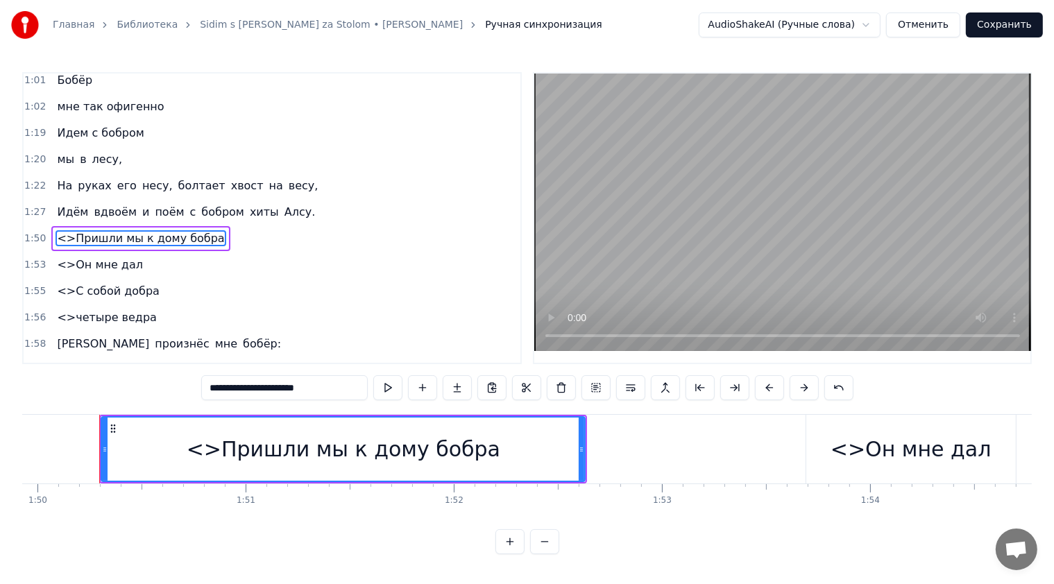
scroll to position [0, 22887]
drag, startPoint x: 223, startPoint y: 384, endPoint x: 198, endPoint y: 386, distance: 24.4
click at [198, 386] on div "0:17 Сидим с [PERSON_NAME] за столом, 0:20 Вдвоём, на ужин готовим полено, 0:25…" at bounding box center [526, 313] width 1009 height 482
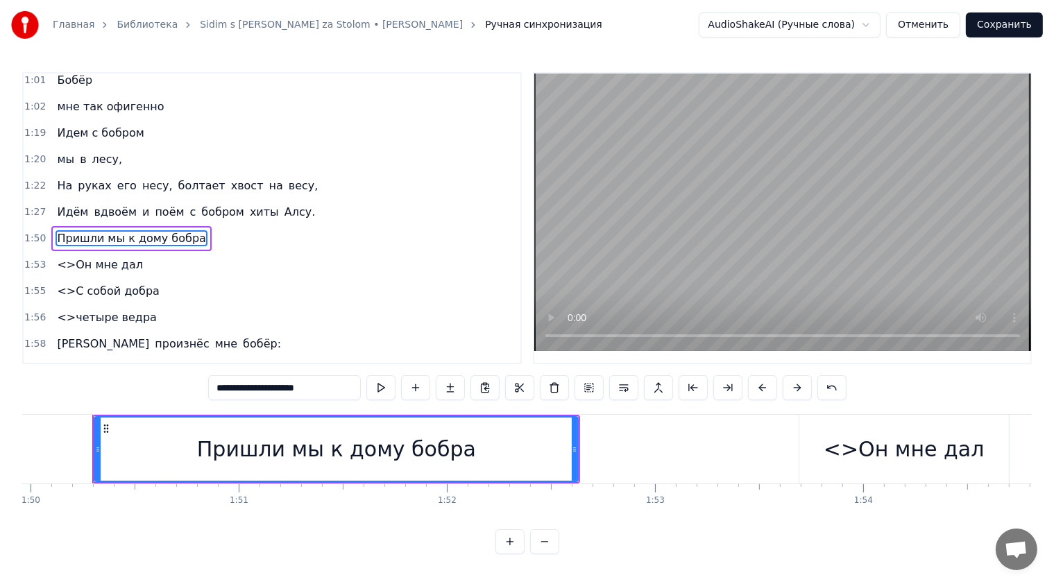
click at [56, 257] on span "<>Он мне дал" at bounding box center [100, 265] width 89 height 16
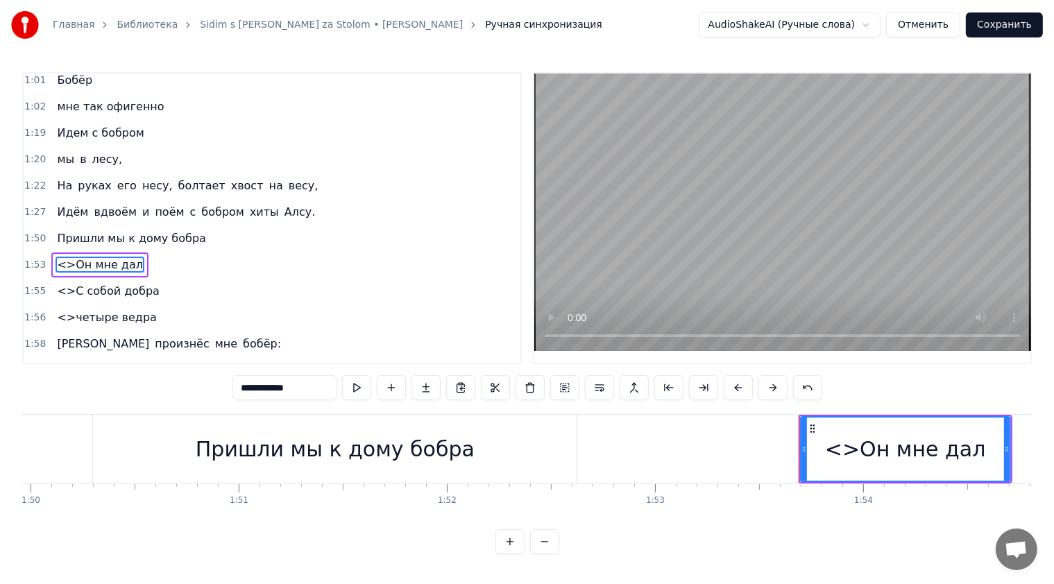
drag, startPoint x: 255, startPoint y: 389, endPoint x: 244, endPoint y: 389, distance: 11.1
click at [244, 389] on input "**********" at bounding box center [284, 387] width 104 height 25
click at [104, 283] on span "<>С собой добра" at bounding box center [108, 291] width 105 height 16
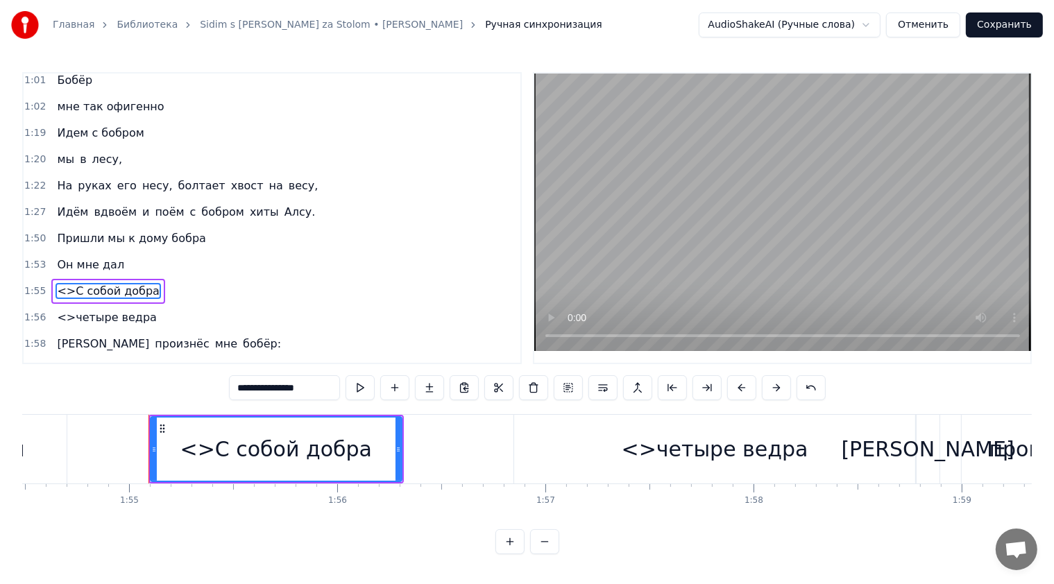
scroll to position [0, 23885]
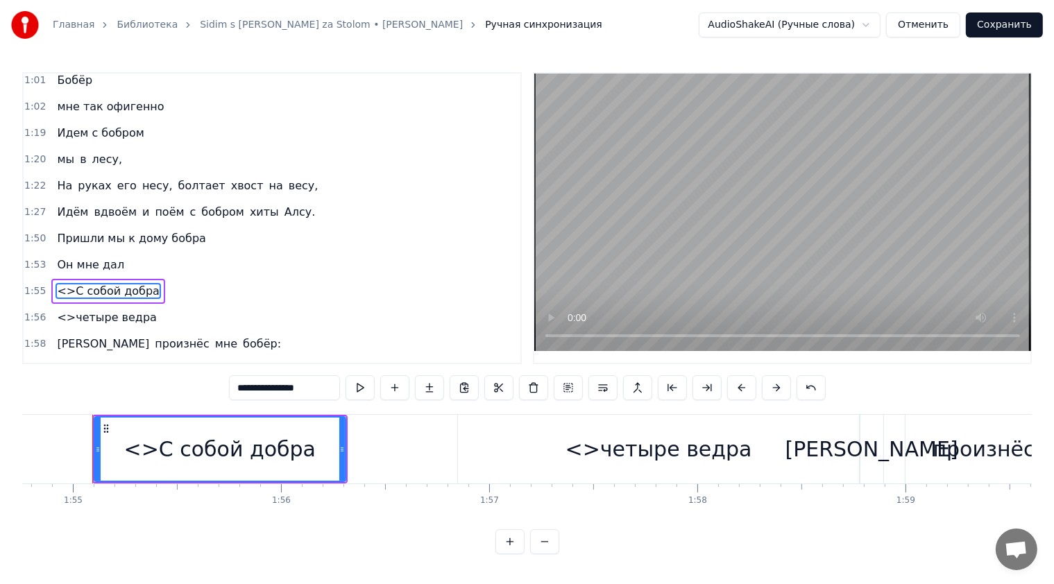
click at [241, 389] on input "**********" at bounding box center [284, 387] width 111 height 25
drag, startPoint x: 250, startPoint y: 386, endPoint x: 237, endPoint y: 387, distance: 13.2
click at [237, 387] on input "**********" at bounding box center [284, 387] width 111 height 25
click at [72, 309] on span "<>четыре ведра" at bounding box center [107, 317] width 102 height 16
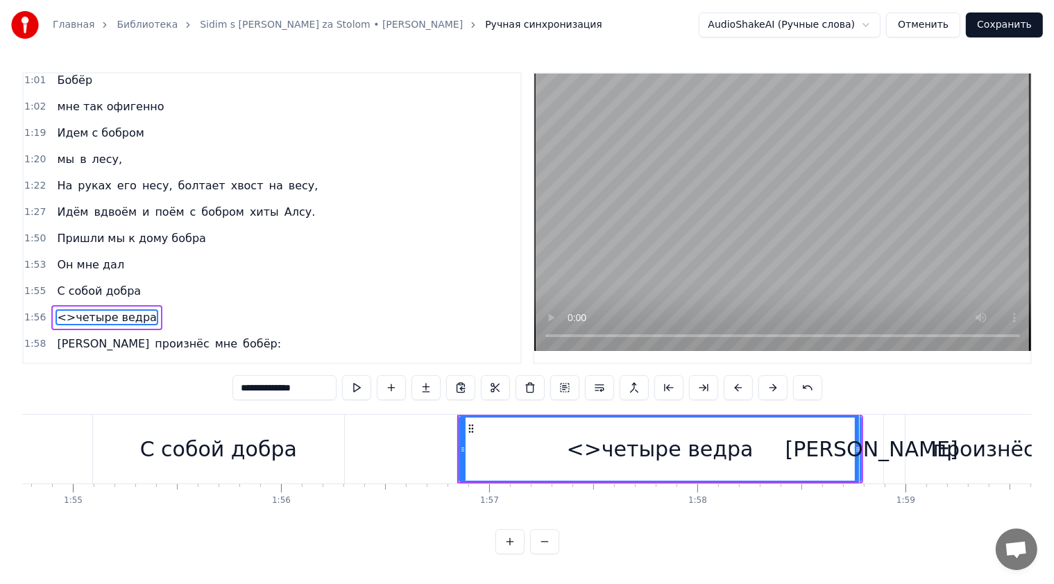
drag, startPoint x: 256, startPoint y: 383, endPoint x: 235, endPoint y: 385, distance: 20.9
click at [235, 385] on input "**********" at bounding box center [284, 387] width 104 height 25
click at [72, 283] on span "С собой добра" at bounding box center [99, 291] width 87 height 16
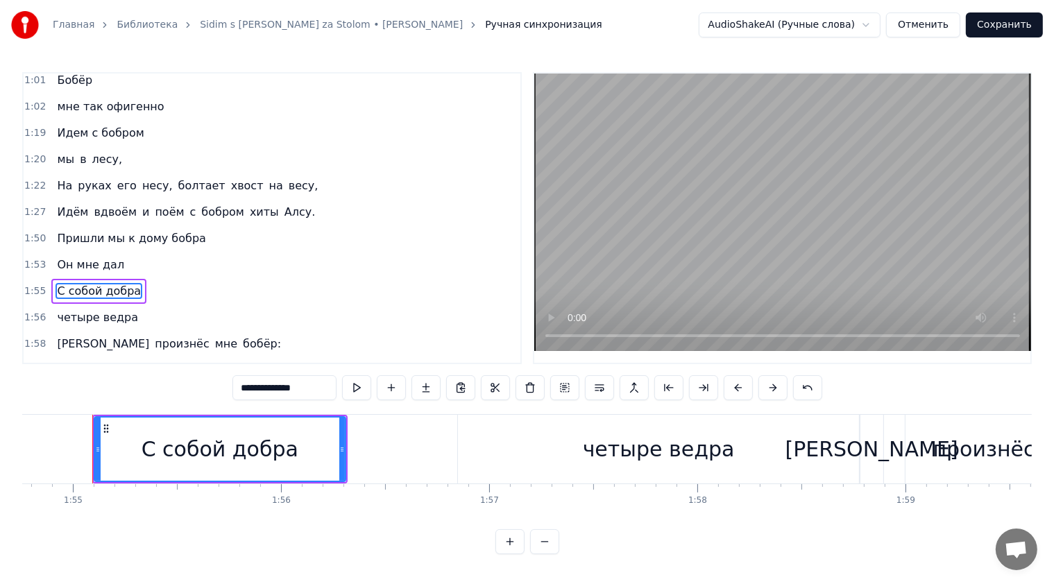
scroll to position [0, 0]
click at [247, 386] on input "**********" at bounding box center [284, 387] width 104 height 25
click at [241, 390] on input "**********" at bounding box center [284, 387] width 104 height 25
type input "**********"
click at [305, 305] on div "1:56 четыре ведра" at bounding box center [272, 318] width 497 height 26
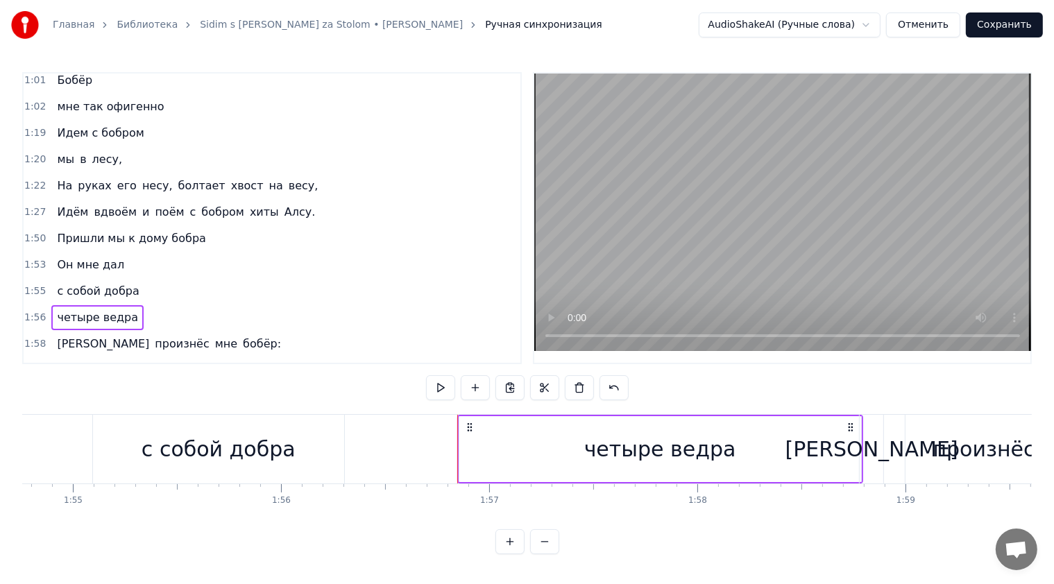
scroll to position [0, 23002]
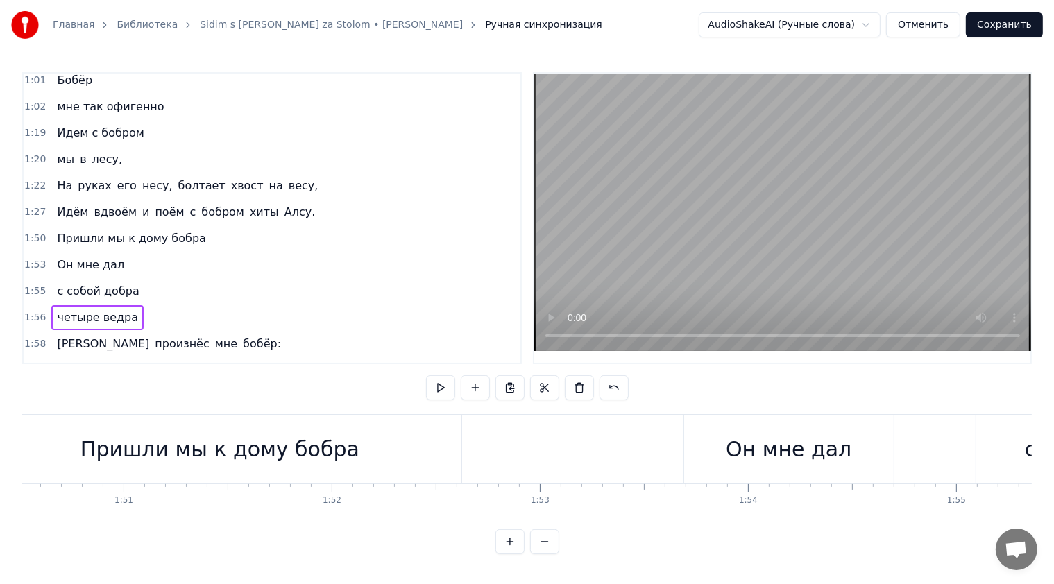
click at [44, 427] on div "Пришли мы к дому бобра" at bounding box center [220, 449] width 484 height 69
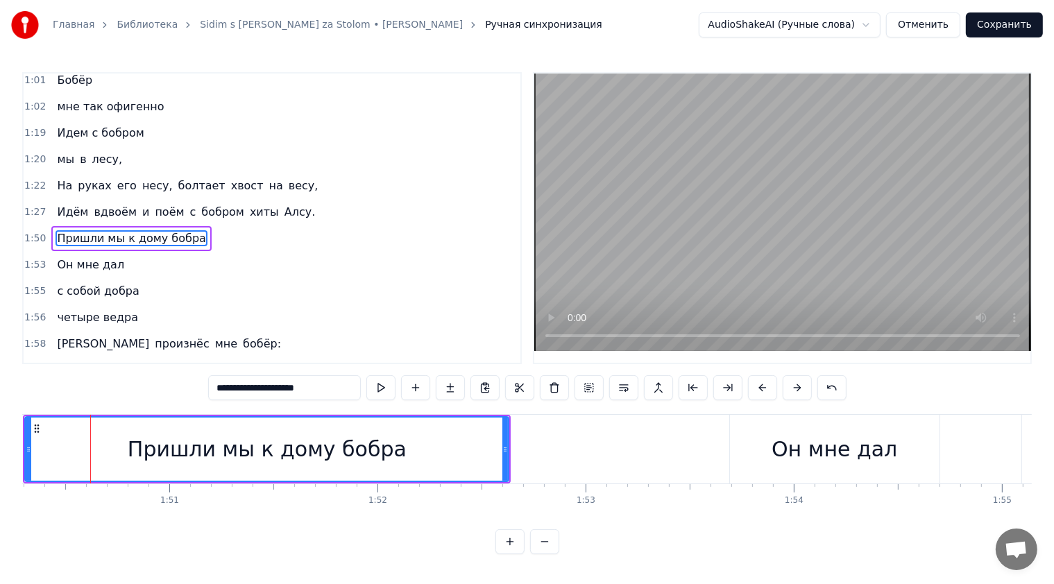
scroll to position [0, 22955]
click at [106, 401] on div "0:17 Сидим с [PERSON_NAME] за столом, 0:20 Вдвоём, на ужин готовим полено, 0:25…" at bounding box center [526, 313] width 1009 height 482
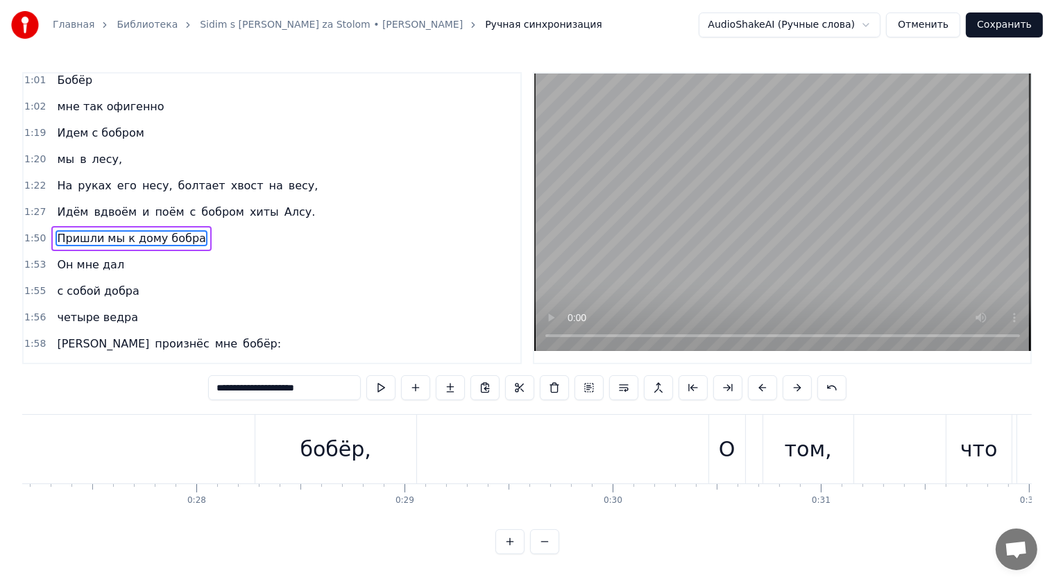
scroll to position [0, 5183]
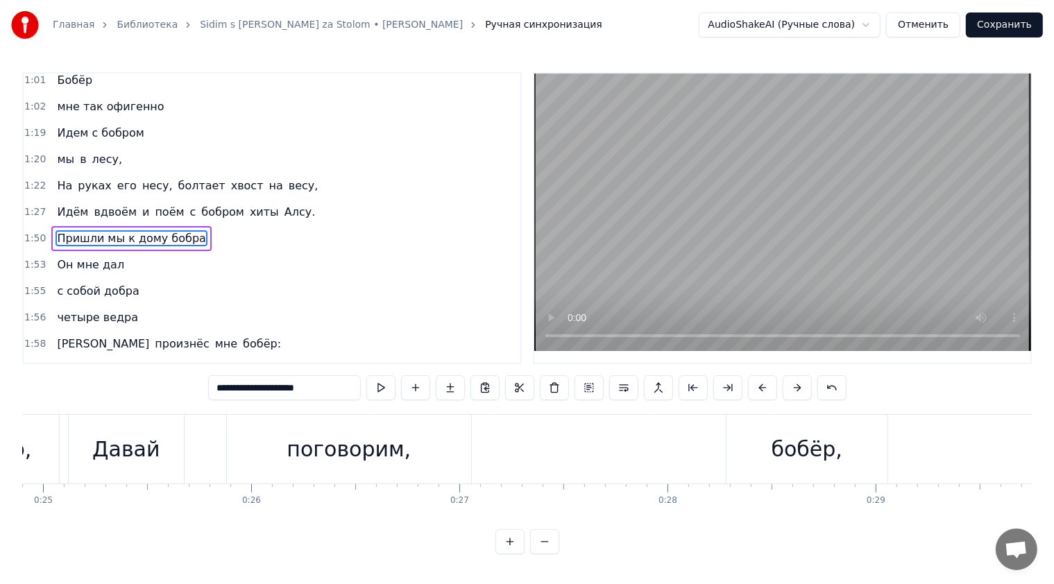
click at [508, 432] on div "[PERSON_NAME] поговорим, бобёр," at bounding box center [479, 449] width 823 height 69
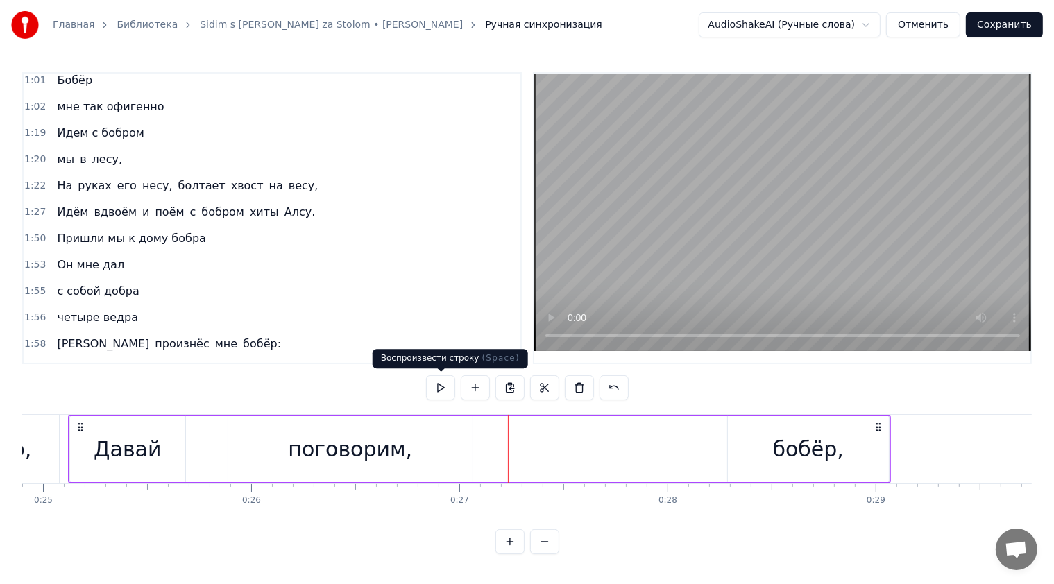
click at [434, 383] on button at bounding box center [440, 387] width 29 height 25
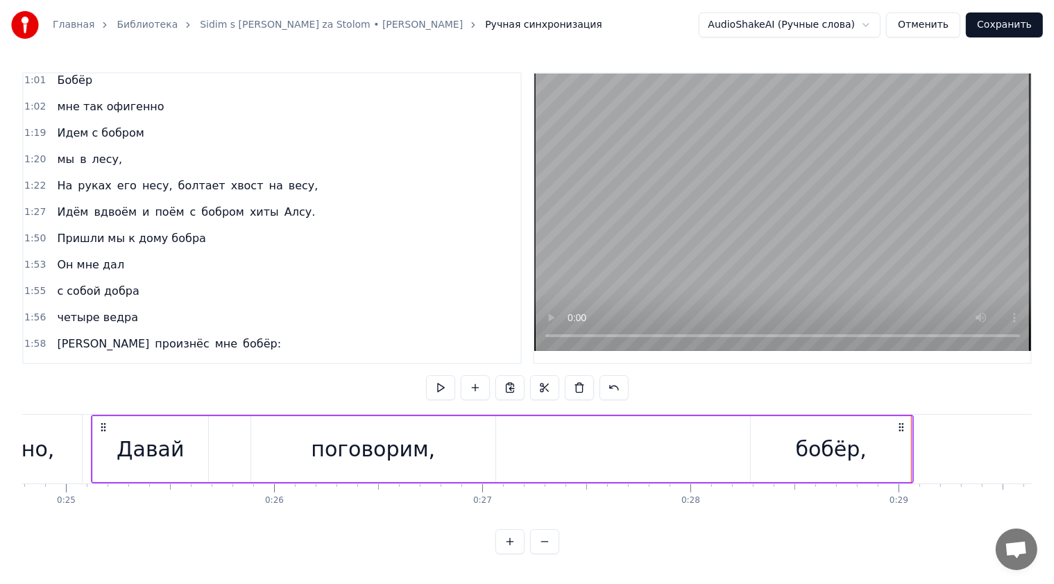
click at [429, 331] on div "1:58 И произнёс мне [PERSON_NAME]:" at bounding box center [272, 344] width 497 height 26
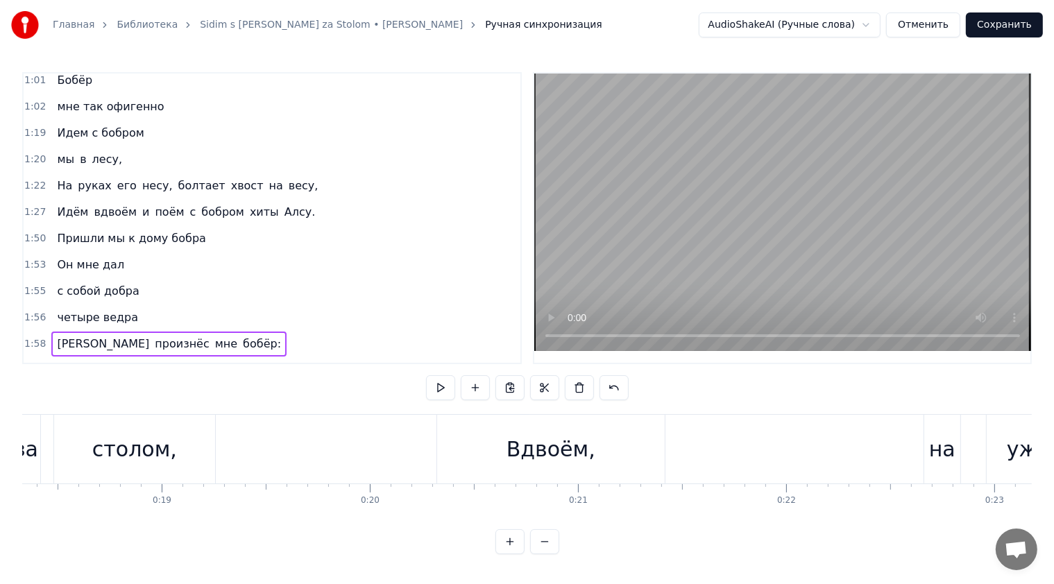
scroll to position [0, 0]
click at [119, 384] on div "0:17 Сидим с [PERSON_NAME] за столом, 0:20 Вдвоём, на ужин готовим полено, 0:25…" at bounding box center [526, 313] width 1009 height 482
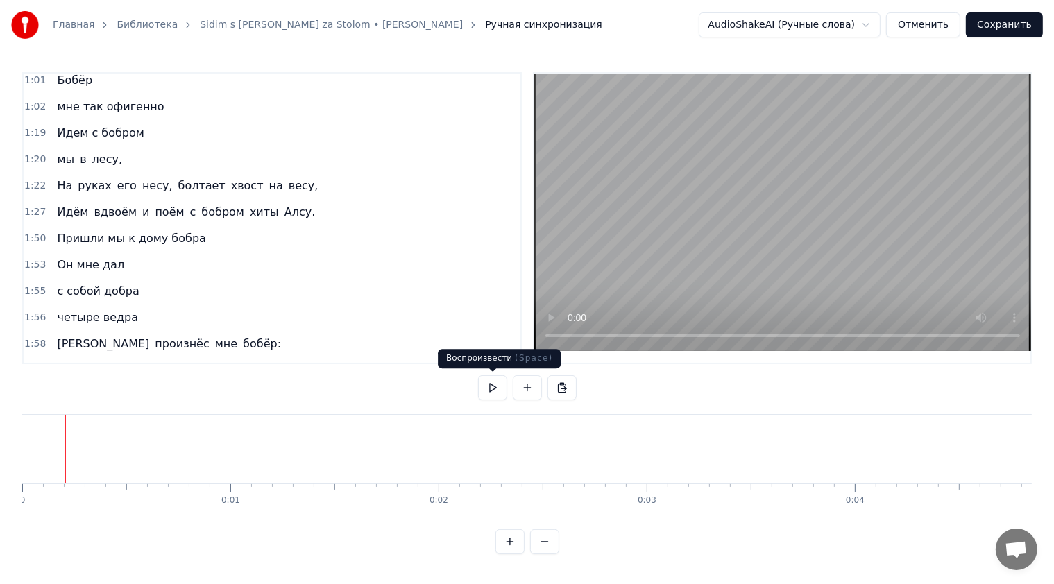
click at [491, 392] on button at bounding box center [492, 387] width 29 height 25
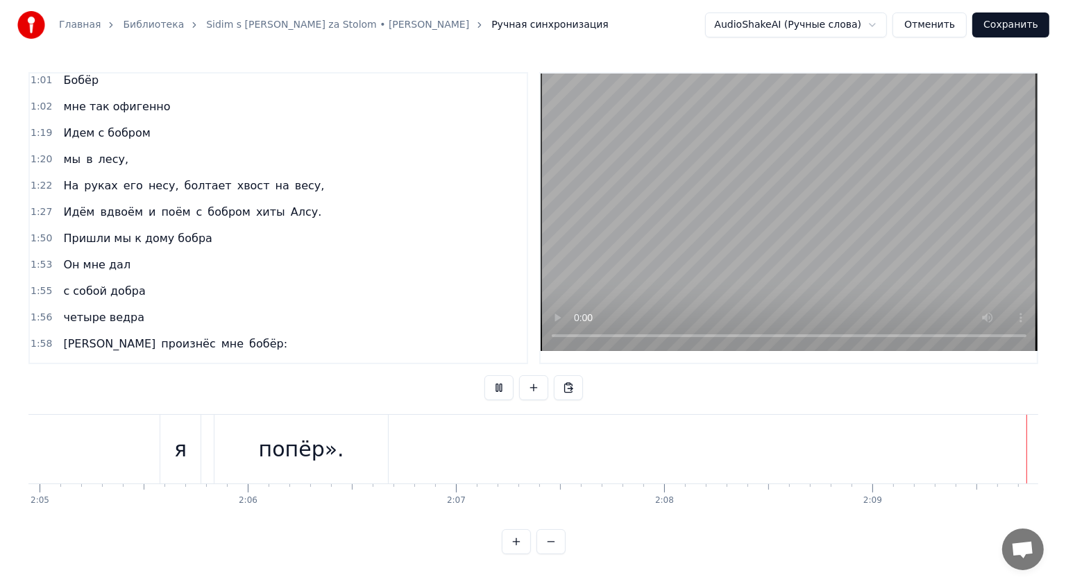
scroll to position [0, 26007]
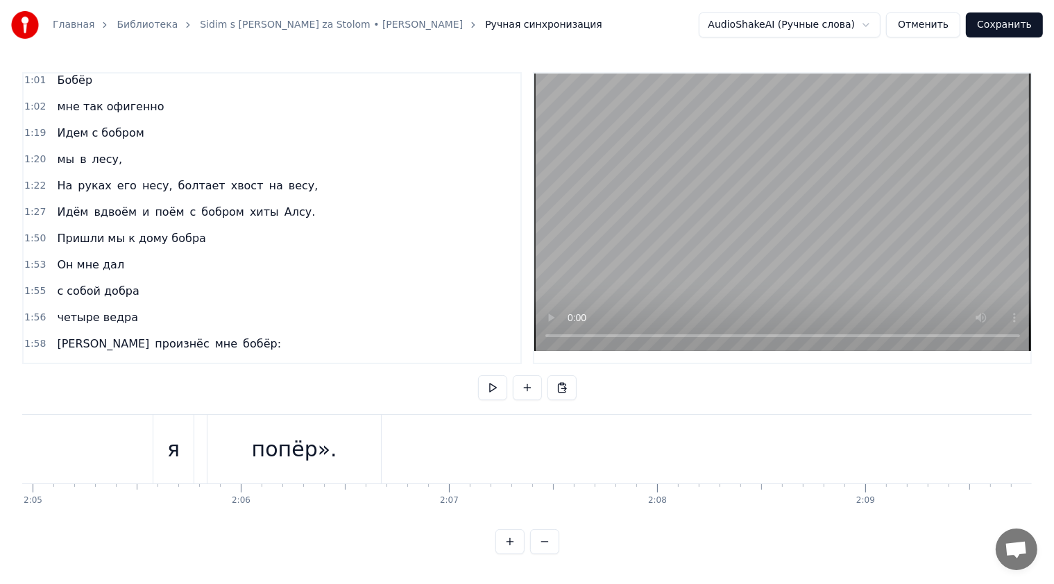
click at [1019, 29] on button "Сохранить" at bounding box center [1004, 24] width 77 height 25
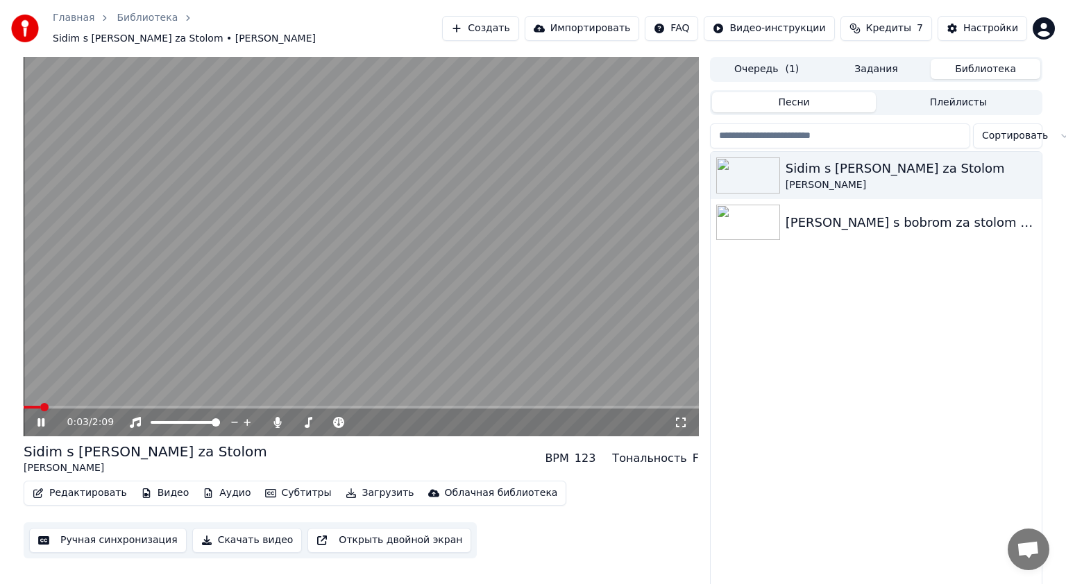
click at [47, 417] on icon at bounding box center [51, 422] width 33 height 11
click at [353, 488] on button "Загрузить" at bounding box center [380, 493] width 80 height 19
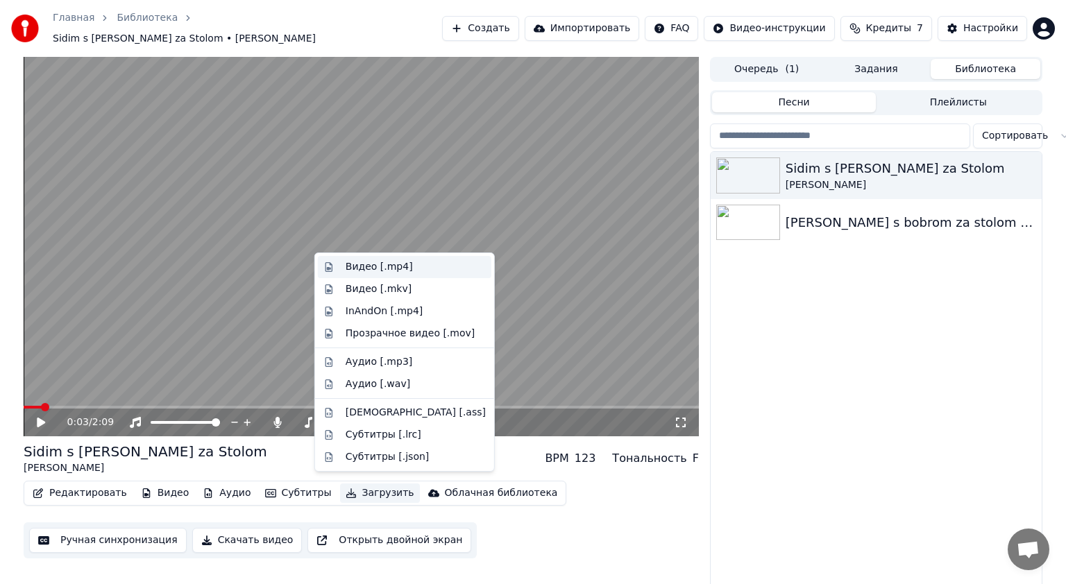
click at [387, 271] on div "Видео [.mp4]" at bounding box center [379, 267] width 67 height 14
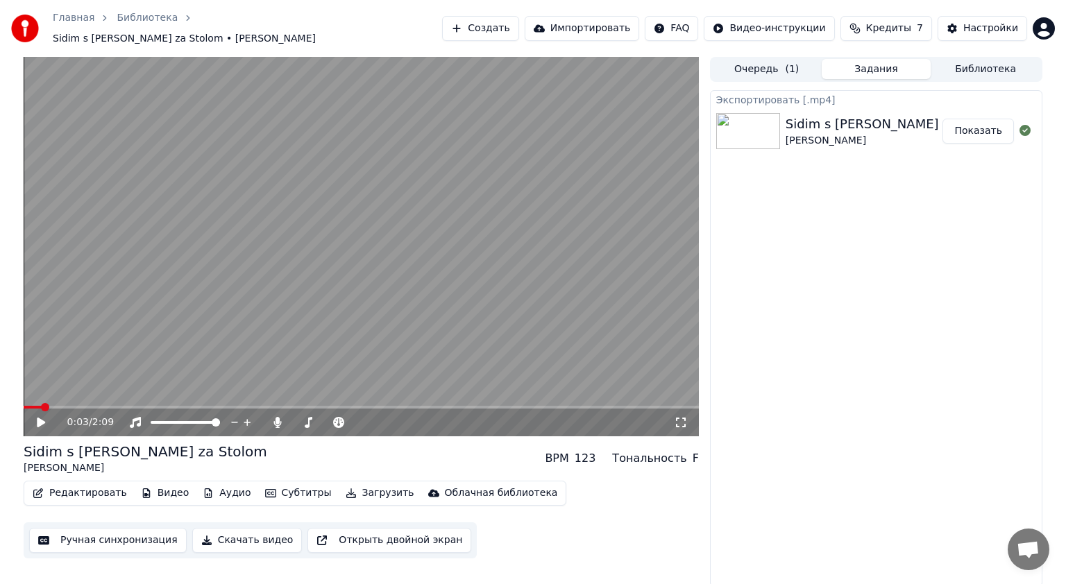
click at [348, 488] on button "Загрузить" at bounding box center [380, 493] width 80 height 19
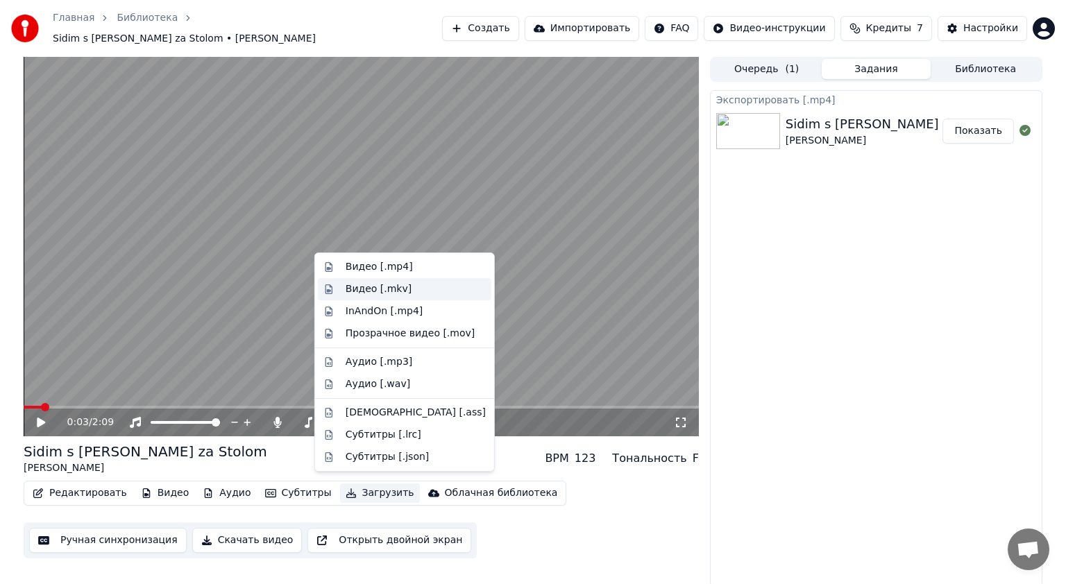
click at [397, 293] on div "Видео [.mkv]" at bounding box center [379, 289] width 66 height 14
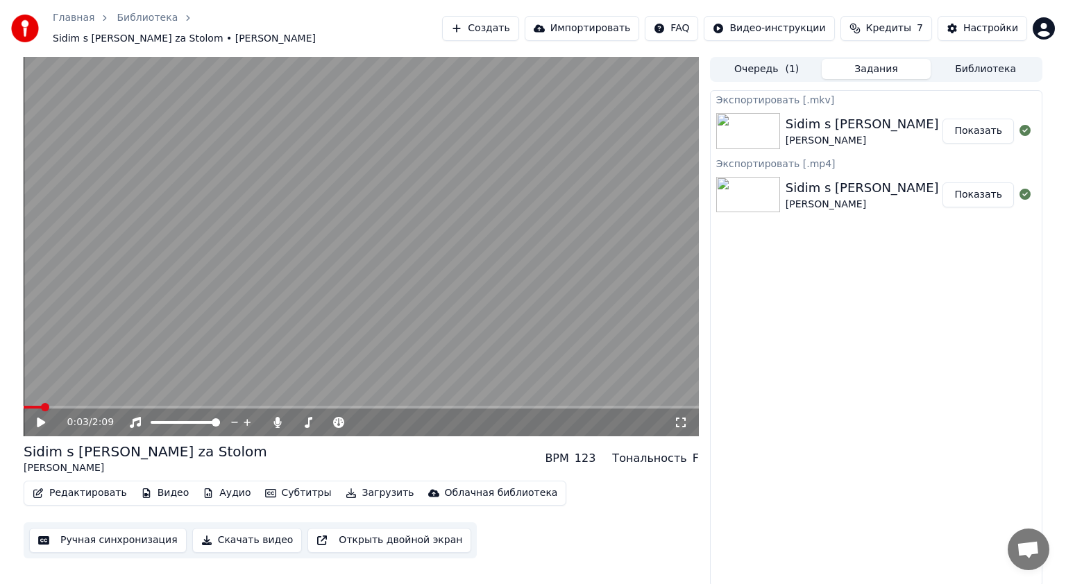
click at [980, 123] on button "Показать" at bounding box center [977, 131] width 71 height 25
click at [74, 24] on link "Главная" at bounding box center [74, 18] width 42 height 14
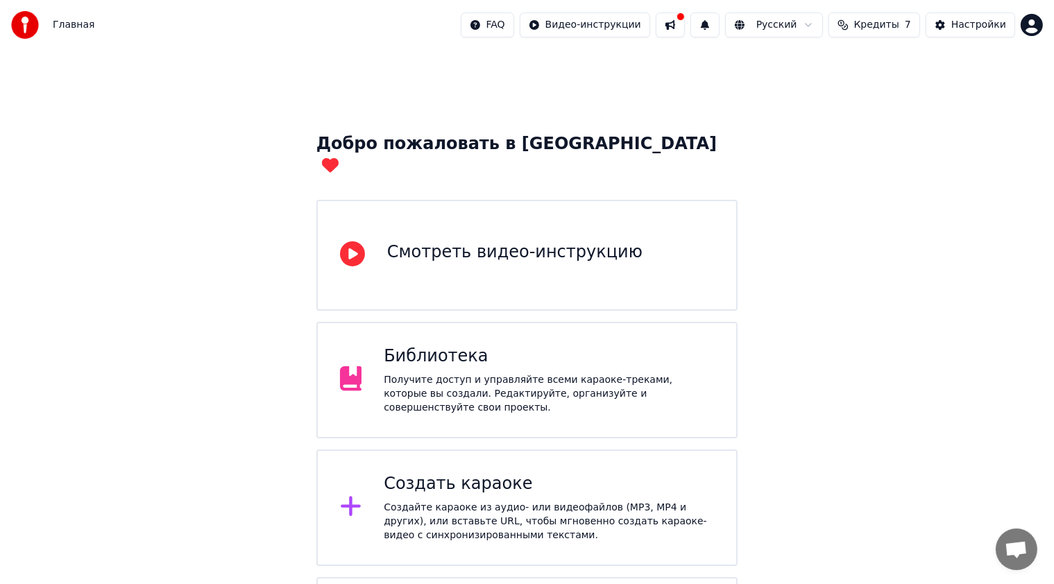
click at [444, 473] on div "Создать караоке" at bounding box center [549, 484] width 330 height 22
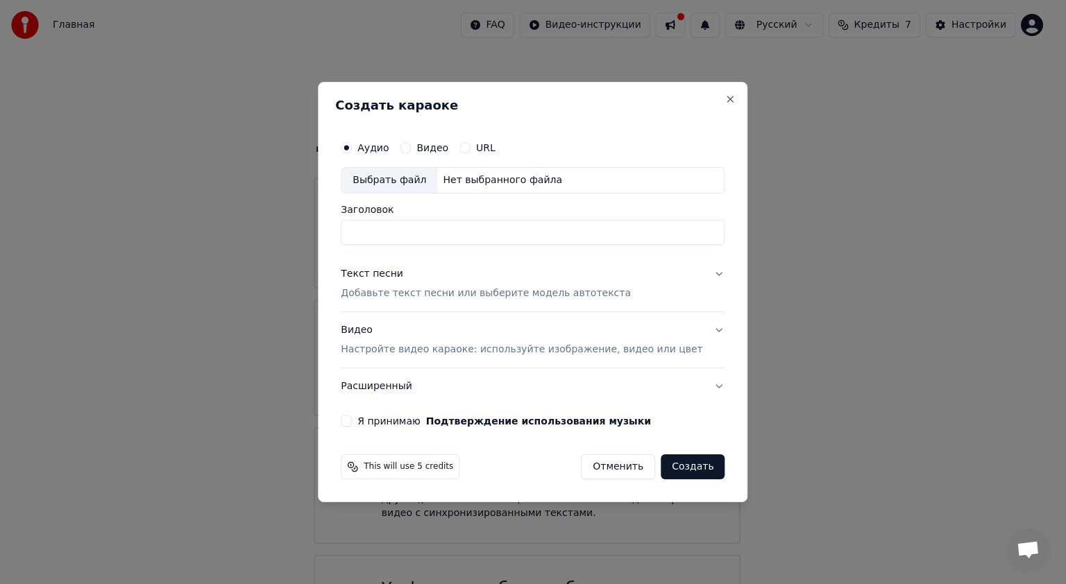
click at [437, 179] on div "Выбрать файл" at bounding box center [389, 180] width 96 height 25
click at [418, 178] on div "Выбрать файл" at bounding box center [389, 180] width 96 height 25
type input "**********"
click at [386, 297] on p "Добавьте текст песни или выберите модель автотекста" at bounding box center [486, 294] width 290 height 14
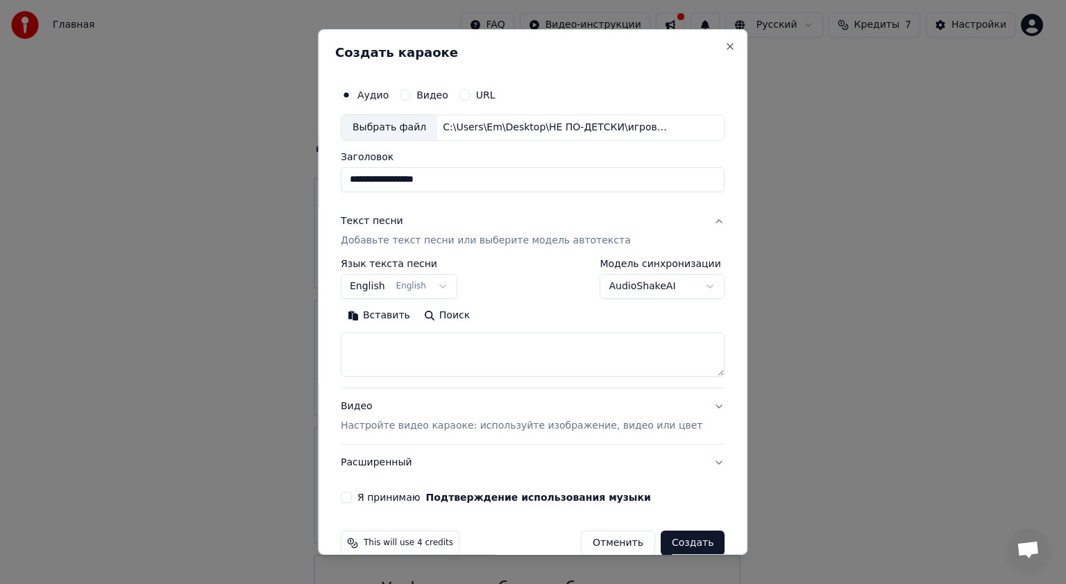
click at [400, 337] on textarea at bounding box center [533, 354] width 384 height 44
paste textarea "**********"
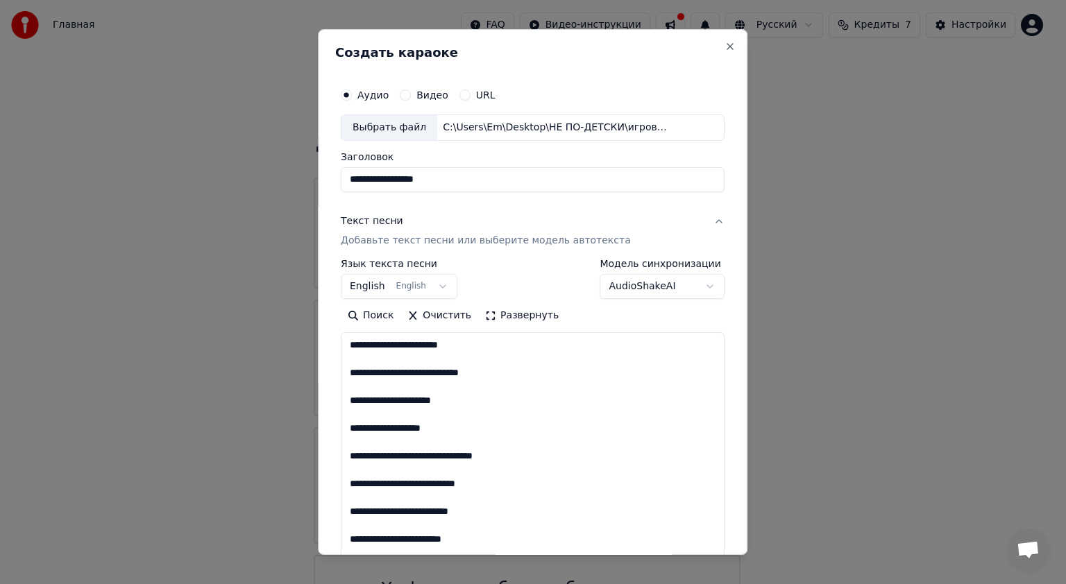
scroll to position [475, 0]
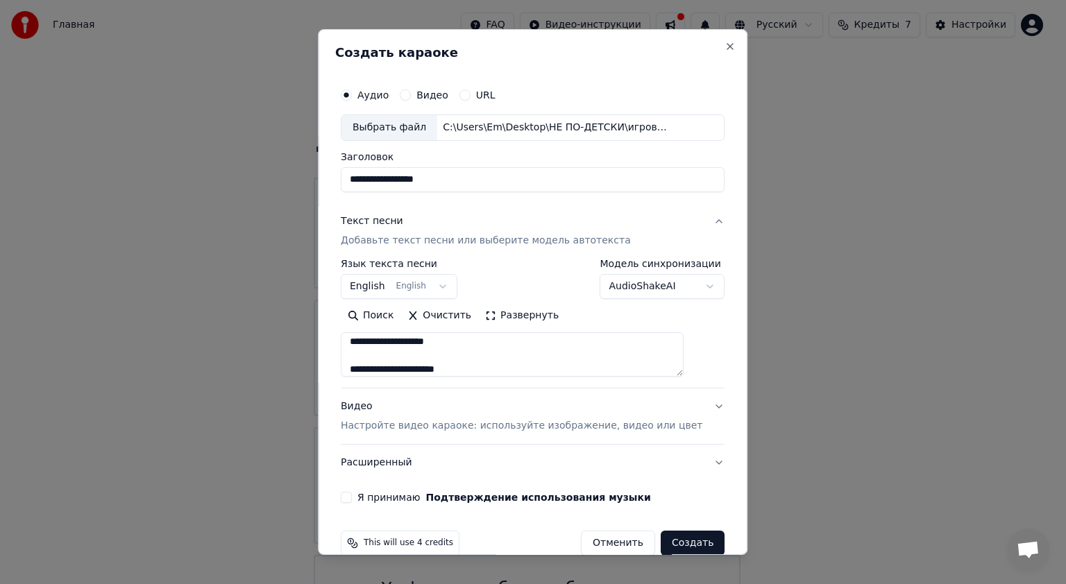
type textarea "**********"
click at [404, 426] on p "Настройте видео караоке: используйте изображение, видео или цвет" at bounding box center [521, 426] width 361 height 14
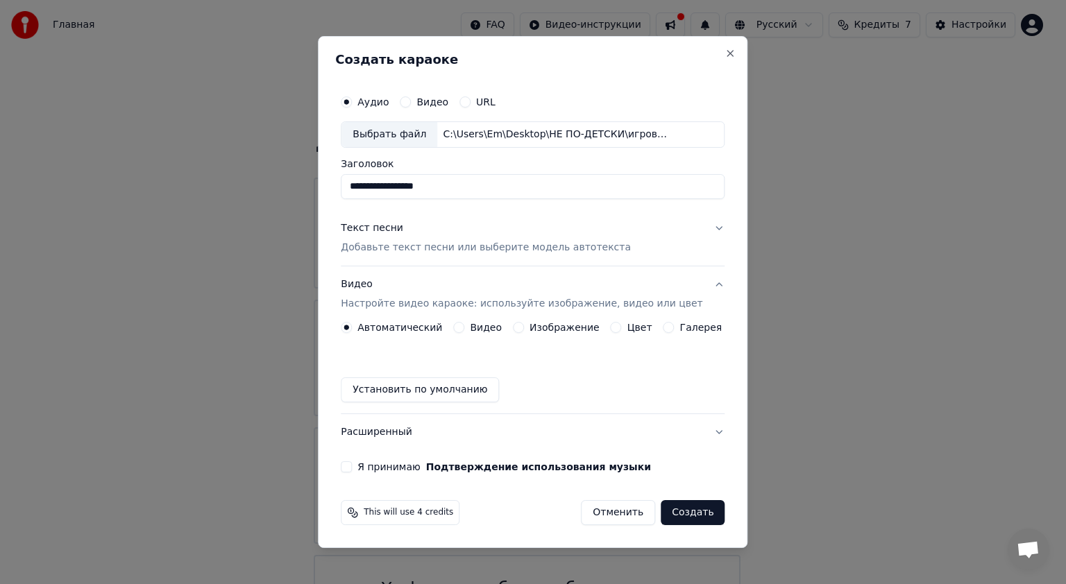
click at [541, 332] on label "Изображение" at bounding box center [564, 328] width 70 height 10
click at [524, 332] on button "Изображение" at bounding box center [518, 327] width 11 height 11
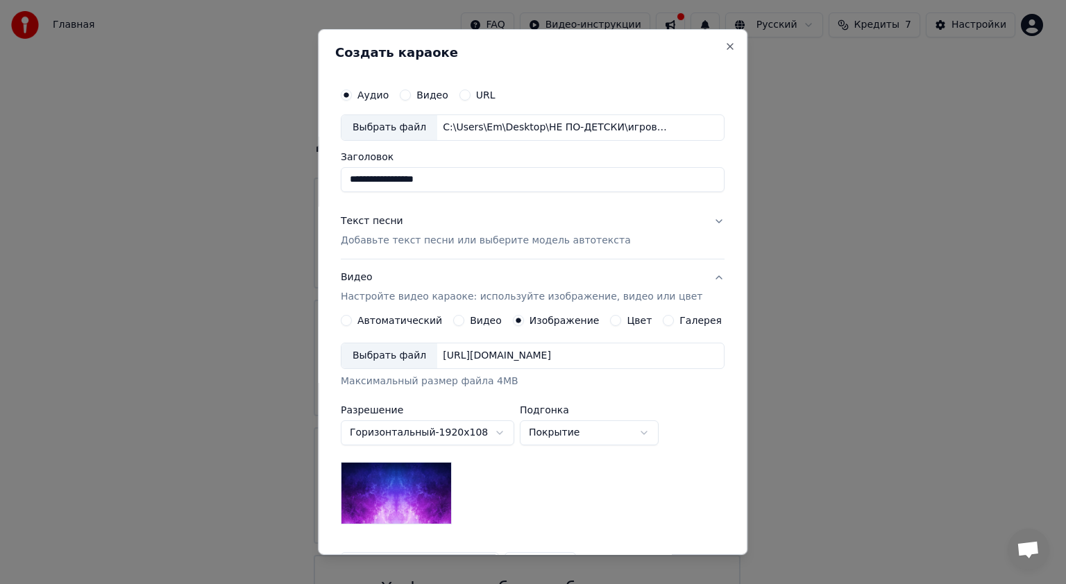
click at [419, 356] on div "Выбрать файл" at bounding box center [389, 355] width 96 height 25
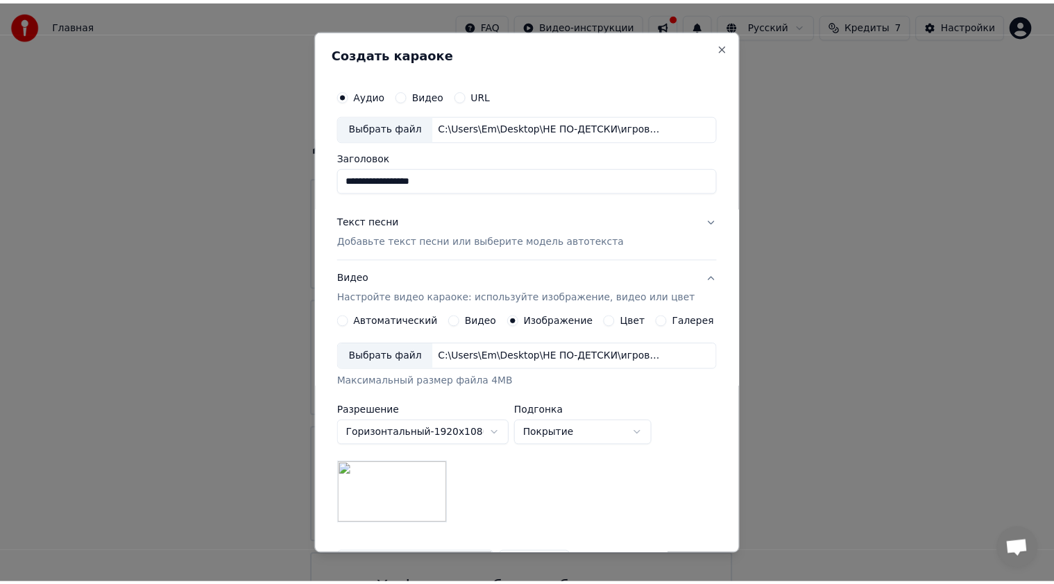
scroll to position [167, 0]
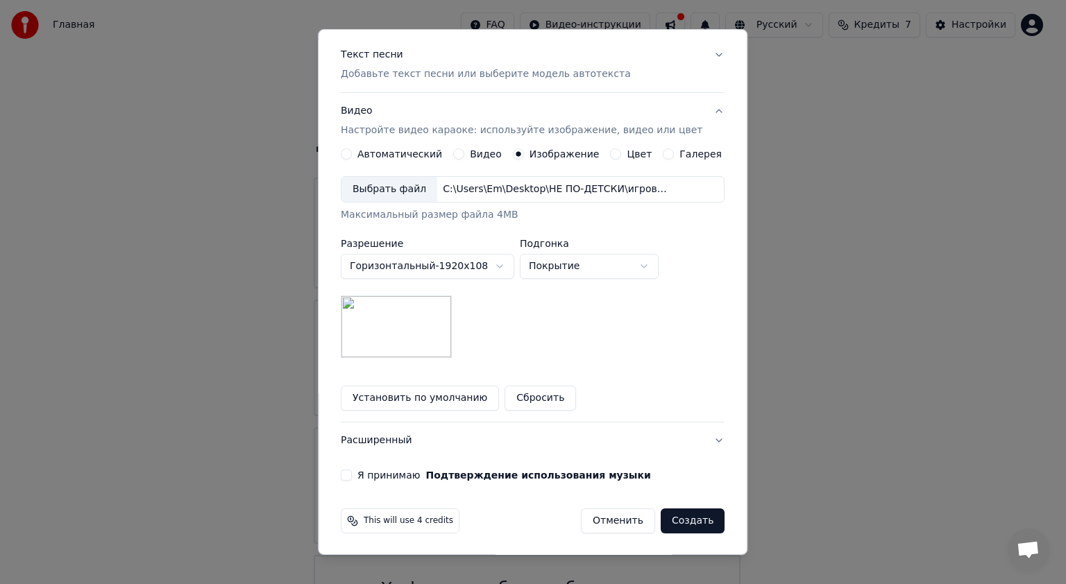
click at [352, 475] on button "Я принимаю Подтверждение использования музыки" at bounding box center [346, 475] width 11 height 11
click at [663, 519] on button "Создать" at bounding box center [692, 521] width 64 height 25
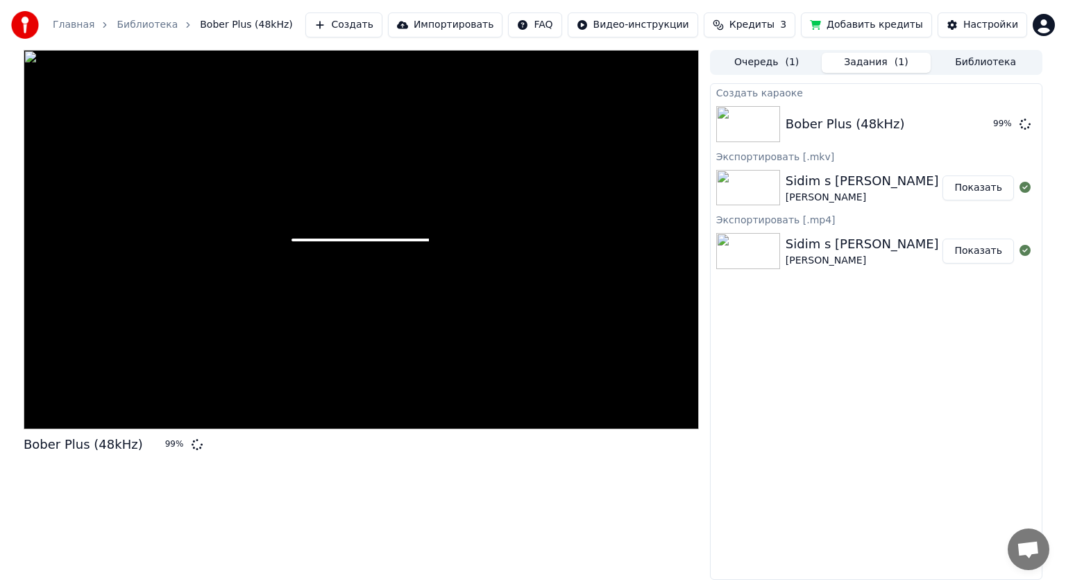
click at [801, 311] on div "Создать караоке Bober Plus (48kHz) 99 % Экспортировать [.mkv] [PERSON_NAME] s […" at bounding box center [876, 331] width 332 height 497
click at [530, 251] on div at bounding box center [361, 240] width 675 height 380
click at [365, 298] on div at bounding box center [361, 240] width 675 height 380
click at [33, 413] on div at bounding box center [361, 240] width 675 height 380
click at [218, 303] on div at bounding box center [361, 240] width 675 height 380
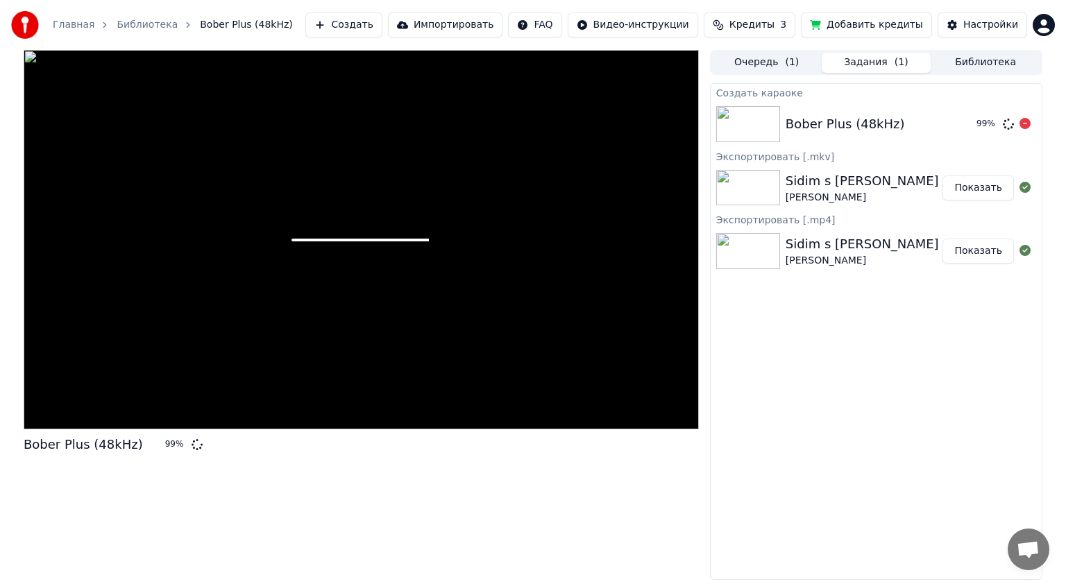
click at [806, 114] on div "Bober Plus (48kHz)" at bounding box center [844, 123] width 119 height 19
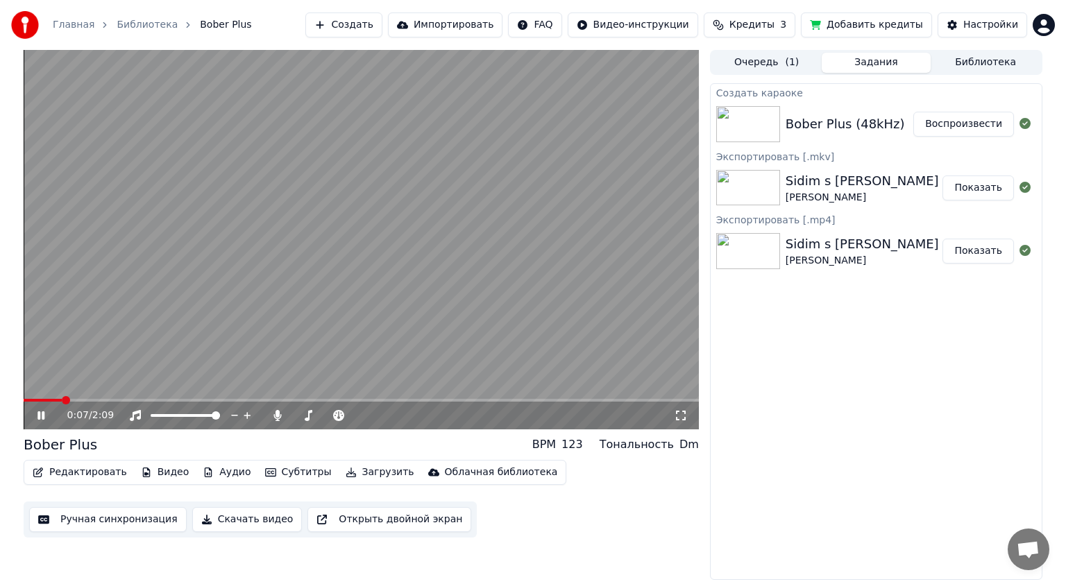
click at [680, 415] on icon at bounding box center [681, 415] width 14 height 11
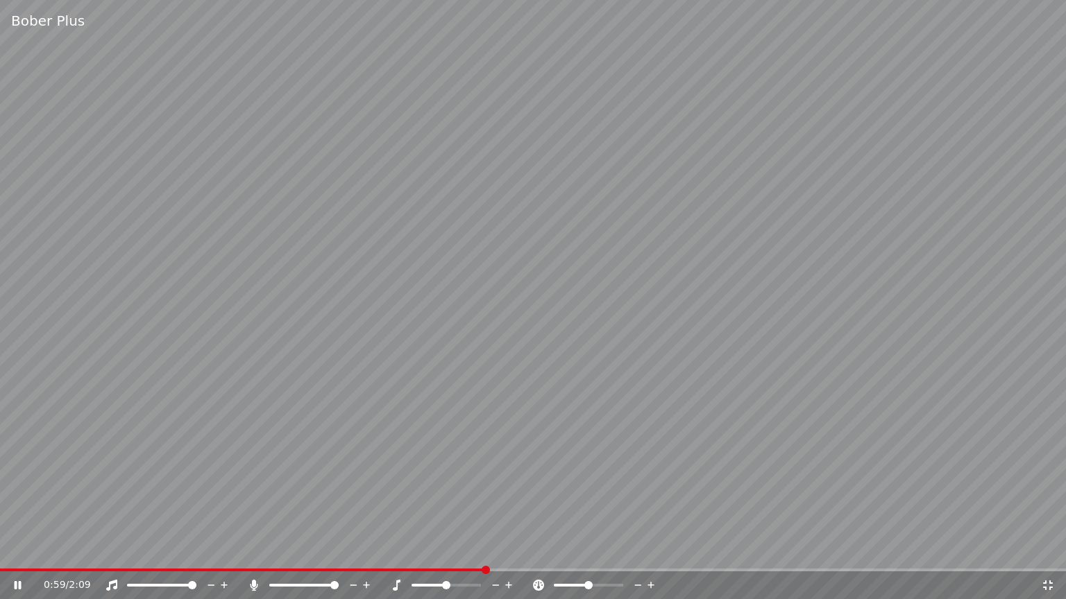
click at [811, 482] on video at bounding box center [533, 299] width 1066 height 599
click at [1046, 583] on icon at bounding box center [1048, 586] width 10 height 10
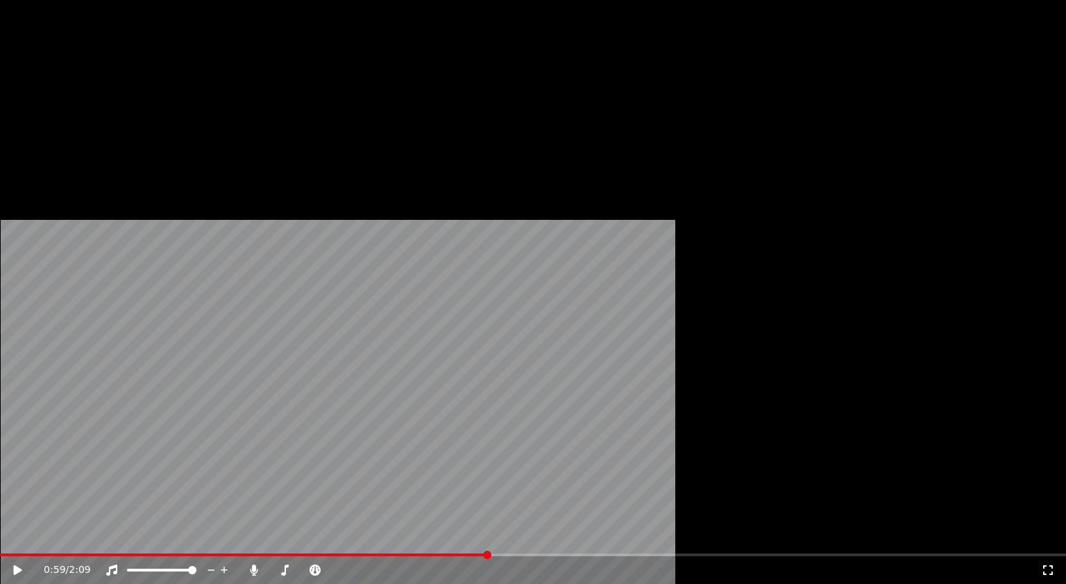
click at [68, 103] on button "Редактировать" at bounding box center [79, 92] width 105 height 19
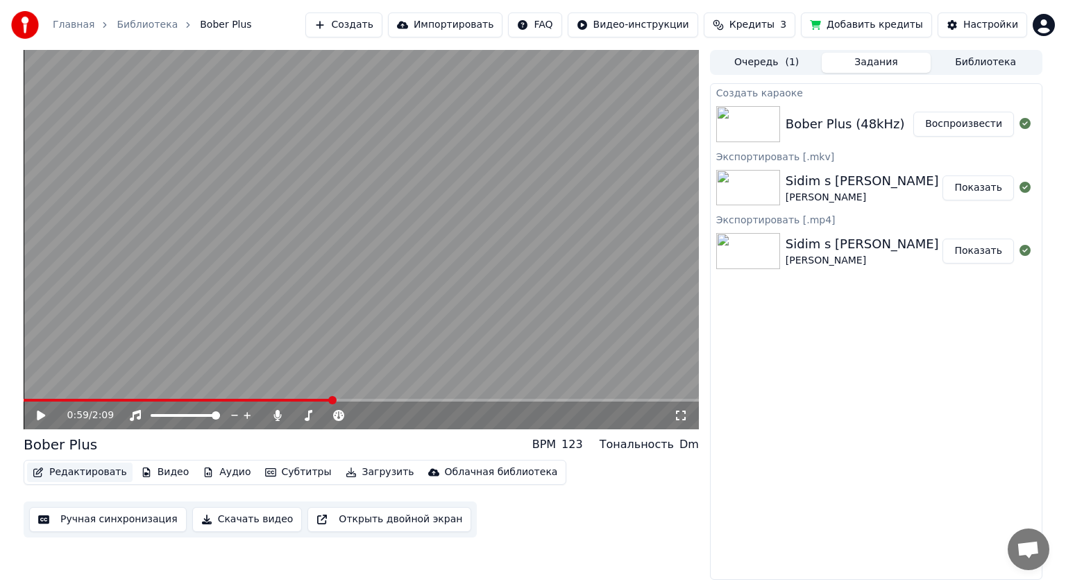
click at [68, 475] on button "Редактировать" at bounding box center [79, 472] width 105 height 19
click at [122, 519] on button "Ручная синхронизация" at bounding box center [107, 519] width 157 height 25
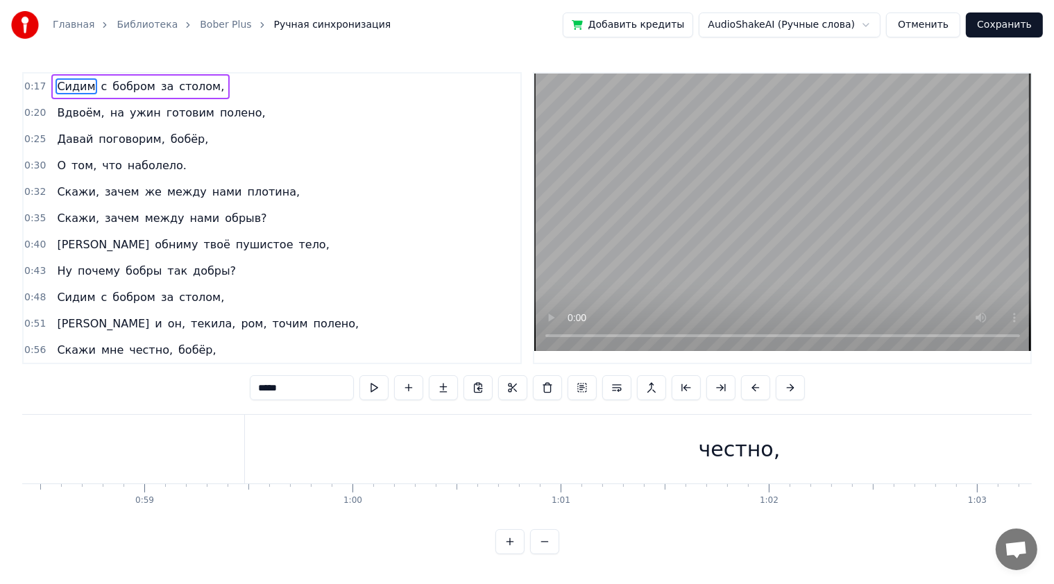
scroll to position [0, 12172]
click at [739, 447] on div "честно," at bounding box center [725, 449] width 82 height 31
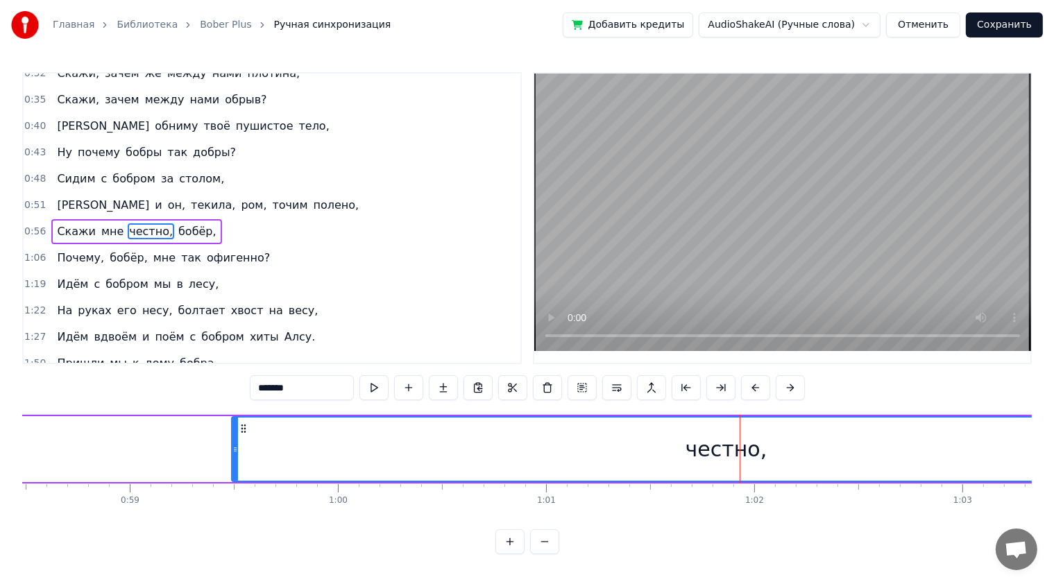
scroll to position [123, 0]
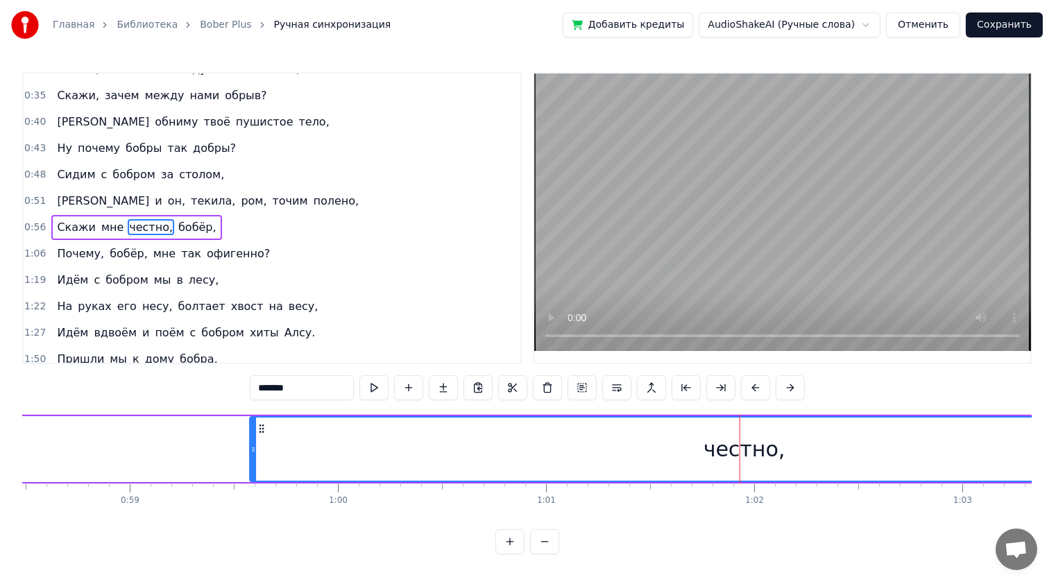
drag, startPoint x: 241, startPoint y: 428, endPoint x: 260, endPoint y: 429, distance: 18.8
click at [260, 429] on icon at bounding box center [261, 428] width 11 height 11
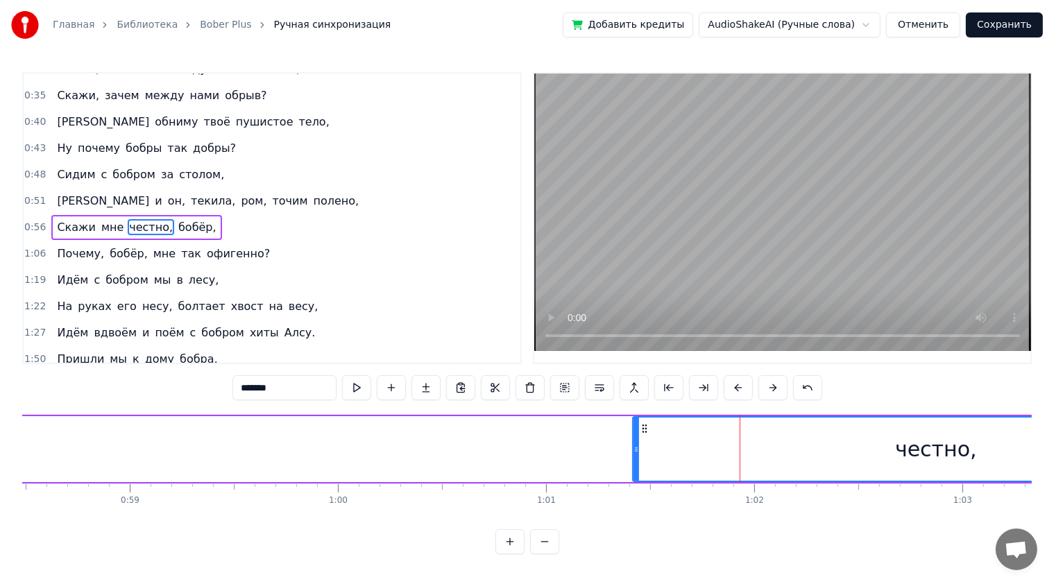
drag, startPoint x: 253, startPoint y: 450, endPoint x: 636, endPoint y: 437, distance: 383.2
click at [636, 437] on div at bounding box center [636, 449] width 6 height 63
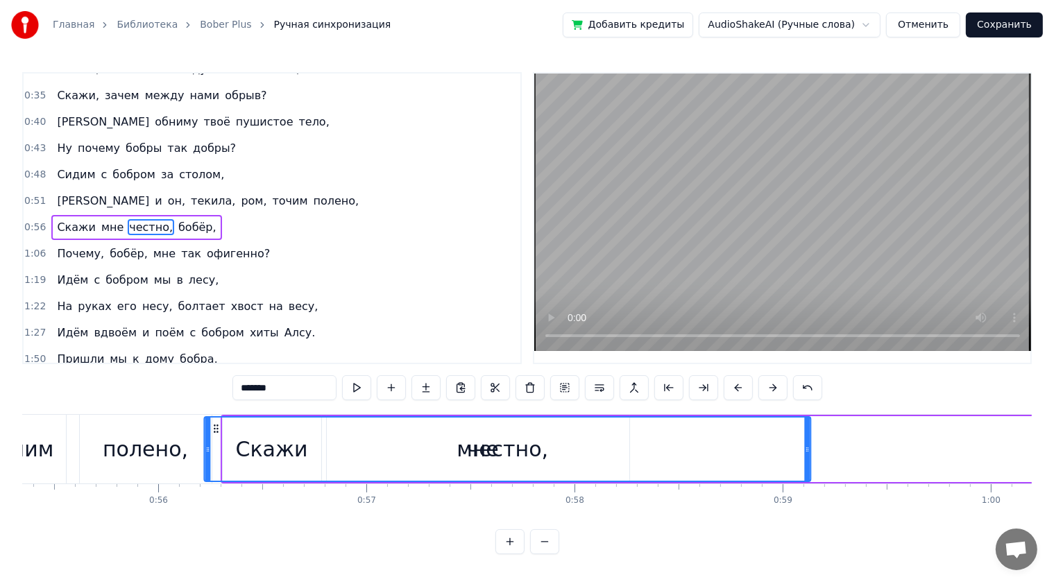
scroll to position [0, 11511]
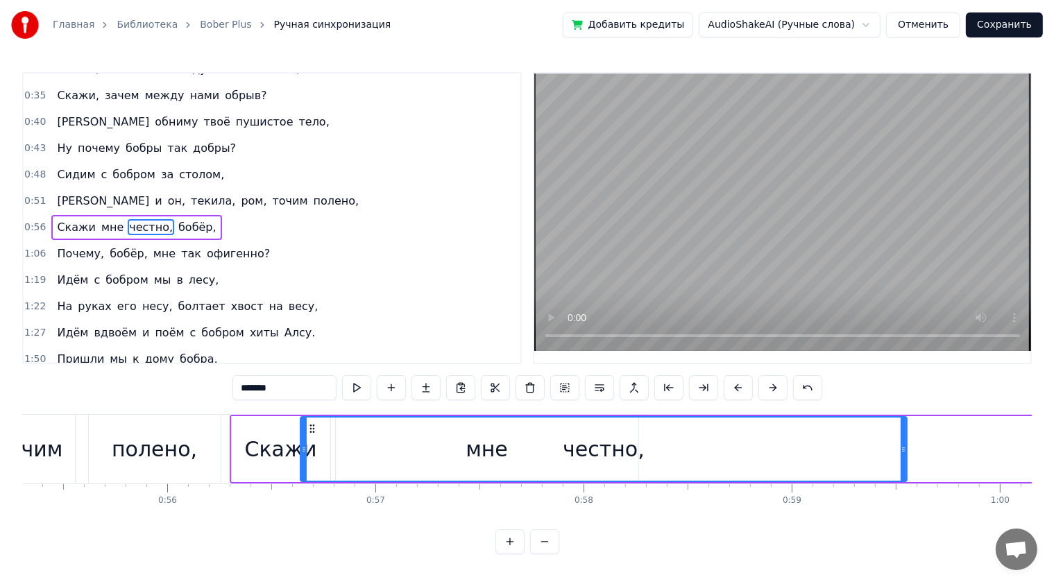
drag, startPoint x: 608, startPoint y: 430, endPoint x: 312, endPoint y: 455, distance: 296.6
click at [312, 455] on div "честно," at bounding box center [603, 449] width 605 height 63
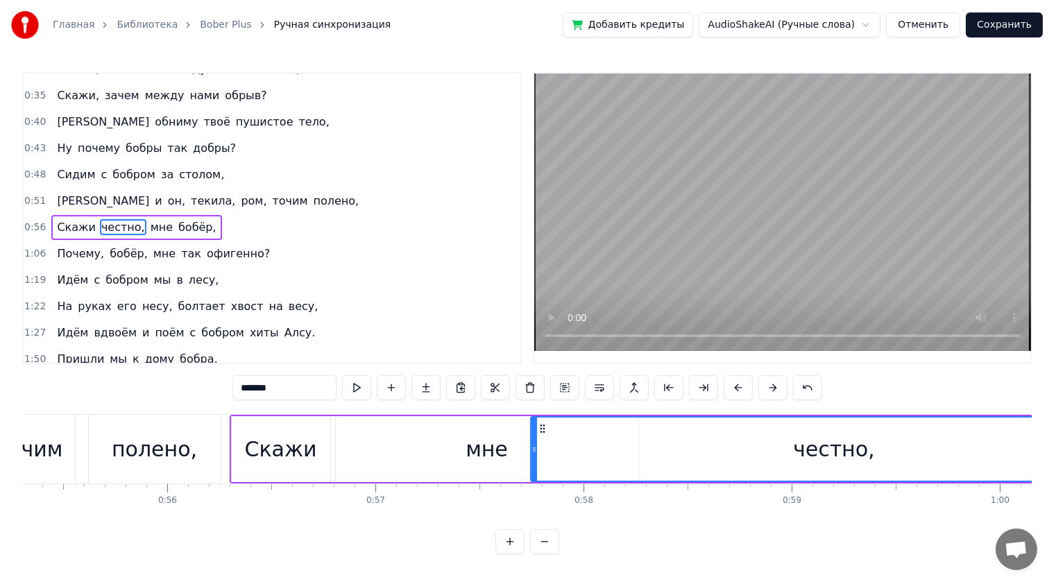
drag, startPoint x: 310, startPoint y: 427, endPoint x: 540, endPoint y: 431, distance: 229.7
click at [955, 439] on div "честно," at bounding box center [833, 449] width 605 height 63
click at [440, 443] on div "мне" at bounding box center [487, 449] width 302 height 66
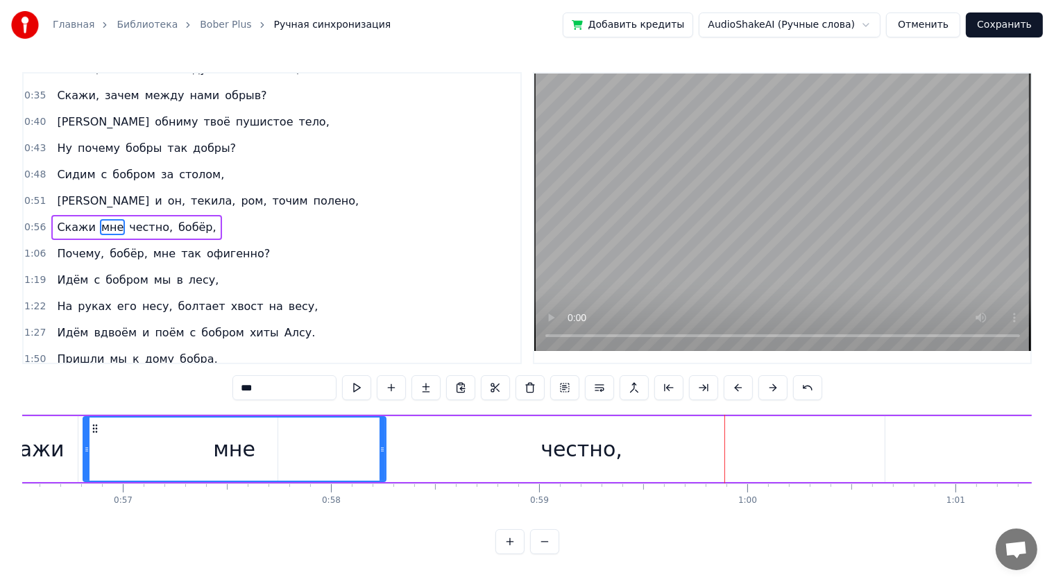
scroll to position [0, 11747]
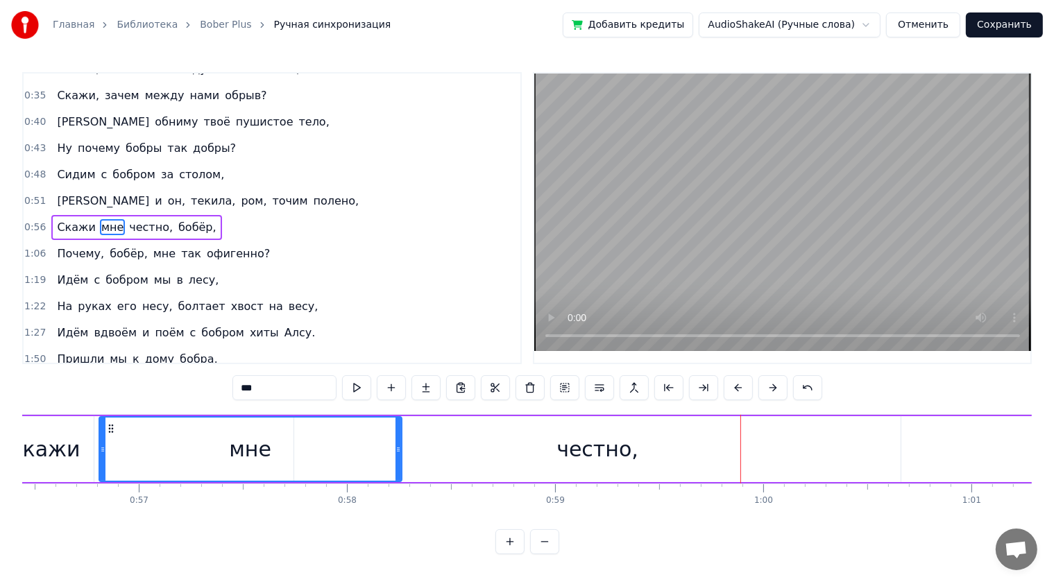
click at [563, 447] on div "честно," at bounding box center [597, 449] width 82 height 31
type input "*******"
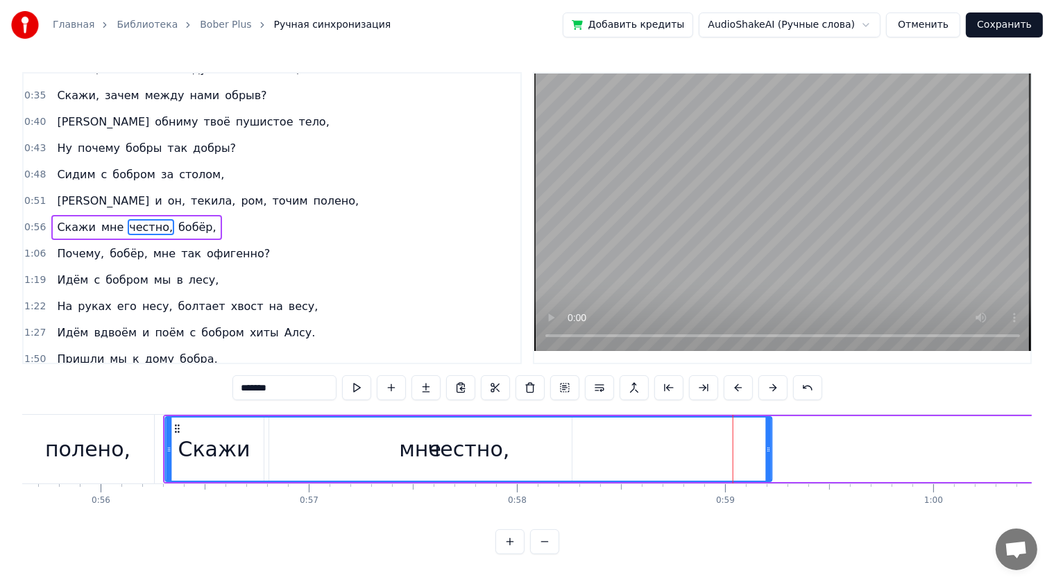
scroll to position [0, 11573]
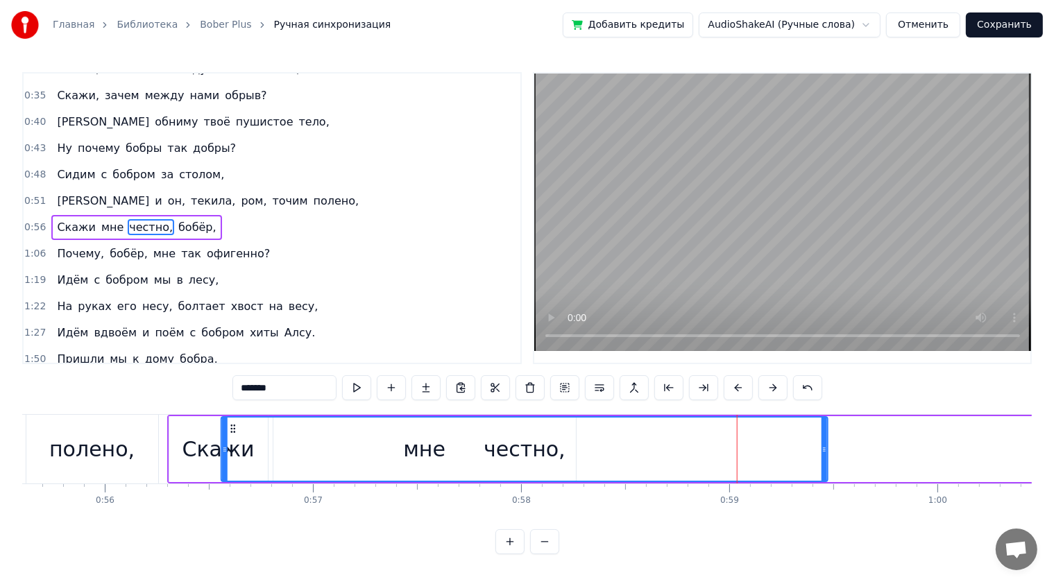
drag, startPoint x: 305, startPoint y: 427, endPoint x: 232, endPoint y: 436, distance: 74.0
click at [232, 436] on div "честно," at bounding box center [524, 449] width 605 height 63
click at [357, 394] on button at bounding box center [356, 387] width 29 height 25
click at [364, 386] on button at bounding box center [356, 387] width 29 height 25
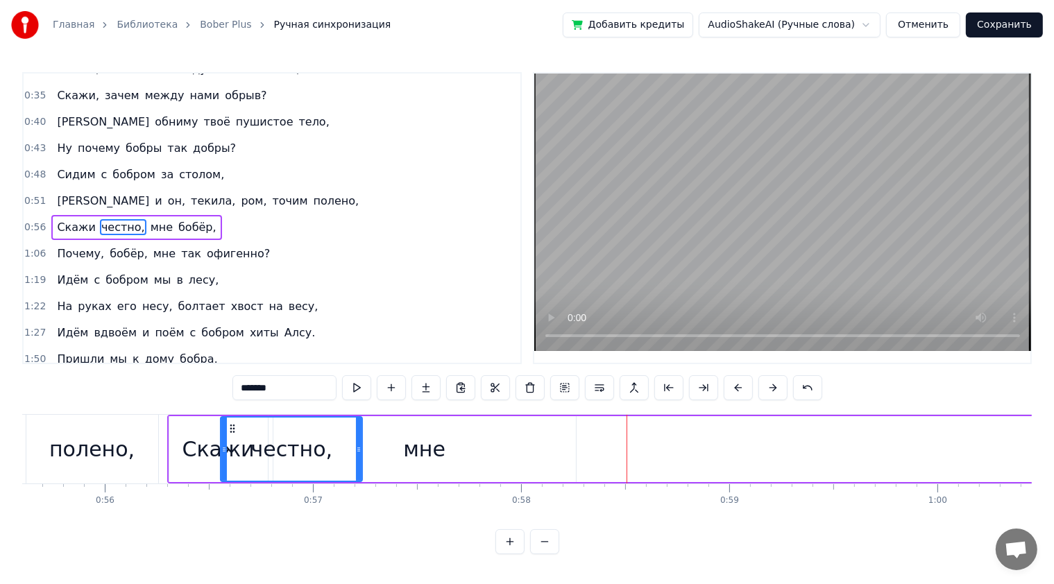
drag, startPoint x: 824, startPoint y: 449, endPoint x: 359, endPoint y: 475, distance: 465.5
click at [359, 475] on div at bounding box center [359, 449] width 6 height 63
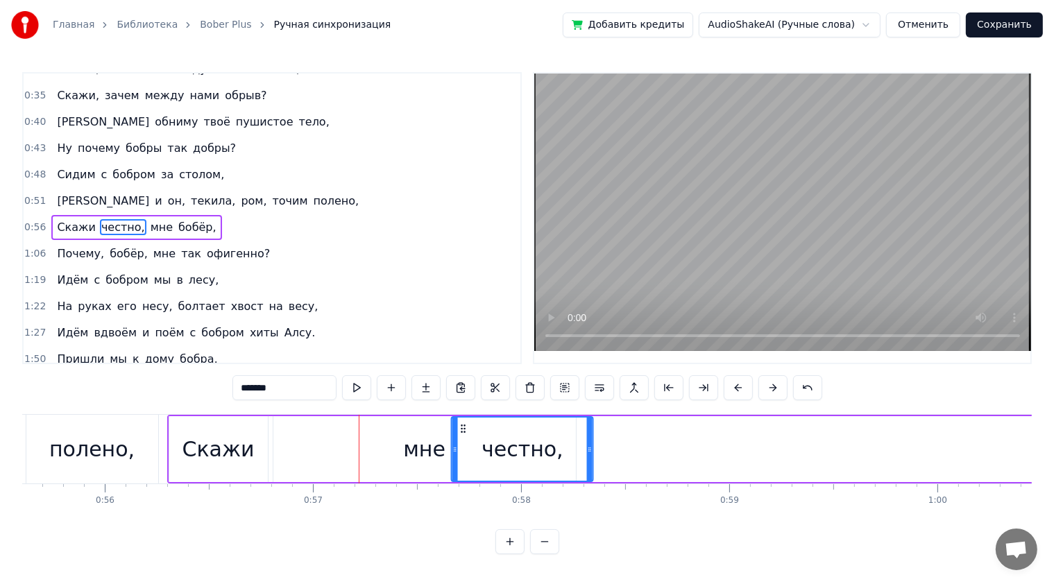
drag, startPoint x: 238, startPoint y: 429, endPoint x: 461, endPoint y: 427, distance: 222.7
click at [364, 391] on button at bounding box center [356, 387] width 29 height 25
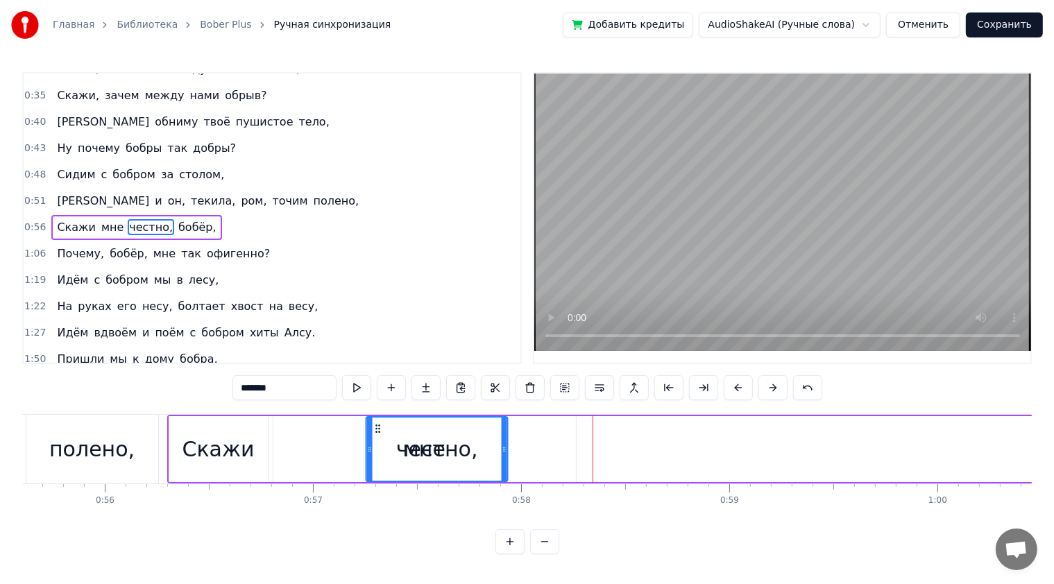
drag, startPoint x: 463, startPoint y: 427, endPoint x: 377, endPoint y: 425, distance: 85.4
click at [377, 425] on icon at bounding box center [378, 428] width 11 height 11
click at [358, 386] on button at bounding box center [356, 387] width 29 height 25
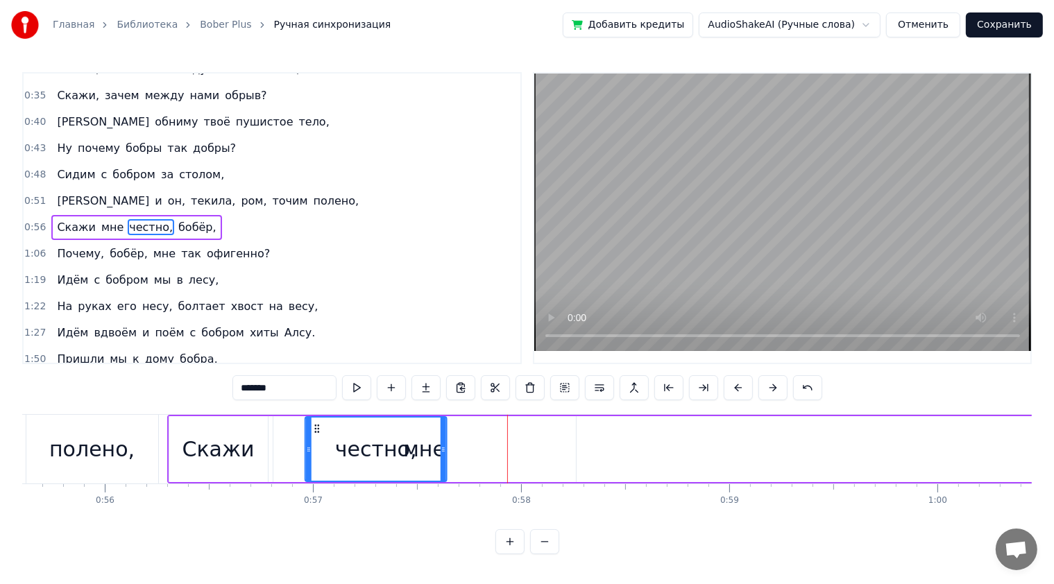
drag, startPoint x: 375, startPoint y: 426, endPoint x: 312, endPoint y: 435, distance: 63.1
click at [312, 435] on div "честно," at bounding box center [376, 449] width 140 height 63
click at [352, 391] on button at bounding box center [356, 387] width 29 height 25
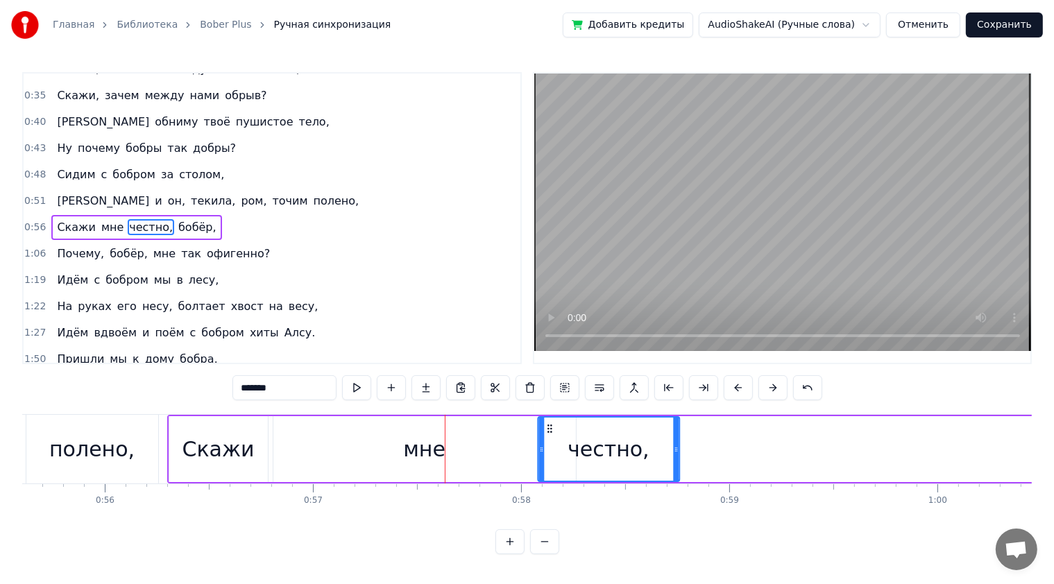
drag, startPoint x: 316, startPoint y: 425, endPoint x: 549, endPoint y: 436, distance: 234.1
click at [549, 436] on div "честно," at bounding box center [608, 449] width 140 height 63
click at [630, 443] on div "честно," at bounding box center [609, 449] width 82 height 31
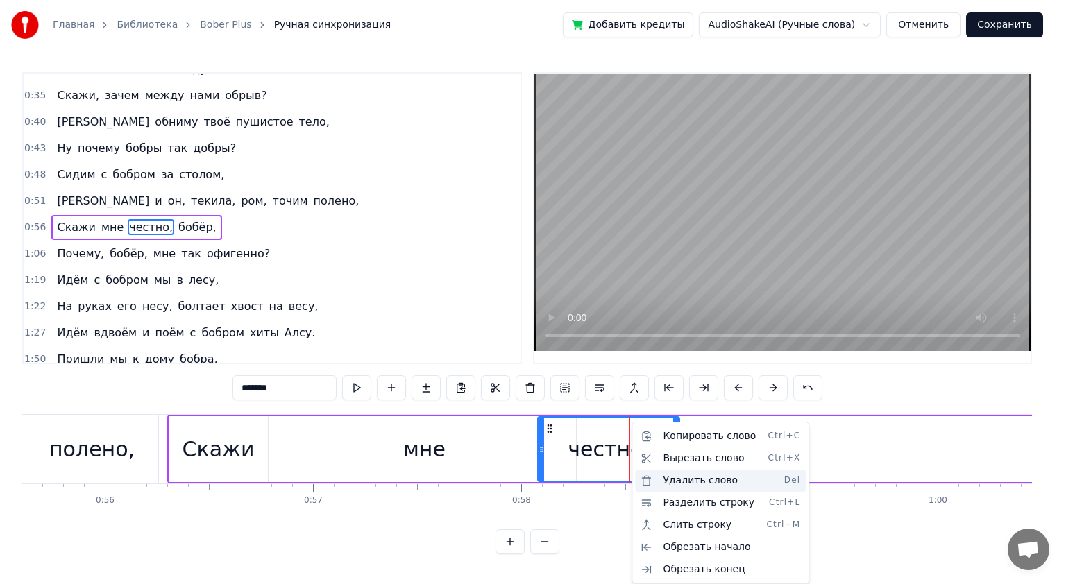
click at [681, 483] on div "Удалить слово Del" at bounding box center [720, 481] width 171 height 22
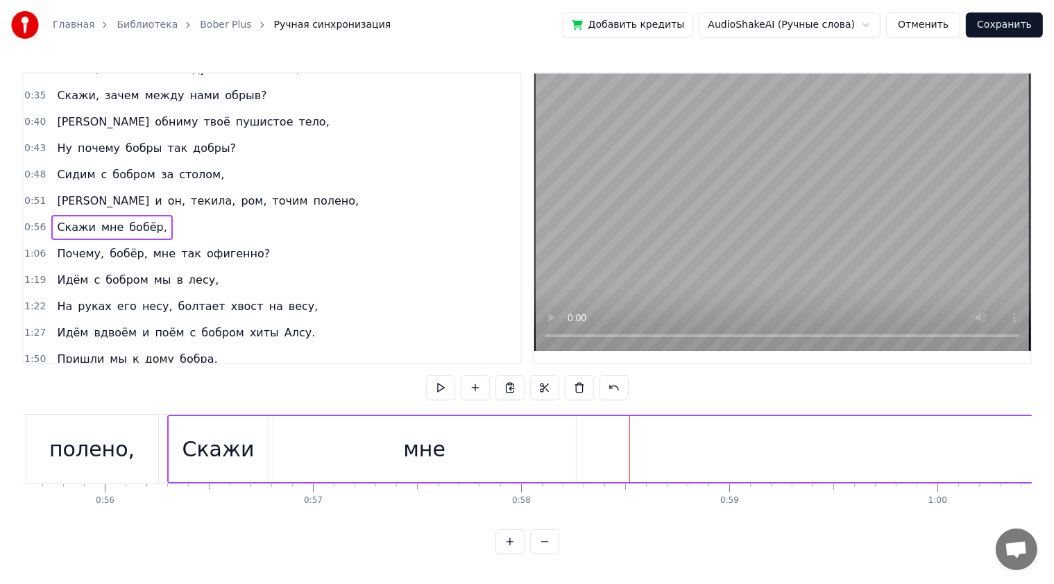
click at [412, 448] on div "мне" at bounding box center [424, 449] width 42 height 31
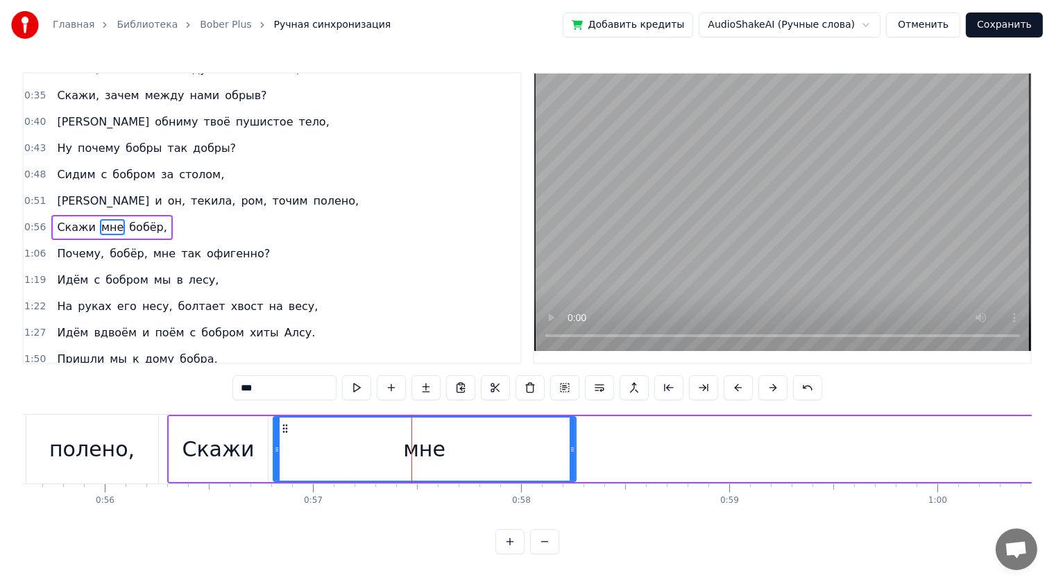
click at [312, 393] on input "***" at bounding box center [284, 387] width 104 height 25
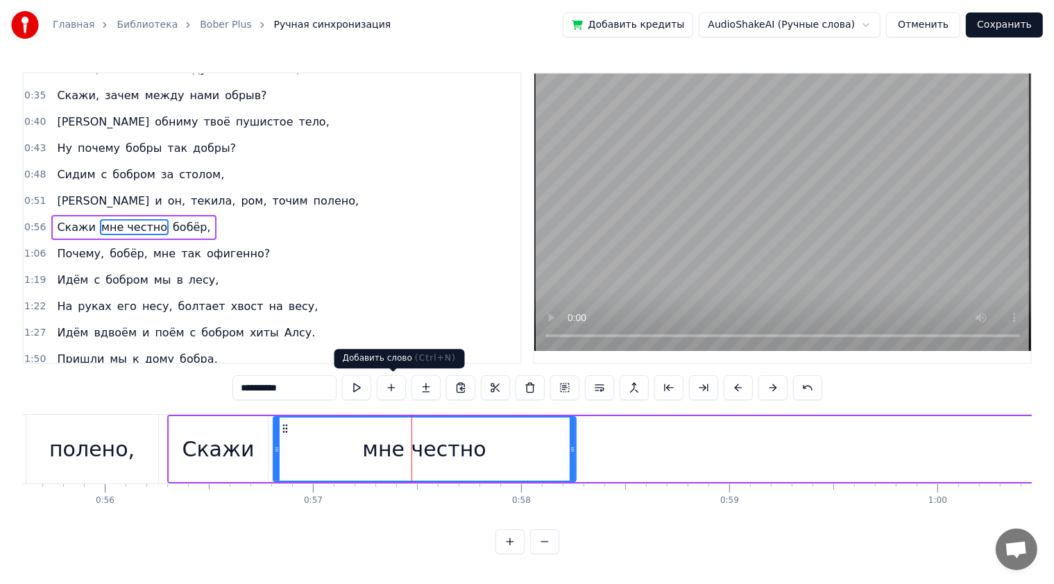
type input "**********"
click at [360, 391] on button at bounding box center [356, 387] width 29 height 25
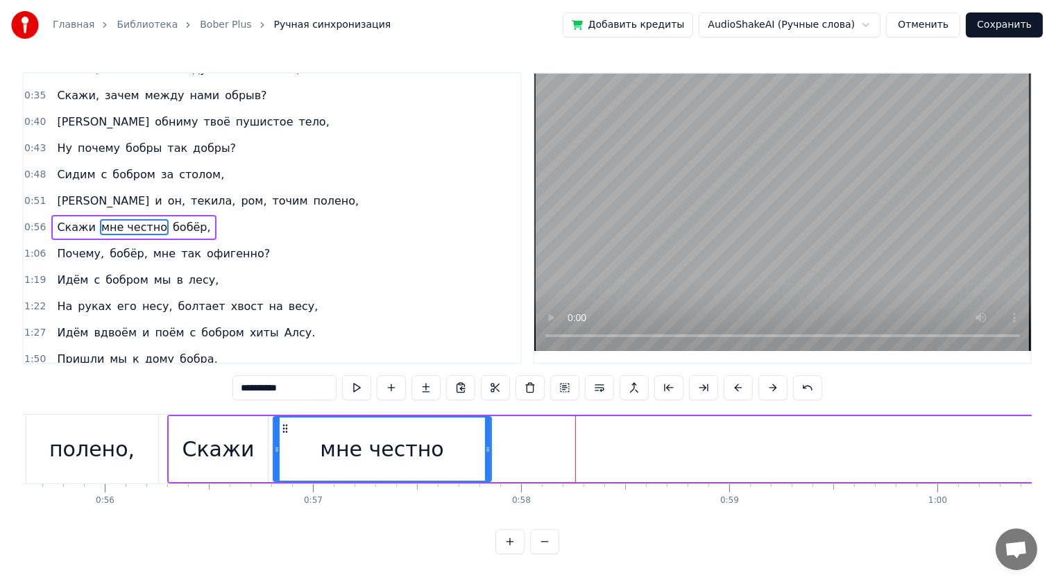
drag, startPoint x: 572, startPoint y: 446, endPoint x: 487, endPoint y: 452, distance: 84.9
click at [487, 452] on icon at bounding box center [488, 449] width 6 height 11
click at [364, 389] on button at bounding box center [356, 387] width 29 height 25
drag, startPoint x: 486, startPoint y: 450, endPoint x: 466, endPoint y: 452, distance: 20.2
click at [472, 452] on icon at bounding box center [475, 449] width 6 height 11
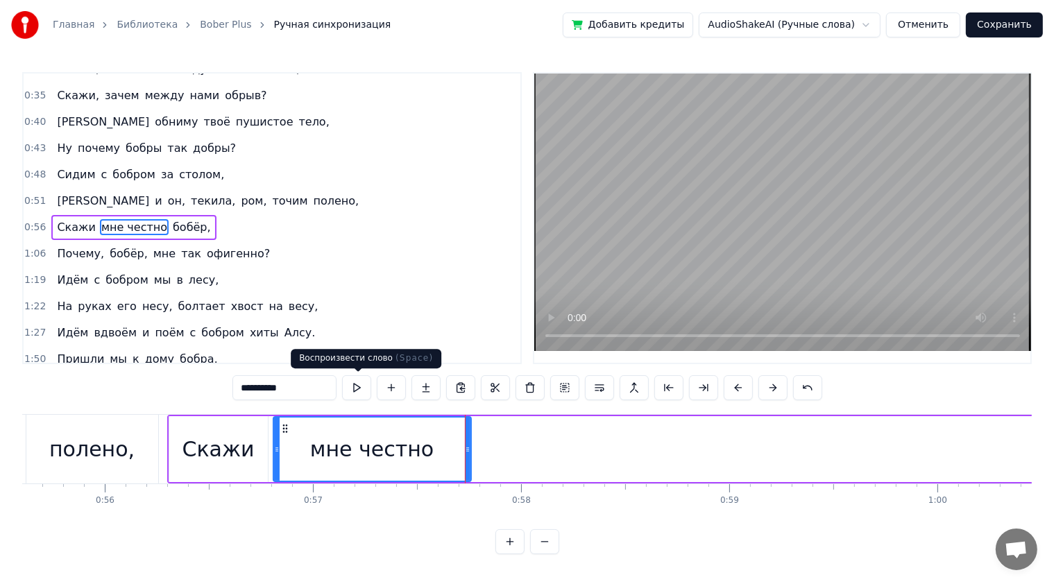
click at [361, 388] on button at bounding box center [356, 387] width 29 height 25
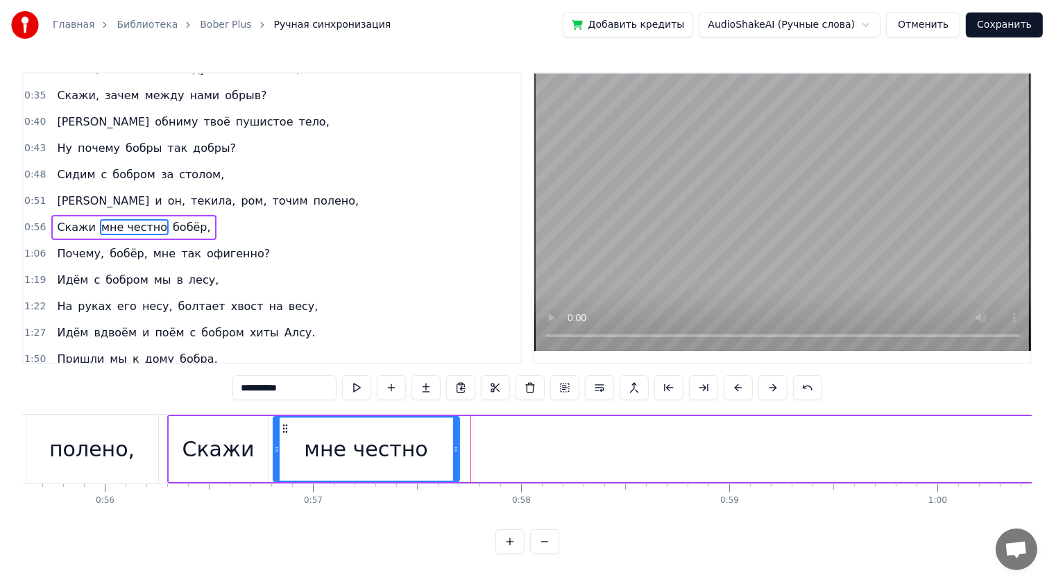
drag, startPoint x: 466, startPoint y: 447, endPoint x: 452, endPoint y: 449, distance: 14.0
click at [453, 449] on icon at bounding box center [456, 449] width 6 height 11
click at [369, 394] on button at bounding box center [356, 387] width 29 height 25
drag, startPoint x: 452, startPoint y: 445, endPoint x: 427, endPoint y: 443, distance: 25.1
click at [427, 443] on div at bounding box center [429, 449] width 6 height 63
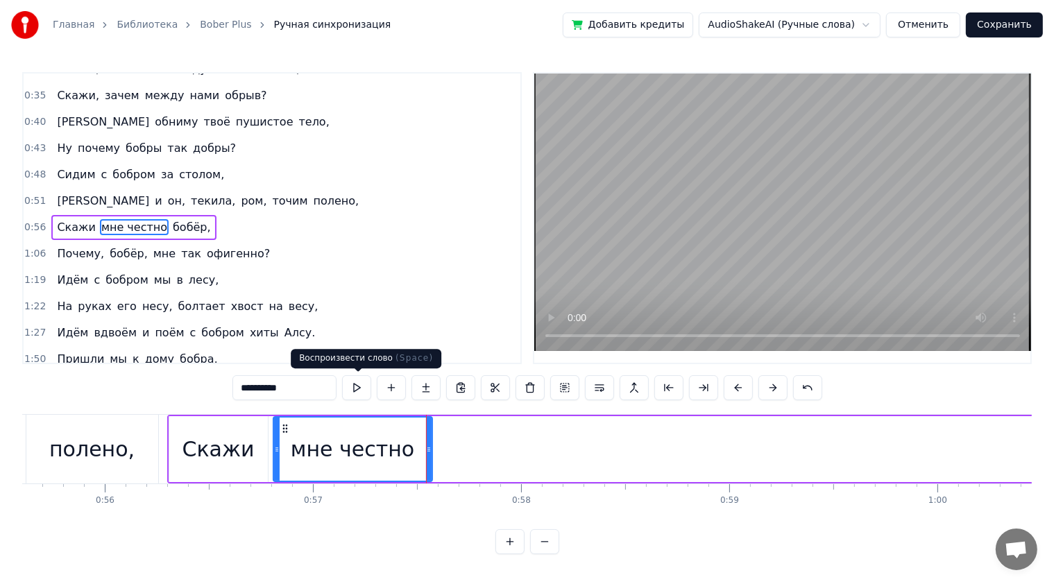
click at [357, 392] on button at bounding box center [356, 387] width 29 height 25
click at [425, 448] on icon at bounding box center [426, 449] width 6 height 11
click at [366, 389] on button at bounding box center [356, 387] width 29 height 25
click at [357, 389] on button at bounding box center [356, 387] width 29 height 25
click at [423, 444] on icon at bounding box center [424, 449] width 6 height 11
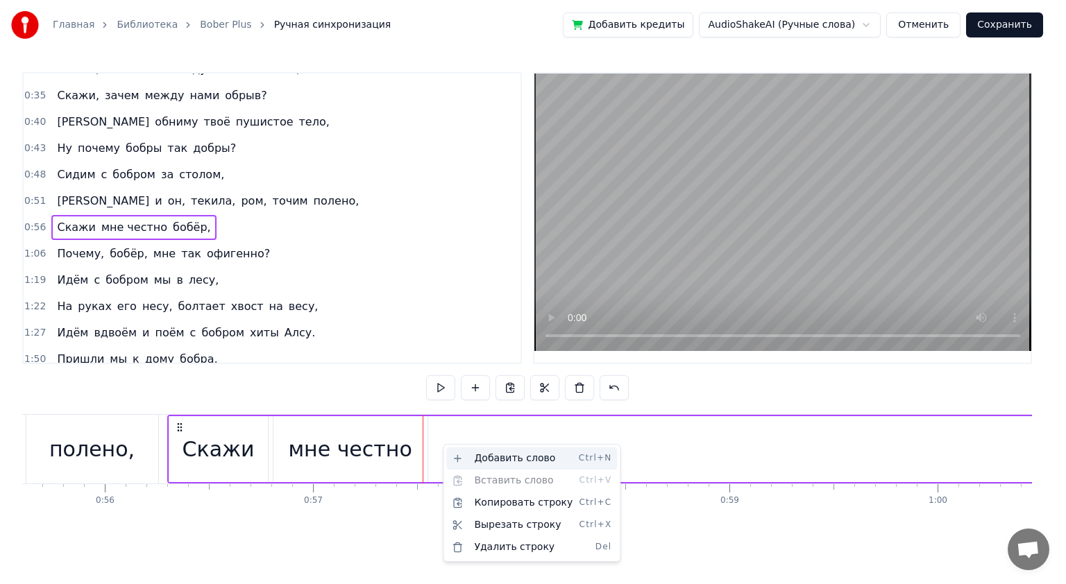
click at [486, 465] on div "Добавить слово Ctrl+N" at bounding box center [531, 458] width 171 height 22
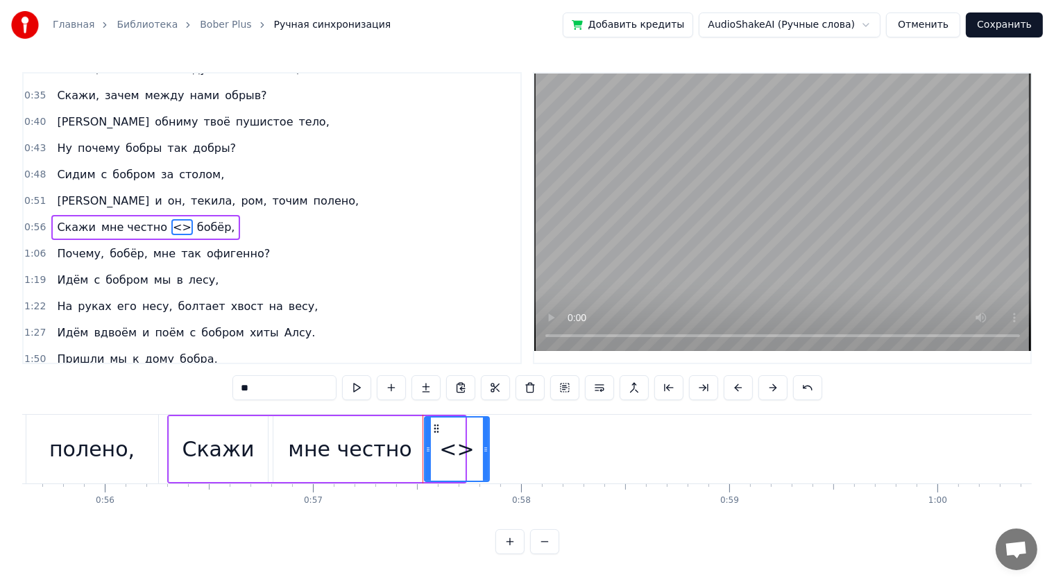
drag, startPoint x: 461, startPoint y: 447, endPoint x: 486, endPoint y: 446, distance: 24.3
click at [486, 446] on icon at bounding box center [486, 449] width 6 height 11
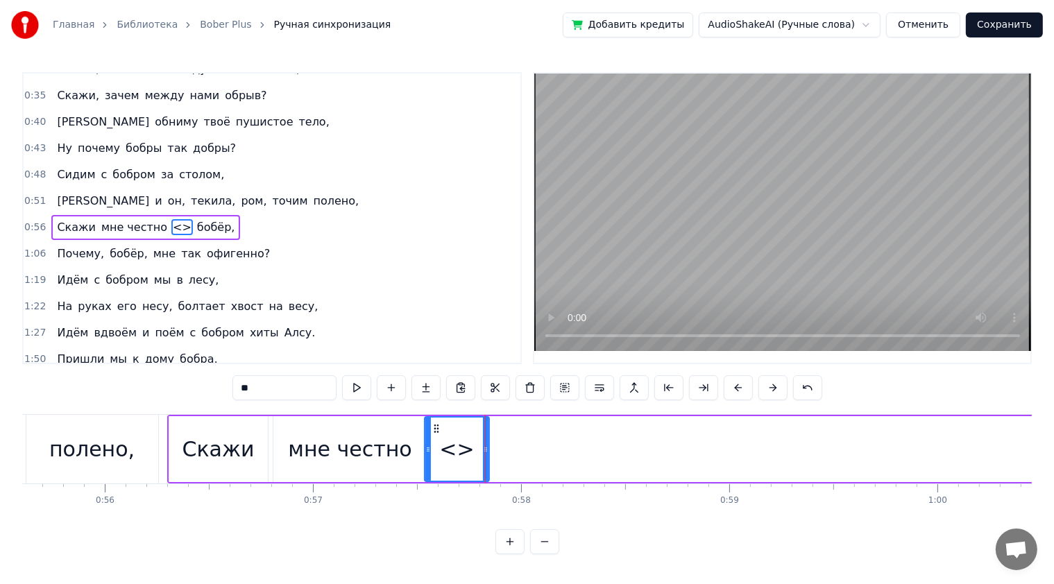
click at [302, 391] on input "**" at bounding box center [284, 387] width 104 height 25
type input "*"
click at [363, 382] on button at bounding box center [356, 387] width 29 height 25
click at [212, 219] on span "бобёр," at bounding box center [232, 227] width 41 height 16
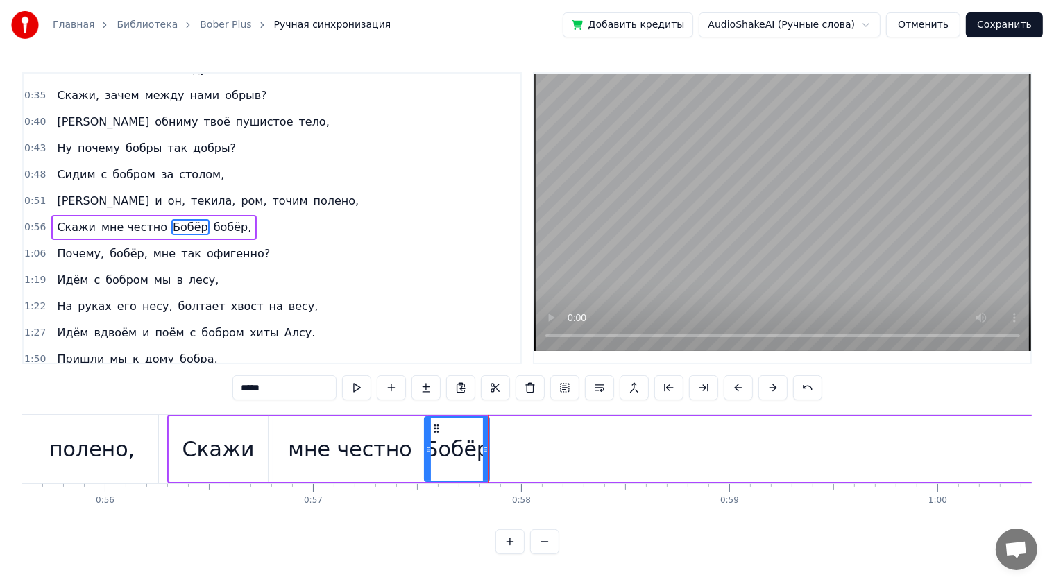
type input "******"
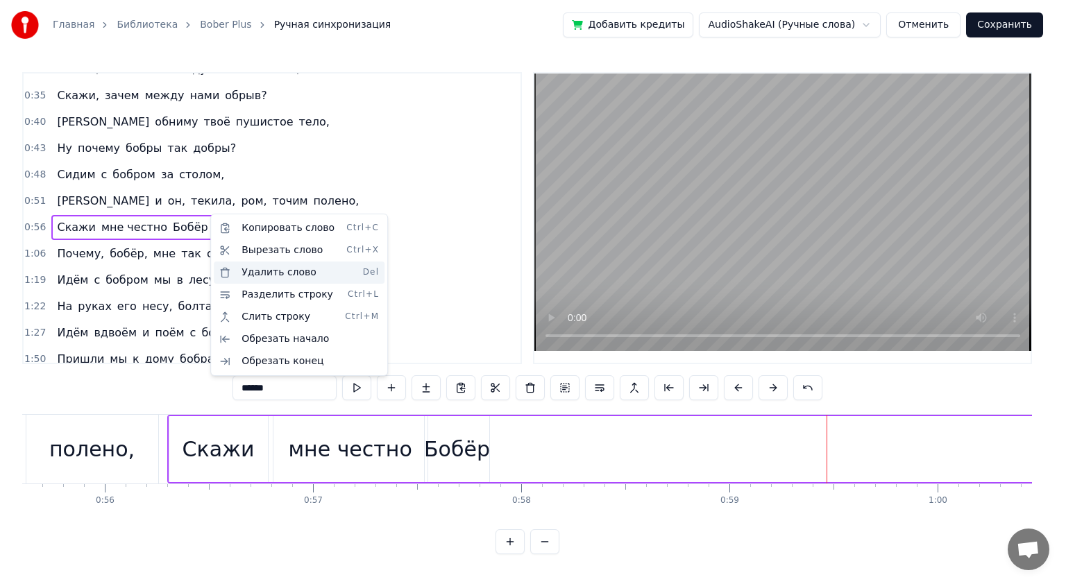
click at [287, 273] on div "Удалить слово Del" at bounding box center [299, 273] width 171 height 22
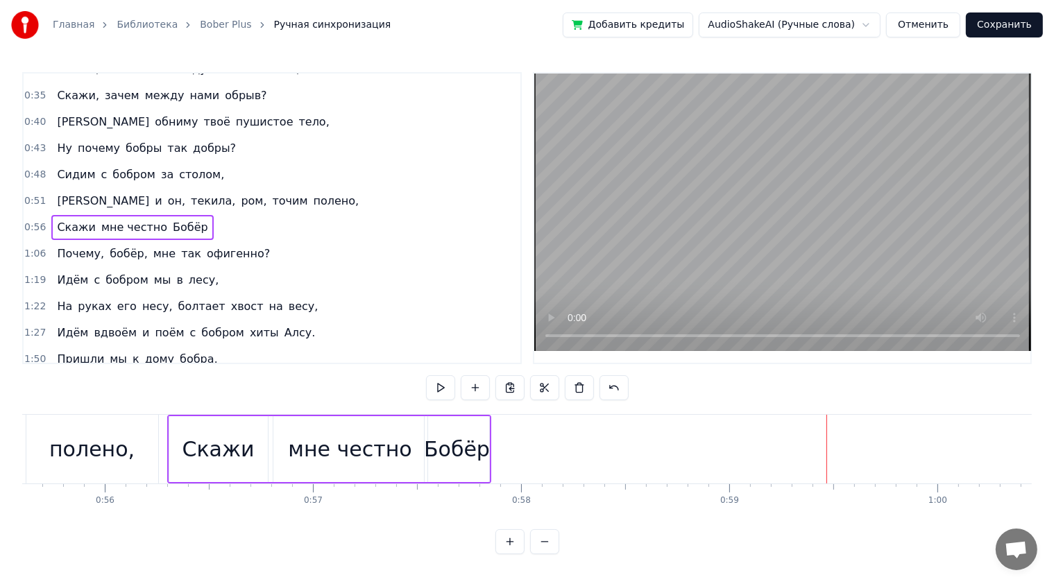
click at [408, 320] on div "1:27 Идём вдвоём и поём с бобром хиты Алсу." at bounding box center [272, 333] width 497 height 26
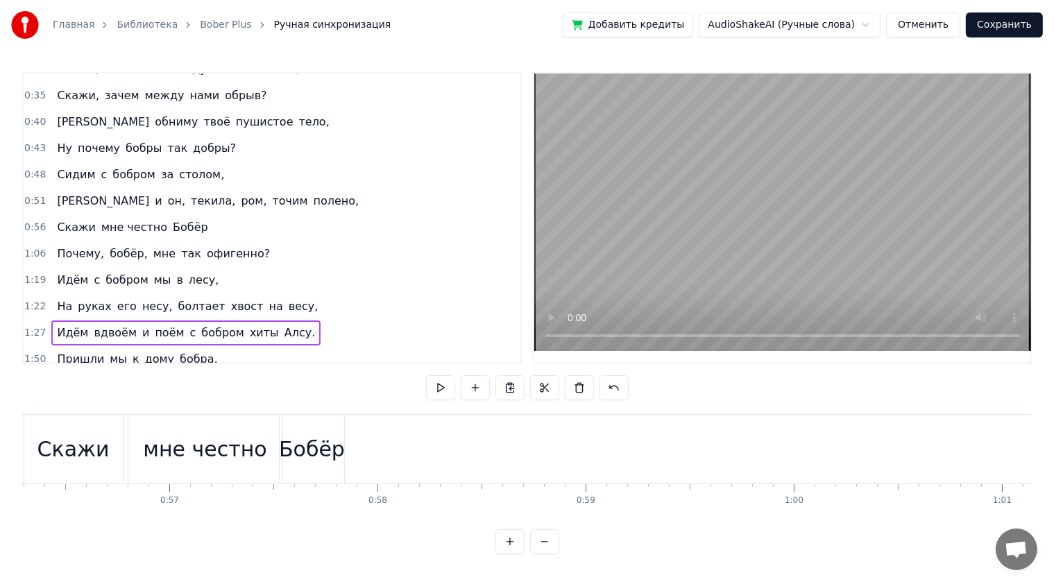
scroll to position [0, 10926]
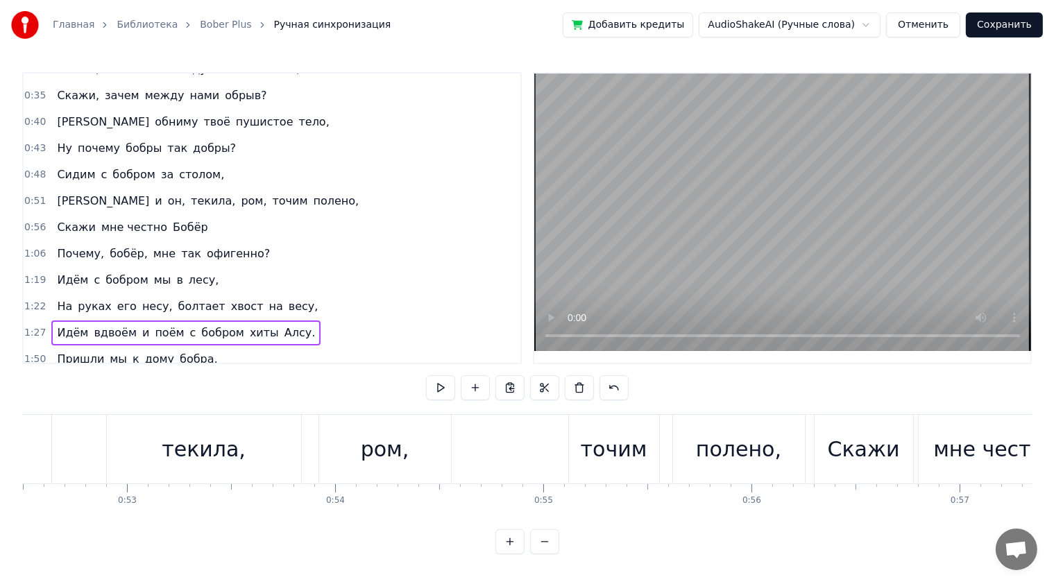
click at [715, 374] on div "0:17 Сидим с [PERSON_NAME] за столом, 0:20 Вдвоём, на ужин готовим полено, 0:25…" at bounding box center [526, 313] width 1009 height 482
click at [435, 445] on div "ром," at bounding box center [385, 449] width 132 height 69
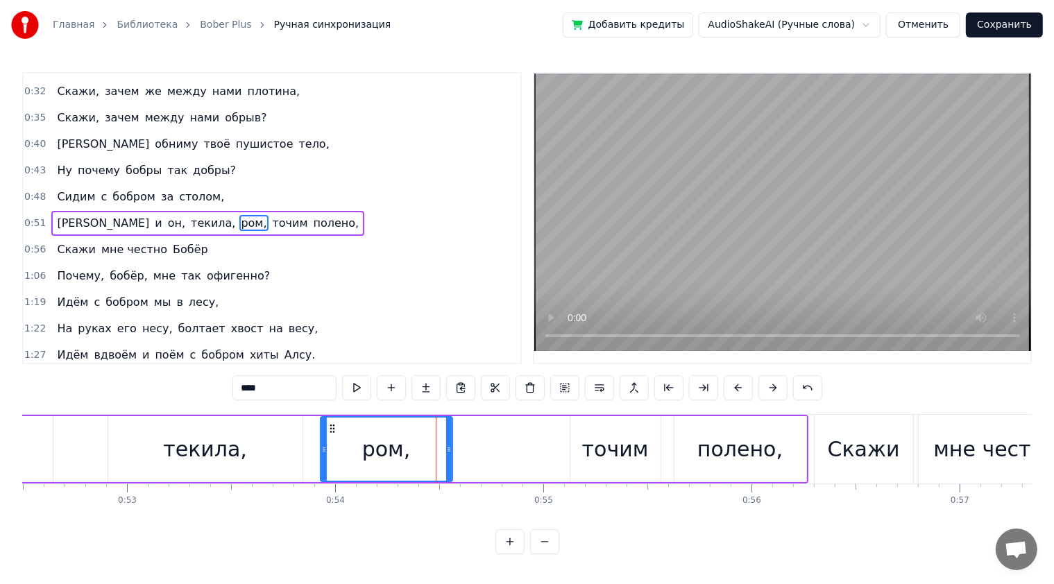
scroll to position [97, 0]
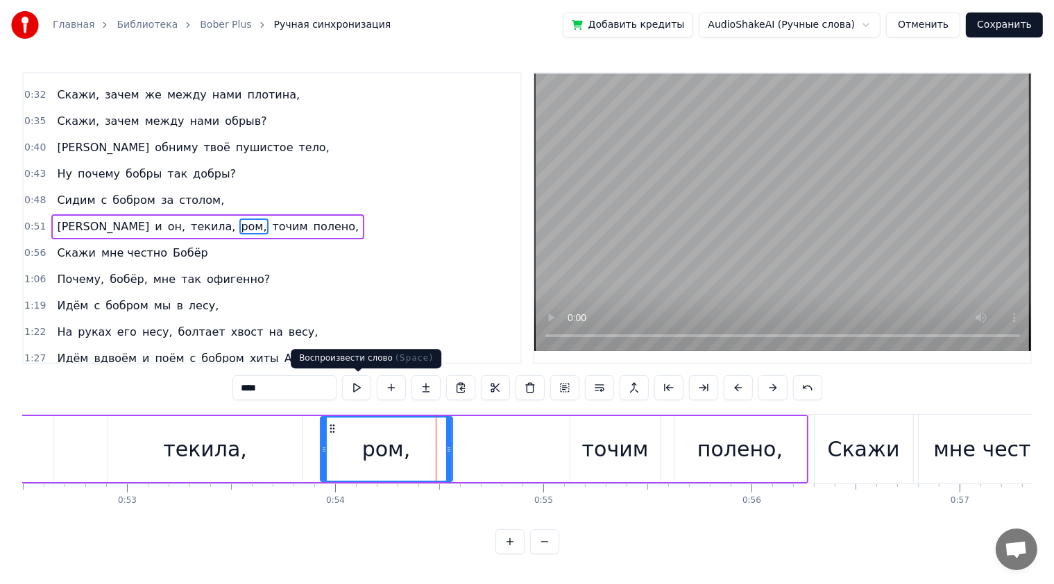
click at [358, 384] on button at bounding box center [356, 387] width 29 height 25
click at [92, 397] on div "0:17 Сидим с [PERSON_NAME] за столом, 0:20 Вдвоём, на ужин готовим полено, 0:25…" at bounding box center [526, 313] width 1009 height 482
click at [68, 444] on div "Я и он, текила, ром, точим полено," at bounding box center [307, 449] width 1002 height 69
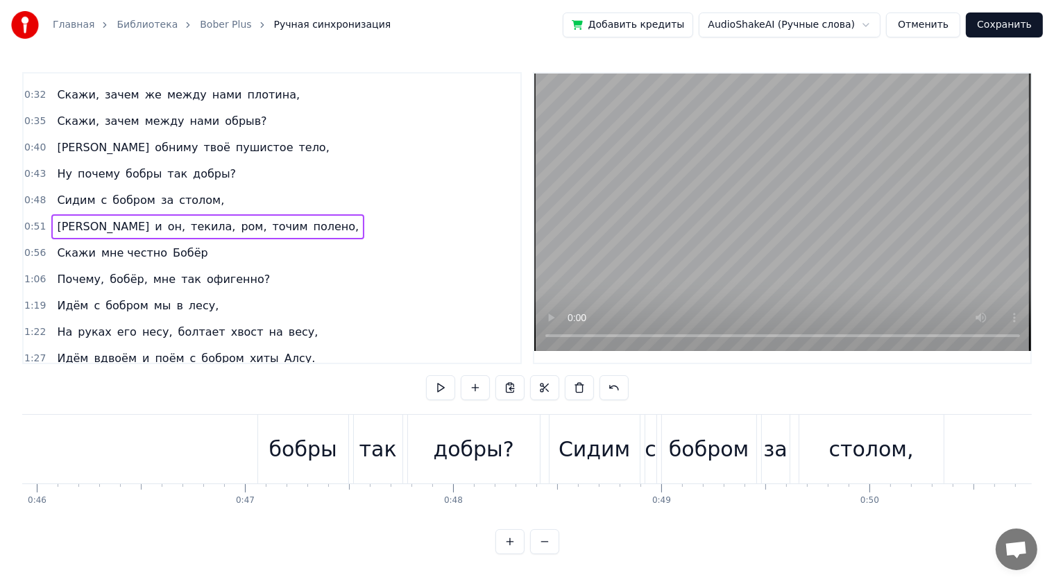
scroll to position [0, 9544]
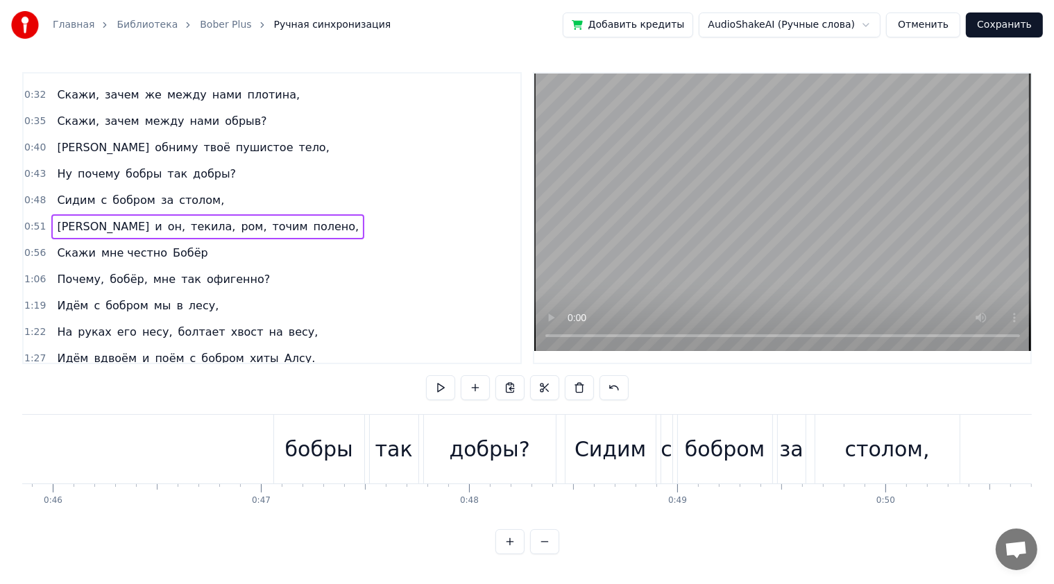
click at [196, 436] on div "Ну почему бобры так добры?" at bounding box center [66, 449] width 985 height 69
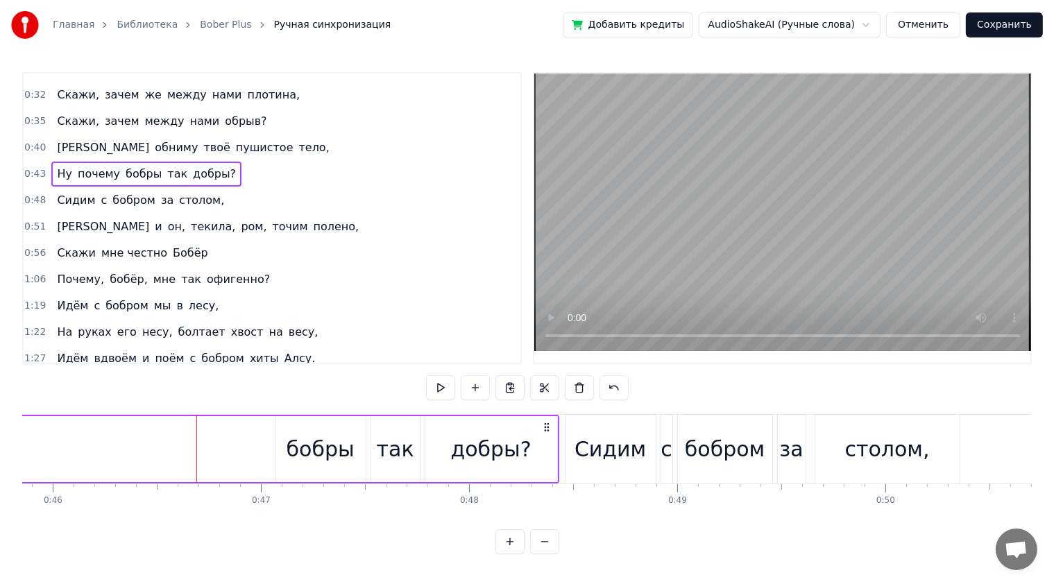
click at [438, 390] on button at bounding box center [440, 387] width 29 height 25
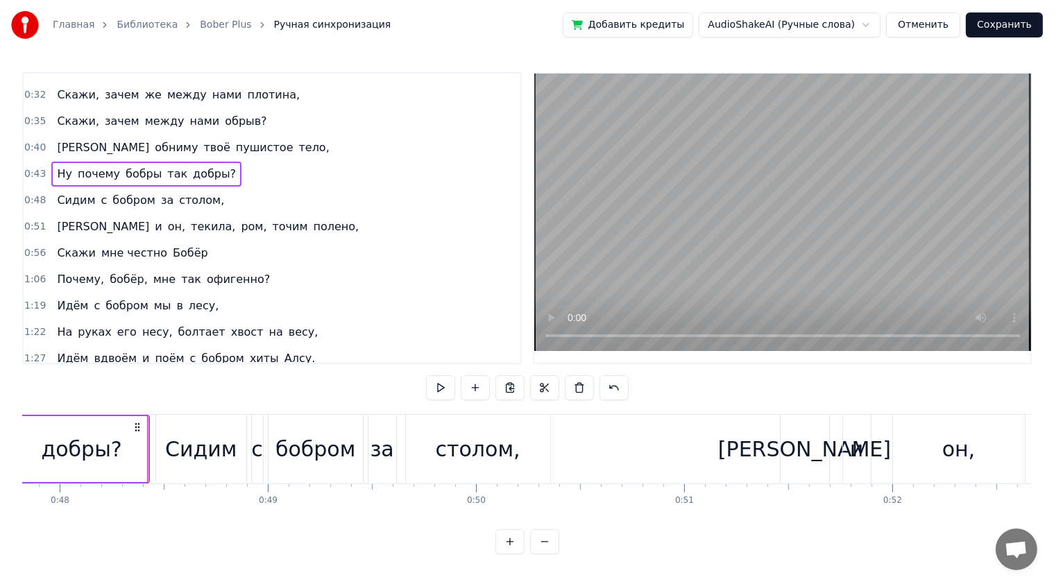
scroll to position [0, 10008]
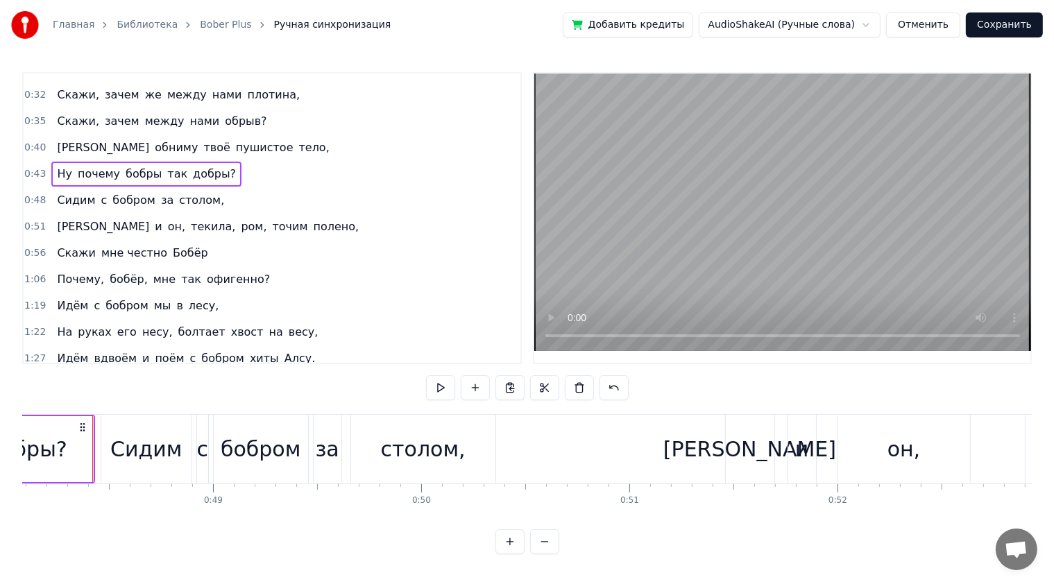
click at [722, 383] on div "0:17 Сидим с [PERSON_NAME] за столом, 0:20 Вдвоём, на ужин готовим полено, 0:25…" at bounding box center [526, 313] width 1009 height 482
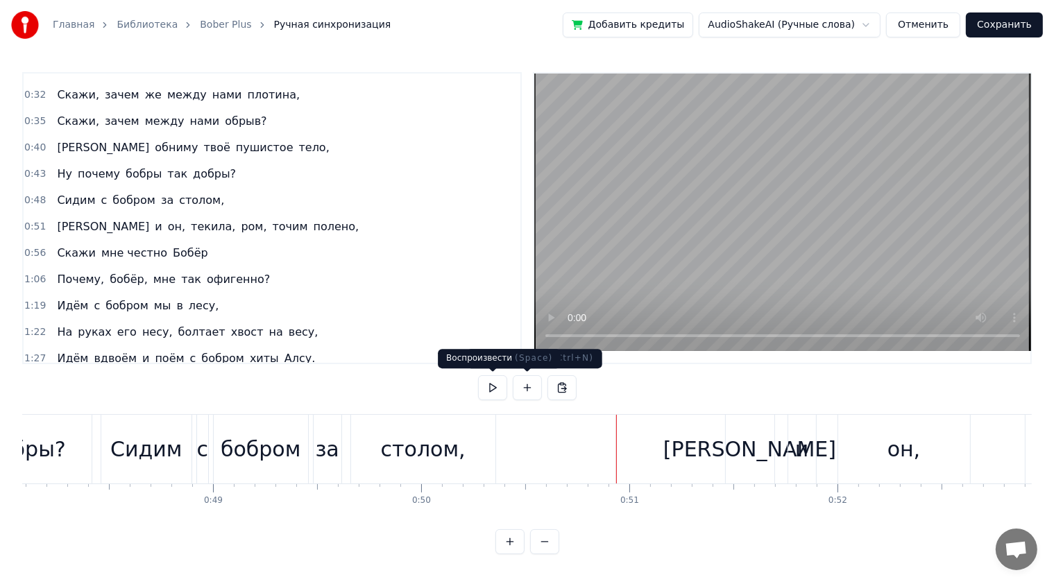
click at [500, 390] on button at bounding box center [492, 387] width 29 height 25
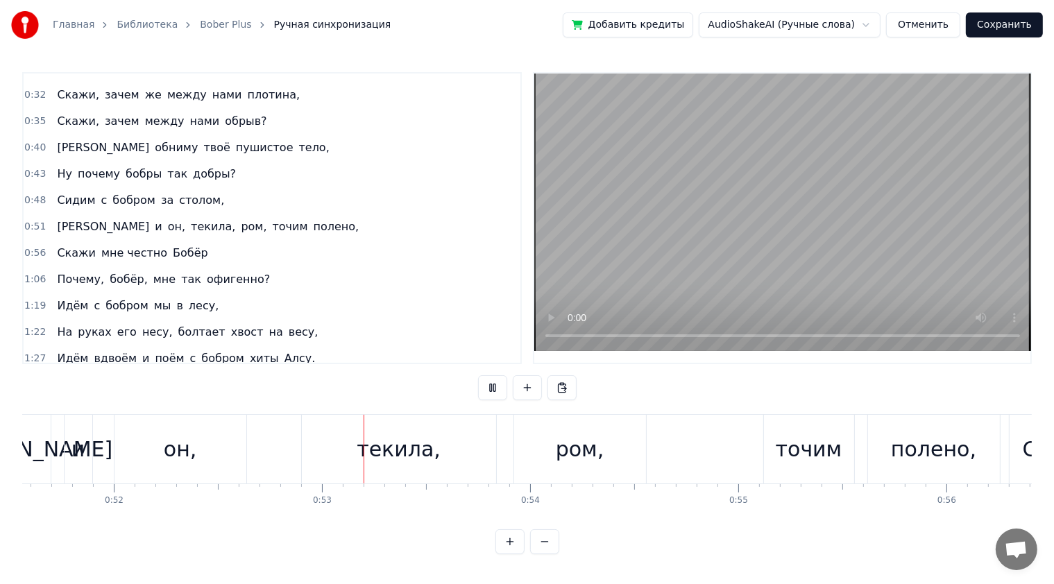
scroll to position [0, 10904]
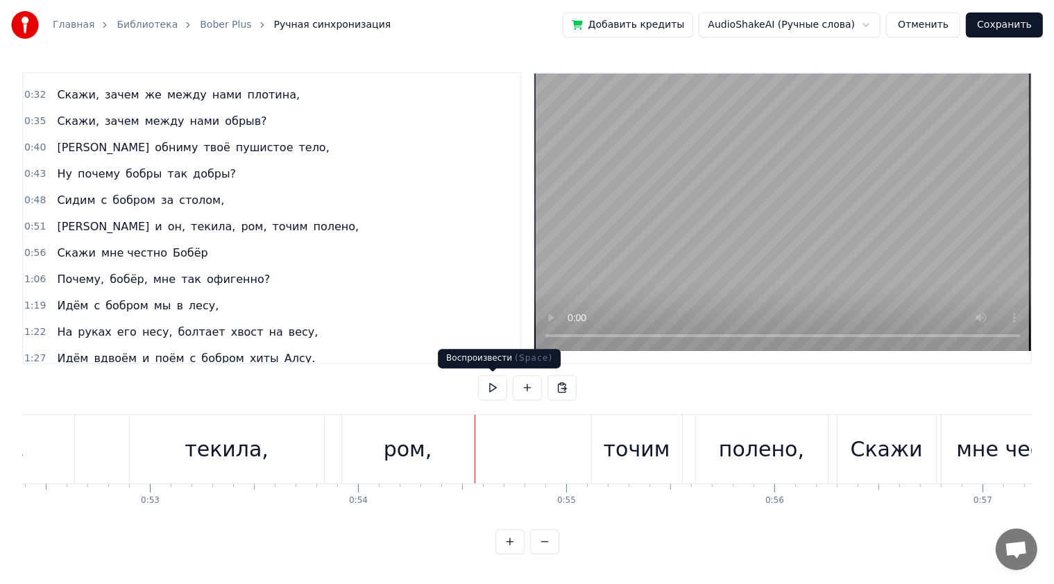
click at [497, 389] on button at bounding box center [492, 387] width 29 height 25
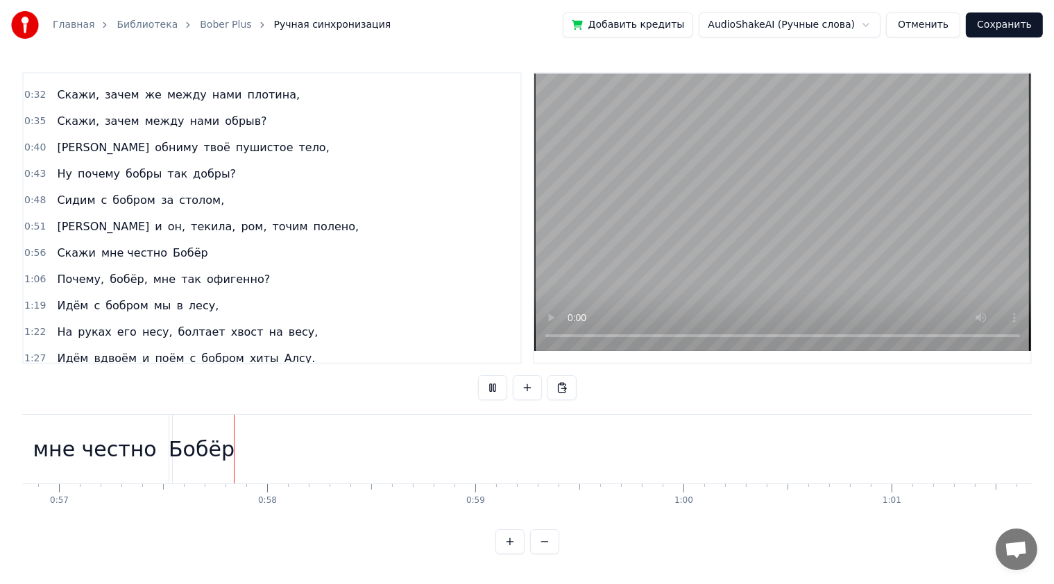
scroll to position [0, 11828]
click at [497, 389] on button at bounding box center [492, 387] width 29 height 25
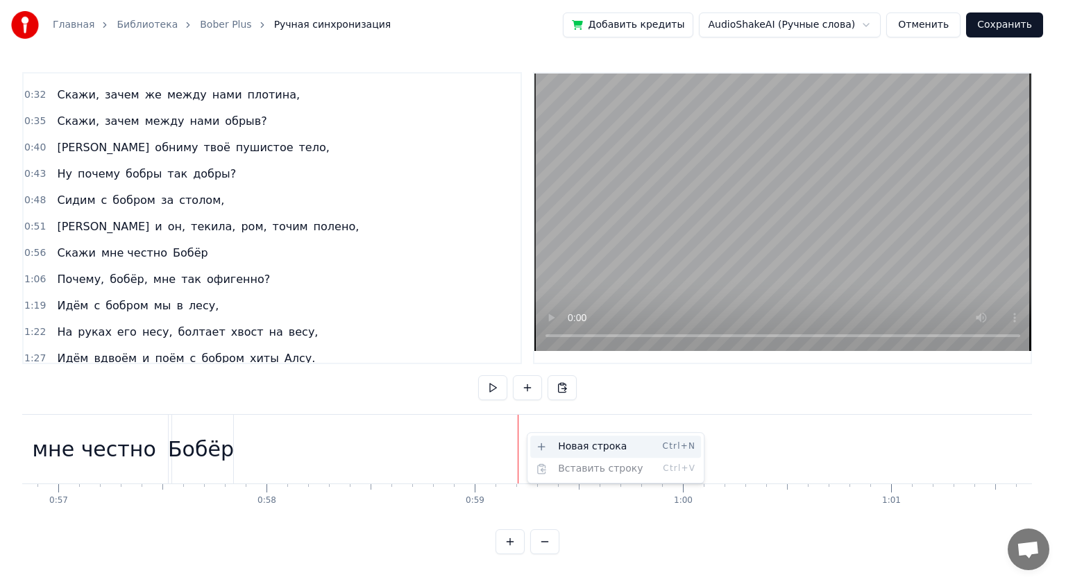
click at [554, 441] on div "Новая строка Ctrl+N" at bounding box center [615, 447] width 171 height 22
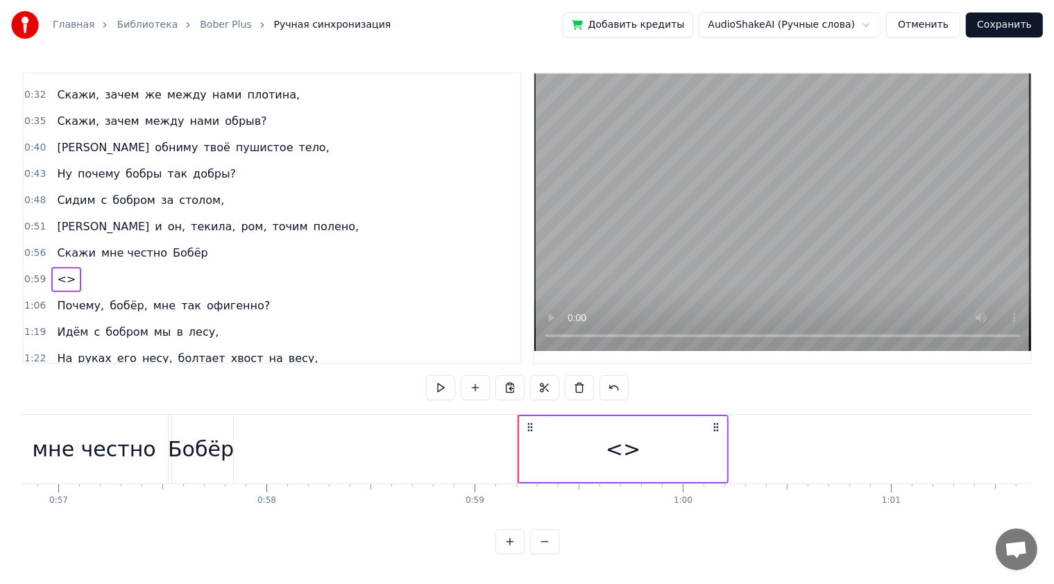
click at [586, 437] on div "<>" at bounding box center [623, 449] width 207 height 66
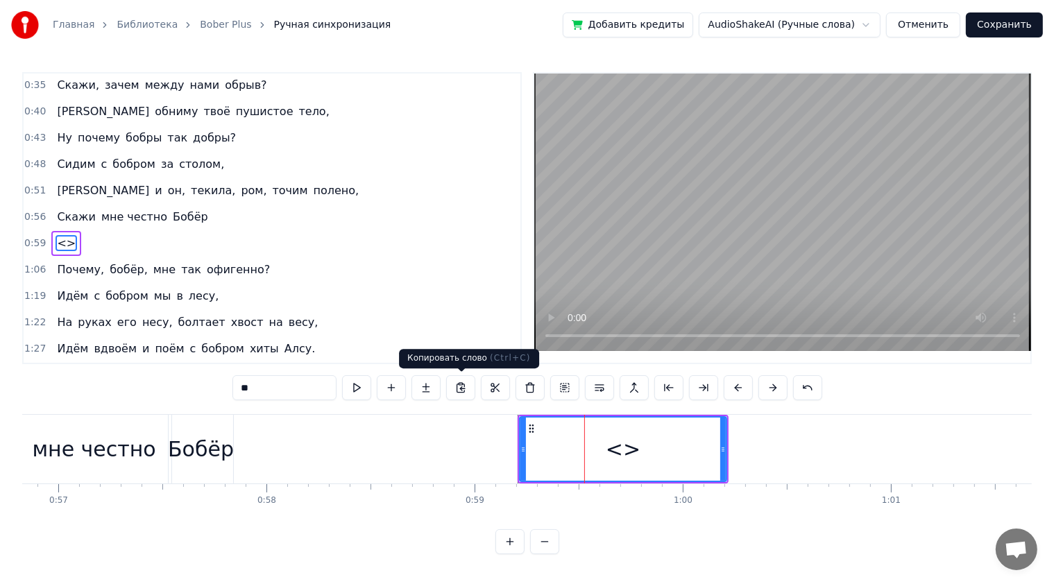
scroll to position [148, 0]
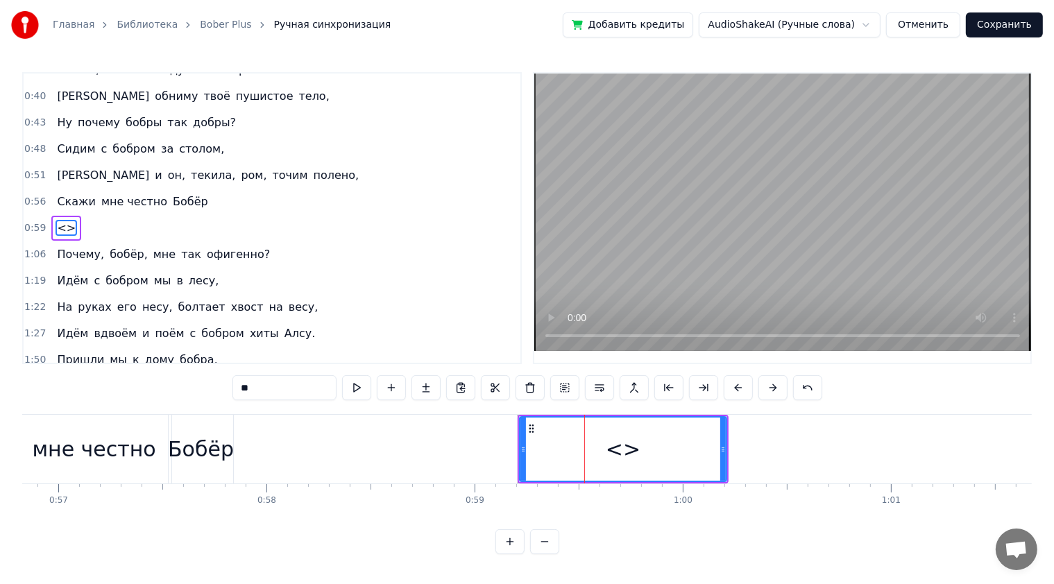
click at [287, 394] on input "**" at bounding box center [284, 387] width 104 height 25
type input "*"
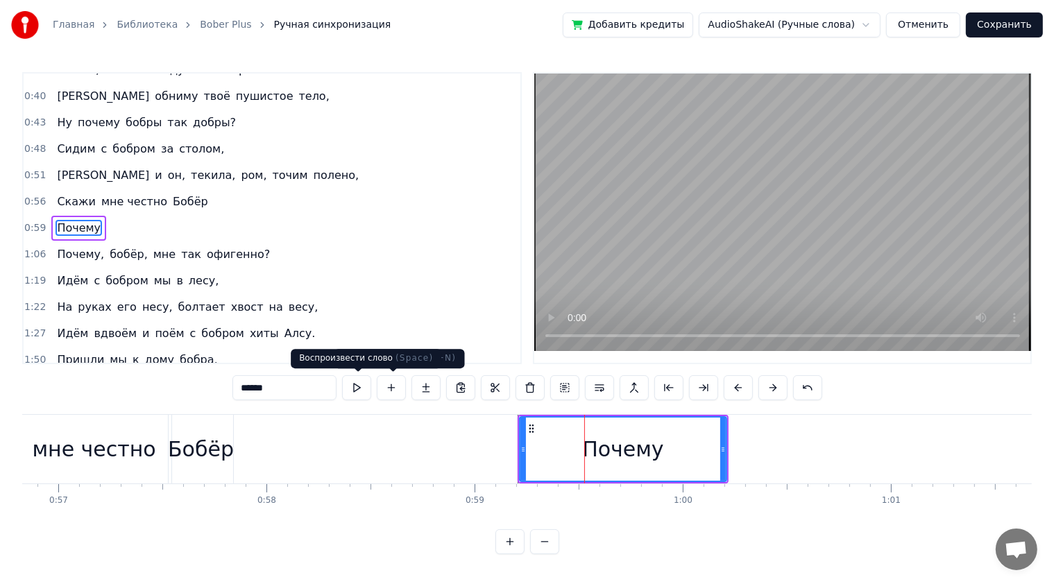
type input "******"
click at [348, 389] on button at bounding box center [356, 387] width 29 height 25
click at [886, 378] on div "0:17 Сидим с [PERSON_NAME] за столом, 0:20 Вдвоём, на ужин готовим полено, 0:25…" at bounding box center [526, 313] width 1009 height 482
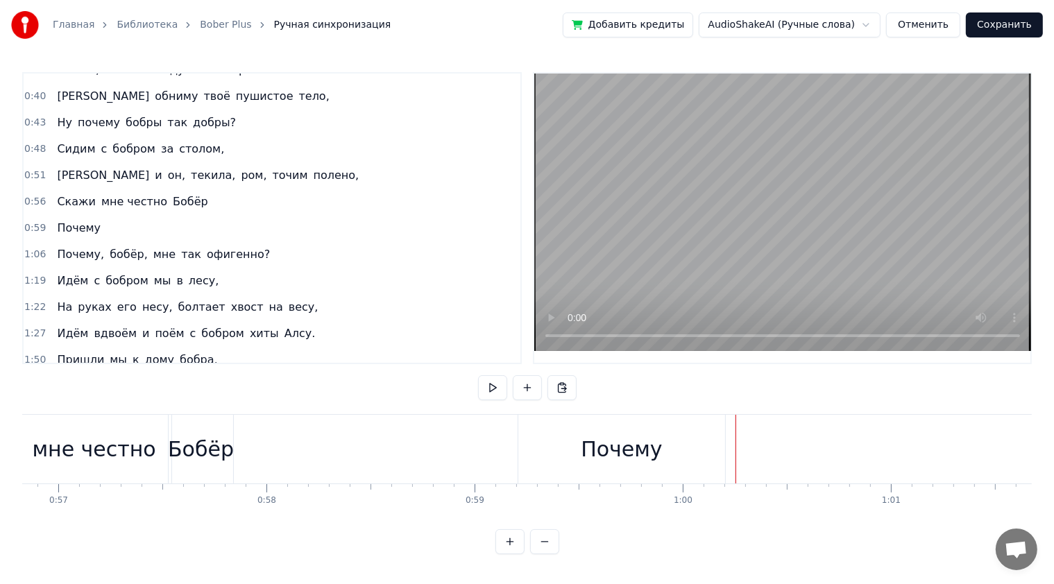
click at [494, 389] on button at bounding box center [492, 387] width 29 height 25
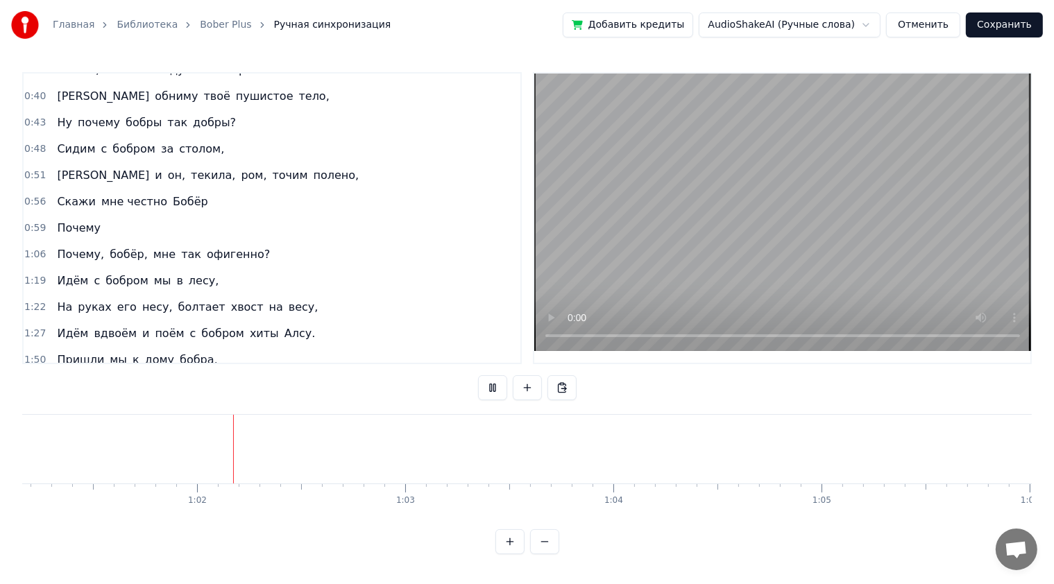
scroll to position [0, 12730]
click at [494, 389] on button at bounding box center [492, 387] width 29 height 25
click at [110, 454] on div at bounding box center [798, 449] width 27013 height 69
click at [484, 380] on button at bounding box center [492, 387] width 29 height 25
click at [491, 386] on button at bounding box center [492, 387] width 29 height 25
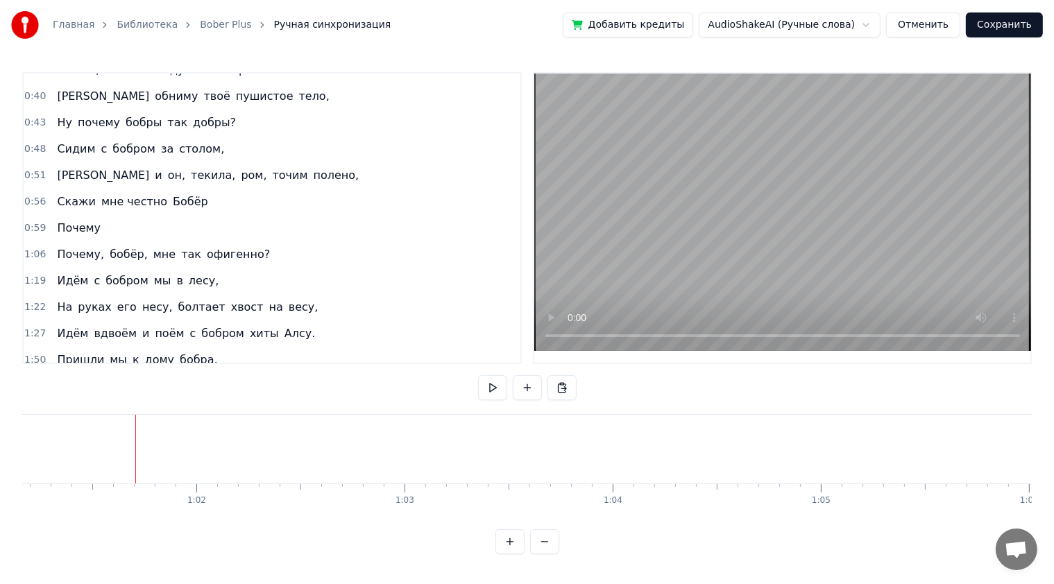
click at [128, 438] on div at bounding box center [798, 449] width 27013 height 69
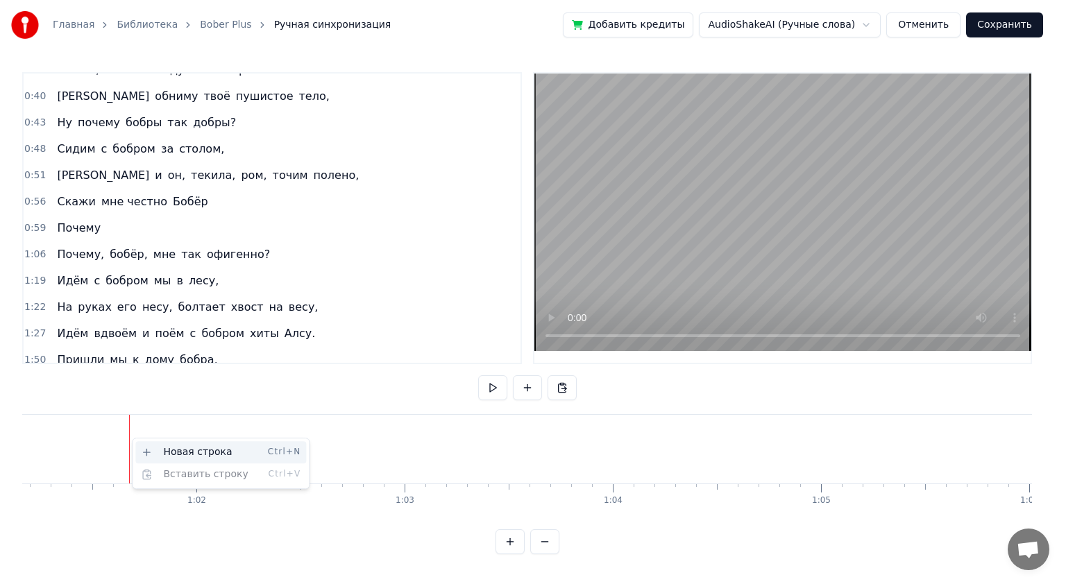
click at [175, 448] on div "Новая строка Ctrl+N" at bounding box center [220, 452] width 171 height 22
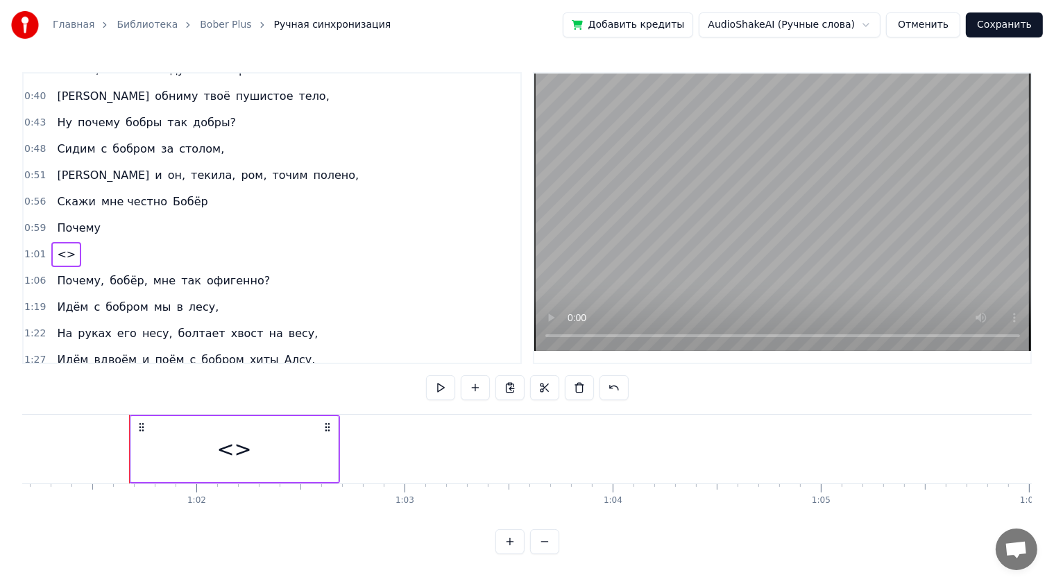
click at [258, 452] on div "<>" at bounding box center [234, 449] width 207 height 66
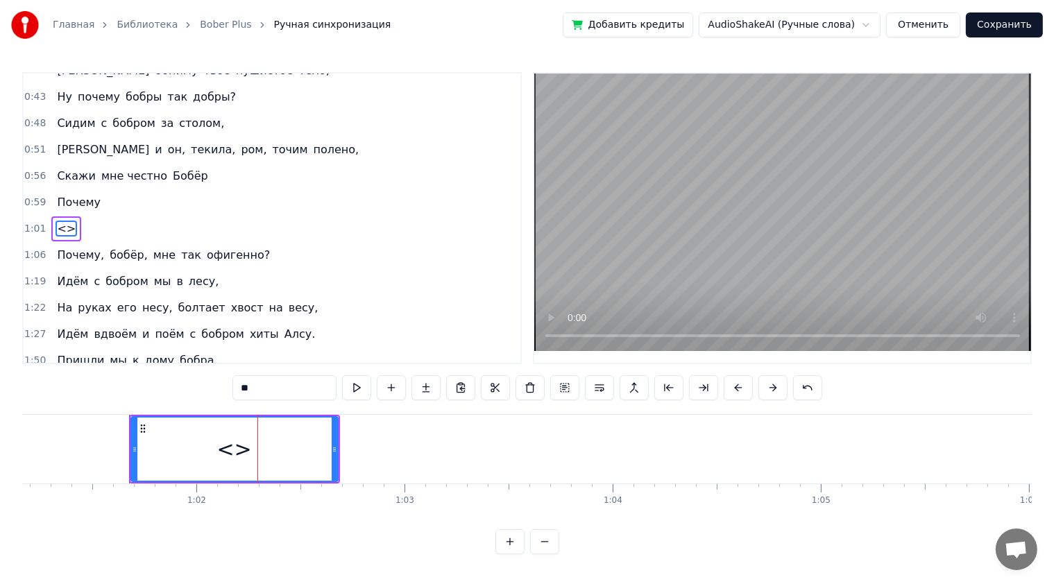
click at [291, 391] on input "**" at bounding box center [284, 387] width 104 height 25
type input "*"
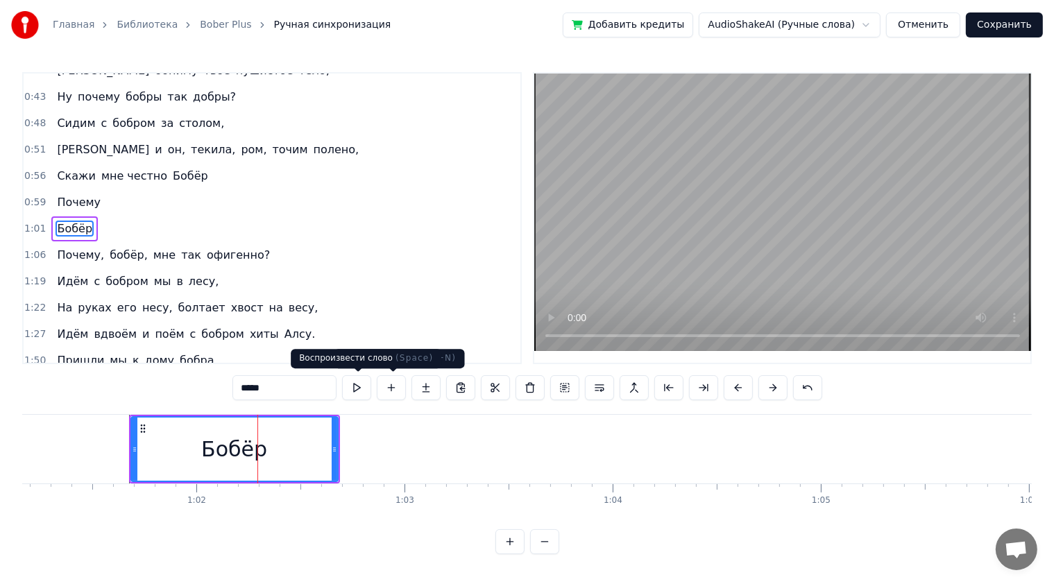
type input "*****"
click at [354, 389] on button at bounding box center [356, 387] width 29 height 25
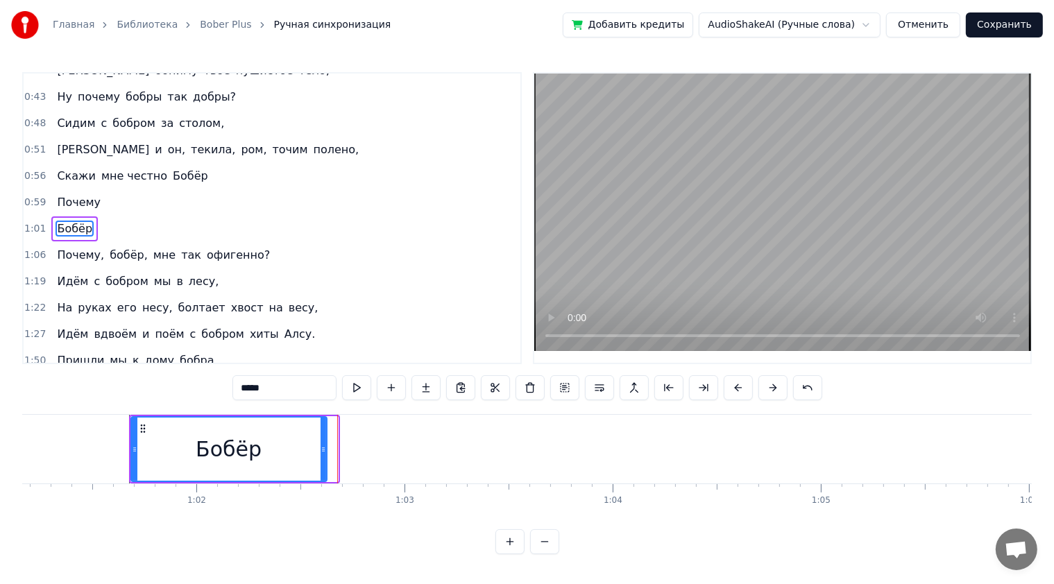
drag, startPoint x: 332, startPoint y: 436, endPoint x: 322, endPoint y: 438, distance: 10.8
click at [321, 441] on div at bounding box center [324, 449] width 6 height 63
click at [355, 389] on button at bounding box center [356, 387] width 29 height 25
click at [358, 401] on div "*****" at bounding box center [527, 389] width 590 height 28
click at [366, 390] on button at bounding box center [356, 387] width 29 height 25
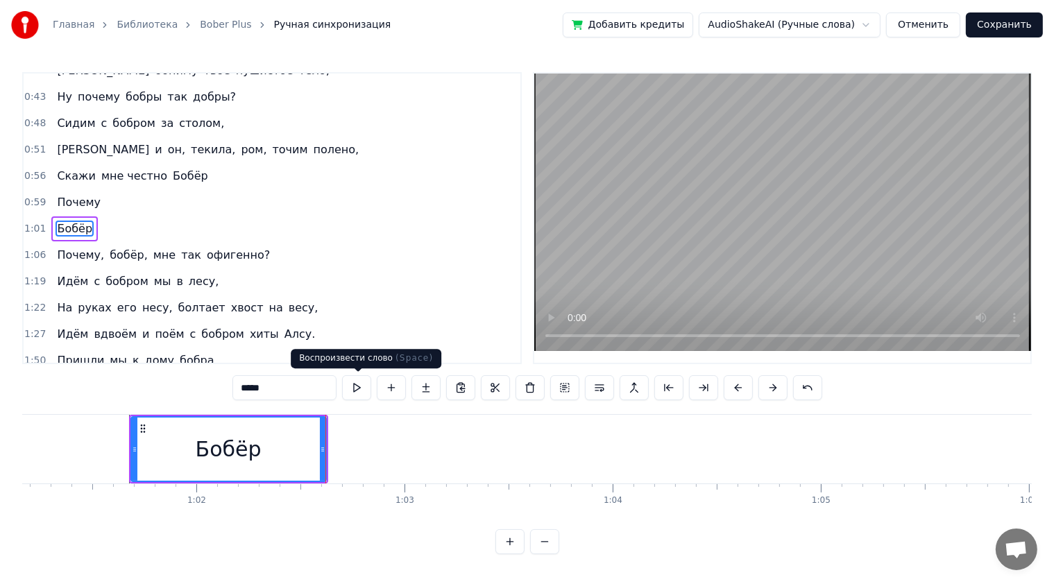
click at [367, 325] on div "1:27 Идём вдвоём и поём с бобром хиты Алсу." at bounding box center [272, 334] width 497 height 26
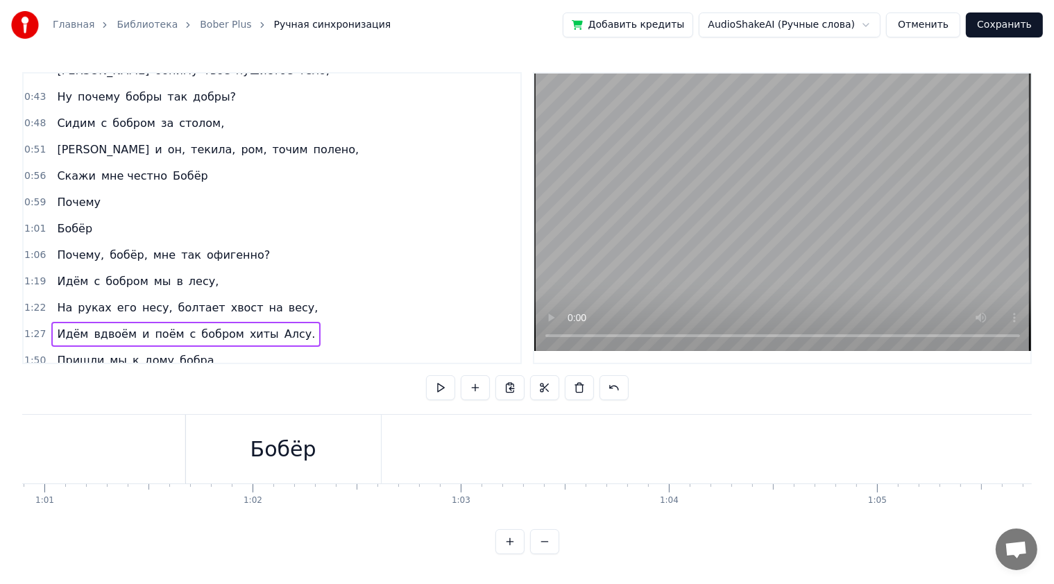
scroll to position [0, 12522]
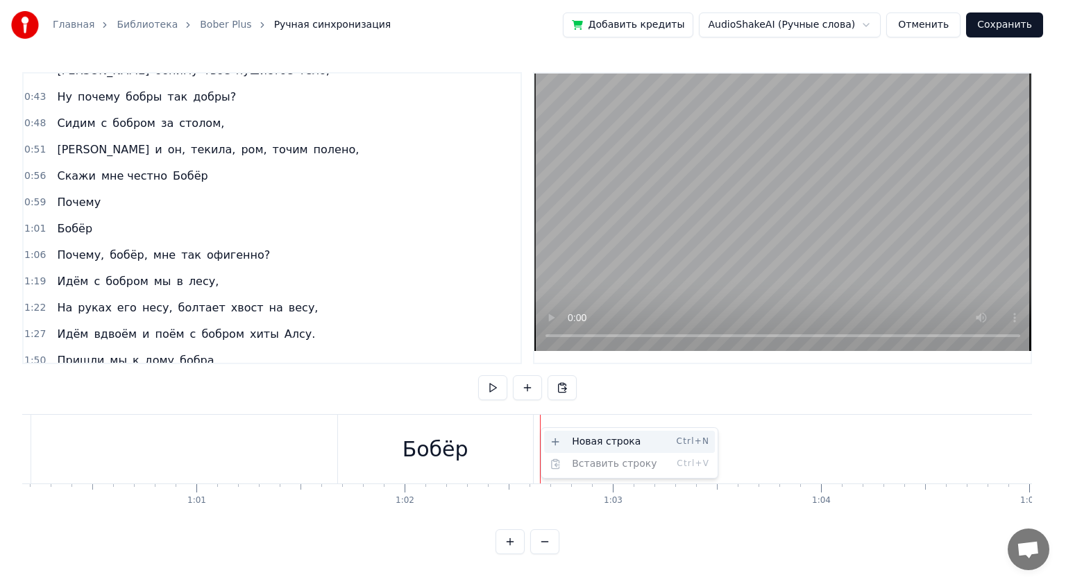
click at [606, 443] on div "Новая строка Ctrl+N" at bounding box center [629, 442] width 171 height 22
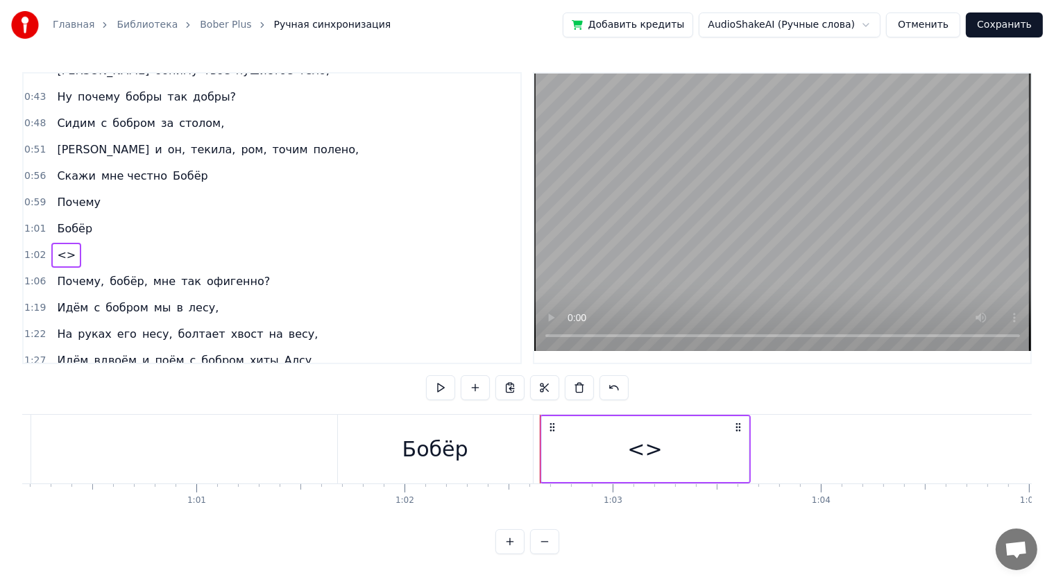
click at [563, 434] on div "<>" at bounding box center [645, 449] width 207 height 66
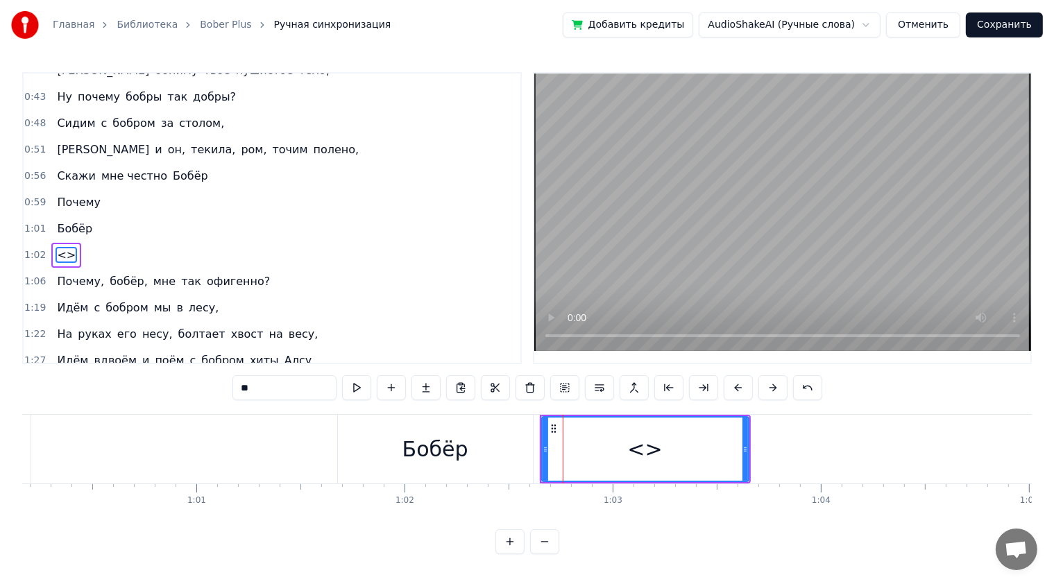
scroll to position [200, 0]
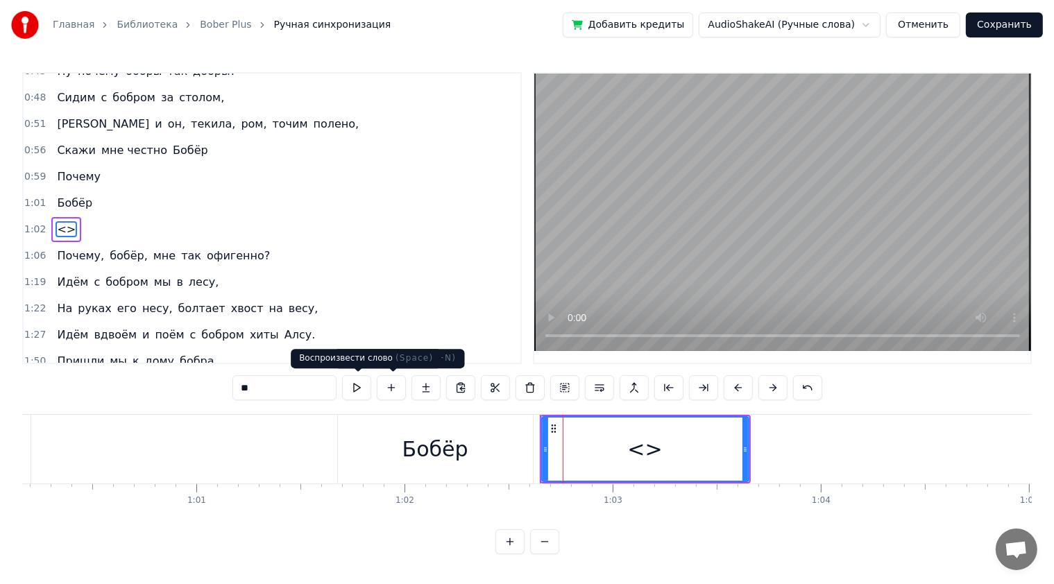
click at [330, 391] on input "**" at bounding box center [284, 387] width 104 height 25
type input "*"
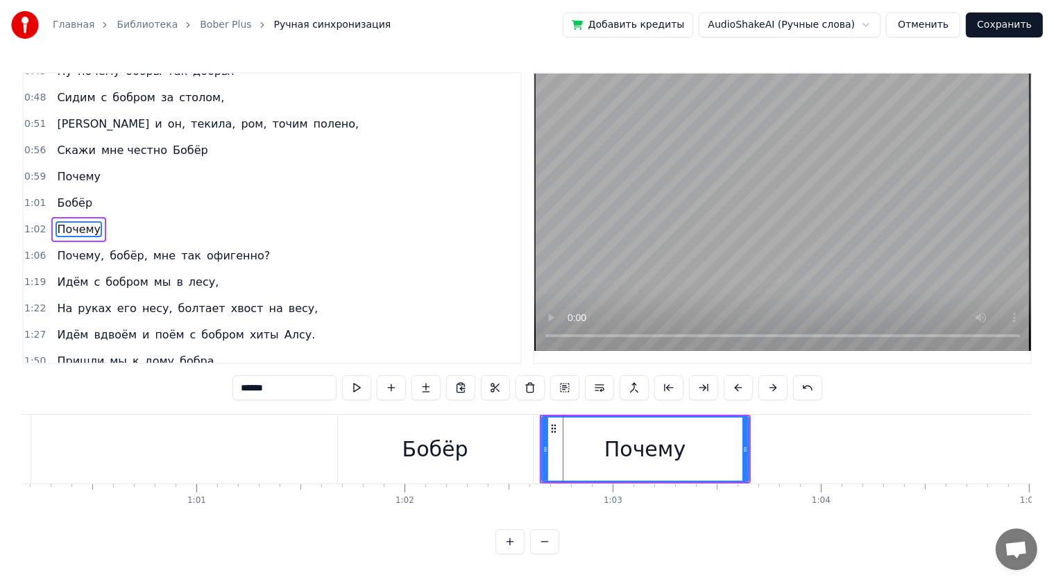
type input "******"
click at [256, 426] on div at bounding box center [1006, 449] width 27013 height 69
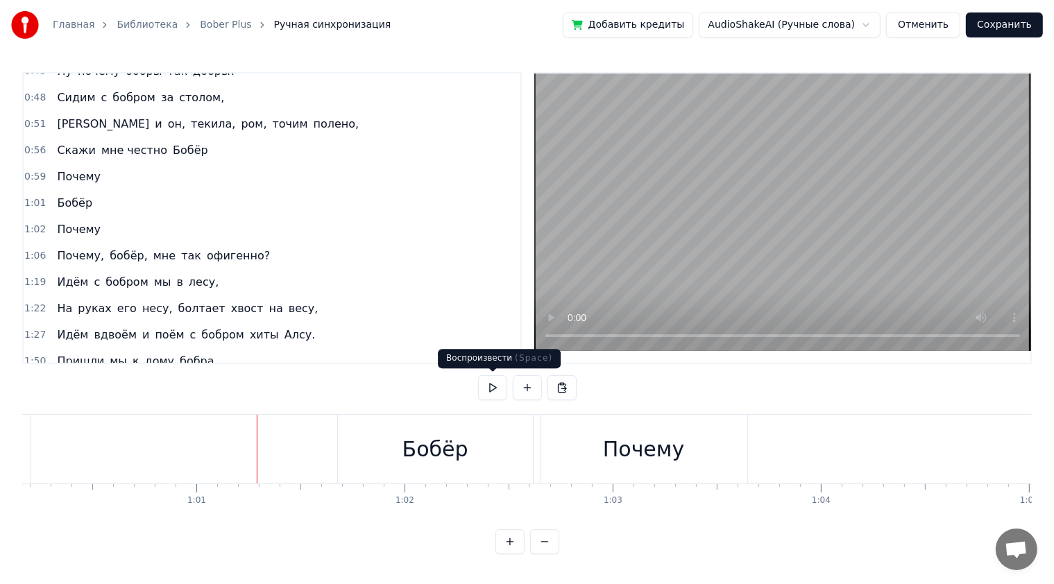
click at [489, 384] on button at bounding box center [492, 387] width 29 height 25
click at [632, 443] on div "Почему" at bounding box center [643, 449] width 81 height 31
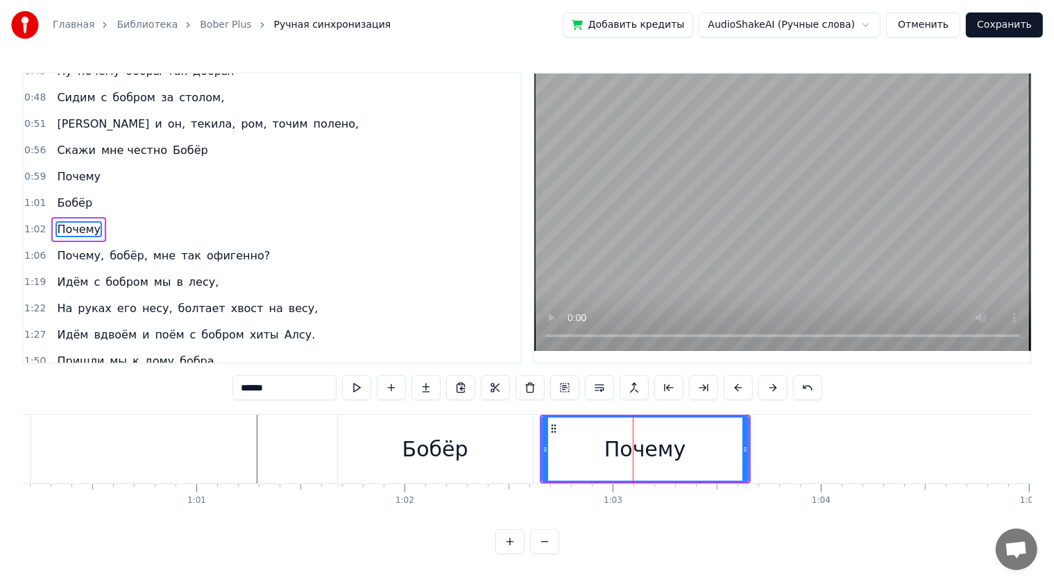
drag, startPoint x: 294, startPoint y: 380, endPoint x: 167, endPoint y: 386, distance: 127.8
click at [167, 386] on div "0:17 Сидим с [PERSON_NAME] за столом, 0:20 Вдвоём, на ужин готовим полено, 0:25…" at bounding box center [526, 313] width 1009 height 482
type input "**********"
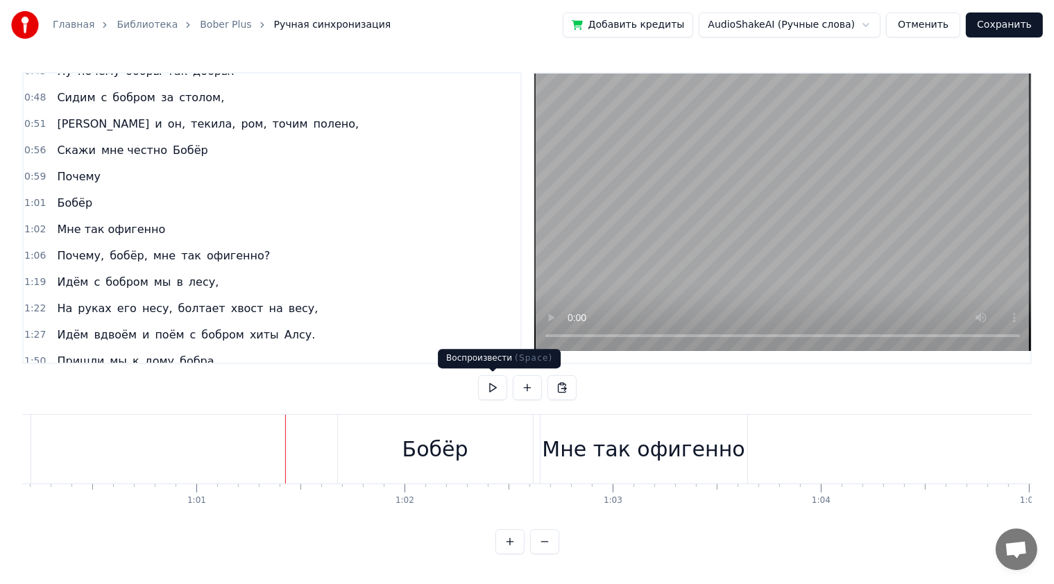
click at [487, 384] on button at bounding box center [492, 387] width 29 height 25
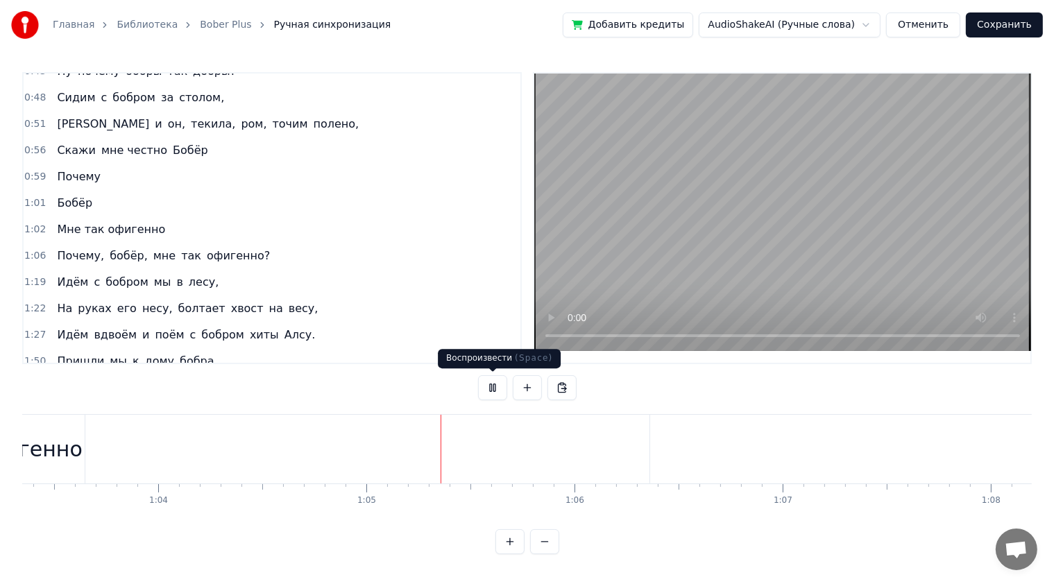
scroll to position [0, 13418]
click at [492, 386] on button at bounding box center [492, 387] width 29 height 25
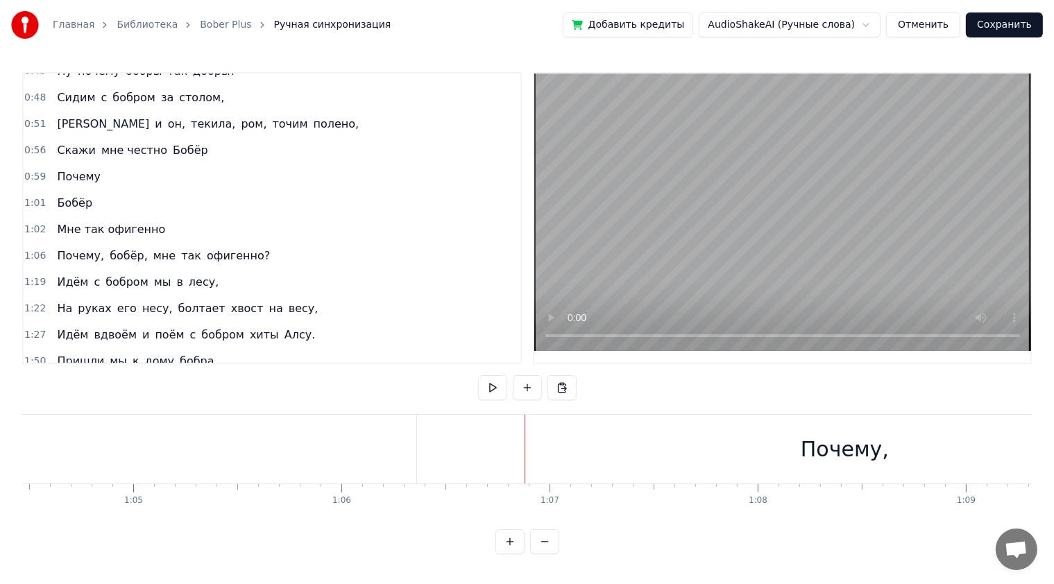
click at [837, 436] on div "Почему," at bounding box center [845, 449] width 88 height 31
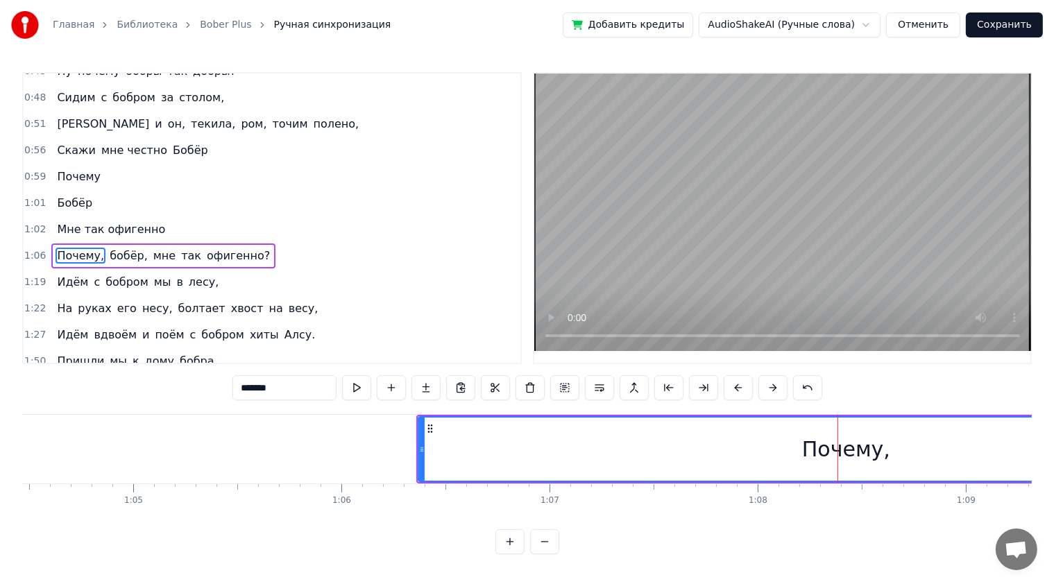
scroll to position [225, 0]
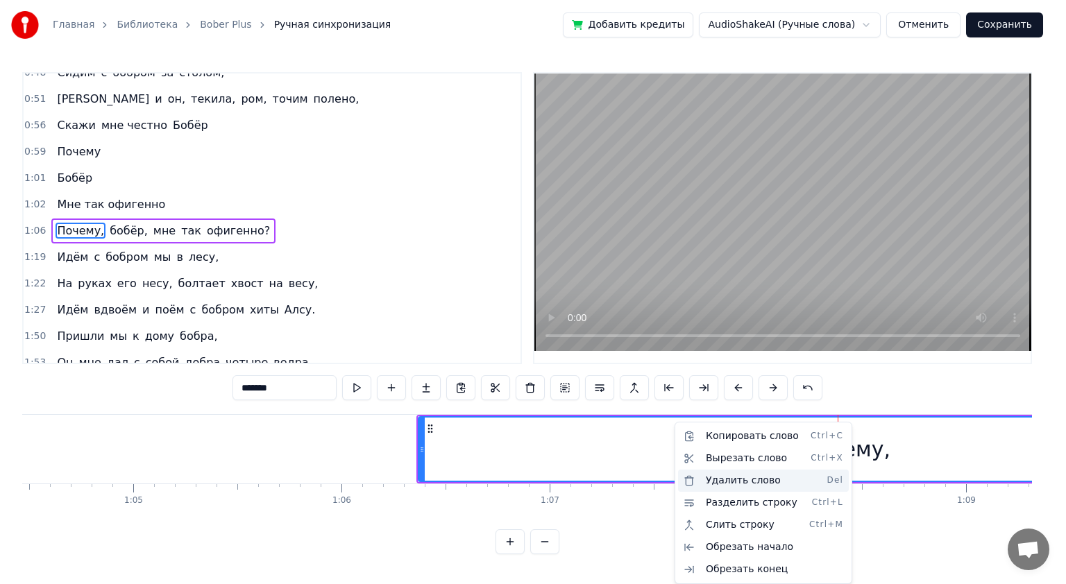
click at [752, 483] on div "Удалить слово Del" at bounding box center [763, 481] width 171 height 22
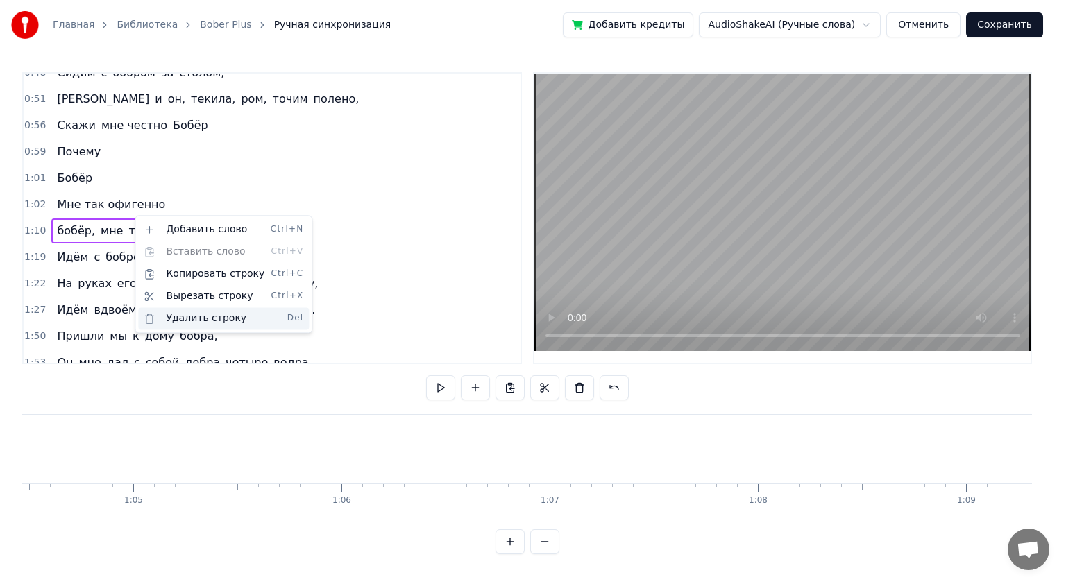
click at [216, 311] on div "Удалить строку Del" at bounding box center [223, 318] width 171 height 22
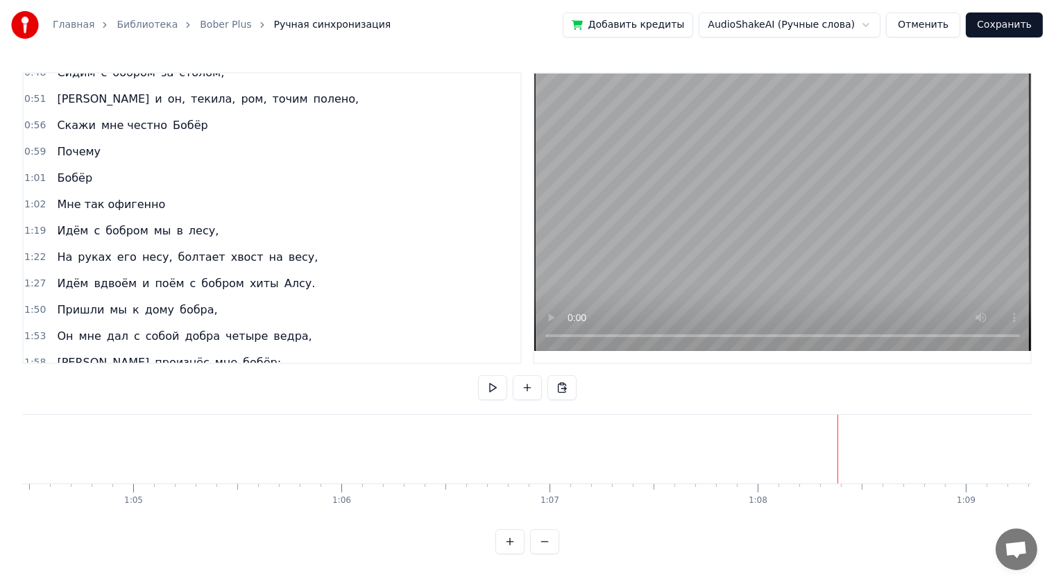
click at [486, 387] on button at bounding box center [492, 387] width 29 height 25
click at [495, 387] on button at bounding box center [492, 387] width 29 height 25
click at [525, 444] on div "бобром" at bounding box center [524, 449] width 80 height 31
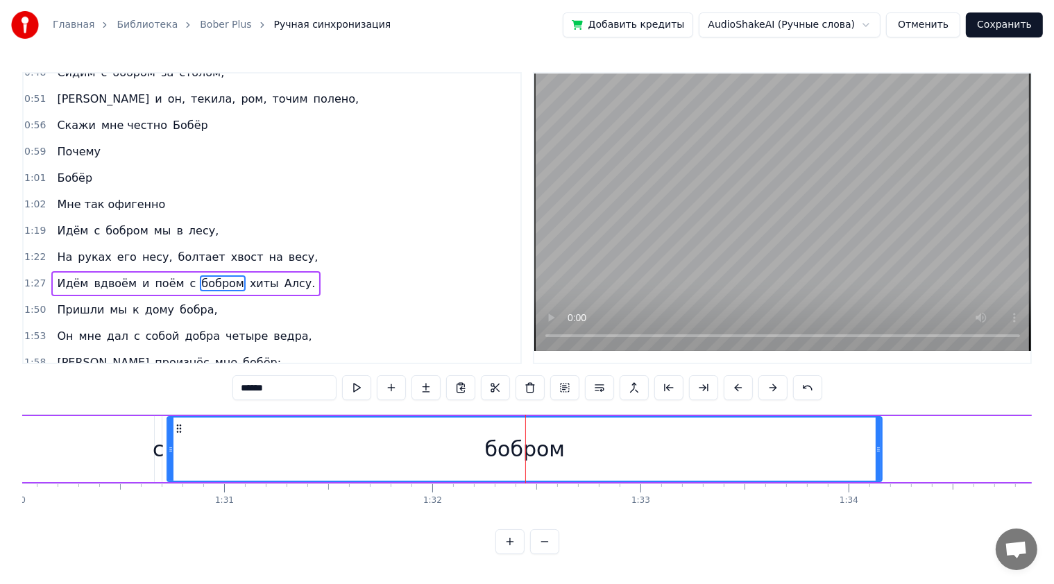
scroll to position [246, 0]
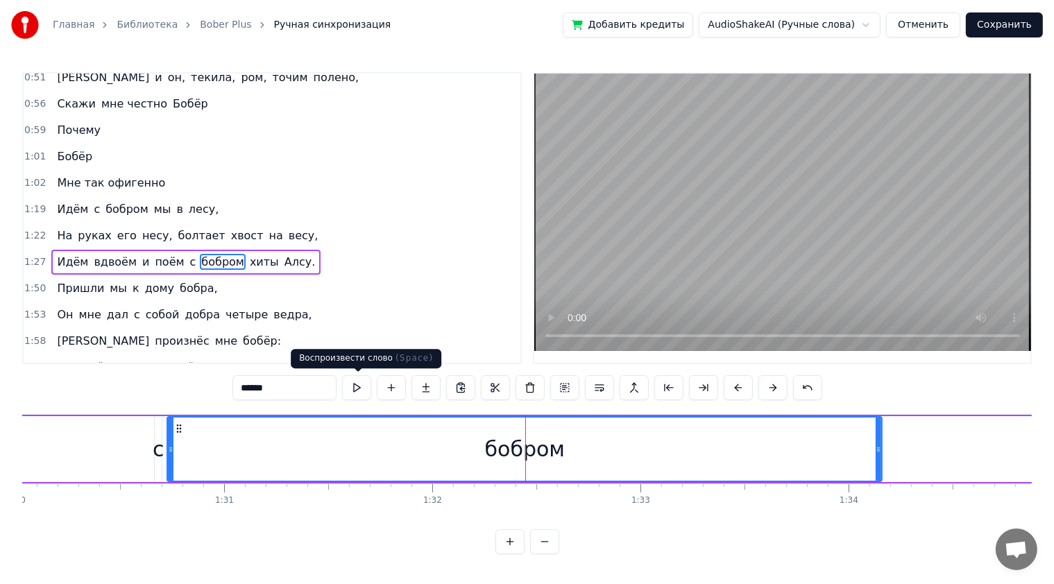
click at [364, 391] on button at bounding box center [356, 387] width 29 height 25
click at [543, 441] on div "бобром" at bounding box center [525, 449] width 80 height 31
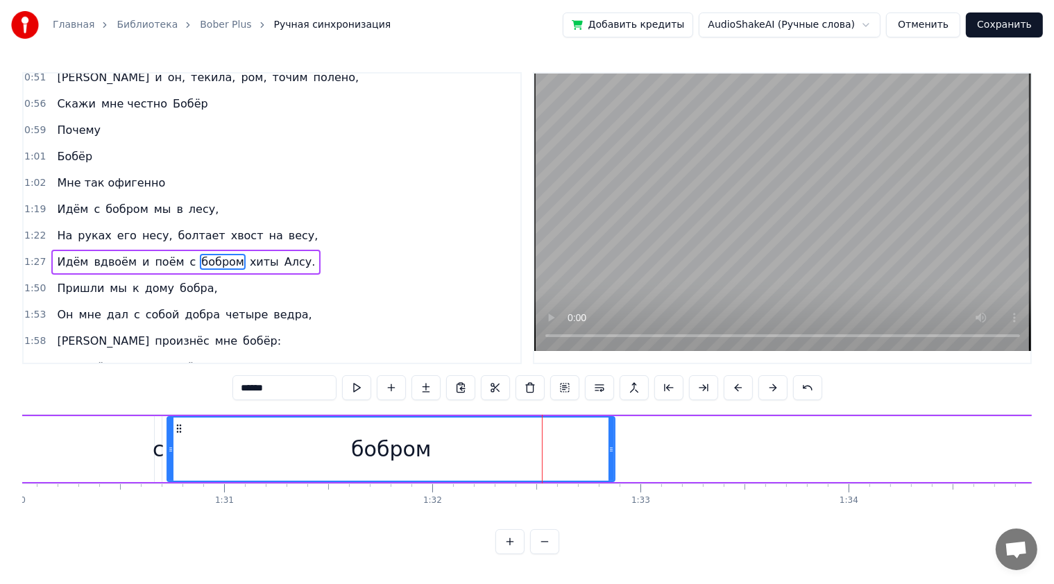
drag, startPoint x: 880, startPoint y: 447, endPoint x: 613, endPoint y: 458, distance: 267.3
click at [613, 458] on div at bounding box center [611, 449] width 6 height 63
click at [362, 389] on button at bounding box center [356, 387] width 29 height 25
drag, startPoint x: 608, startPoint y: 451, endPoint x: 539, endPoint y: 452, distance: 69.4
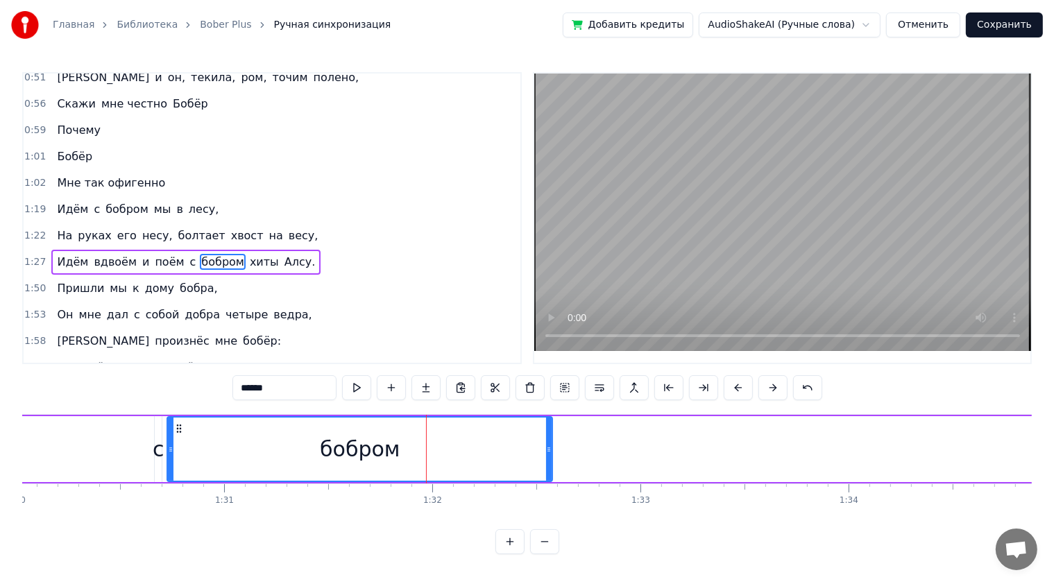
click at [546, 452] on icon at bounding box center [549, 449] width 6 height 11
click at [359, 386] on button at bounding box center [356, 387] width 29 height 25
drag, startPoint x: 543, startPoint y: 445, endPoint x: 522, endPoint y: 443, distance: 20.9
click at [525, 442] on div at bounding box center [525, 449] width 6 height 63
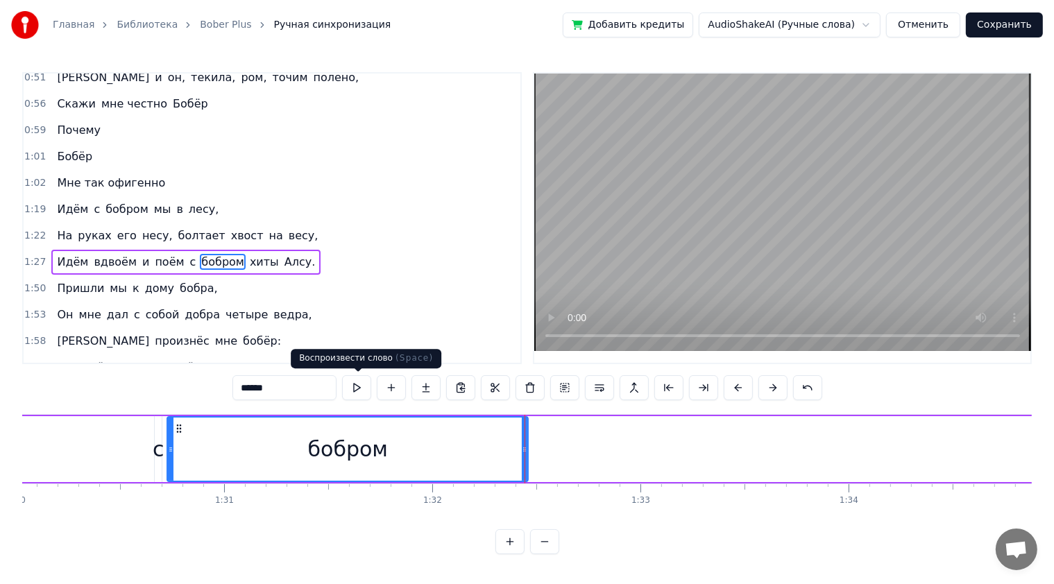
click at [361, 389] on button at bounding box center [356, 387] width 29 height 25
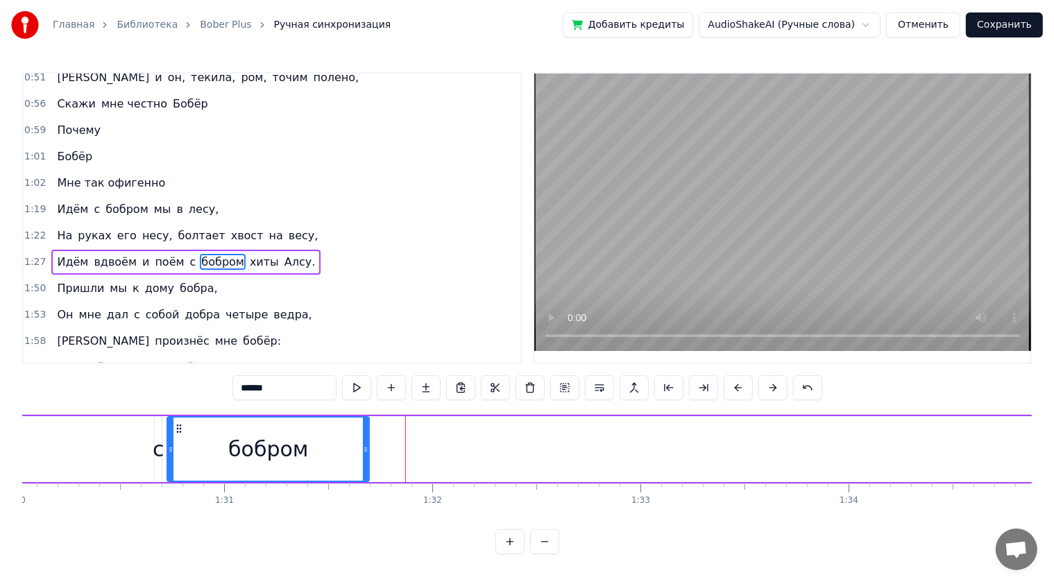
drag, startPoint x: 527, startPoint y: 443, endPoint x: 368, endPoint y: 445, distance: 158.9
click at [368, 445] on div at bounding box center [366, 449] width 6 height 63
click at [360, 381] on button at bounding box center [356, 387] width 29 height 25
drag, startPoint x: 366, startPoint y: 438, endPoint x: 352, endPoint y: 441, distance: 13.5
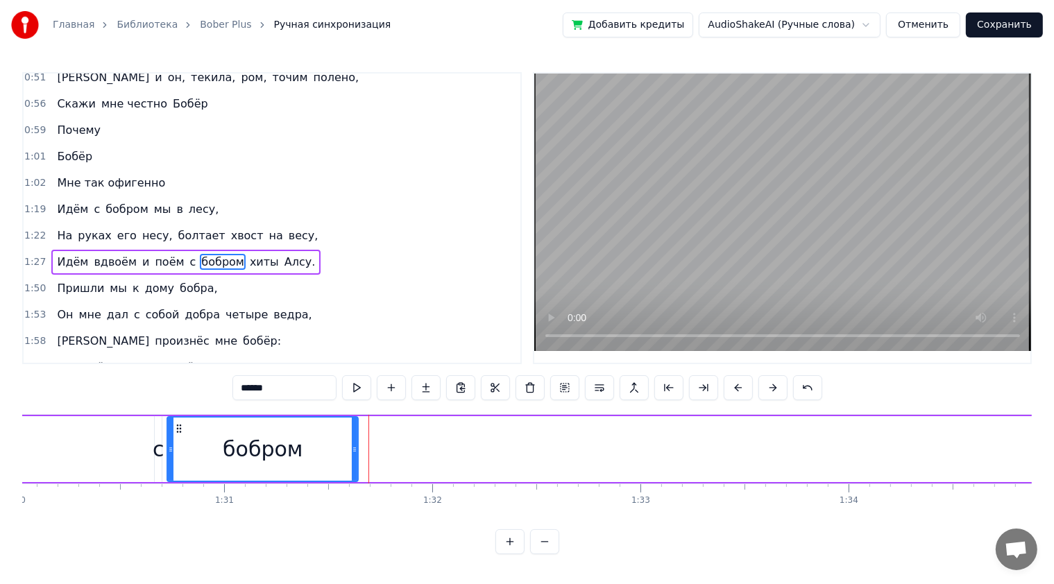
click at [352, 441] on div at bounding box center [355, 449] width 6 height 63
click at [369, 383] on button at bounding box center [356, 387] width 29 height 25
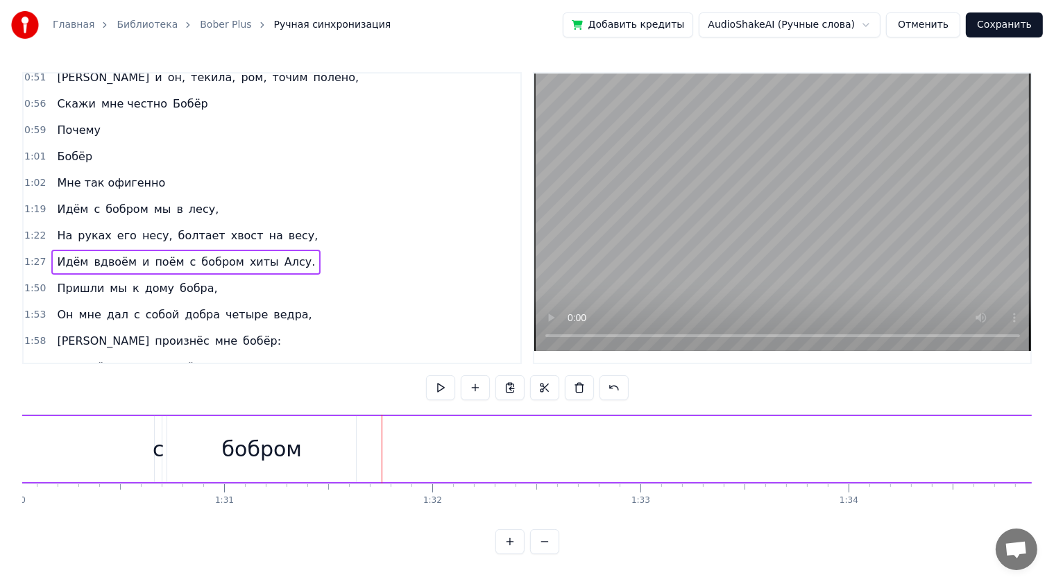
click at [248, 254] on span "хиты" at bounding box center [264, 262] width 32 height 16
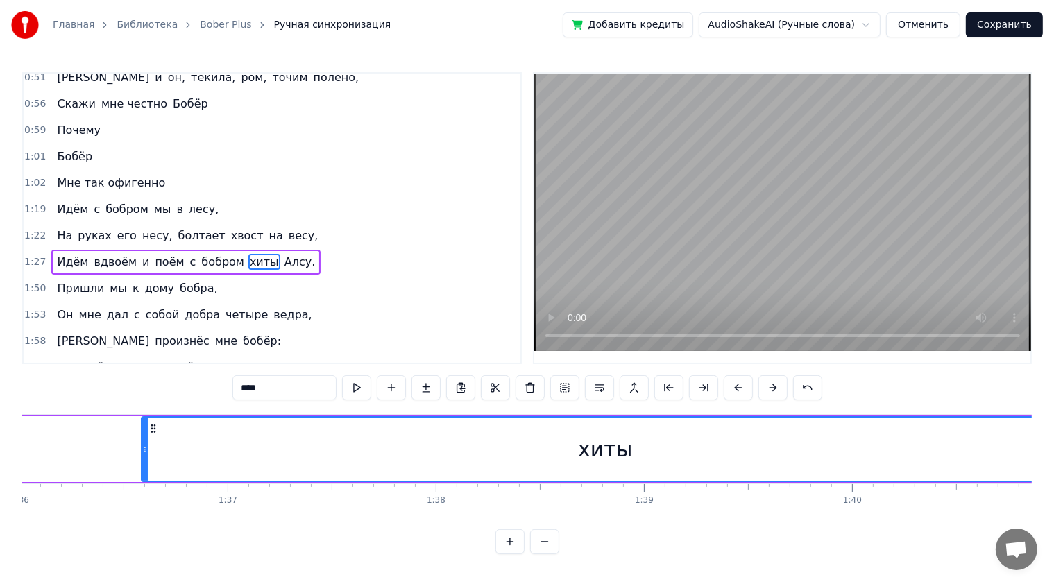
scroll to position [0, 20061]
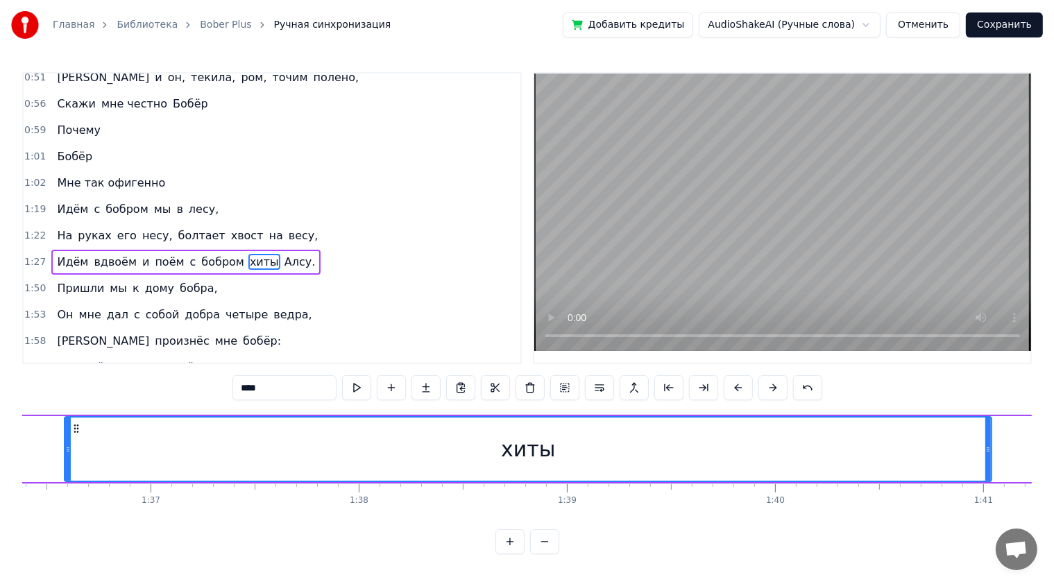
click at [604, 447] on div "хиты" at bounding box center [528, 449] width 926 height 63
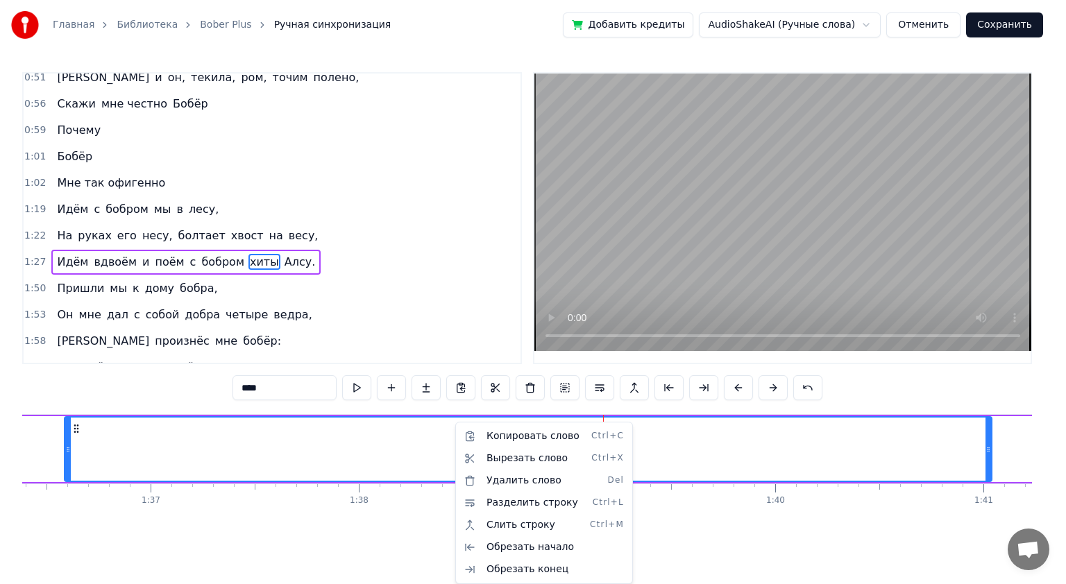
click at [705, 500] on html "Главная Библиотека Bober Plus Ручная синхронизация Добавить кредиты AudioShakeA…" at bounding box center [533, 288] width 1066 height 577
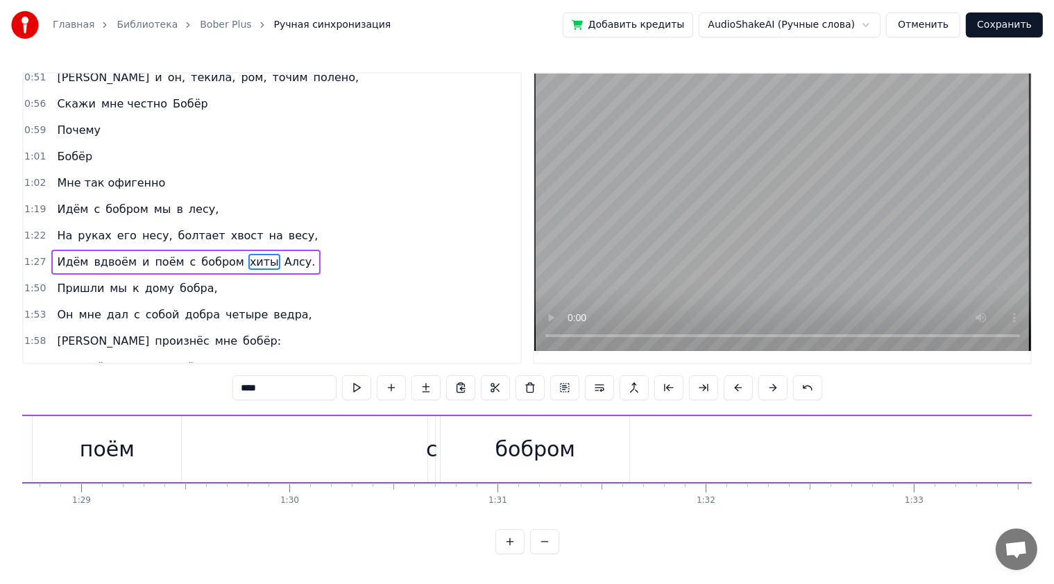
scroll to position [0, 18496]
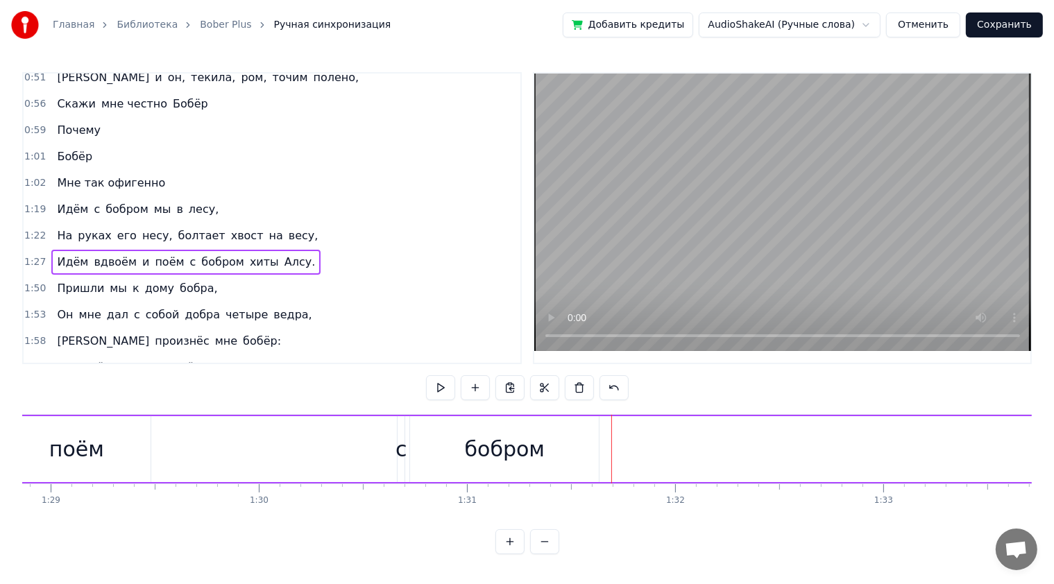
click at [555, 440] on div "бобром" at bounding box center [504, 449] width 189 height 66
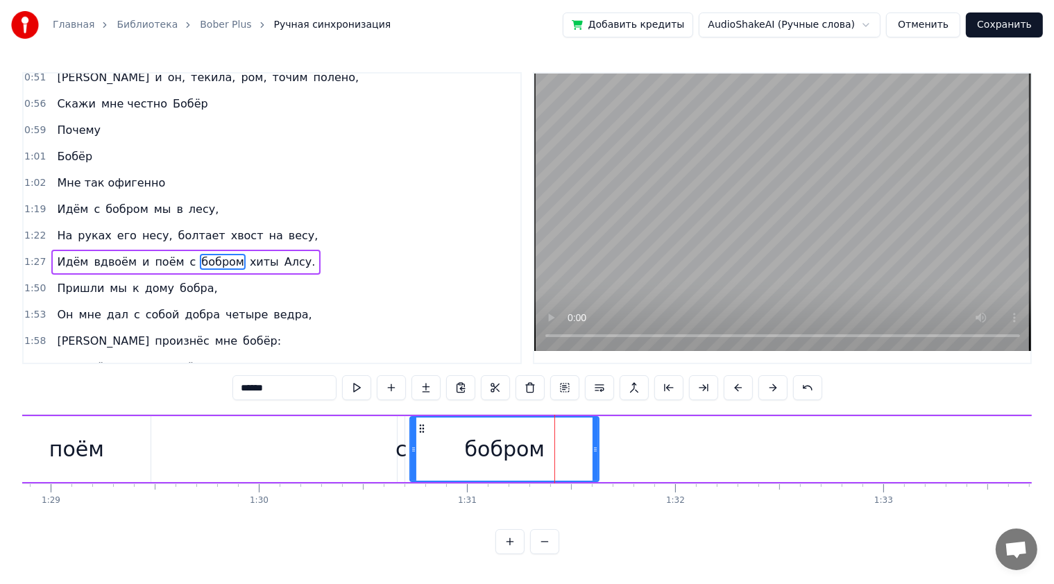
click at [547, 431] on div "бобром" at bounding box center [504, 449] width 187 height 63
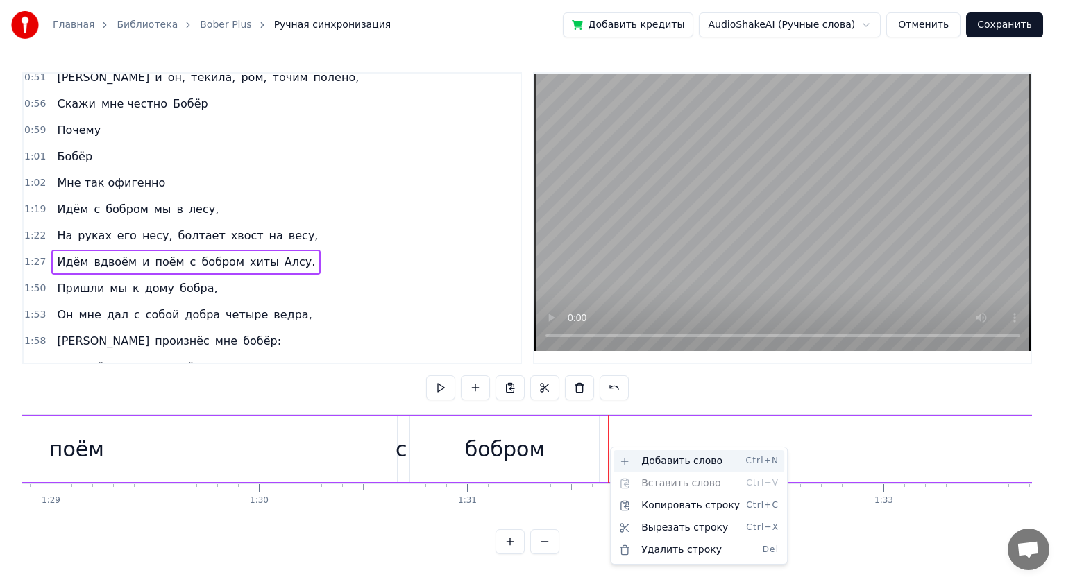
click at [665, 463] on div "Добавить слово Ctrl+N" at bounding box center [698, 461] width 171 height 22
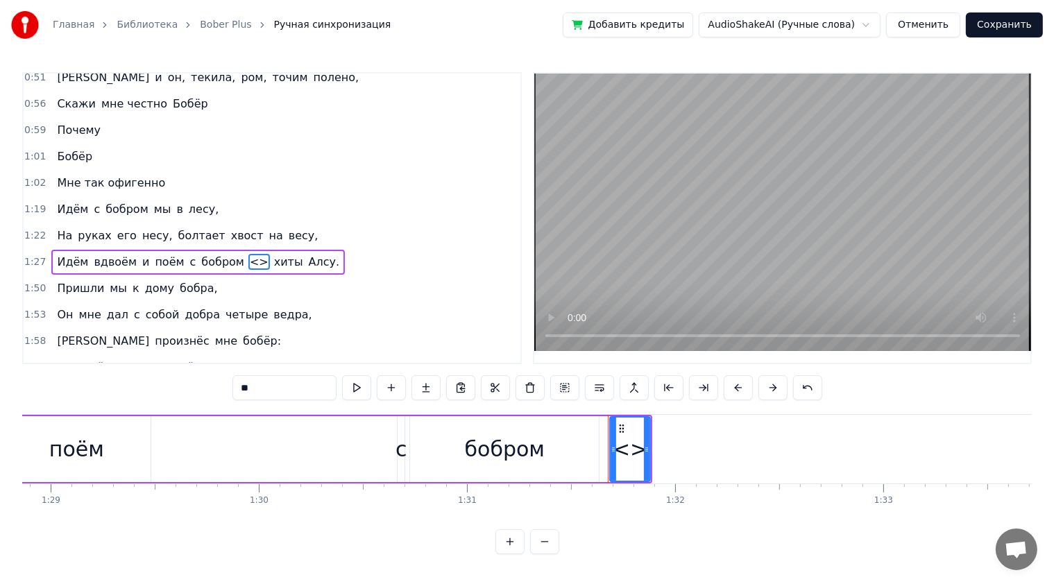
click at [322, 393] on input "**" at bounding box center [284, 387] width 104 height 25
type input "*"
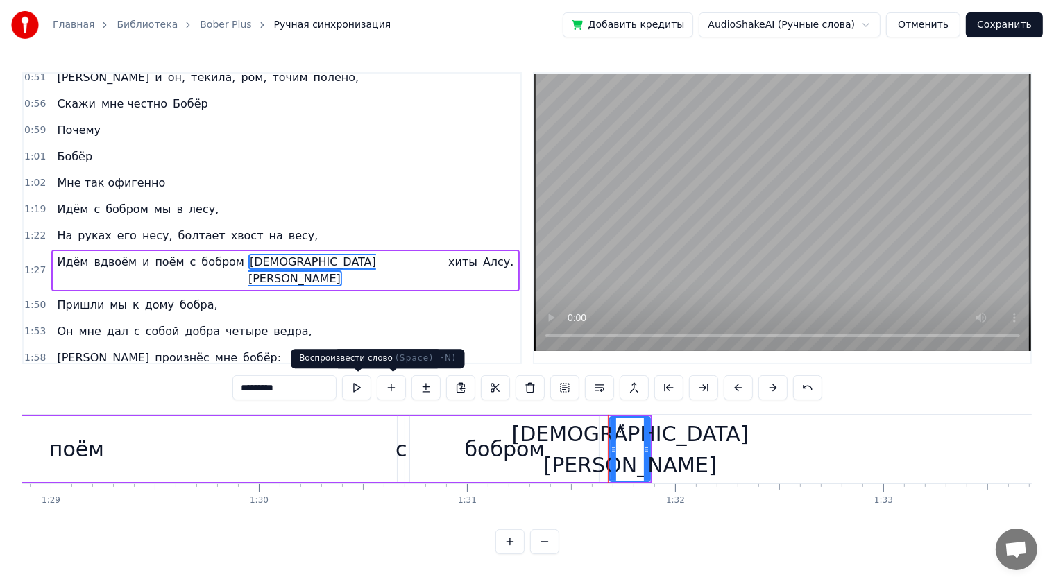
type input "*********"
click at [360, 389] on button at bounding box center [356, 387] width 29 height 25
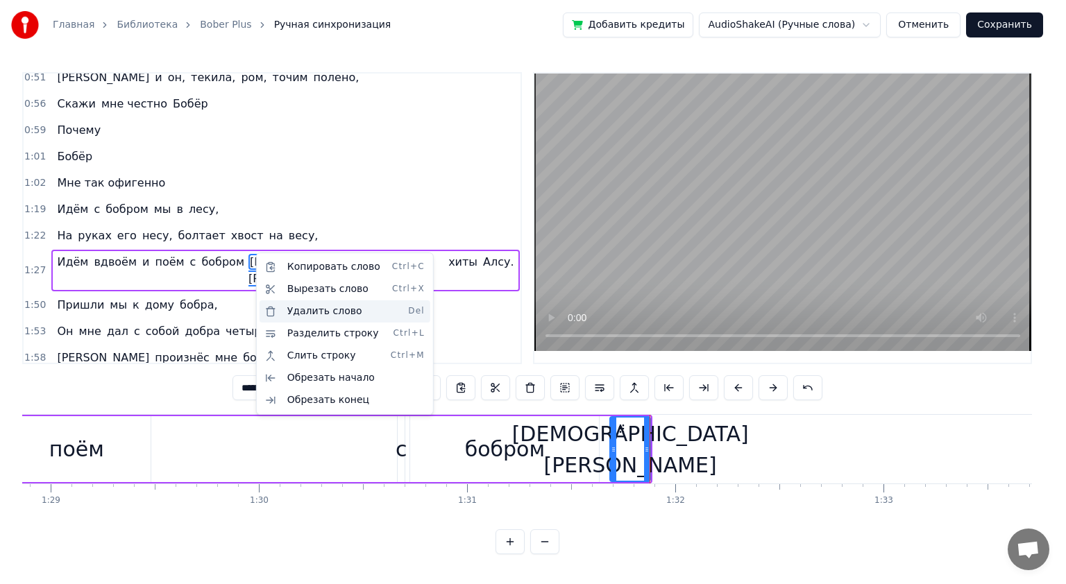
click at [337, 308] on div "Удалить слово Del" at bounding box center [344, 311] width 171 height 22
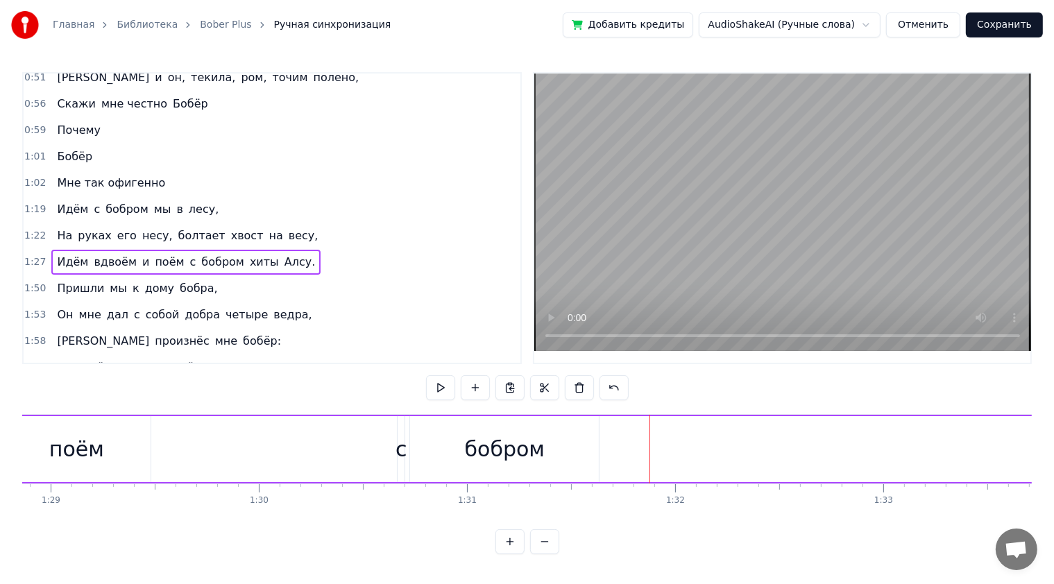
click at [488, 308] on div "1:53 Он мне дал с собой добра четыре ведра," at bounding box center [272, 315] width 497 height 26
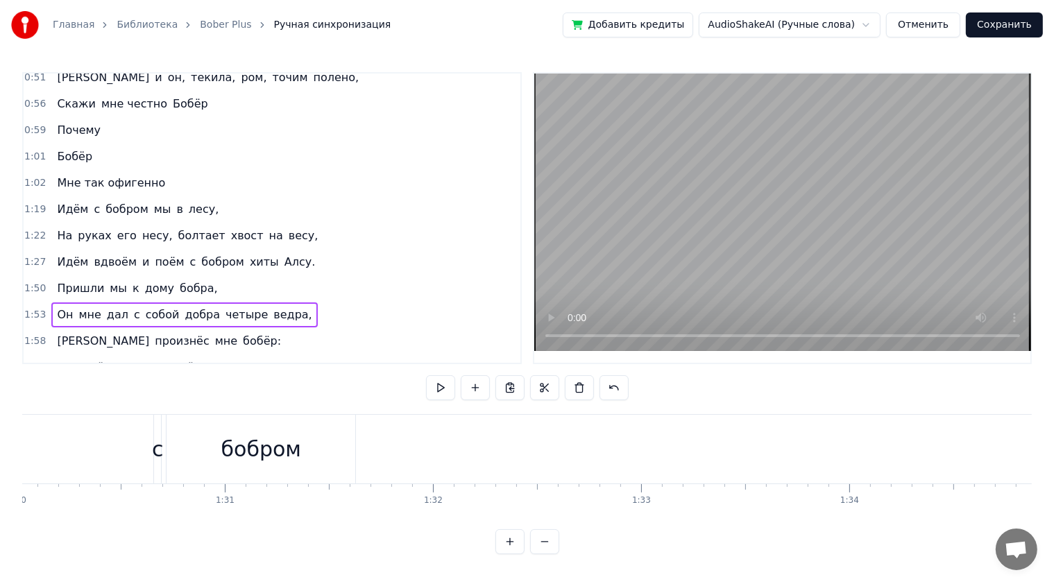
scroll to position [0, 18617]
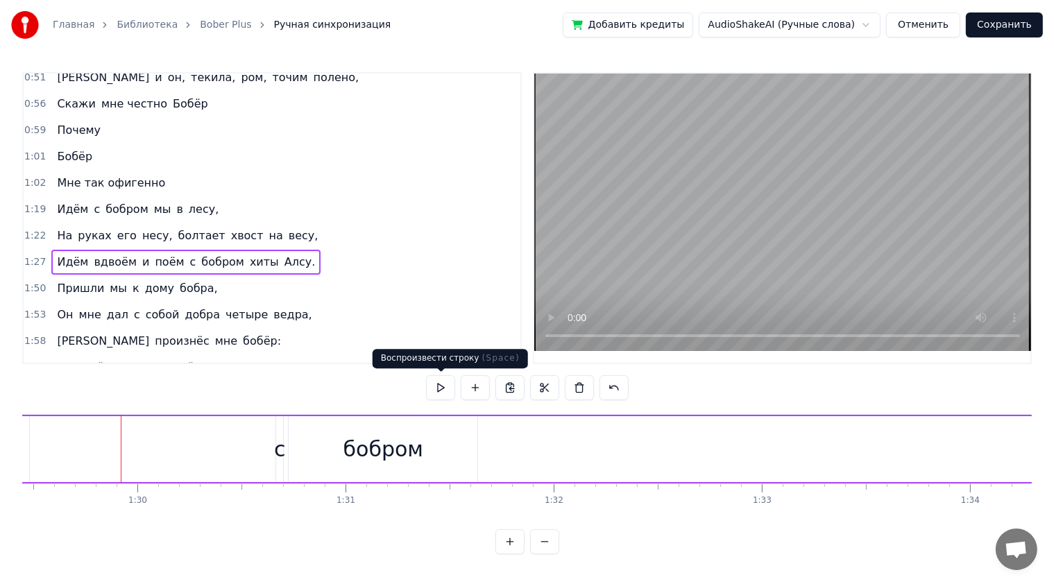
click at [447, 385] on button at bounding box center [440, 387] width 29 height 25
click at [445, 389] on button at bounding box center [440, 387] width 29 height 25
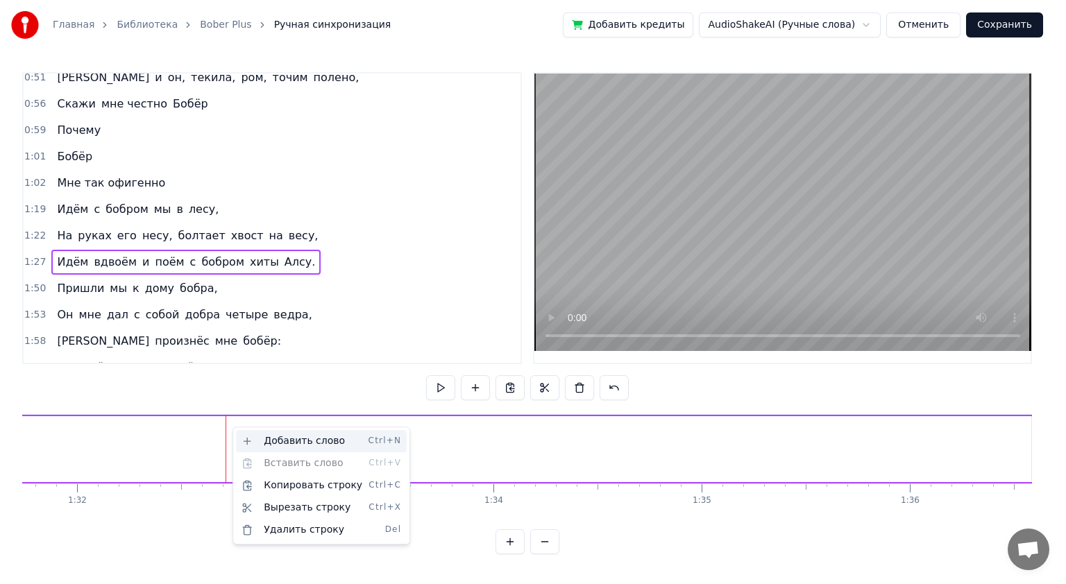
click at [290, 445] on div "Добавить слово Ctrl+N" at bounding box center [321, 441] width 171 height 22
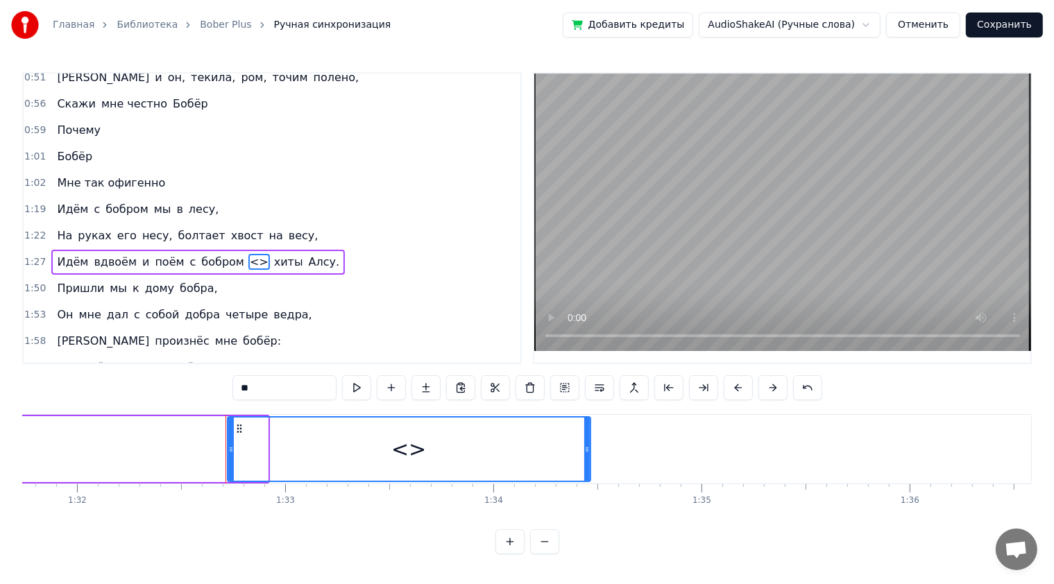
drag, startPoint x: 264, startPoint y: 447, endPoint x: 586, endPoint y: 441, distance: 322.7
click at [586, 441] on div at bounding box center [587, 449] width 6 height 63
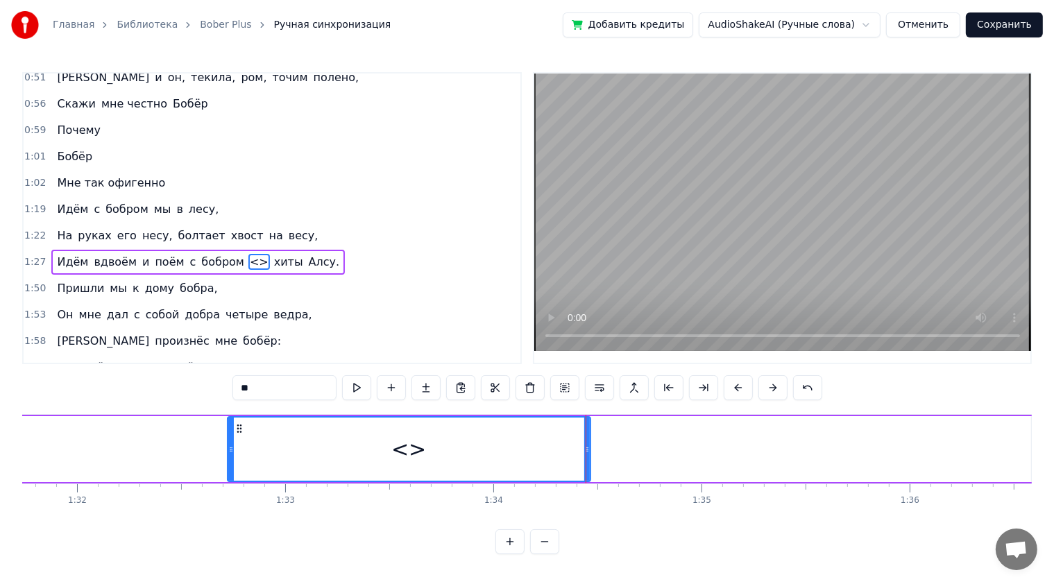
click at [289, 386] on input "**" at bounding box center [284, 387] width 104 height 25
type input "*"
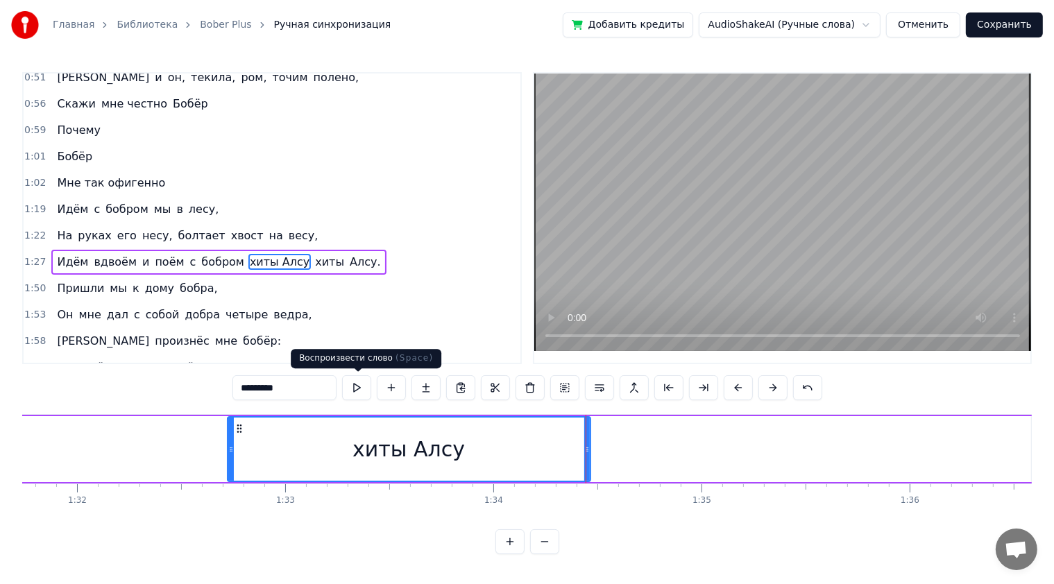
type input "*********"
click at [357, 389] on button at bounding box center [356, 387] width 29 height 25
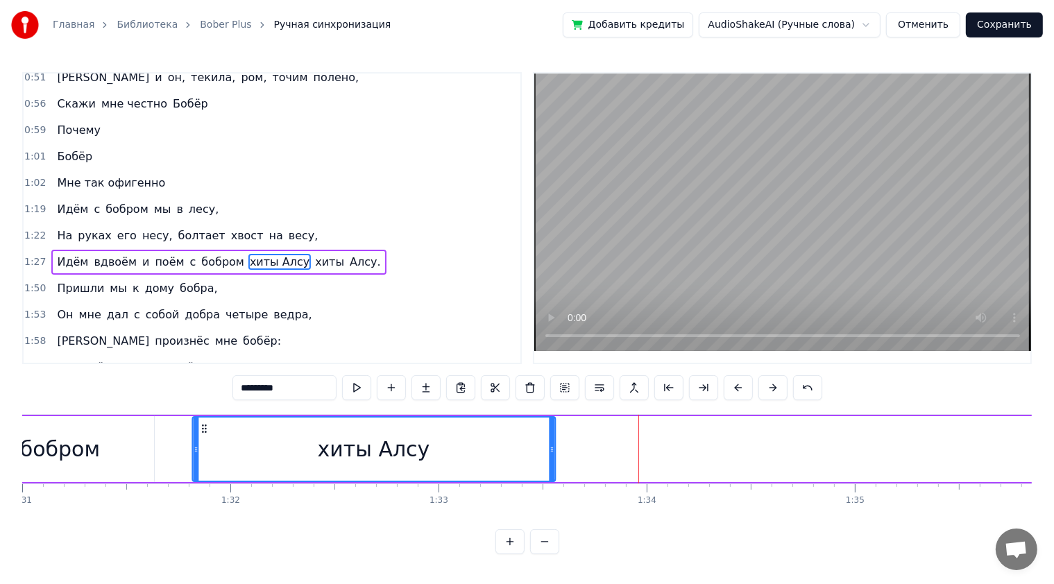
scroll to position [0, 18938]
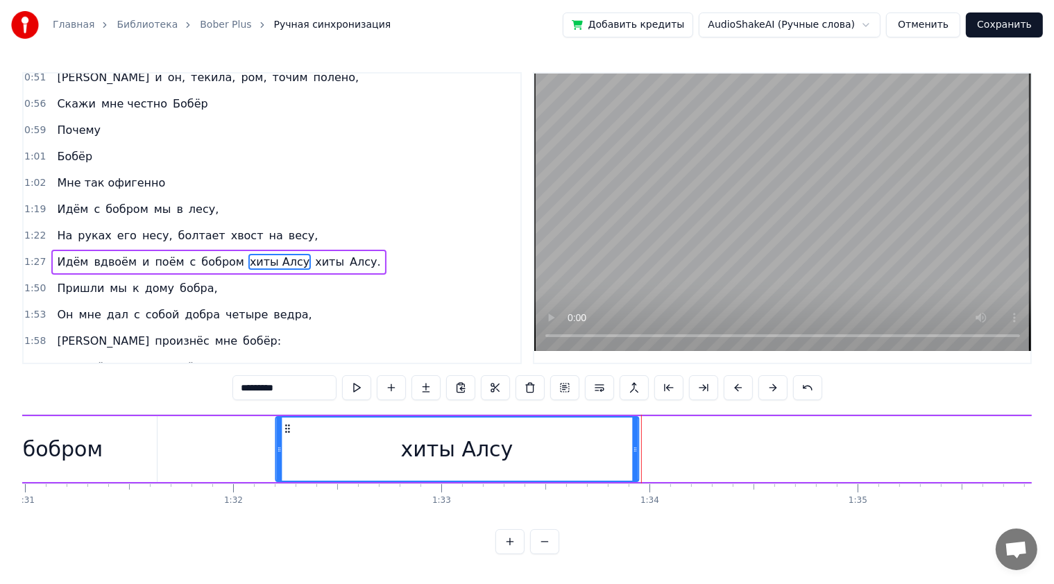
drag, startPoint x: 237, startPoint y: 425, endPoint x: 283, endPoint y: 441, distance: 48.3
click at [283, 441] on div "хиты Алсу" at bounding box center [456, 449] width 361 height 63
click at [361, 389] on button at bounding box center [356, 387] width 29 height 25
drag, startPoint x: 632, startPoint y: 448, endPoint x: 706, endPoint y: 447, distance: 73.6
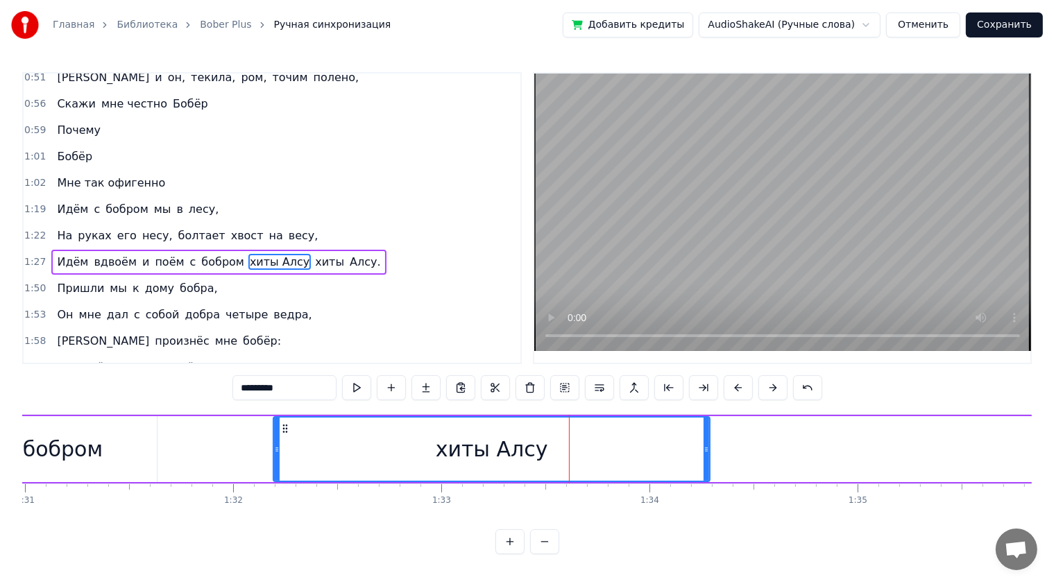
click at [706, 447] on icon at bounding box center [706, 449] width 6 height 11
click at [360, 386] on button at bounding box center [356, 387] width 29 height 25
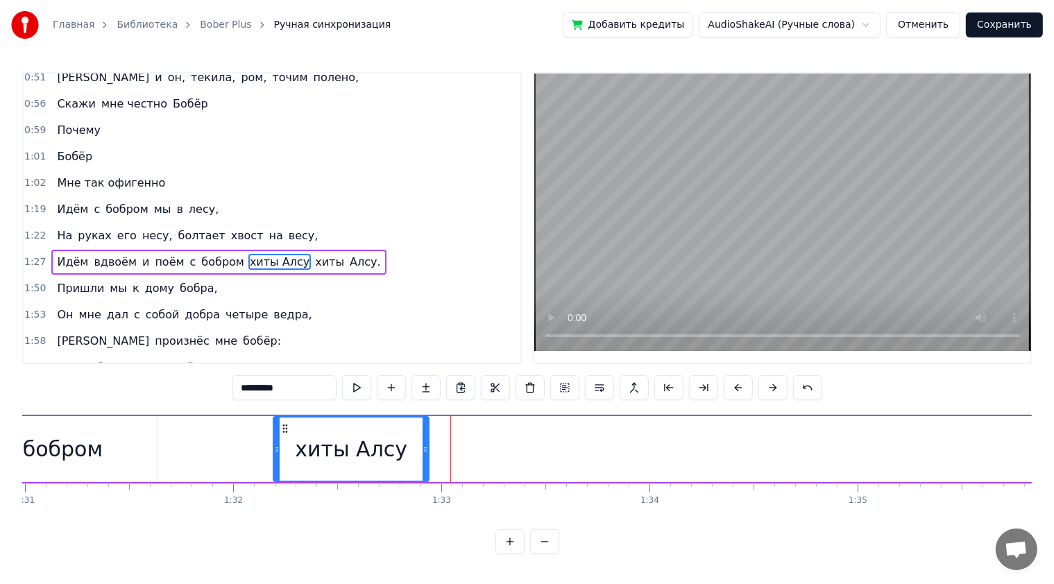
drag, startPoint x: 706, startPoint y: 447, endPoint x: 423, endPoint y: 469, distance: 283.2
click at [423, 469] on div at bounding box center [426, 449] width 6 height 63
drag, startPoint x: 423, startPoint y: 469, endPoint x: 430, endPoint y: 466, distance: 7.5
click at [430, 466] on div at bounding box center [429, 449] width 6 height 63
drag, startPoint x: 432, startPoint y: 457, endPoint x: 468, endPoint y: 452, distance: 36.3
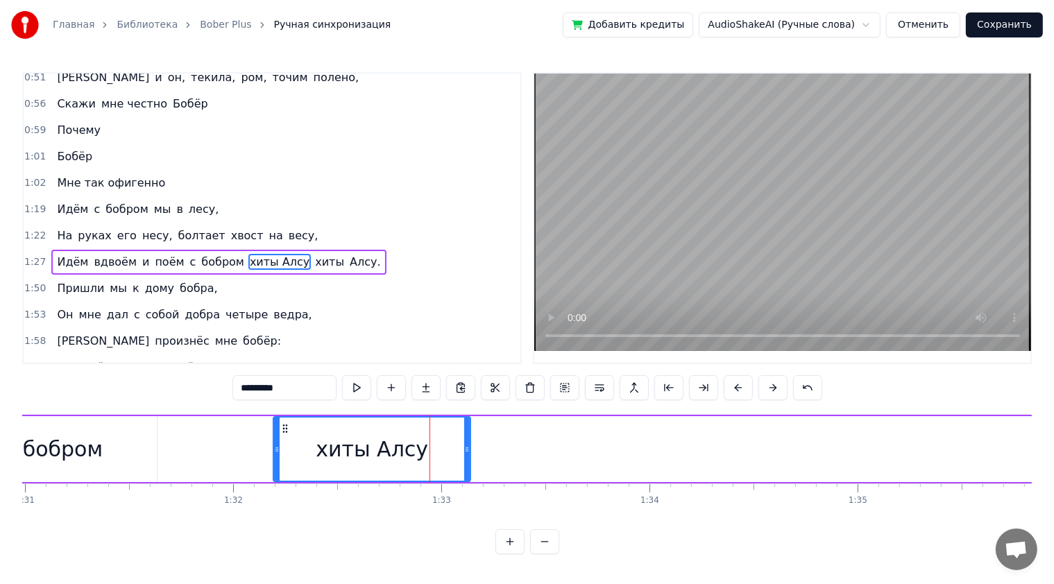
click at [468, 452] on div at bounding box center [467, 449] width 6 height 63
click at [357, 389] on button at bounding box center [356, 387] width 29 height 25
drag, startPoint x: 467, startPoint y: 447, endPoint x: 477, endPoint y: 446, distance: 10.4
click at [477, 446] on icon at bounding box center [478, 449] width 6 height 11
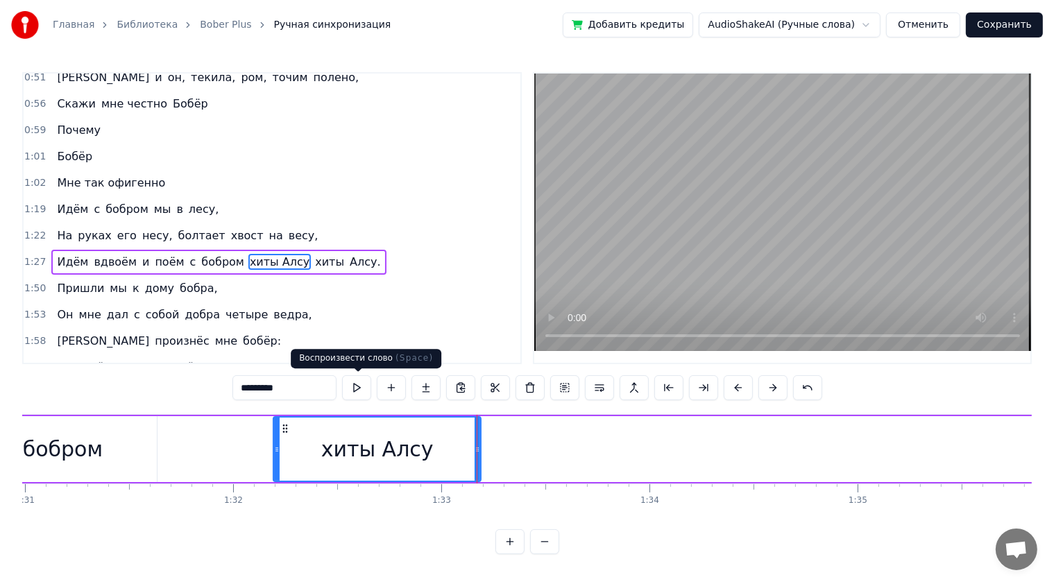
click at [364, 387] on button at bounding box center [356, 387] width 29 height 25
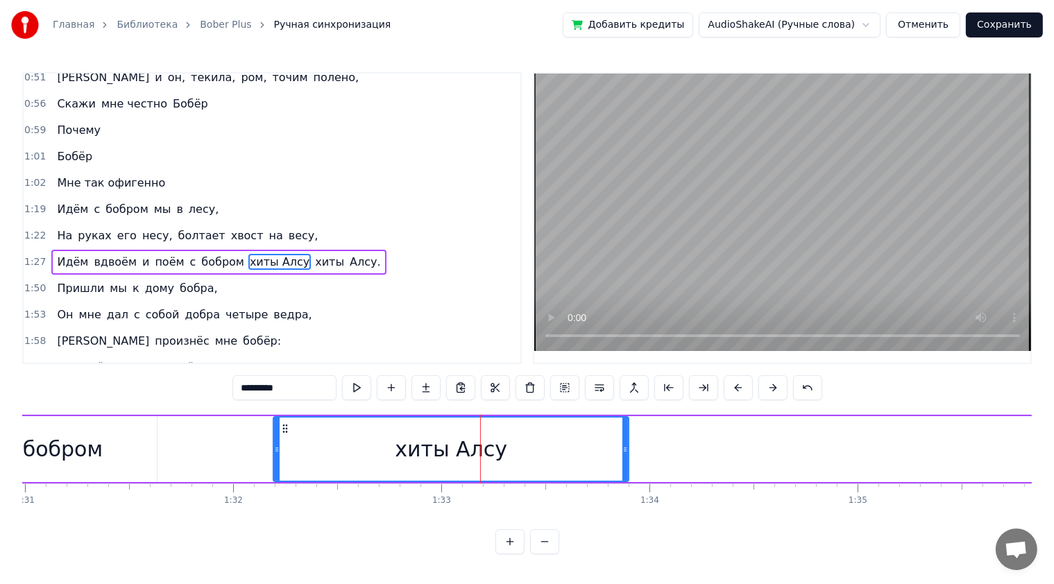
drag, startPoint x: 477, startPoint y: 444, endPoint x: 625, endPoint y: 441, distance: 147.8
click at [625, 441] on div at bounding box center [625, 449] width 6 height 63
click at [364, 393] on button at bounding box center [356, 387] width 29 height 25
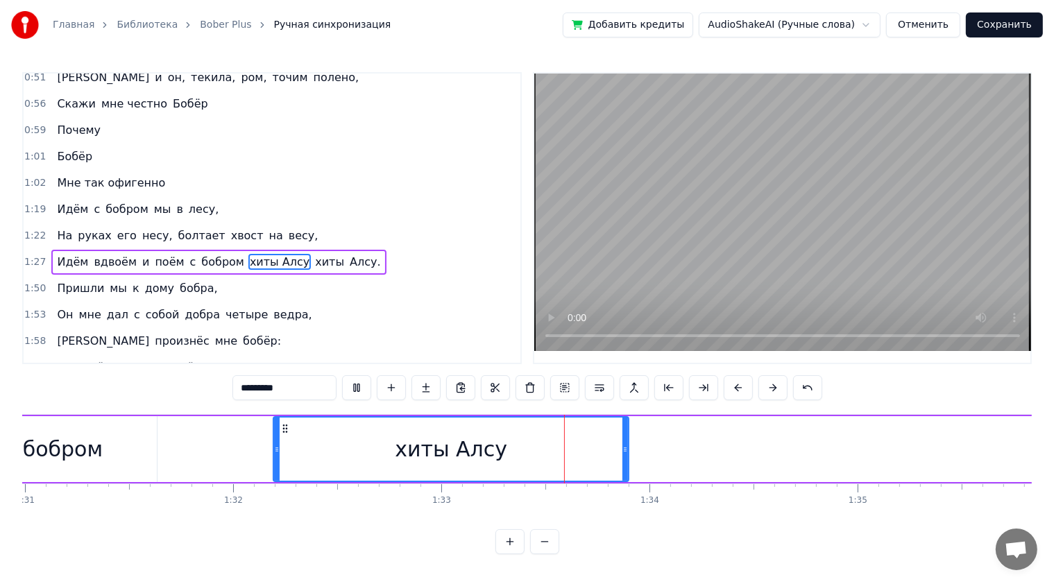
click at [364, 393] on button at bounding box center [356, 387] width 29 height 25
drag, startPoint x: 625, startPoint y: 438, endPoint x: 597, endPoint y: 443, distance: 28.9
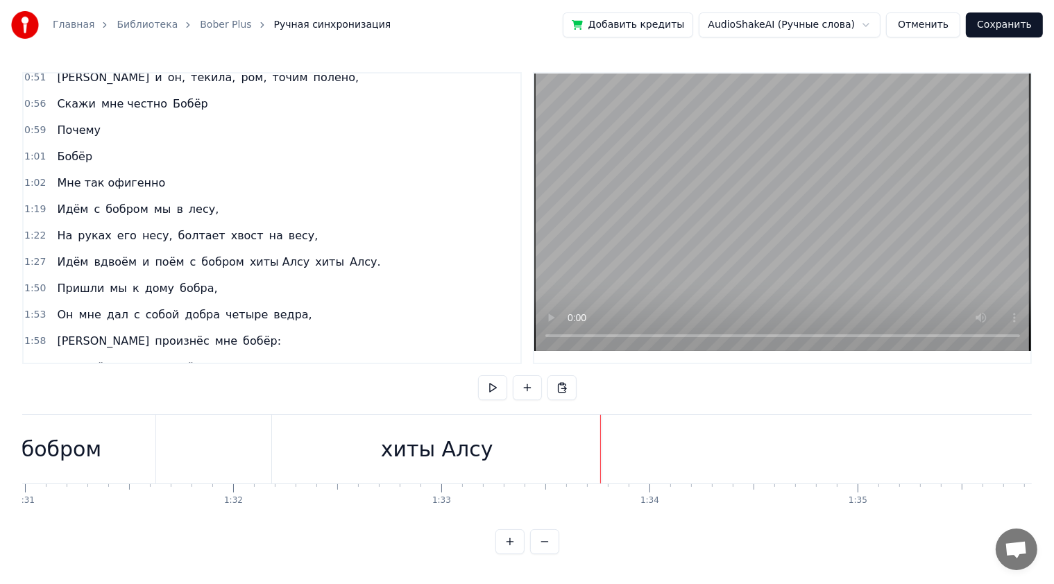
click at [463, 440] on div "хиты Алсу" at bounding box center [437, 449] width 112 height 31
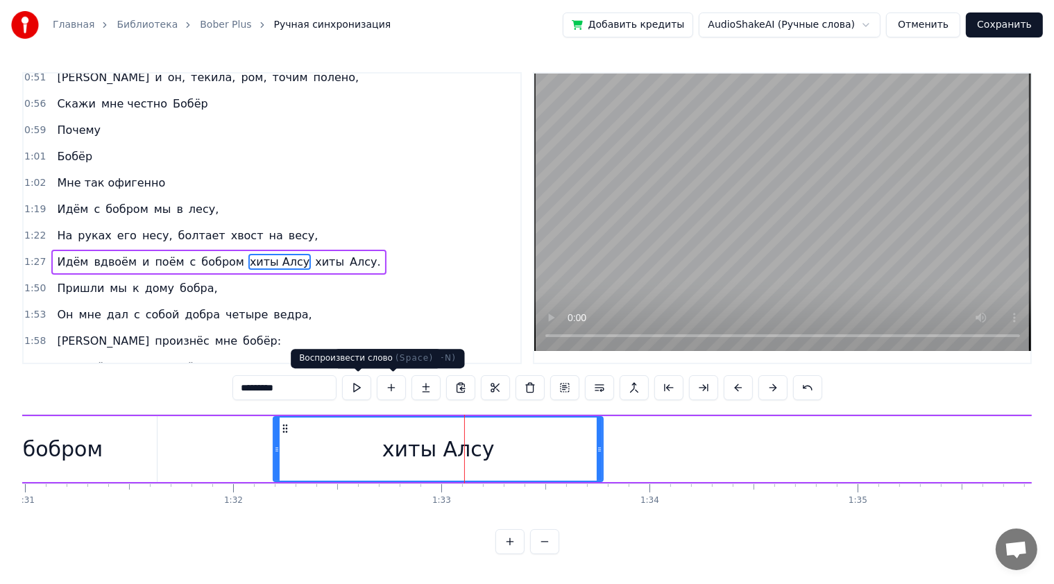
click at [361, 389] on button at bounding box center [356, 387] width 29 height 25
click at [142, 373] on div "0:17 Сидим с [PERSON_NAME] за столом, 0:20 Вдвоём, на ужин готовим полено, 0:25…" at bounding box center [526, 313] width 1009 height 482
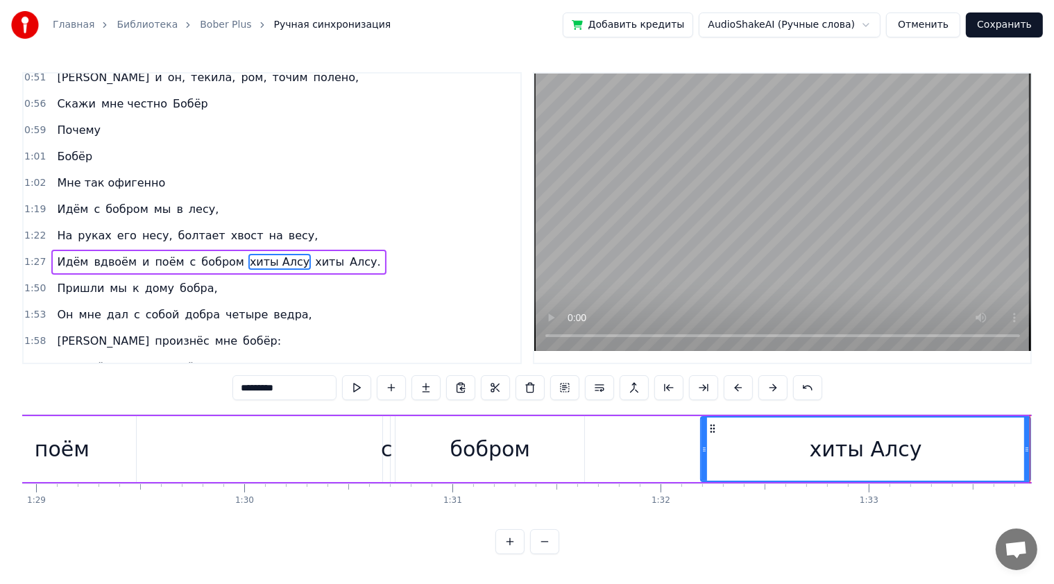
scroll to position [0, 18404]
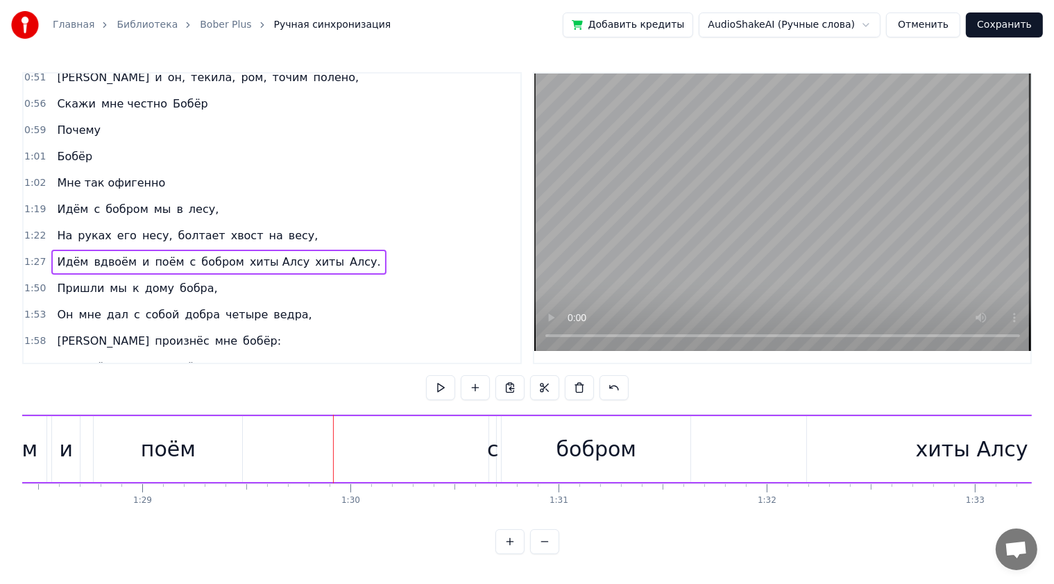
click at [448, 389] on button at bounding box center [440, 387] width 29 height 25
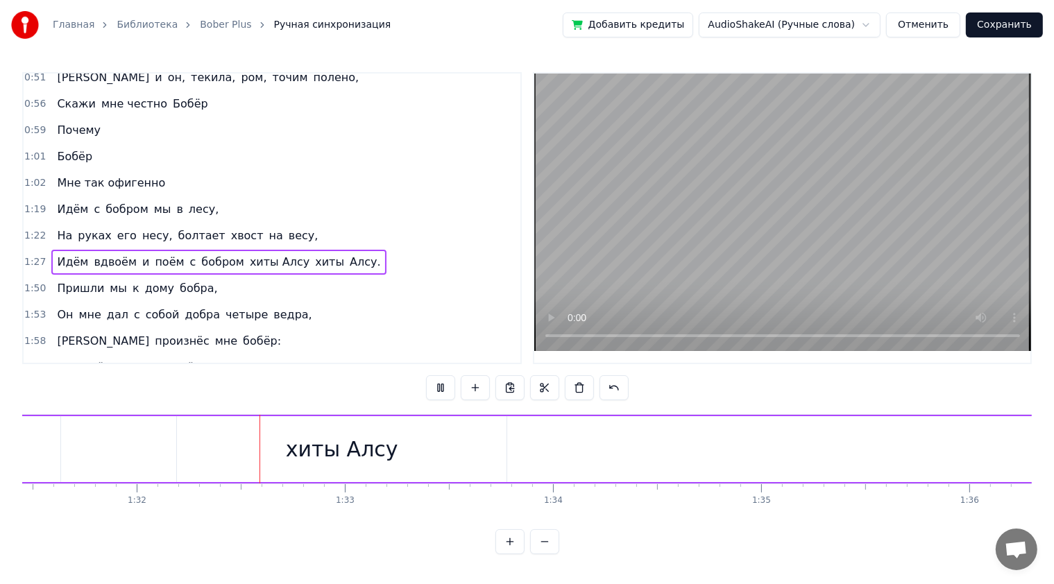
scroll to position [0, 19087]
click at [427, 452] on div "хиты Алсу" at bounding box center [288, 449] width 330 height 66
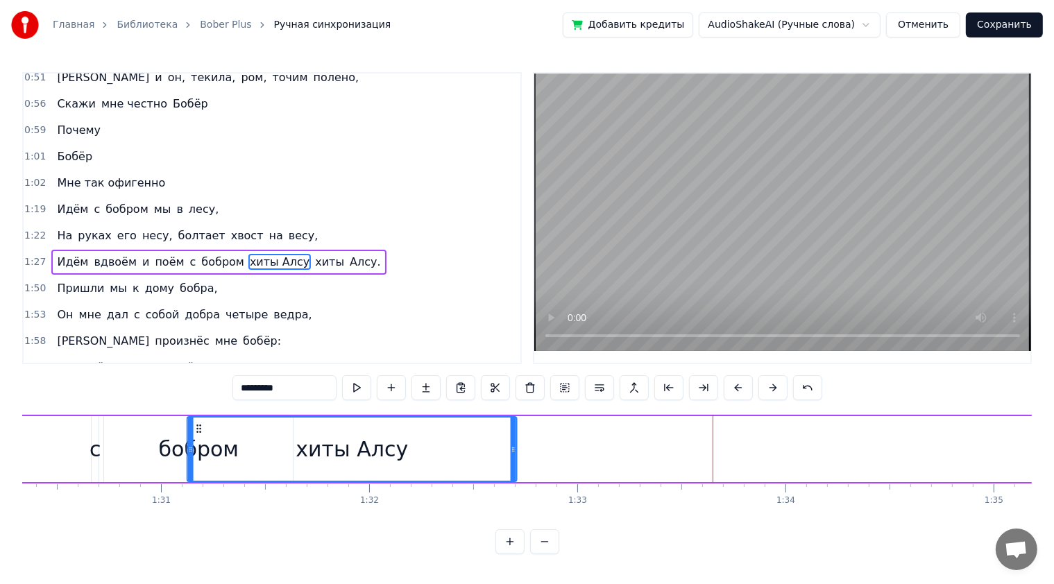
scroll to position [0, 18791]
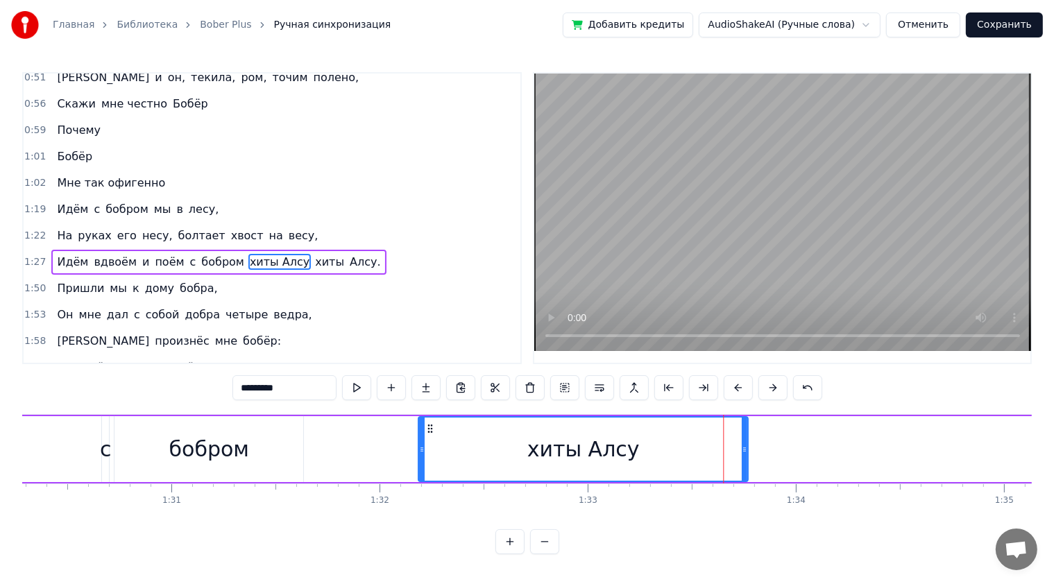
drag, startPoint x: 133, startPoint y: 430, endPoint x: 429, endPoint y: 436, distance: 296.3
click at [429, 436] on div "хиты Алсу" at bounding box center [583, 449] width 328 height 63
click at [355, 390] on button at bounding box center [356, 387] width 29 height 25
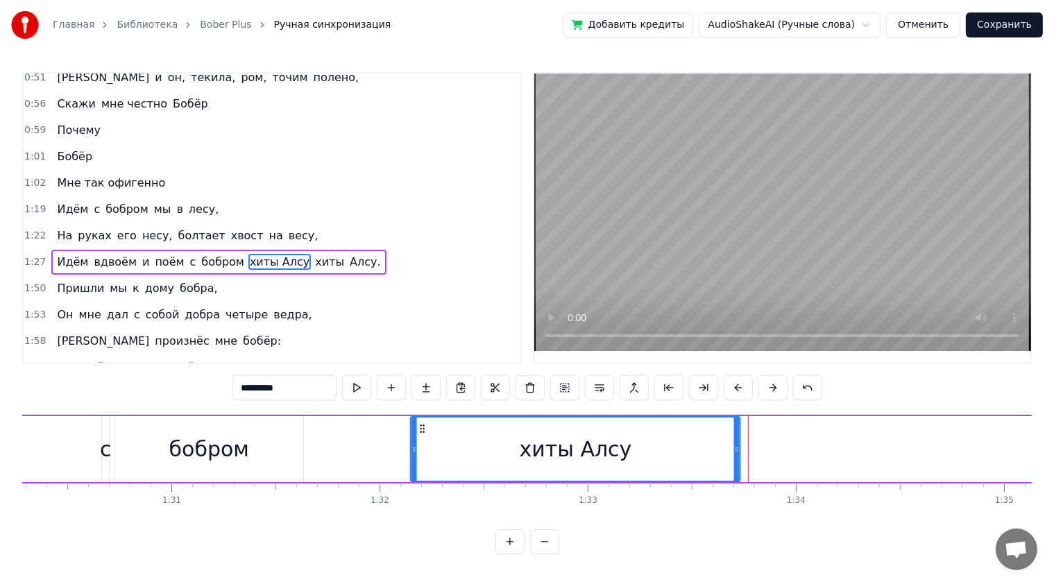
drag, startPoint x: 430, startPoint y: 427, endPoint x: 422, endPoint y: 429, distance: 8.4
click at [422, 429] on icon at bounding box center [422, 428] width 11 height 11
click at [355, 391] on button at bounding box center [356, 387] width 29 height 25
drag, startPoint x: 411, startPoint y: 449, endPoint x: 386, endPoint y: 454, distance: 25.4
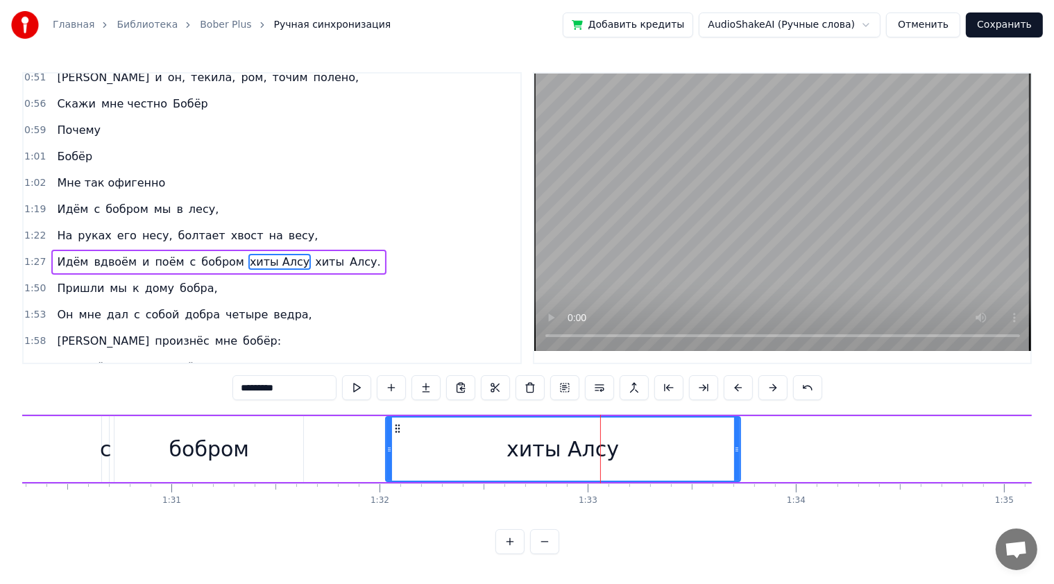
click at [386, 454] on icon at bounding box center [389, 449] width 6 height 11
click at [364, 391] on button at bounding box center [356, 387] width 29 height 25
drag, startPoint x: 395, startPoint y: 425, endPoint x: 408, endPoint y: 425, distance: 12.5
click at [409, 425] on circle at bounding box center [409, 425] width 1 height 1
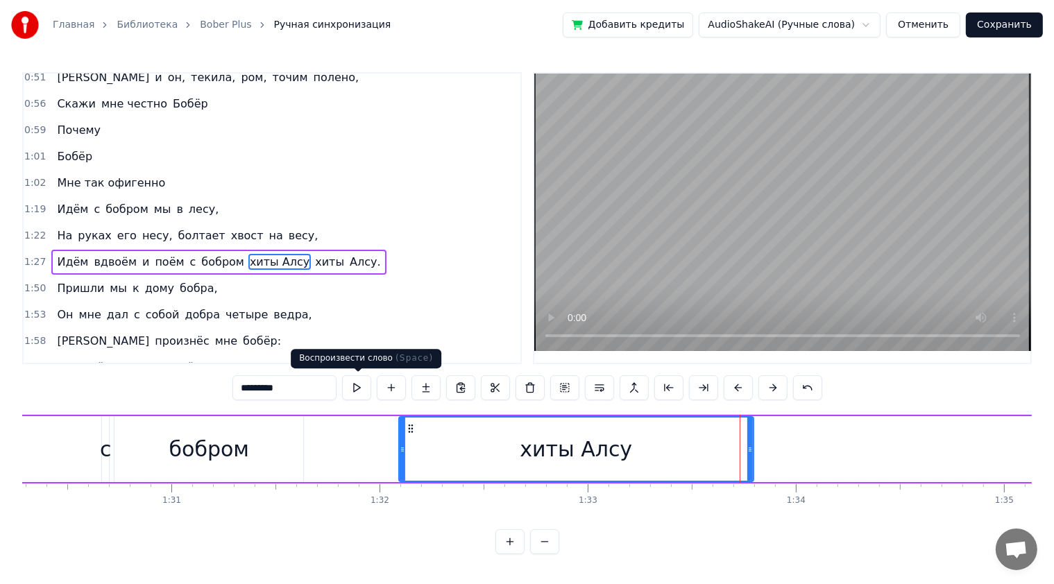
click at [360, 390] on button at bounding box center [356, 387] width 29 height 25
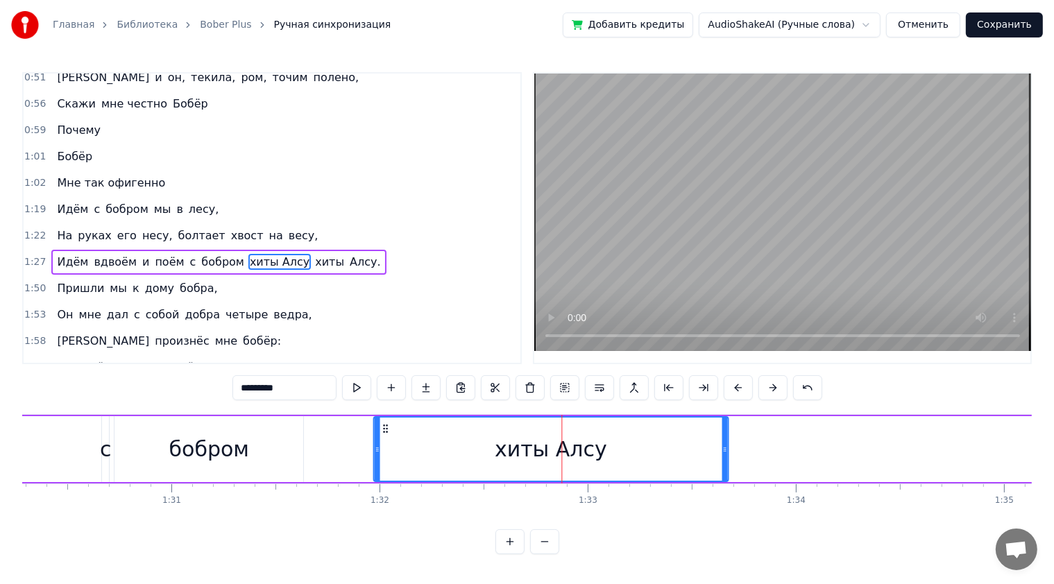
drag, startPoint x: 409, startPoint y: 427, endPoint x: 383, endPoint y: 433, distance: 26.3
click at [383, 433] on div "хиты Алсу" at bounding box center [550, 449] width 353 height 63
click at [355, 388] on button at bounding box center [356, 387] width 29 height 25
click at [724, 445] on div "хиты Алсу" at bounding box center [551, 449] width 356 height 66
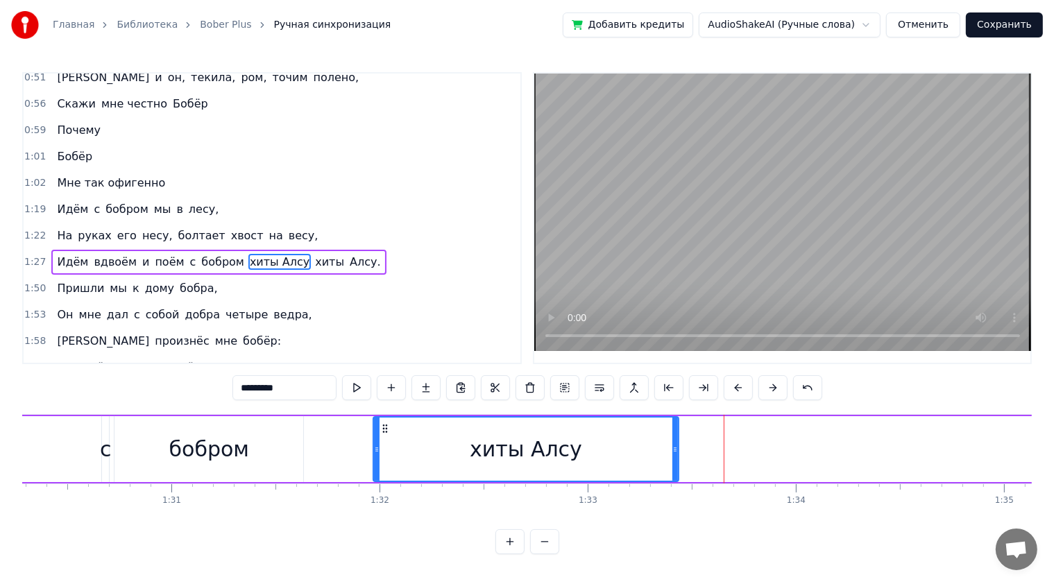
drag, startPoint x: 724, startPoint y: 445, endPoint x: 675, endPoint y: 452, distance: 49.8
click at [675, 452] on icon at bounding box center [675, 449] width 6 height 11
click at [366, 391] on button at bounding box center [356, 387] width 29 height 25
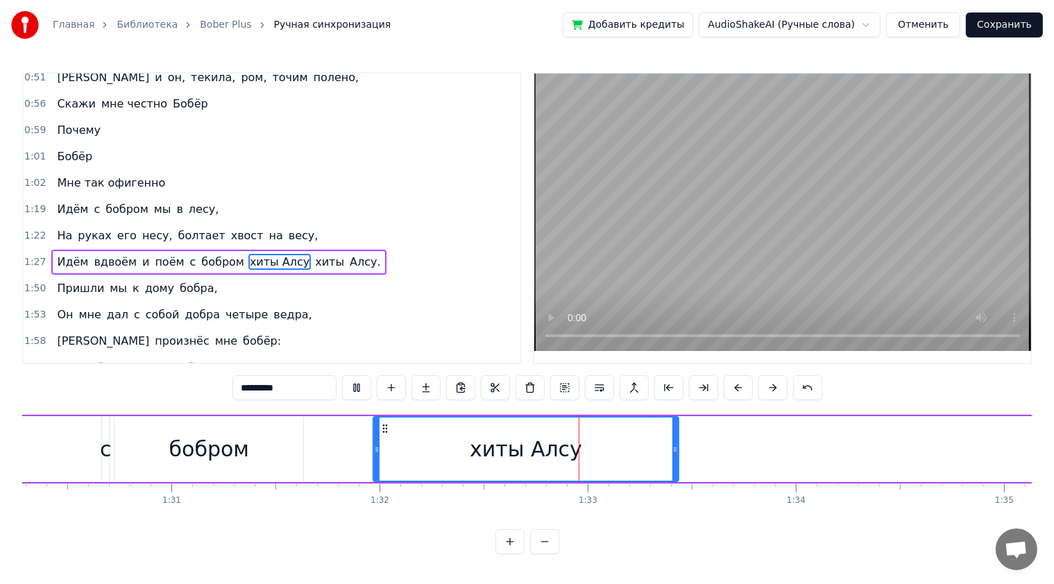
click at [366, 391] on button at bounding box center [356, 387] width 29 height 25
drag, startPoint x: 674, startPoint y: 447, endPoint x: 662, endPoint y: 447, distance: 12.5
click at [662, 447] on icon at bounding box center [663, 449] width 6 height 11
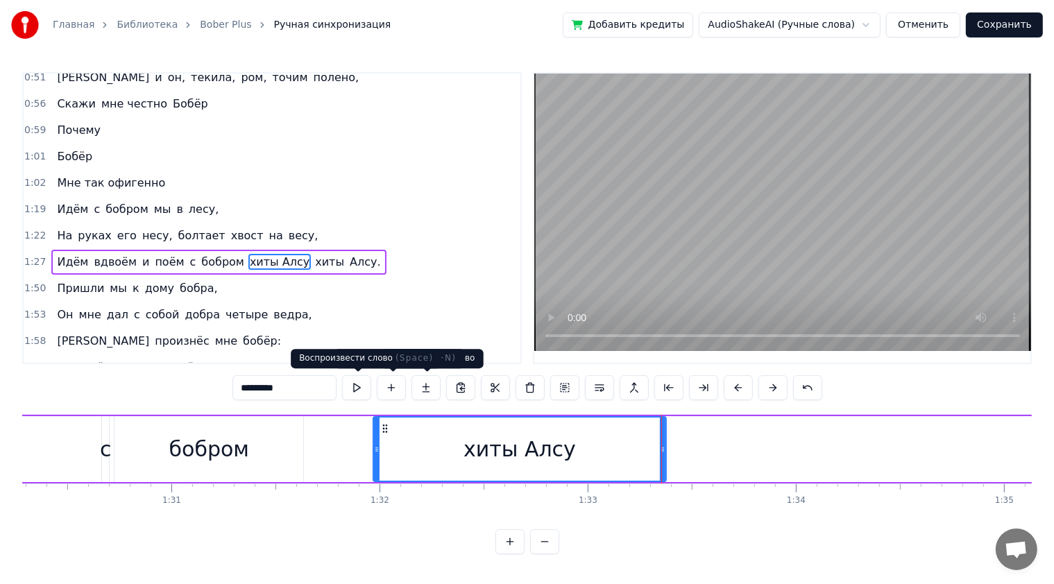
click at [368, 387] on button at bounding box center [356, 387] width 29 height 25
click at [366, 389] on button at bounding box center [356, 387] width 29 height 25
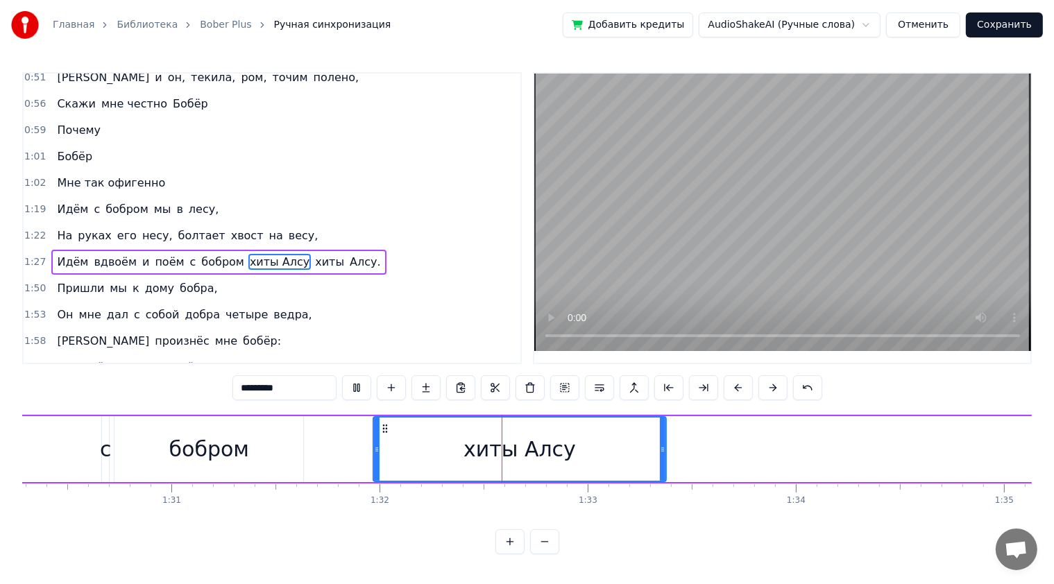
click at [366, 389] on button at bounding box center [356, 387] width 29 height 25
click at [350, 392] on button at bounding box center [356, 387] width 29 height 25
drag, startPoint x: 663, startPoint y: 436, endPoint x: 633, endPoint y: 441, distance: 31.0
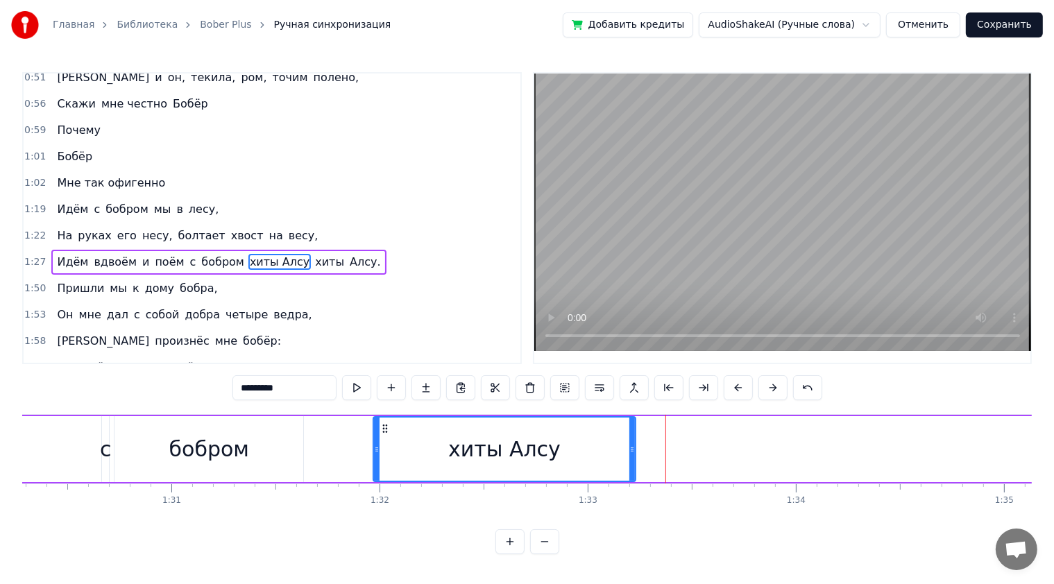
click at [633, 441] on div at bounding box center [632, 449] width 6 height 63
click at [358, 384] on button at bounding box center [356, 387] width 29 height 25
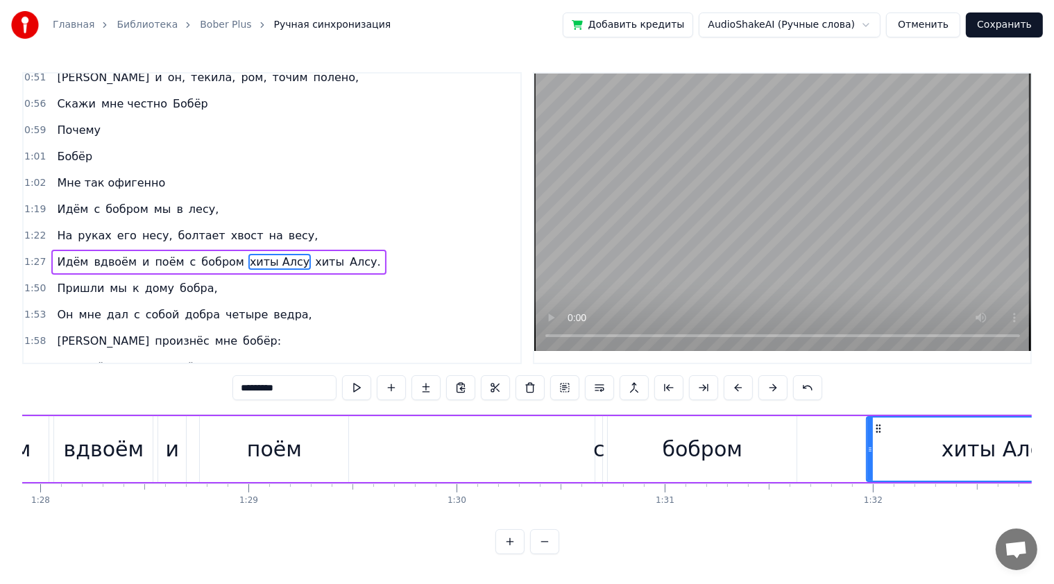
scroll to position [0, 18252]
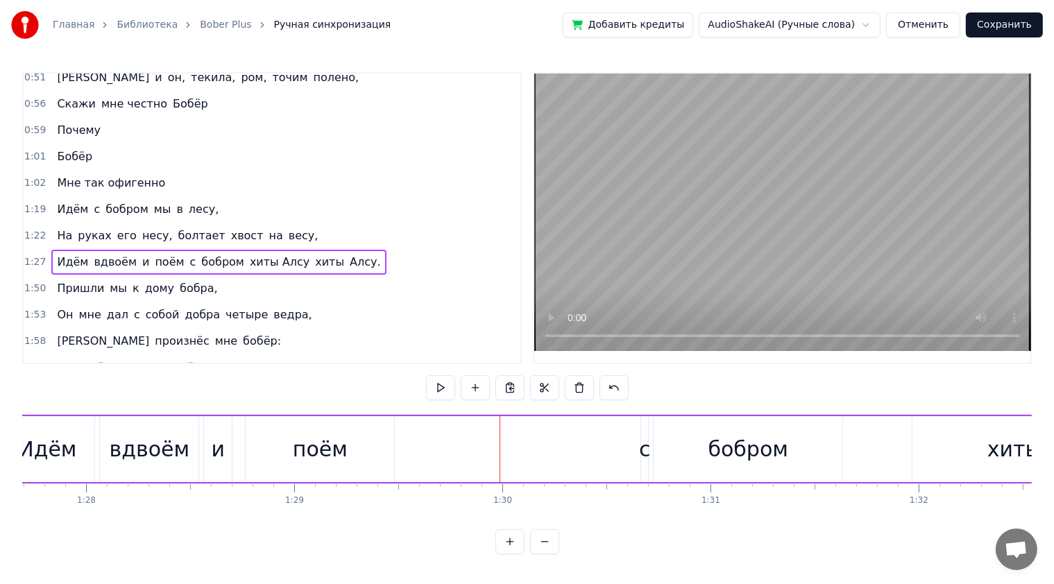
click at [446, 391] on button at bounding box center [440, 387] width 29 height 25
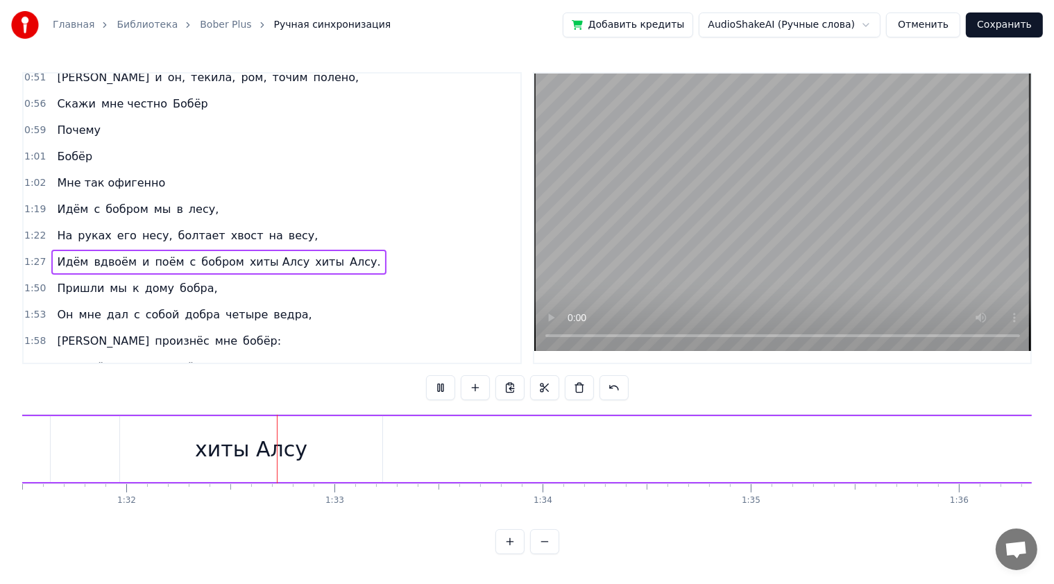
scroll to position [0, 19082]
click at [591, 506] on div "Сидим с [PERSON_NAME] за столом, Вдвоём, на ужин готовим полено, [PERSON_NAME] …" at bounding box center [526, 466] width 1009 height 104
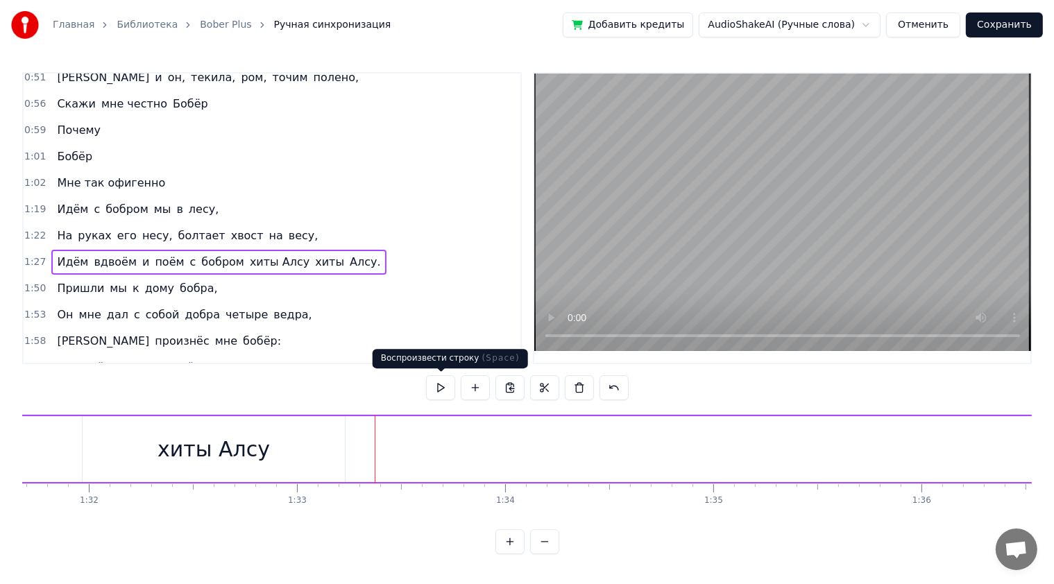
click at [445, 389] on button at bounding box center [440, 387] width 29 height 25
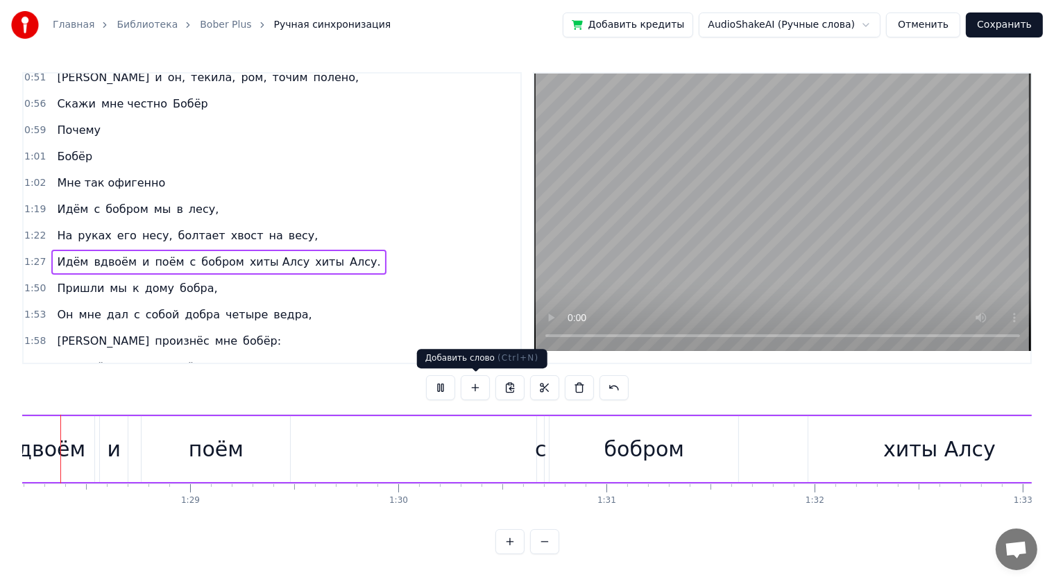
scroll to position [0, 18309]
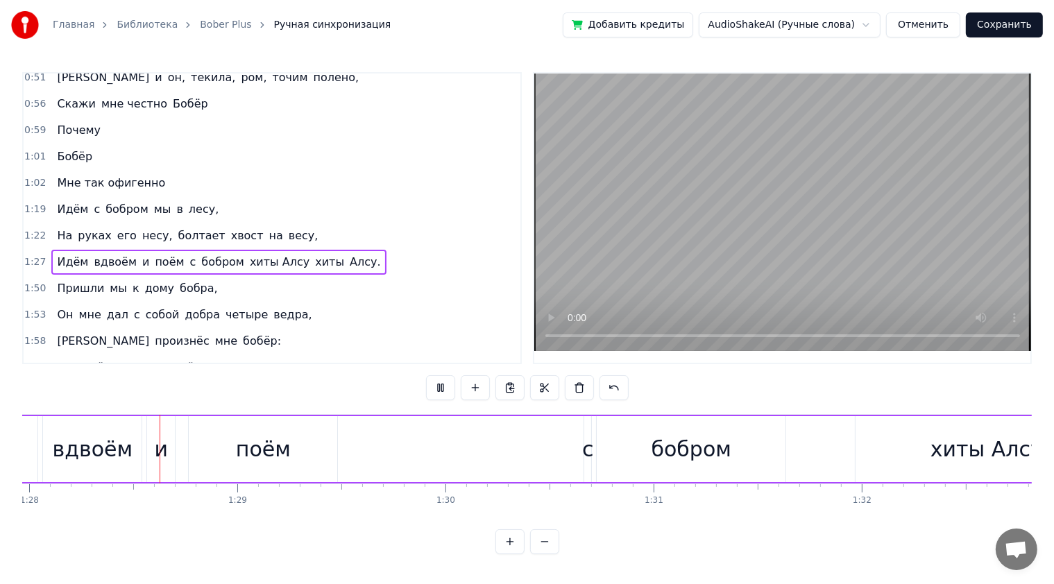
click at [792, 408] on div "0:17 Сидим с [PERSON_NAME] за столом, 0:20 Вдвоём, на ужин готовим полено, 0:25…" at bounding box center [526, 313] width 1009 height 482
click at [794, 388] on div "0:17 Сидим с [PERSON_NAME] за столом, 0:20 Вдвоём, на ужин готовим полено, 0:25…" at bounding box center [526, 313] width 1009 height 482
click at [447, 386] on button at bounding box center [440, 387] width 29 height 25
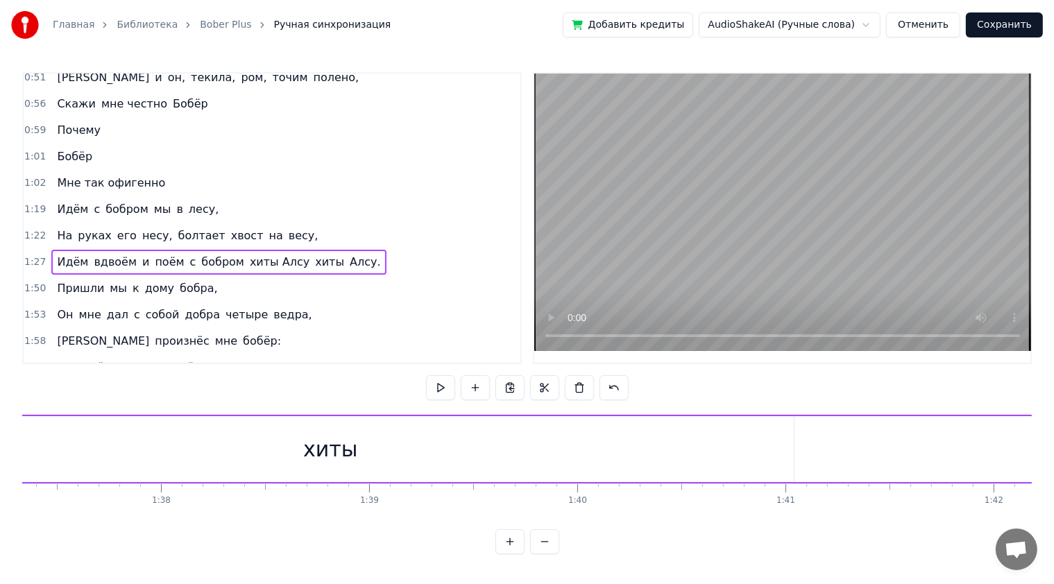
scroll to position [0, 20669]
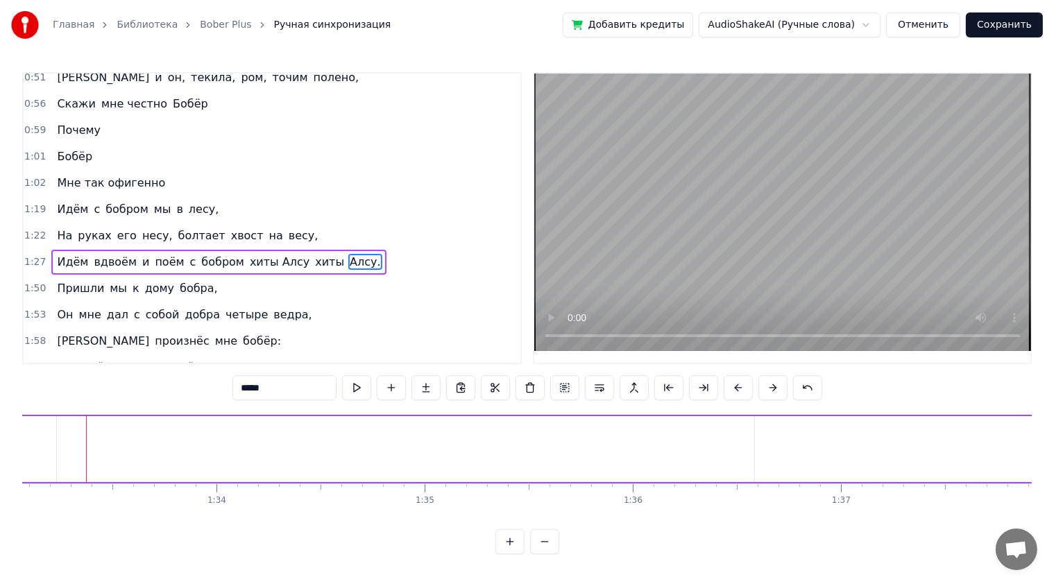
scroll to position [0, 19365]
click at [366, 389] on button at bounding box center [356, 387] width 29 height 25
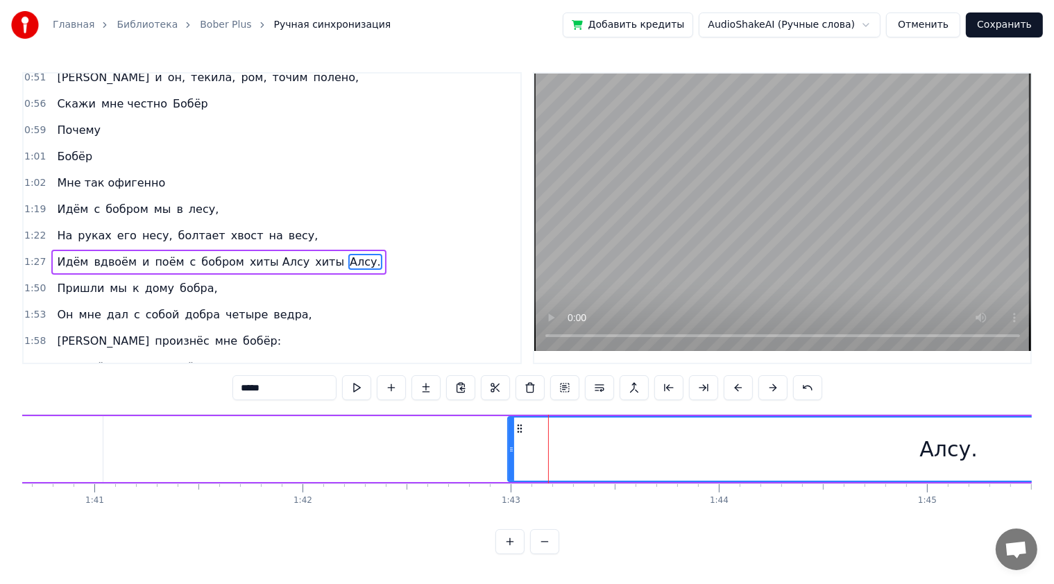
click at [366, 389] on button at bounding box center [356, 387] width 29 height 25
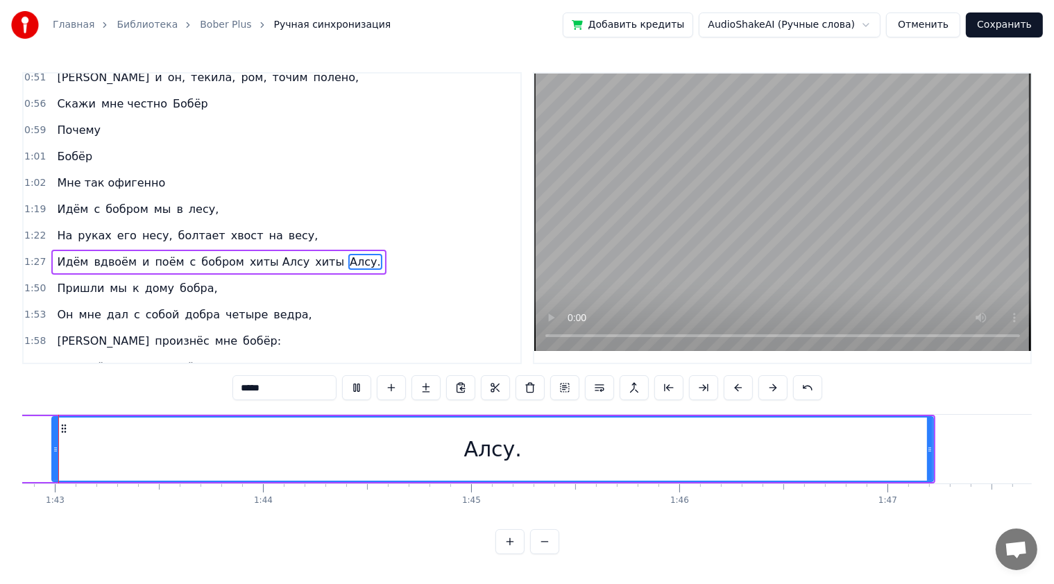
scroll to position [0, 21363]
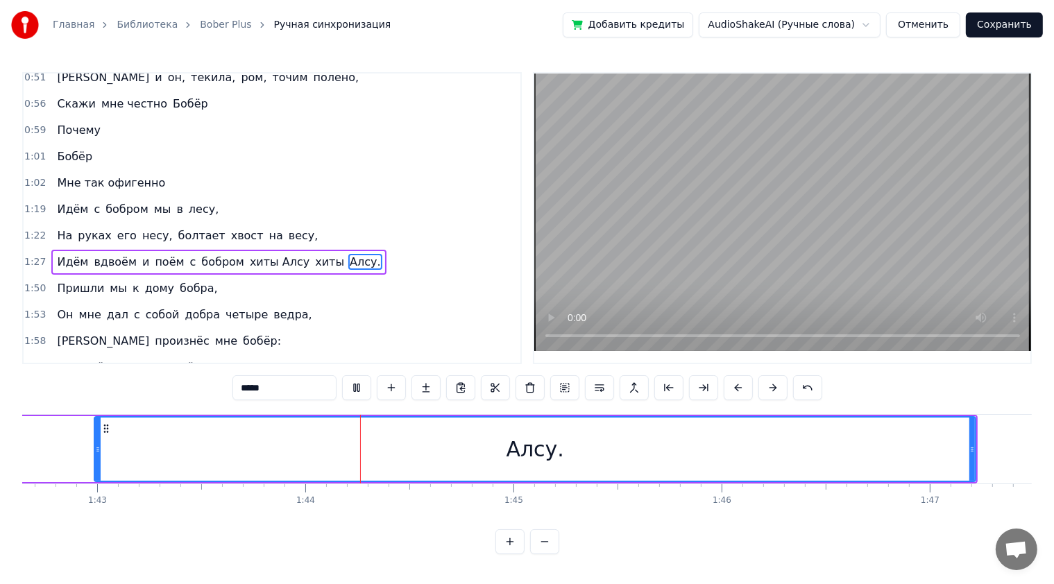
click at [365, 389] on button at bounding box center [356, 387] width 29 height 25
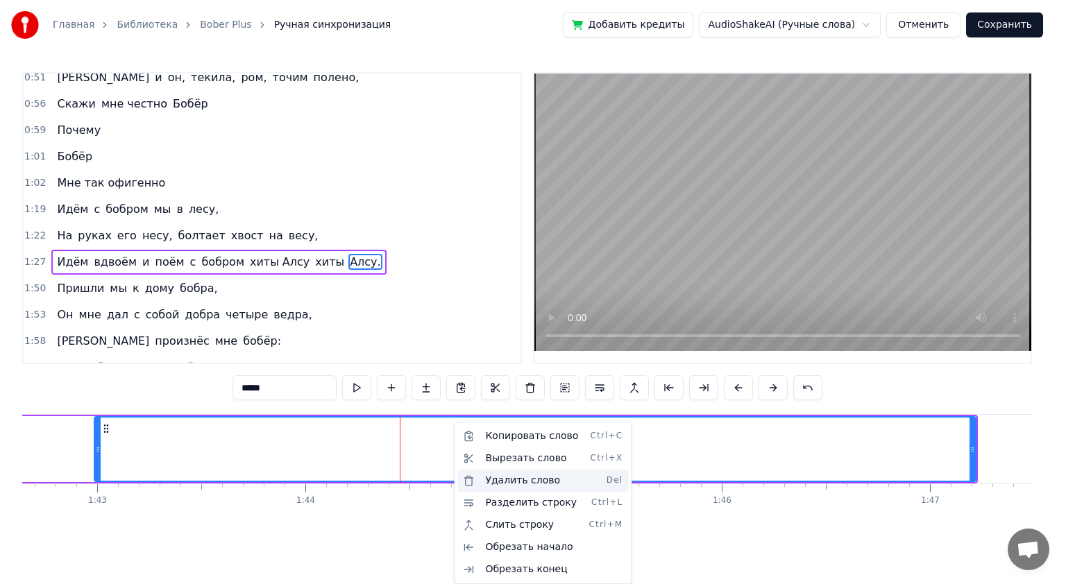
click at [531, 484] on div "Удалить слово Del" at bounding box center [542, 481] width 171 height 22
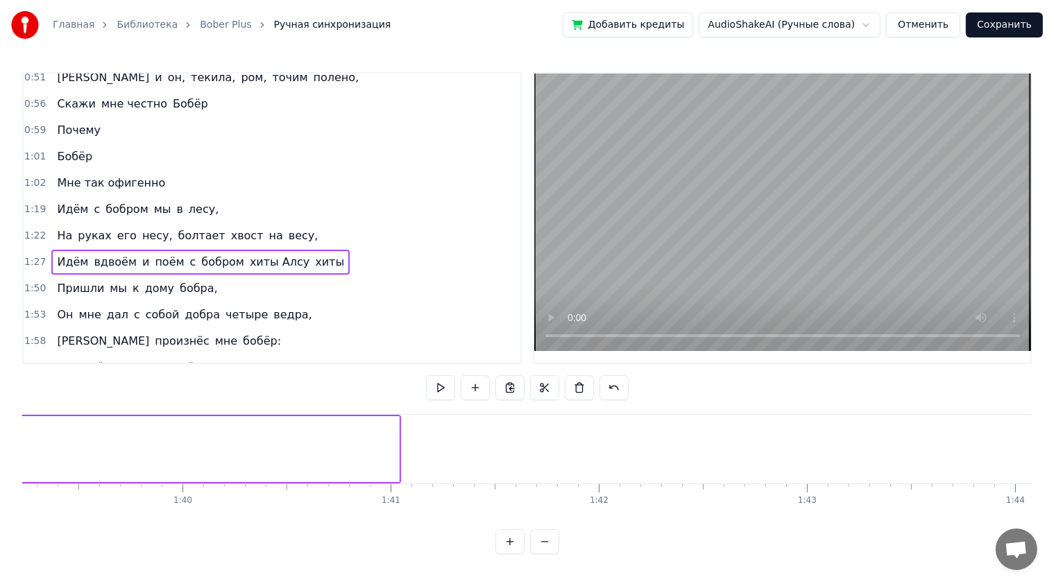
scroll to position [0, 20592]
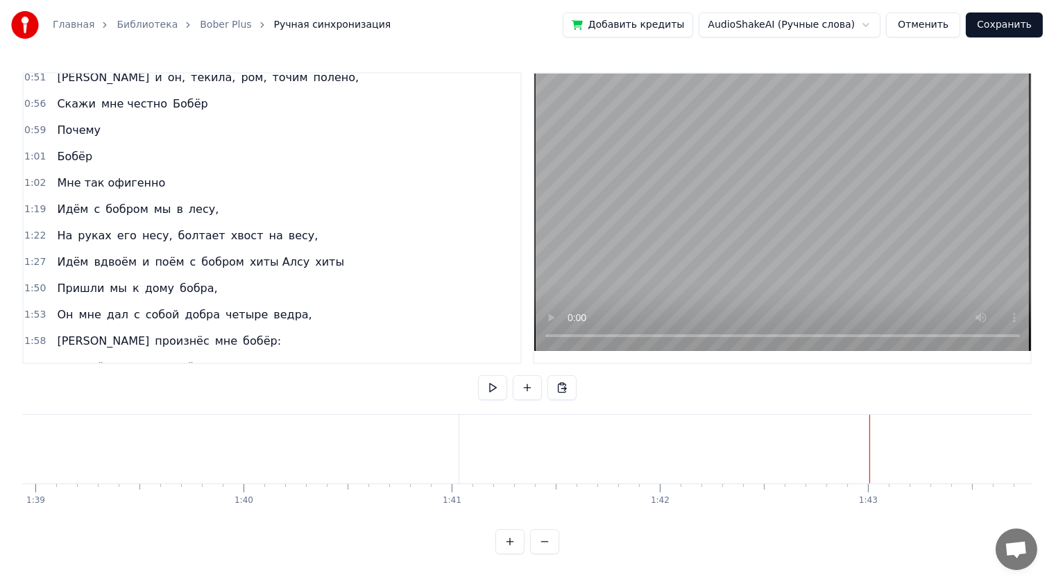
click at [314, 254] on span "хиты" at bounding box center [330, 262] width 32 height 16
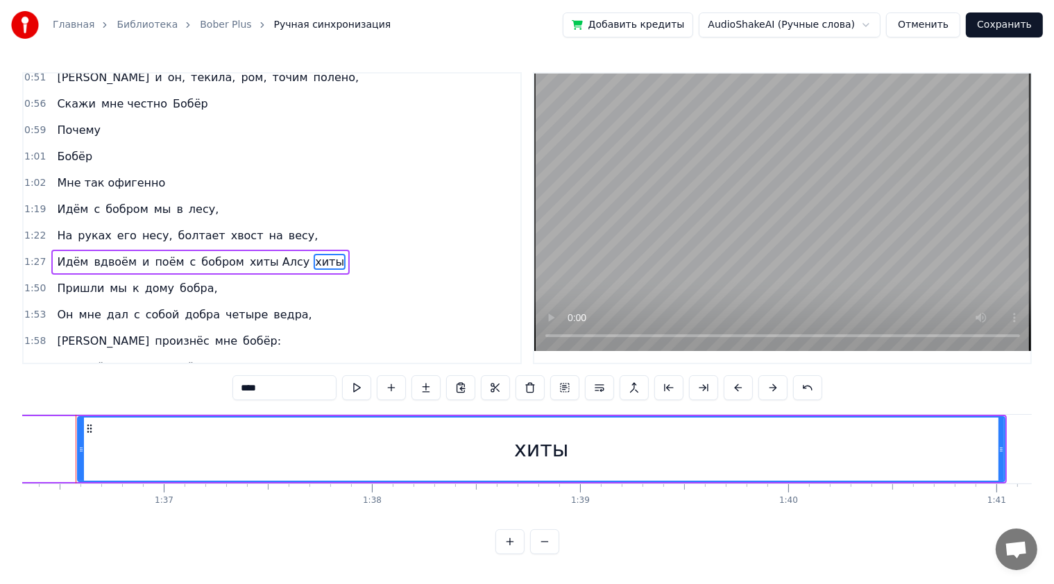
scroll to position [0, 20031]
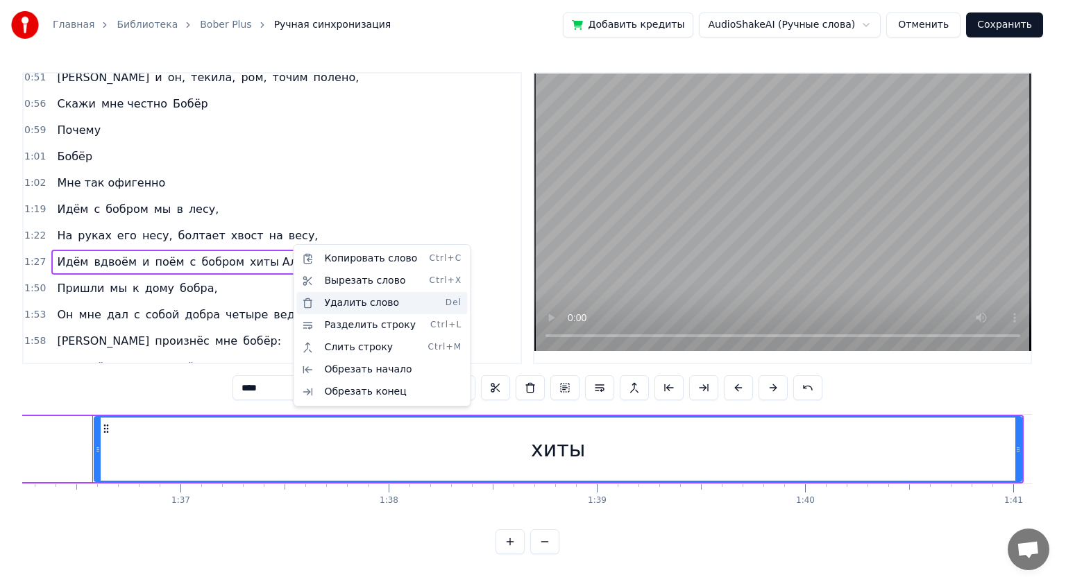
click at [385, 304] on div "Удалить слово Del" at bounding box center [381, 303] width 171 height 22
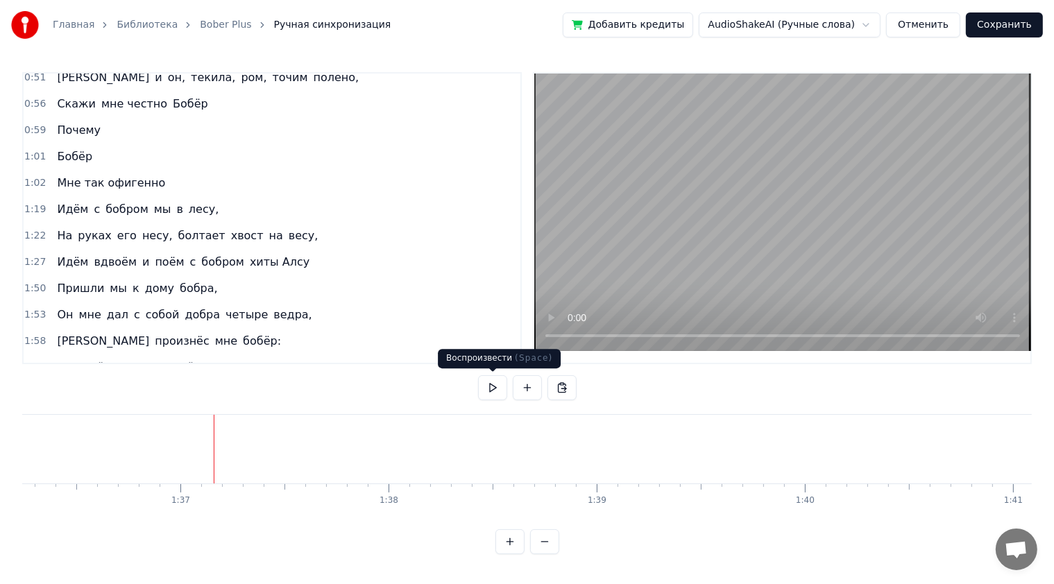
click at [488, 388] on button at bounding box center [492, 387] width 29 height 25
click at [488, 514] on div "Сидим с [PERSON_NAME] за столом, Вдвоём, на ужин готовим полено, [PERSON_NAME] …" at bounding box center [526, 466] width 1009 height 104
click at [878, 554] on div "0:17 Сидим с [PERSON_NAME] за столом, 0:20 Вдвоём, на ужин готовим полено, 0:25…" at bounding box center [526, 313] width 1009 height 482
click at [320, 554] on div "0:17 Сидим с [PERSON_NAME] за столом, 0:20 Вдвоём, на ужин готовим полено, 0:25…" at bounding box center [526, 313] width 1009 height 482
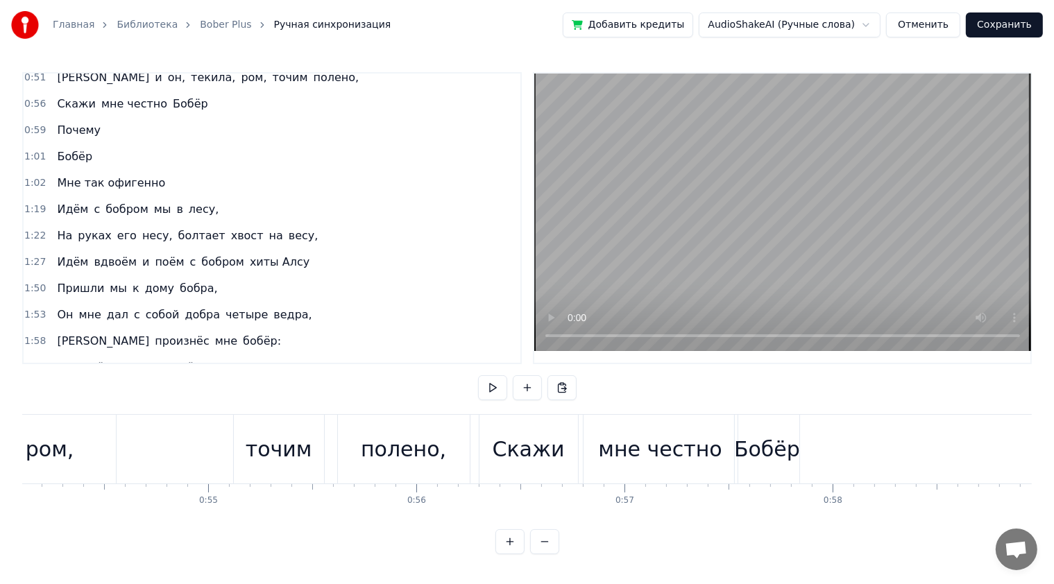
scroll to position [0, 8328]
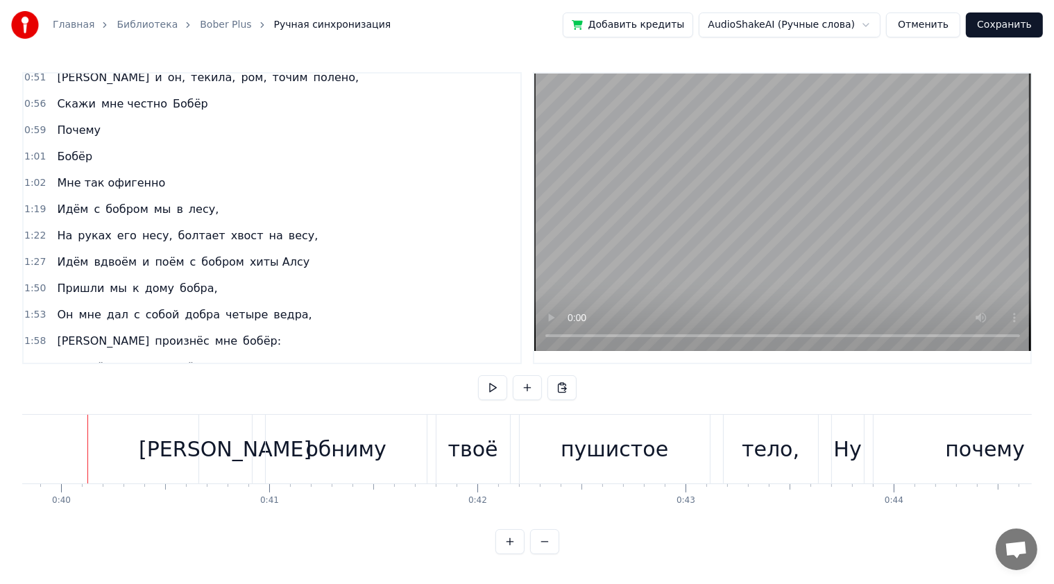
scroll to position [0, 8282]
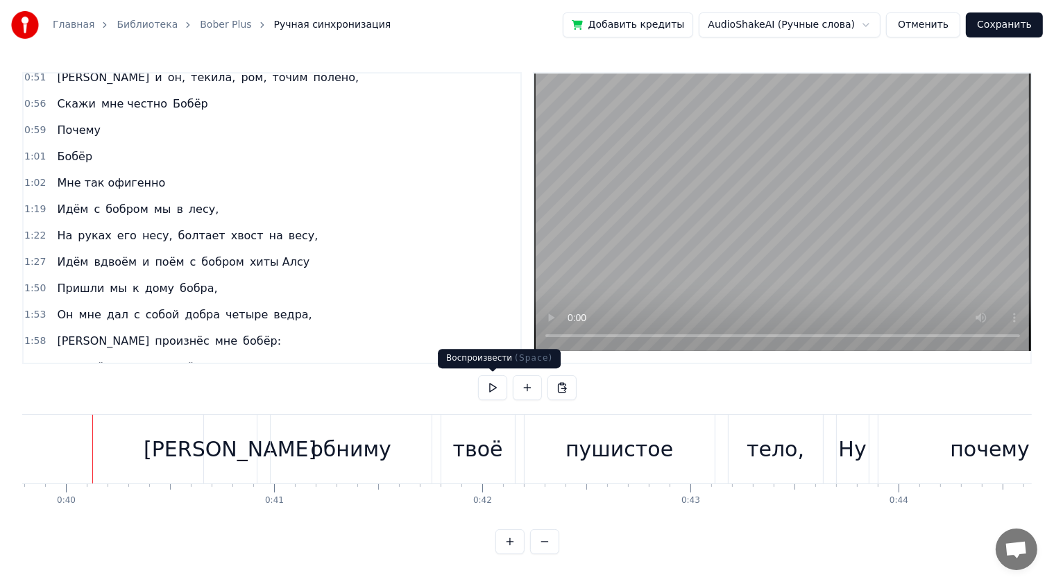
click at [487, 391] on button at bounding box center [492, 387] width 29 height 25
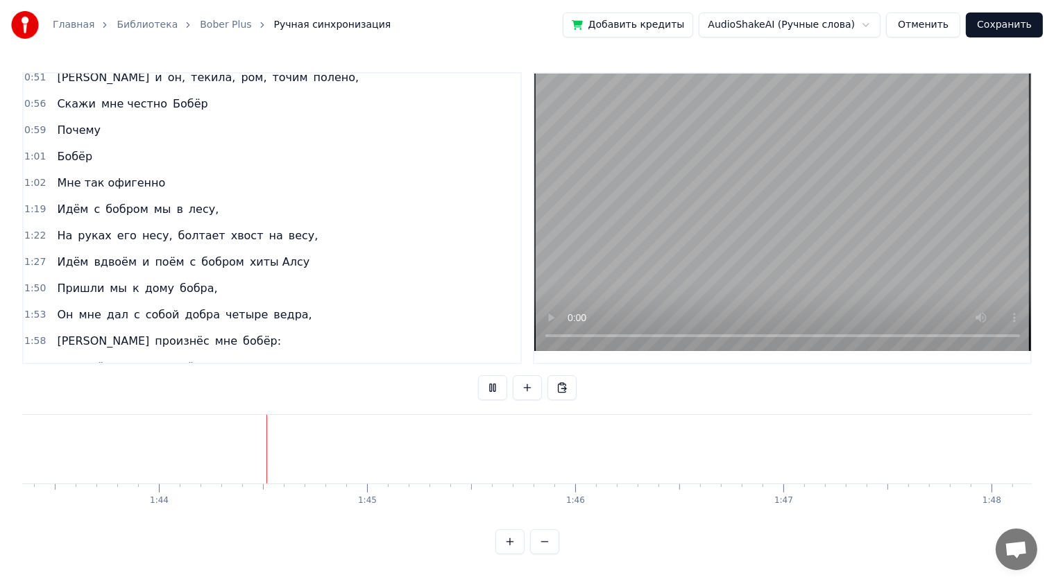
scroll to position [0, 21536]
click at [489, 392] on button at bounding box center [492, 387] width 29 height 25
click at [491, 391] on button at bounding box center [492, 387] width 29 height 25
click at [491, 389] on button at bounding box center [492, 387] width 29 height 25
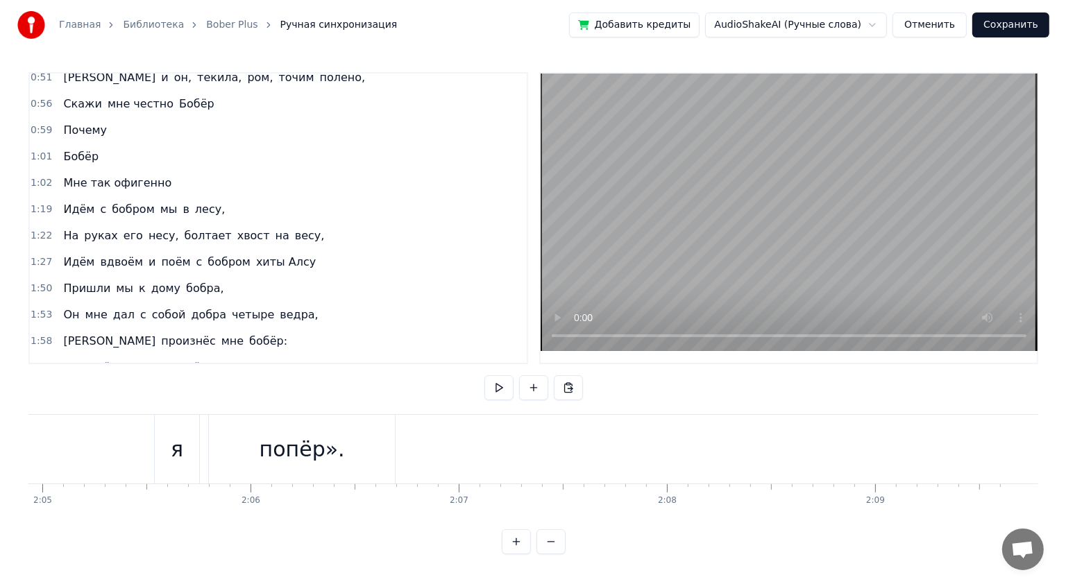
scroll to position [0, 26005]
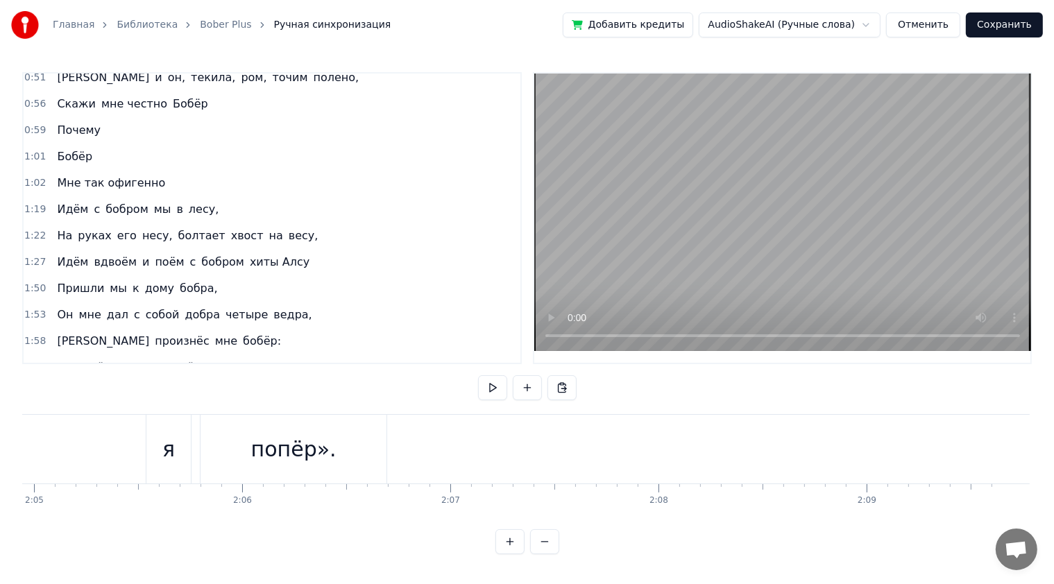
click at [1021, 31] on button "Сохранить" at bounding box center [1004, 24] width 77 height 25
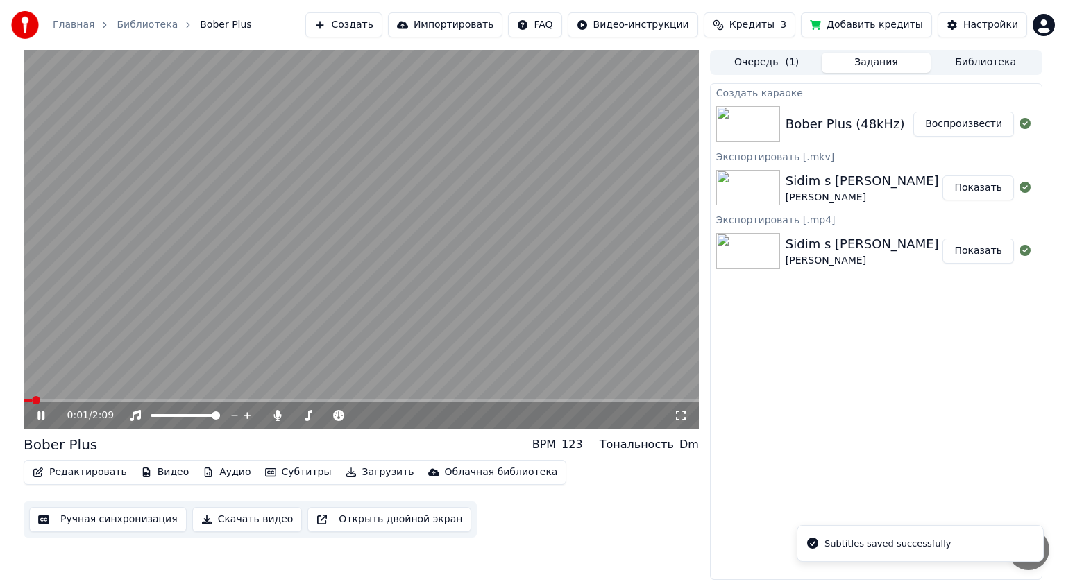
click at [45, 417] on icon at bounding box center [51, 415] width 33 height 11
click at [344, 470] on button "Загрузить" at bounding box center [380, 472] width 80 height 19
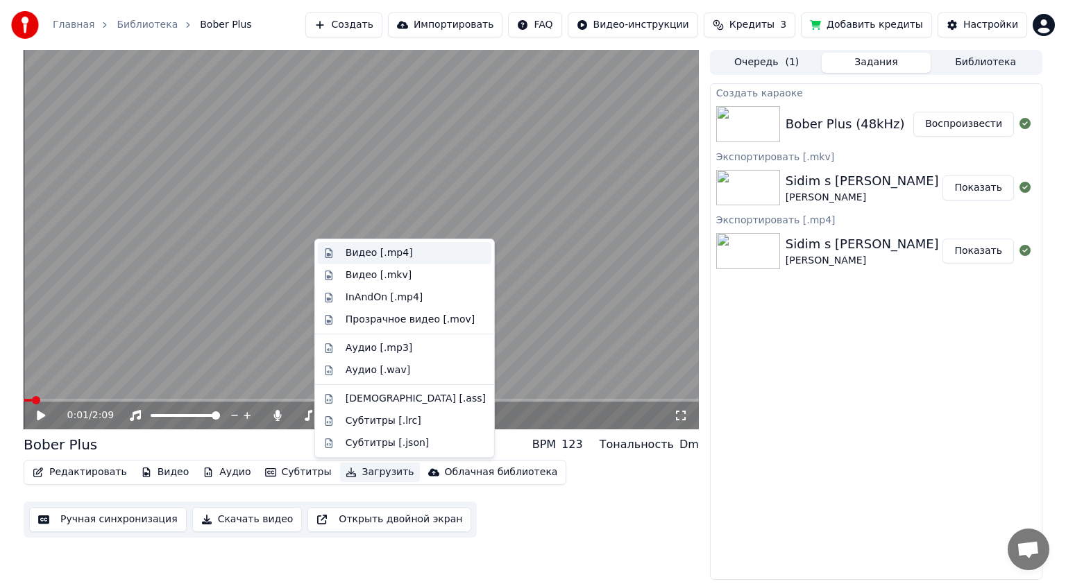
click at [400, 258] on div "Видео [.mp4]" at bounding box center [379, 253] width 67 height 14
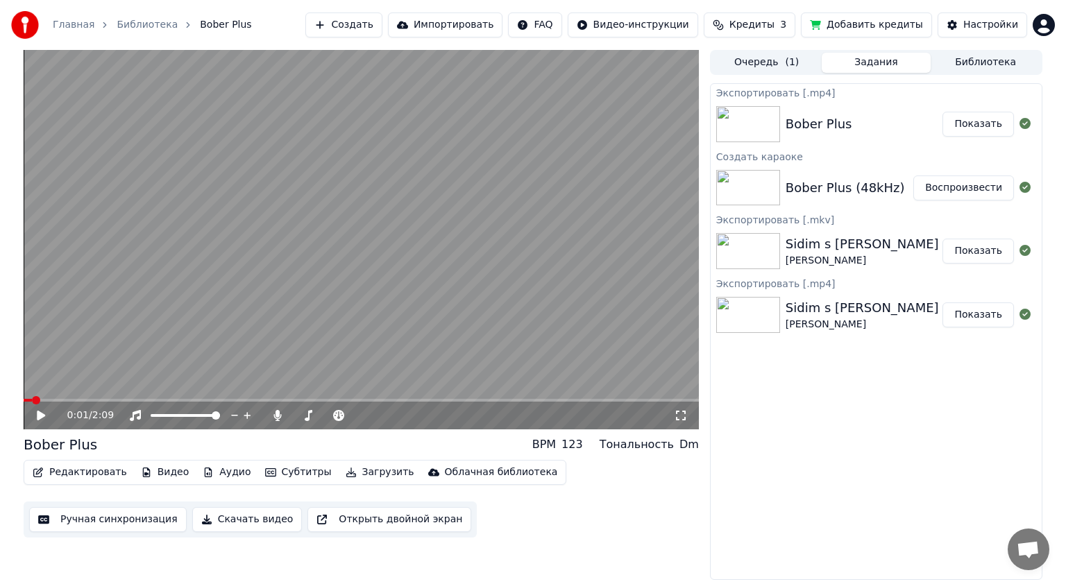
click at [351, 477] on button "Загрузить" at bounding box center [380, 472] width 80 height 19
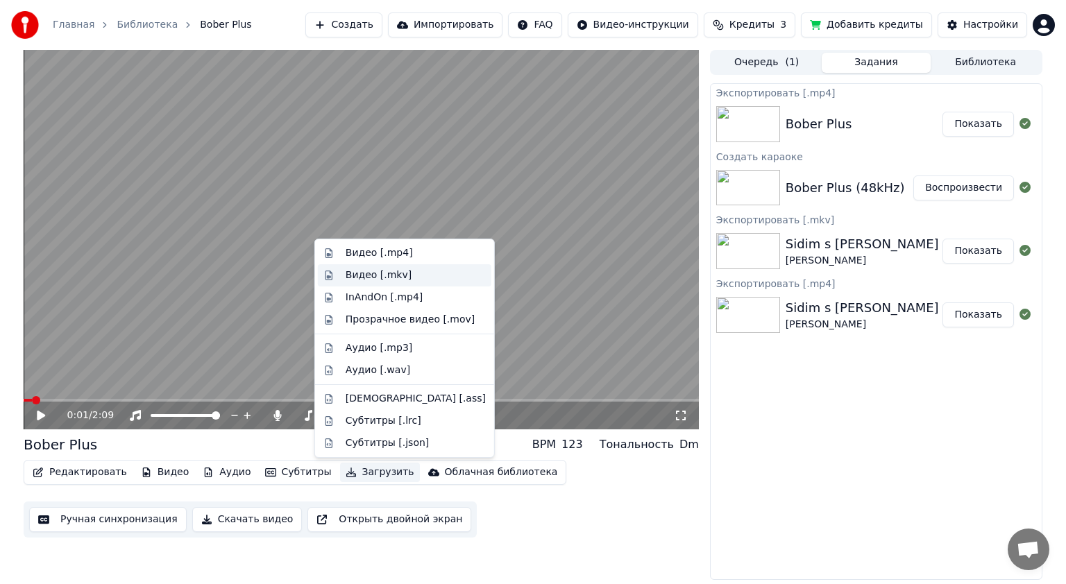
click at [397, 267] on div "Видео [.mkv]" at bounding box center [404, 275] width 173 height 22
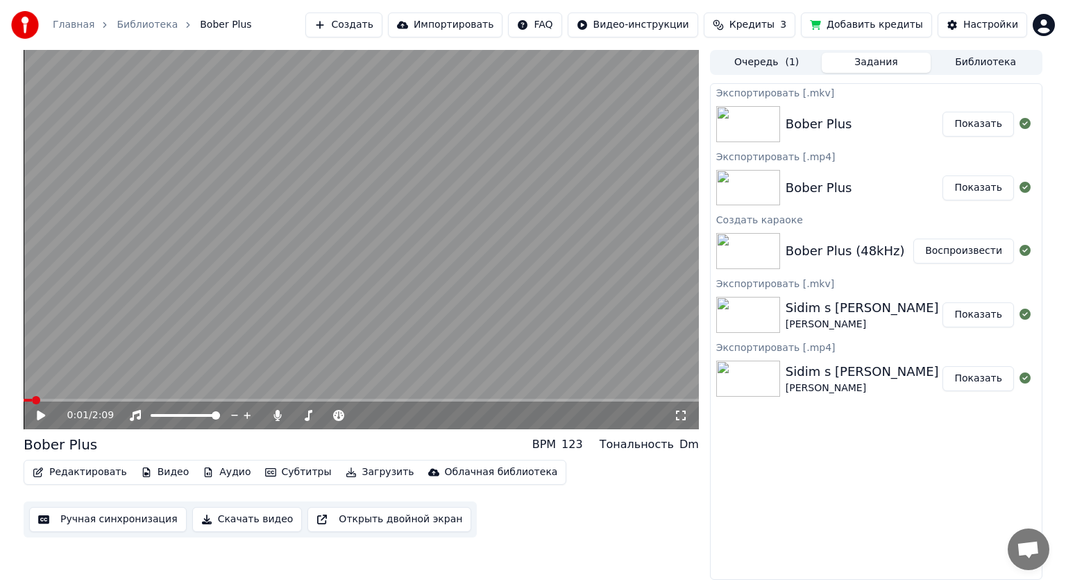
click at [977, 185] on button "Показать" at bounding box center [977, 188] width 71 height 25
click at [513, 341] on video at bounding box center [361, 240] width 675 height 380
click at [46, 414] on icon at bounding box center [51, 415] width 33 height 11
click at [279, 418] on icon at bounding box center [277, 415] width 8 height 11
click at [364, 472] on button "Загрузить" at bounding box center [380, 472] width 80 height 19
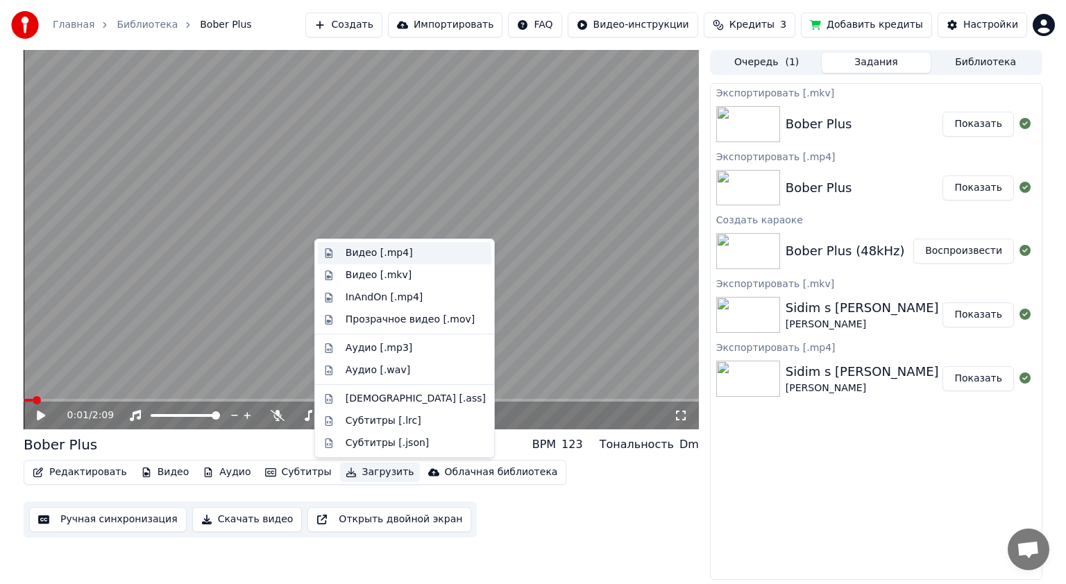
click at [390, 255] on div "Видео [.mp4]" at bounding box center [379, 253] width 67 height 14
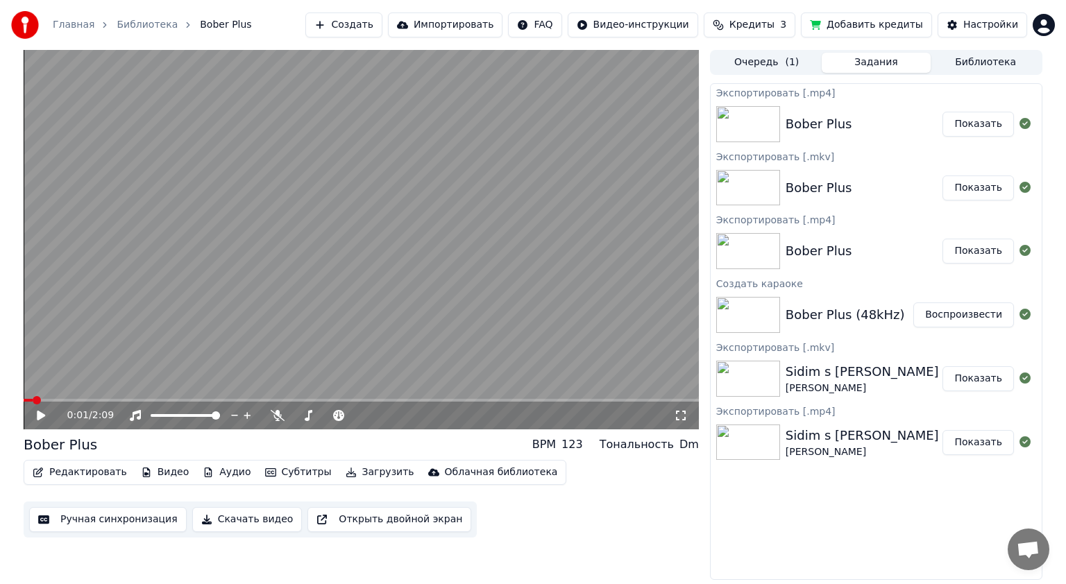
click at [973, 125] on button "Показать" at bounding box center [977, 124] width 71 height 25
click at [995, 250] on button "Показать" at bounding box center [977, 251] width 71 height 25
drag, startPoint x: 569, startPoint y: 303, endPoint x: 458, endPoint y: 341, distance: 117.4
click at [569, 302] on video at bounding box center [361, 240] width 675 height 380
click at [277, 418] on icon at bounding box center [278, 415] width 14 height 11
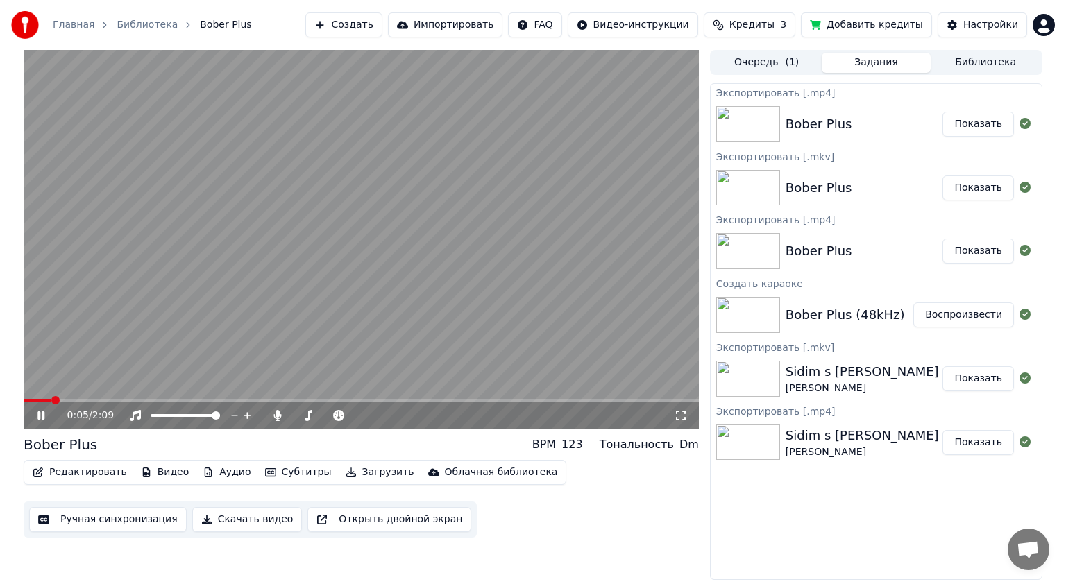
click at [33, 415] on div "0:05 / 2:09" at bounding box center [361, 416] width 664 height 14
click at [24, 402] on span at bounding box center [28, 400] width 8 height 8
click at [39, 419] on icon at bounding box center [40, 415] width 7 height 8
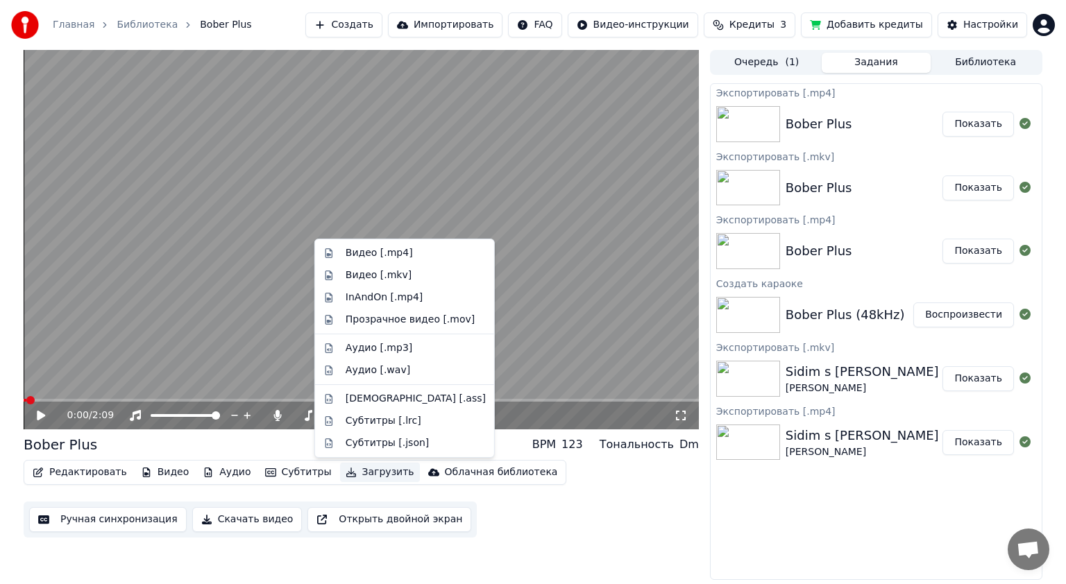
click at [352, 479] on button "Загрузить" at bounding box center [380, 472] width 80 height 19
click at [405, 256] on div "Видео [.mp4]" at bounding box center [416, 253] width 140 height 14
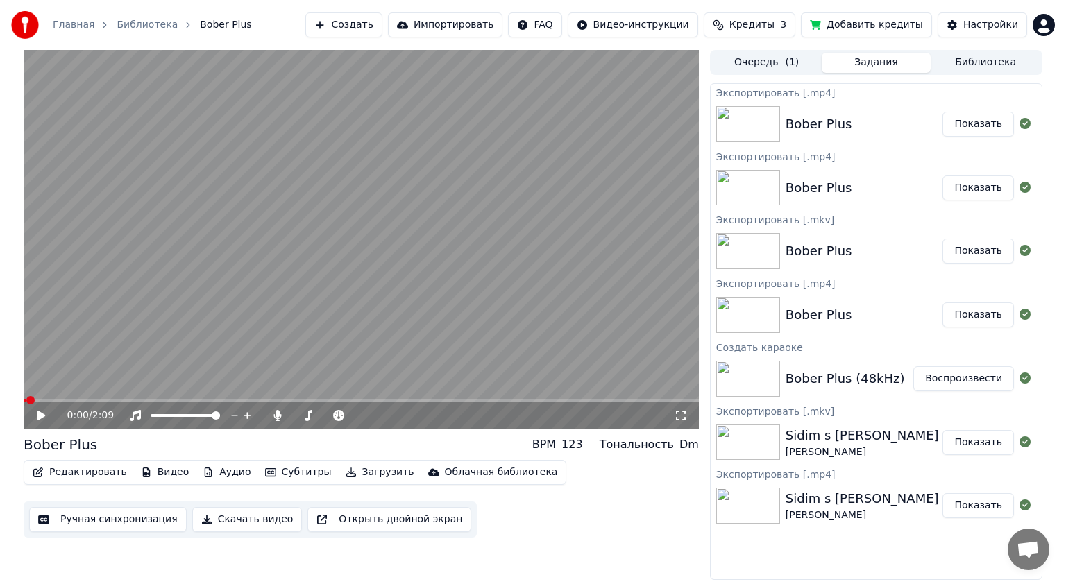
click at [1001, 121] on button "Показать" at bounding box center [977, 124] width 71 height 25
